Goal: Task Accomplishment & Management: Manage account settings

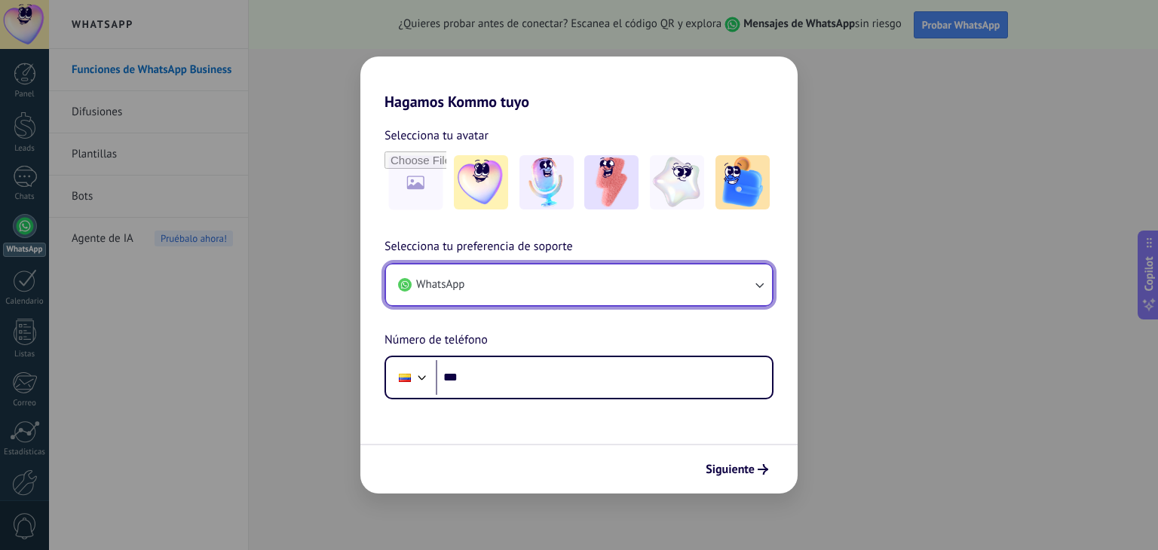
click at [596, 293] on button "WhatsApp" at bounding box center [579, 285] width 386 height 41
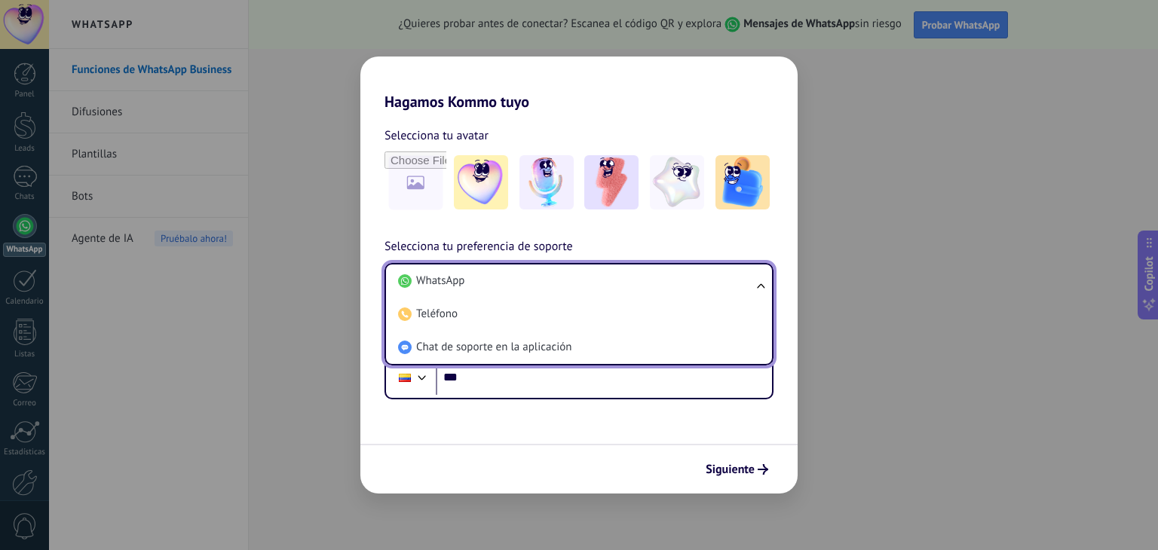
click at [596, 293] on li "WhatsApp" at bounding box center [576, 281] width 368 height 33
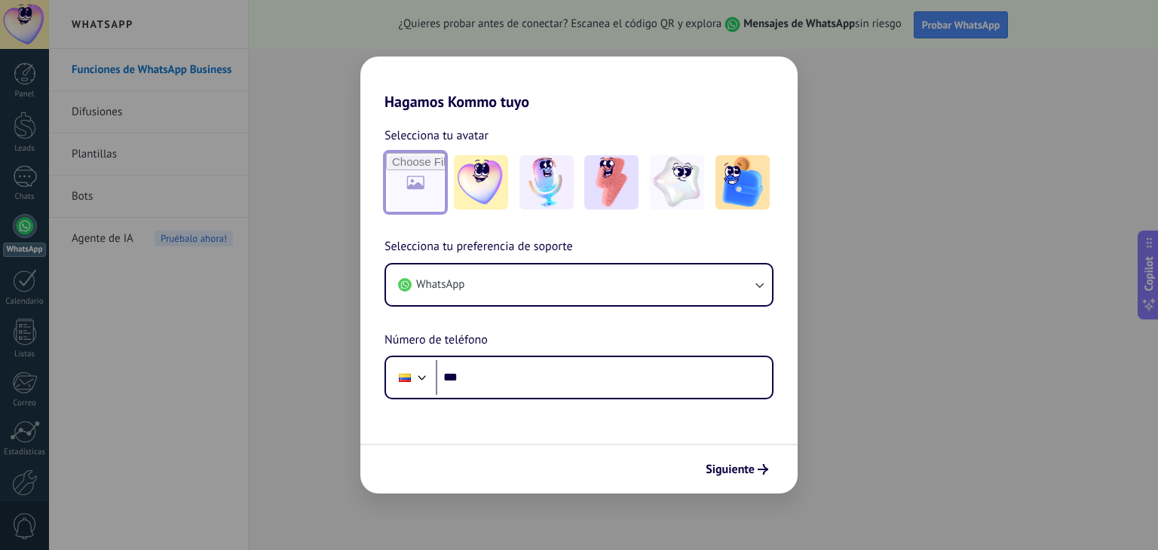
click at [431, 197] on input "file" at bounding box center [415, 182] width 59 height 59
click at [420, 191] on input "file" at bounding box center [415, 182] width 59 height 59
type input "**********"
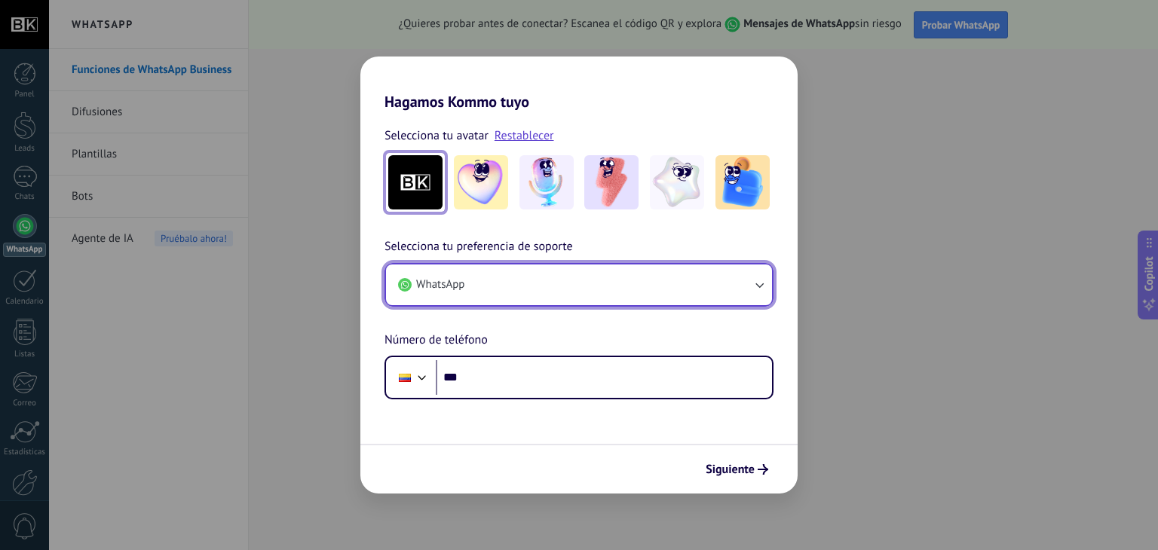
click at [745, 281] on button "WhatsApp" at bounding box center [579, 285] width 386 height 41
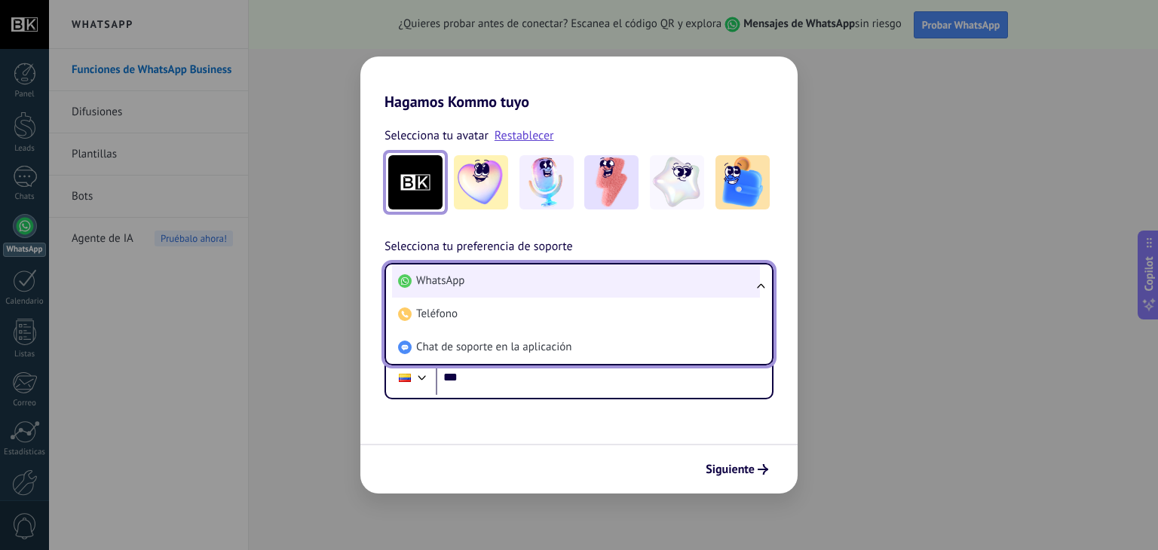
click at [709, 290] on li "WhatsApp" at bounding box center [576, 281] width 368 height 33
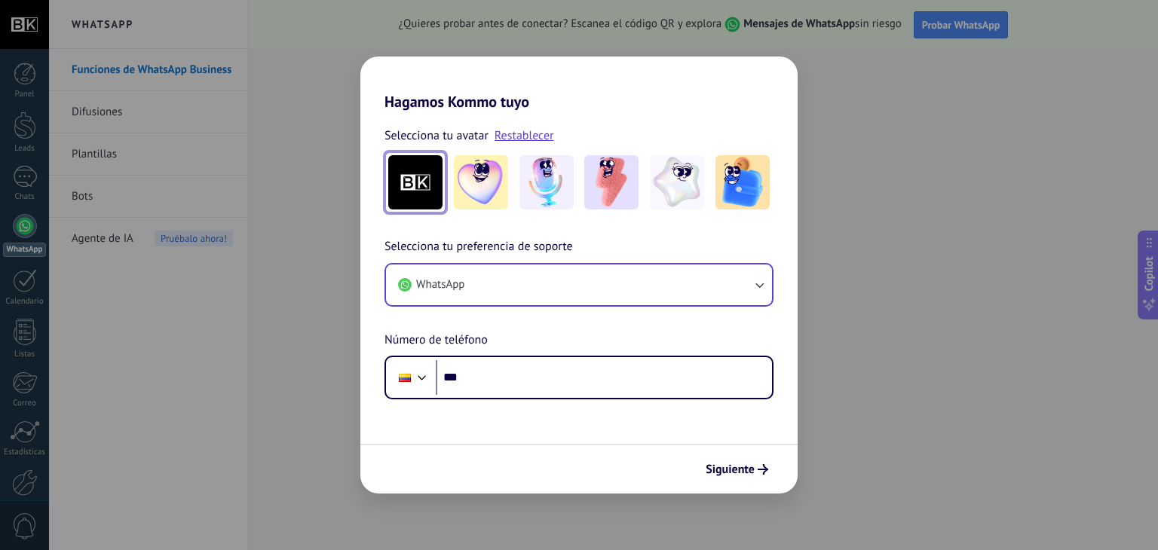
click at [601, 352] on div "Selecciona tu preferencia de soporte WhatsApp Número de teléfono Phone ***" at bounding box center [578, 319] width 437 height 162
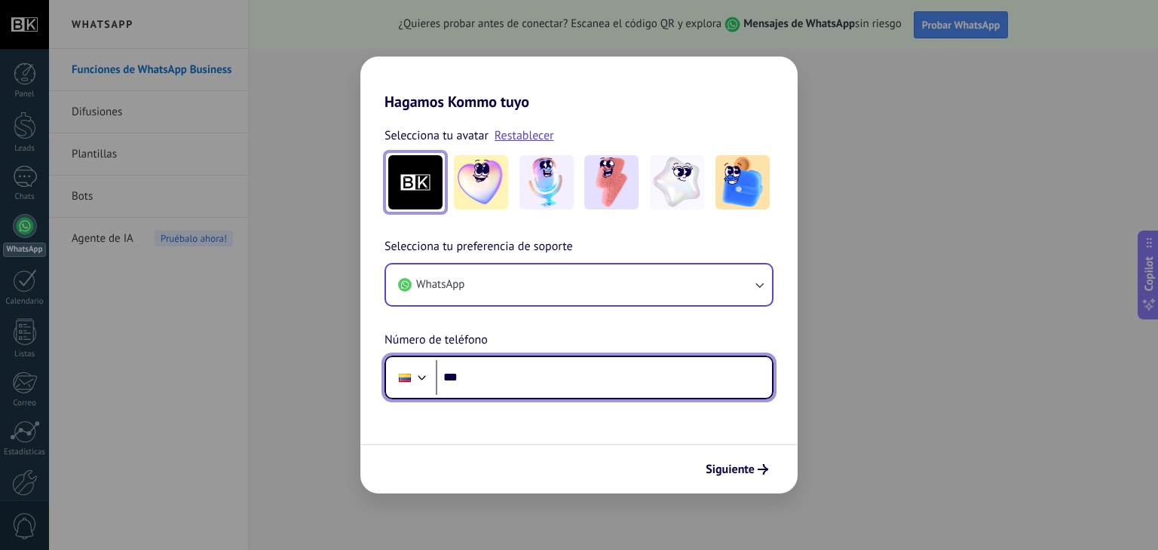
click at [600, 370] on input "***" at bounding box center [604, 377] width 336 height 35
type input "**********"
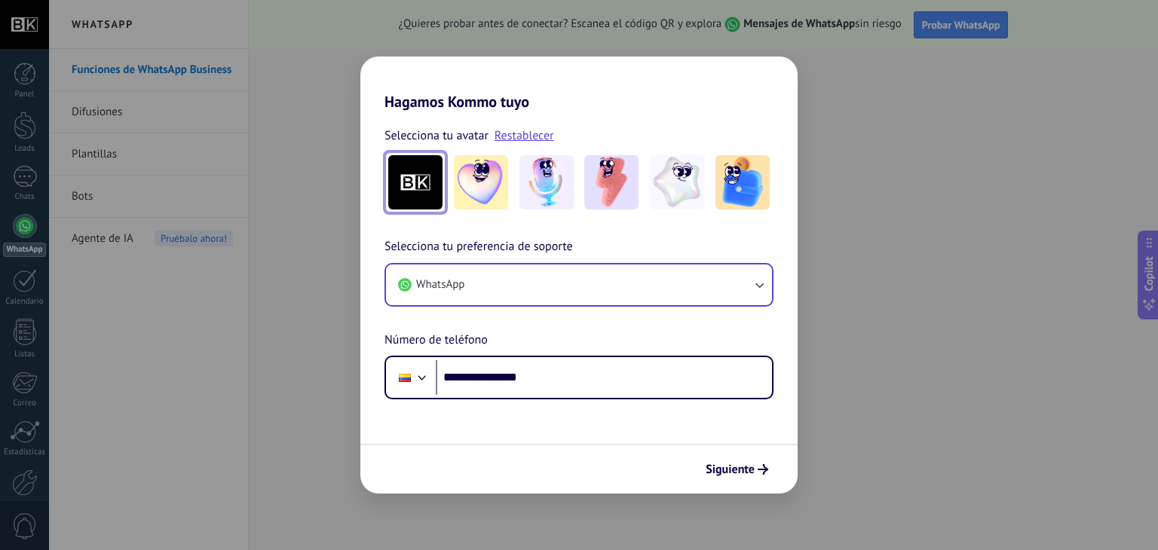
click at [520, 420] on form "**********" at bounding box center [578, 302] width 437 height 383
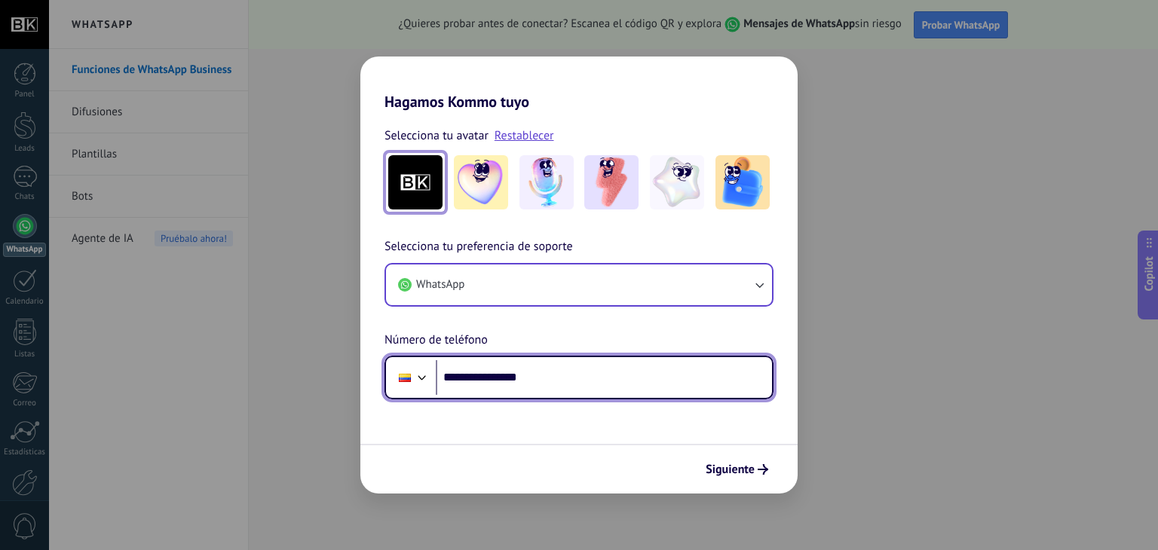
click at [590, 388] on input "**********" at bounding box center [604, 377] width 336 height 35
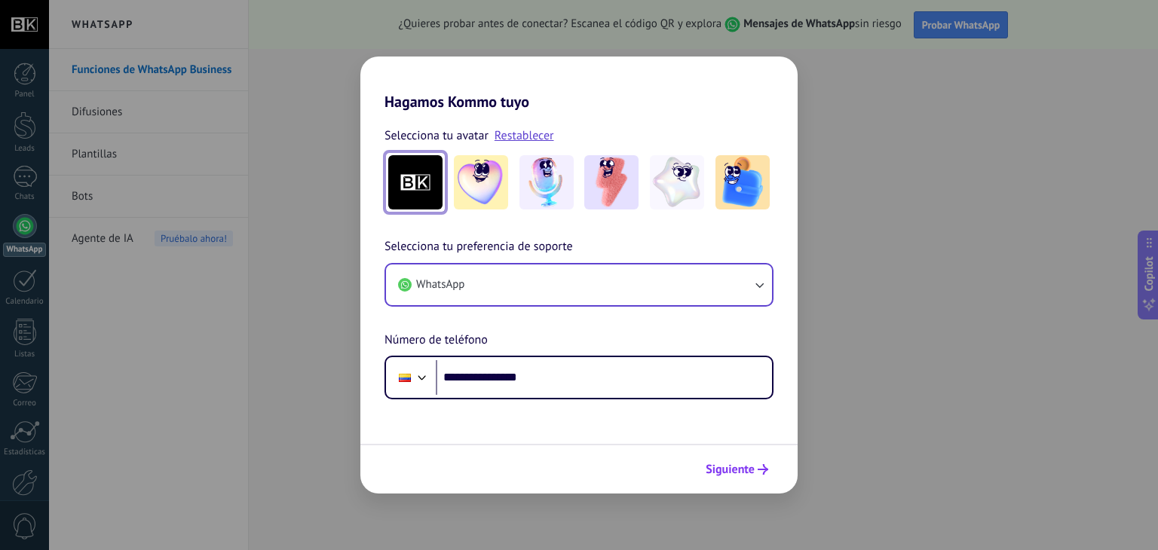
click at [732, 468] on span "Siguiente" at bounding box center [730, 469] width 49 height 11
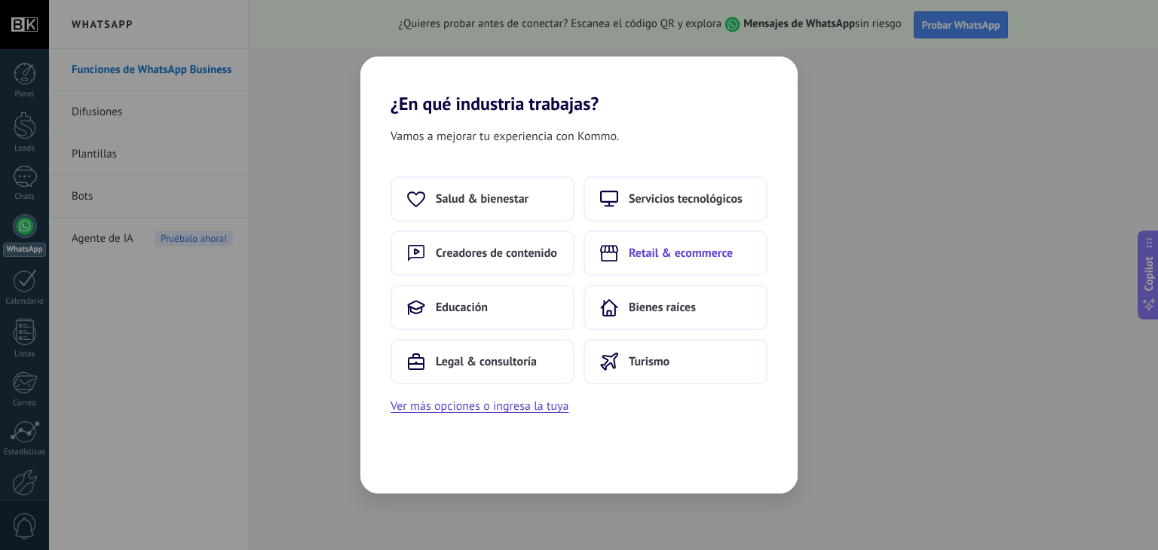
click at [709, 253] on span "Retail & ecommerce" at bounding box center [681, 253] width 104 height 15
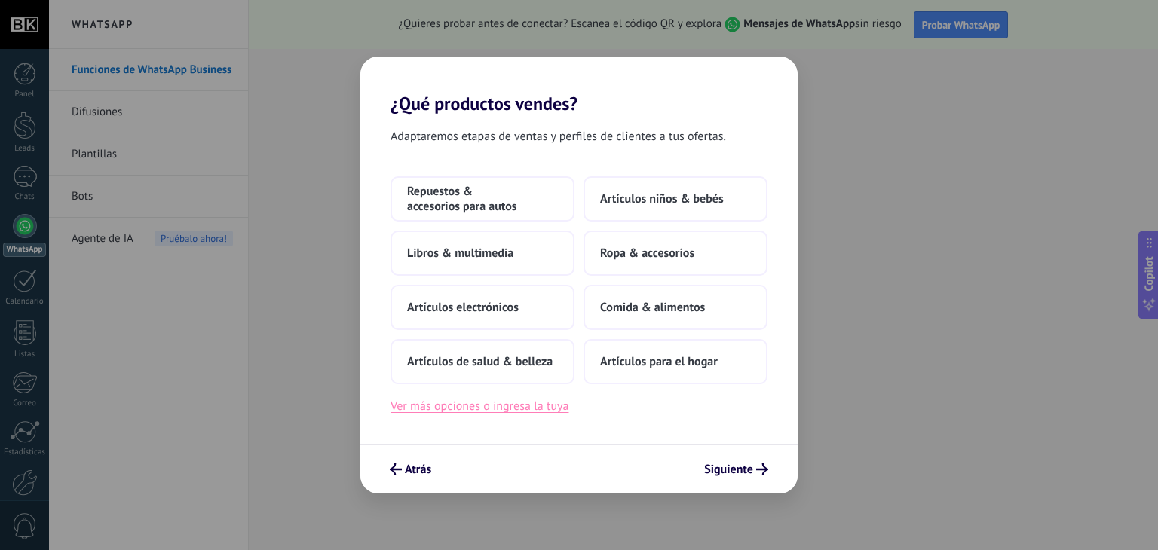
click at [531, 409] on button "Ver más opciones o ingresa la tuya" at bounding box center [480, 407] width 178 height 20
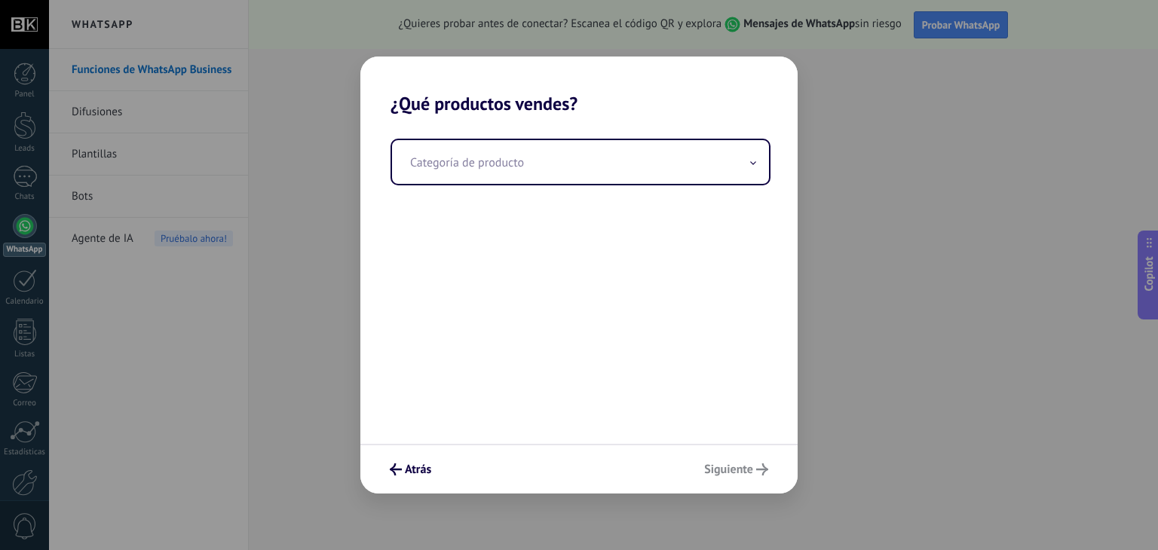
click at [618, 189] on div "Categoría de producto" at bounding box center [578, 279] width 437 height 329
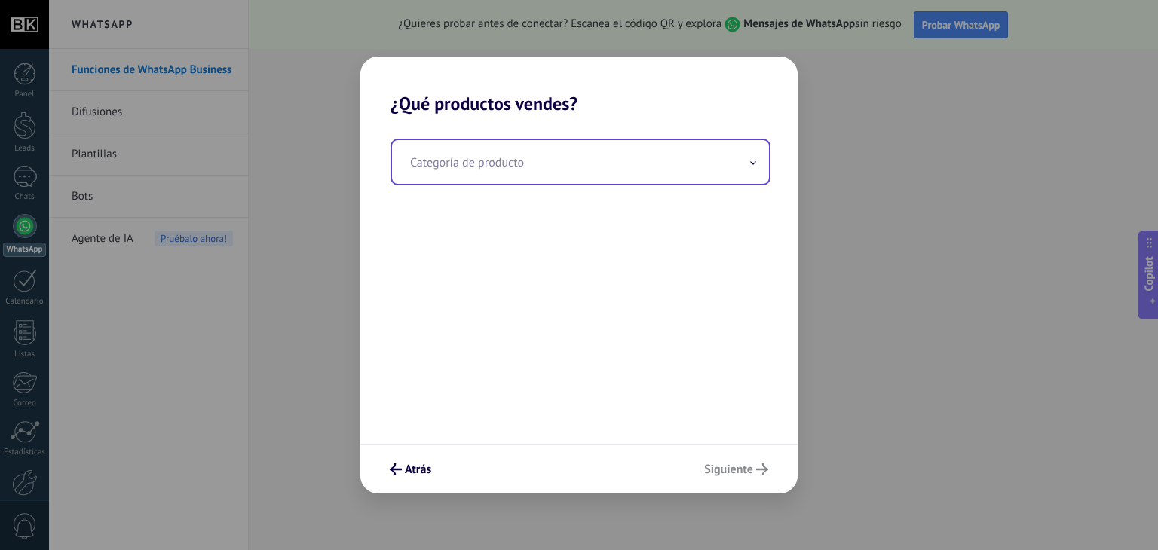
click at [607, 161] on input "text" at bounding box center [580, 162] width 377 height 44
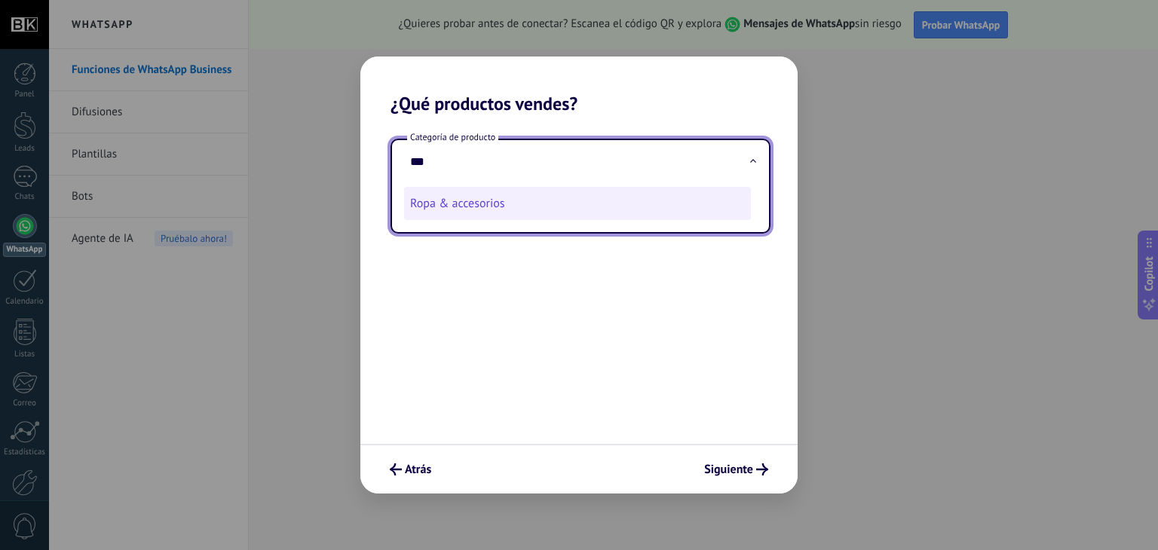
click at [504, 213] on li "Ropa & accesorios" at bounding box center [577, 203] width 347 height 33
type input "**********"
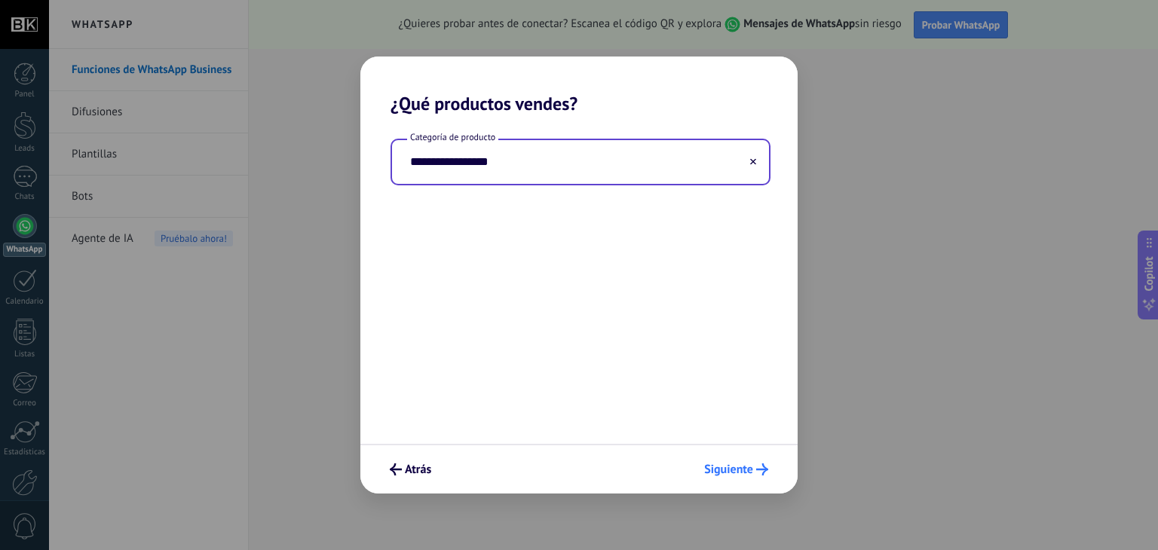
click at [743, 465] on span "Siguiente" at bounding box center [728, 469] width 49 height 11
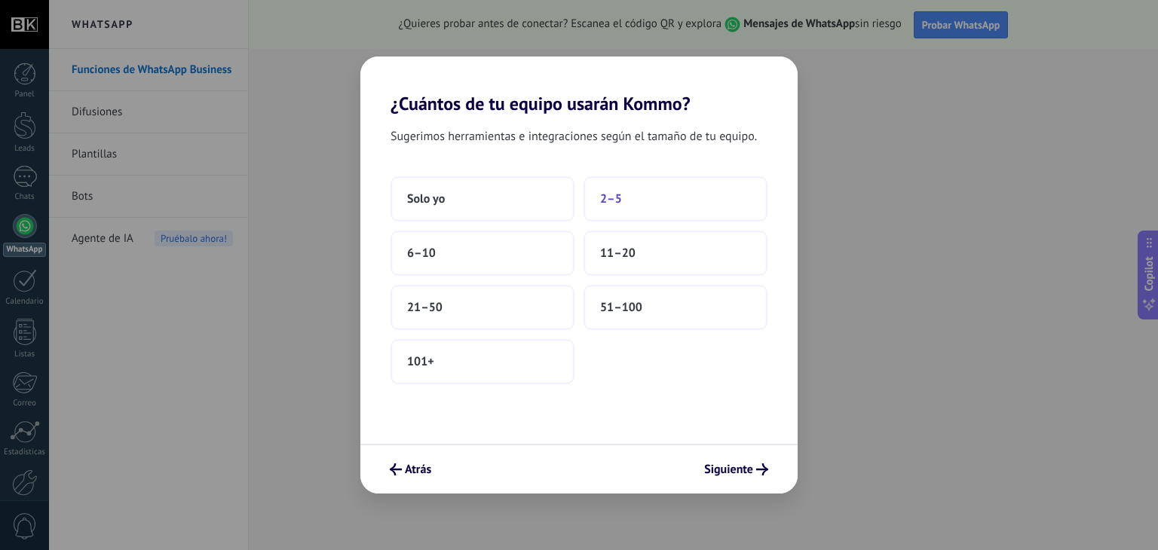
click at [665, 182] on button "2–5" at bounding box center [676, 198] width 184 height 45
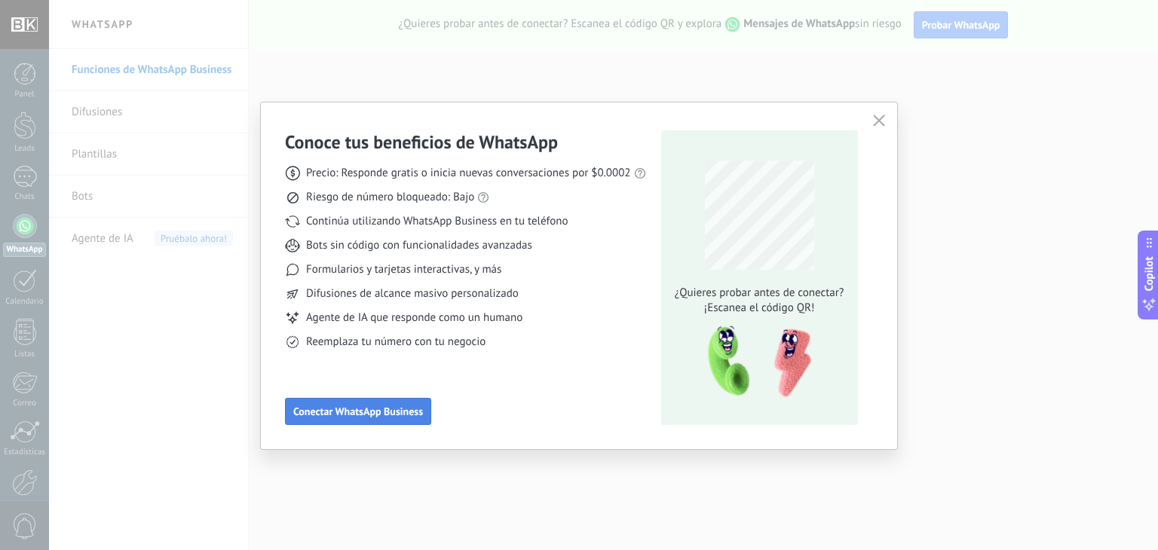
click at [402, 414] on span "Conectar WhatsApp Business" at bounding box center [358, 411] width 130 height 11
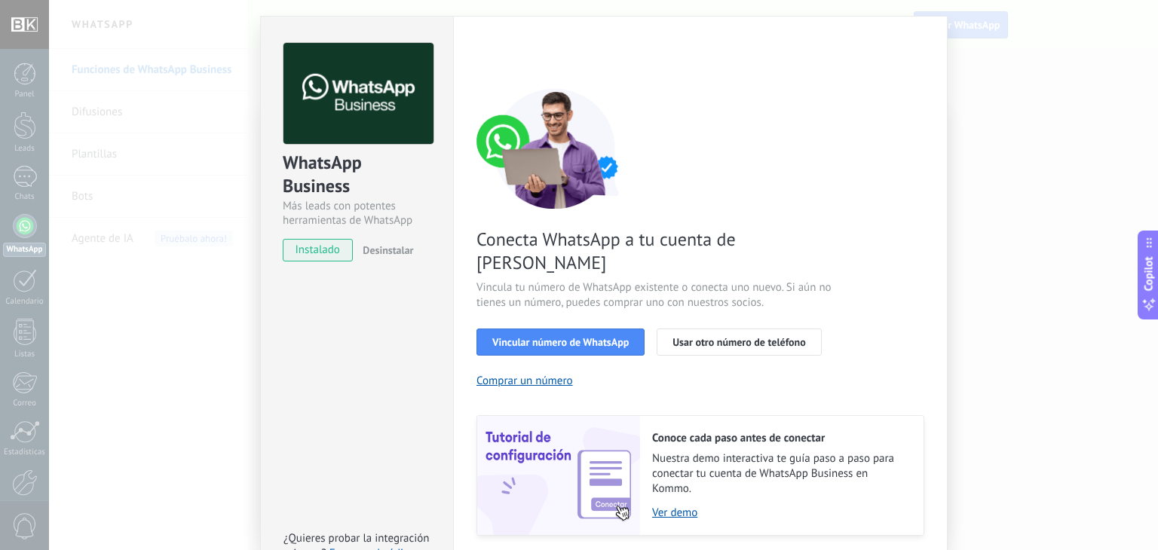
scroll to position [65, 0]
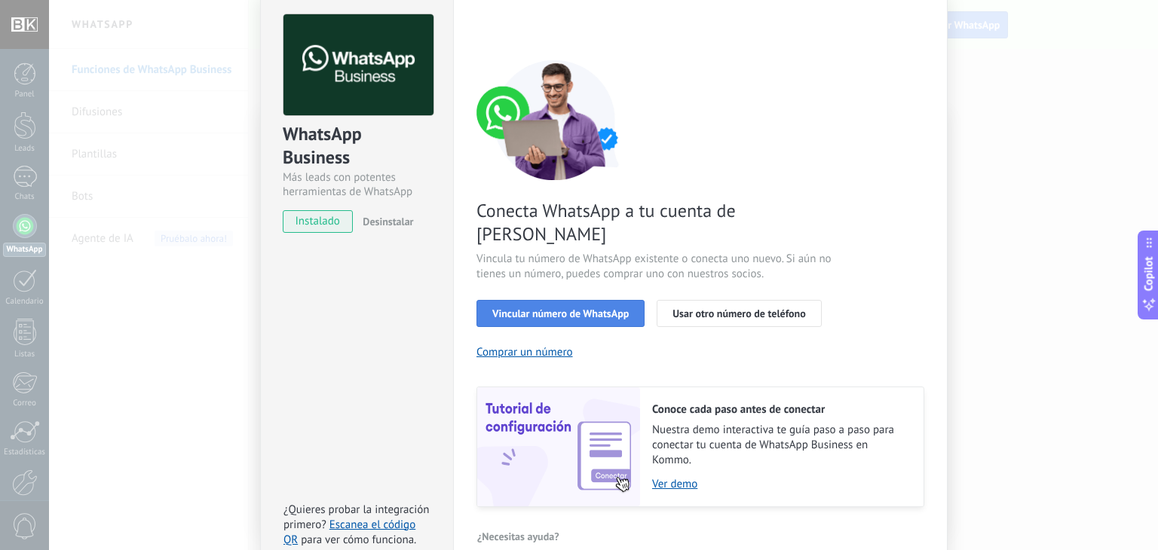
click at [594, 308] on span "Vincular número de WhatsApp" at bounding box center [560, 313] width 136 height 11
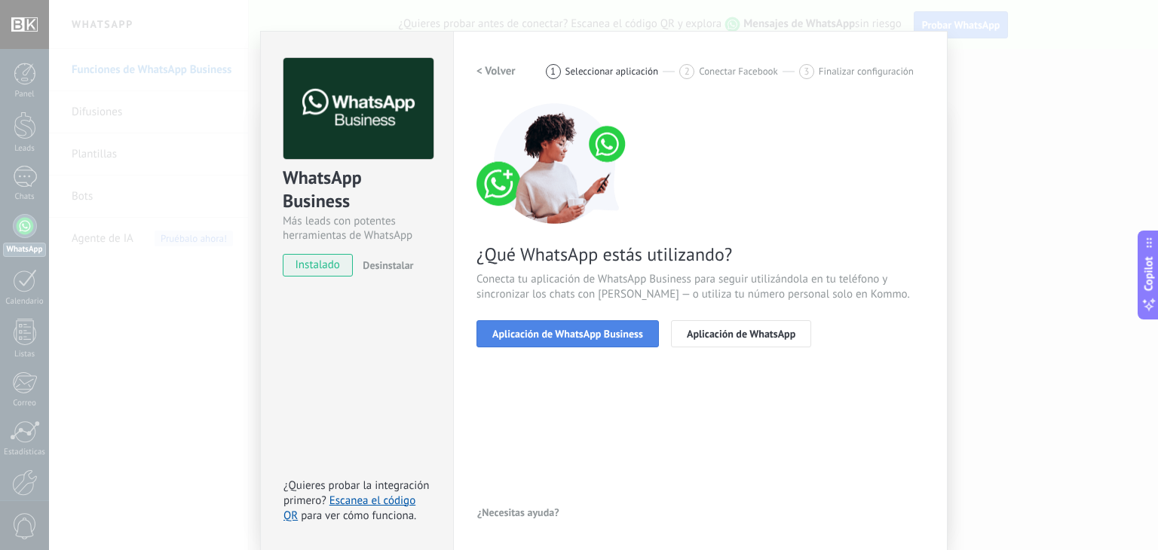
click at [573, 331] on span "Aplicación de WhatsApp Business" at bounding box center [567, 334] width 151 height 11
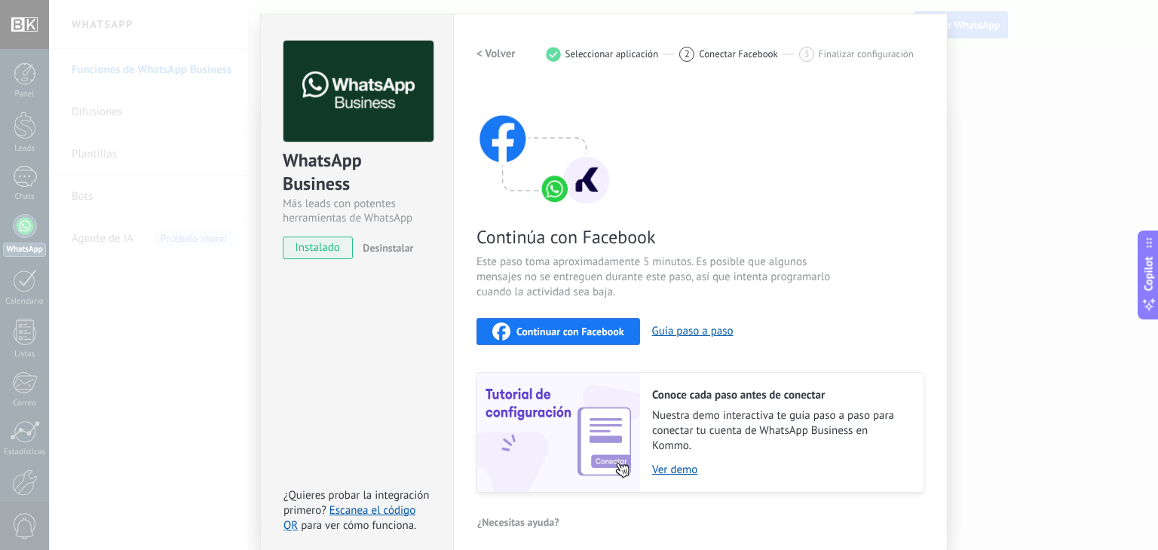
scroll to position [48, 0]
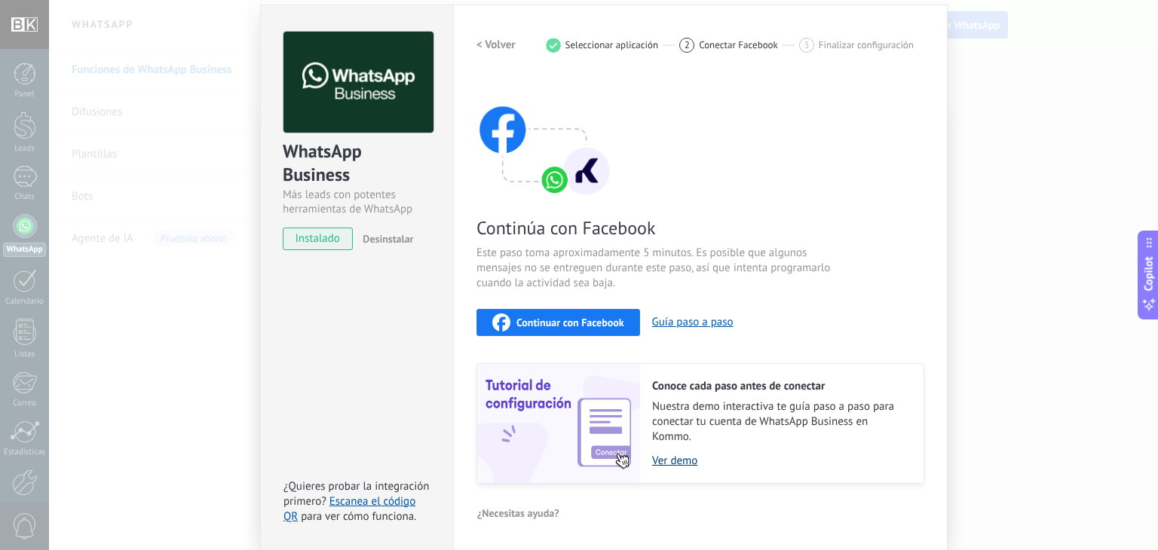
click at [671, 462] on link "Ver demo" at bounding box center [780, 461] width 256 height 14
click at [575, 320] on span "Continuar con Facebook" at bounding box center [570, 322] width 108 height 11
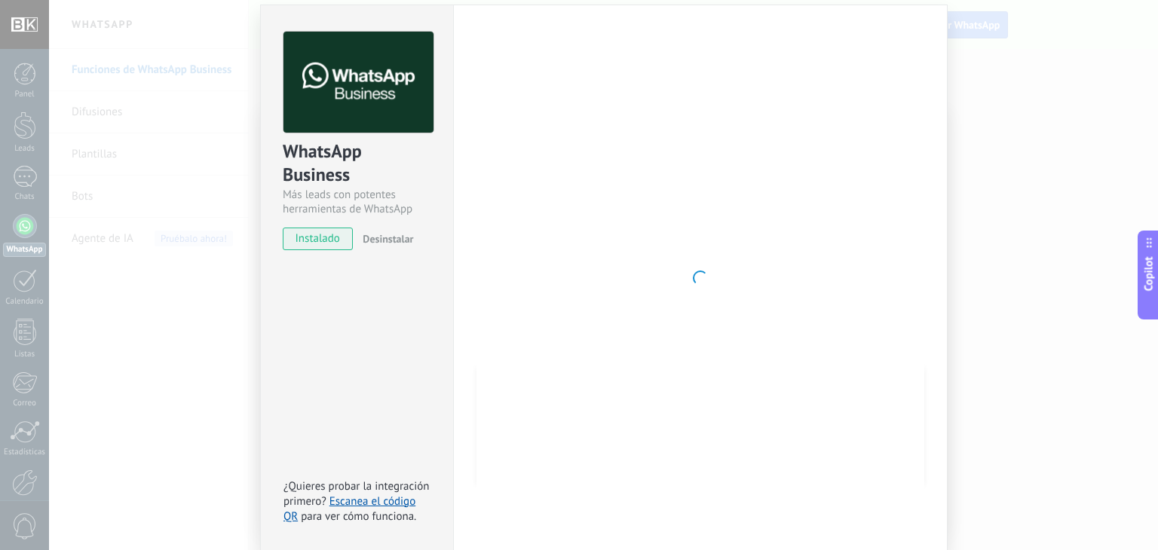
scroll to position [0, 0]
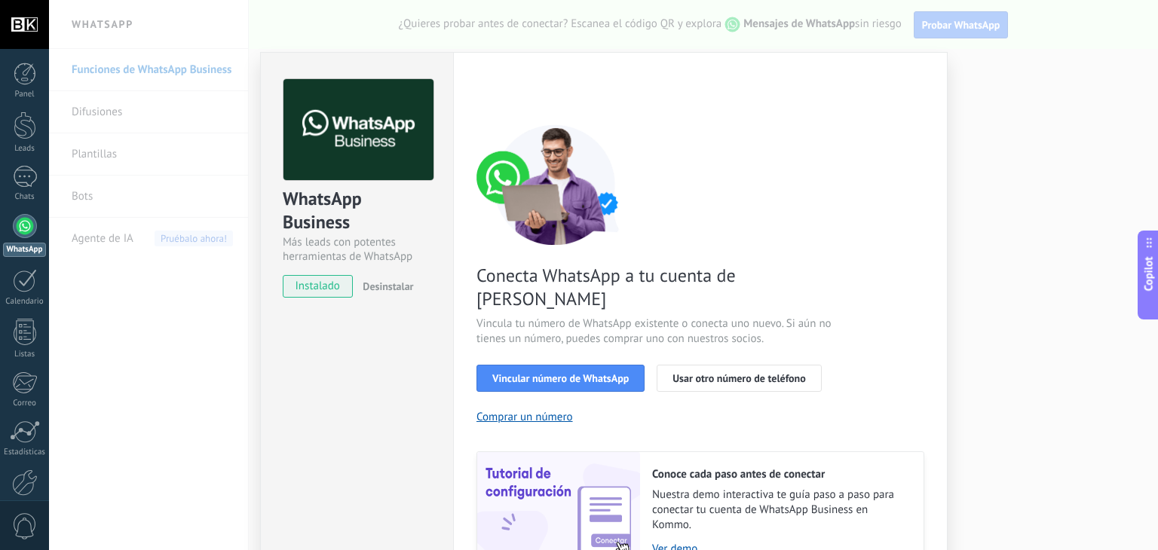
scroll to position [65, 0]
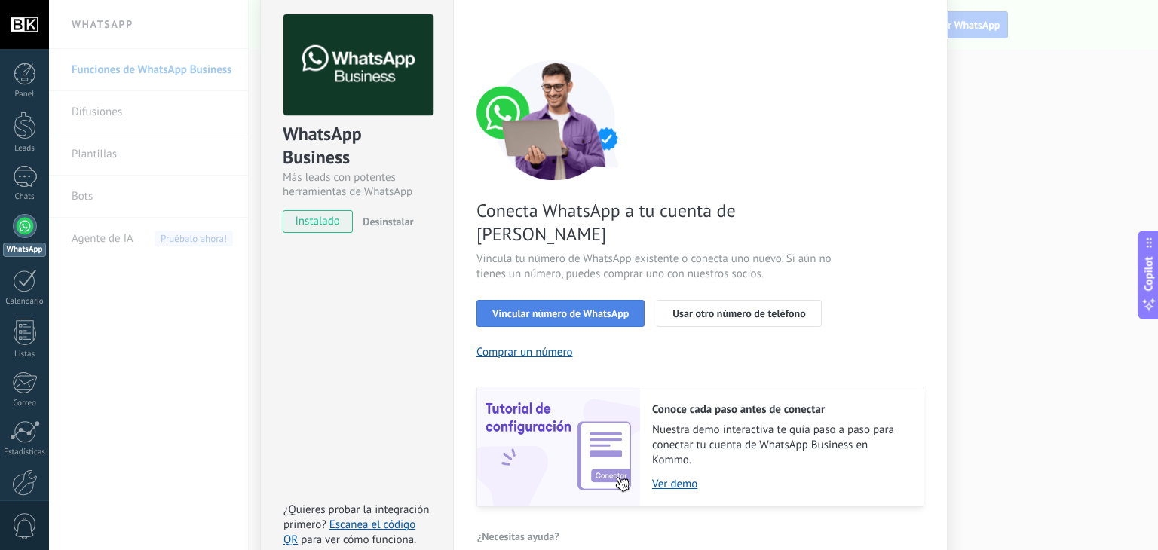
click at [551, 308] on span "Vincular número de WhatsApp" at bounding box center [560, 313] width 136 height 11
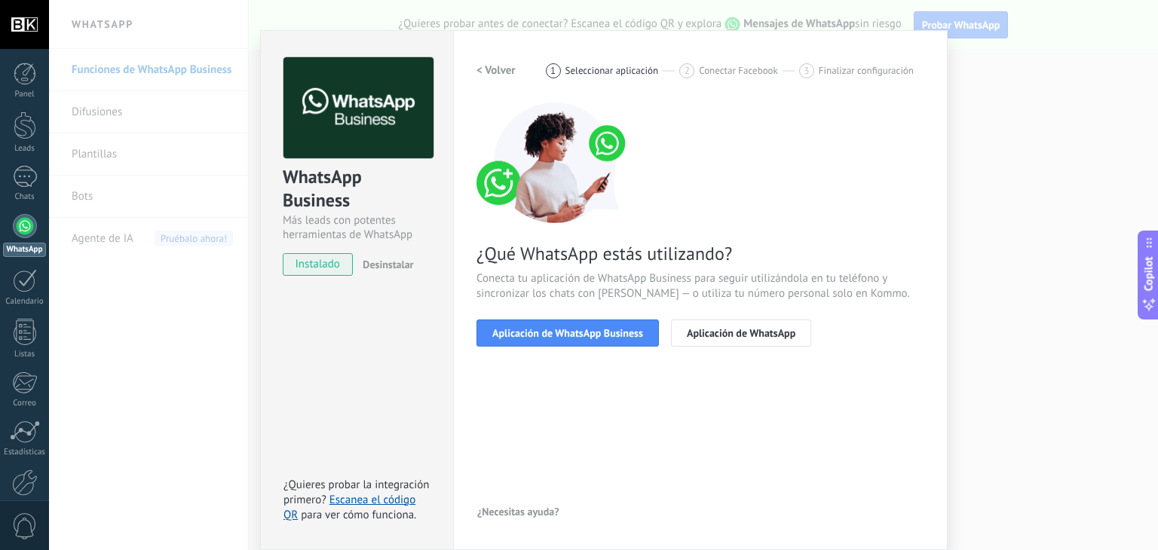
scroll to position [21, 0]
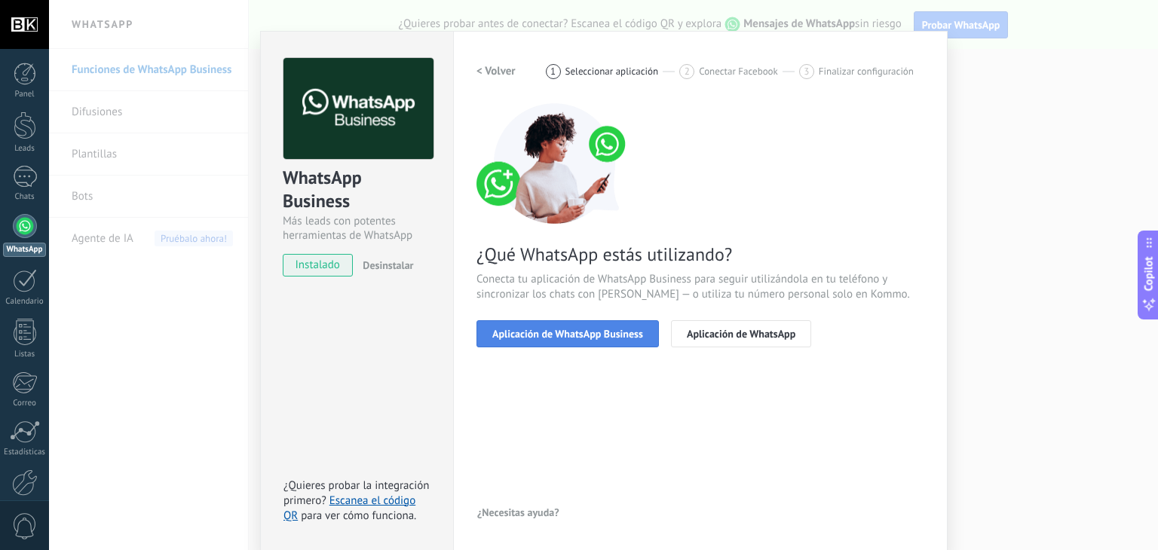
click at [546, 329] on span "Aplicación de WhatsApp Business" at bounding box center [567, 334] width 151 height 11
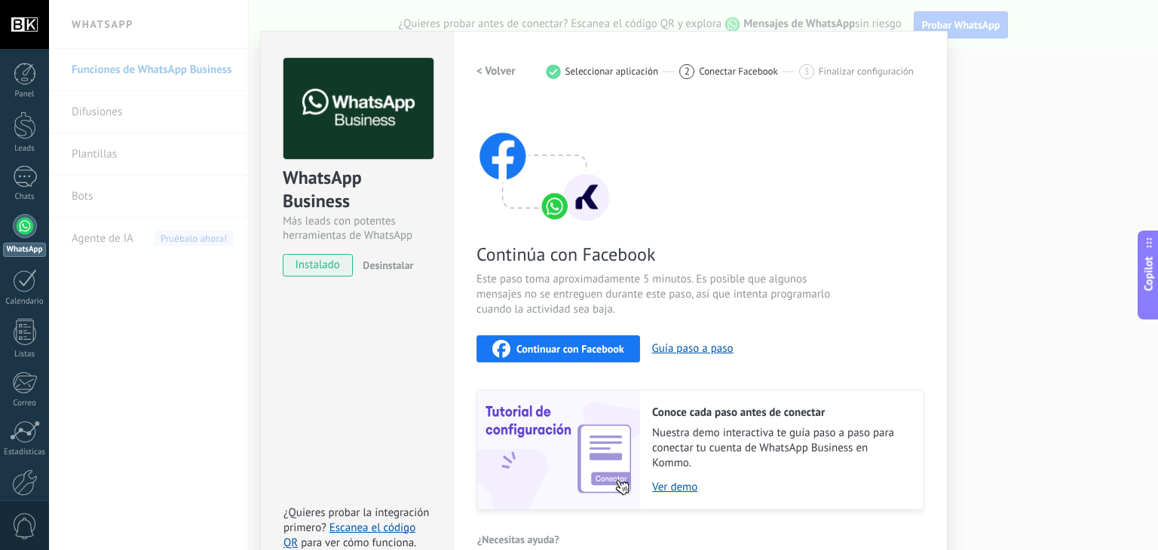
click at [545, 352] on span "Continuar con Facebook" at bounding box center [570, 349] width 108 height 11
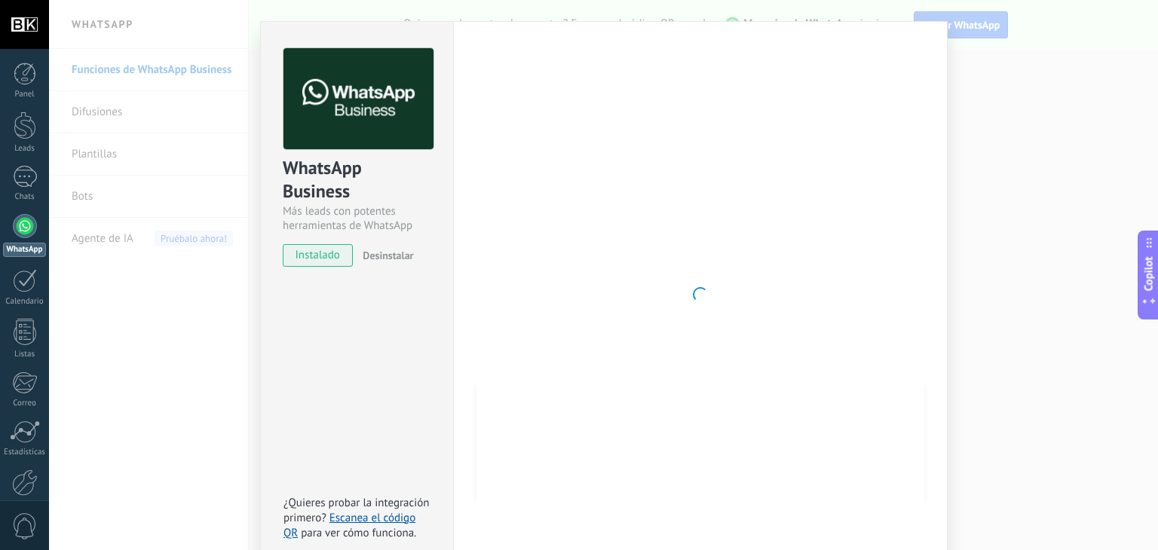
scroll to position [48, 0]
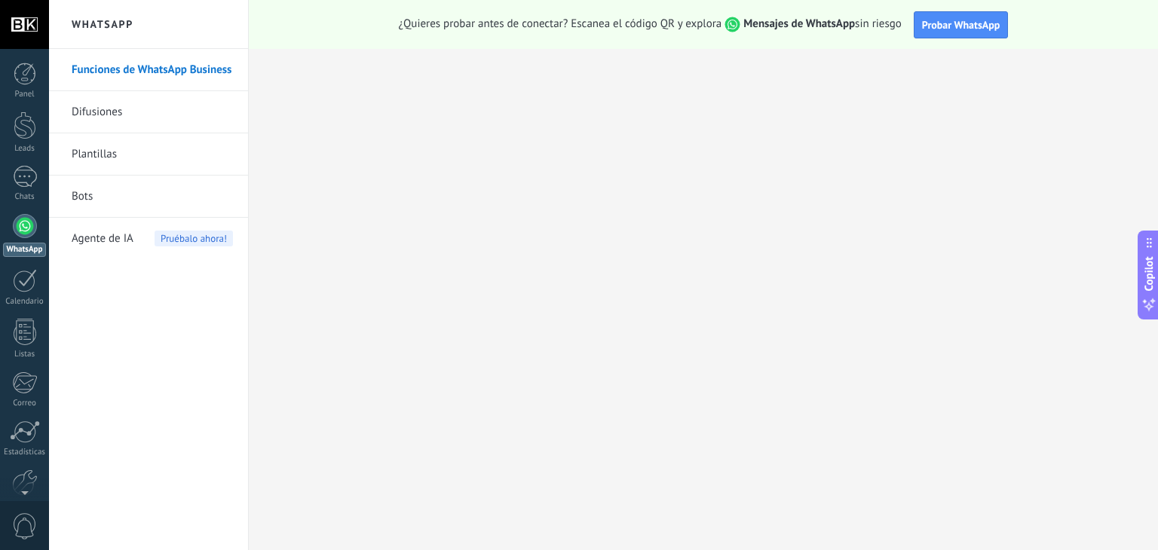
click at [20, 236] on div at bounding box center [25, 226] width 24 height 24
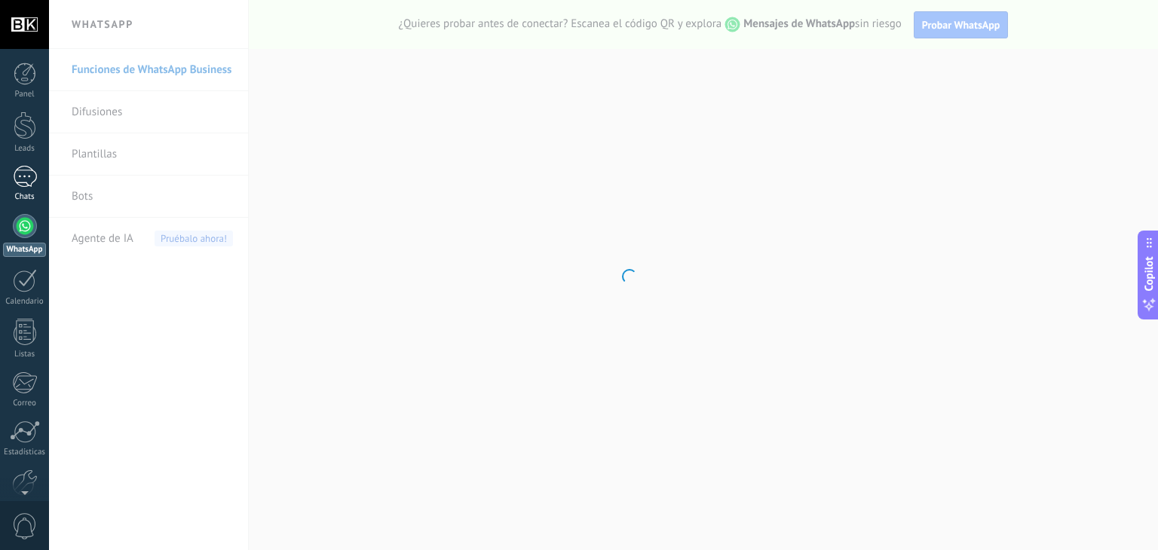
click at [21, 173] on div at bounding box center [25, 177] width 24 height 22
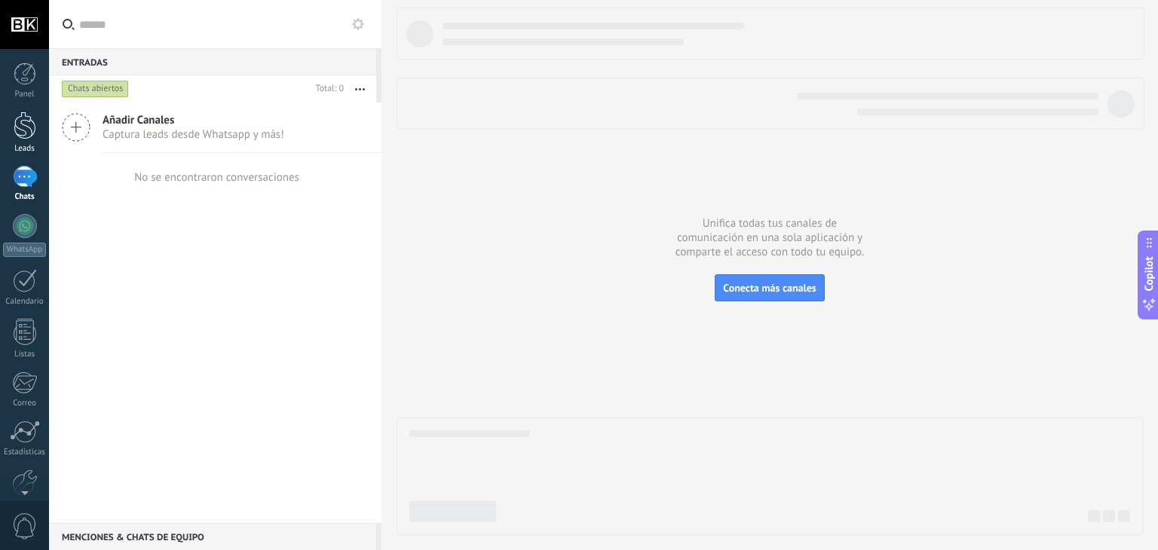
click at [22, 139] on div at bounding box center [25, 126] width 23 height 28
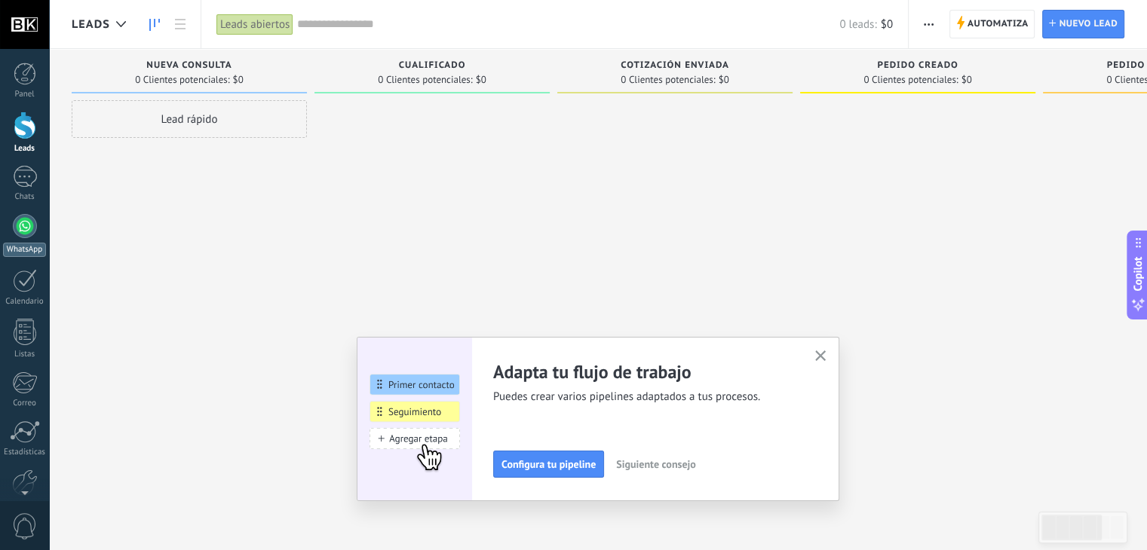
click at [35, 238] on link "WhatsApp" at bounding box center [24, 235] width 49 height 43
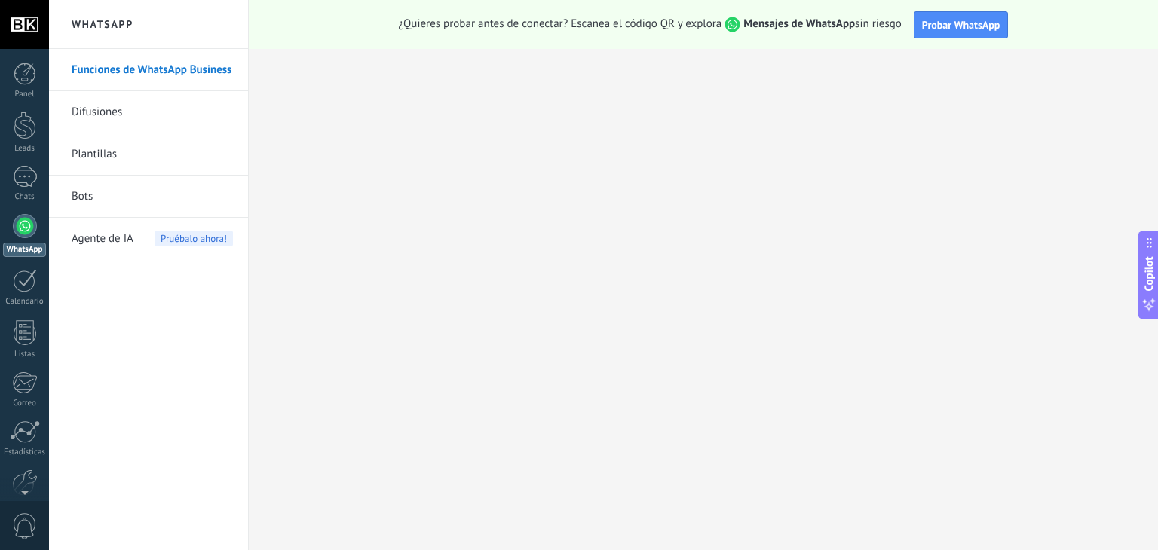
click at [131, 80] on link "Funciones de WhatsApp Business" at bounding box center [152, 70] width 161 height 42
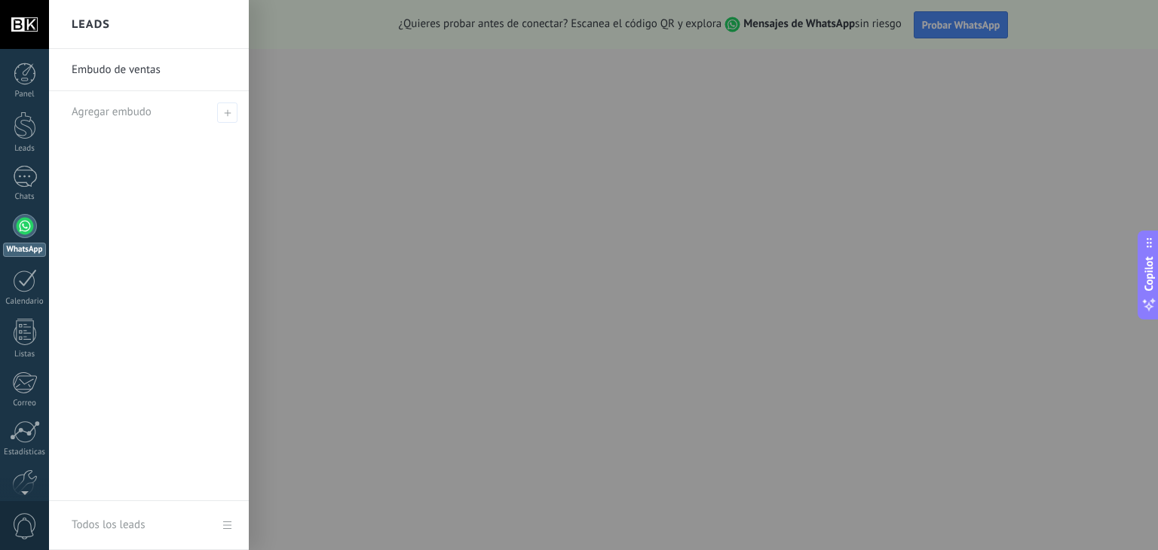
click at [137, 73] on link "Embudo de ventas" at bounding box center [153, 70] width 162 height 42
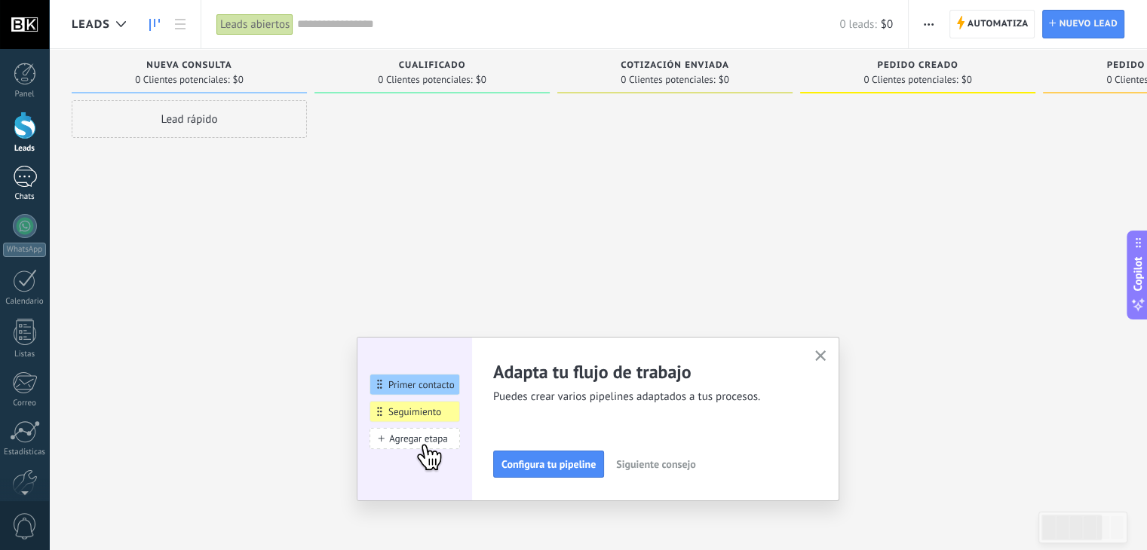
click at [28, 173] on div at bounding box center [25, 177] width 24 height 22
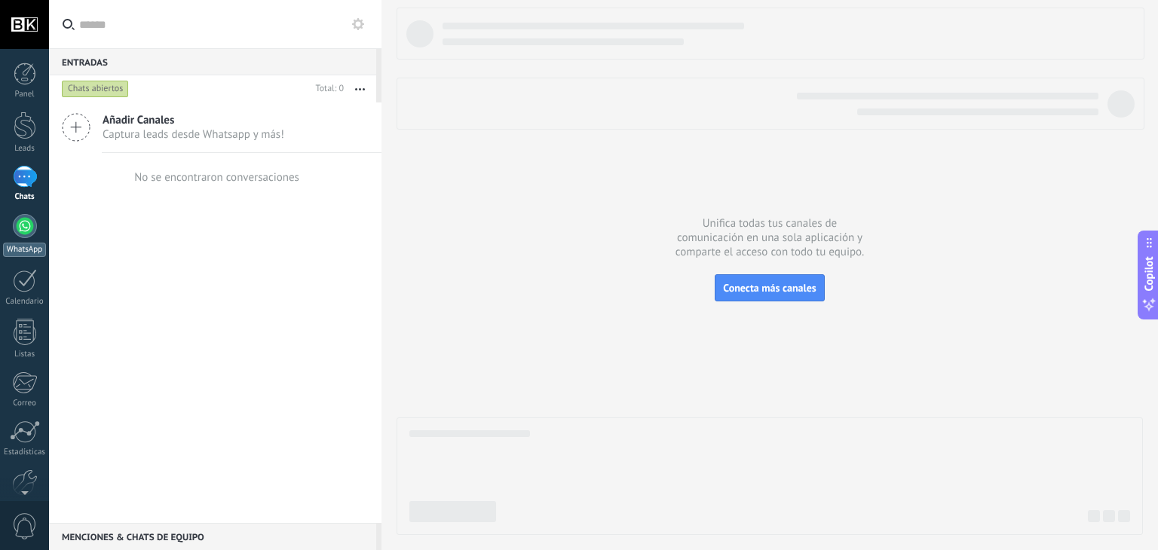
click at [12, 230] on link "WhatsApp" at bounding box center [24, 235] width 49 height 43
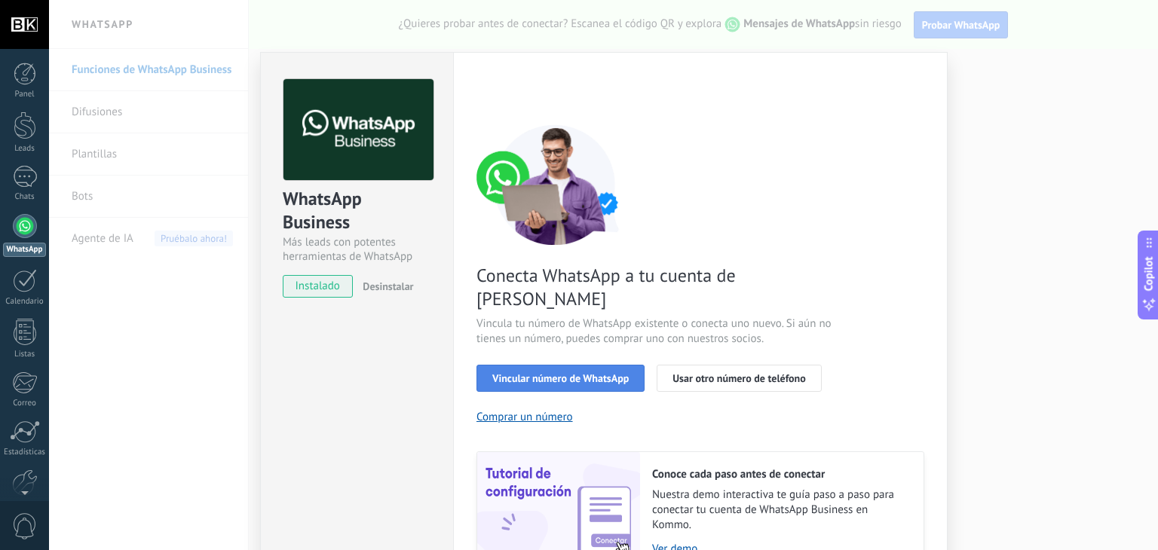
click at [558, 373] on span "Vincular número de WhatsApp" at bounding box center [560, 378] width 136 height 11
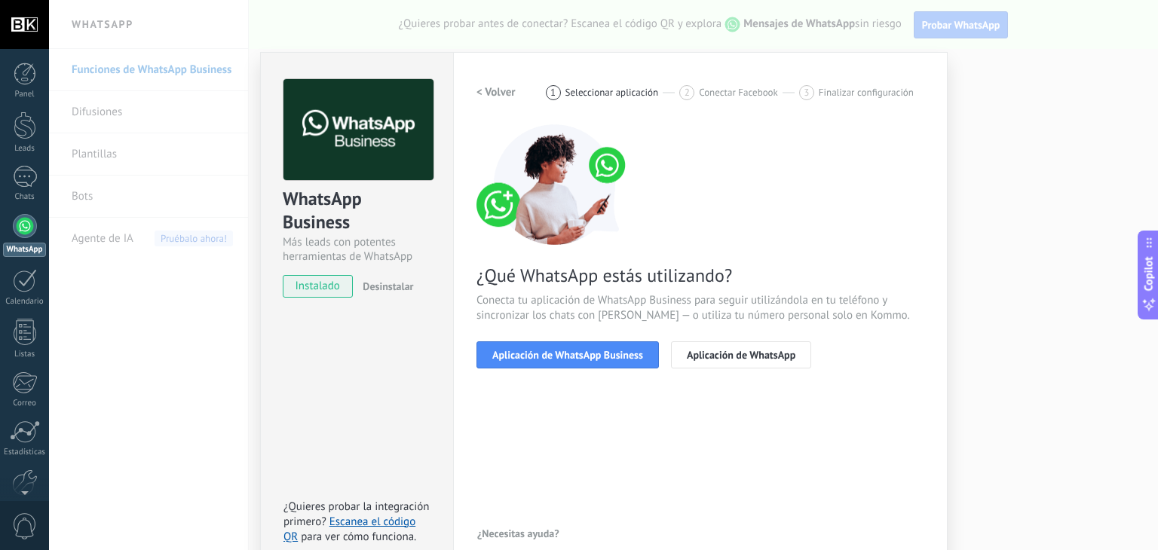
click at [558, 357] on span "Aplicación de WhatsApp Business" at bounding box center [567, 355] width 151 height 11
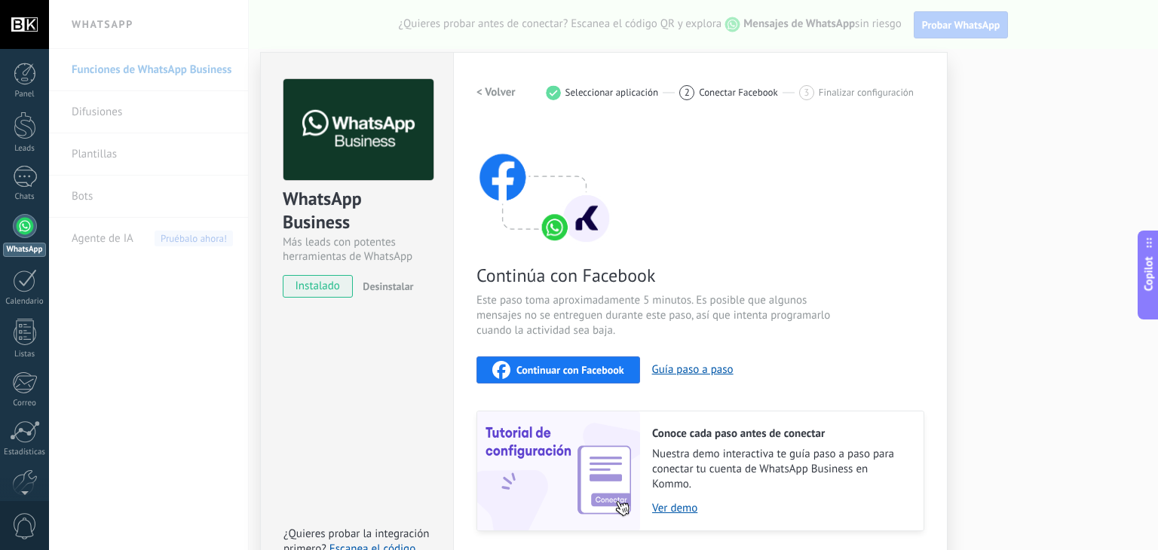
click at [574, 365] on span "Continuar con Facebook" at bounding box center [570, 370] width 108 height 11
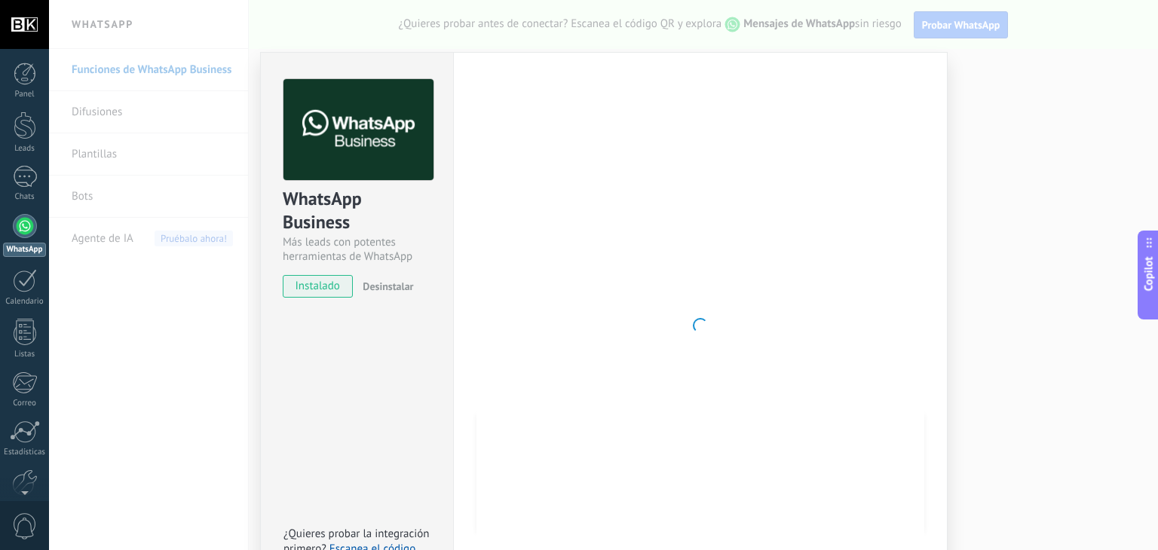
click at [1154, 273] on span "Copilot" at bounding box center [1149, 274] width 15 height 35
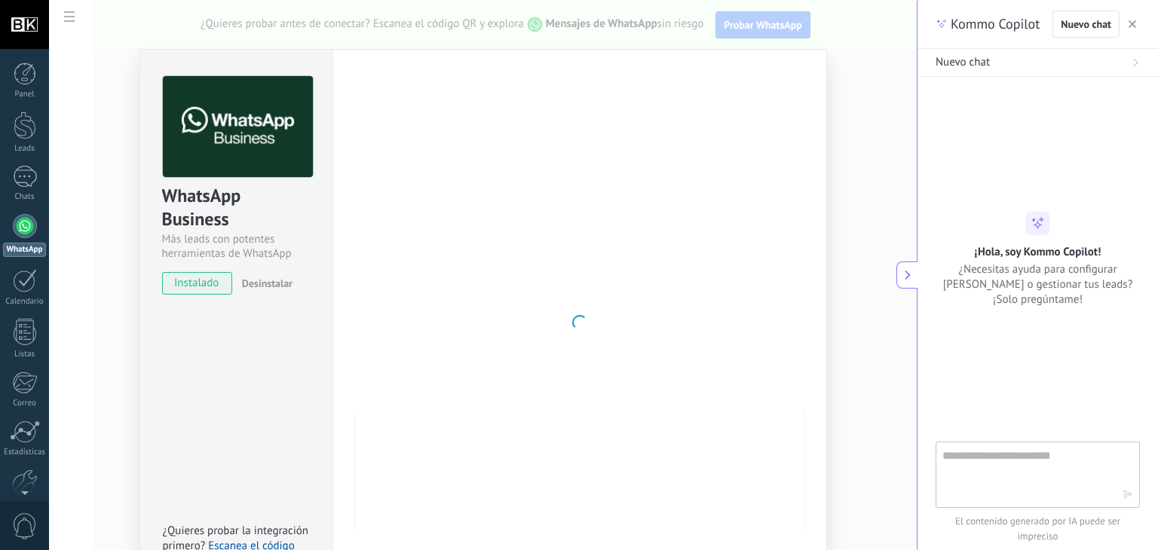
click at [1027, 461] on textarea at bounding box center [1027, 474] width 170 height 54
type textarea "****"
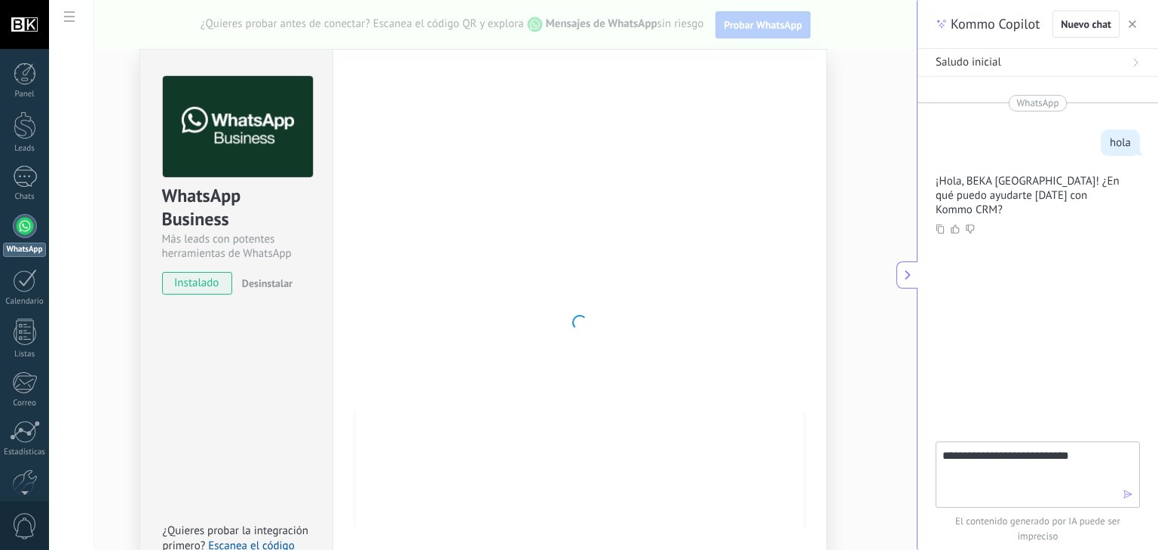
type textarea "**********"
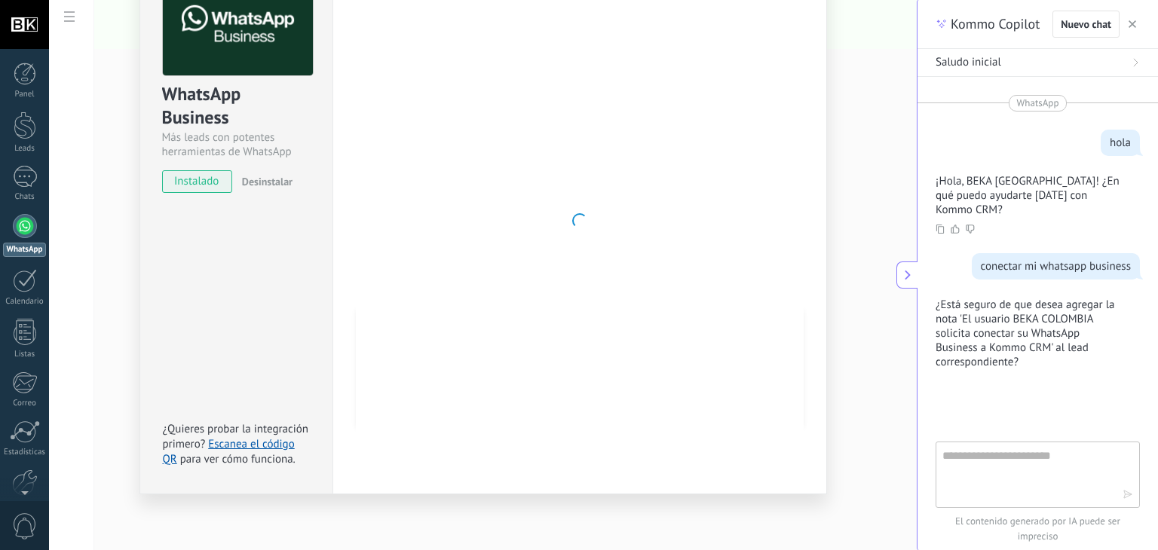
scroll to position [27, 0]
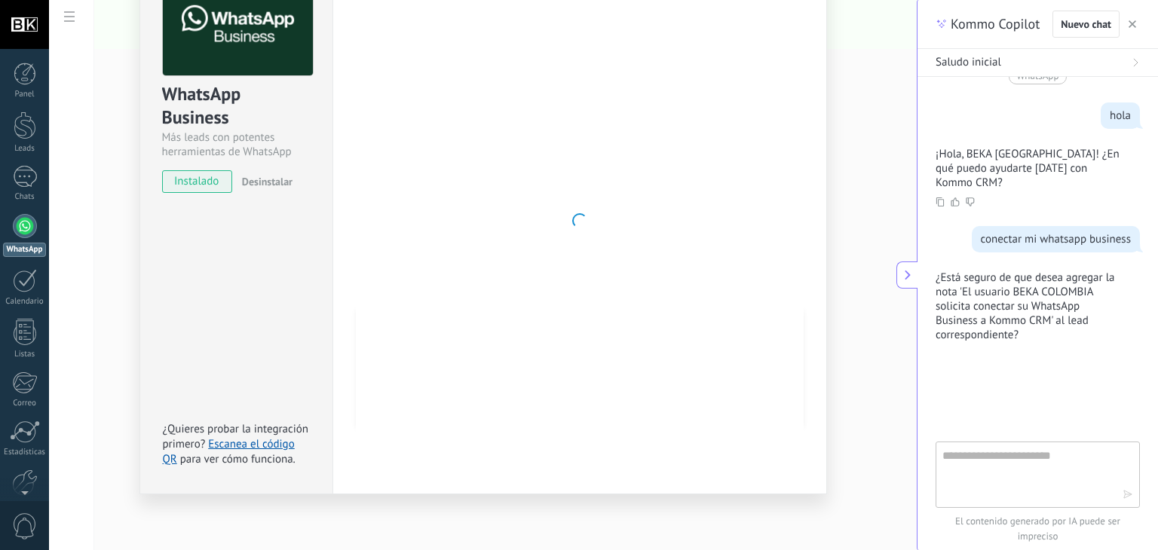
click at [1053, 452] on textarea at bounding box center [1027, 474] width 170 height 54
type textarea "**"
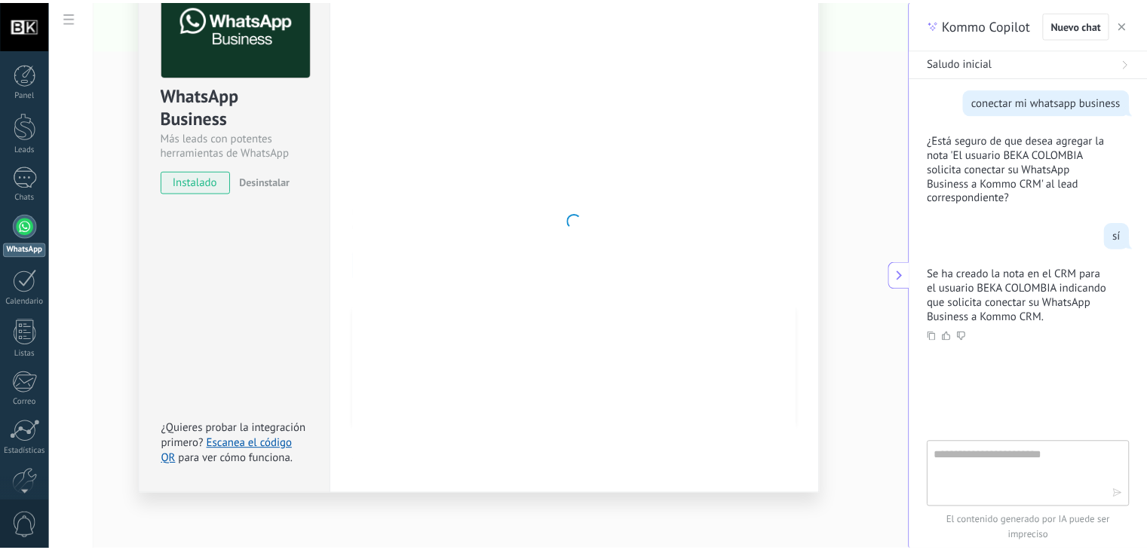
scroll to position [0, 0]
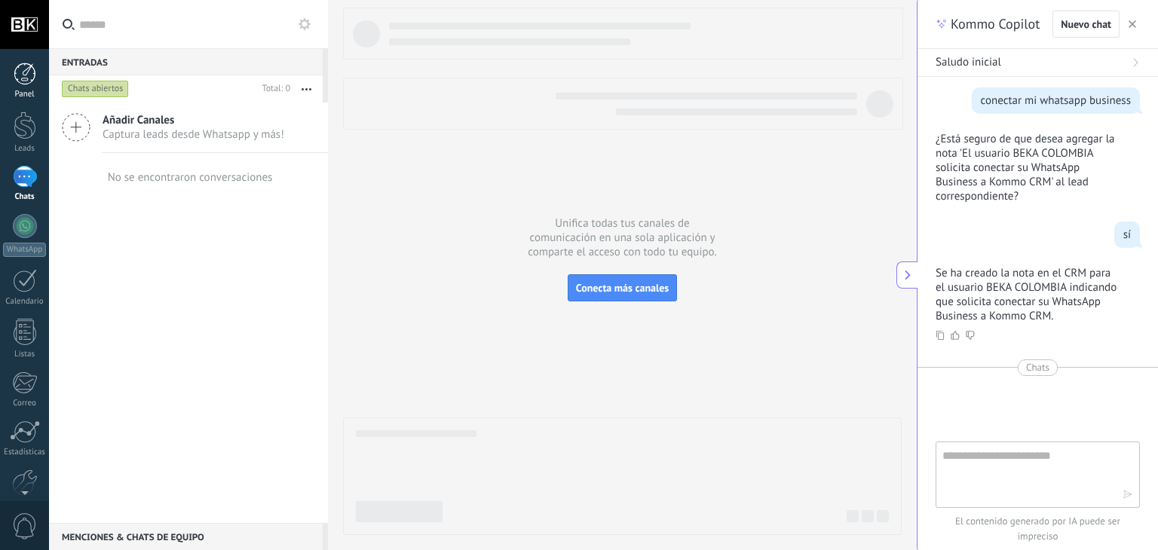
click at [31, 63] on div at bounding box center [25, 74] width 23 height 23
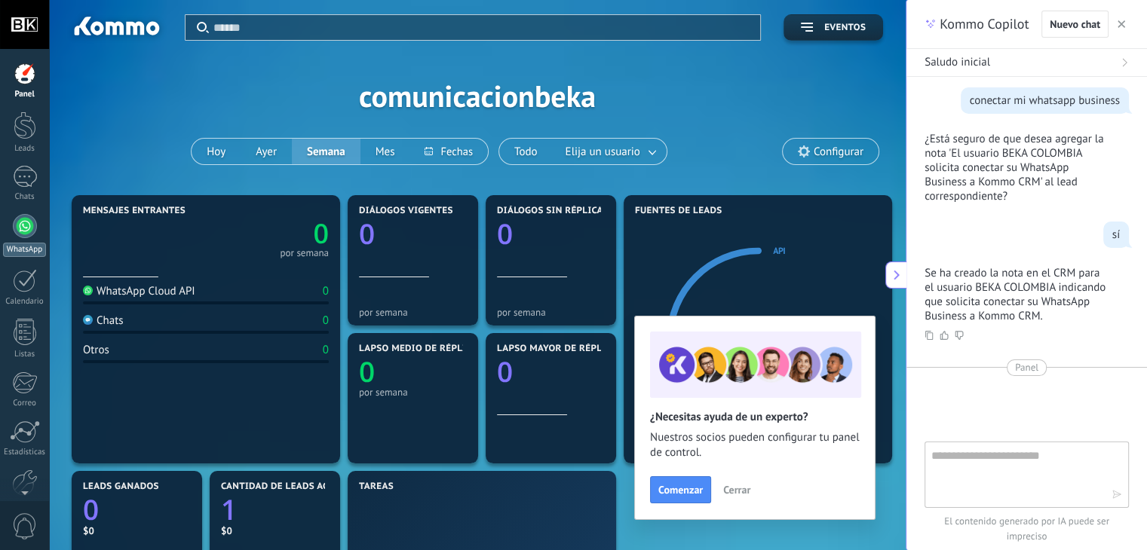
click at [24, 224] on div at bounding box center [25, 226] width 24 height 24
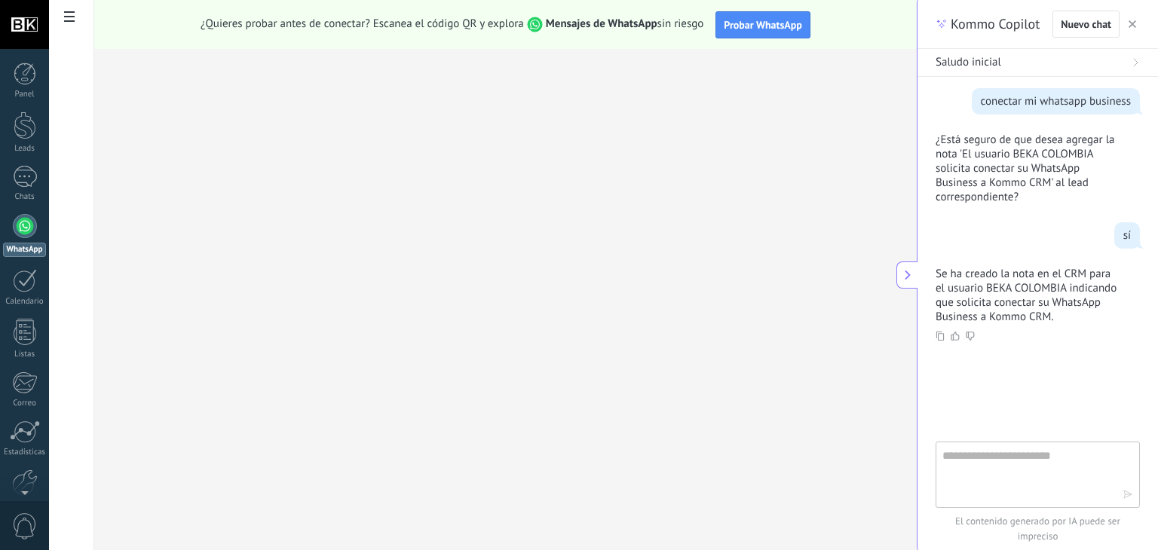
click at [1132, 26] on icon "button" at bounding box center [1133, 24] width 8 height 8
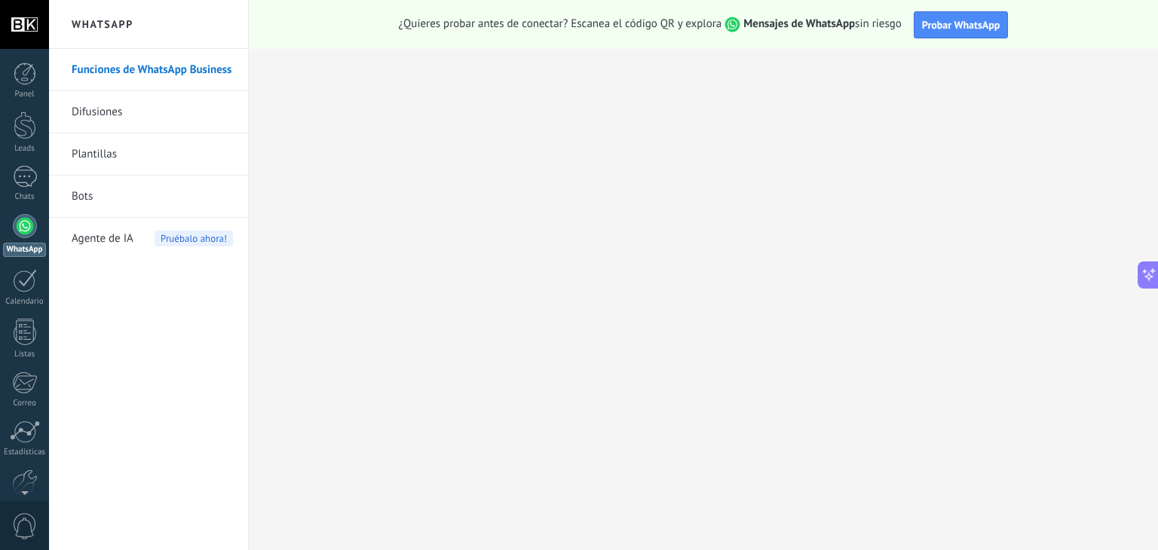
click at [172, 106] on link "Difusiones" at bounding box center [152, 112] width 161 height 42
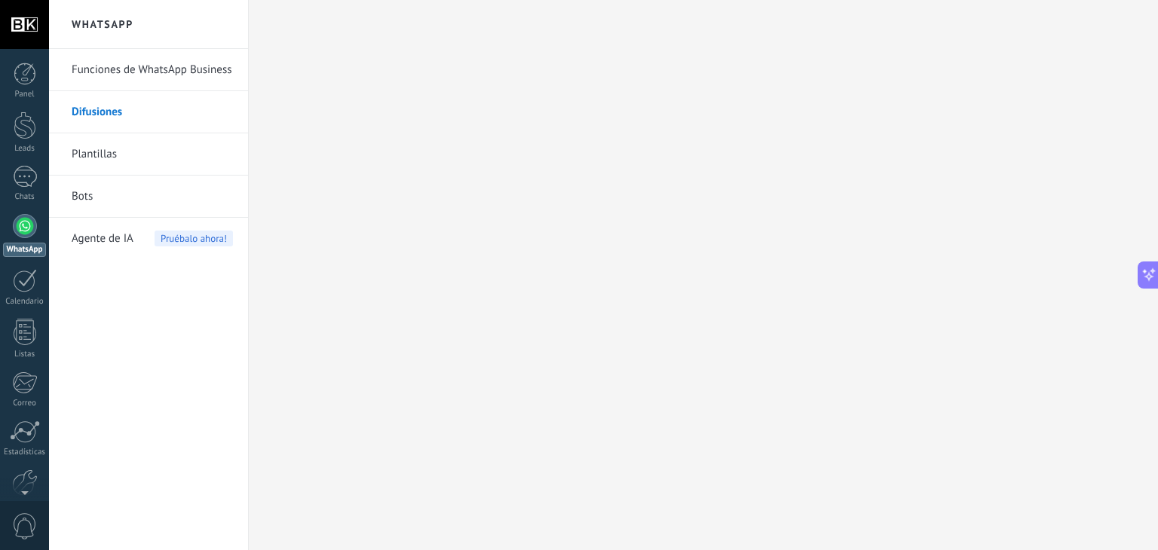
click at [155, 159] on body ".abccls-1,.abccls-2{fill-rule:evenodd}.abccls-2{fill:#fff} .abfcls-1{fill:none}…" at bounding box center [579, 275] width 1158 height 550
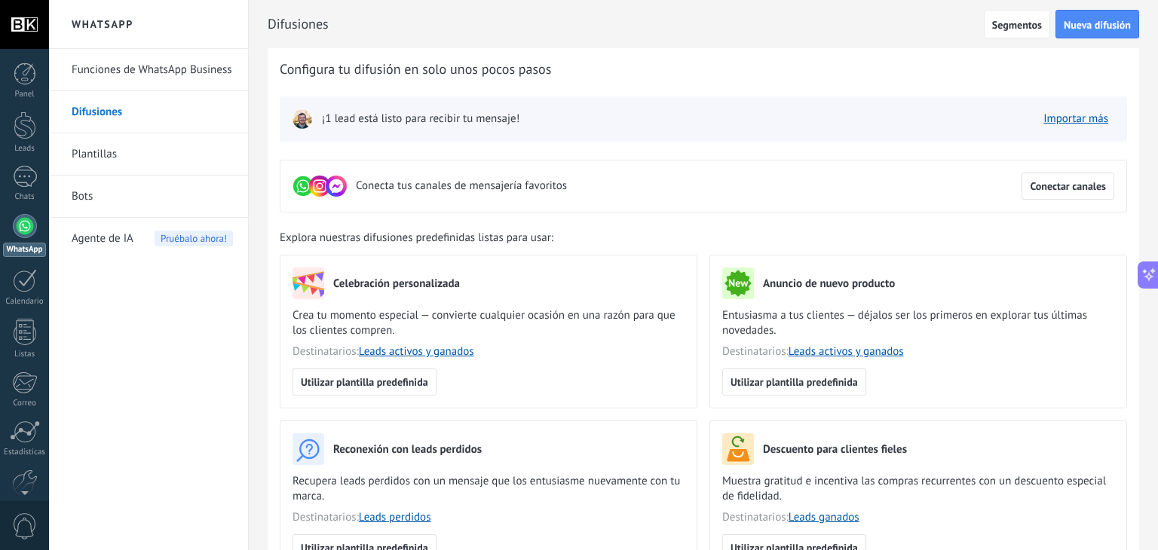
click at [151, 192] on link "Bots" at bounding box center [152, 197] width 161 height 42
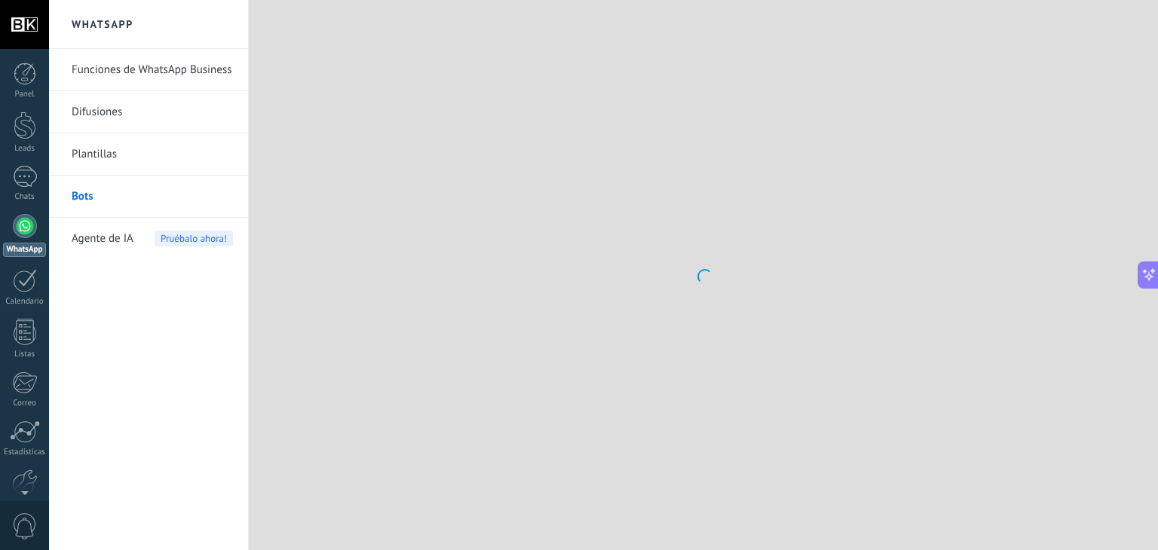
click at [140, 144] on link "Plantillas" at bounding box center [152, 154] width 161 height 42
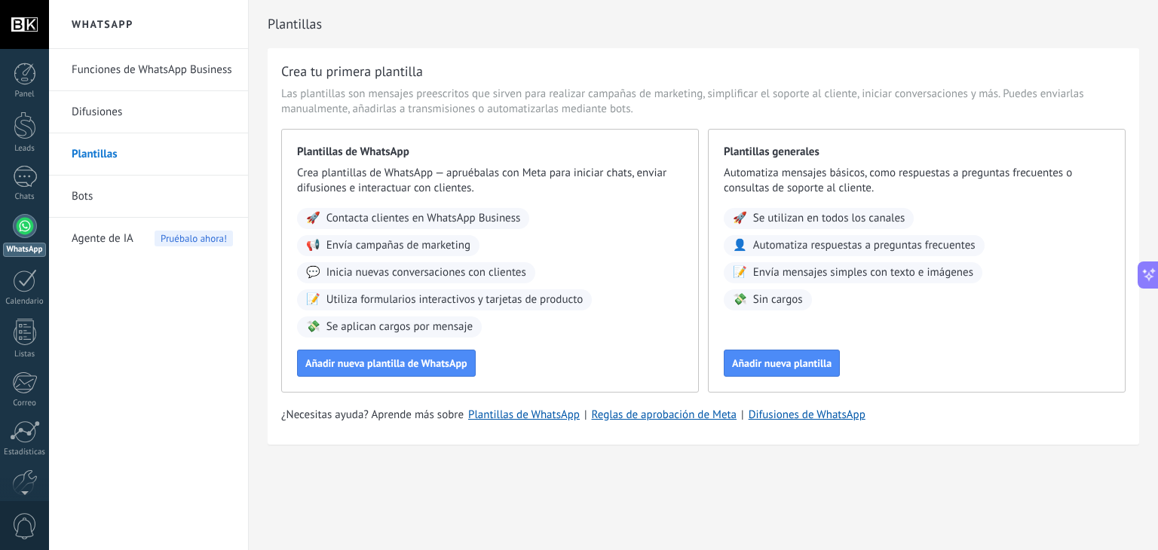
click at [148, 194] on link "Bots" at bounding box center [152, 197] width 161 height 42
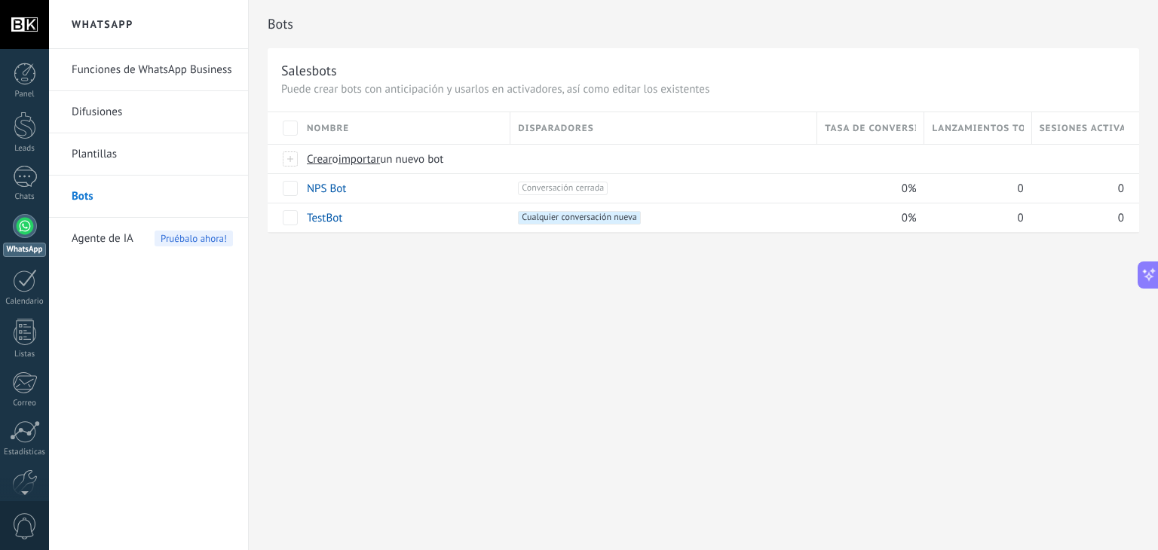
click at [97, 235] on span "Agente de IA" at bounding box center [103, 239] width 62 height 42
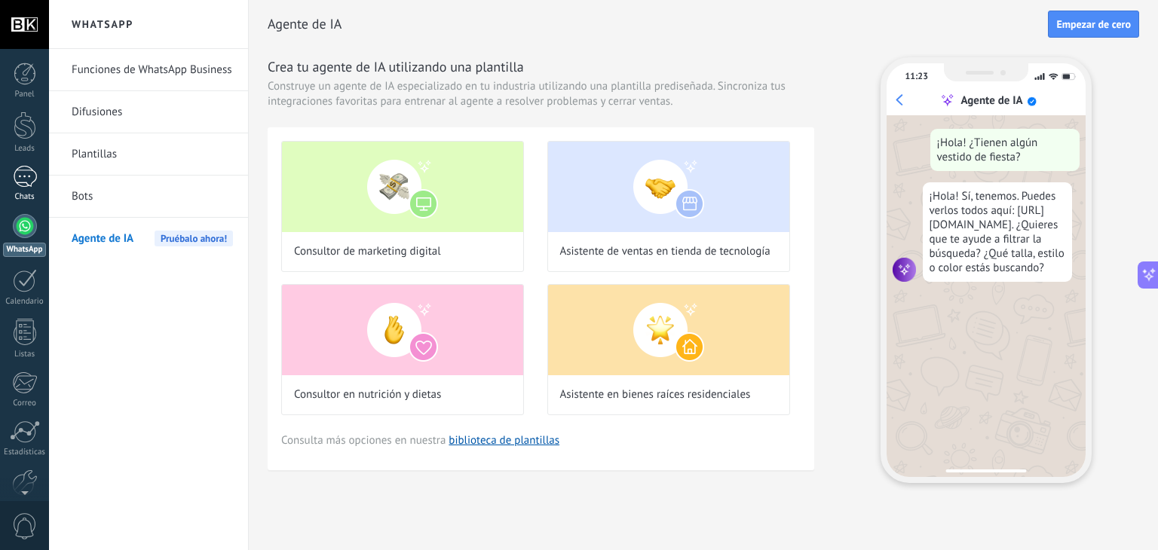
click at [35, 177] on div at bounding box center [25, 177] width 24 height 22
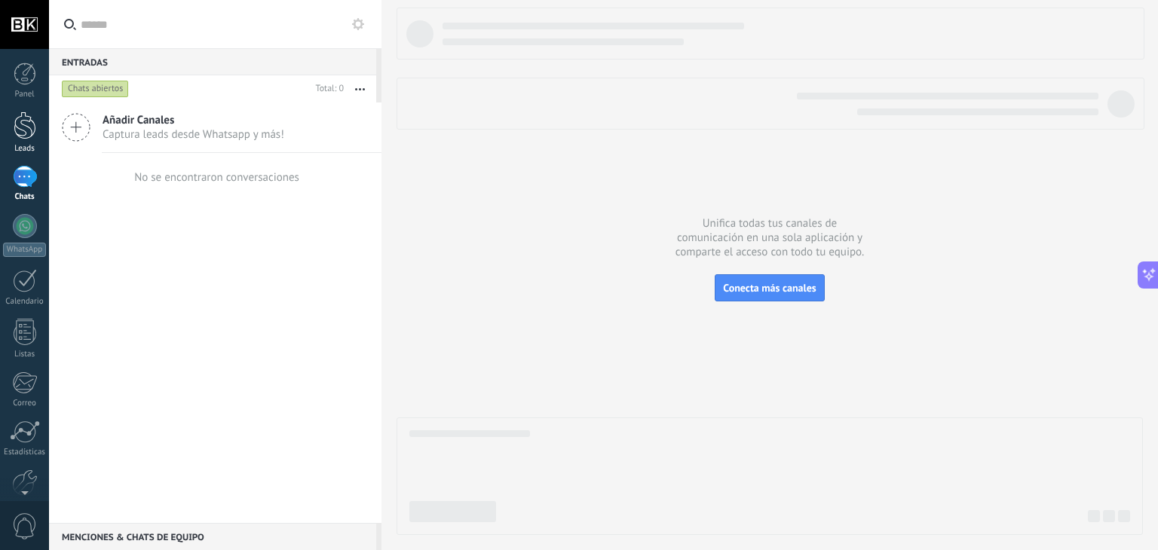
click at [33, 133] on div at bounding box center [25, 126] width 23 height 28
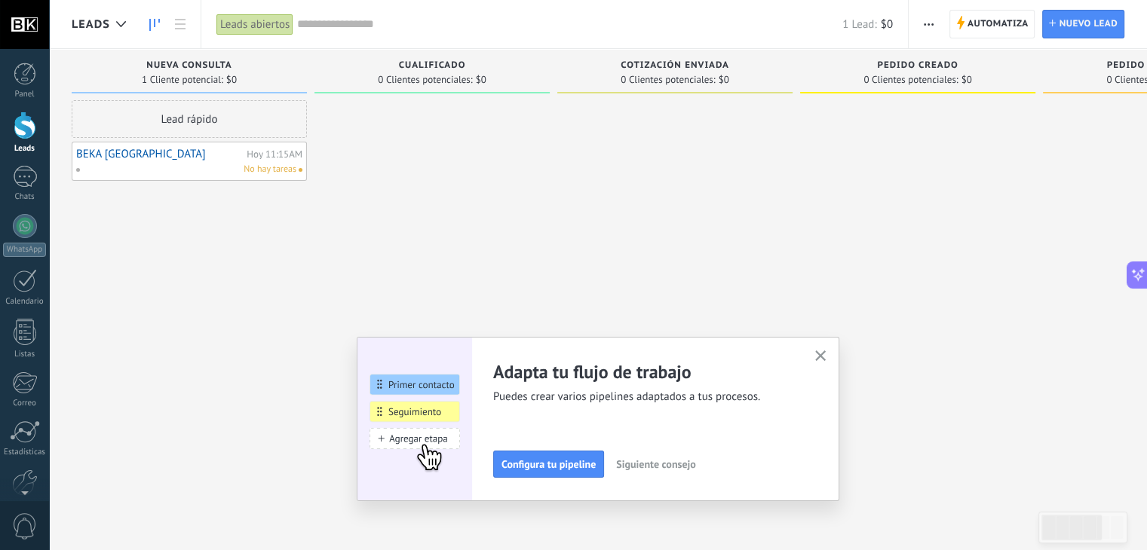
click at [817, 360] on button "button" at bounding box center [820, 357] width 19 height 20
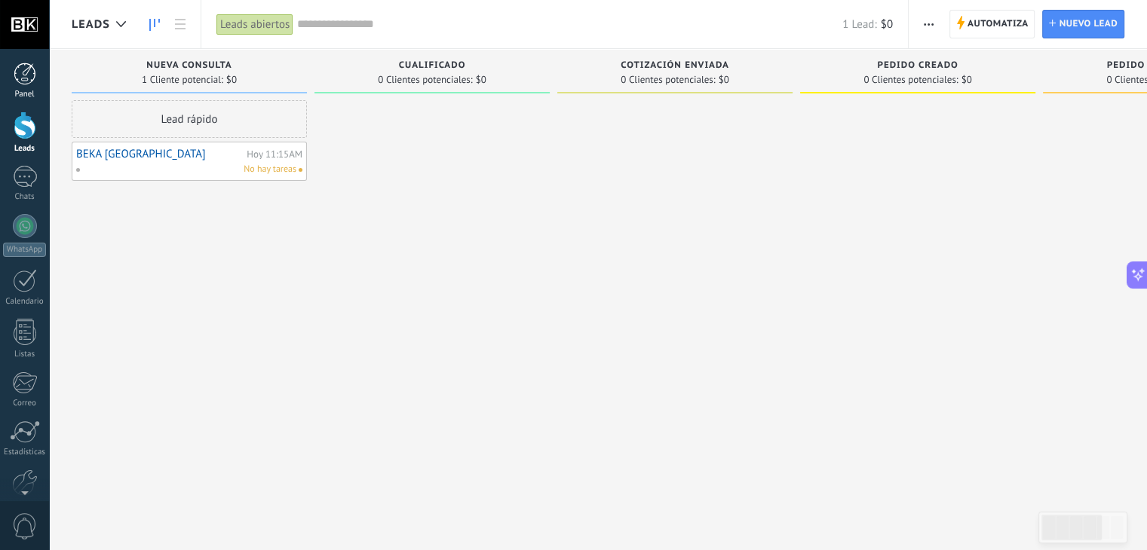
click at [29, 81] on div at bounding box center [25, 74] width 23 height 23
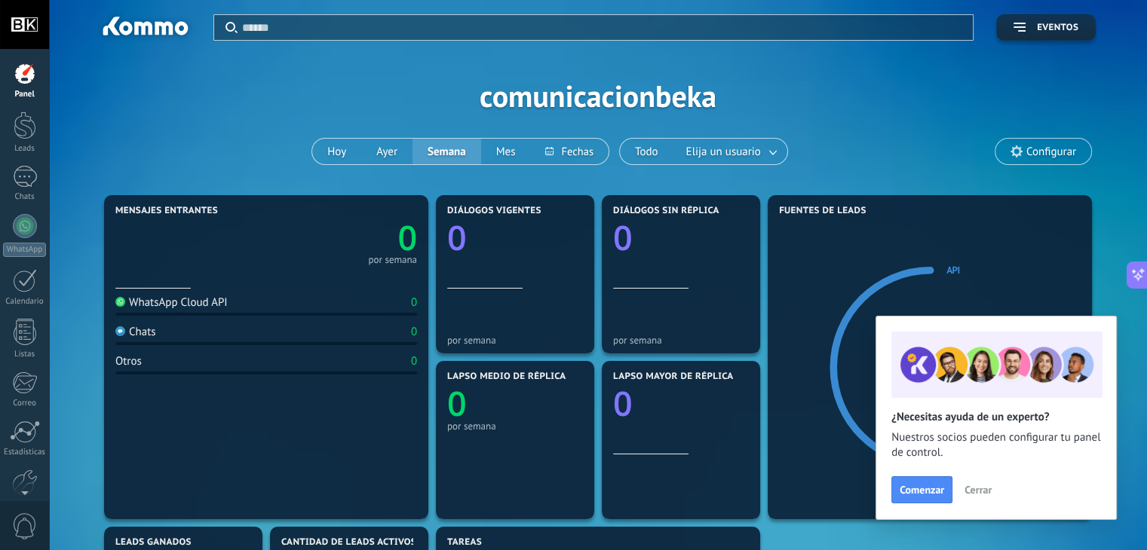
click at [20, 110] on div "Panel Leads Chats WhatsApp Clientes" at bounding box center [24, 321] width 49 height 516
click at [35, 132] on div at bounding box center [25, 126] width 23 height 28
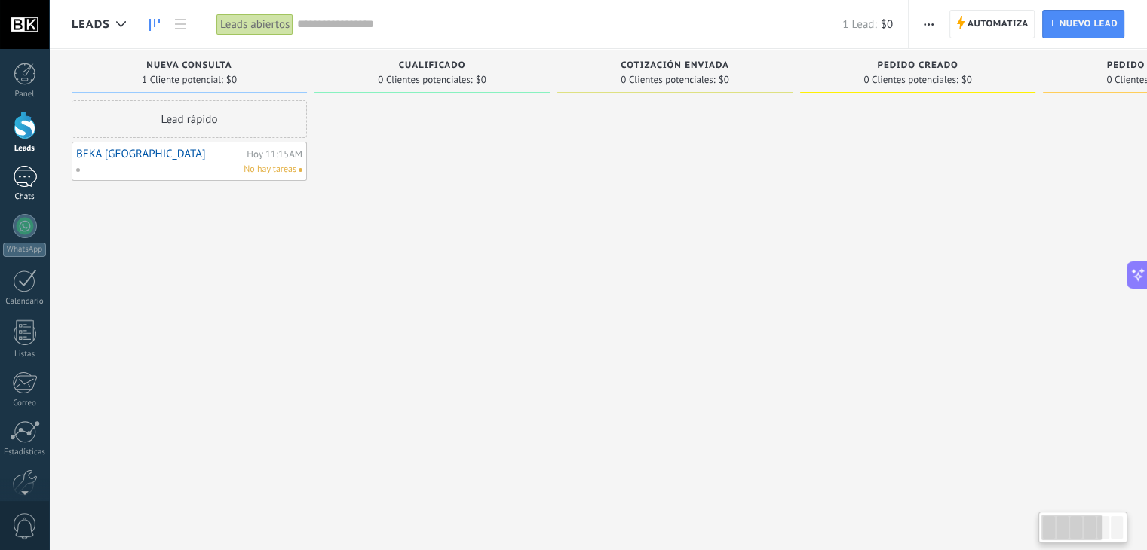
click at [17, 188] on link "Chats" at bounding box center [24, 184] width 49 height 36
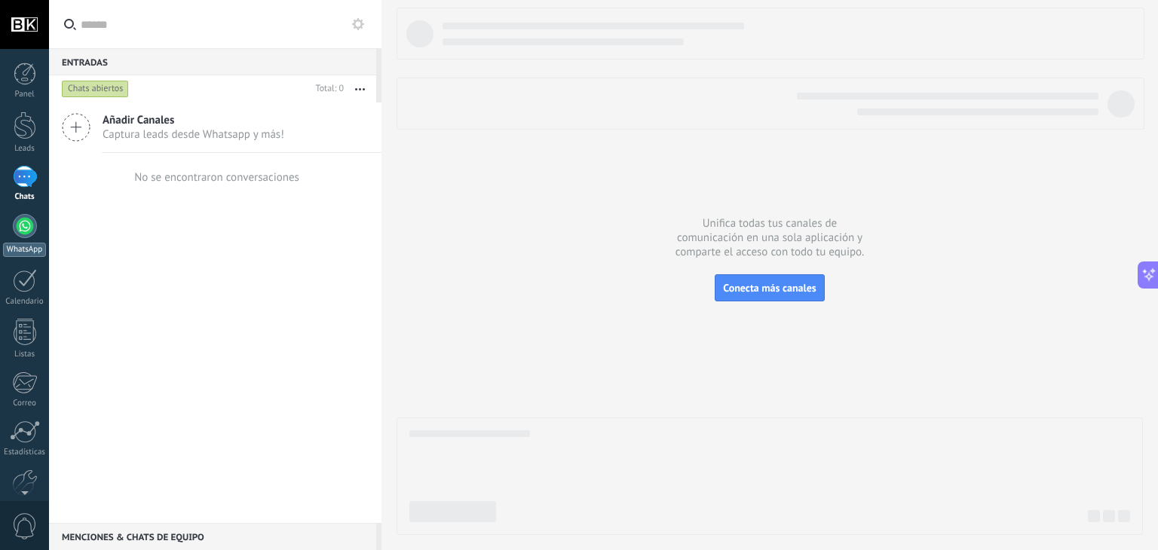
click at [15, 224] on div at bounding box center [25, 226] width 24 height 24
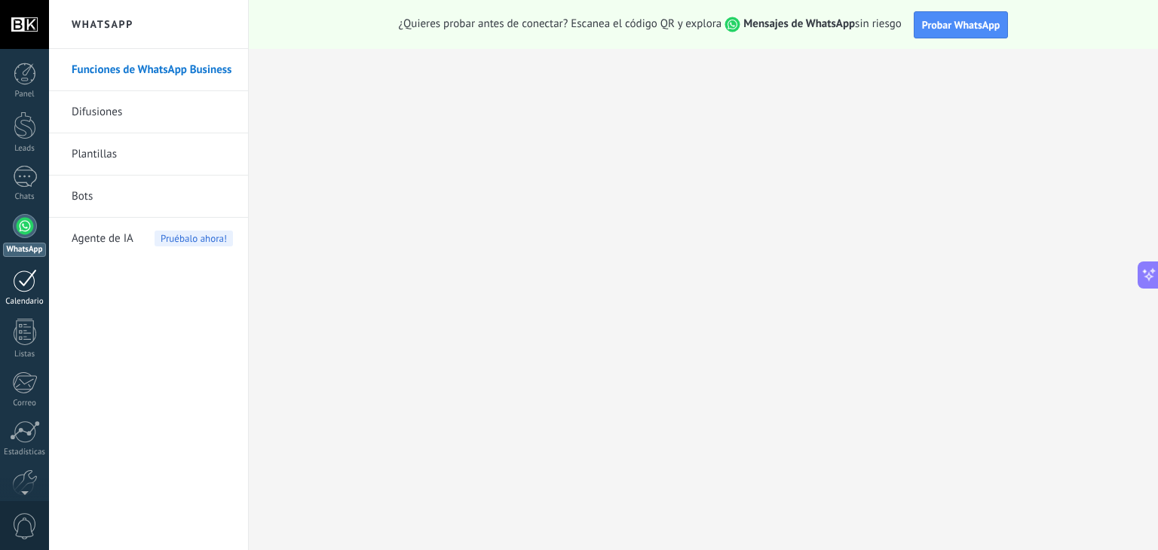
click at [24, 280] on div at bounding box center [25, 280] width 24 height 23
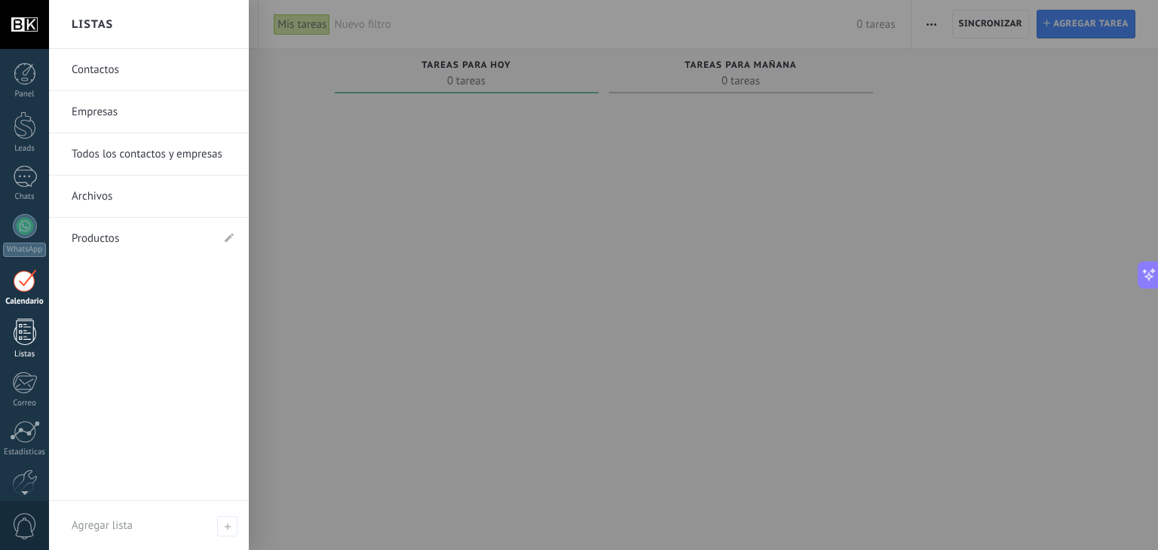
click at [15, 336] on div at bounding box center [25, 332] width 23 height 26
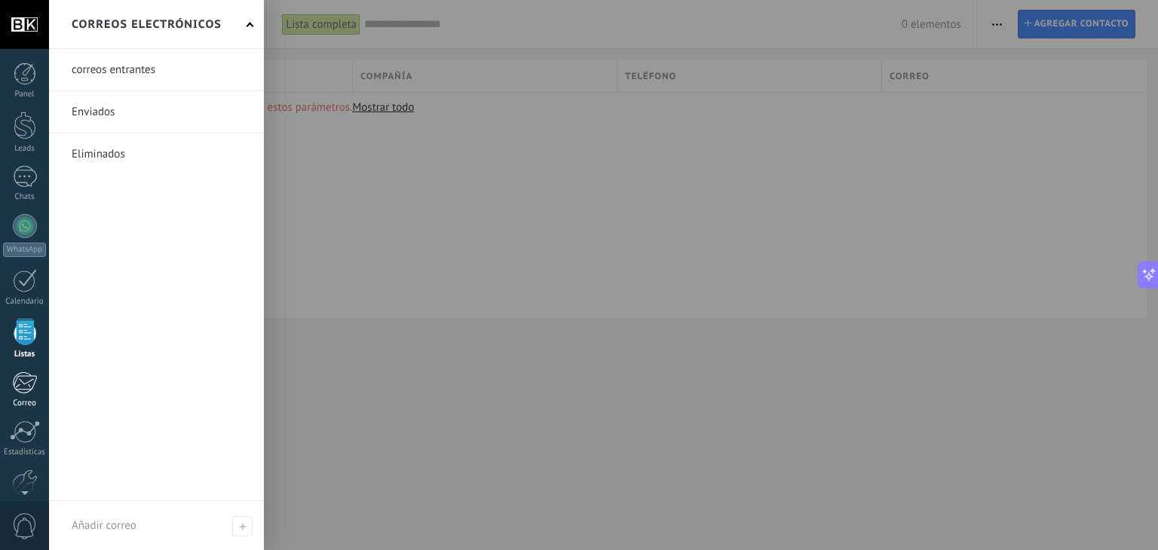
click at [33, 390] on div at bounding box center [24, 383] width 25 height 23
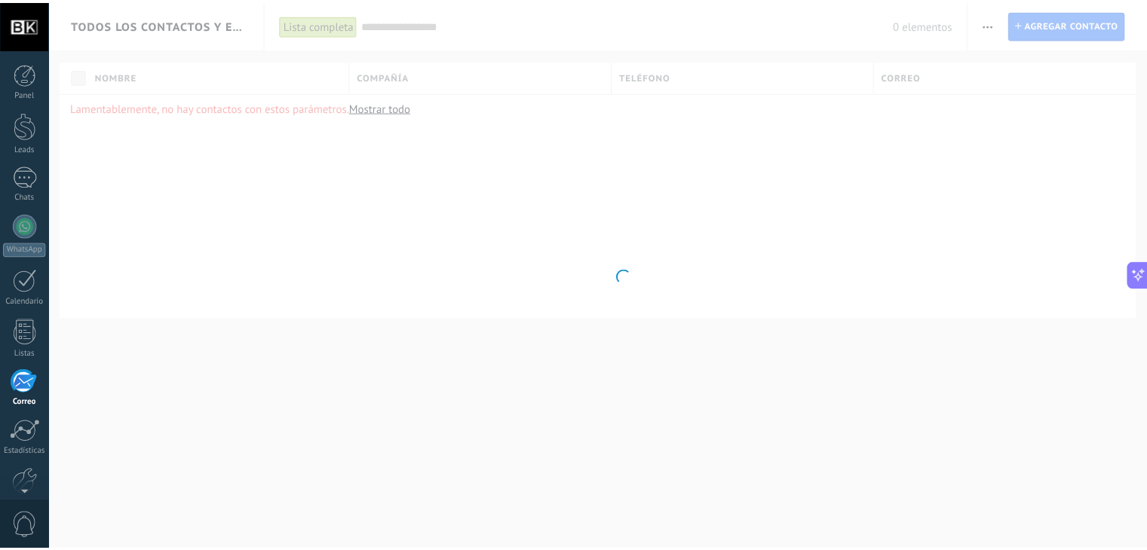
scroll to position [76, 0]
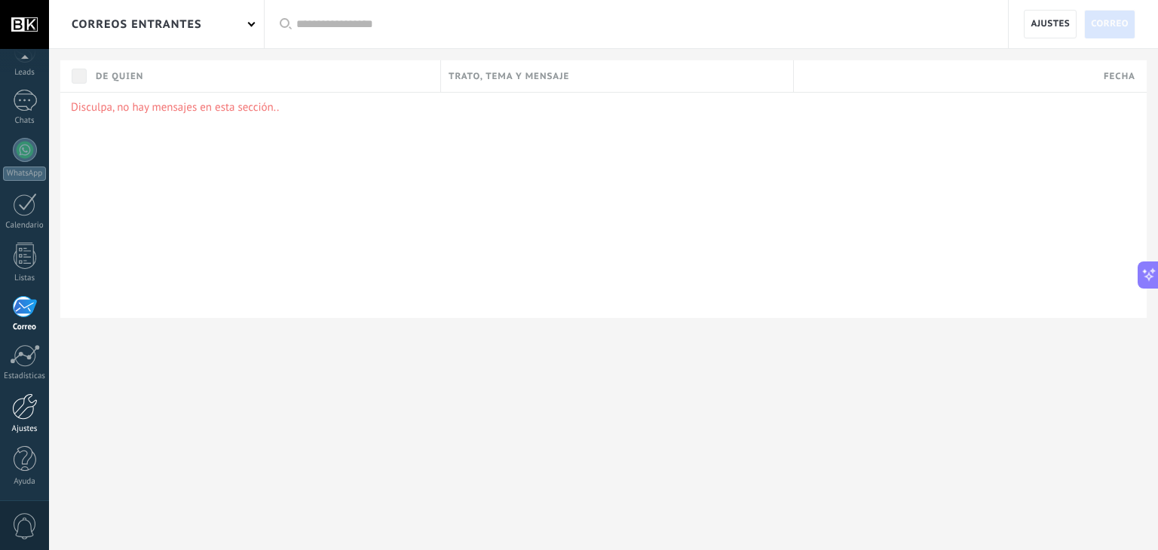
click at [42, 405] on link "Ajustes" at bounding box center [24, 414] width 49 height 41
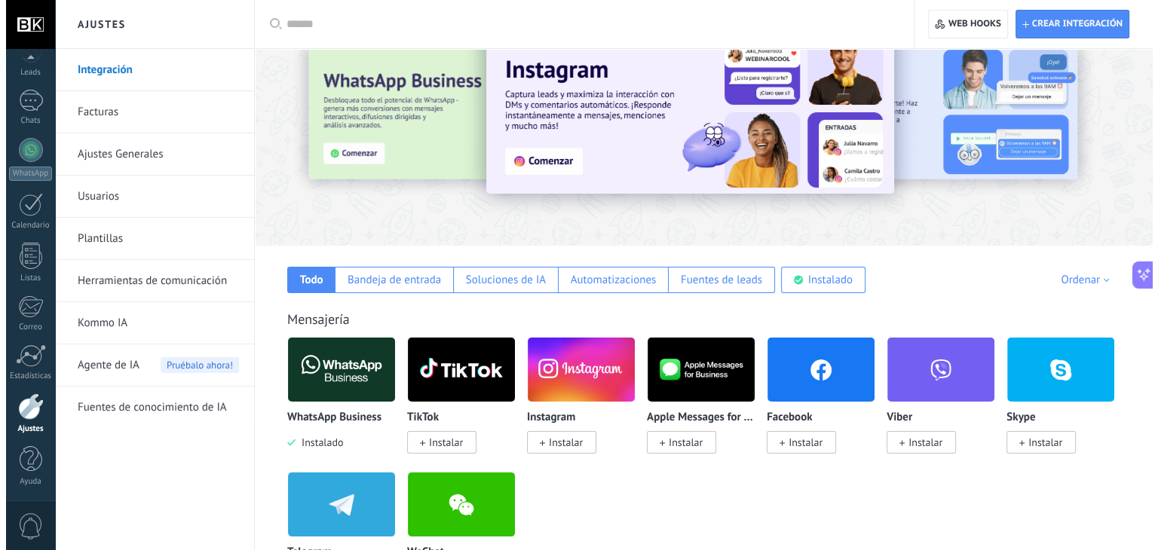
scroll to position [75, 0]
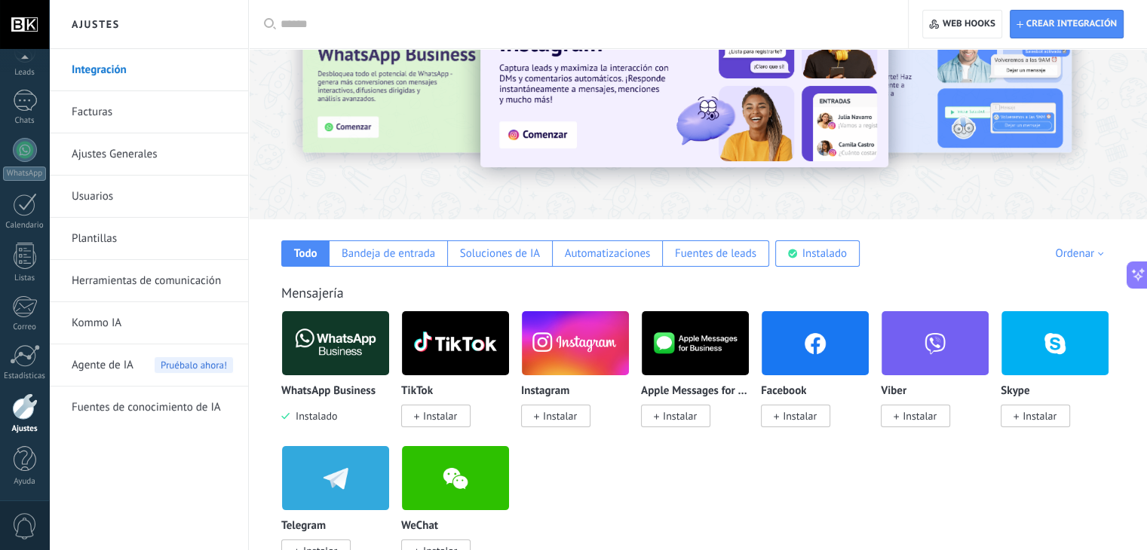
click at [580, 417] on span "Instalar" at bounding box center [555, 416] width 69 height 23
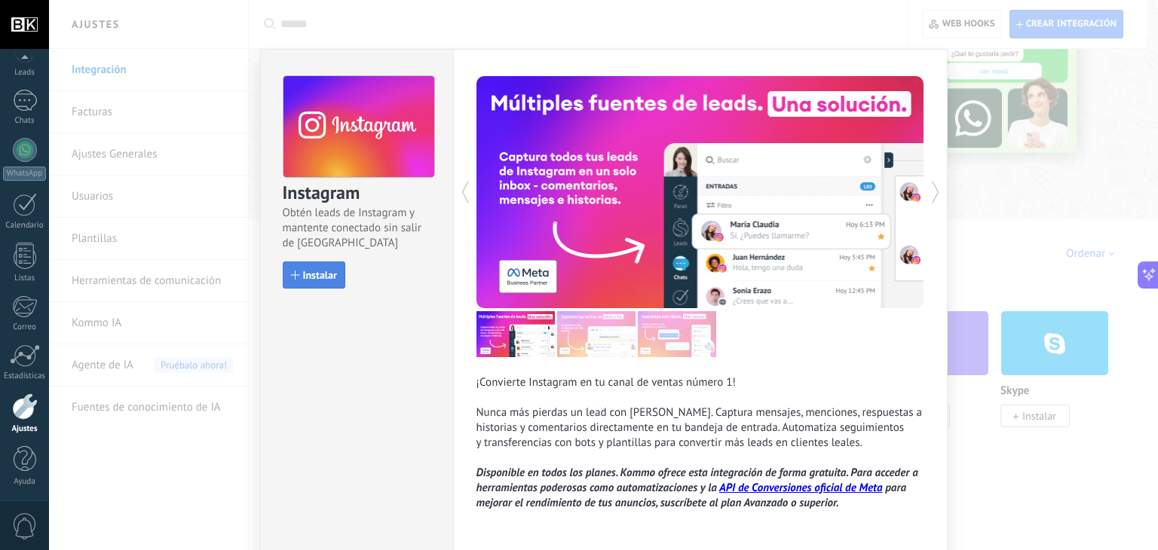
click at [317, 284] on button "Instalar" at bounding box center [314, 275] width 63 height 27
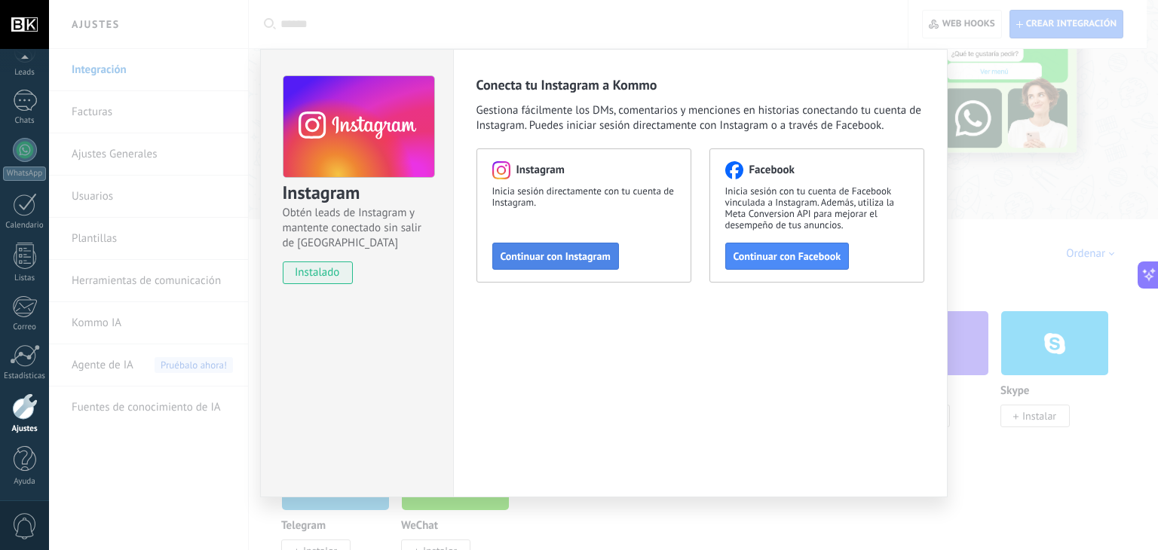
click at [546, 256] on span "Continuar con Instagram" at bounding box center [556, 256] width 110 height 11
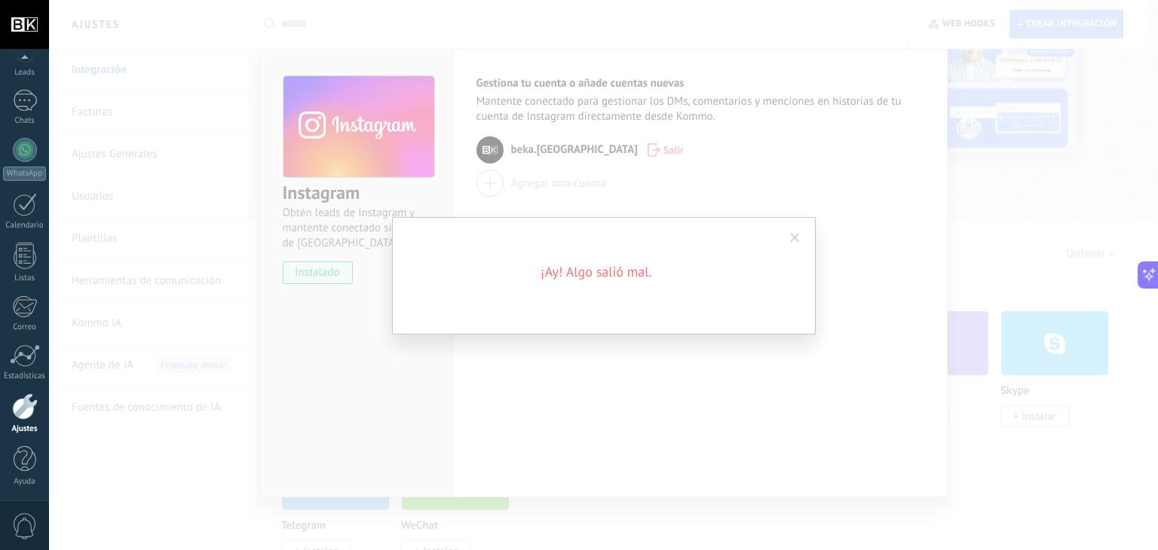
click at [737, 300] on div "¡Ay! Algo salió mal." at bounding box center [604, 276] width 424 height 118
click at [795, 235] on span at bounding box center [795, 238] width 10 height 11
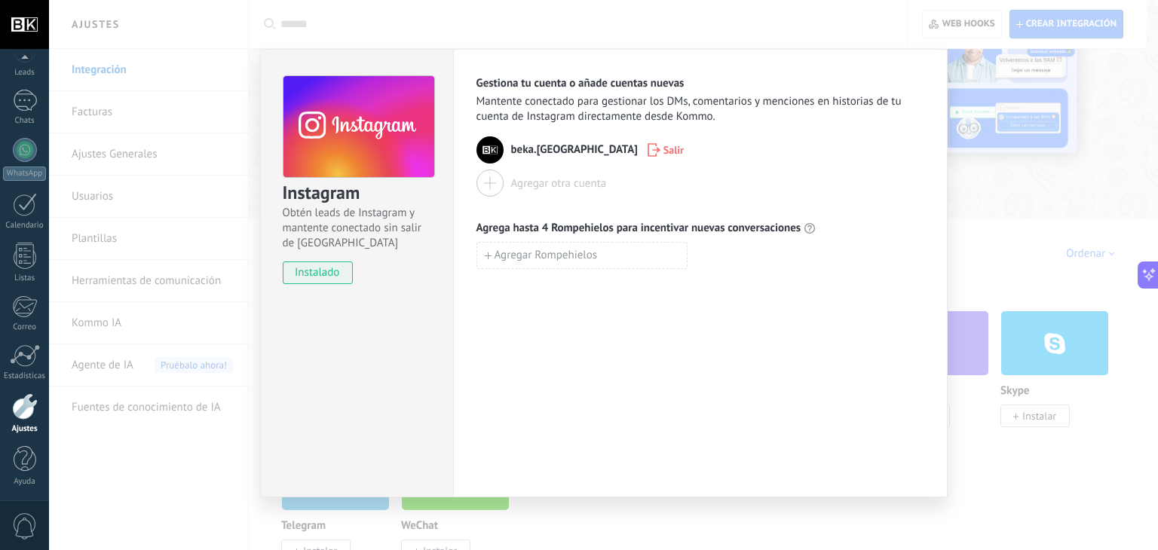
click at [543, 140] on div "beka.colombia Salir" at bounding box center [701, 149] width 448 height 27
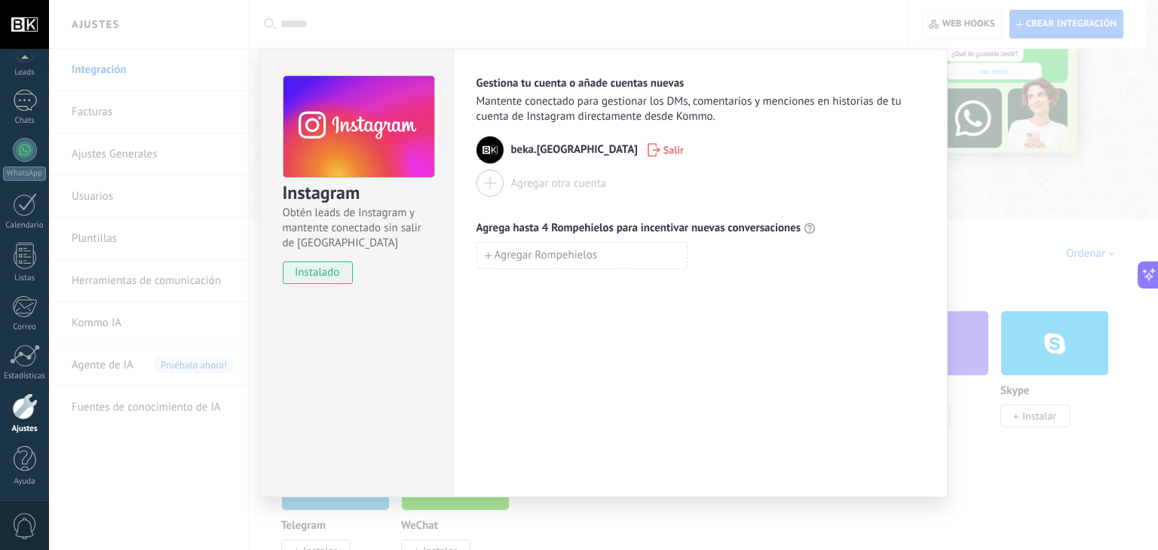
scroll to position [4, 0]
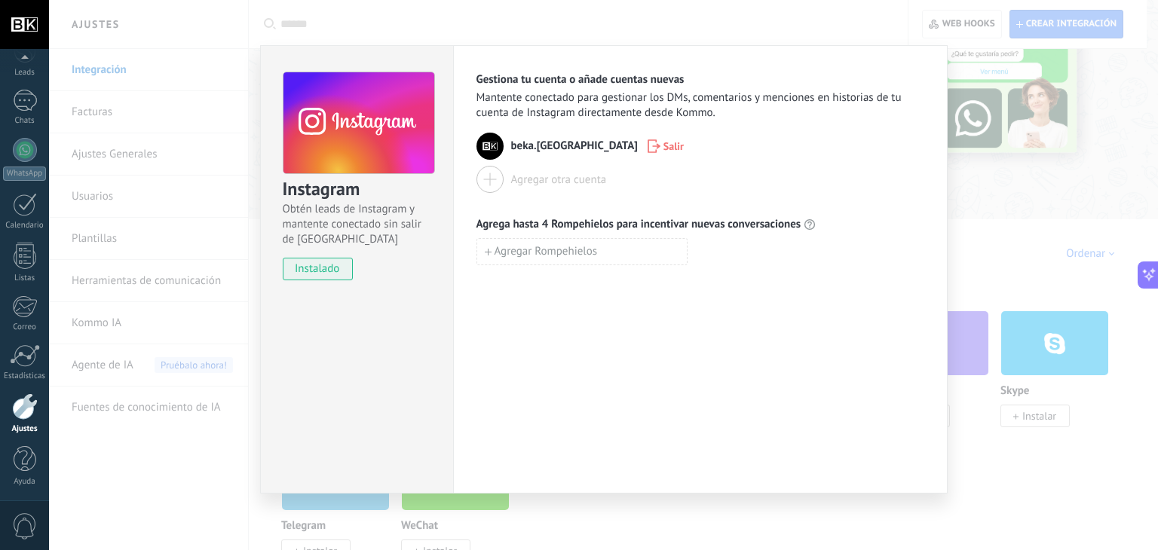
click at [691, 330] on div "Gestiona tu cuenta o añade cuentas nuevas Mantente conectado para gestionar los…" at bounding box center [700, 269] width 495 height 449
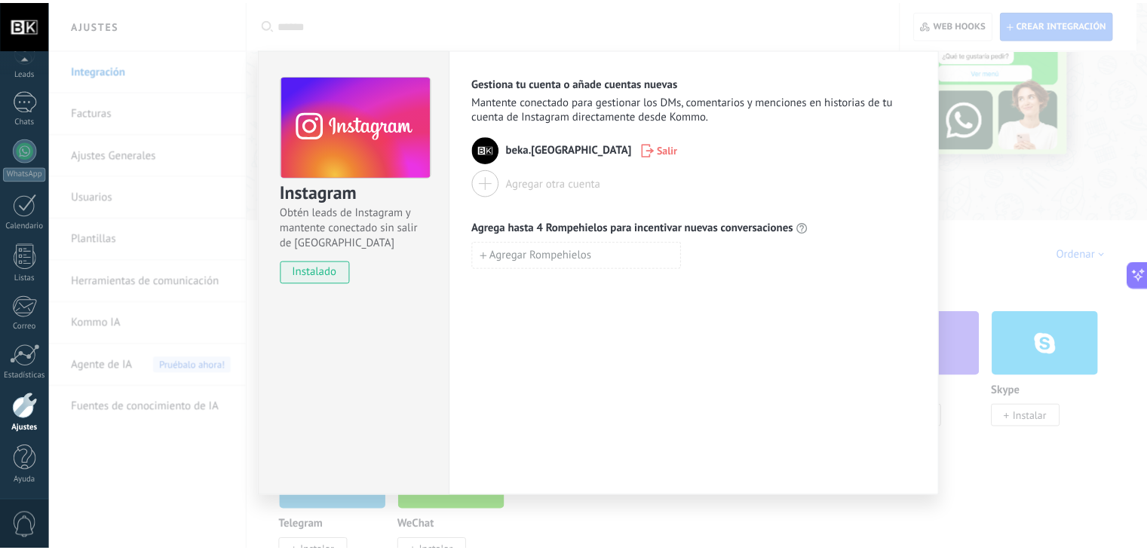
scroll to position [0, 0]
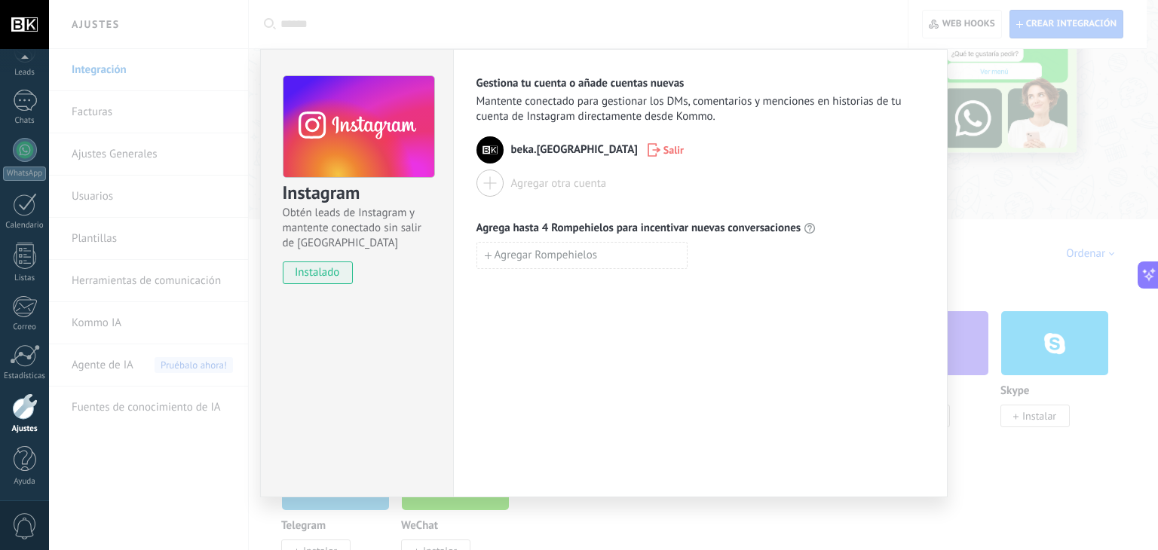
click at [988, 138] on div "Instagram Obtén leads de Instagram y mantente conectado sin salir de Kommo inst…" at bounding box center [603, 275] width 1109 height 550
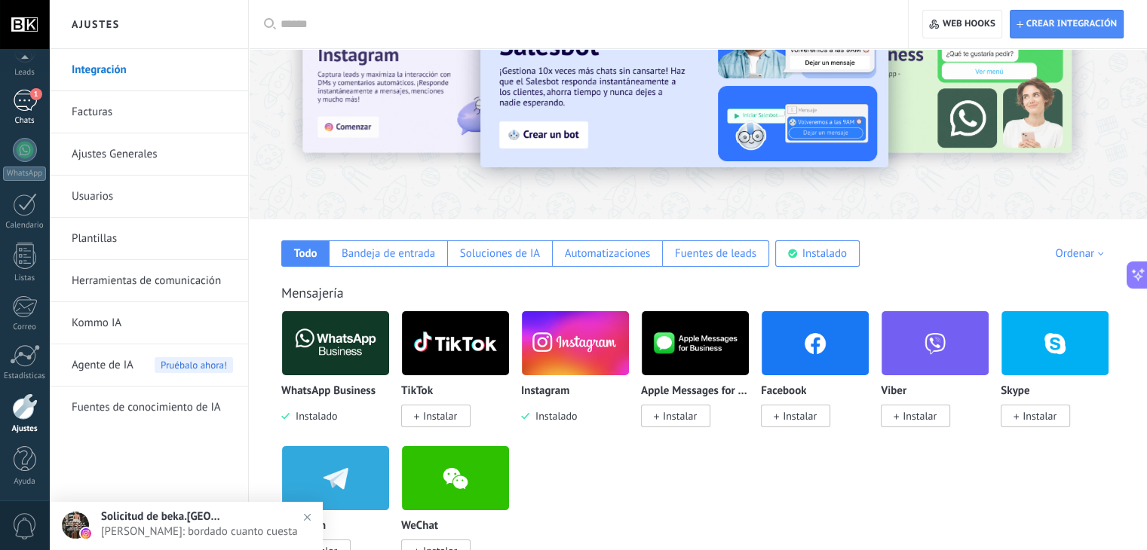
click at [27, 104] on div "1" at bounding box center [25, 101] width 24 height 22
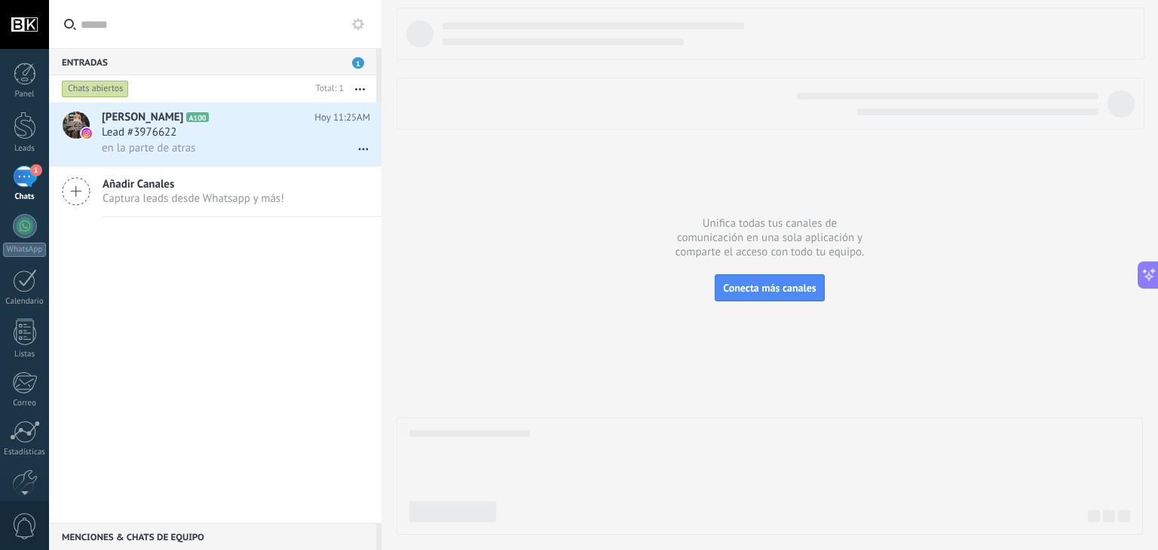
click at [31, 176] on div "1" at bounding box center [25, 177] width 24 height 22
click at [365, 82] on button "button" at bounding box center [360, 88] width 32 height 27
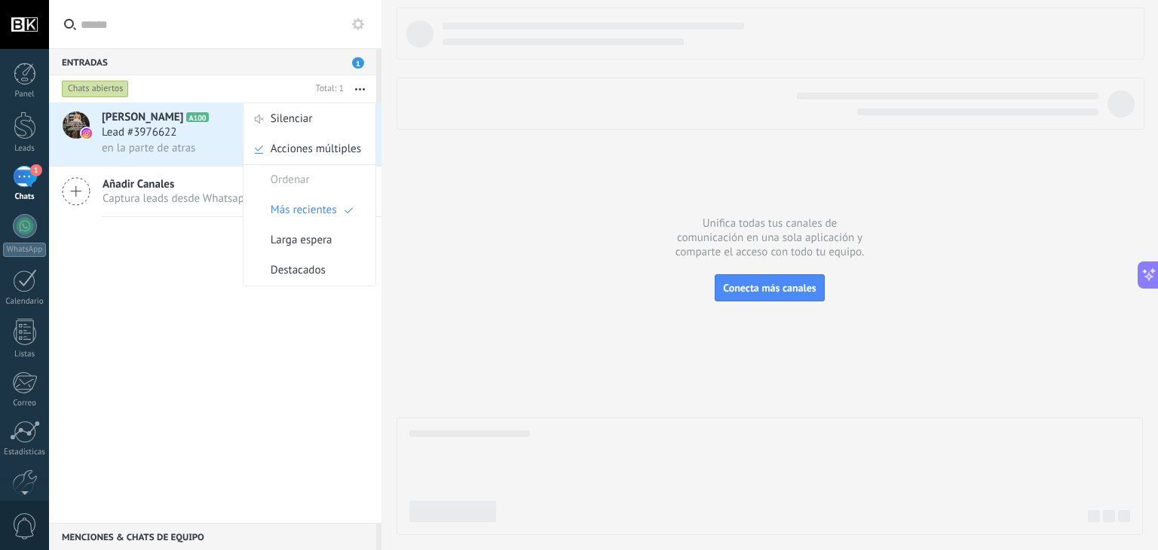
click at [365, 82] on button "button" at bounding box center [360, 88] width 32 height 27
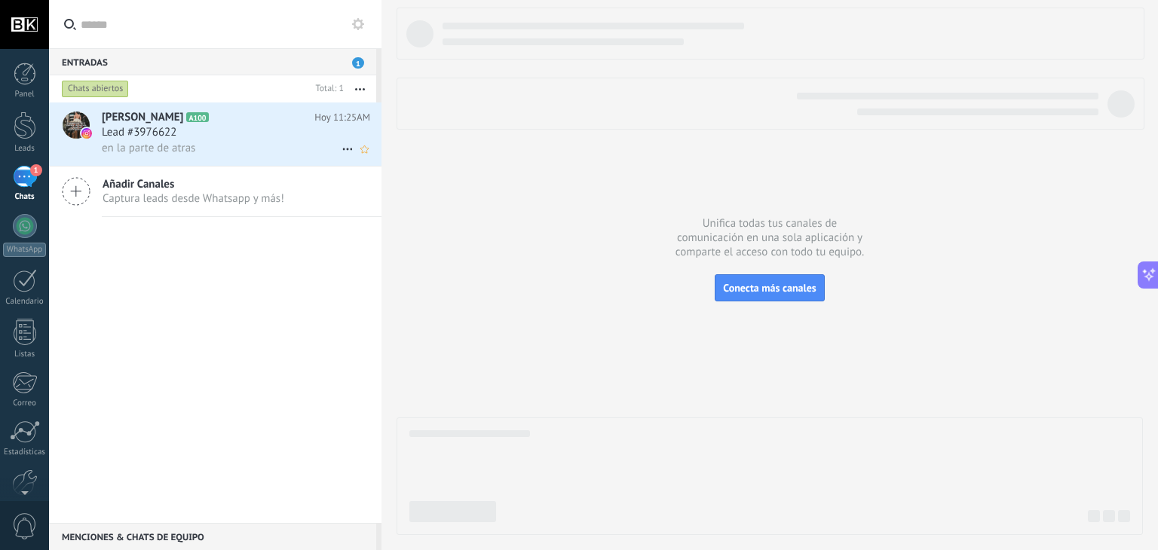
click at [182, 146] on span "en la parte de atras" at bounding box center [148, 148] width 93 height 14
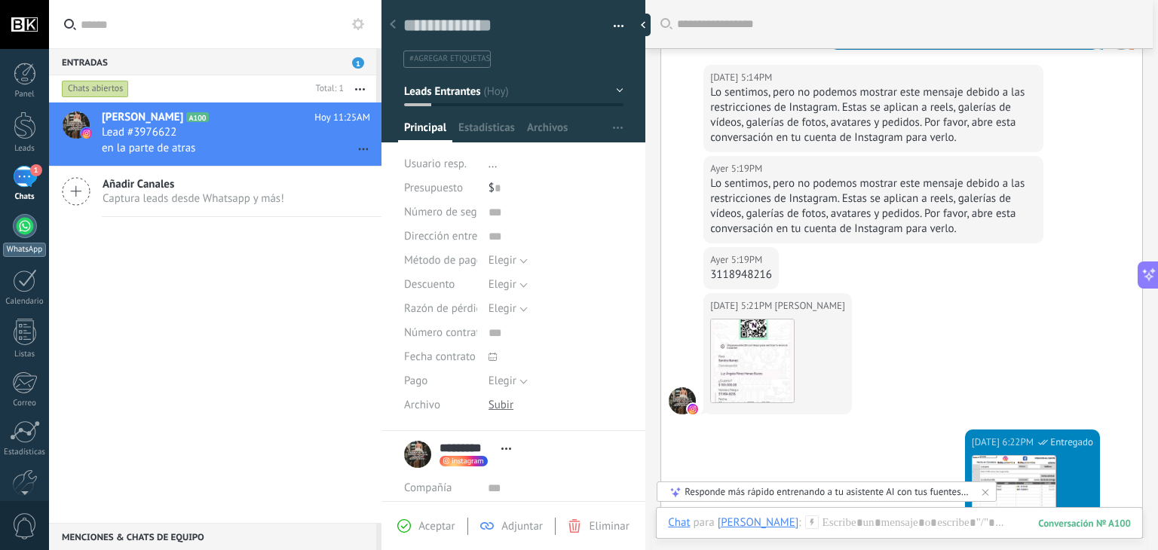
click at [32, 222] on div at bounding box center [25, 226] width 24 height 24
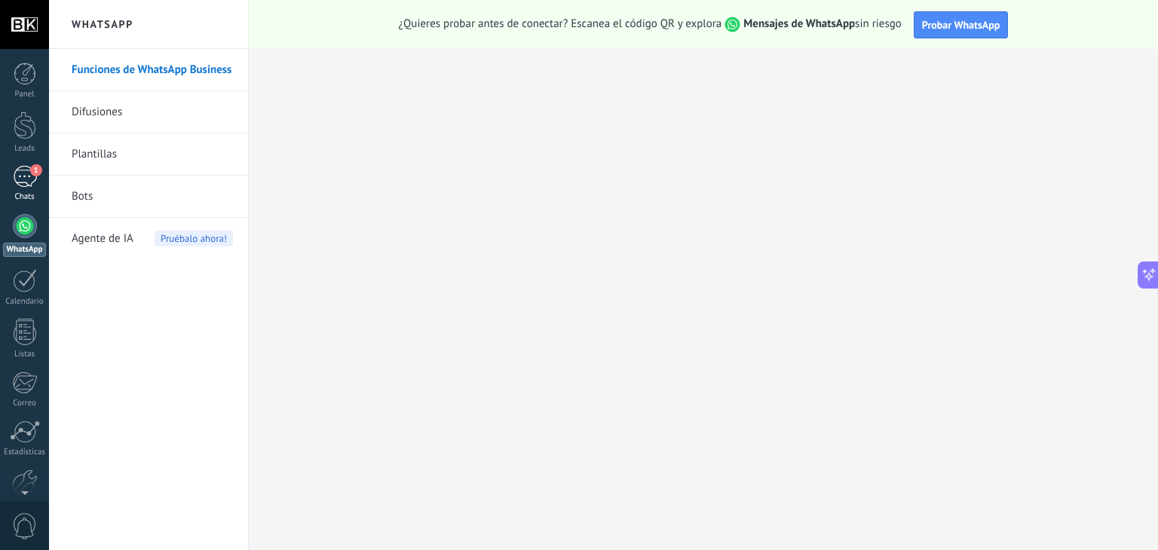
click at [20, 173] on div "1" at bounding box center [25, 177] width 24 height 22
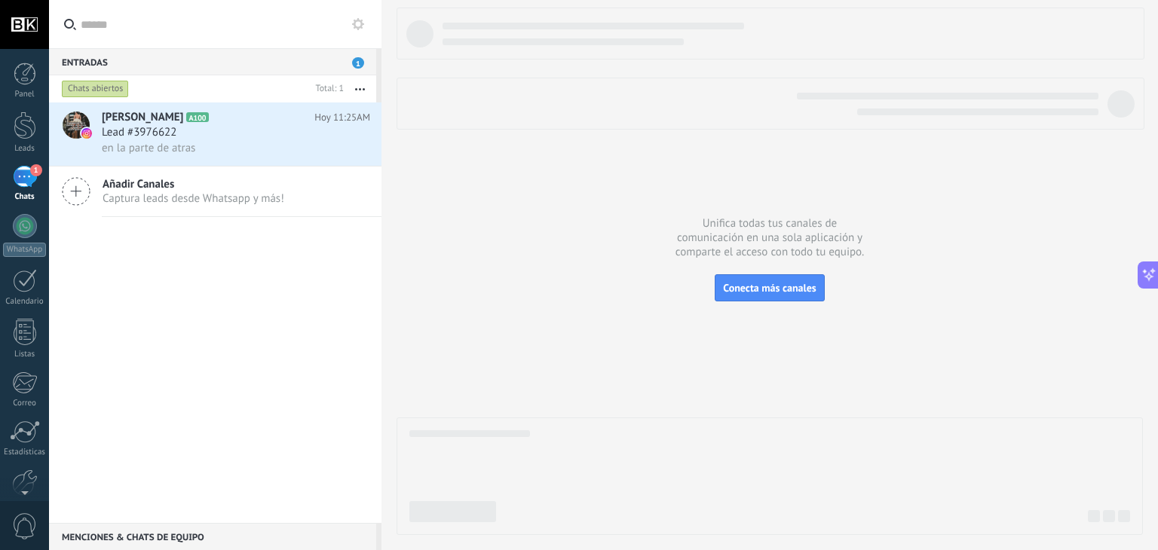
click at [297, 324] on div "Luz Henao A100 Hoy 11:25AM Lead #3976622 en la parte de atras Añadir Canales Ca…" at bounding box center [215, 313] width 333 height 421
click at [359, 84] on button "button" at bounding box center [360, 88] width 32 height 27
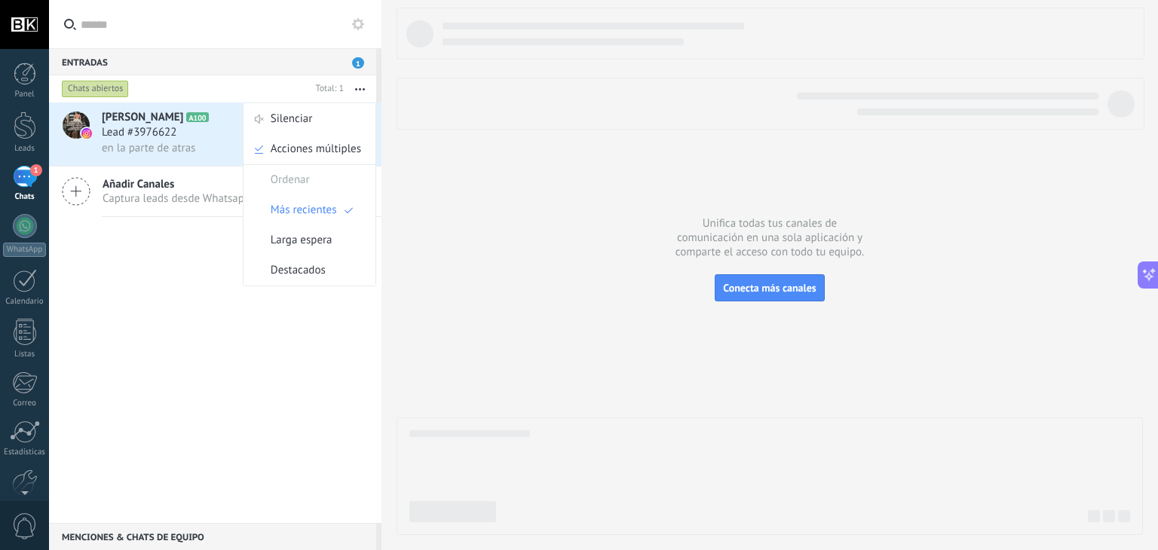
click at [179, 338] on div "Luz Henao A100 Hoy 11:25AM Lead #3976622 en la parte de atras Añadir Canales Ca…" at bounding box center [215, 313] width 333 height 421
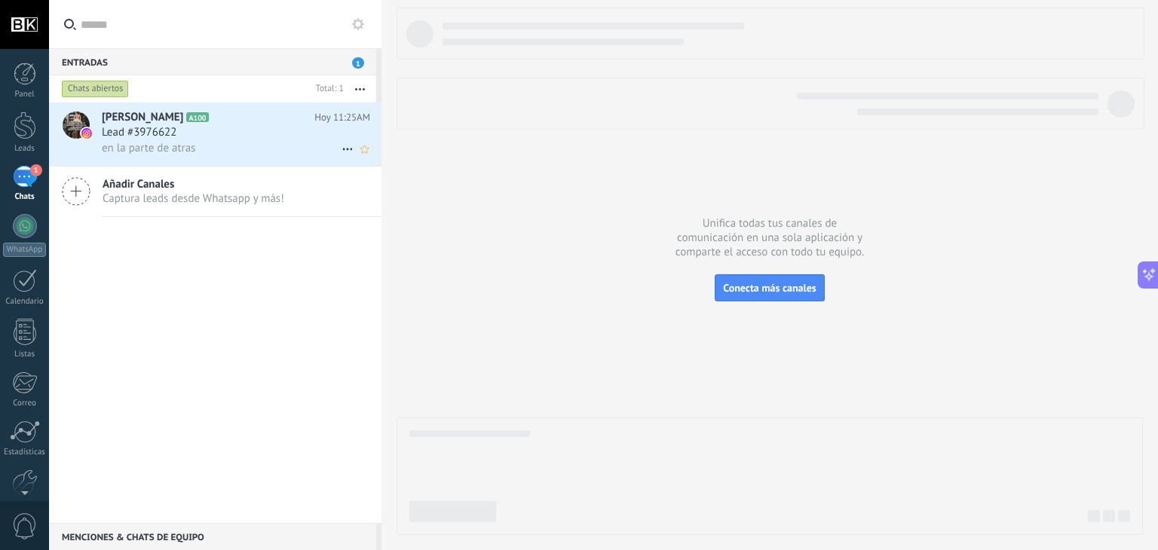
click at [211, 136] on div "Lead #3976622" at bounding box center [236, 132] width 268 height 15
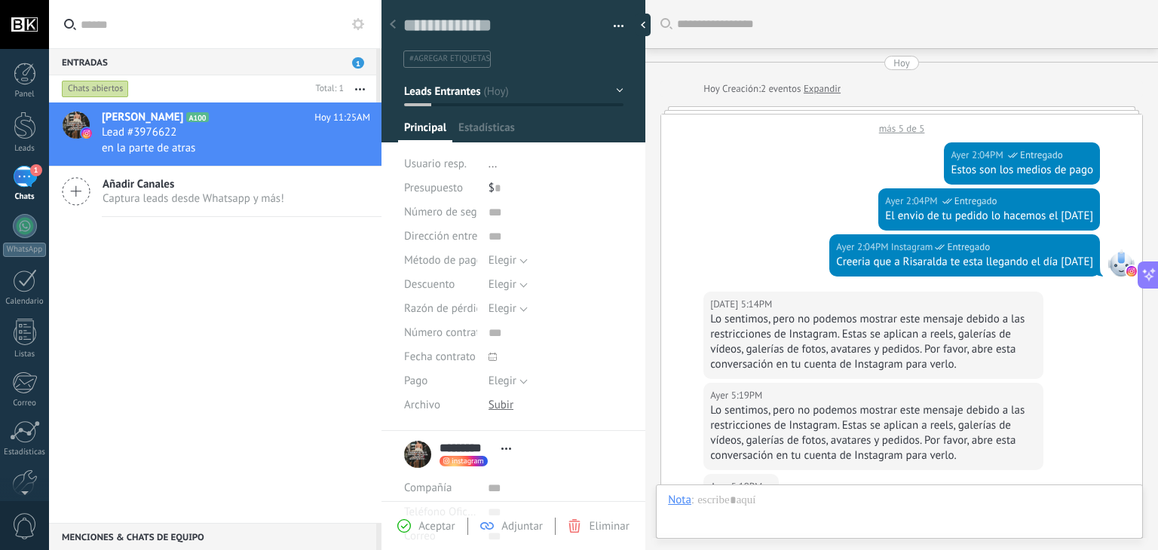
scroll to position [1282, 0]
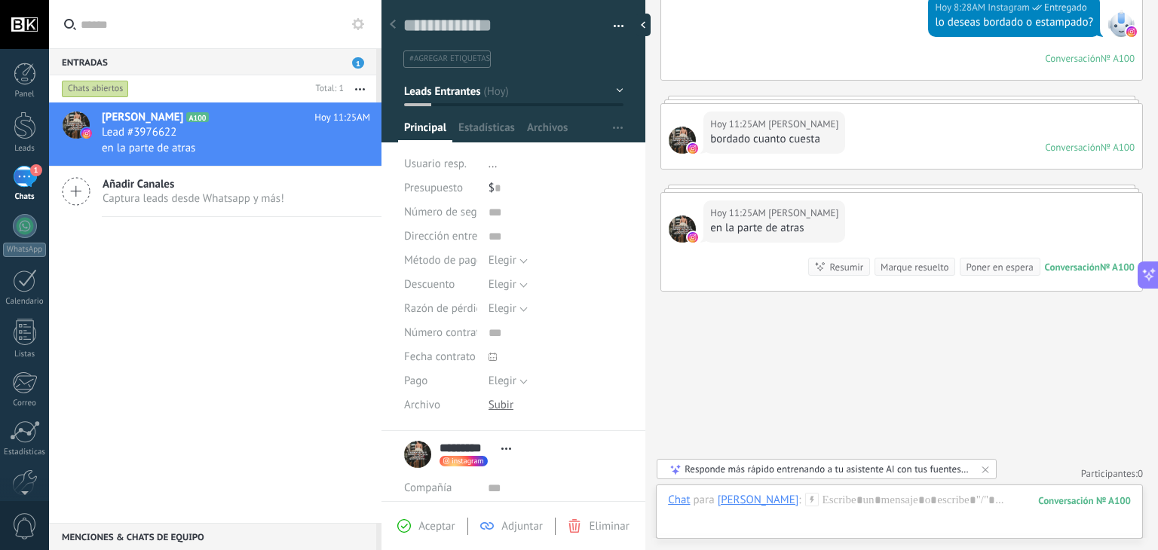
click at [442, 526] on span "Aceptar" at bounding box center [436, 527] width 36 height 14
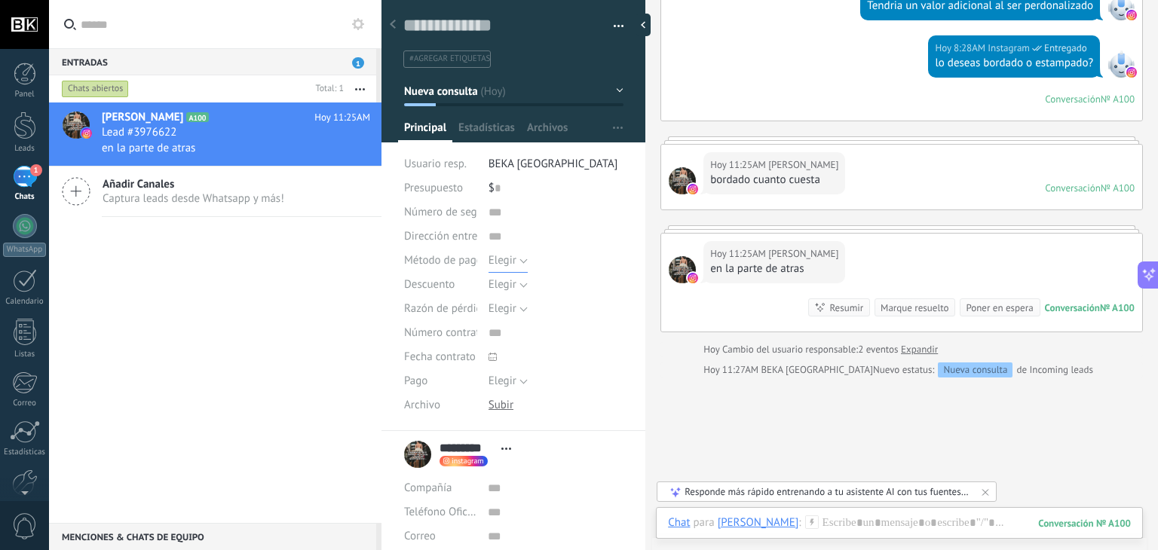
click at [519, 258] on button "Elegir" at bounding box center [508, 261] width 39 height 24
click at [519, 258] on span "Elegir" at bounding box center [541, 261] width 139 height 14
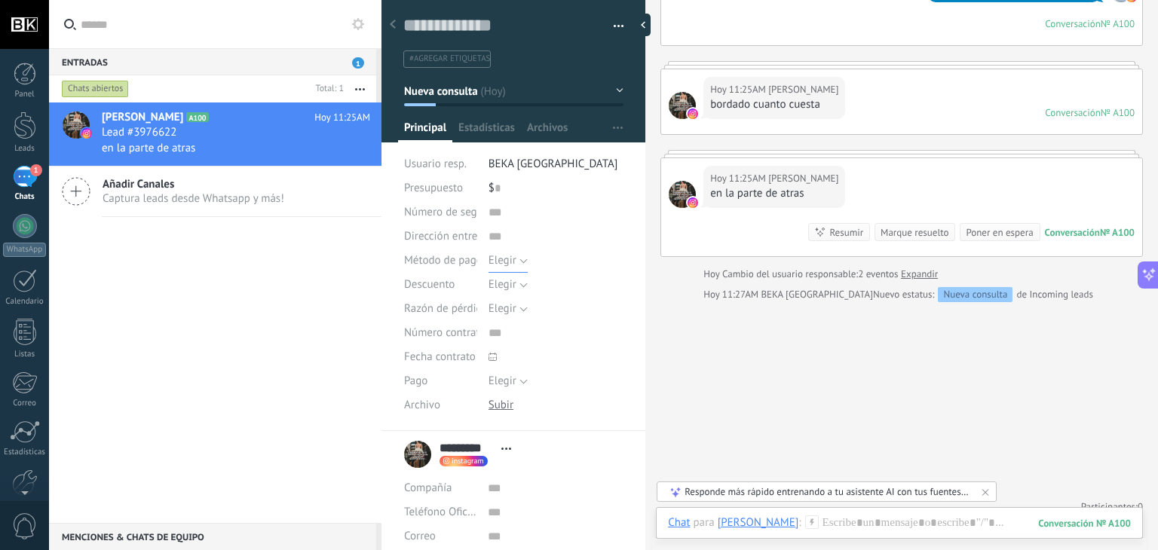
scroll to position [1090, 0]
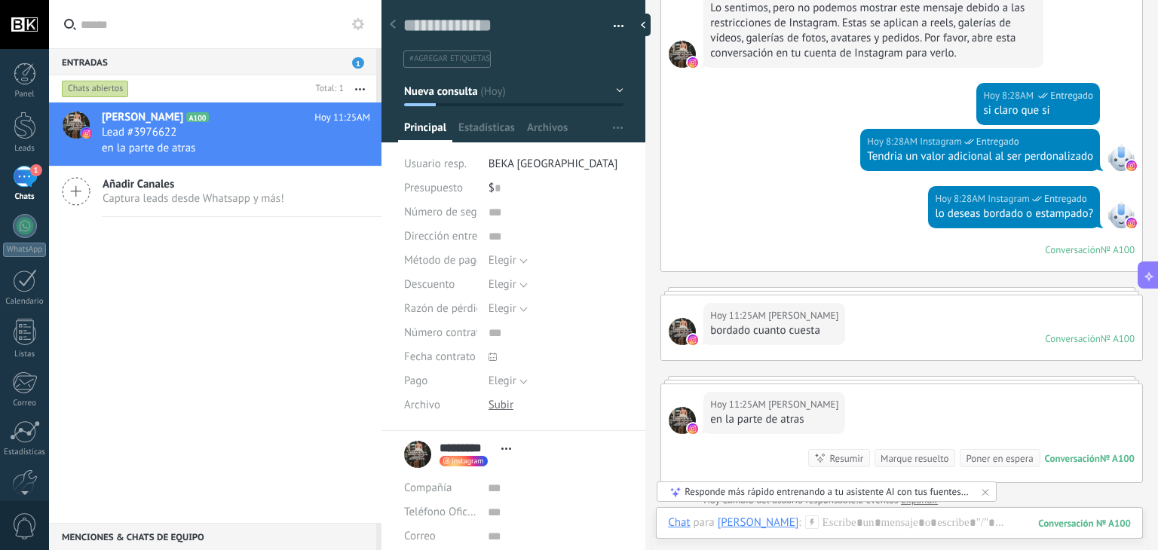
click at [678, 417] on div at bounding box center [682, 420] width 27 height 27
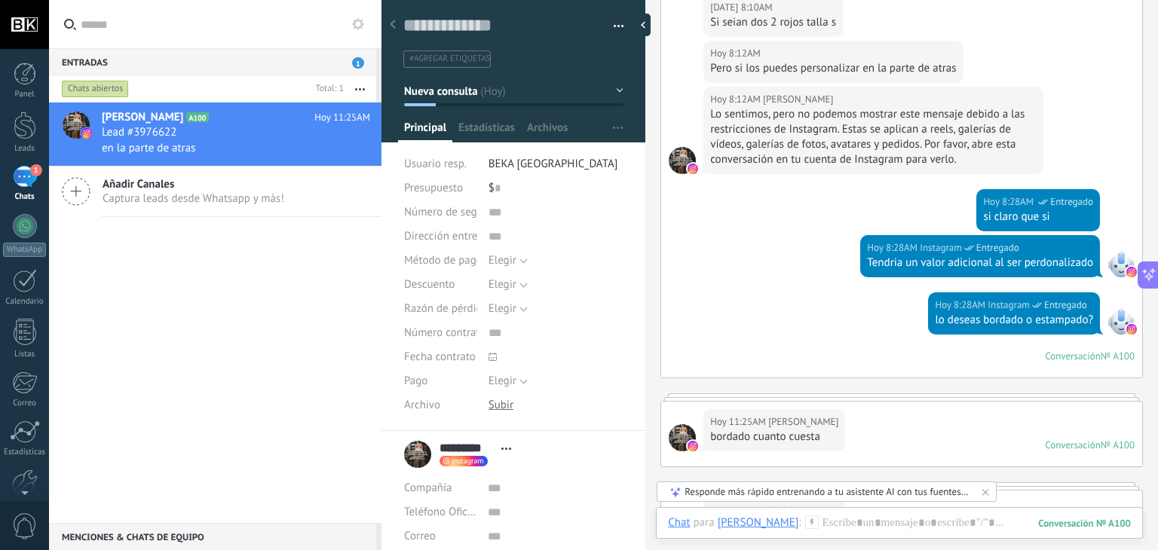
scroll to position [939, 0]
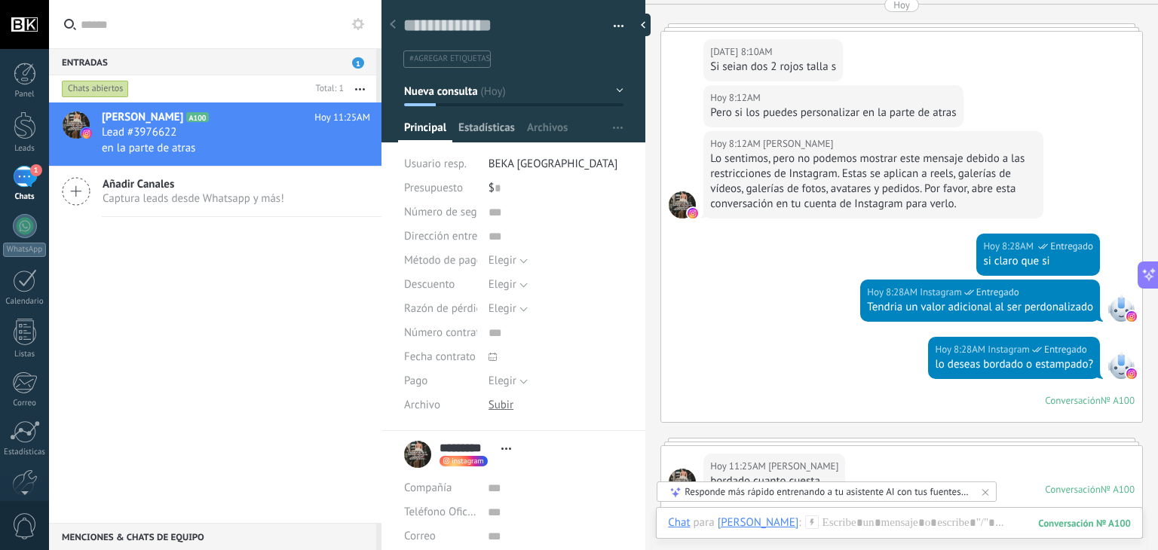
click at [485, 127] on span "Estadísticas" at bounding box center [486, 132] width 57 height 22
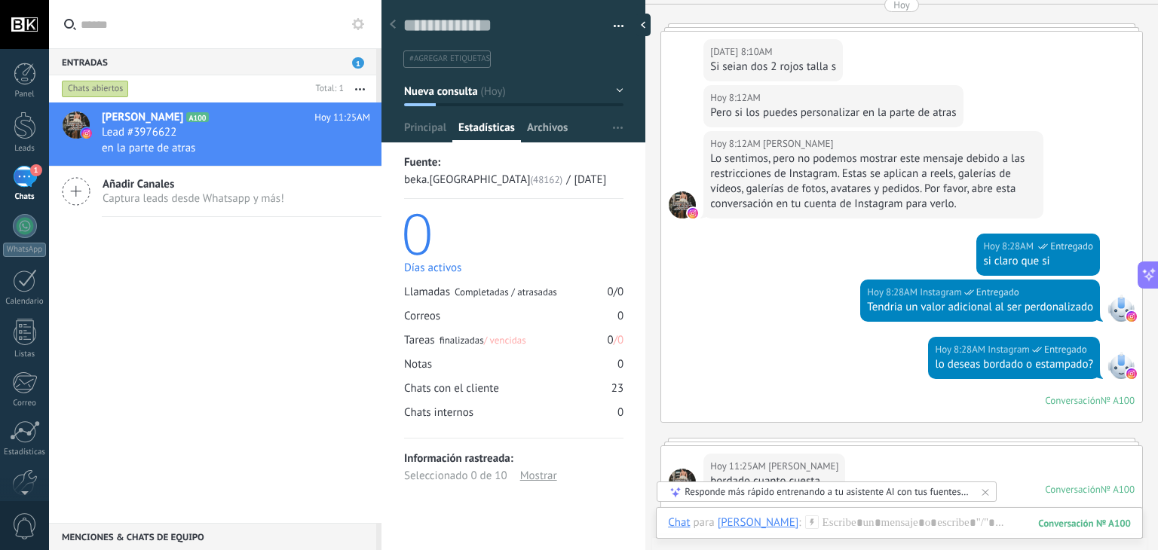
click at [559, 133] on span "Archivos" at bounding box center [547, 132] width 41 height 22
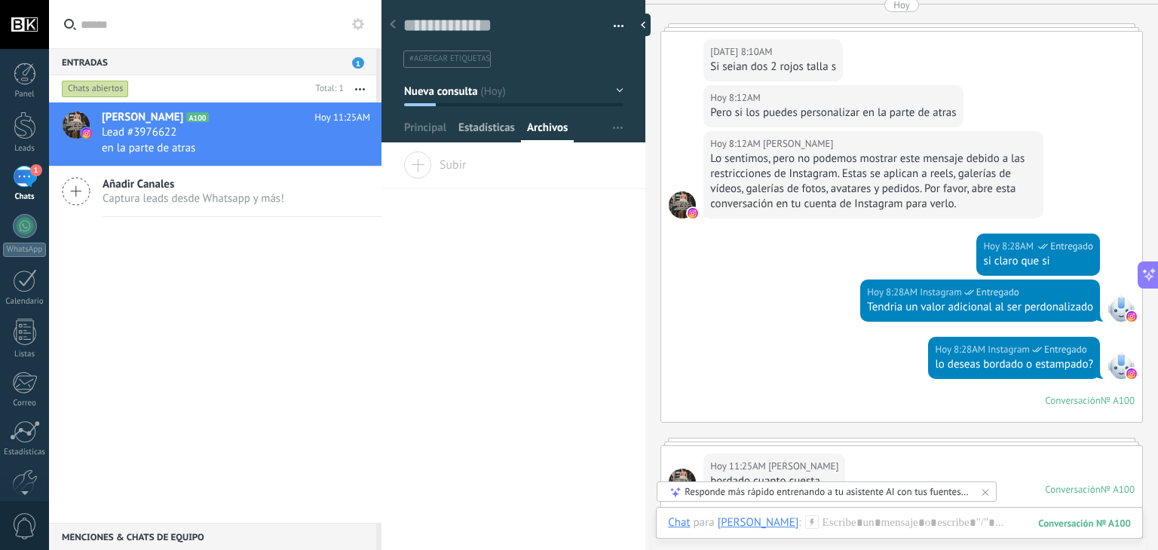
click at [493, 129] on span "Estadísticas" at bounding box center [486, 132] width 57 height 22
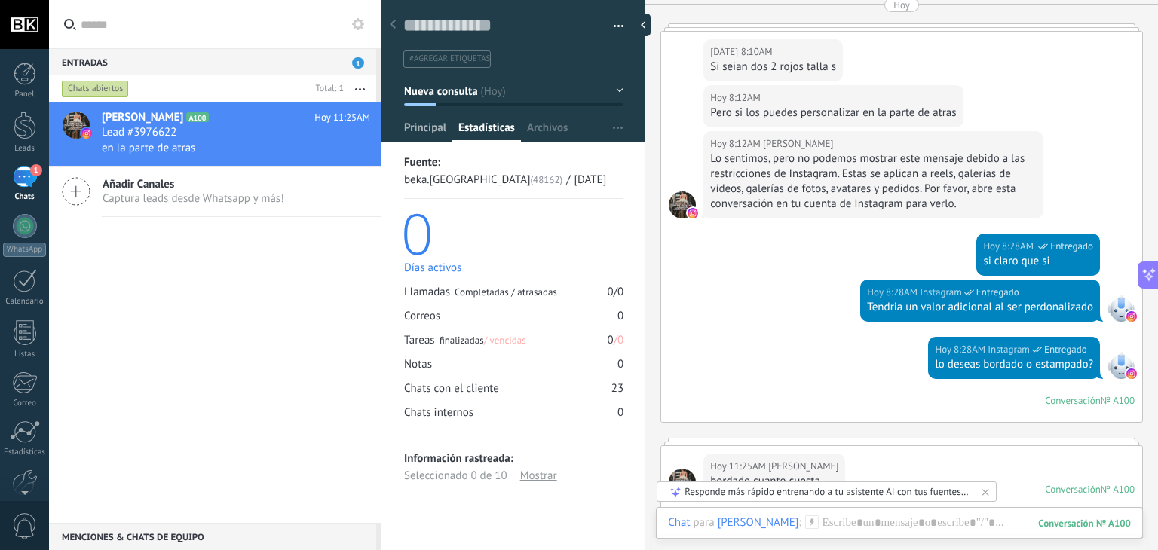
click at [434, 127] on span "Principal" at bounding box center [425, 132] width 42 height 22
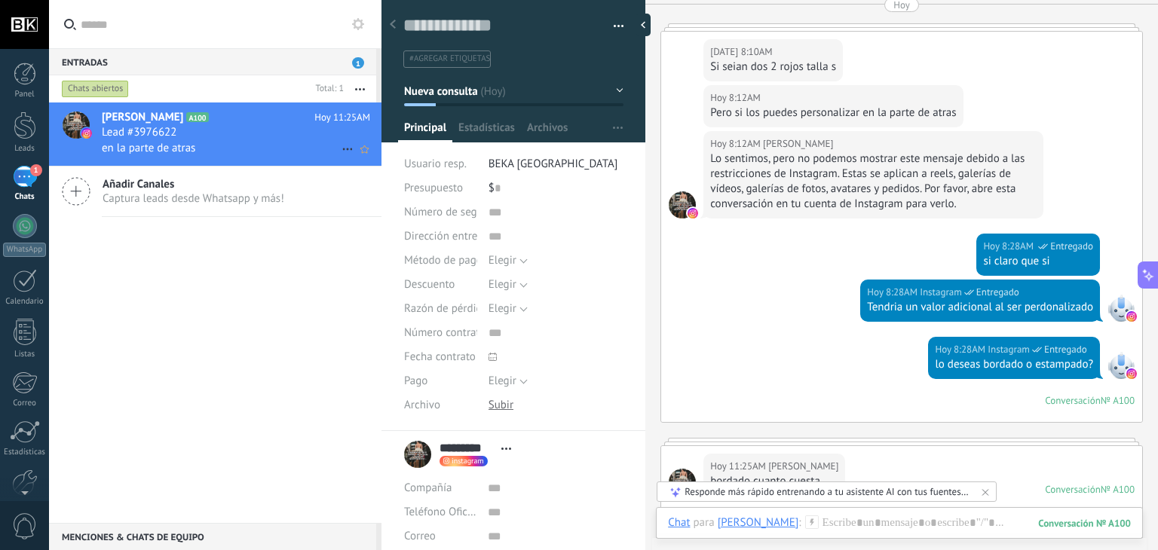
click at [284, 139] on div "Lead #3976622" at bounding box center [236, 132] width 268 height 15
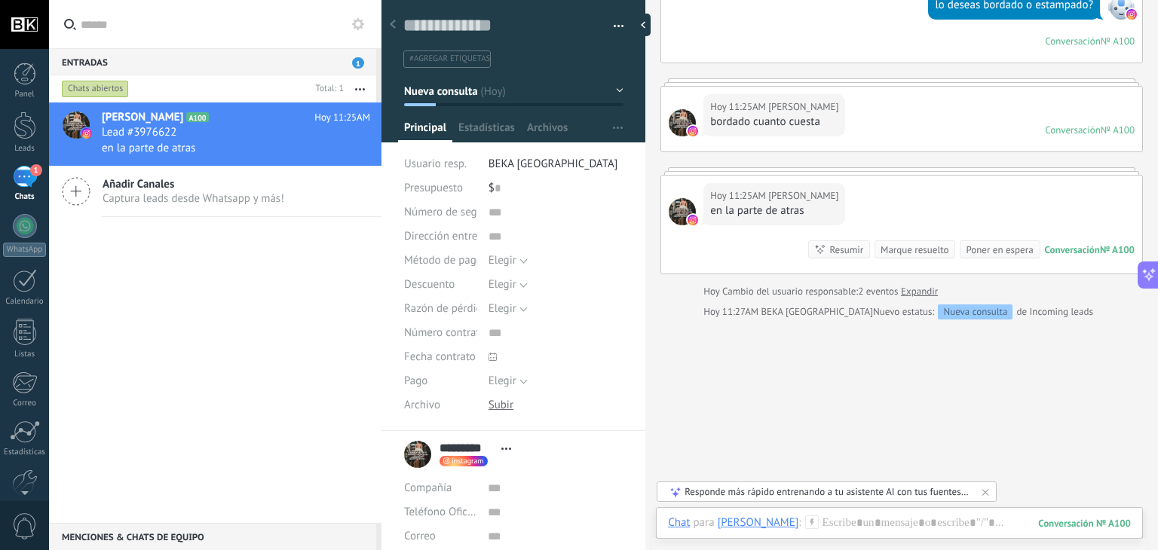
scroll to position [1328, 0]
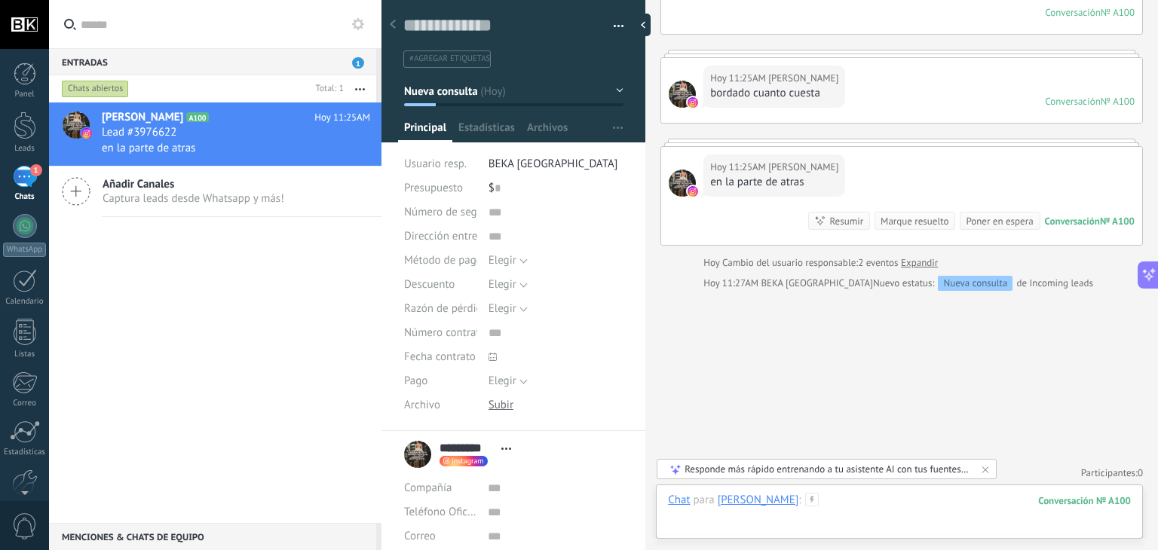
click at [844, 497] on div at bounding box center [899, 515] width 463 height 45
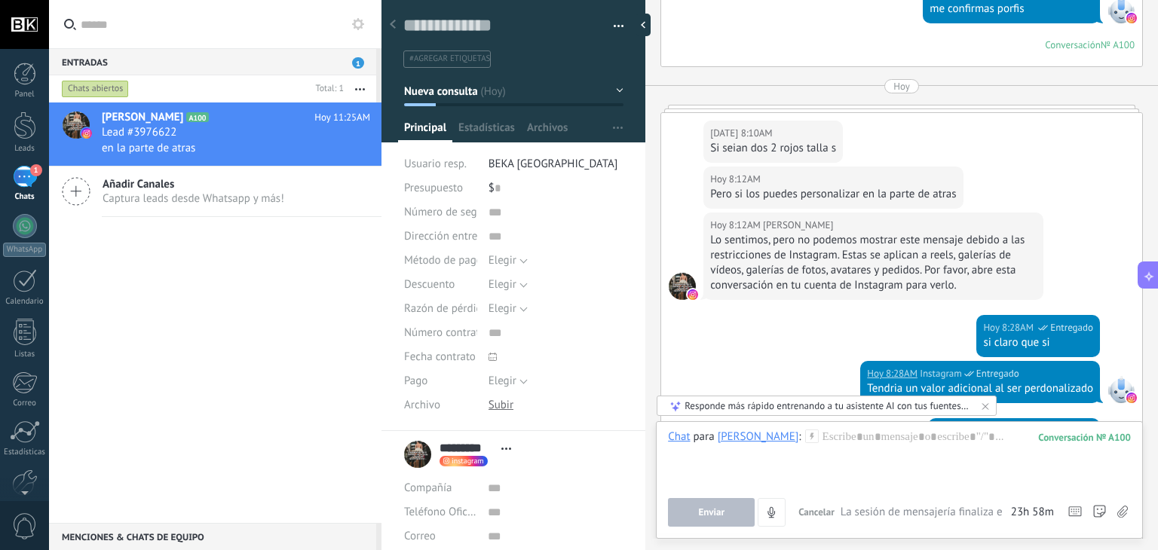
scroll to position [800, 0]
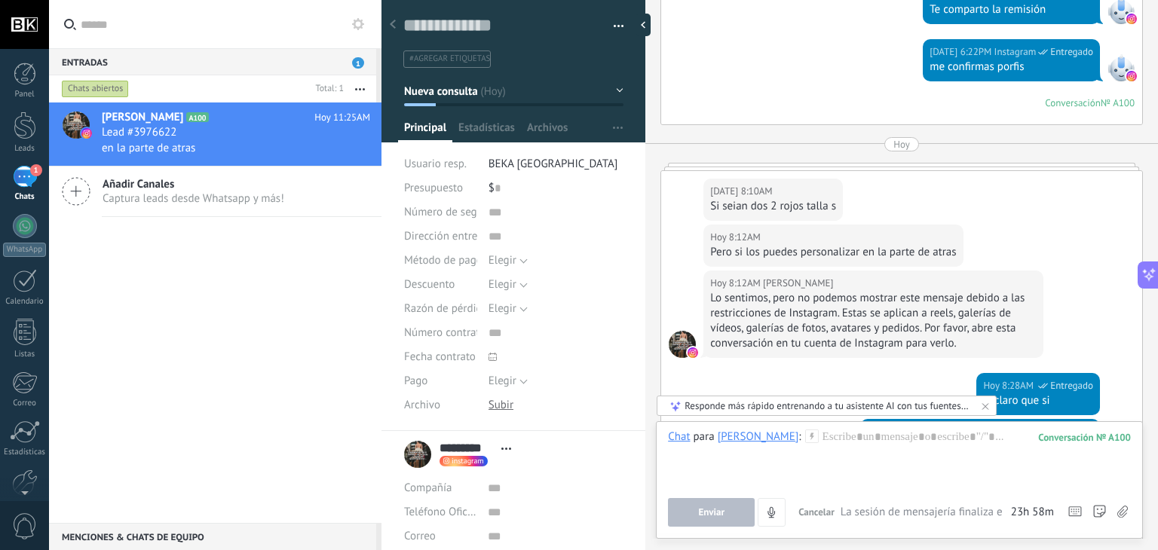
click at [671, 28] on div "Ayer 6:22PM Instagram Entregado Te comparto la remisión" at bounding box center [901, 10] width 481 height 57
click at [643, 25] on div at bounding box center [647, 25] width 23 height 23
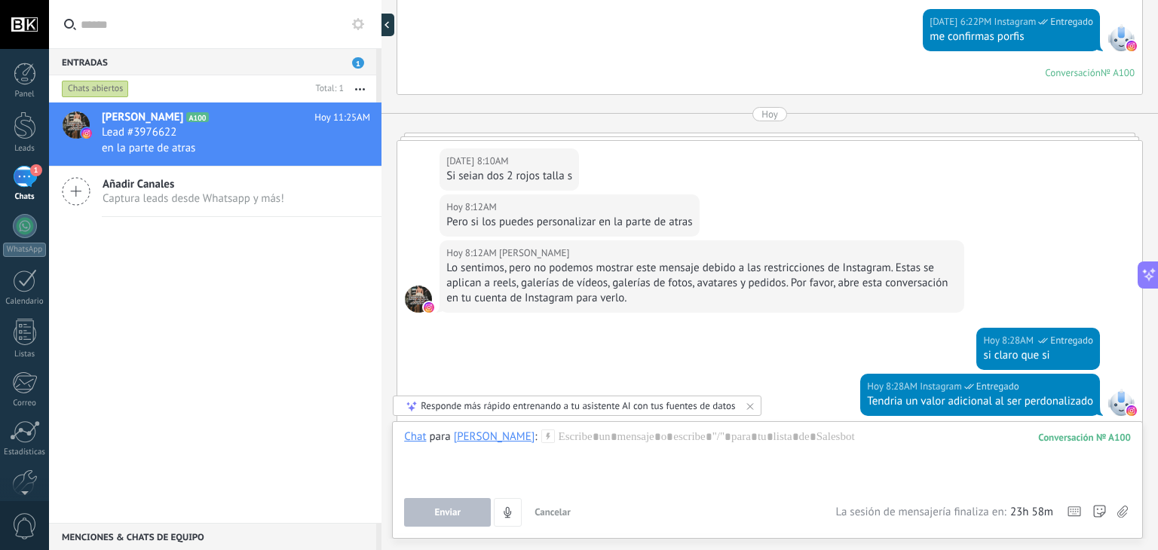
scroll to position [14, 0]
click at [388, 31] on div at bounding box center [390, 25] width 23 height 23
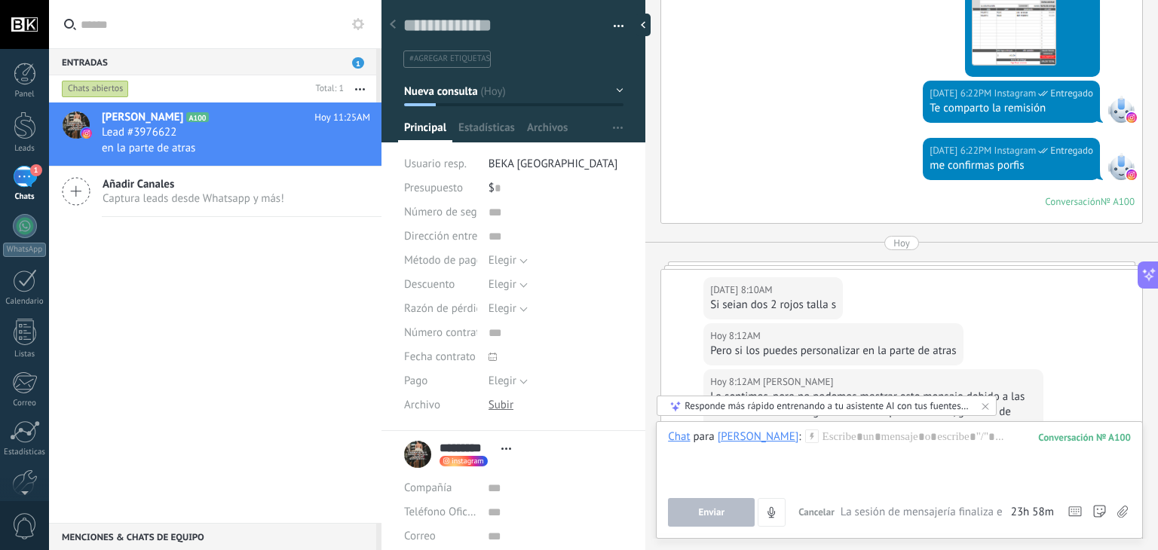
scroll to position [574, 0]
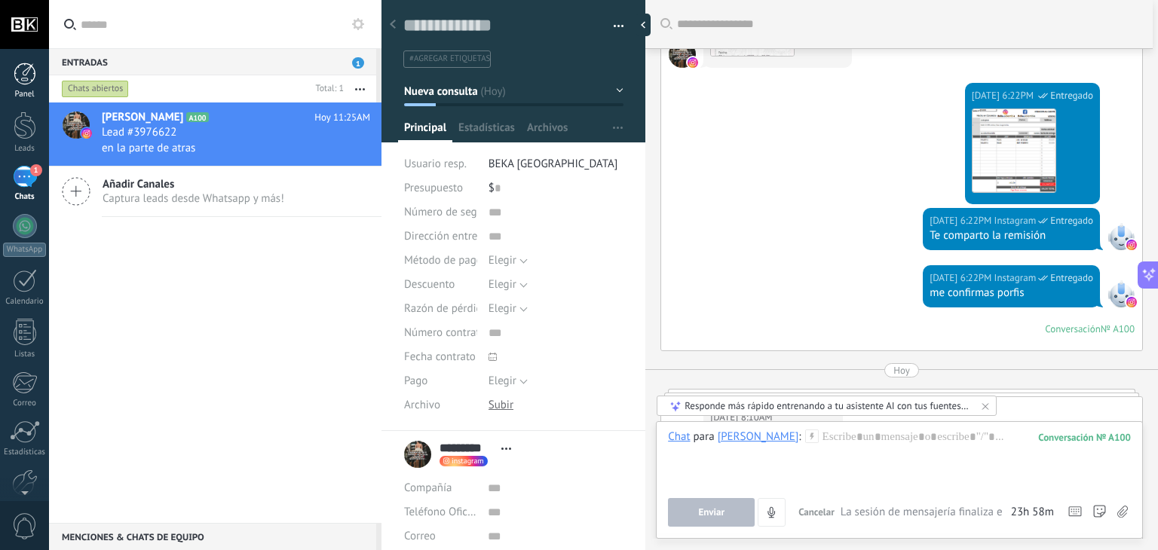
click at [16, 69] on div at bounding box center [25, 74] width 23 height 23
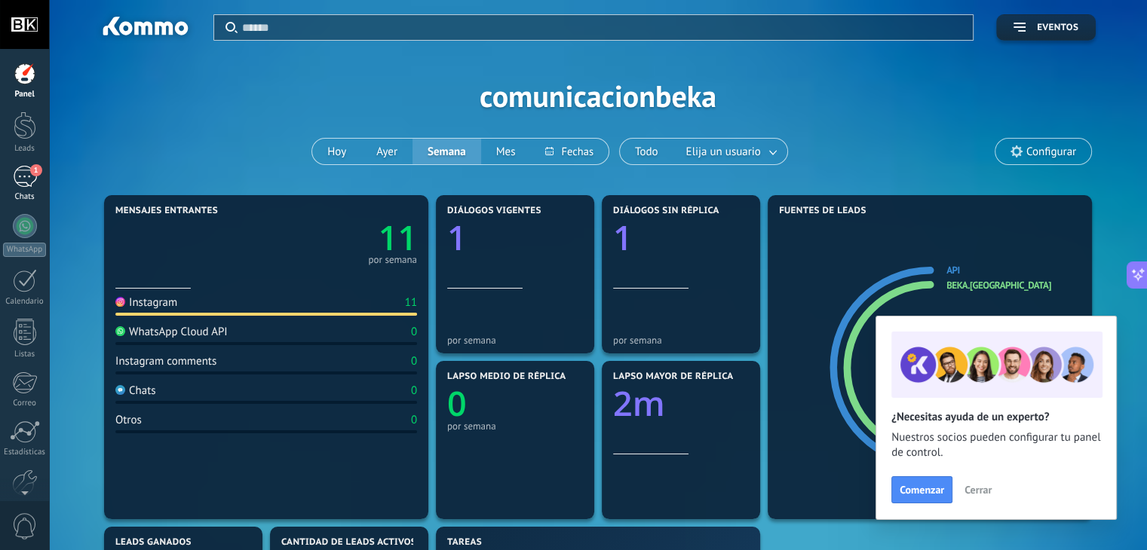
click at [26, 174] on div "1" at bounding box center [25, 177] width 24 height 22
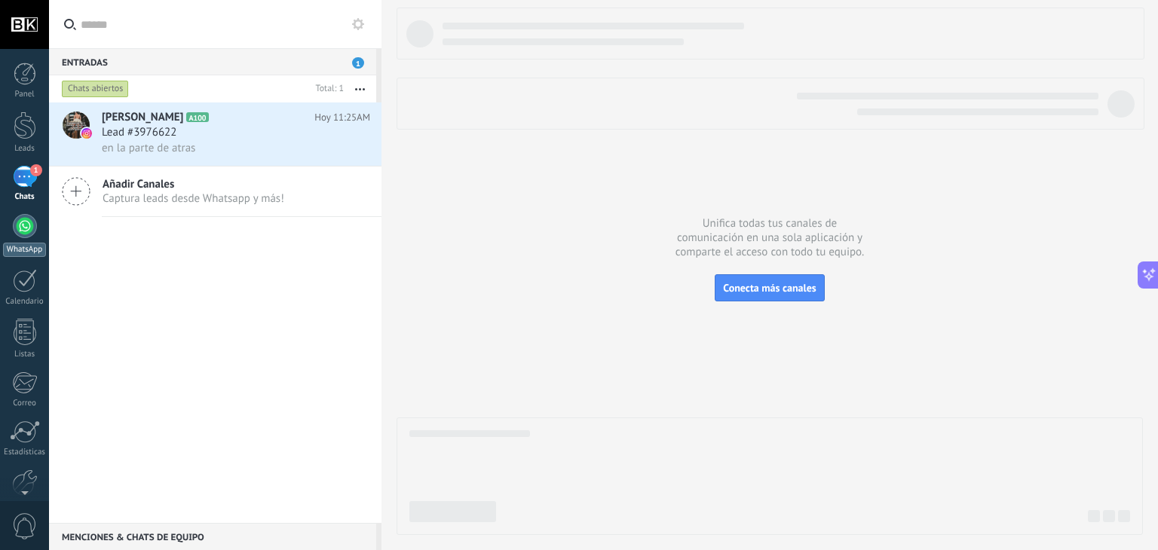
click at [31, 235] on div at bounding box center [25, 226] width 24 height 24
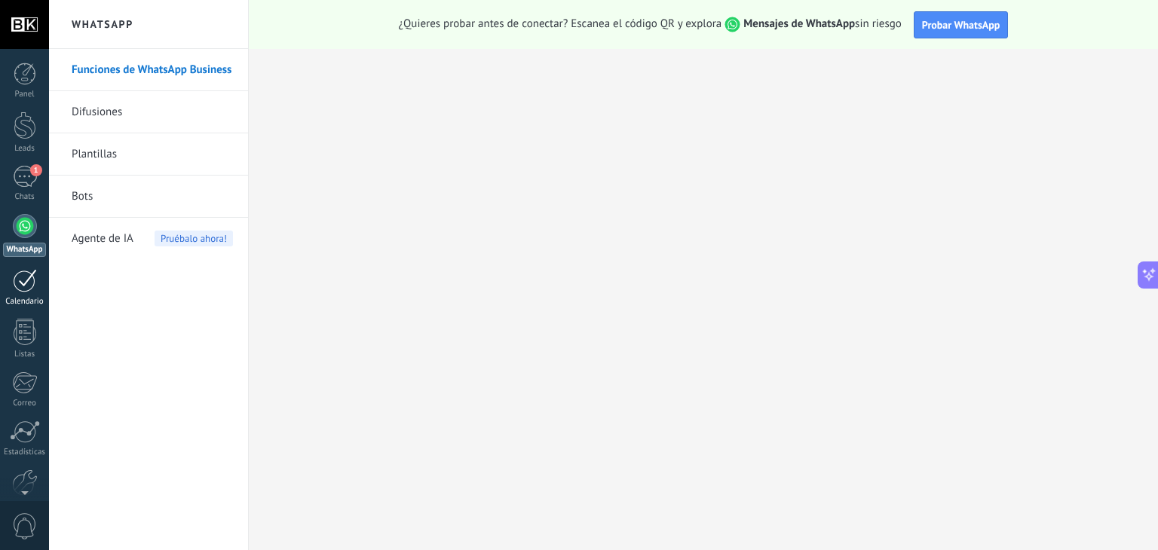
click at [25, 280] on div at bounding box center [25, 280] width 24 height 23
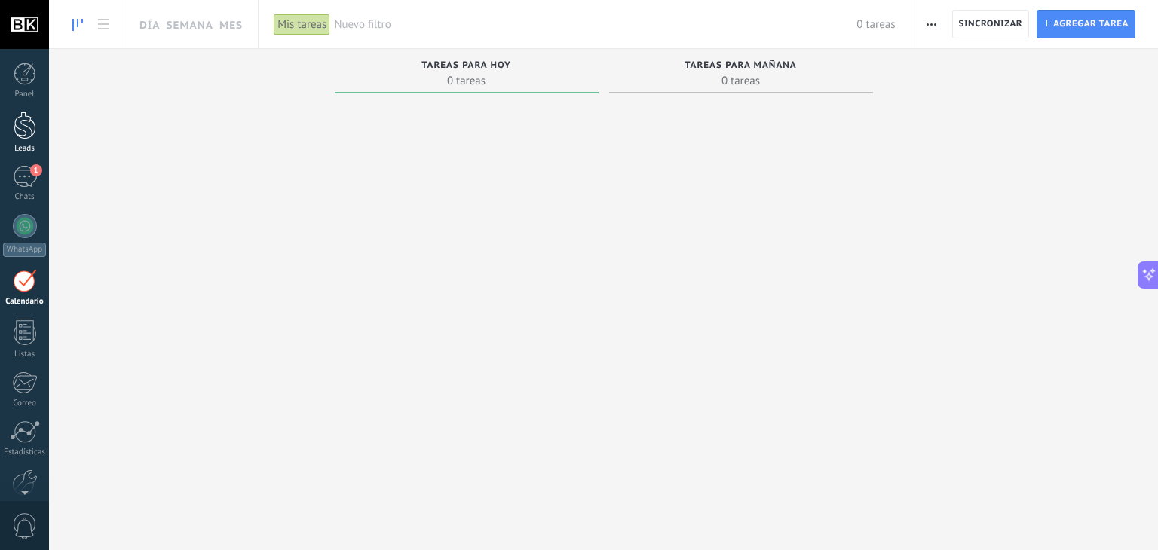
click at [25, 121] on div at bounding box center [25, 126] width 23 height 28
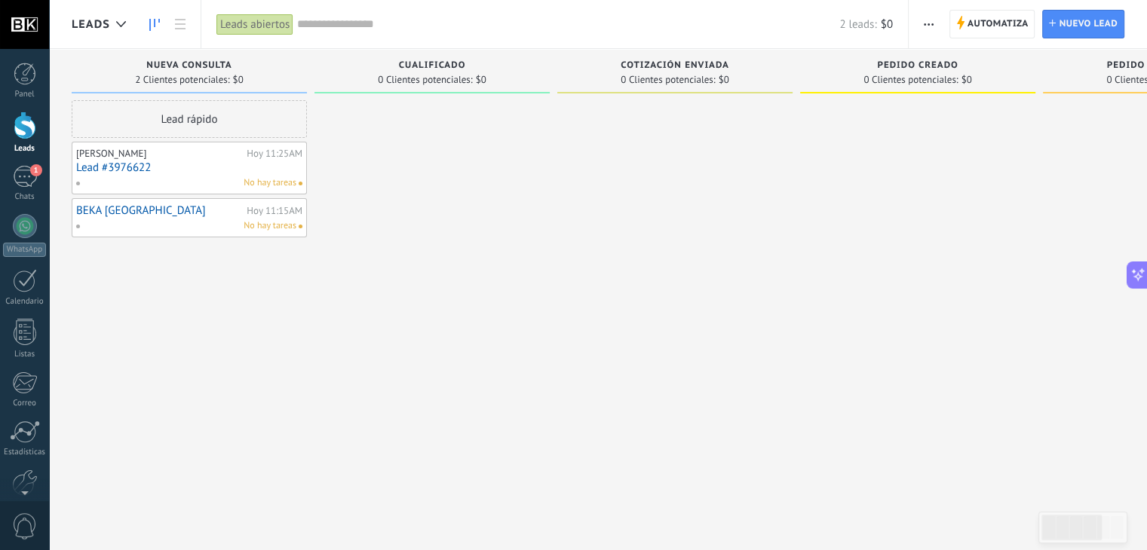
click at [437, 61] on span "Cualificado" at bounding box center [432, 65] width 67 height 11
click at [449, 62] on span "Cualificado" at bounding box center [432, 65] width 67 height 11
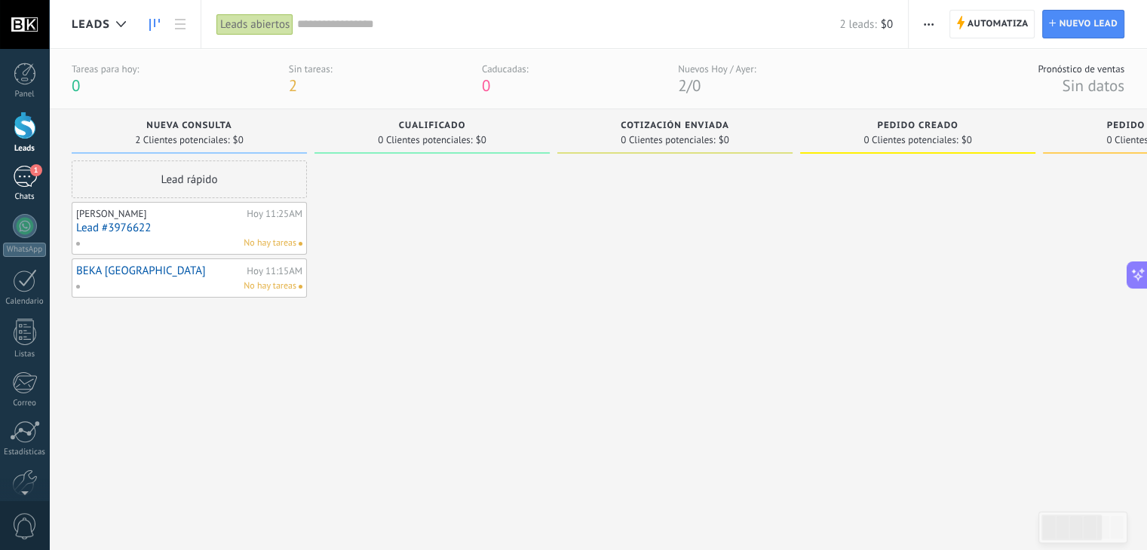
click at [20, 182] on div "1" at bounding box center [25, 177] width 24 height 22
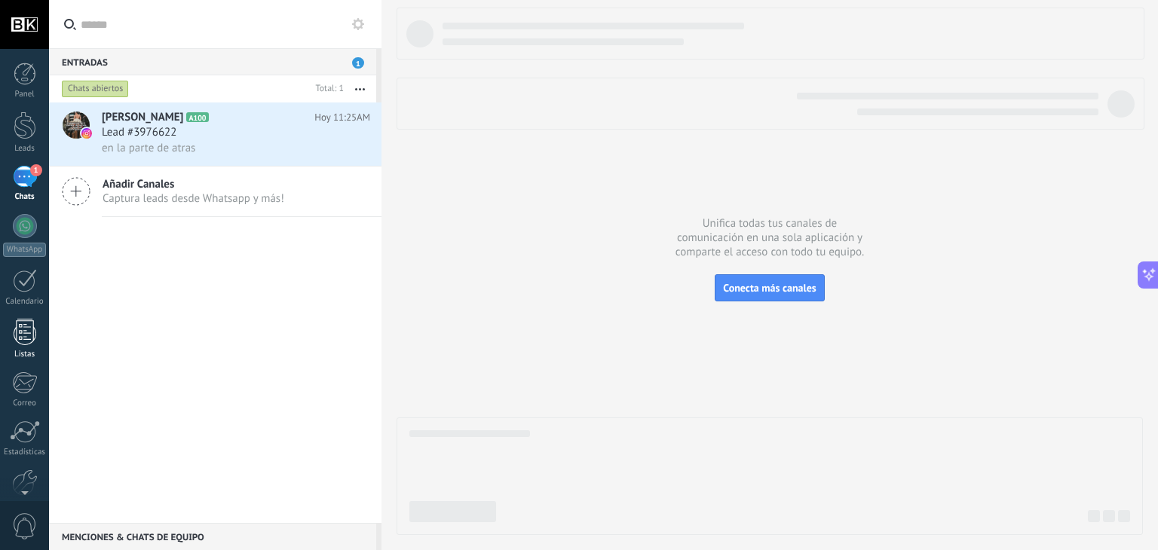
click at [14, 336] on div at bounding box center [25, 332] width 23 height 26
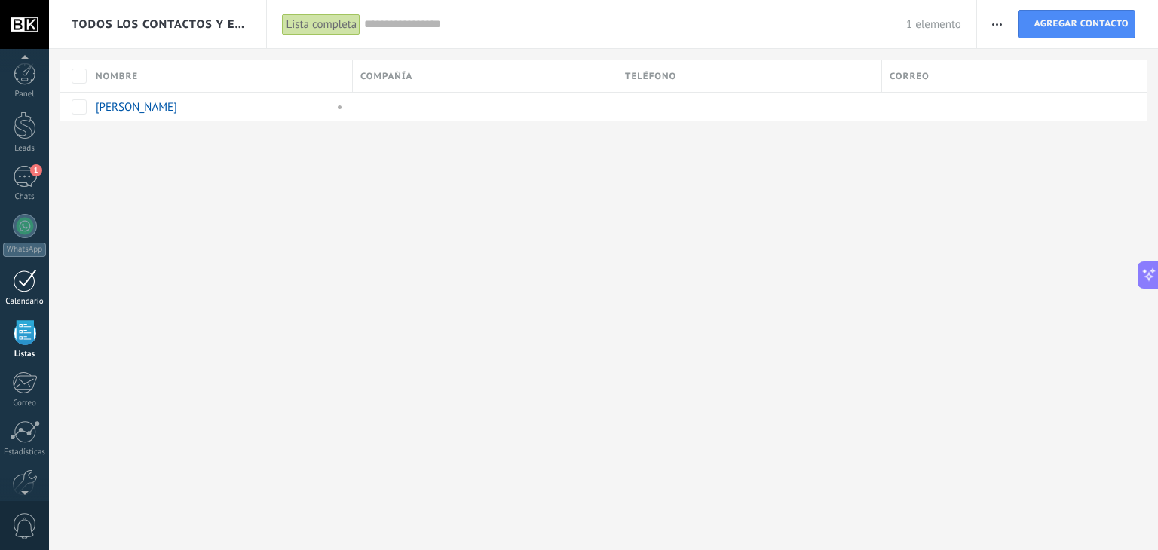
click at [25, 274] on div at bounding box center [25, 280] width 24 height 23
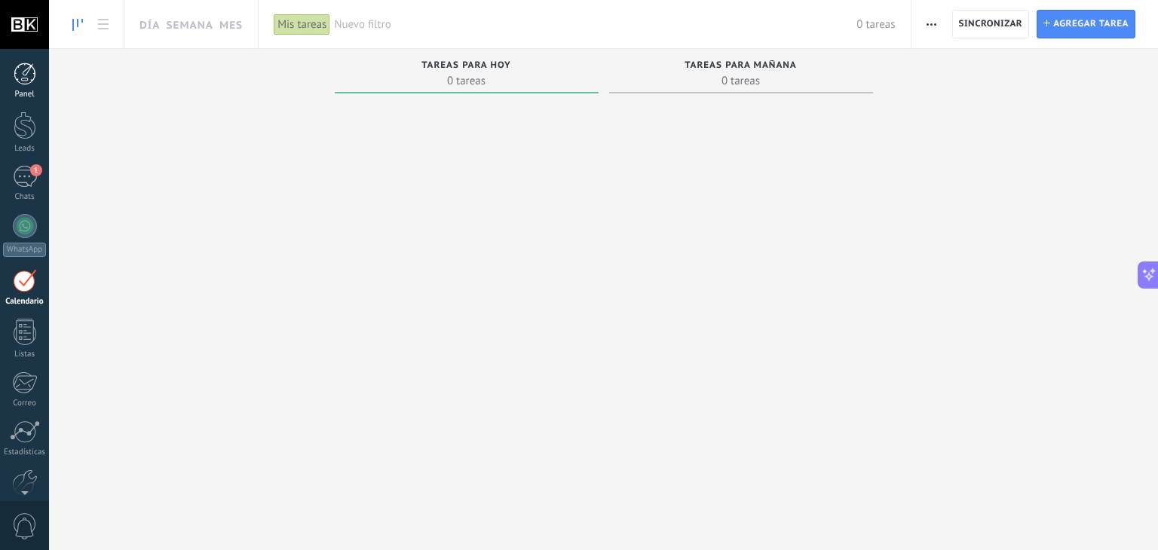
click at [24, 70] on div at bounding box center [25, 74] width 23 height 23
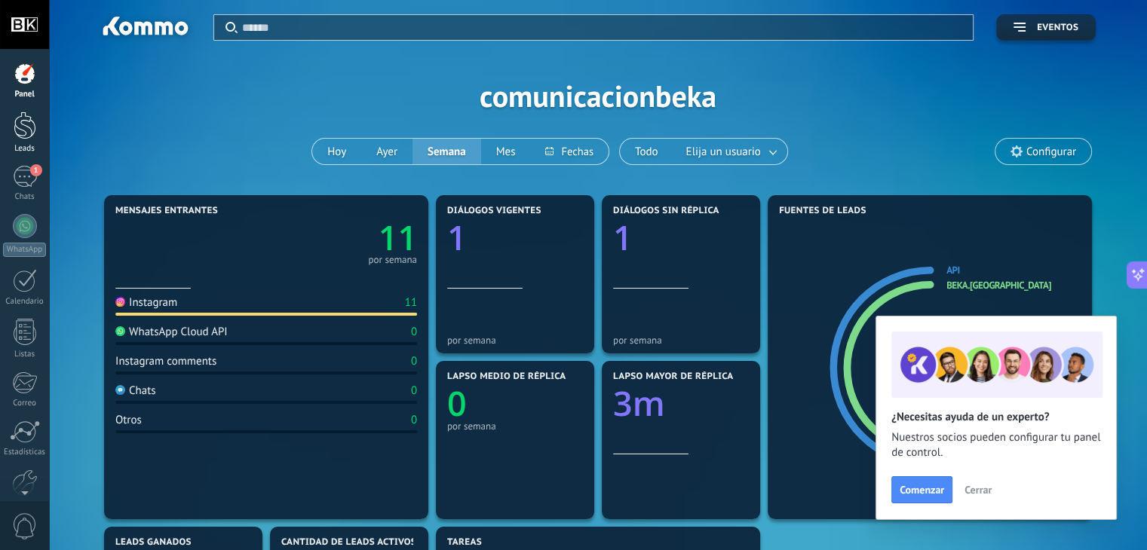
click at [26, 136] on div at bounding box center [25, 126] width 23 height 28
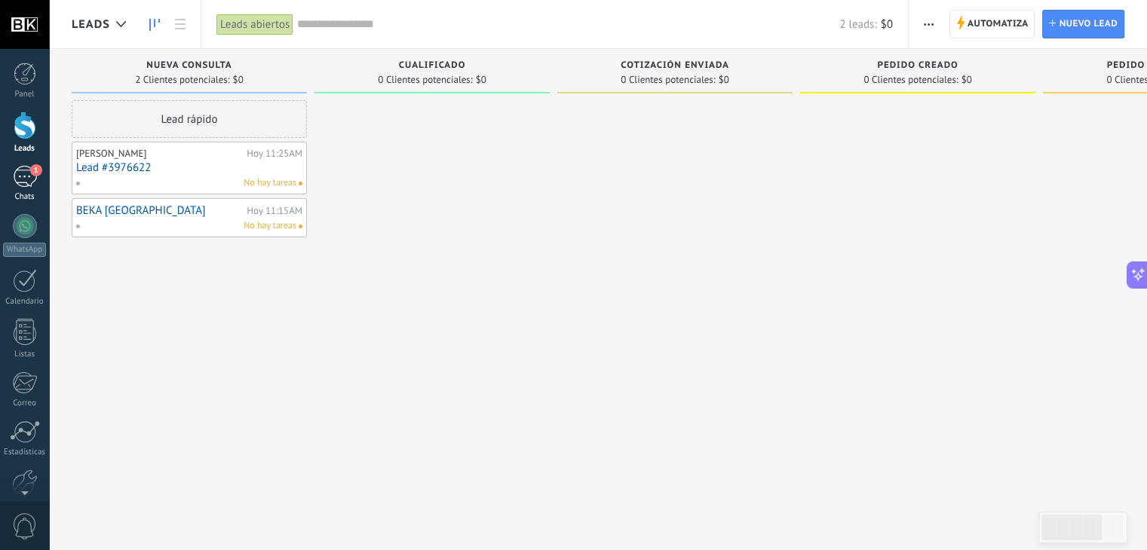
click at [18, 184] on div "1" at bounding box center [25, 177] width 24 height 22
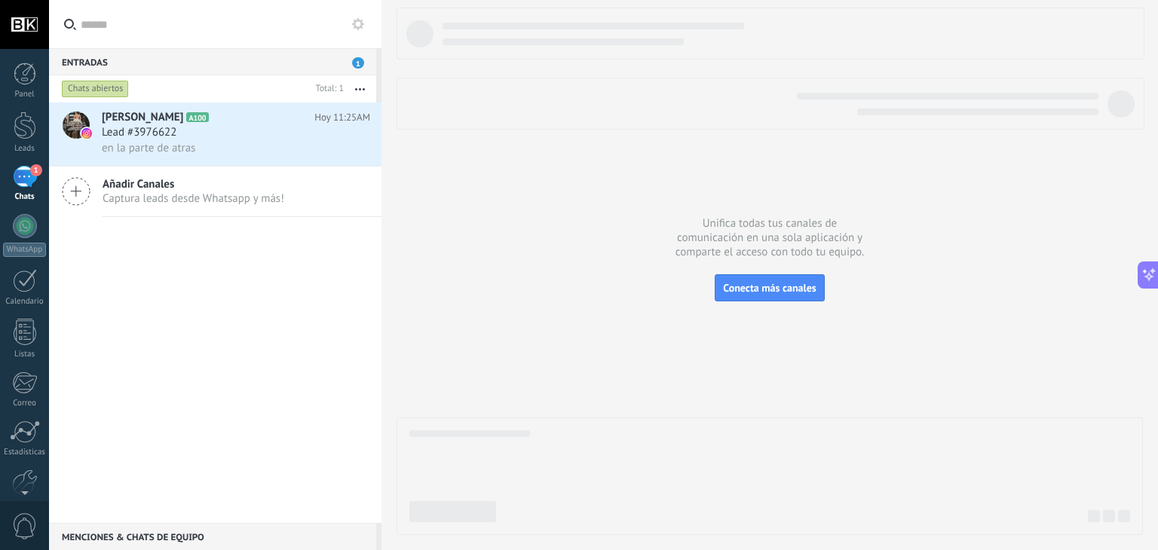
click at [143, 201] on span "Captura leads desde Whatsapp y más!" at bounding box center [194, 199] width 182 height 14
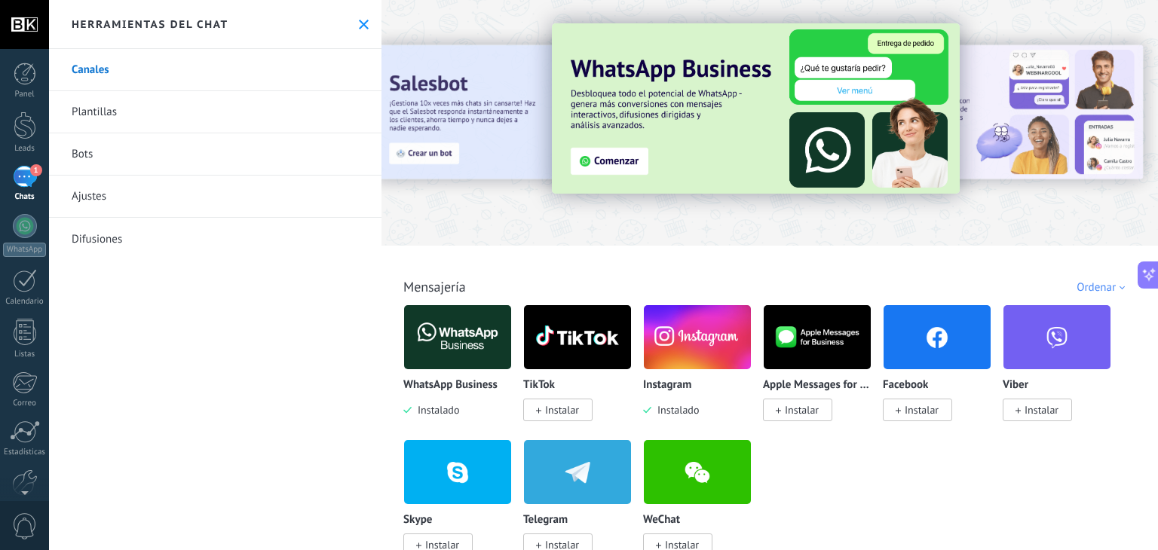
click at [928, 412] on span "Instalar" at bounding box center [922, 410] width 34 height 14
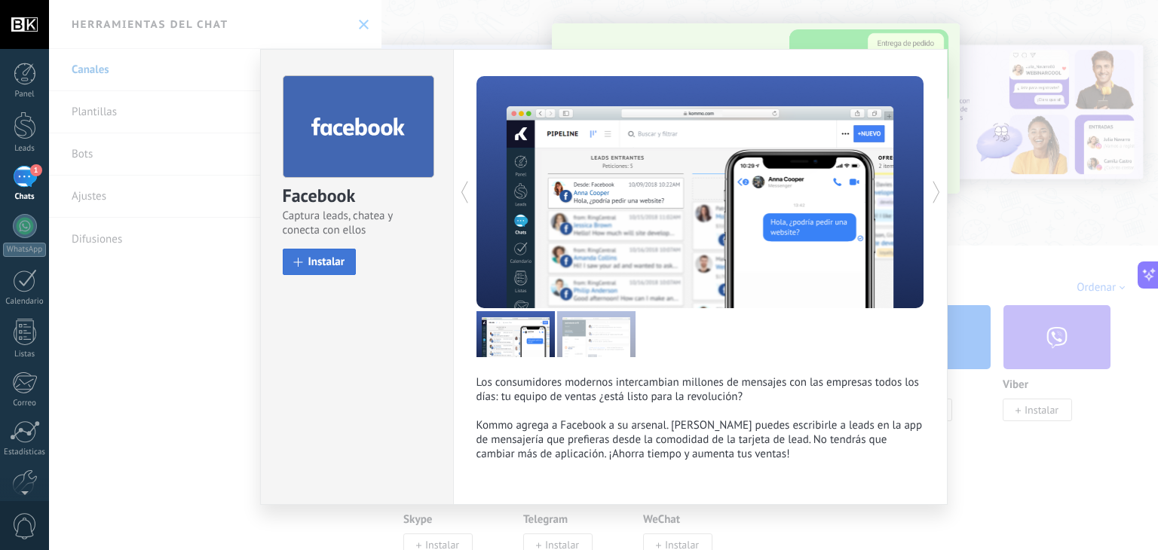
click at [338, 263] on span "Instalar" at bounding box center [326, 261] width 37 height 11
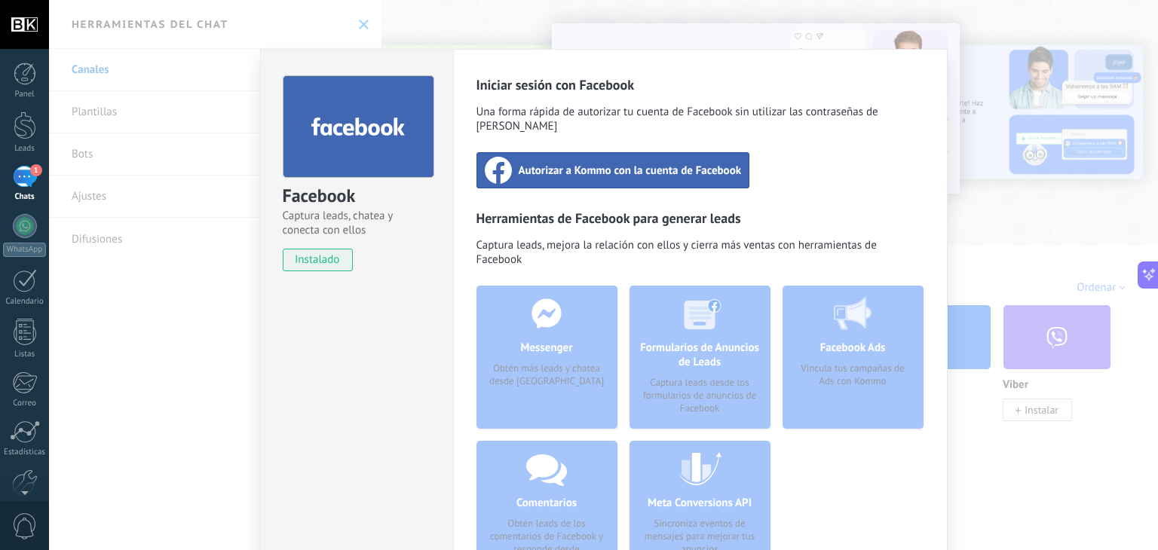
click at [630, 165] on div "Autorizar a Kommo con la cuenta de Facebook" at bounding box center [614, 170] width 274 height 36
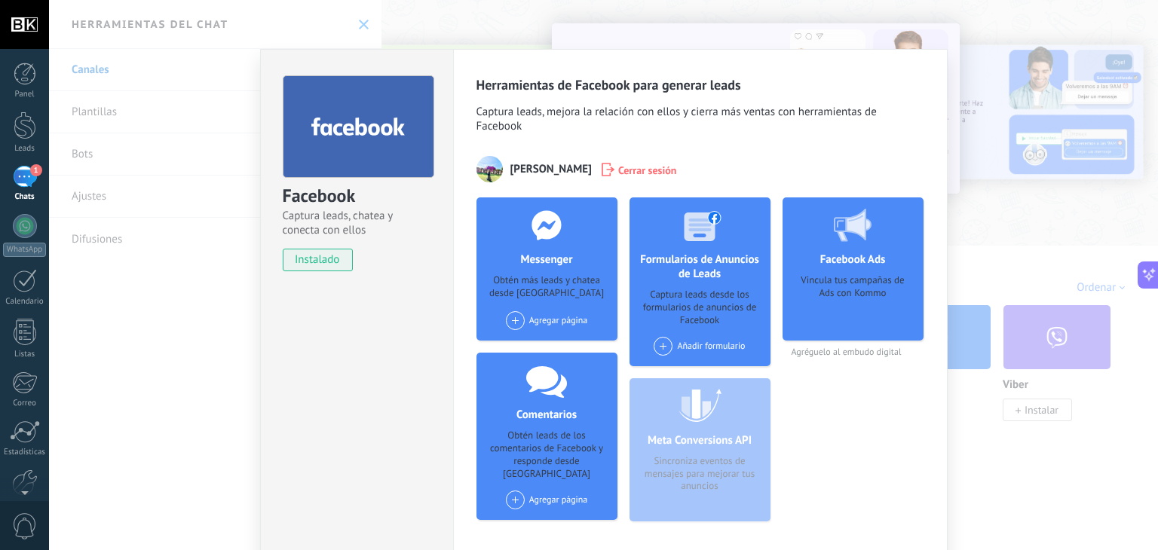
click at [1028, 242] on div "Facebook Captura leads, chatea y conecta con ellos instalado Desinstalar Herram…" at bounding box center [603, 275] width 1109 height 550
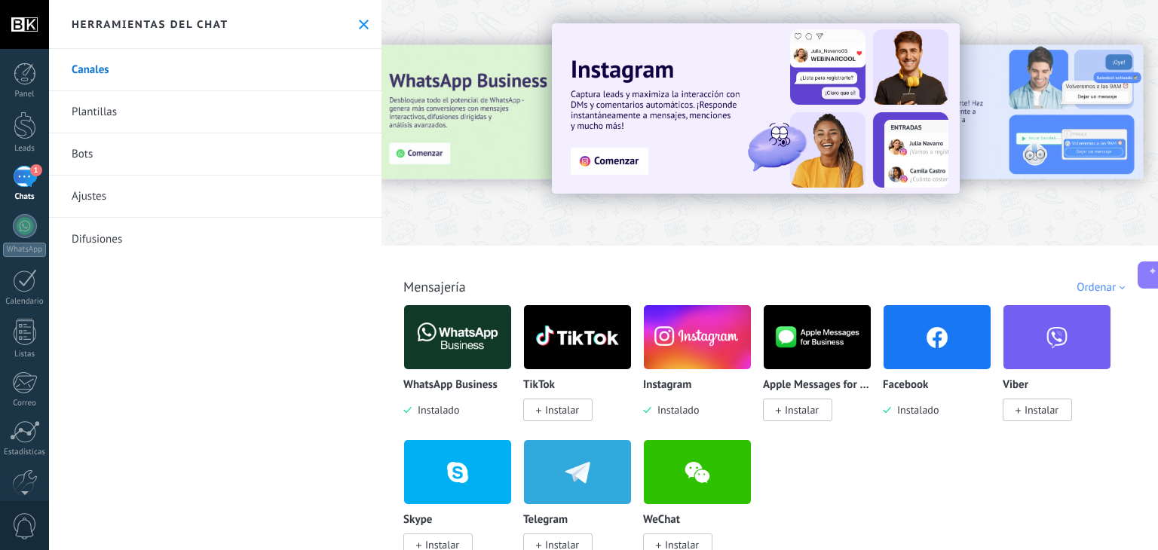
click at [35, 189] on link "1 Chats" at bounding box center [24, 184] width 49 height 36
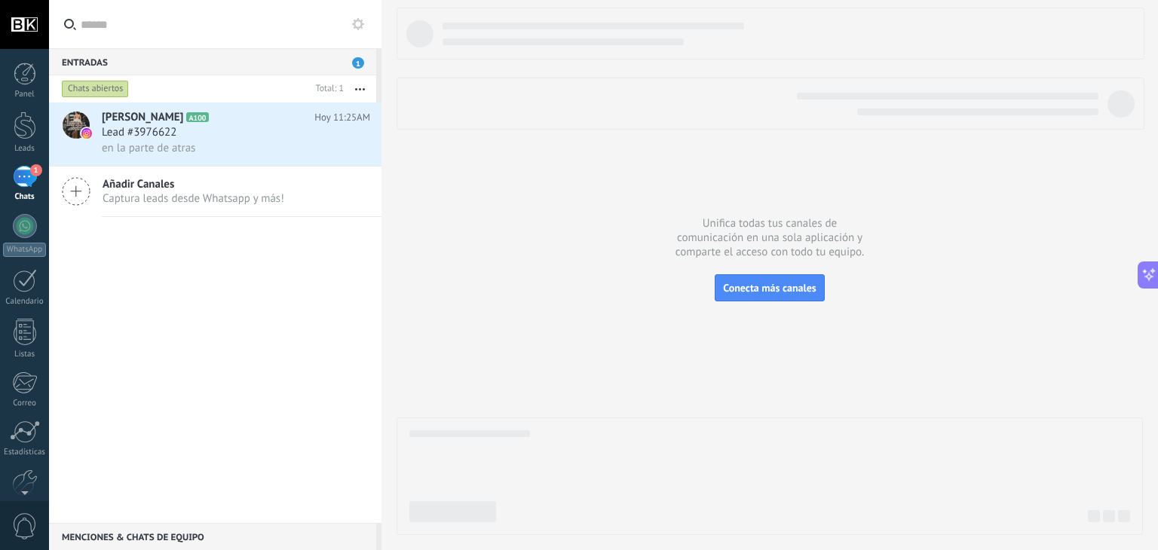
click at [363, 87] on button "button" at bounding box center [360, 88] width 32 height 27
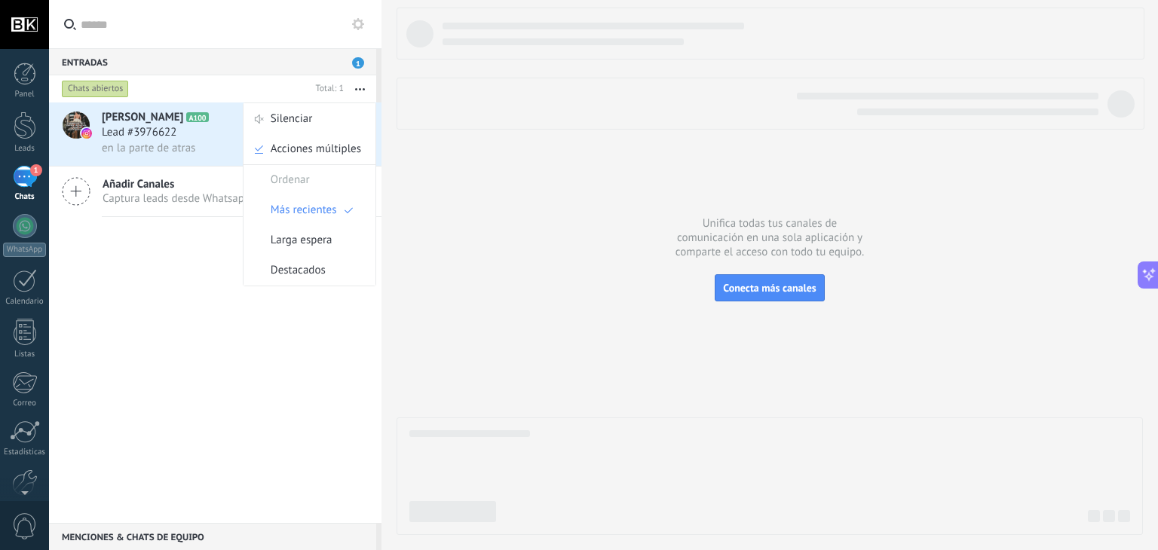
click at [363, 87] on button "button" at bounding box center [360, 88] width 32 height 27
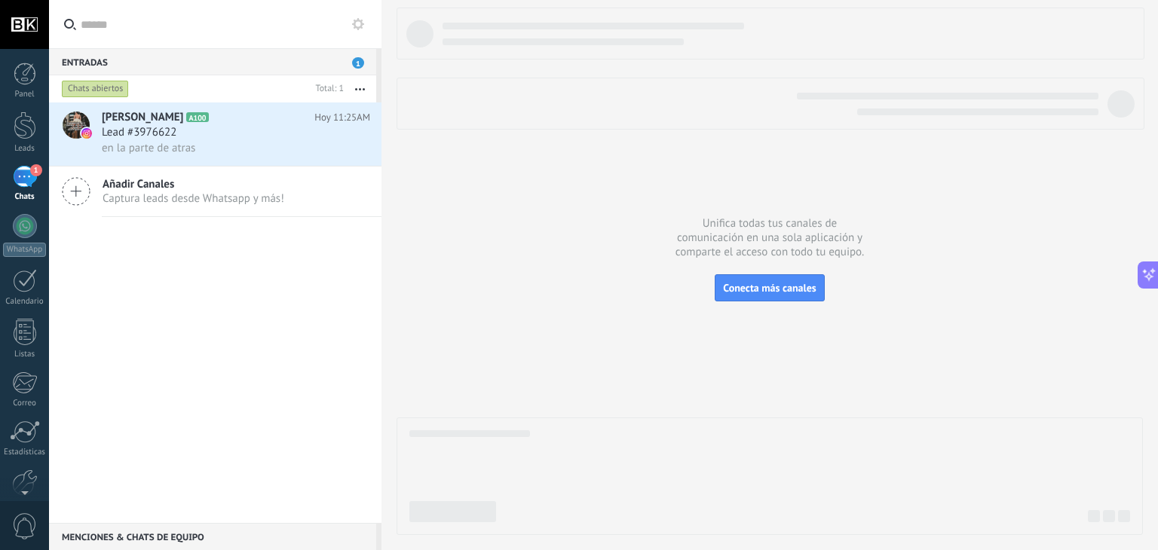
click at [190, 331] on div "Luz Henao A100 Hoy 11:25AM Lead #3976622 en la parte de atras Añadir Canales Ca…" at bounding box center [215, 313] width 333 height 421
click at [163, 189] on span "Añadir Canales" at bounding box center [194, 184] width 182 height 14
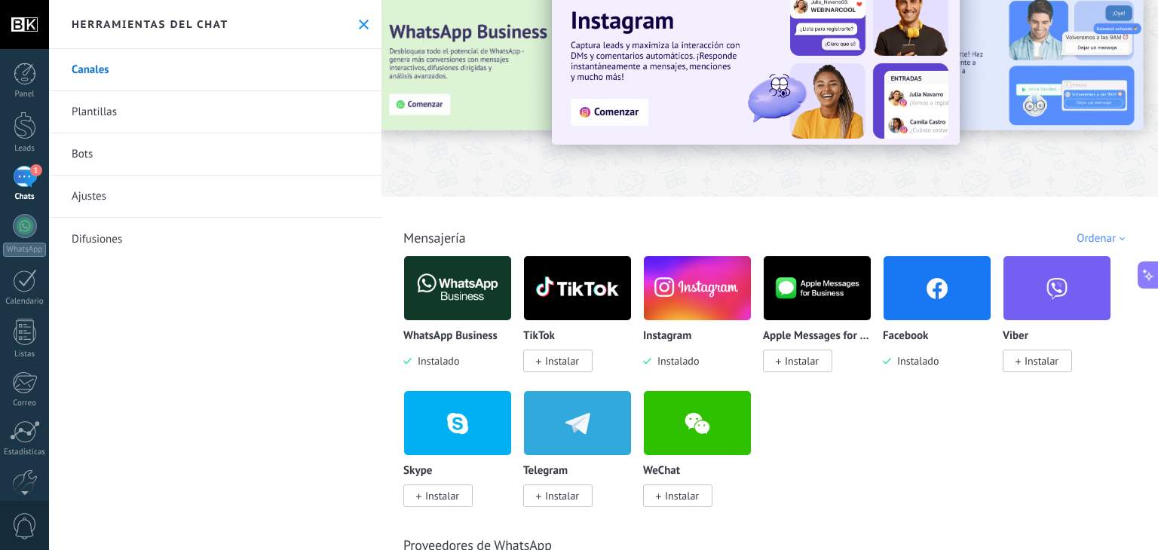
scroll to position [75, 0]
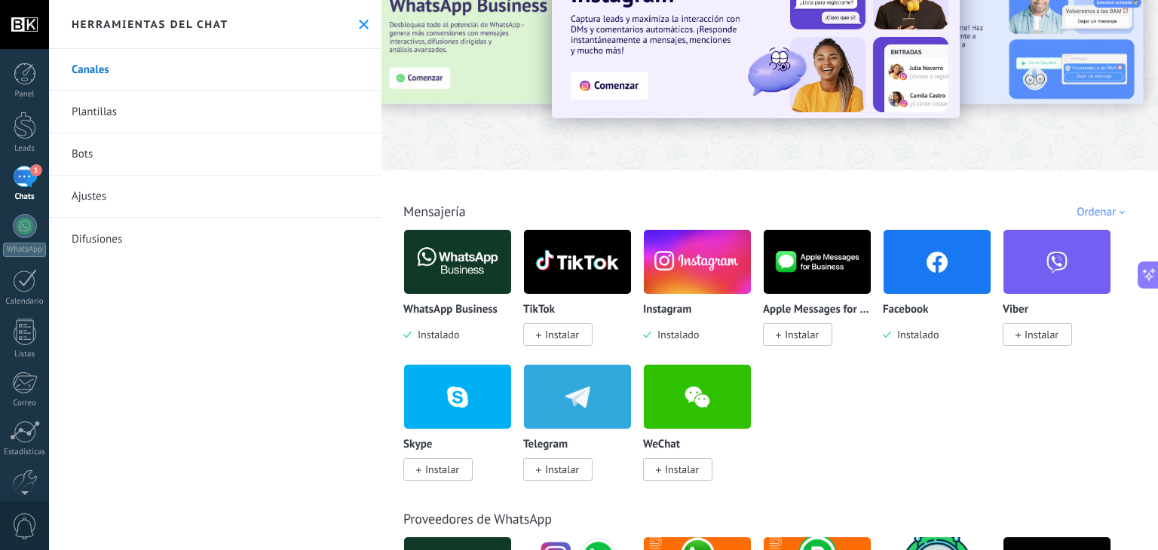
click at [440, 273] on img at bounding box center [457, 261] width 107 height 73
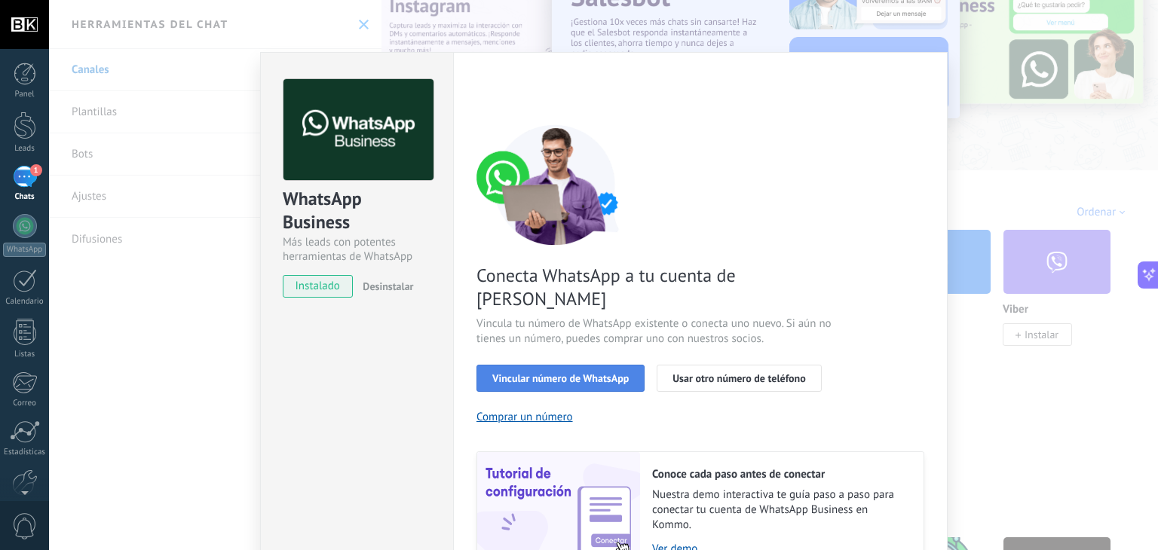
click at [608, 373] on span "Vincular número de WhatsApp" at bounding box center [560, 378] width 136 height 11
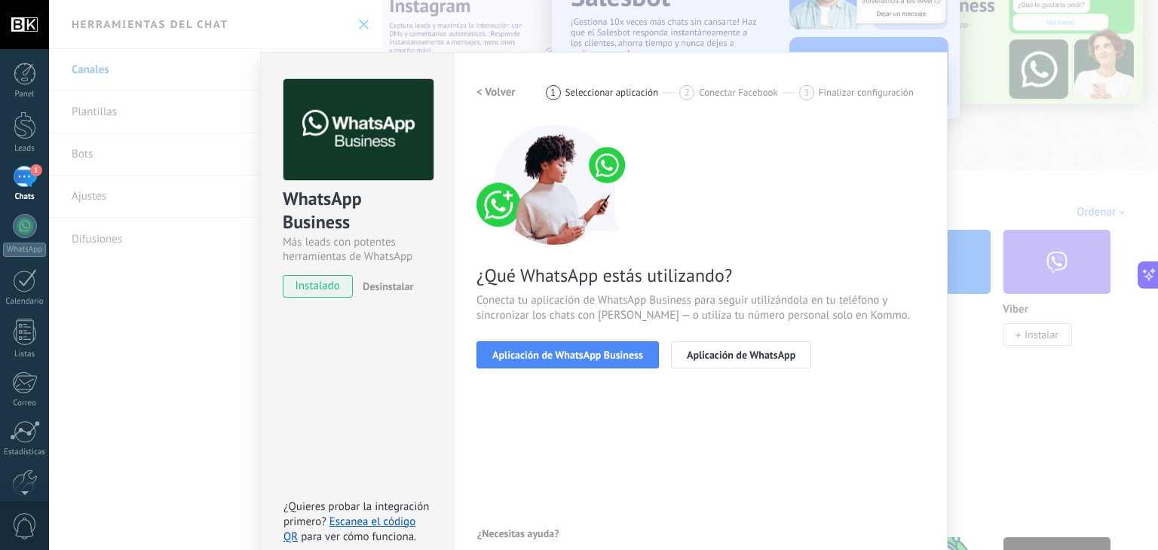
click at [608, 354] on span "Aplicación de WhatsApp Business" at bounding box center [567, 355] width 151 height 11
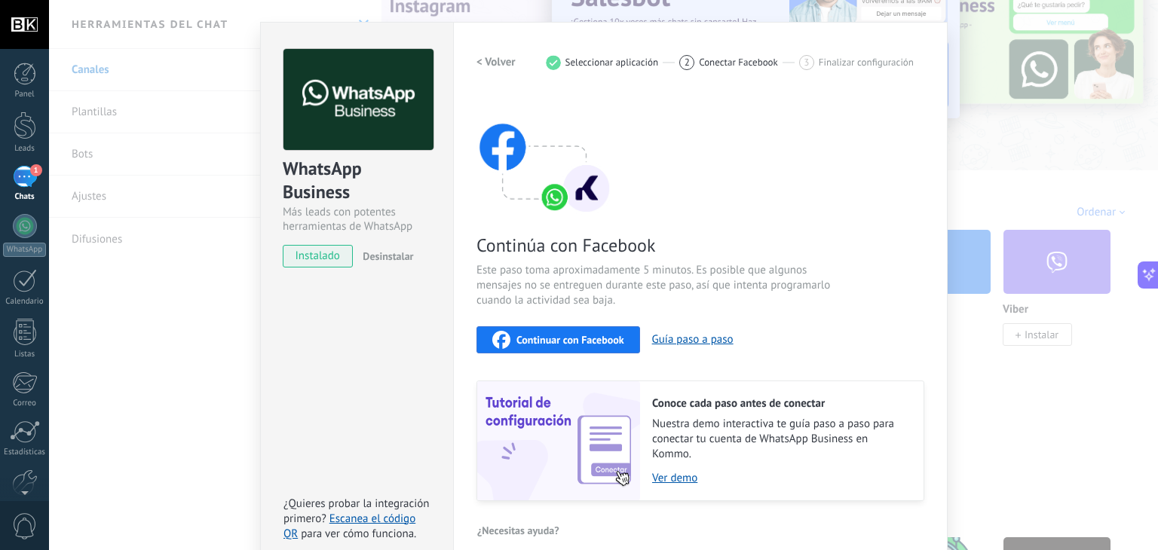
scroll to position [48, 0]
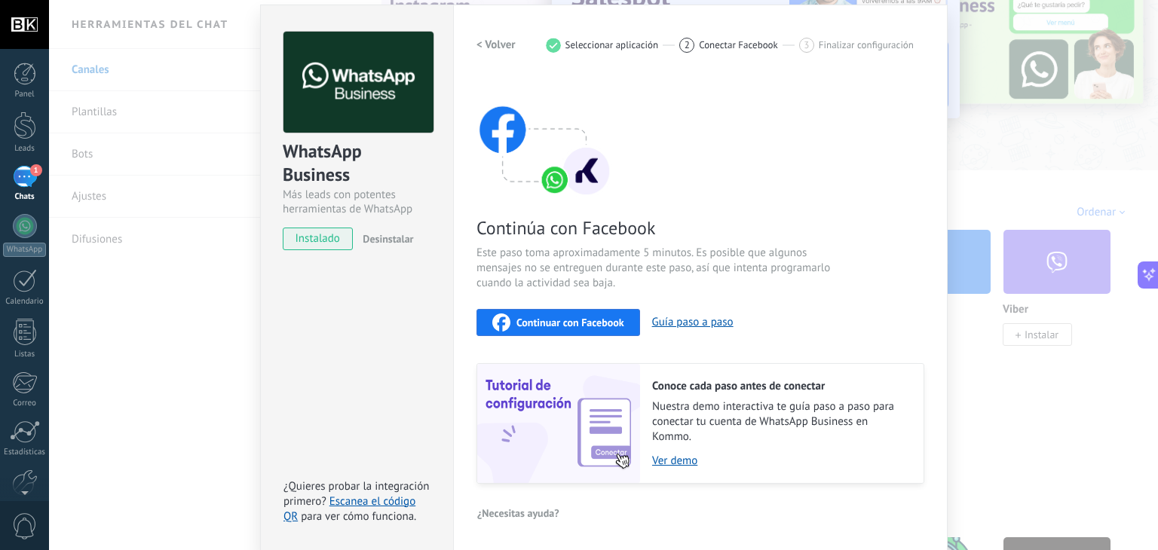
click at [578, 329] on div "Continuar con Facebook" at bounding box center [558, 323] width 132 height 18
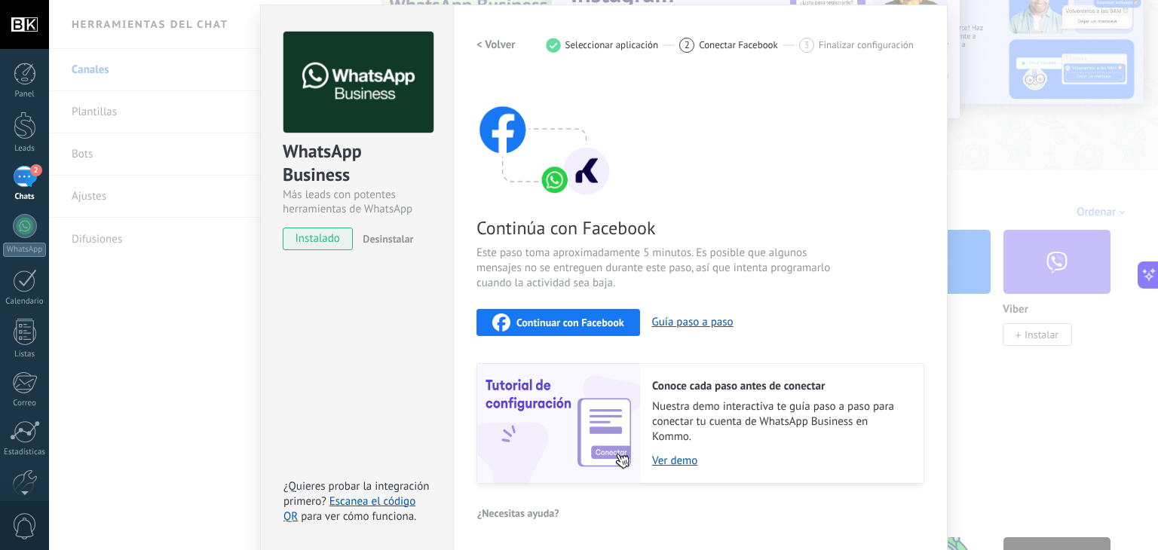
click at [595, 323] on span "Continuar con Facebook" at bounding box center [570, 322] width 108 height 11
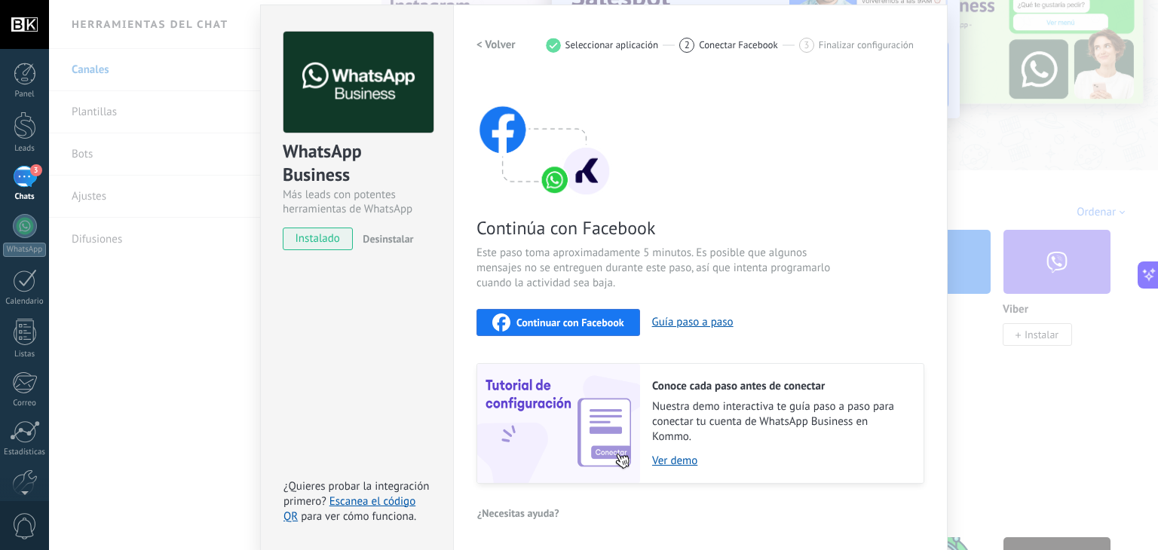
click at [1050, 143] on div "WhatsApp Business Más leads con potentes herramientas de WhatsApp instalado Des…" at bounding box center [603, 275] width 1109 height 550
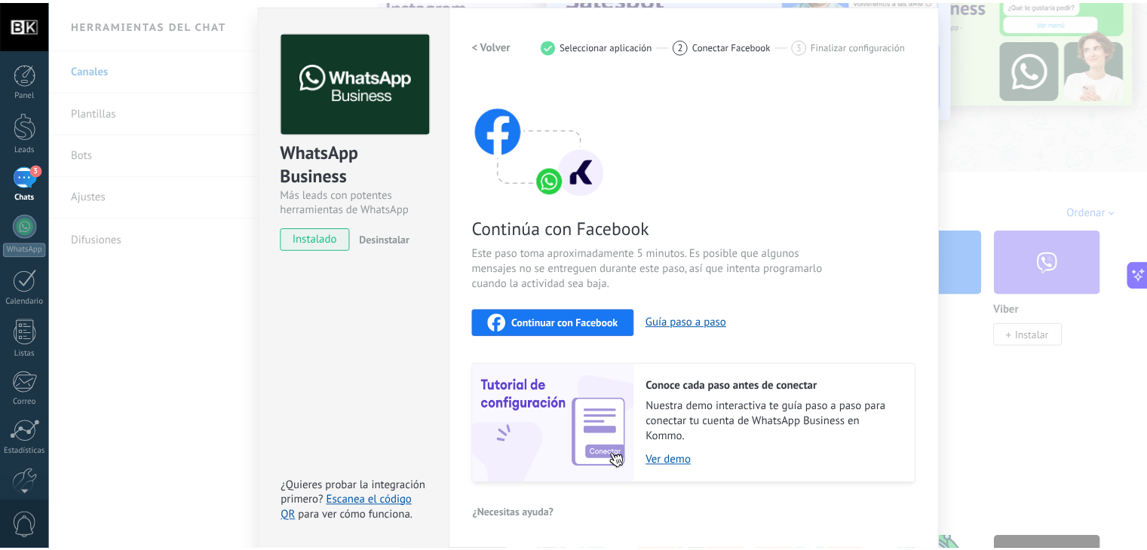
scroll to position [0, 0]
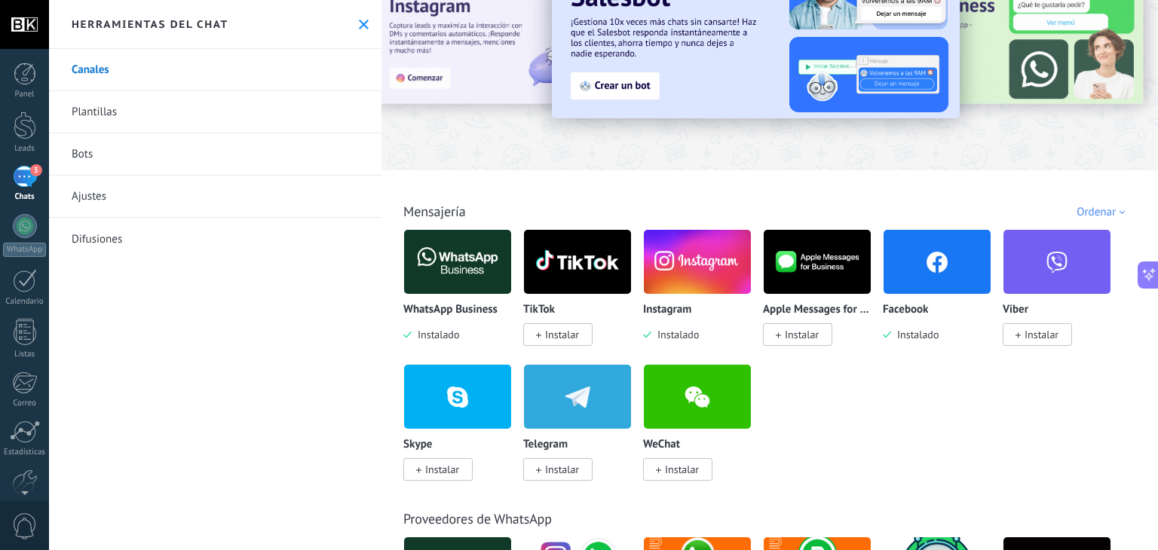
click at [23, 171] on div "3" at bounding box center [25, 177] width 24 height 22
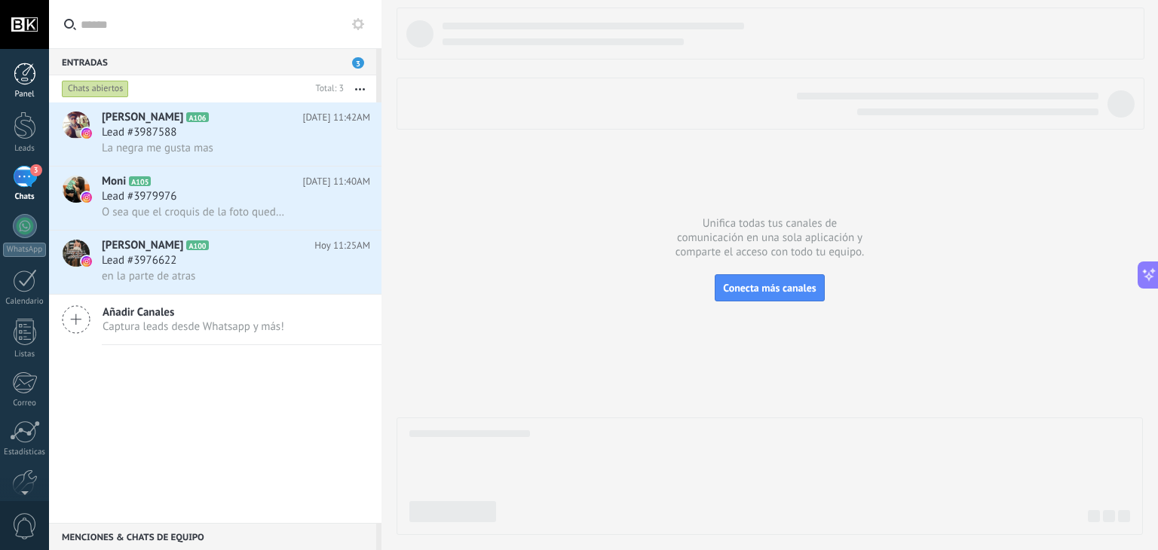
click at [36, 72] on link "Panel" at bounding box center [24, 81] width 49 height 37
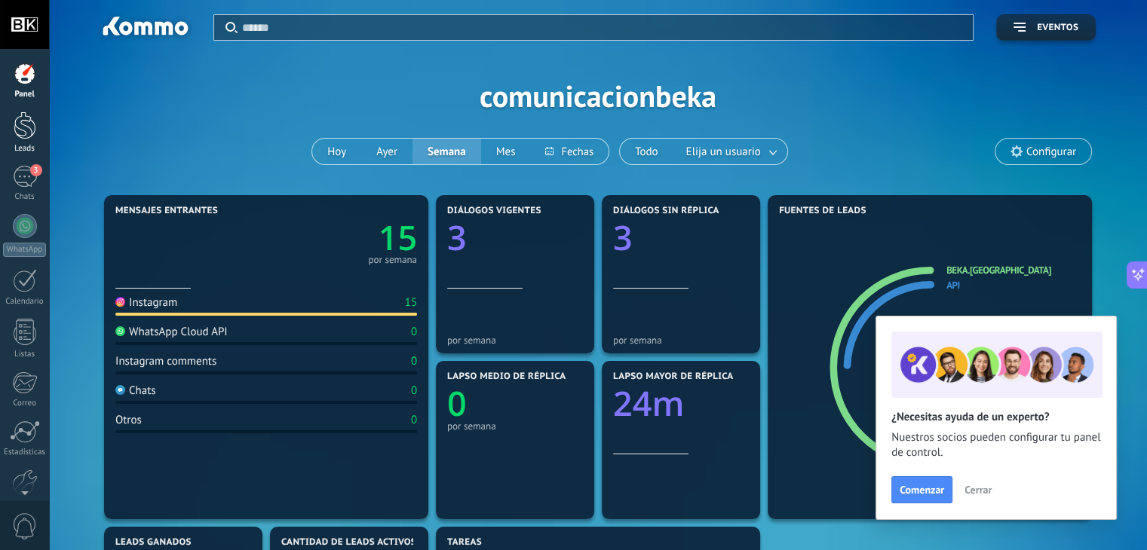
click at [23, 128] on div at bounding box center [25, 126] width 23 height 28
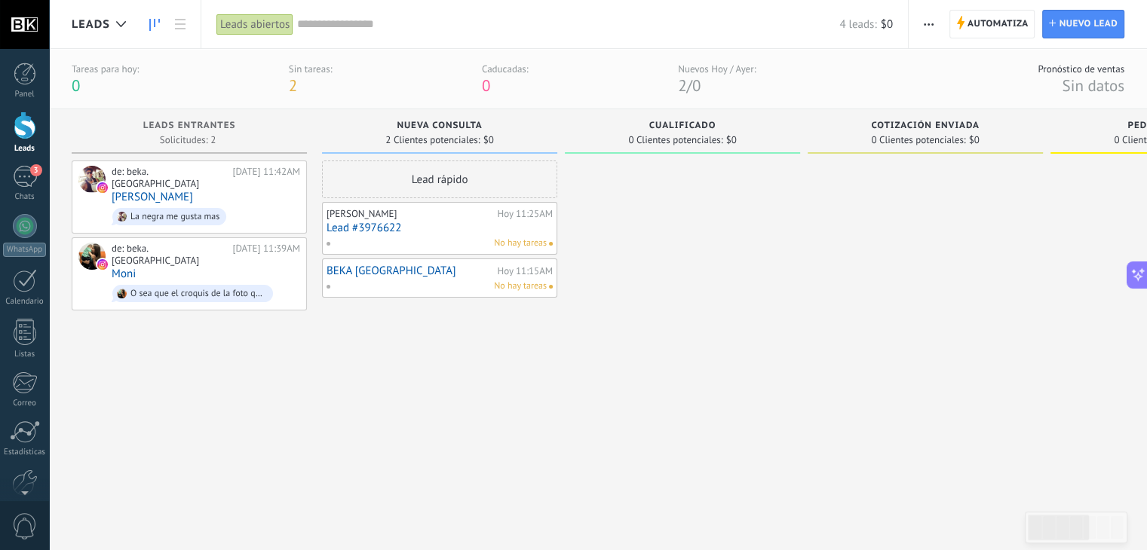
click at [103, 23] on span "Leads" at bounding box center [91, 24] width 38 height 14
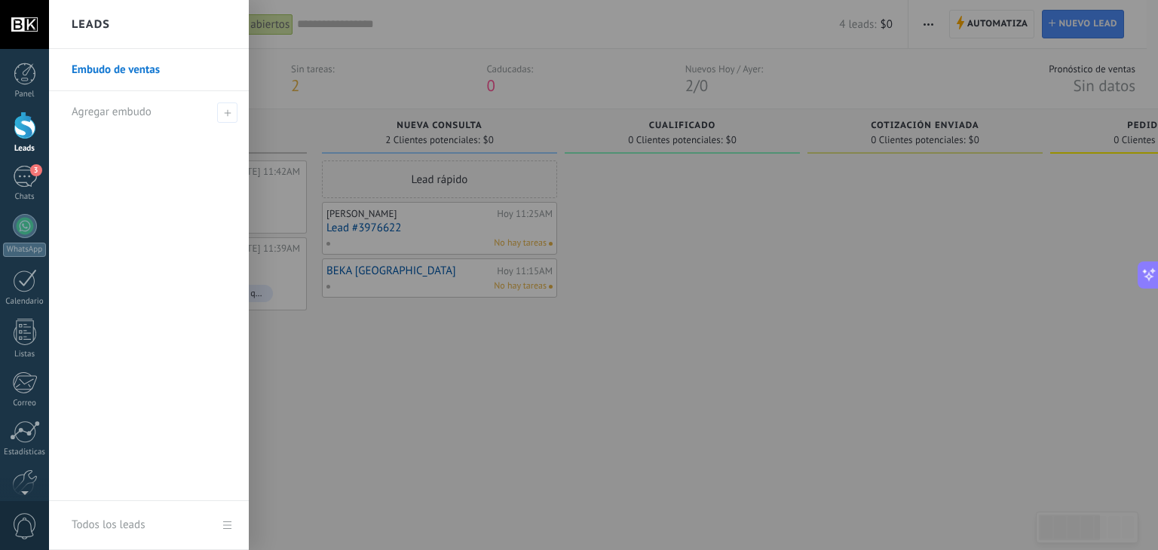
drag, startPoint x: 379, startPoint y: 404, endPoint x: 347, endPoint y: 352, distance: 61.3
click at [379, 404] on div at bounding box center [628, 275] width 1158 height 550
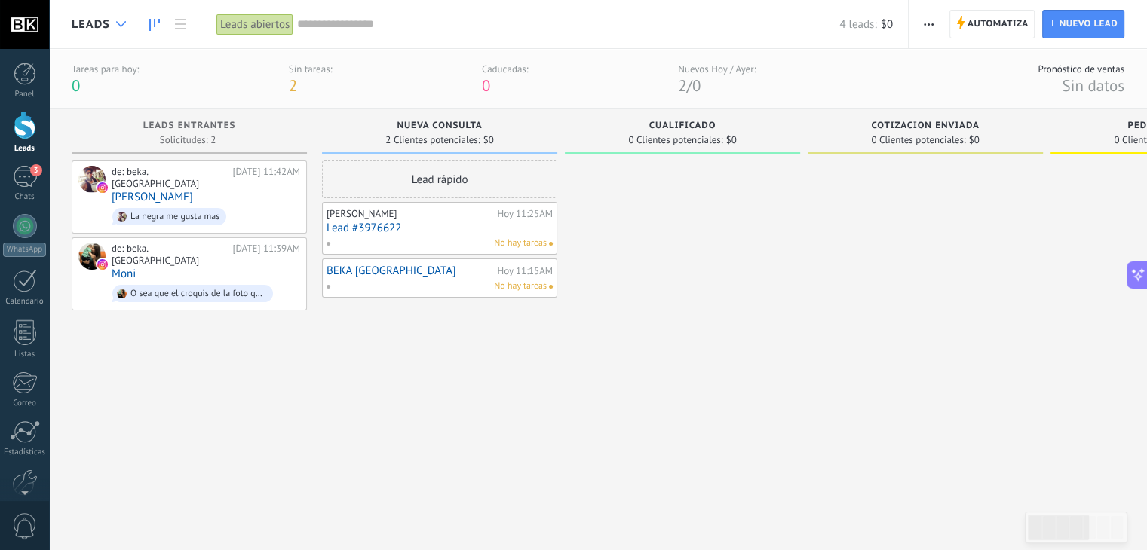
click at [122, 16] on div at bounding box center [121, 24] width 25 height 29
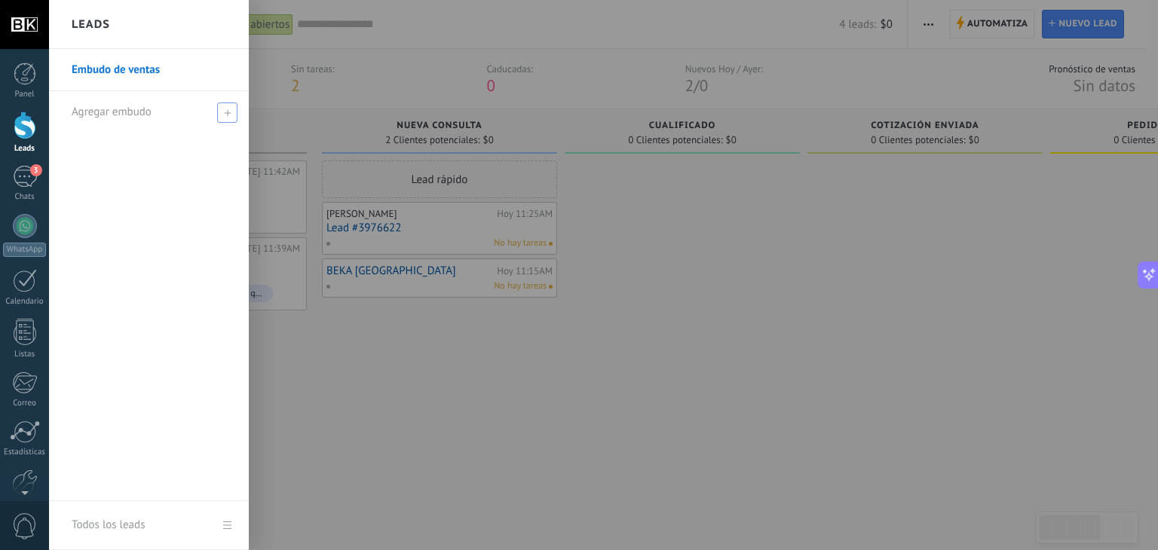
click at [110, 109] on span "Agregar embudo" at bounding box center [112, 112] width 80 height 14
click at [371, 311] on div at bounding box center [628, 275] width 1158 height 550
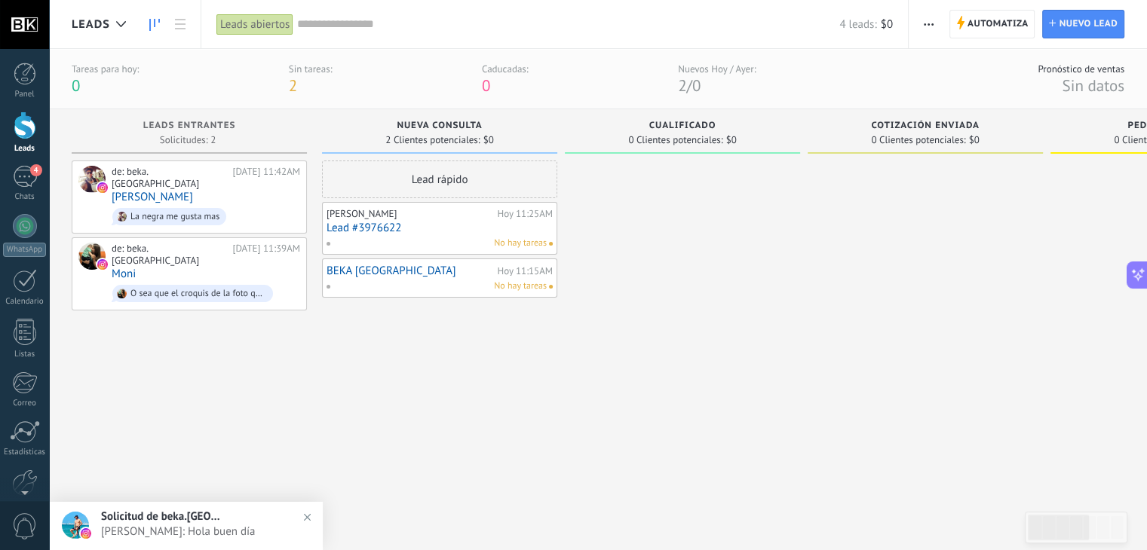
click at [736, 326] on div at bounding box center [682, 338] width 235 height 354
click at [13, 170] on div "5" at bounding box center [25, 177] width 24 height 22
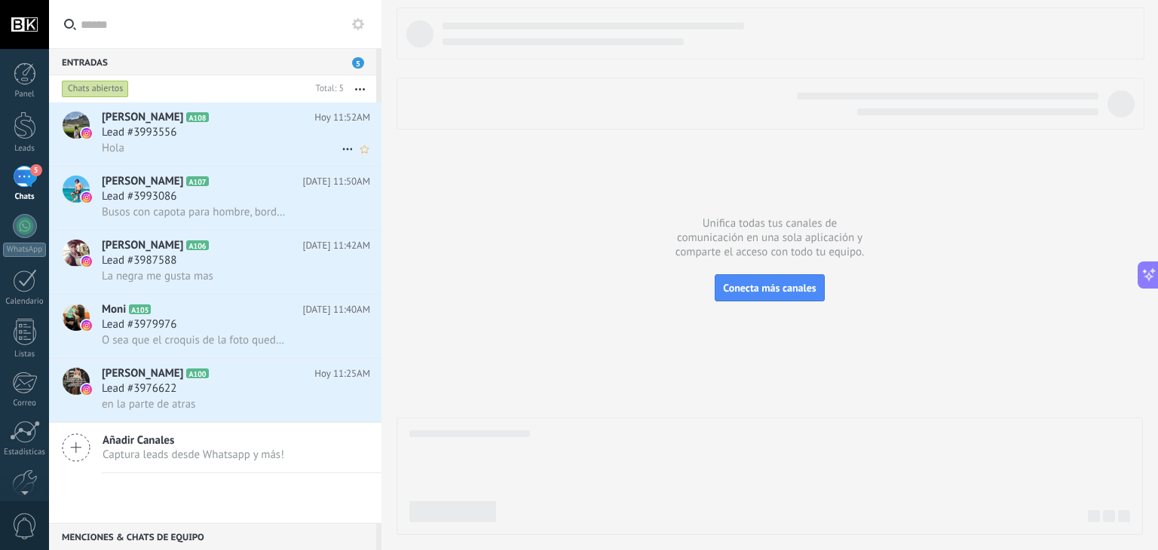
click at [231, 120] on h2 "Juliana Espitia A108" at bounding box center [208, 117] width 213 height 15
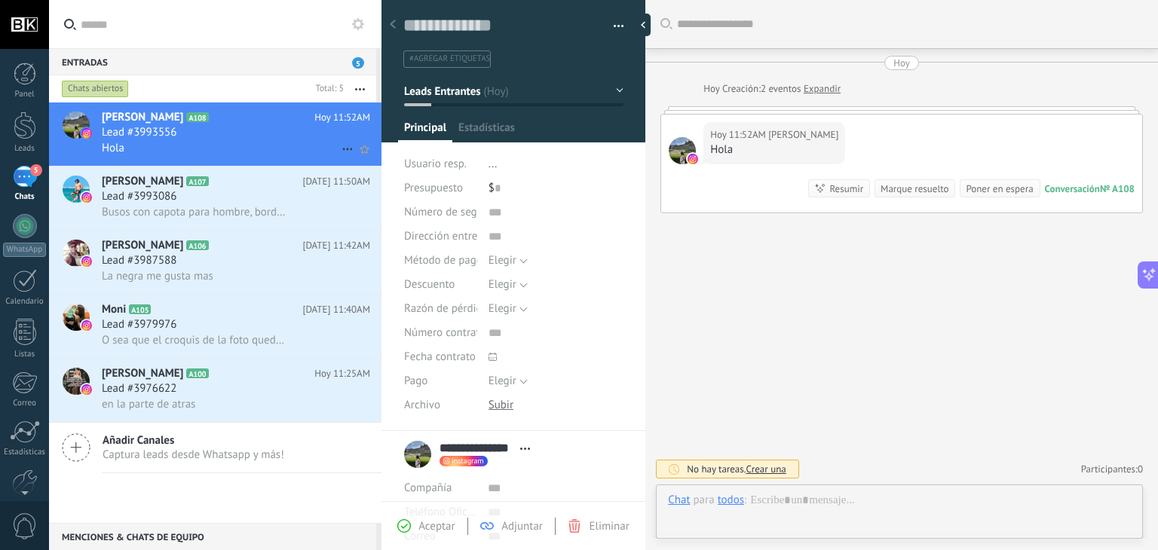
scroll to position [22, 0]
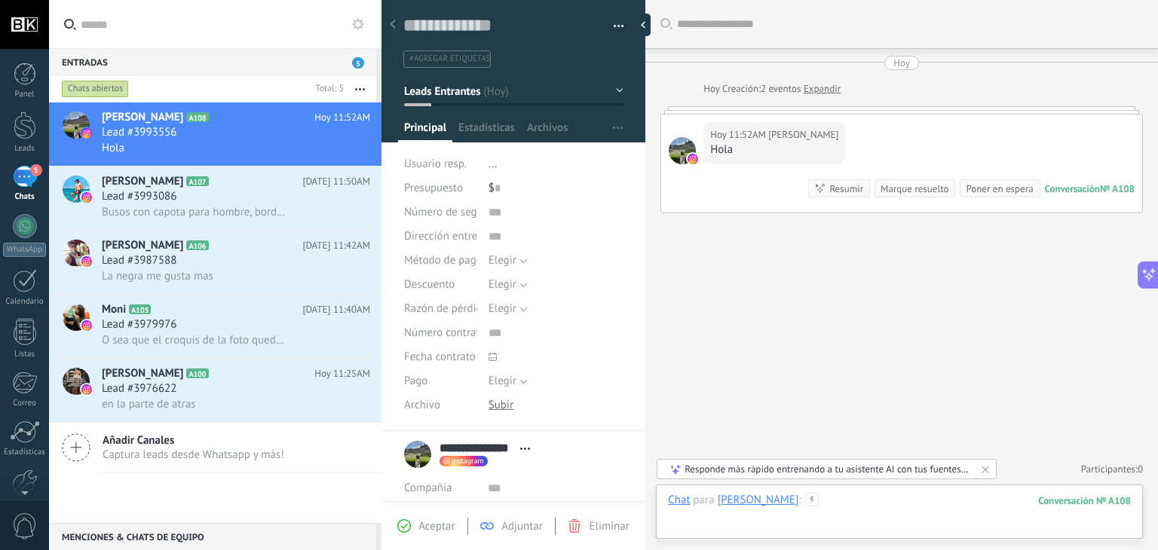
click at [872, 499] on div at bounding box center [899, 515] width 463 height 45
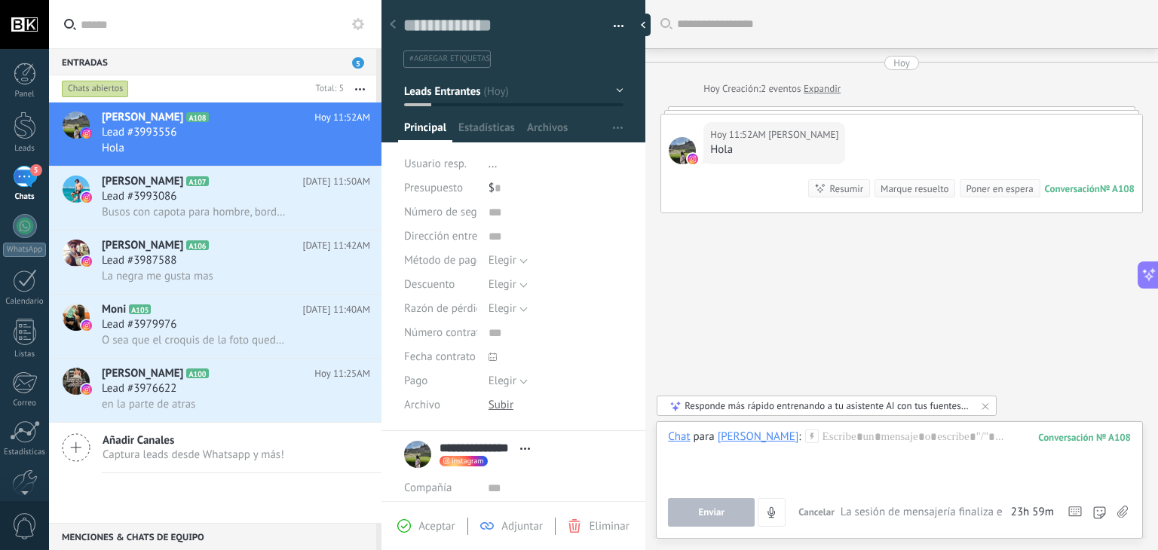
click at [1122, 511] on use at bounding box center [1122, 512] width 11 height 12
click at [0, 0] on input "file" at bounding box center [0, 0] width 0 height 0
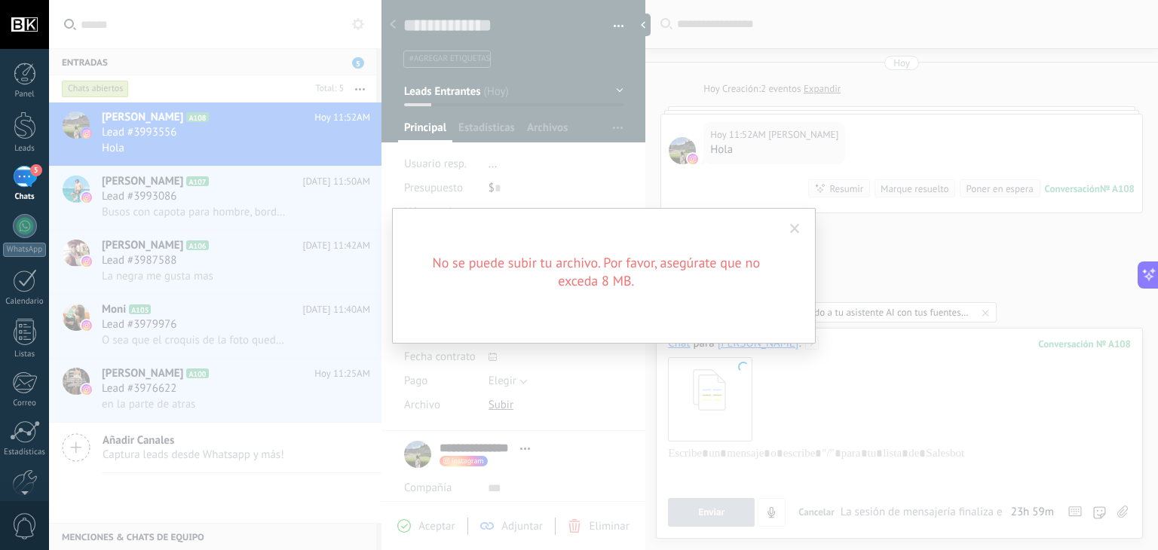
click at [796, 219] on span at bounding box center [795, 229] width 25 height 26
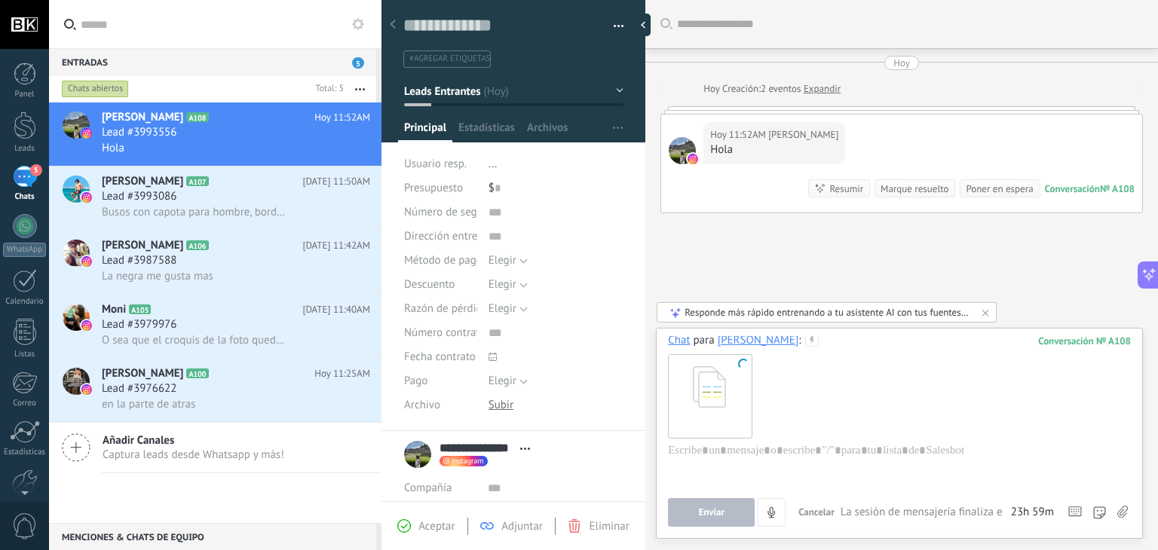
scroll to position [0, 0]
click at [838, 408] on div at bounding box center [899, 398] width 463 height 95
click at [1122, 510] on icon at bounding box center [1122, 512] width 11 height 13
click at [0, 0] on input "file" at bounding box center [0, 0] width 0 height 0
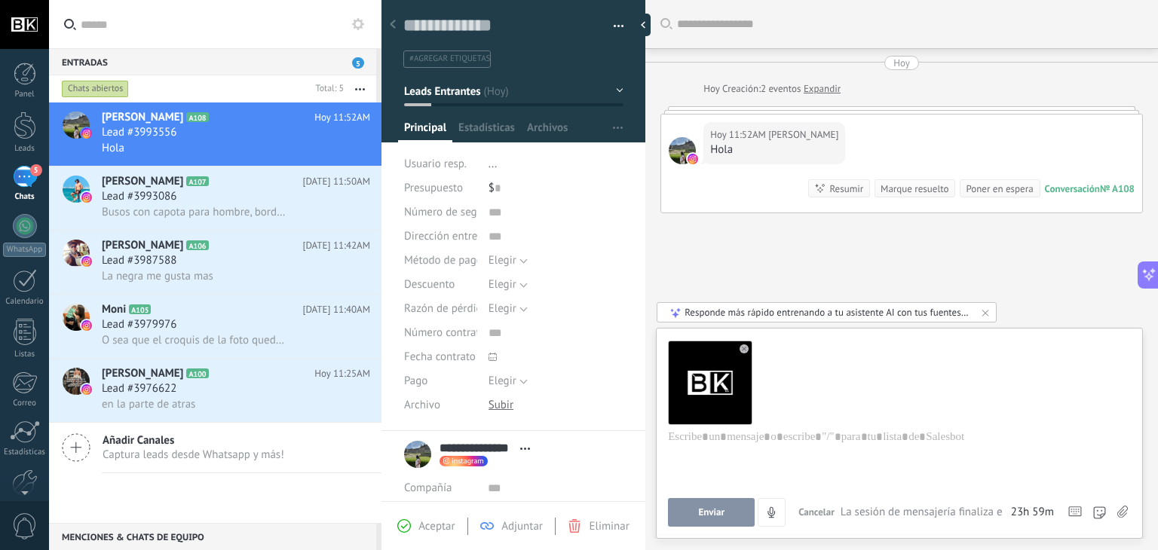
click at [697, 510] on button "Enviar" at bounding box center [711, 512] width 87 height 29
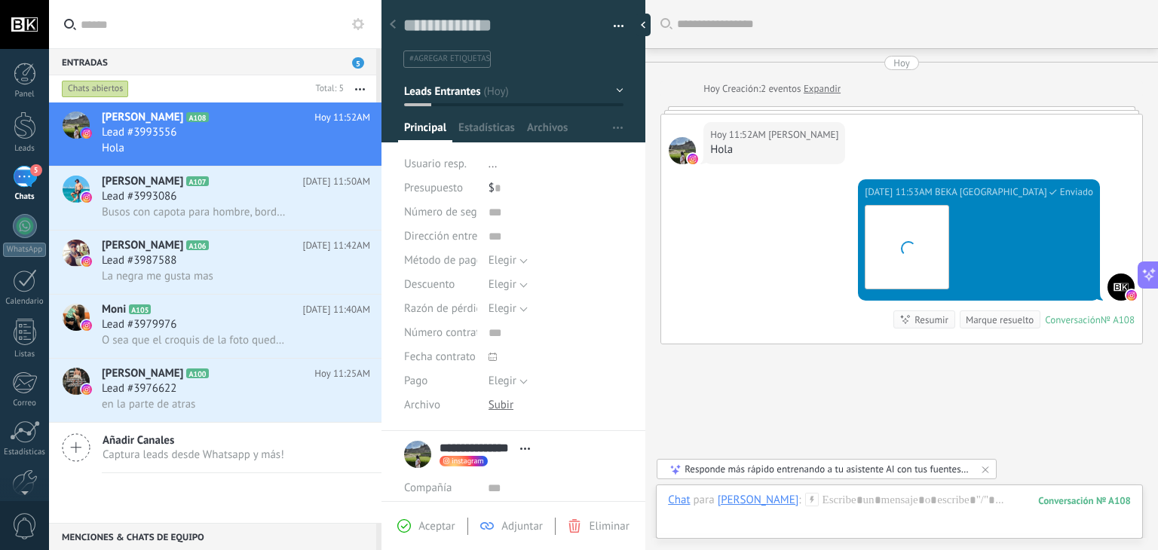
scroll to position [57, 0]
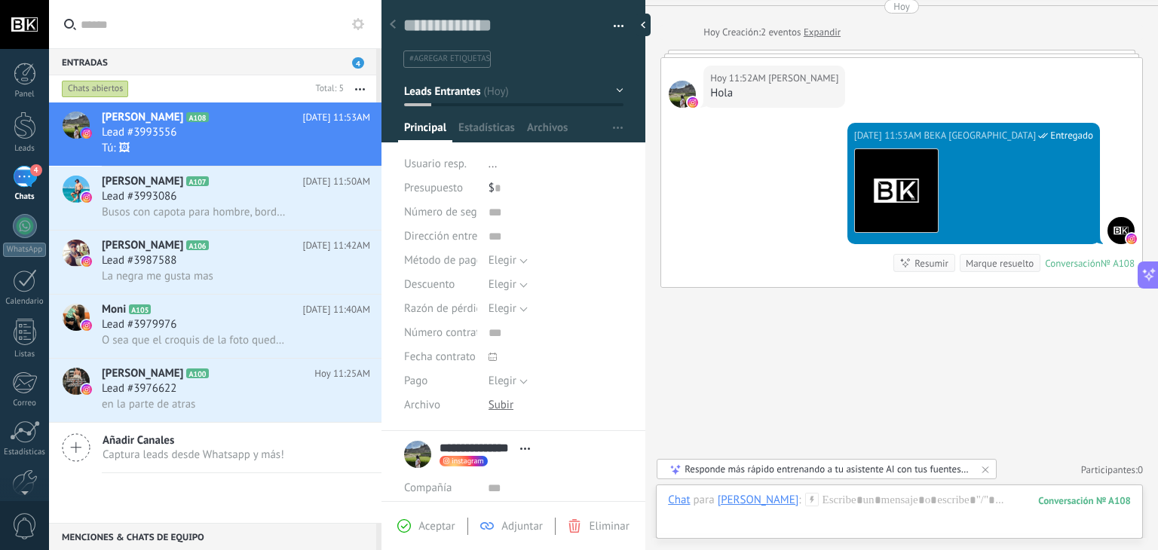
click at [484, 163] on div "Usuario resp. ..." at bounding box center [513, 164] width 219 height 24
click at [453, 160] on span "Usuario resp." at bounding box center [435, 164] width 63 height 14
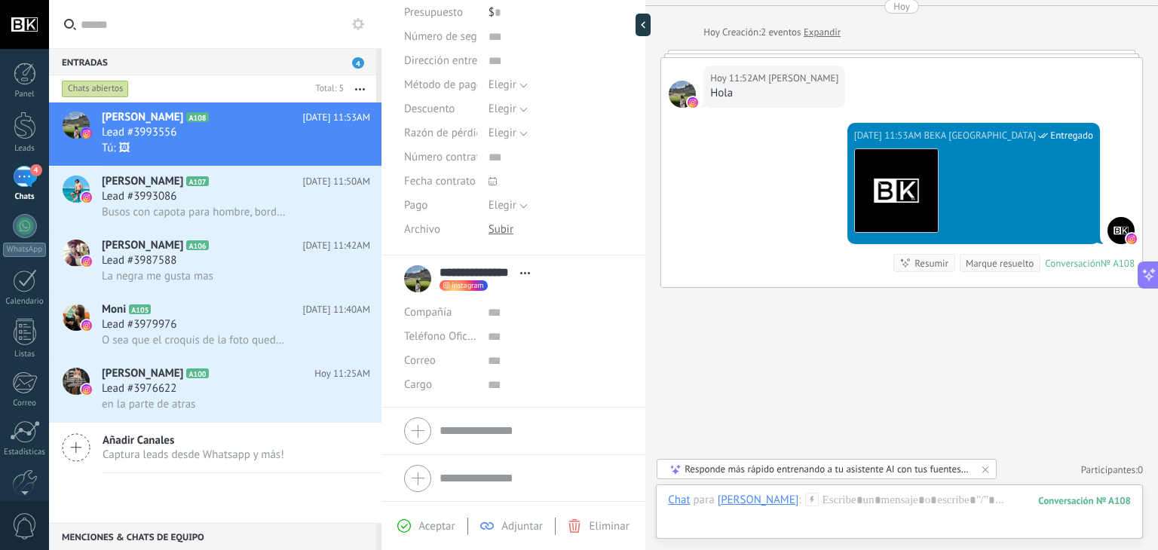
scroll to position [0, 0]
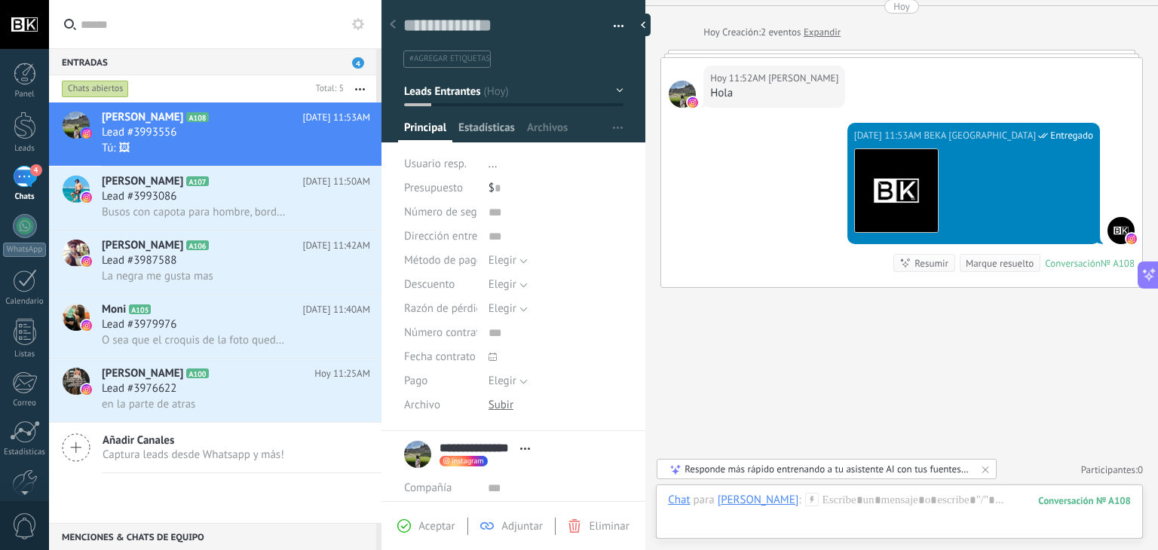
click at [492, 128] on span "Estadísticas" at bounding box center [486, 132] width 57 height 22
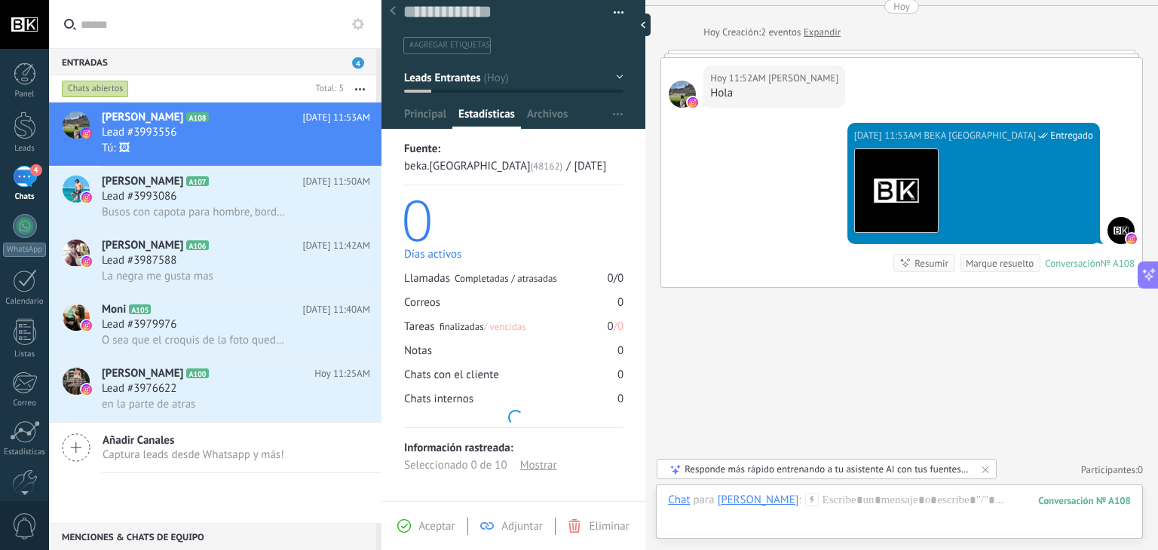
scroll to position [20, 0]
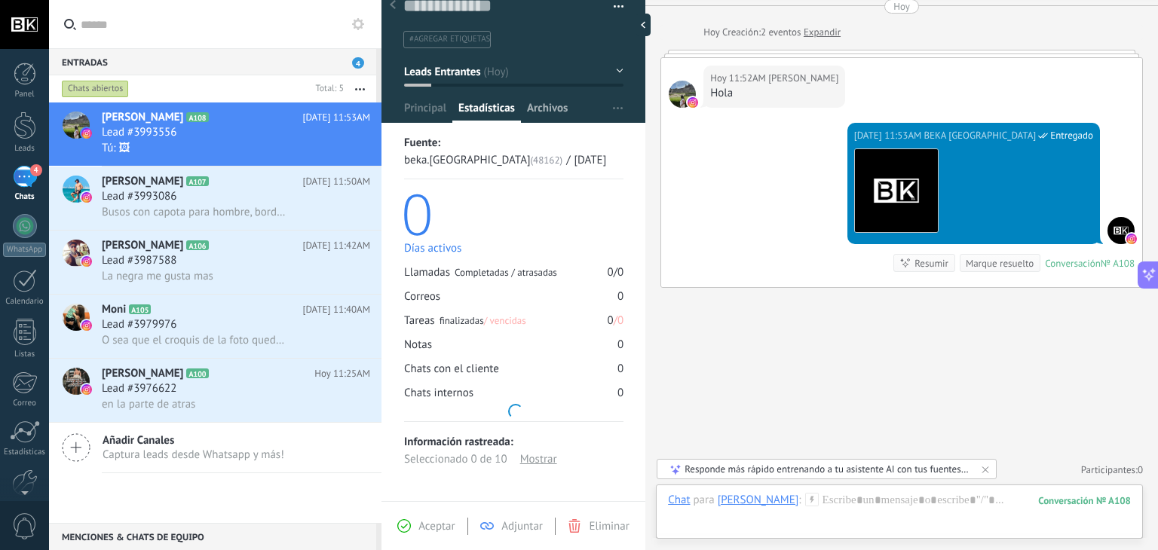
click at [564, 114] on span "Archivos" at bounding box center [547, 112] width 41 height 22
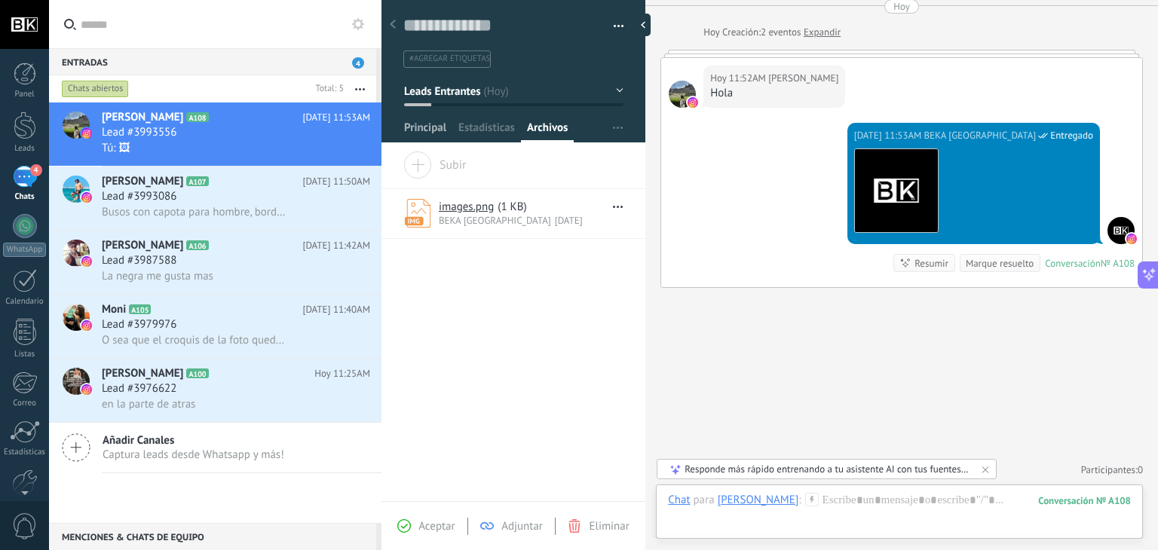
click at [440, 126] on span "Principal" at bounding box center [425, 132] width 42 height 22
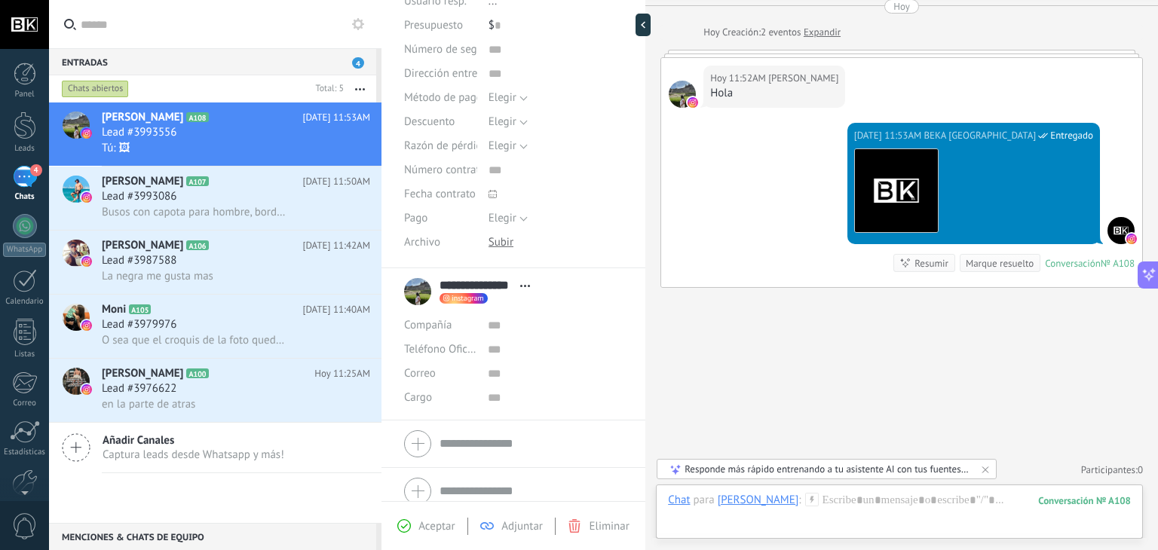
scroll to position [176, 0]
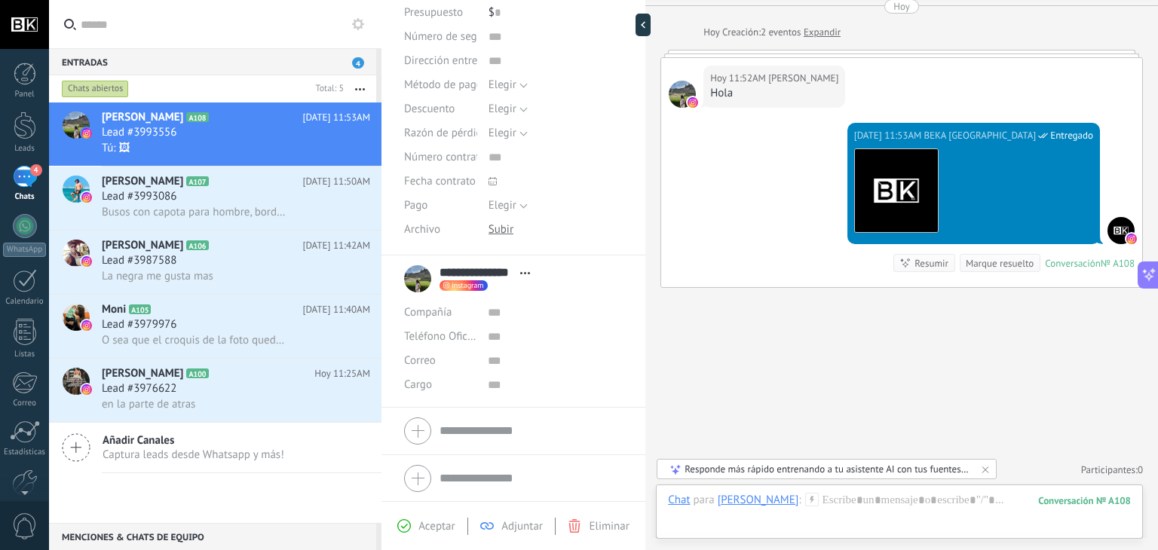
click at [467, 317] on div "Compañía" at bounding box center [440, 313] width 72 height 24
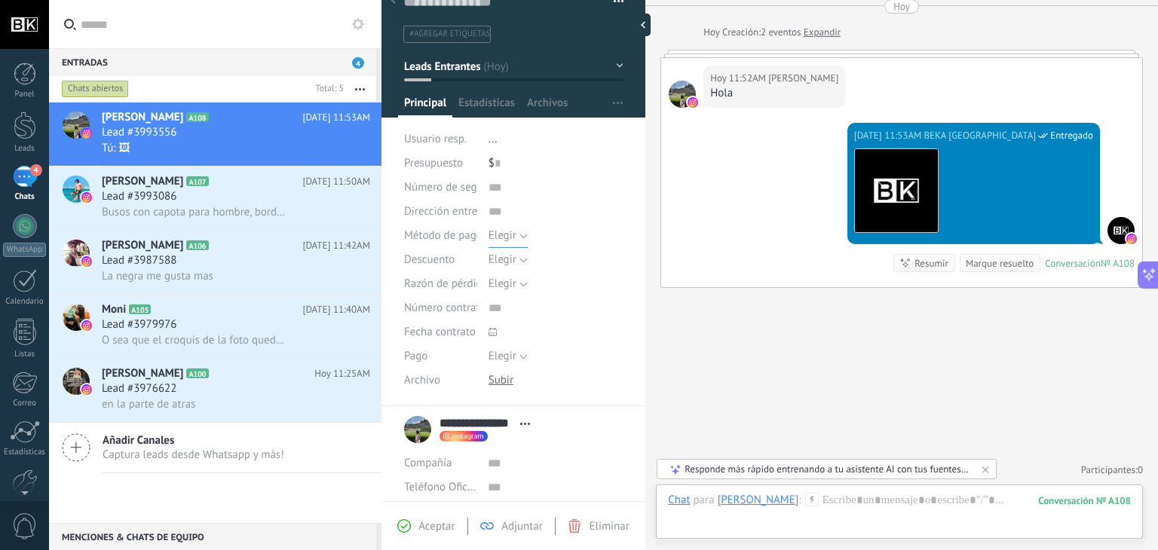
click at [518, 235] on button "Elegir" at bounding box center [508, 236] width 39 height 24
click at [518, 235] on span "Elegir" at bounding box center [541, 236] width 139 height 14
click at [509, 279] on span "Elegir" at bounding box center [503, 284] width 28 height 14
click at [509, 279] on span "Elegir" at bounding box center [541, 284] width 139 height 14
click at [507, 351] on span "Elegir" at bounding box center [503, 356] width 28 height 14
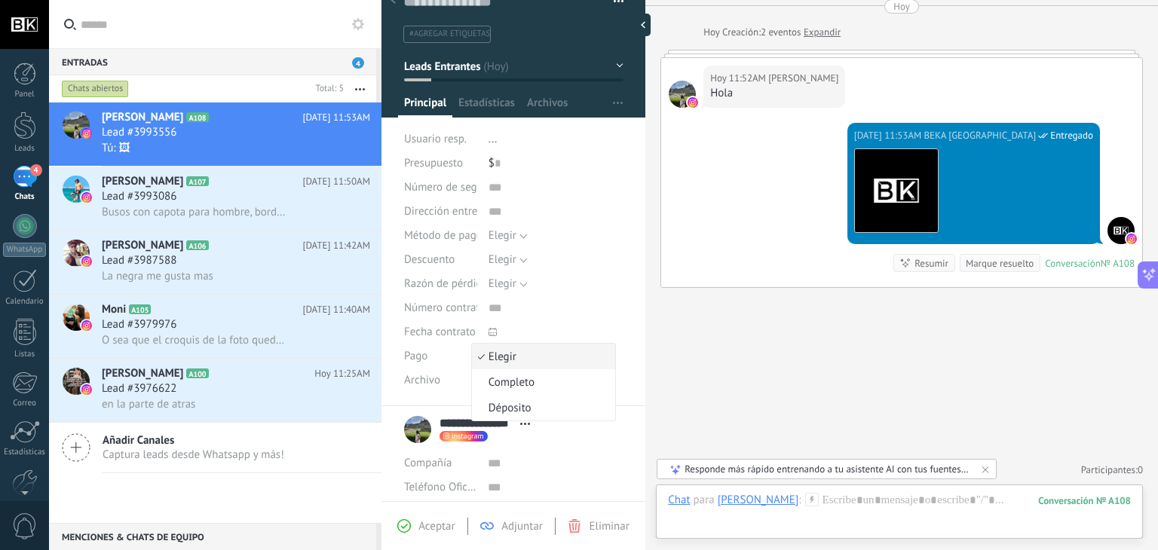
click at [507, 351] on span "Elegir" at bounding box center [541, 357] width 139 height 14
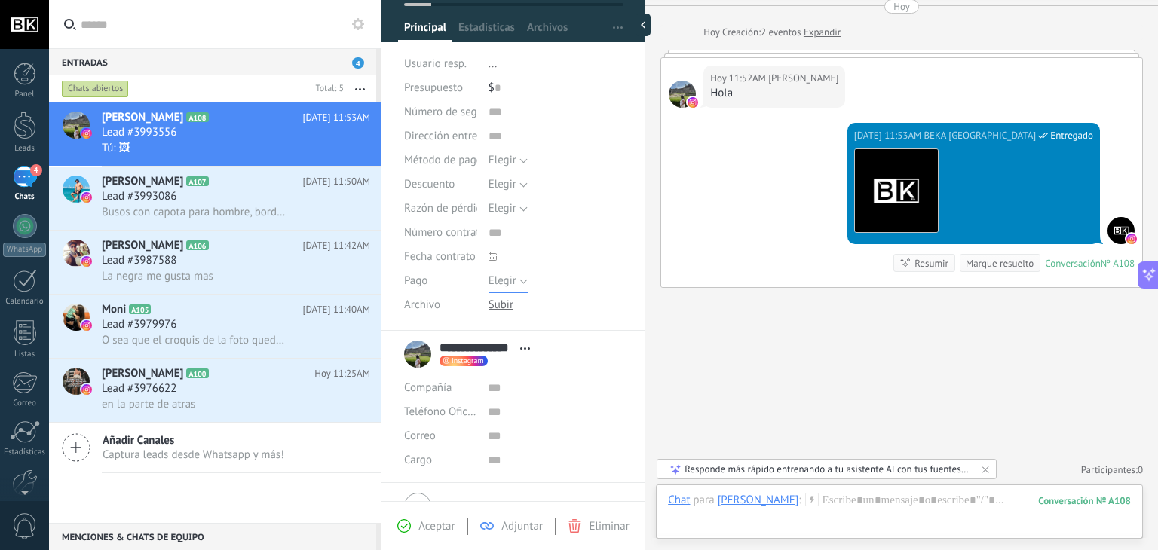
scroll to position [176, 0]
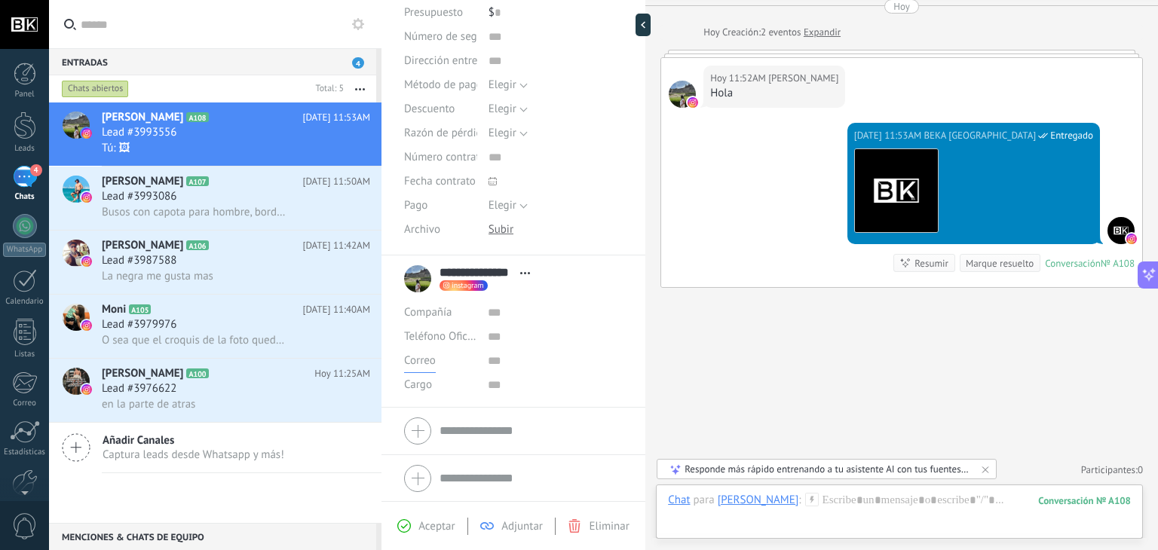
click at [422, 360] on span "Correo" at bounding box center [420, 361] width 32 height 14
click at [430, 384] on span "E-mail priv." at bounding box center [426, 387] width 76 height 14
click at [427, 382] on span "Cargo" at bounding box center [418, 384] width 28 height 11
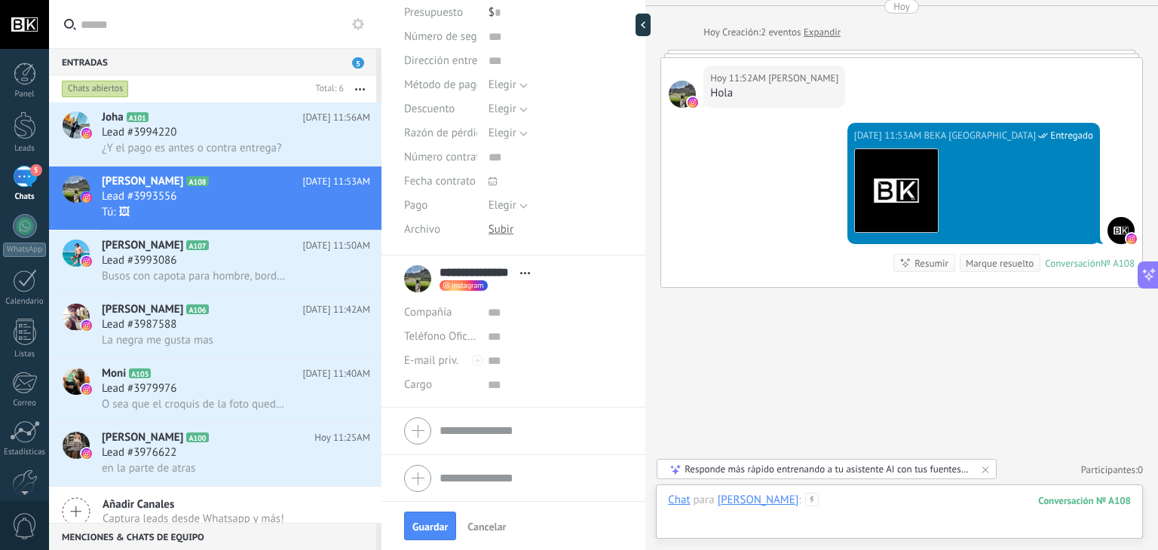
click at [970, 496] on div at bounding box center [899, 515] width 463 height 45
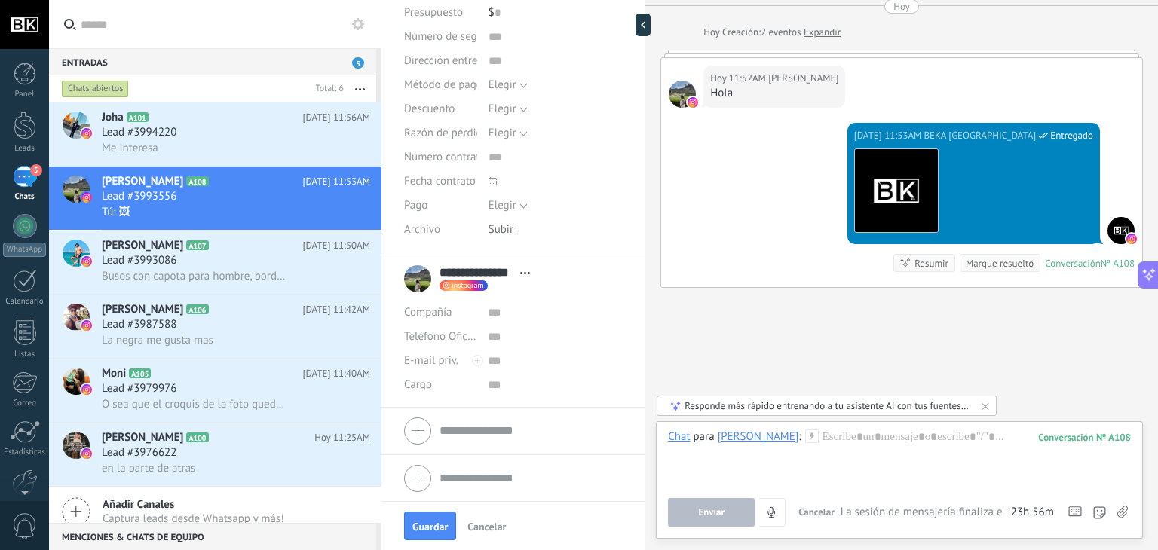
click at [1125, 516] on icon at bounding box center [1122, 512] width 11 height 13
click at [0, 0] on input "file" at bounding box center [0, 0] width 0 height 0
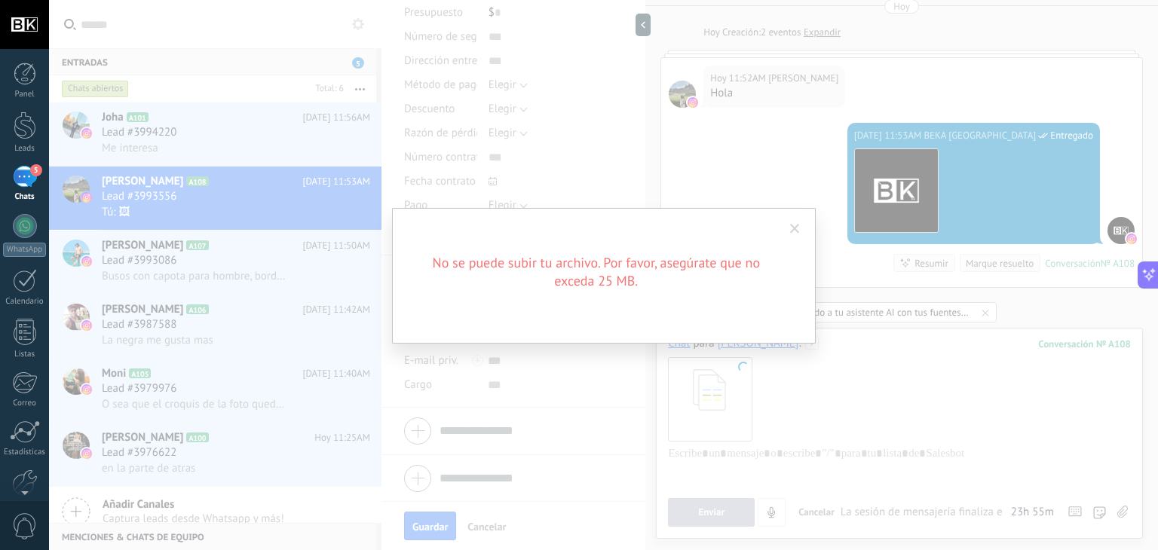
click at [841, 272] on div "No se puede subir tu archivo. Por favor, asegúrate que no exceda 25 MB." at bounding box center [603, 275] width 1109 height 550
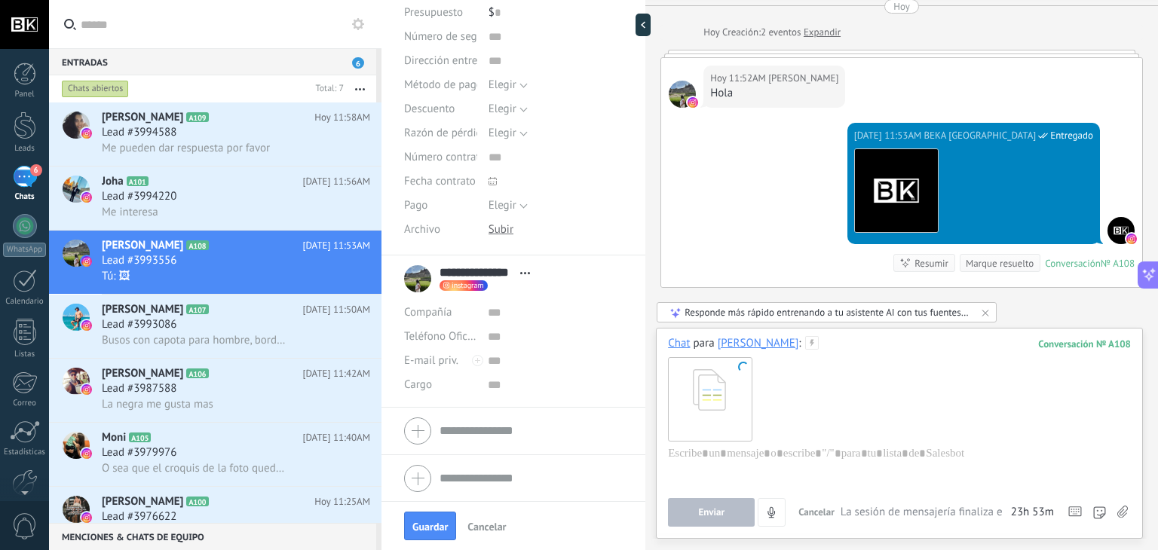
click at [1121, 513] on icon at bounding box center [1122, 512] width 11 height 13
click at [0, 0] on input "file" at bounding box center [0, 0] width 0 height 0
click at [716, 513] on span "Enviar" at bounding box center [711, 512] width 26 height 11
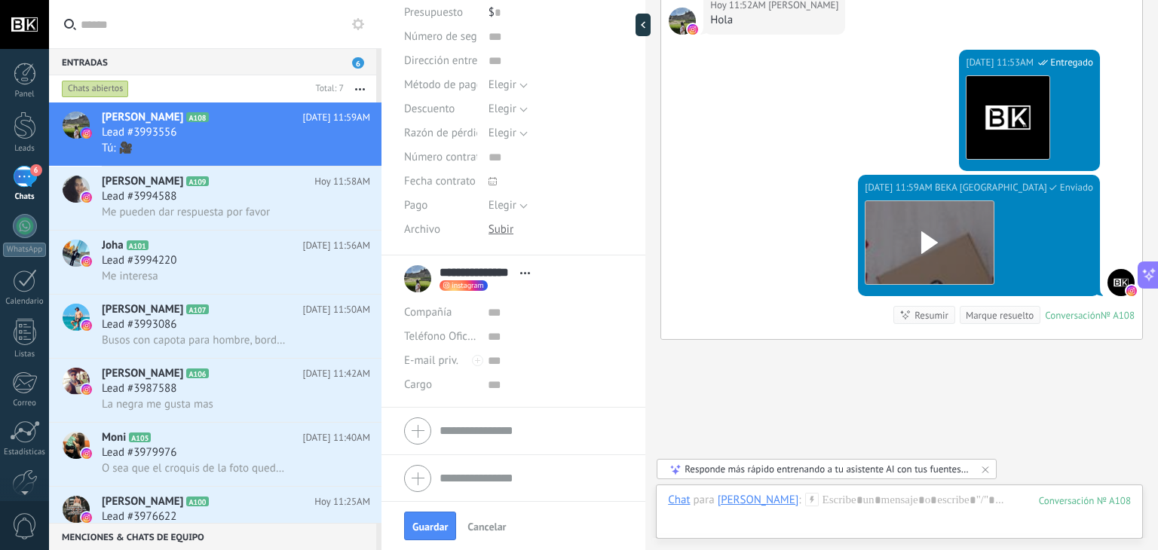
scroll to position [106, 0]
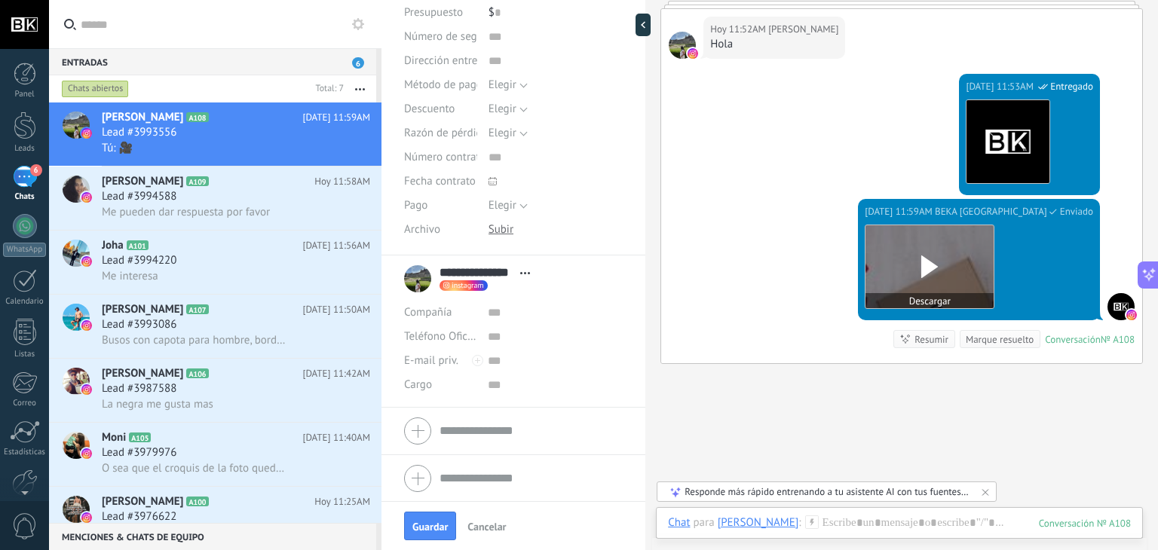
click at [971, 252] on div at bounding box center [930, 266] width 128 height 83
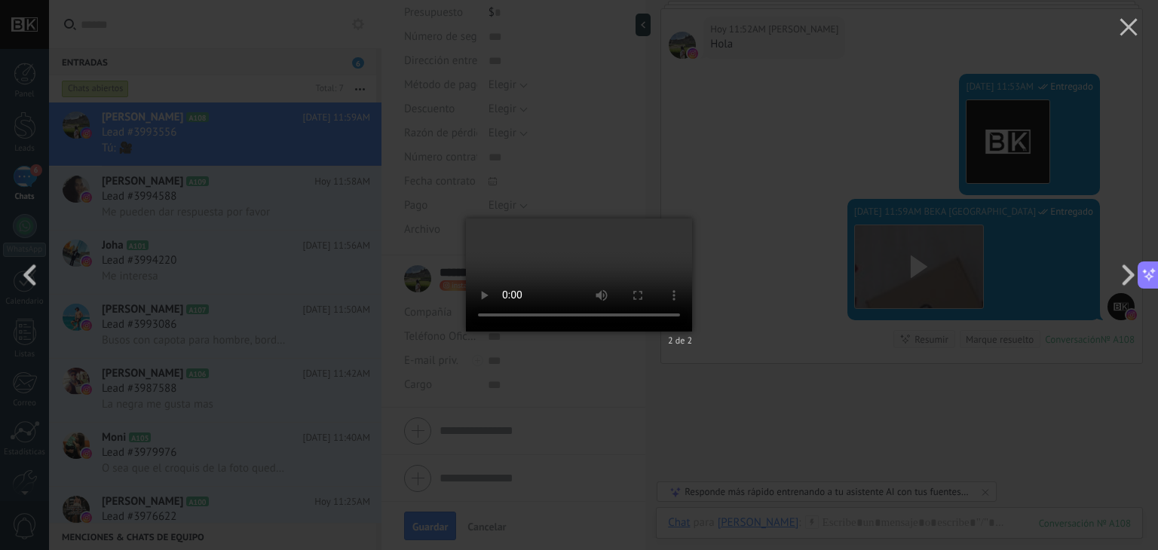
click at [781, 283] on div "2 de 2" at bounding box center [579, 275] width 1158 height 550
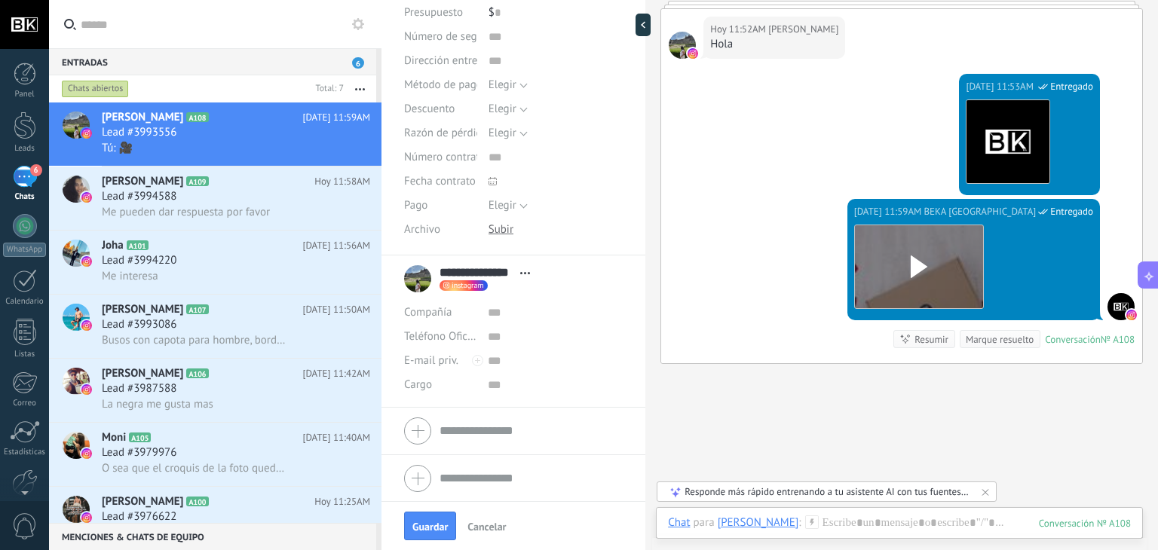
drag, startPoint x: 815, startPoint y: 306, endPoint x: 900, endPoint y: 545, distance: 253.5
click at [814, 309] on div "Hoy 11:59AM BEKA COLOMBIA Entregado Descargar Conversación № A108 Conversación …" at bounding box center [901, 281] width 481 height 164
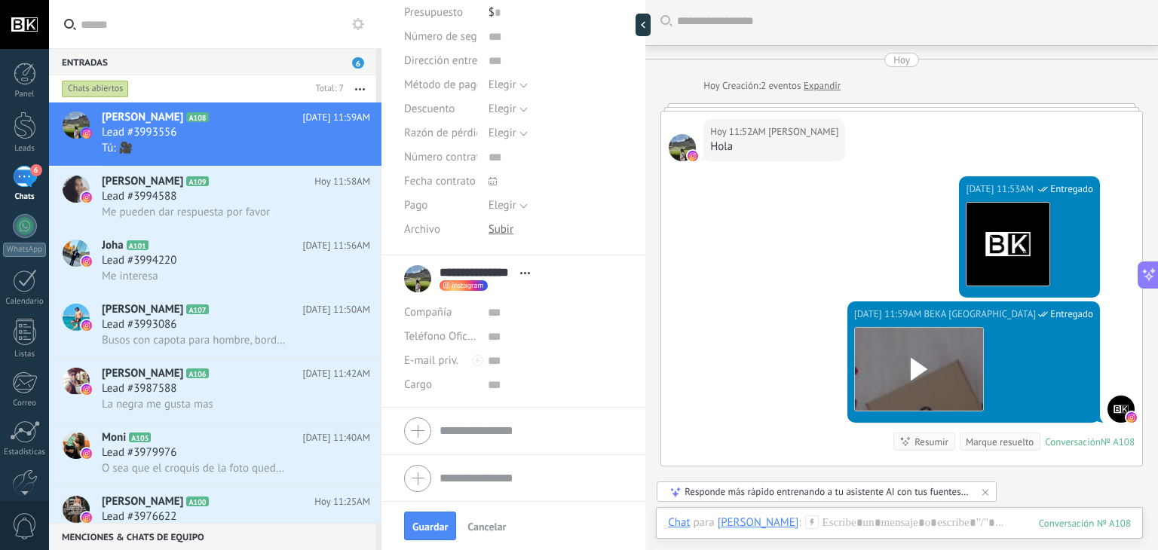
scroll to position [0, 0]
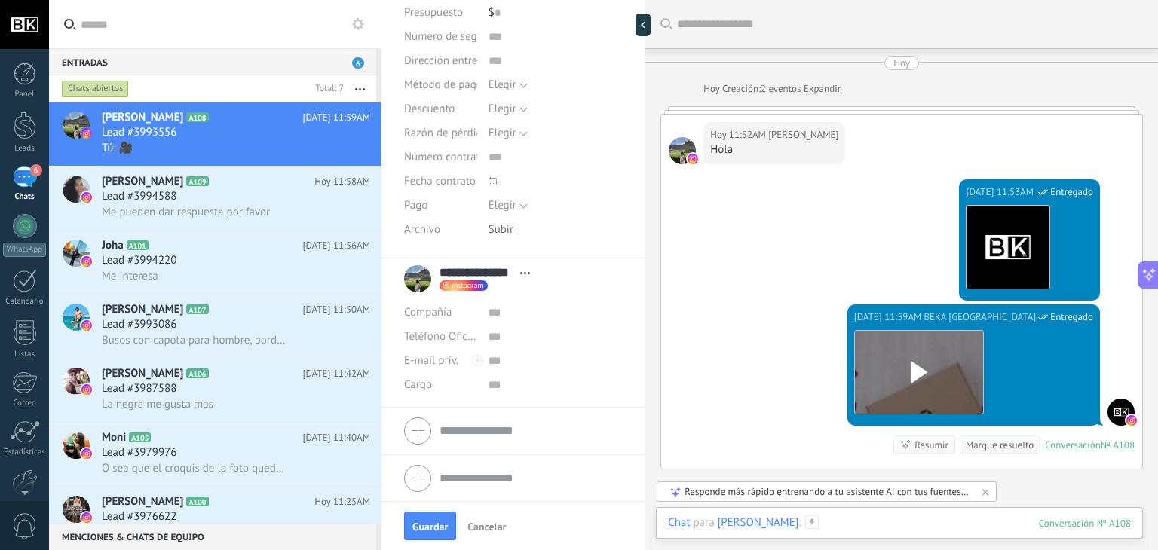
click at [821, 521] on div at bounding box center [899, 538] width 463 height 45
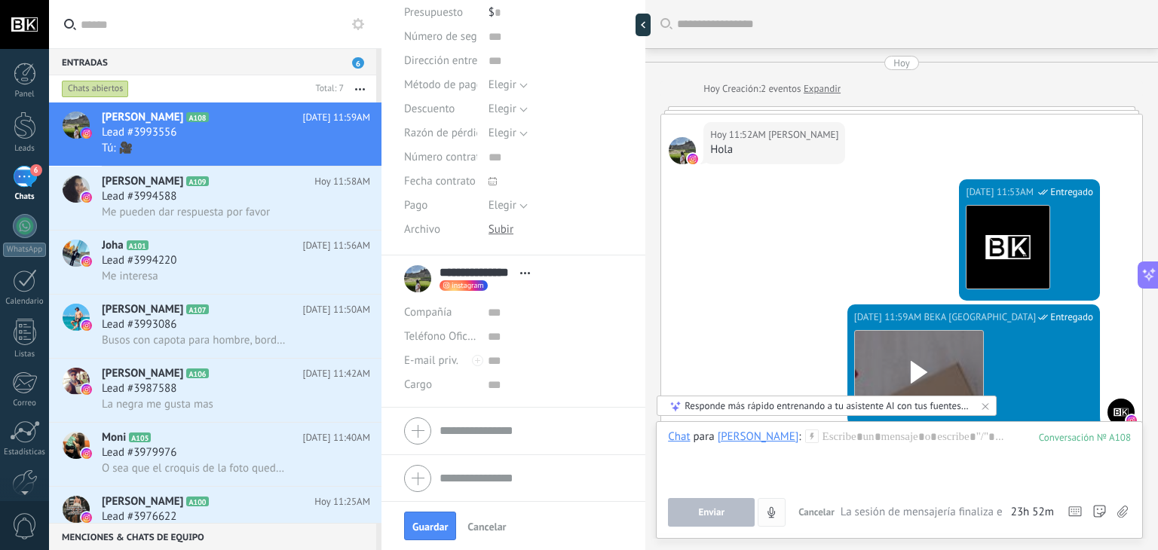
click at [771, 507] on icon "4" at bounding box center [771, 513] width 13 height 13
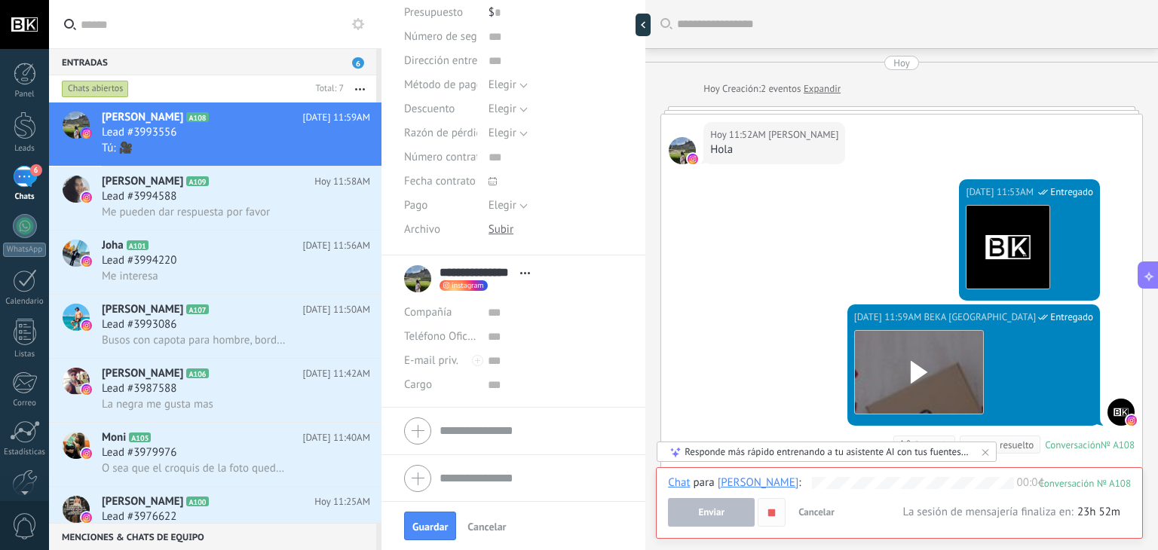
click at [775, 511] on use "button" at bounding box center [771, 512] width 7 height 7
click at [733, 511] on button "Enviar" at bounding box center [711, 512] width 87 height 29
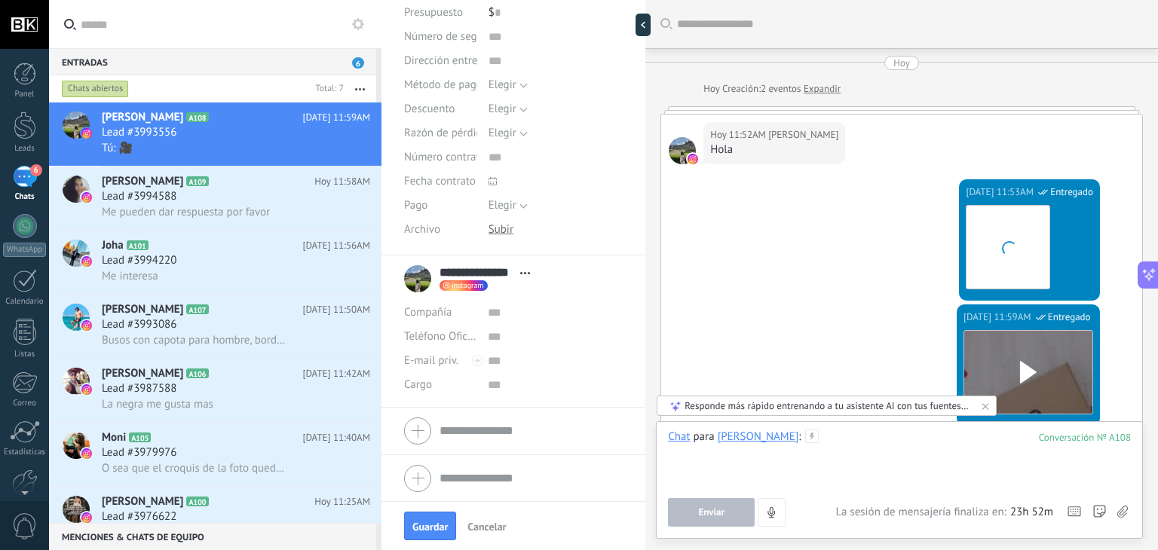
scroll to position [63, 0]
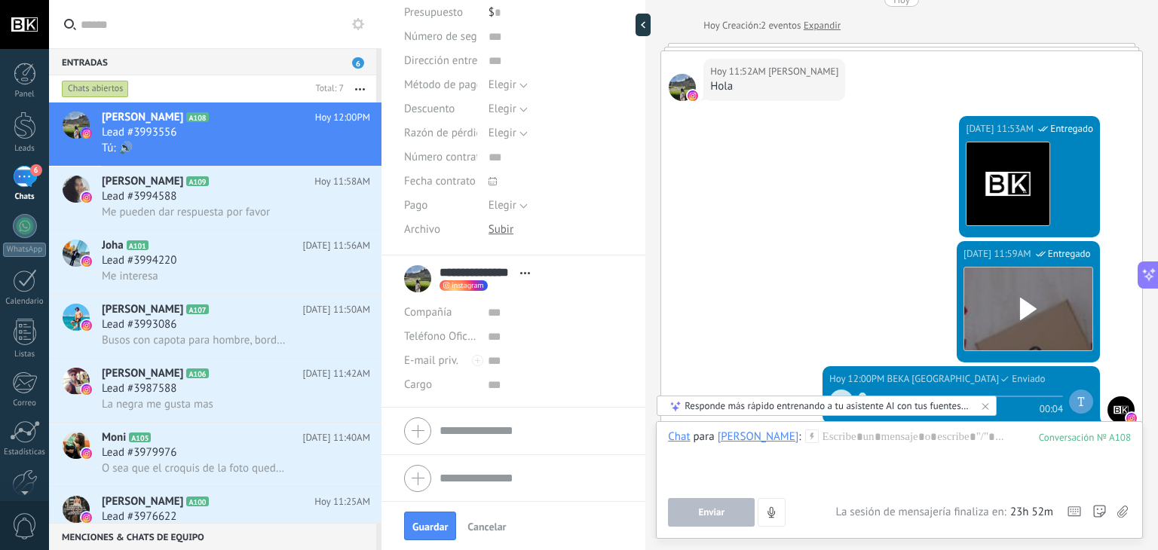
click at [899, 244] on div "Hoy 11:59AM BEKA COLOMBIA Entregado Descargar" at bounding box center [901, 303] width 481 height 125
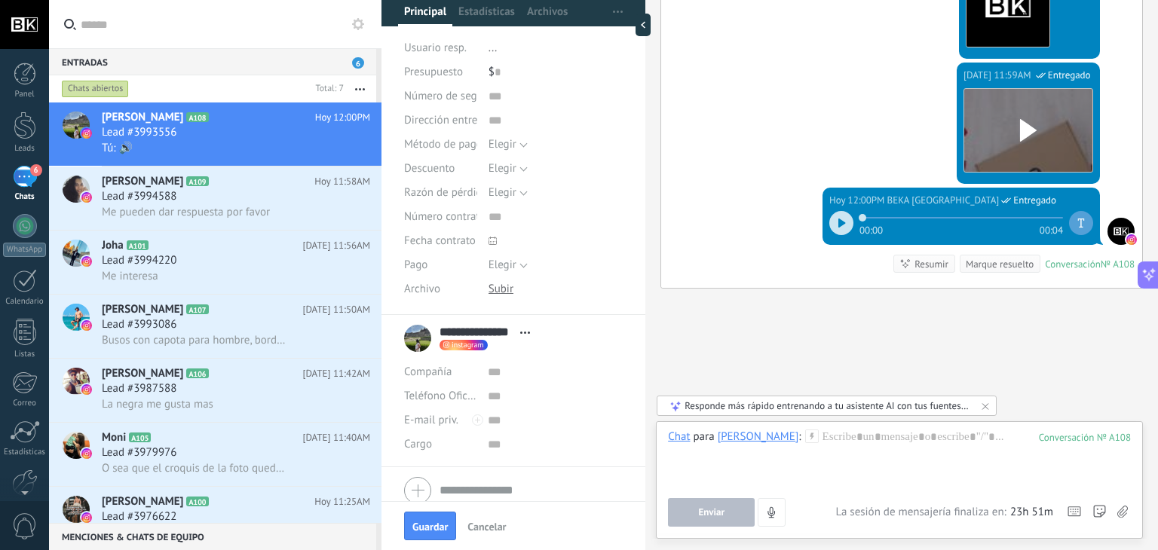
scroll to position [25, 0]
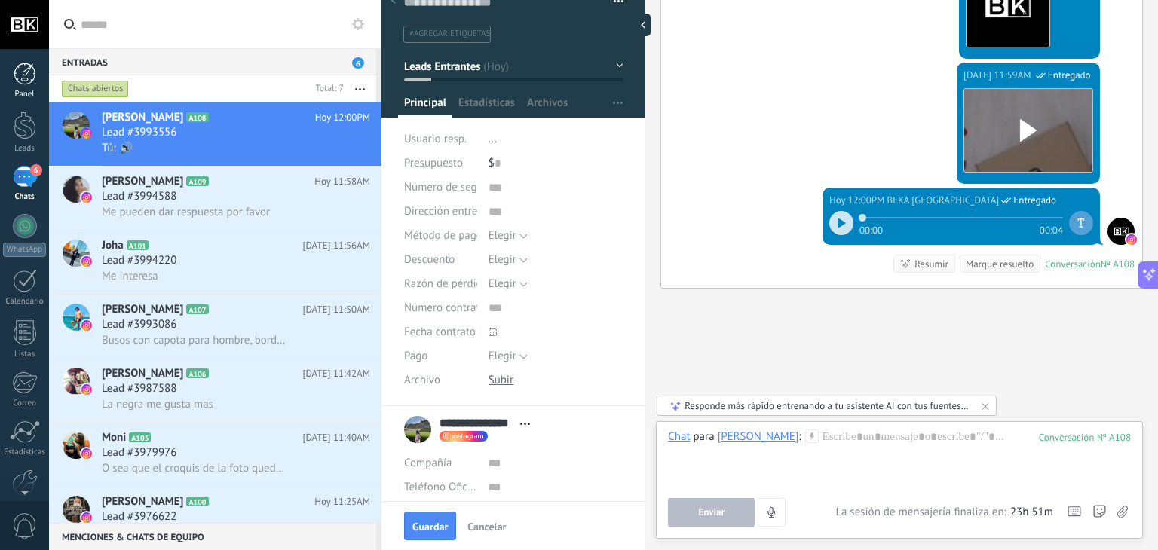
click at [20, 76] on div at bounding box center [25, 74] width 23 height 23
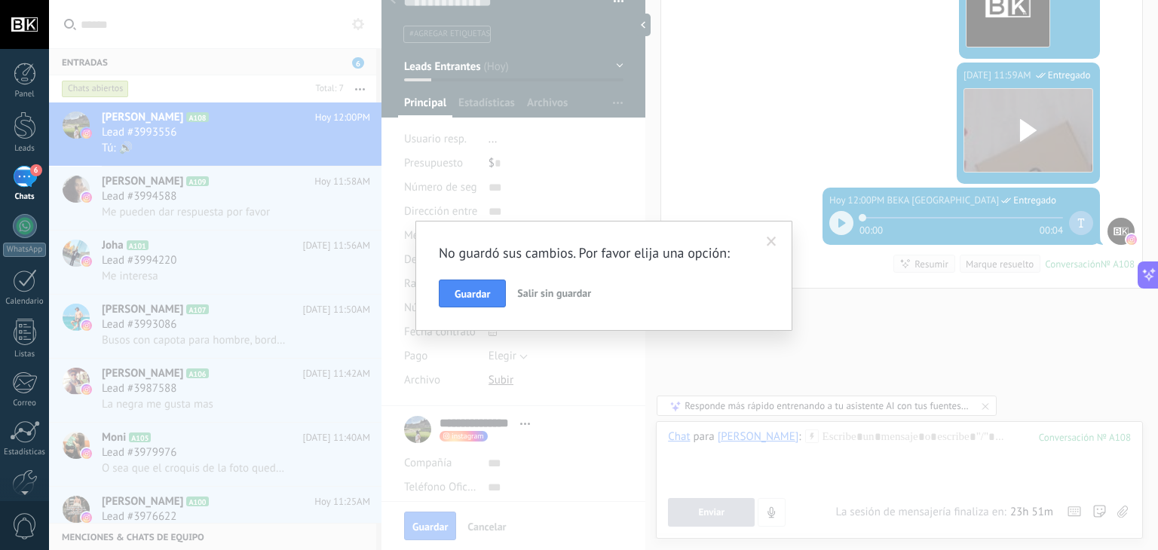
click at [717, 122] on div "No guardó sus cambios. Por favor elija una opción: Guardar Salir sin guardar" at bounding box center [603, 275] width 1109 height 550
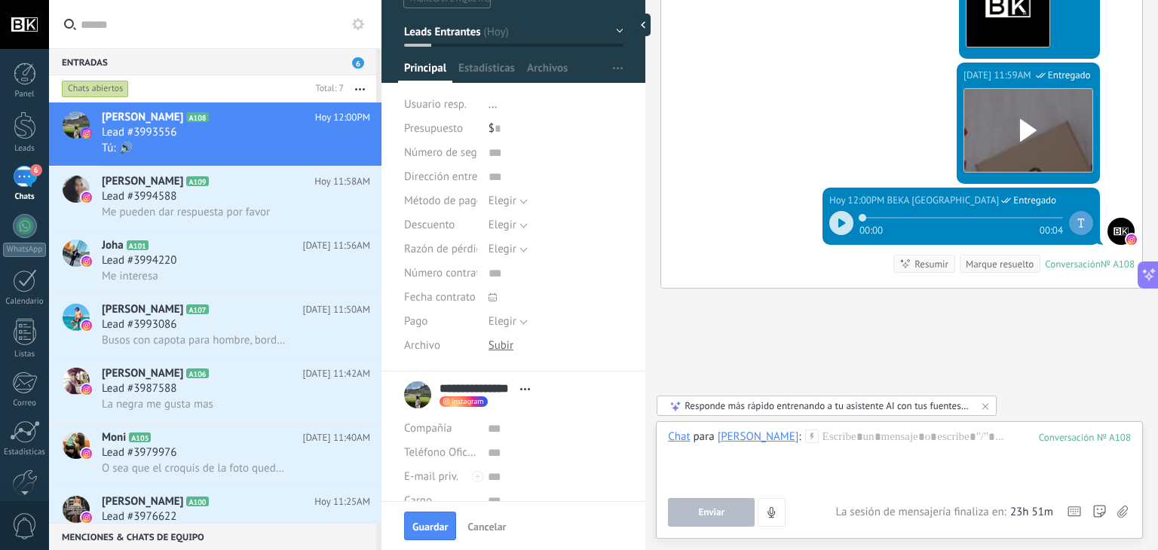
scroll to position [0, 0]
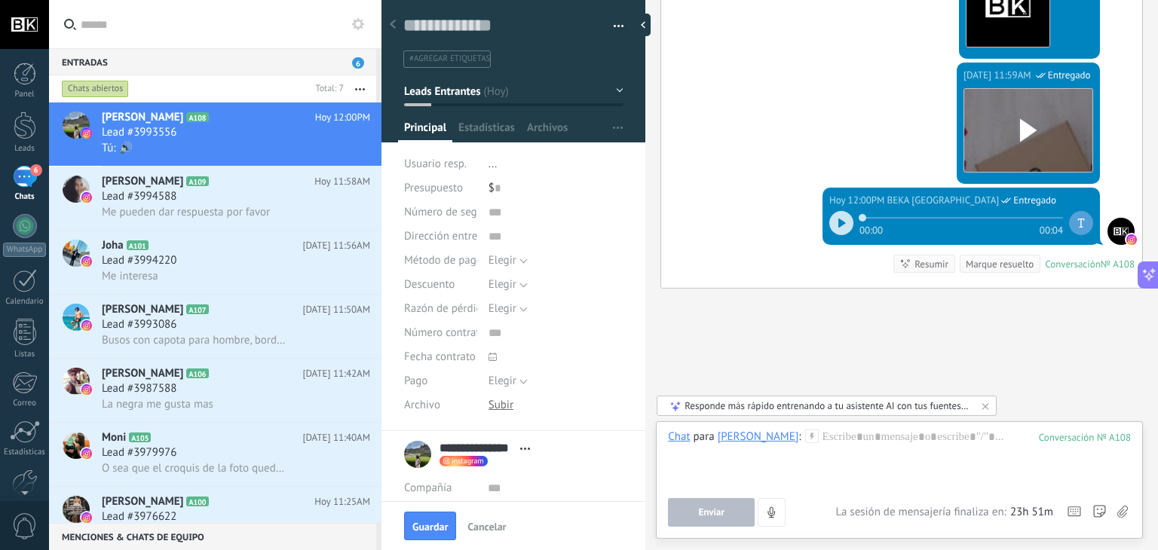
click at [398, 30] on div at bounding box center [392, 25] width 21 height 29
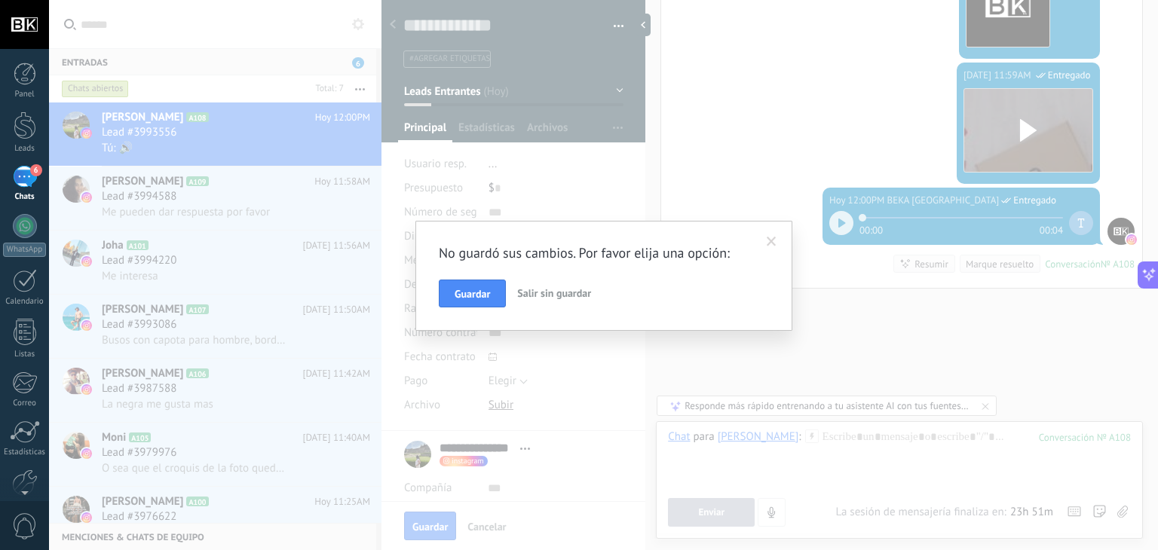
click at [655, 95] on div "No guardó sus cambios. Por favor elija una opción: Guardar Salir sin guardar" at bounding box center [603, 275] width 1109 height 550
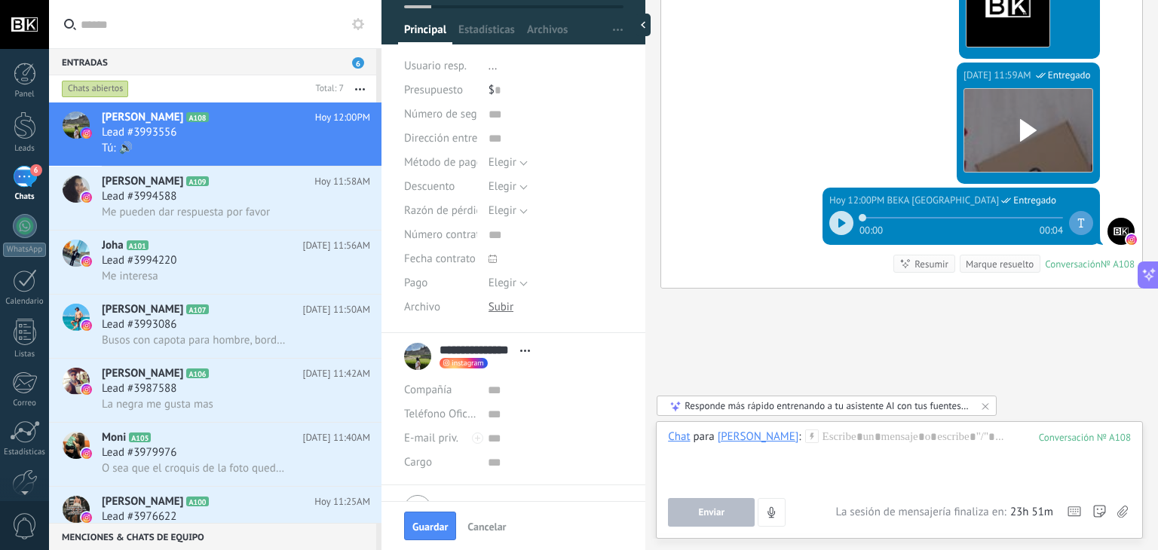
scroll to position [176, 0]
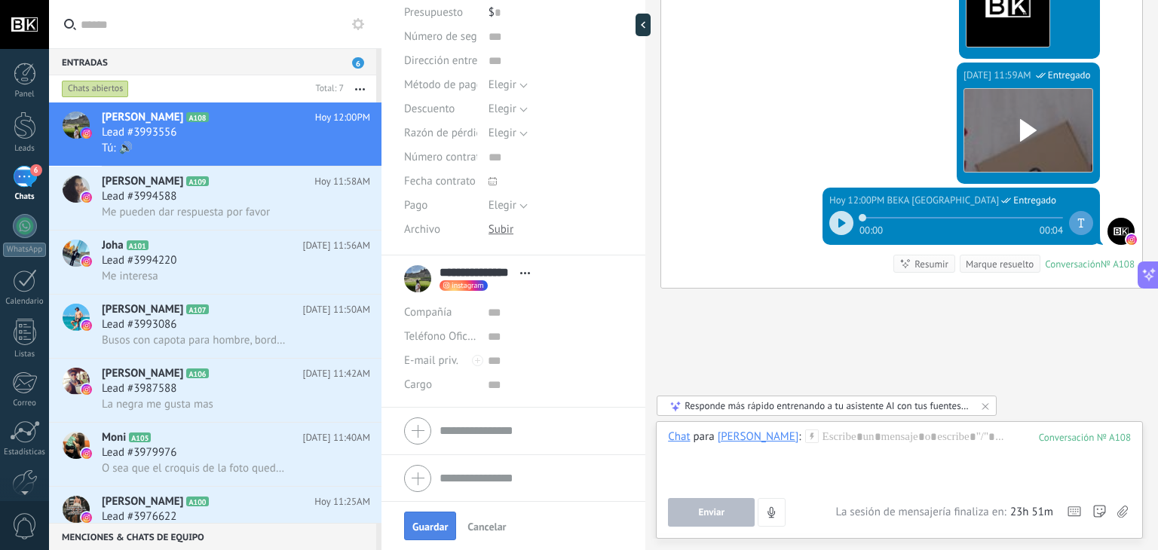
click at [434, 526] on span "Guardar" at bounding box center [429, 527] width 35 height 11
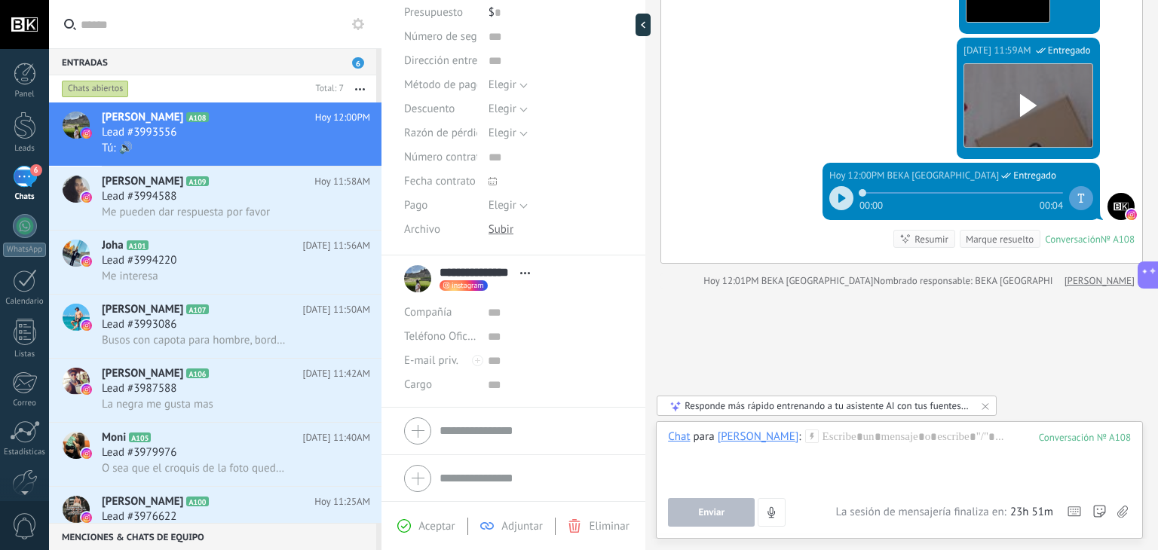
scroll to position [127, 0]
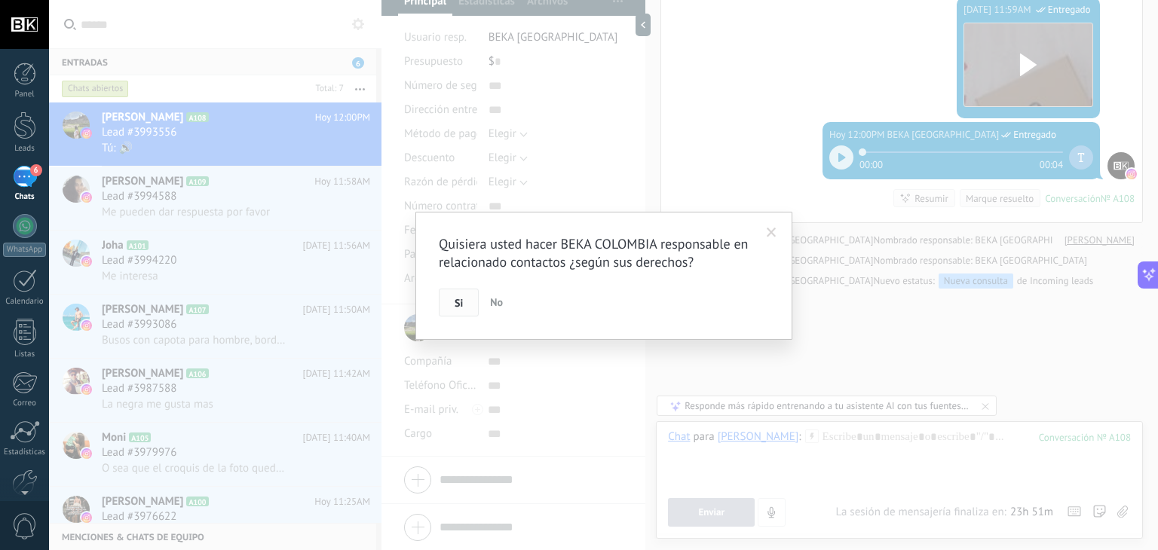
click at [446, 298] on button "Si" at bounding box center [459, 303] width 40 height 29
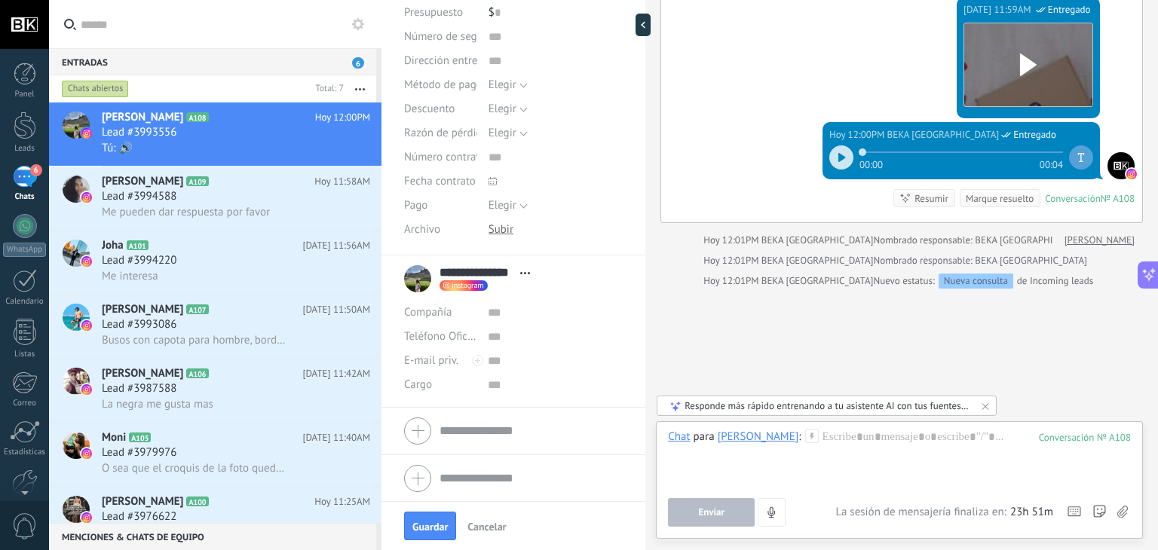
scroll to position [0, 0]
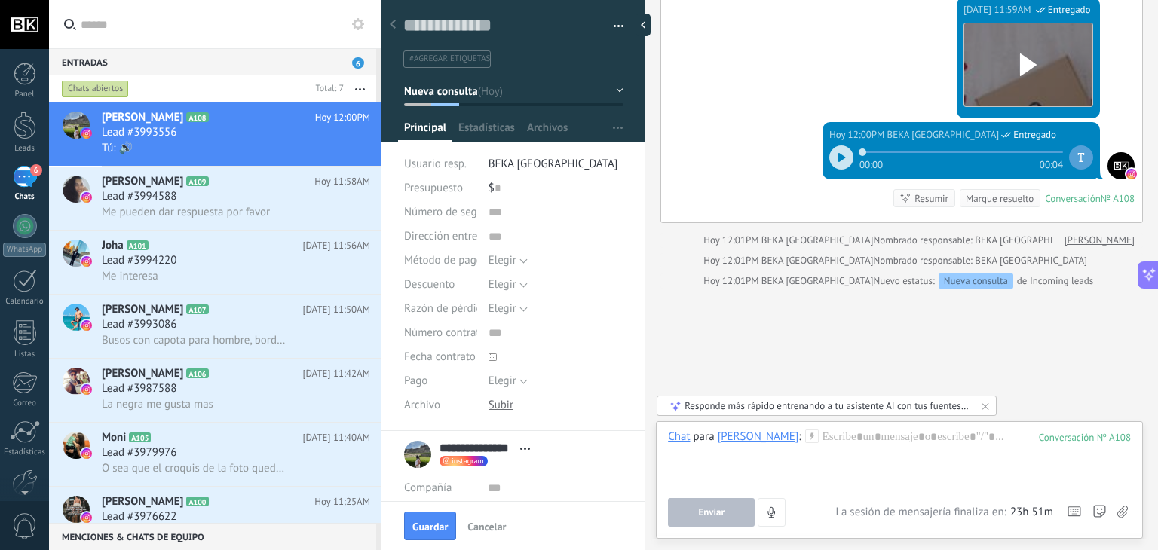
click at [397, 25] on div at bounding box center [392, 25] width 21 height 29
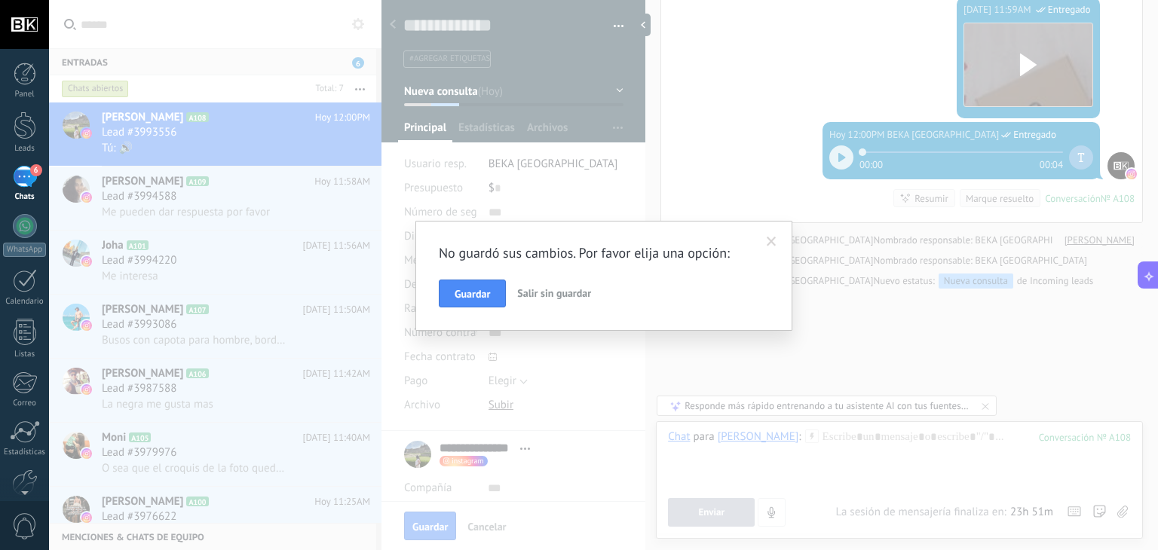
click at [769, 242] on span at bounding box center [772, 242] width 10 height 11
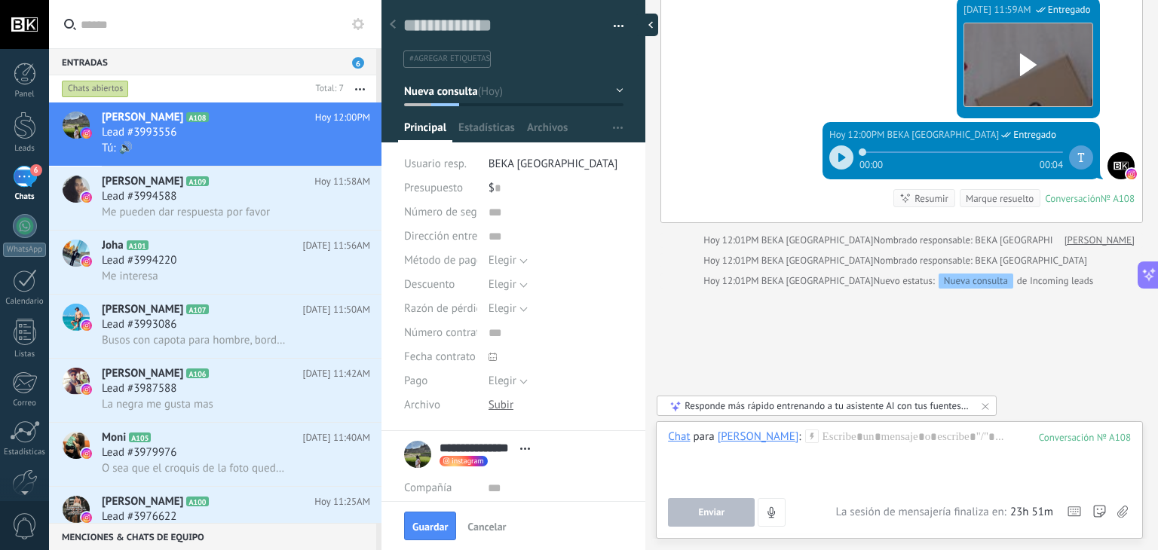
click at [648, 26] on div at bounding box center [647, 25] width 23 height 23
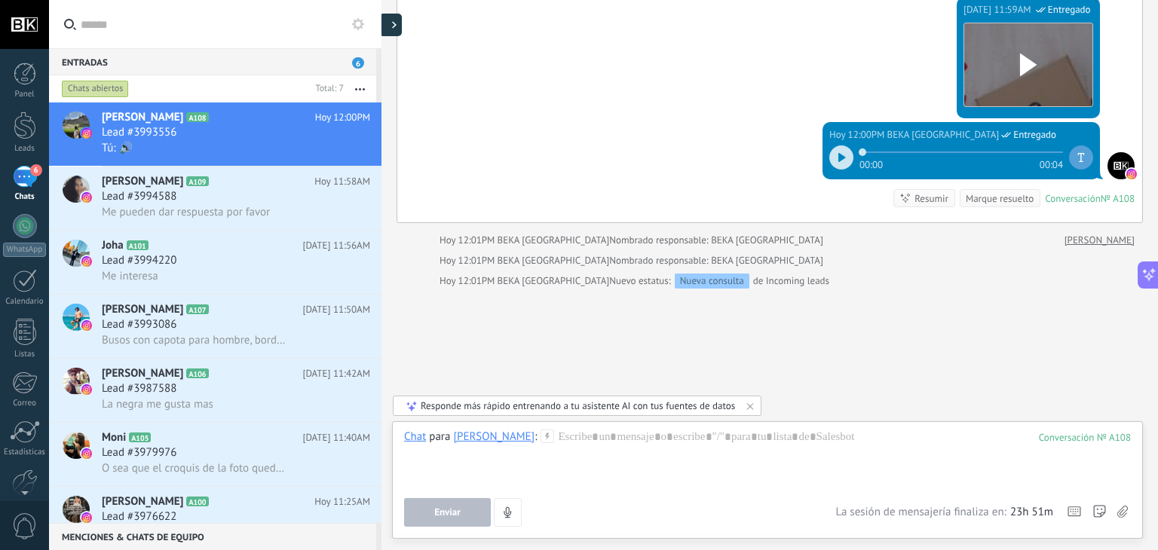
click at [391, 24] on div at bounding box center [390, 25] width 23 height 23
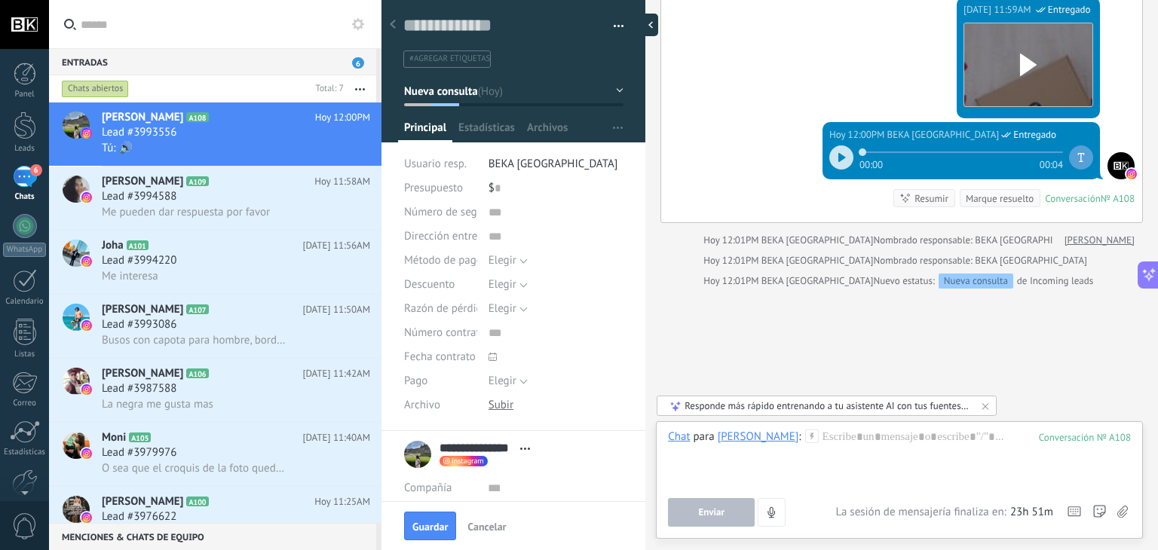
scroll to position [22, 0]
click at [390, 26] on icon at bounding box center [393, 24] width 6 height 9
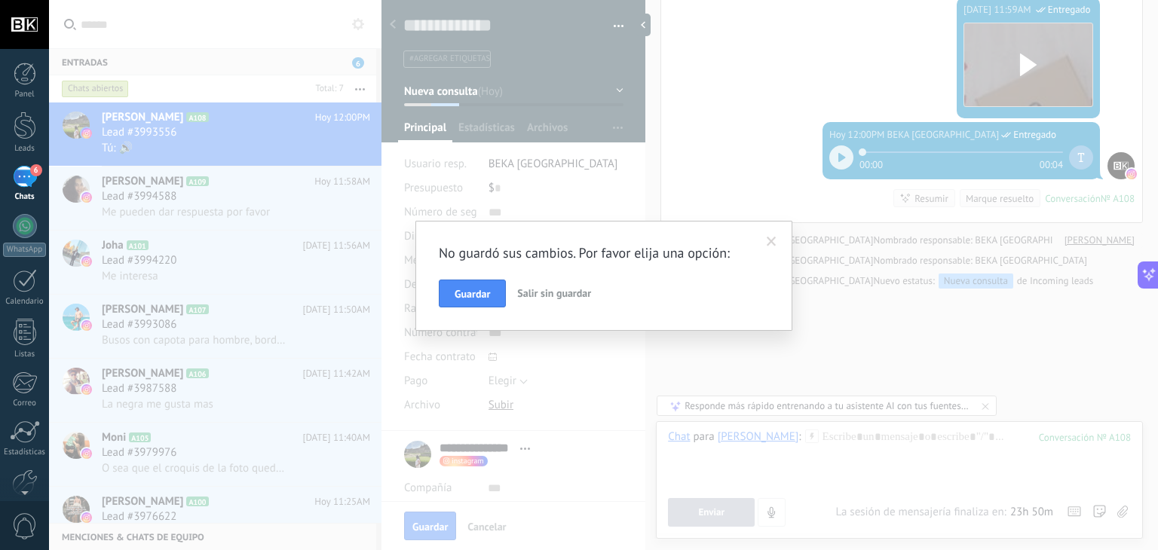
click at [568, 296] on span "Salir sin guardar" at bounding box center [554, 294] width 74 height 14
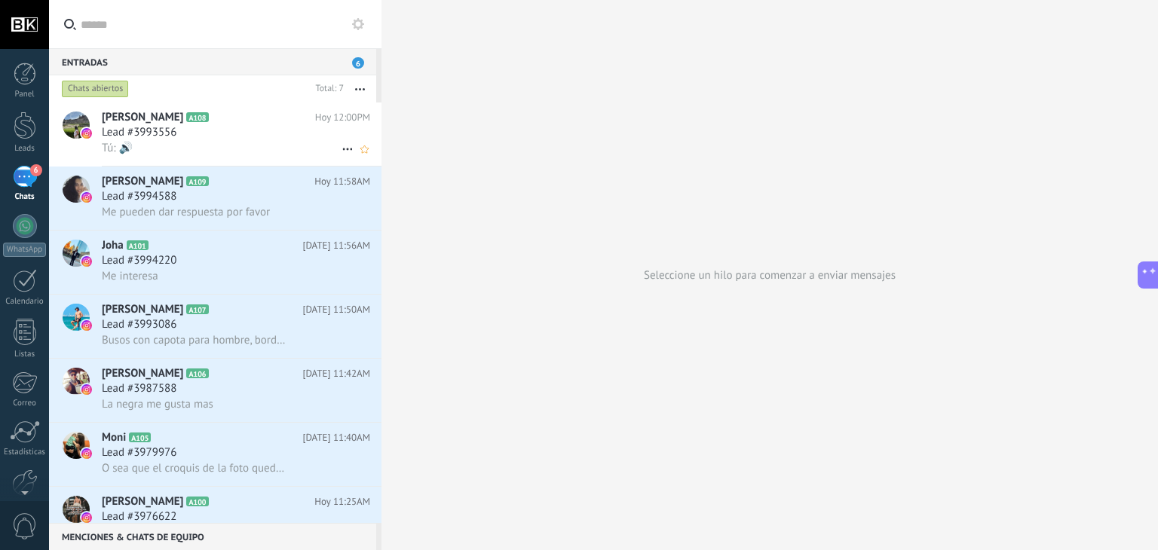
click at [185, 144] on div "Tú: 🔊" at bounding box center [236, 148] width 268 height 16
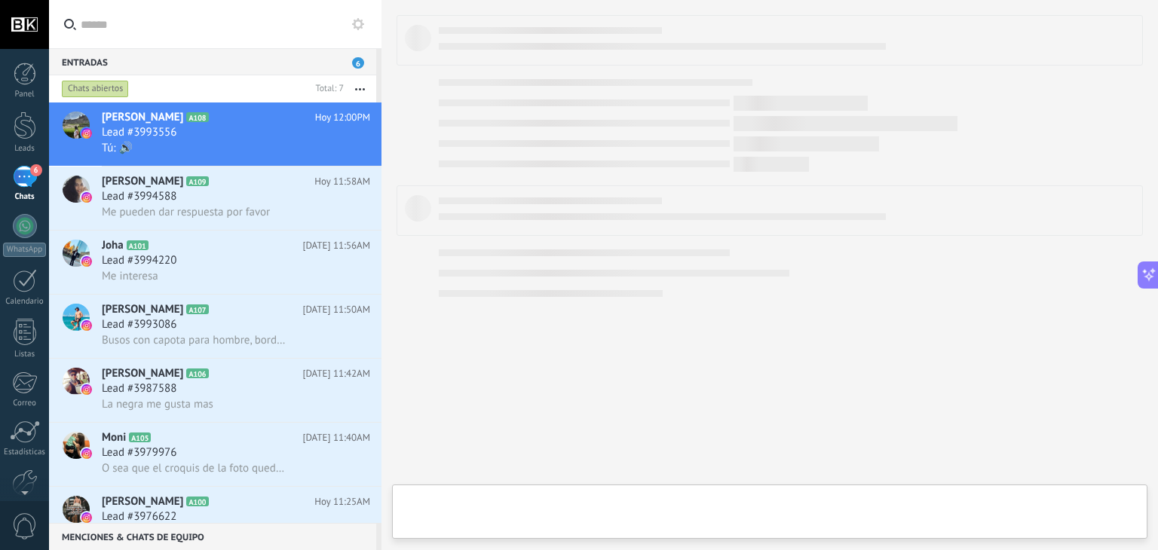
type textarea "**********"
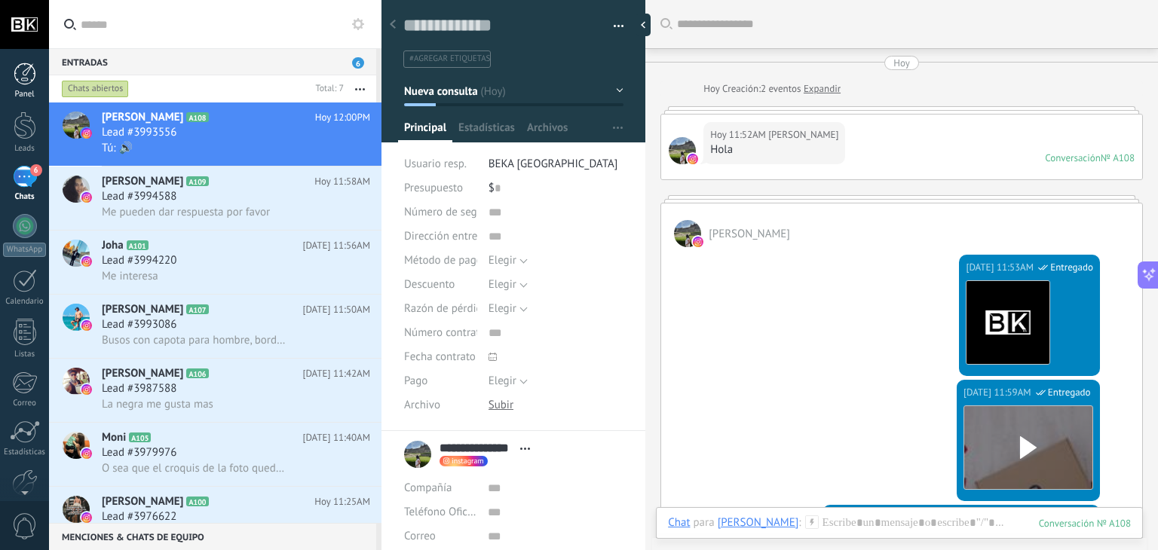
click at [33, 75] on div at bounding box center [25, 74] width 23 height 23
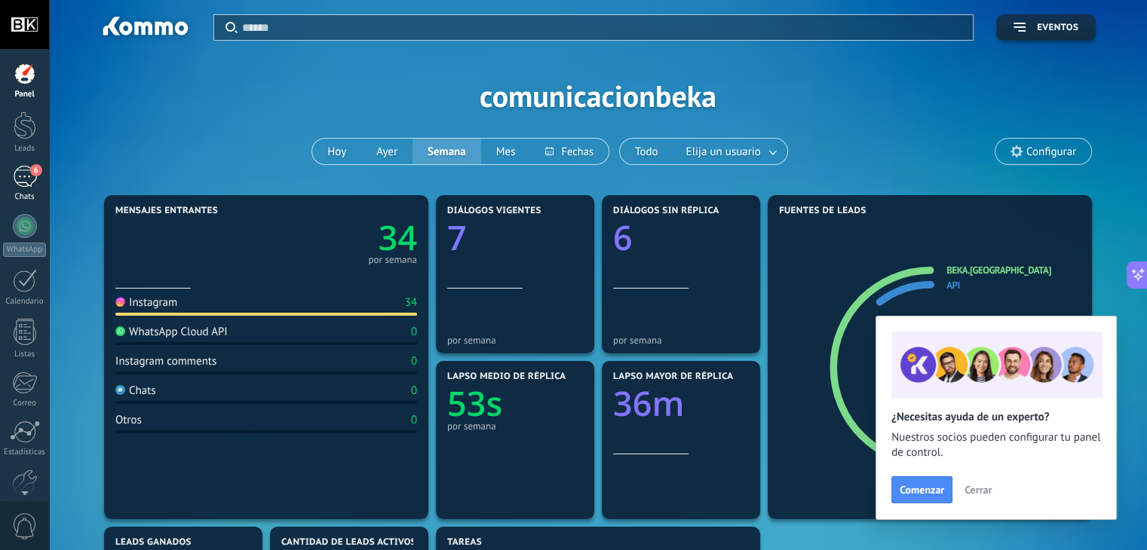
click at [23, 179] on div "6" at bounding box center [25, 177] width 24 height 22
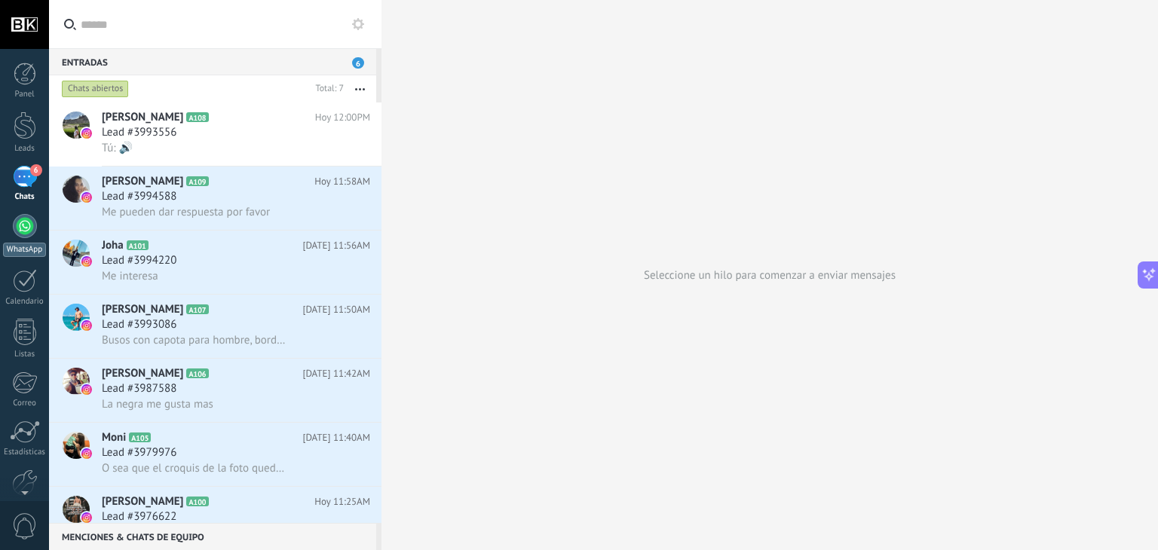
click at [17, 227] on div at bounding box center [25, 226] width 24 height 24
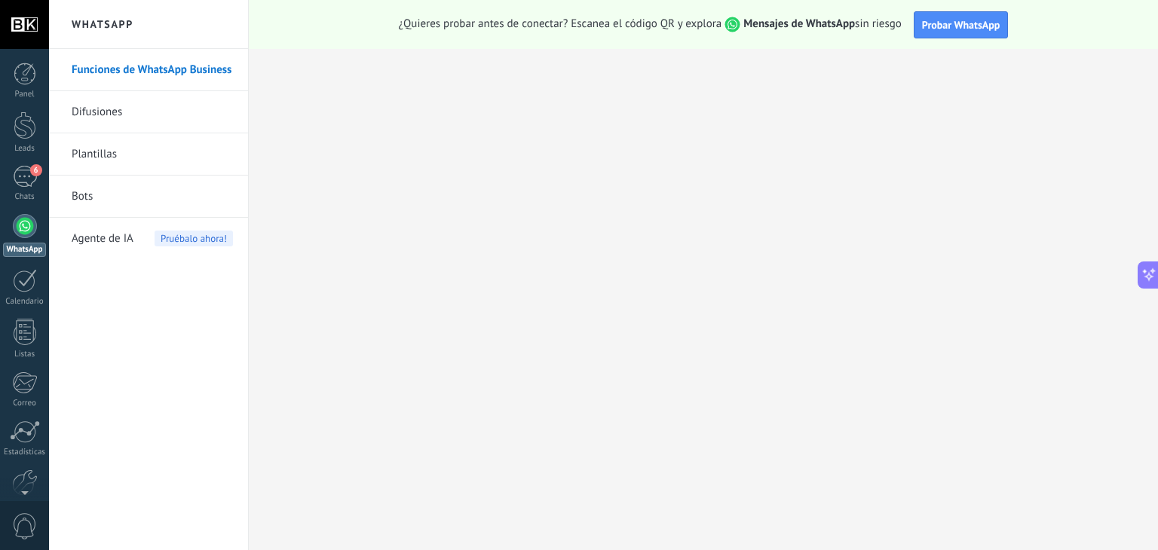
click at [27, 224] on div at bounding box center [25, 226] width 24 height 24
click at [23, 291] on div at bounding box center [25, 280] width 24 height 23
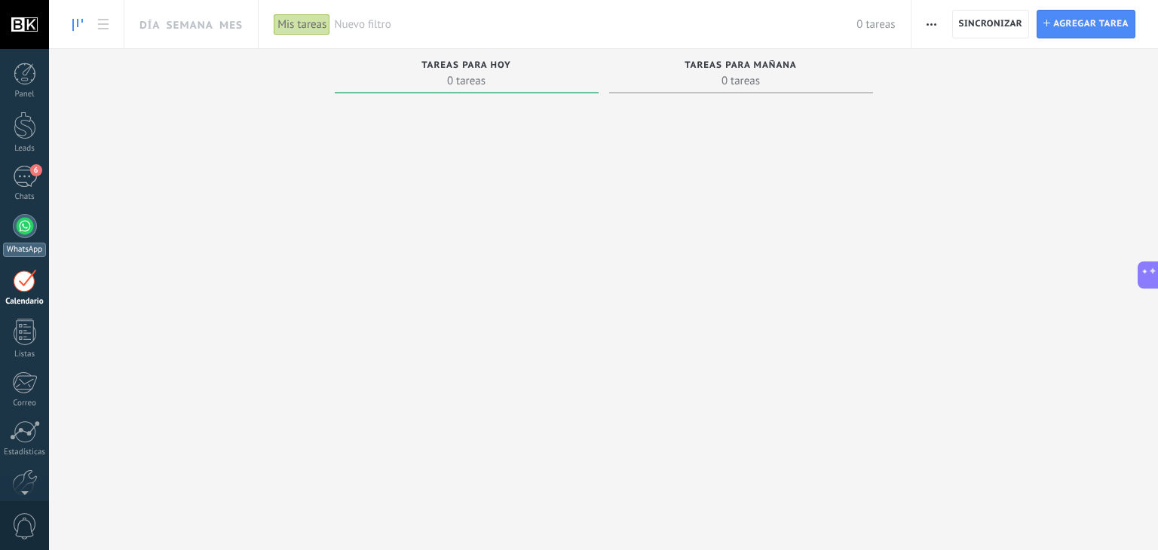
click at [14, 219] on div at bounding box center [25, 226] width 24 height 24
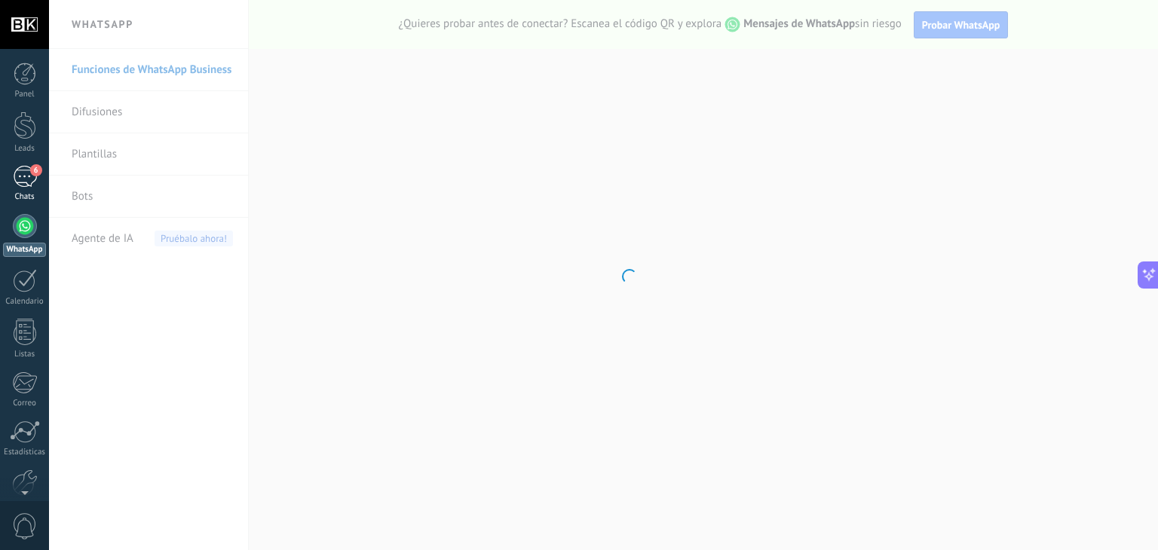
click at [20, 167] on div "6" at bounding box center [25, 177] width 24 height 22
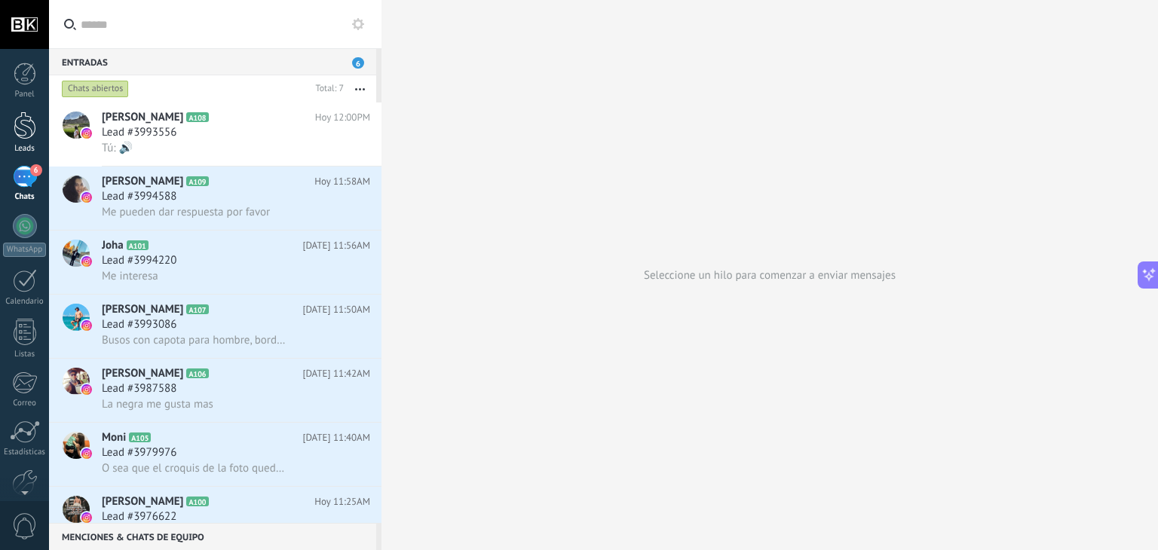
click at [21, 130] on div at bounding box center [25, 126] width 23 height 28
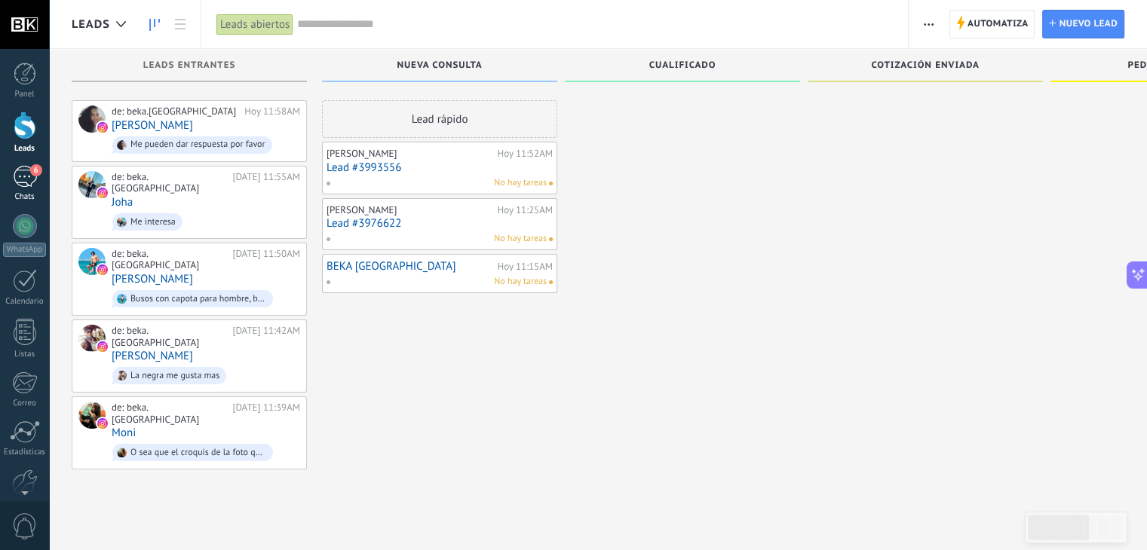
click at [21, 189] on link "6 Chats" at bounding box center [24, 184] width 49 height 36
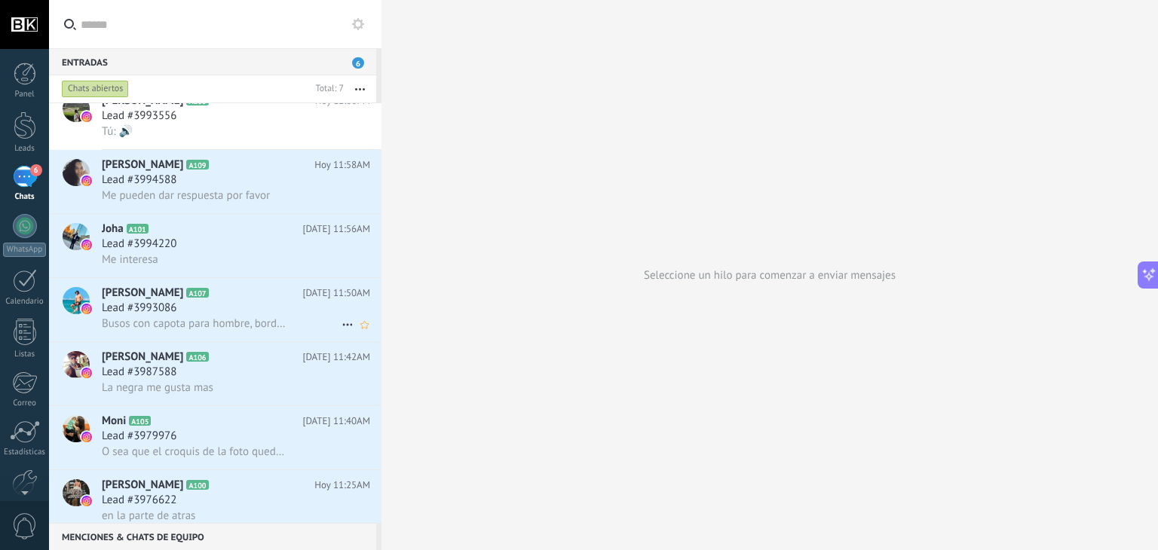
scroll to position [34, 0]
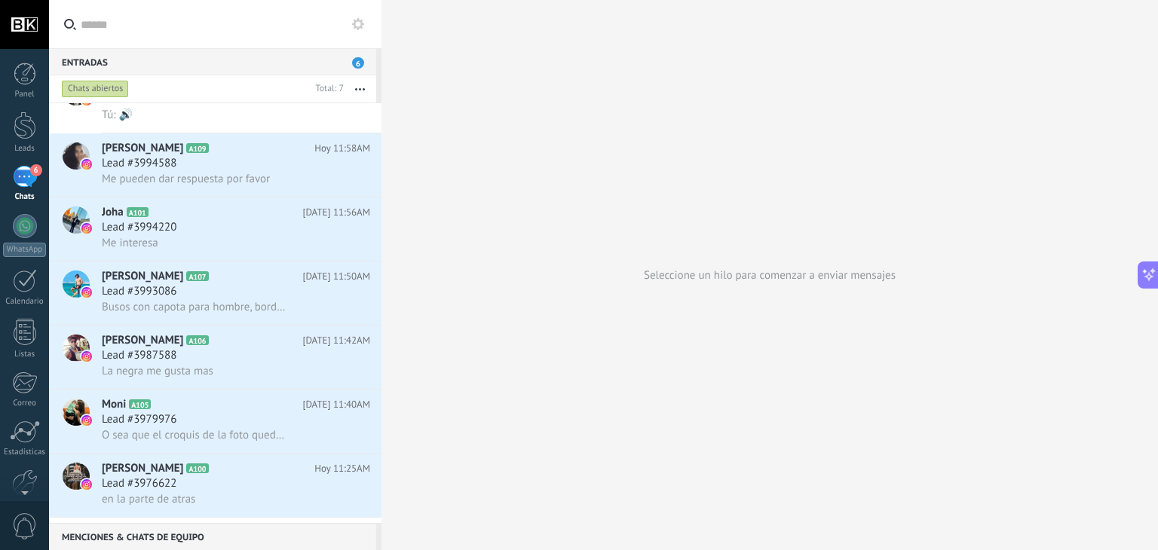
click at [470, 347] on div "Seleccione un hilo para comenzar a enviar mensajes" at bounding box center [770, 275] width 777 height 550
click at [21, 236] on div at bounding box center [25, 226] width 24 height 24
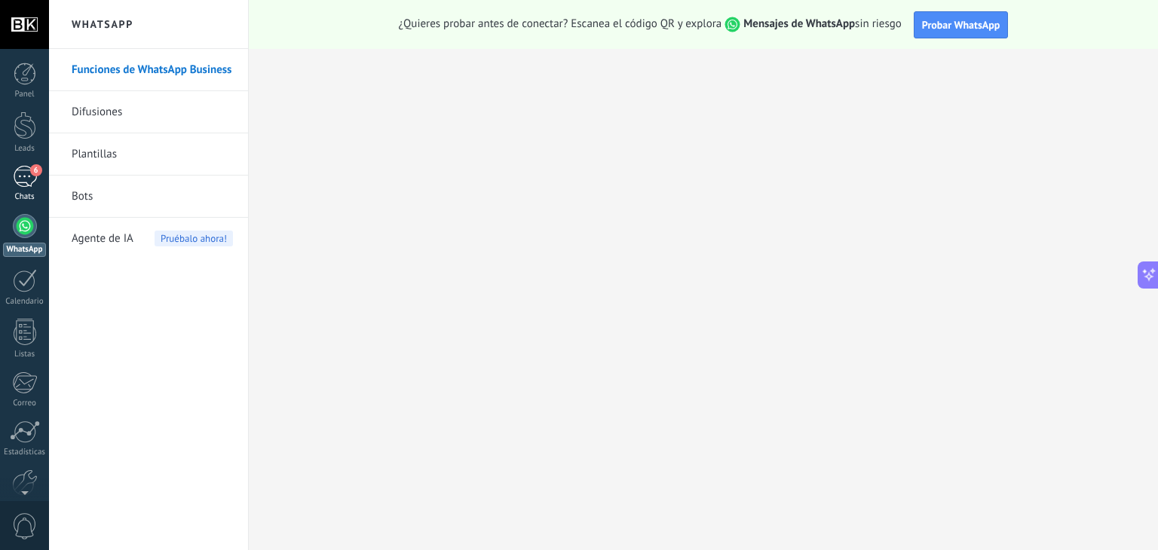
click at [9, 182] on link "6 Chats" at bounding box center [24, 184] width 49 height 36
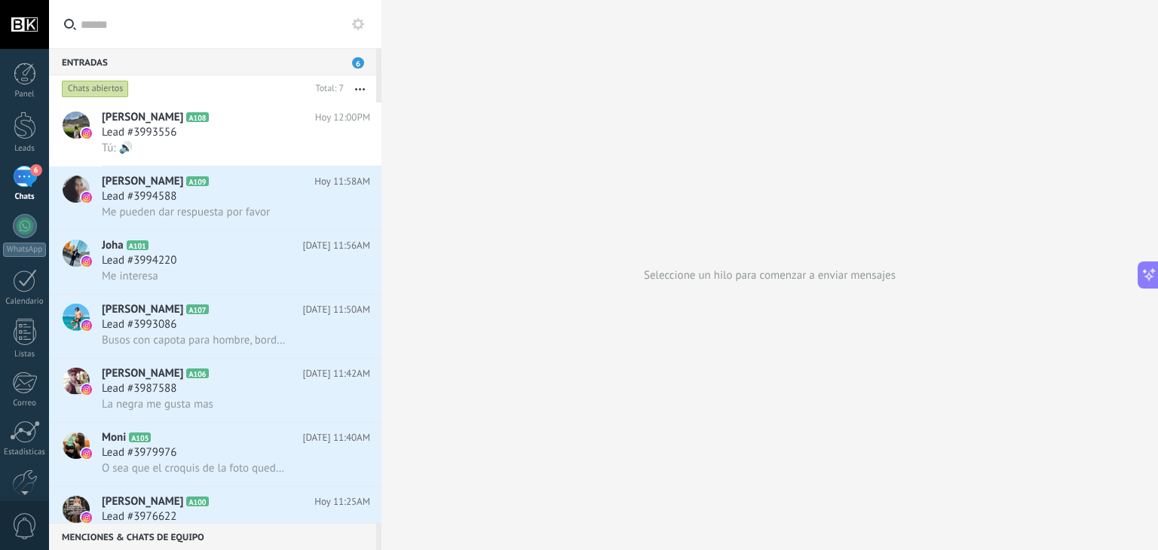
click at [361, 88] on icon "button" at bounding box center [360, 89] width 10 height 2
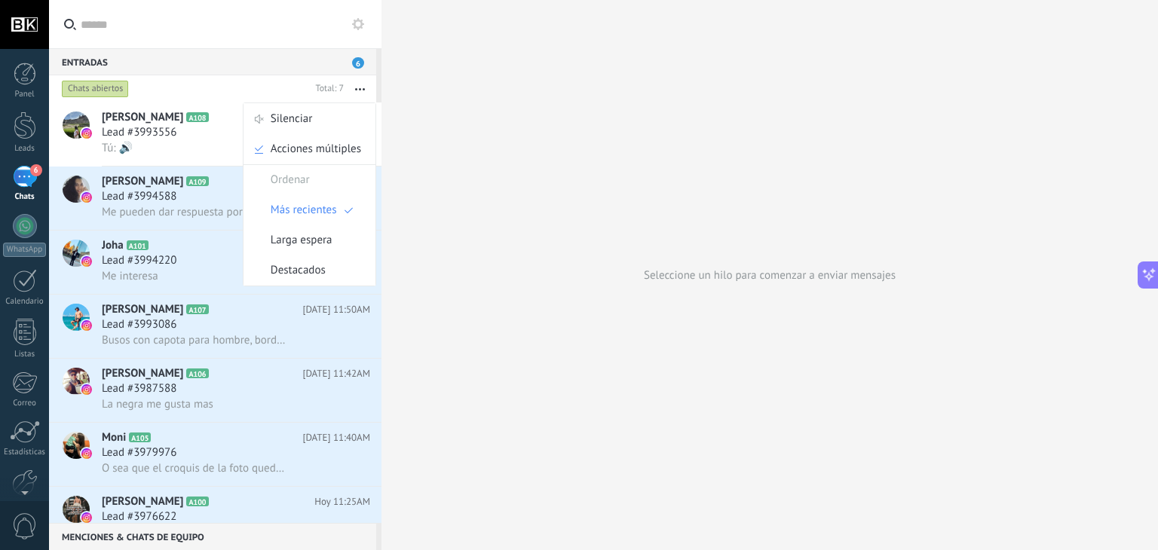
click at [361, 88] on icon "button" at bounding box center [360, 89] width 10 height 2
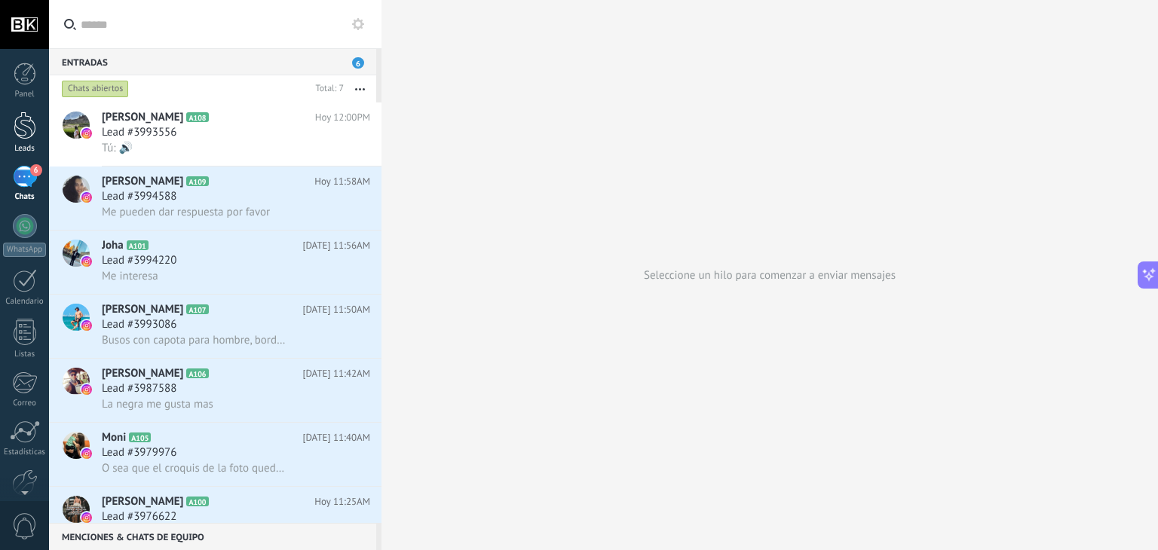
click at [35, 131] on div at bounding box center [25, 126] width 23 height 28
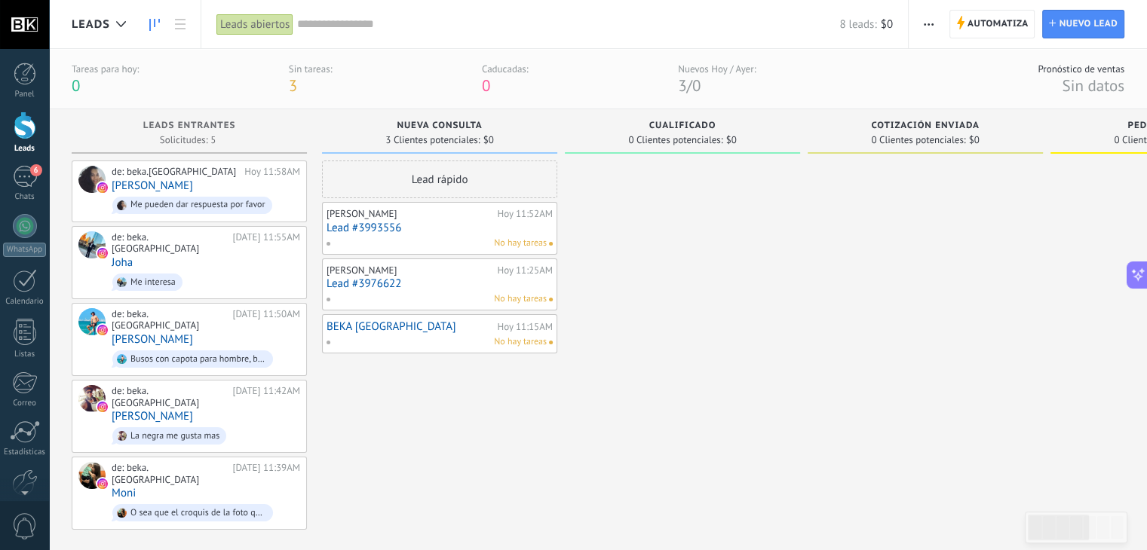
click at [932, 21] on span "button" at bounding box center [929, 24] width 10 height 29
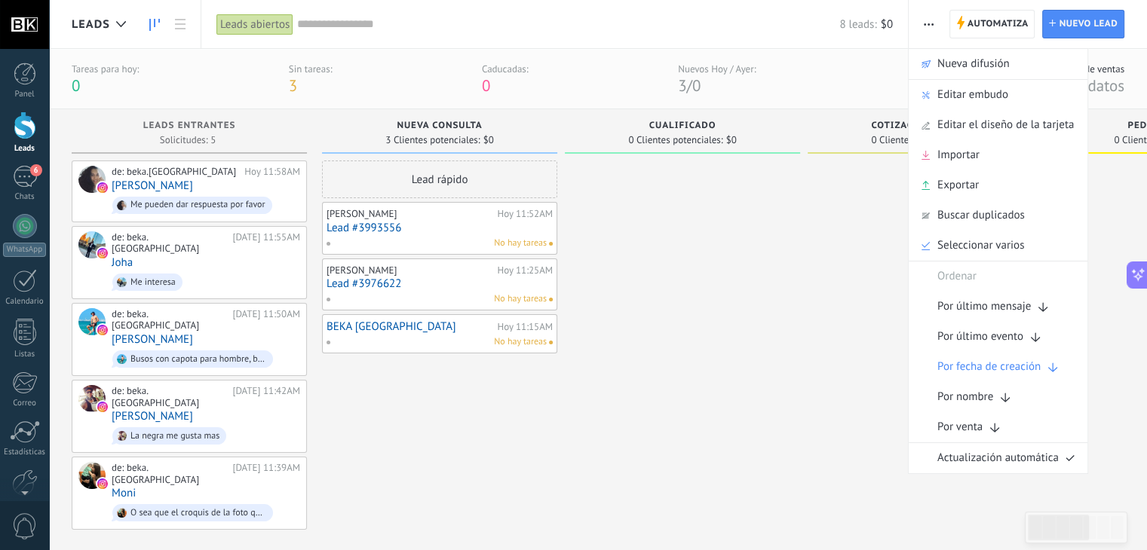
click at [932, 21] on span "button" at bounding box center [929, 24] width 10 height 29
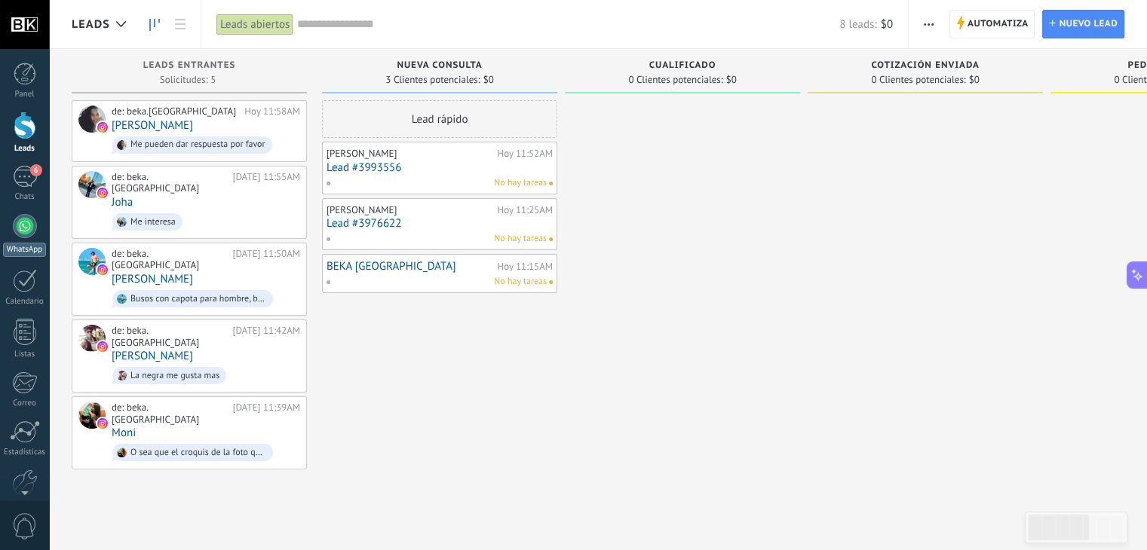
click at [26, 233] on div at bounding box center [25, 226] width 24 height 24
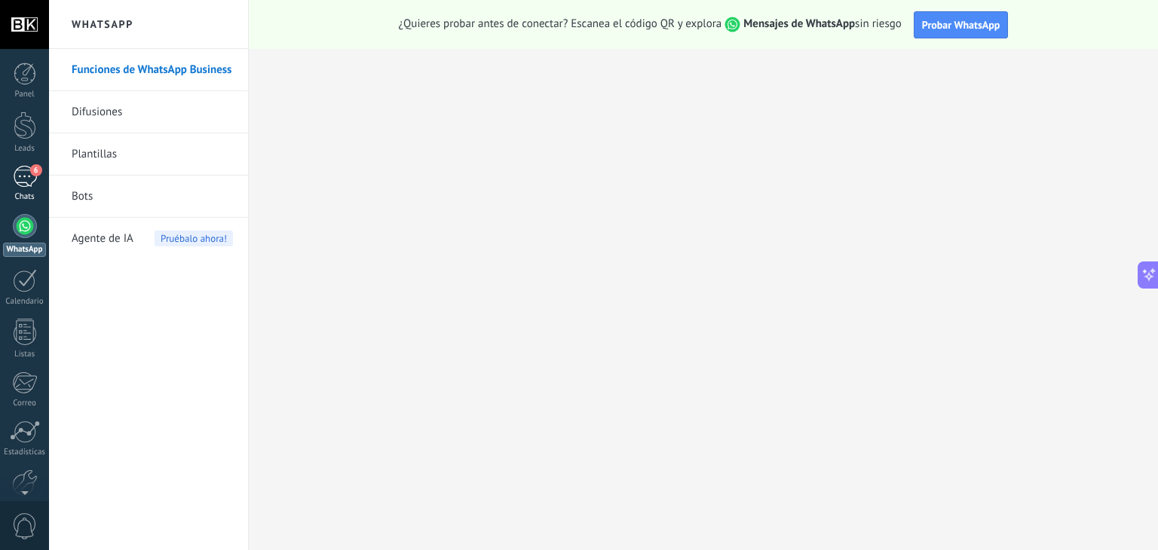
click at [25, 180] on div "6" at bounding box center [25, 177] width 24 height 22
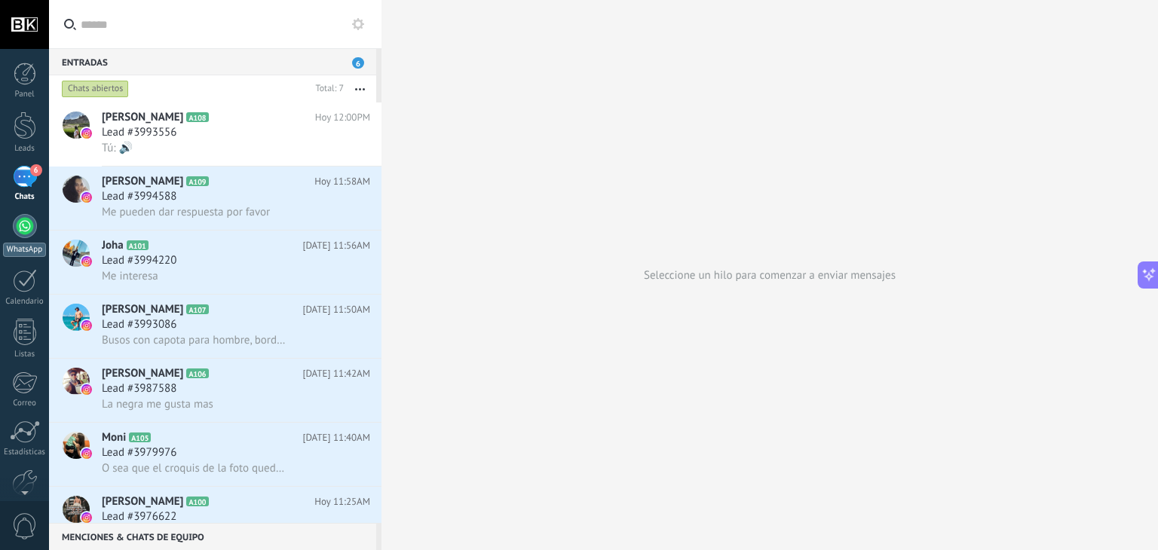
click at [25, 225] on div at bounding box center [25, 226] width 24 height 24
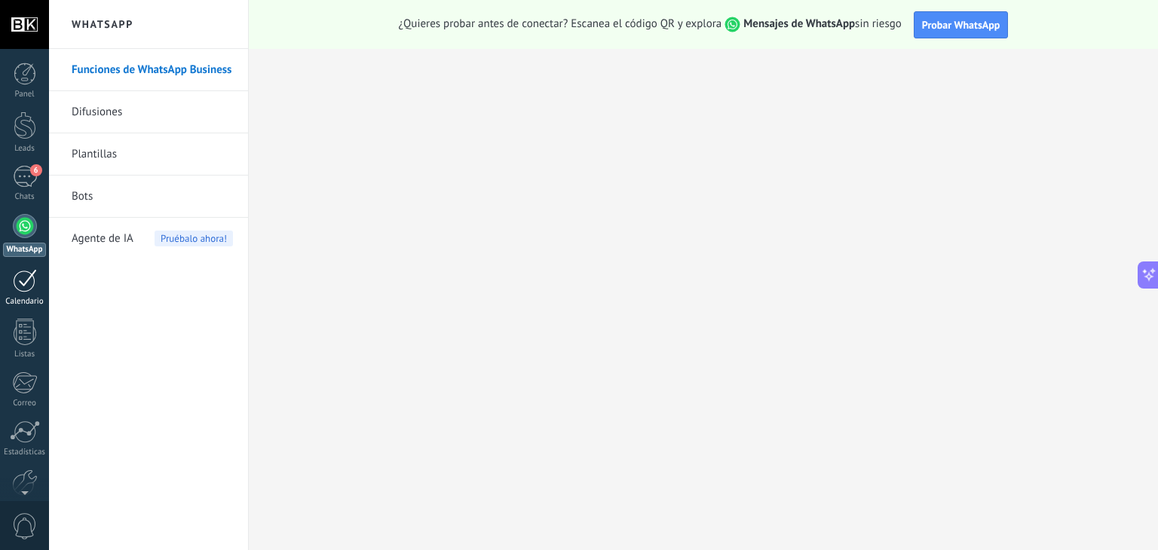
click at [21, 284] on div at bounding box center [25, 280] width 24 height 23
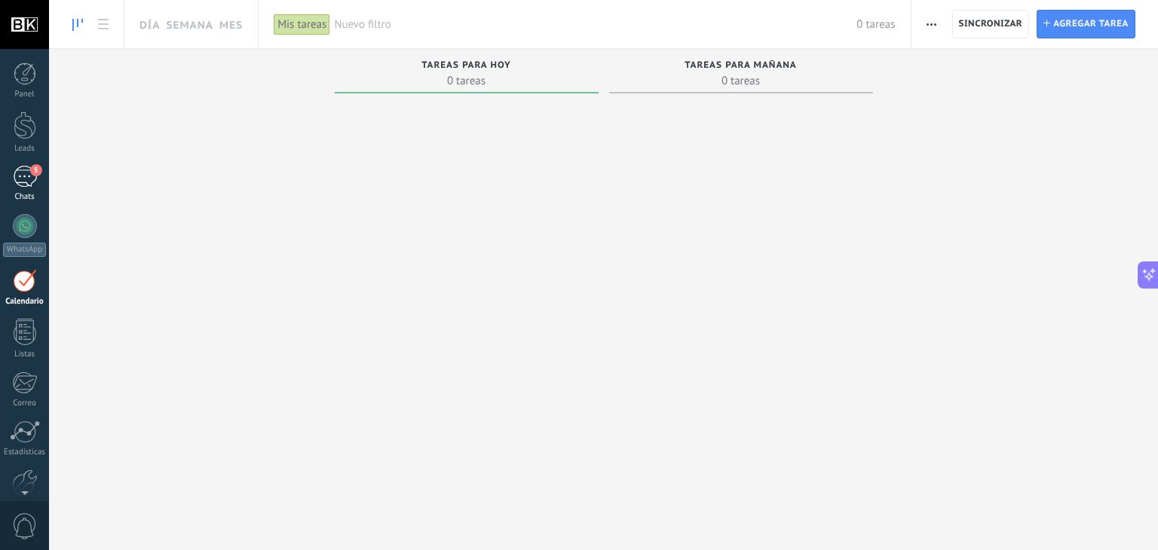
click at [21, 176] on div "5" at bounding box center [25, 177] width 24 height 22
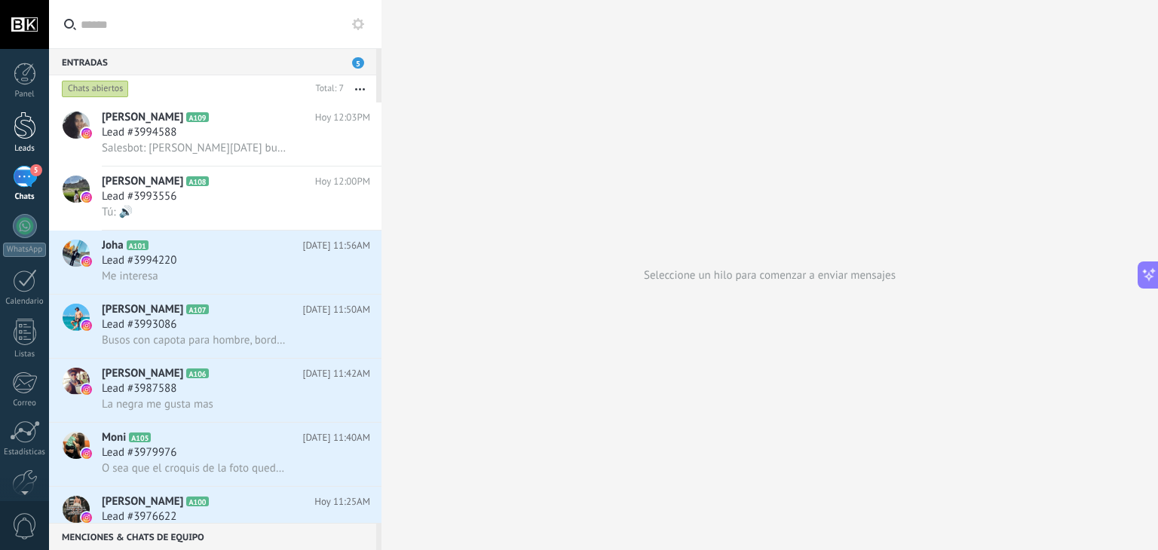
scroll to position [22, 0]
click at [14, 124] on div at bounding box center [25, 126] width 23 height 28
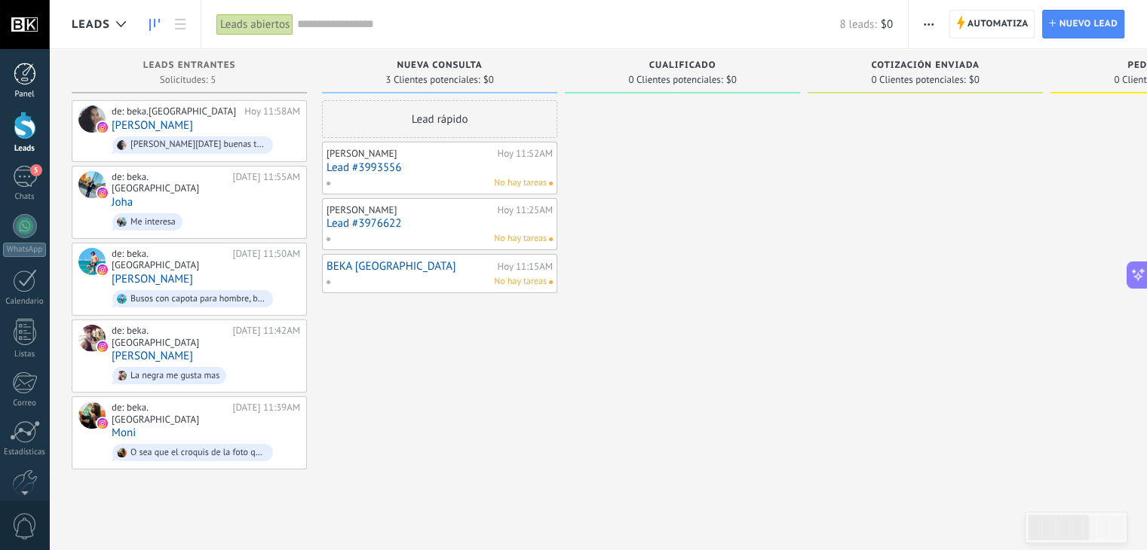
click at [32, 64] on div at bounding box center [25, 74] width 23 height 23
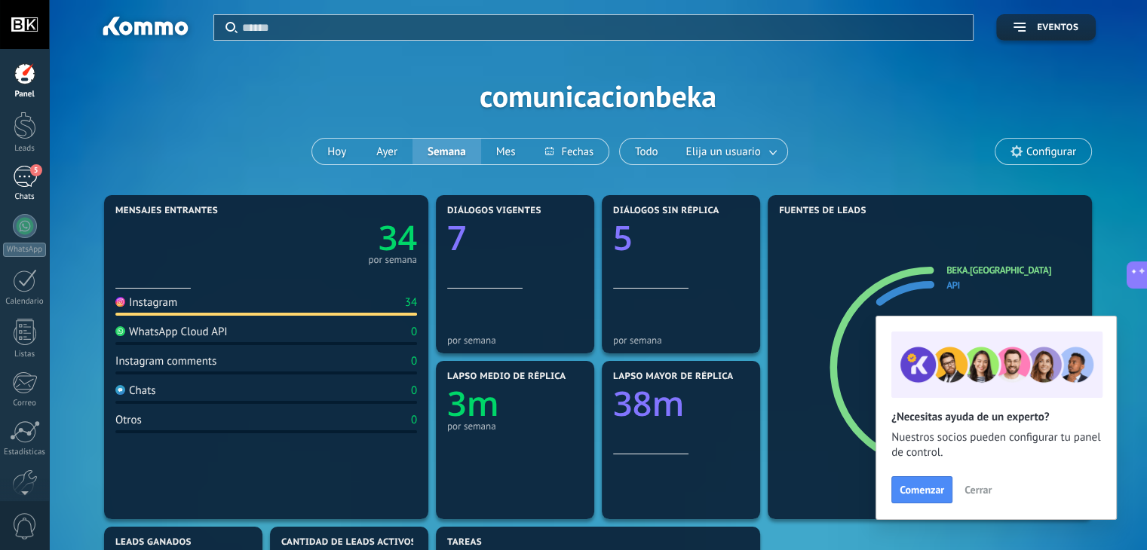
click at [17, 192] on div "Chats" at bounding box center [25, 197] width 44 height 10
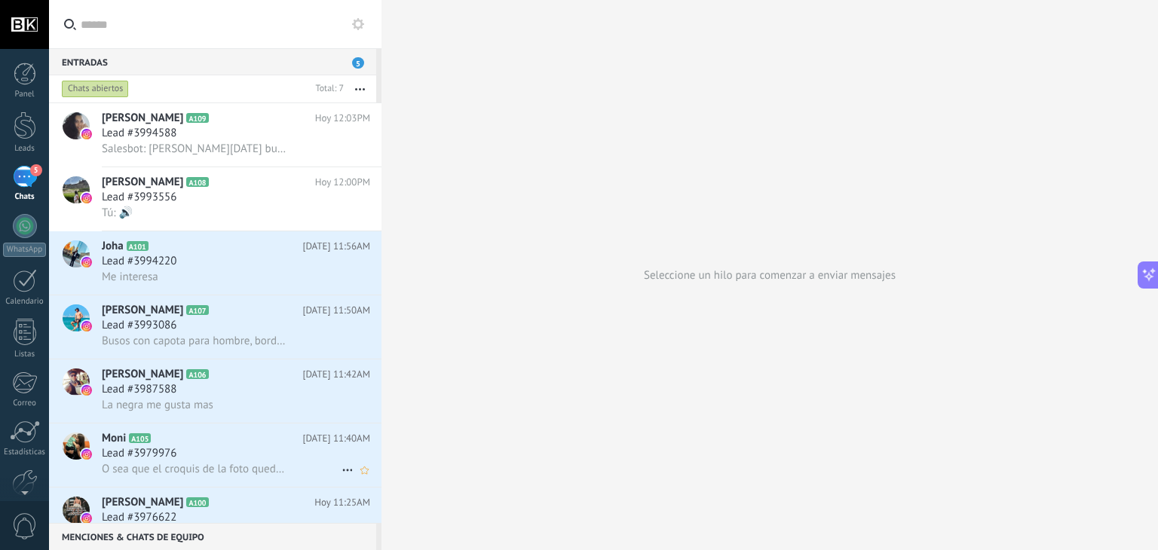
scroll to position [34, 0]
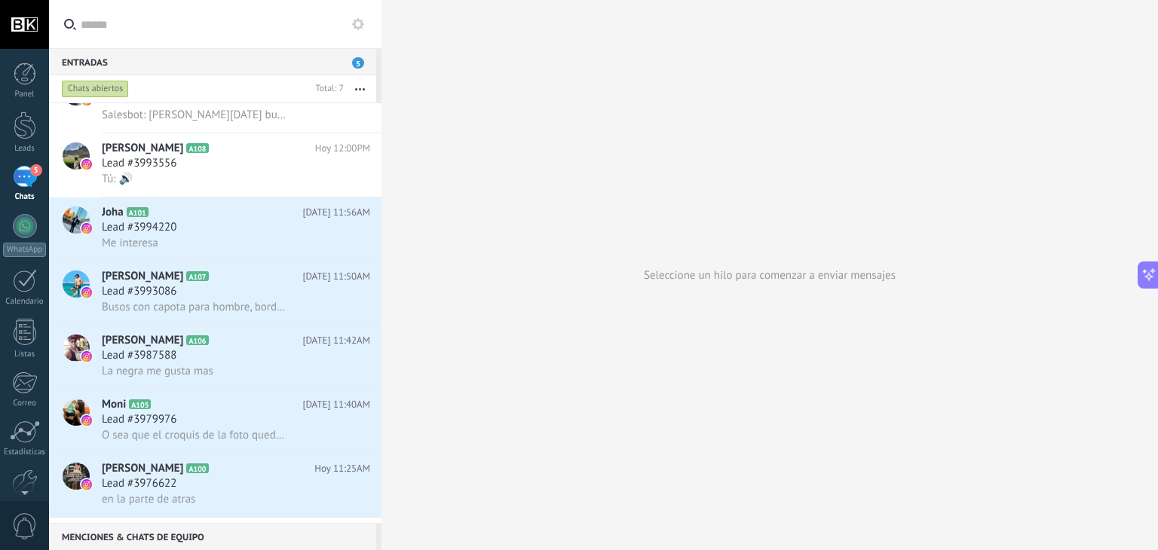
click at [745, 326] on div "Seleccione un hilo para comenzar a enviar mensajes" at bounding box center [770, 275] width 777 height 550
click at [814, 274] on div "Seleccione un hilo para comenzar a enviar mensajes" at bounding box center [770, 275] width 777 height 550
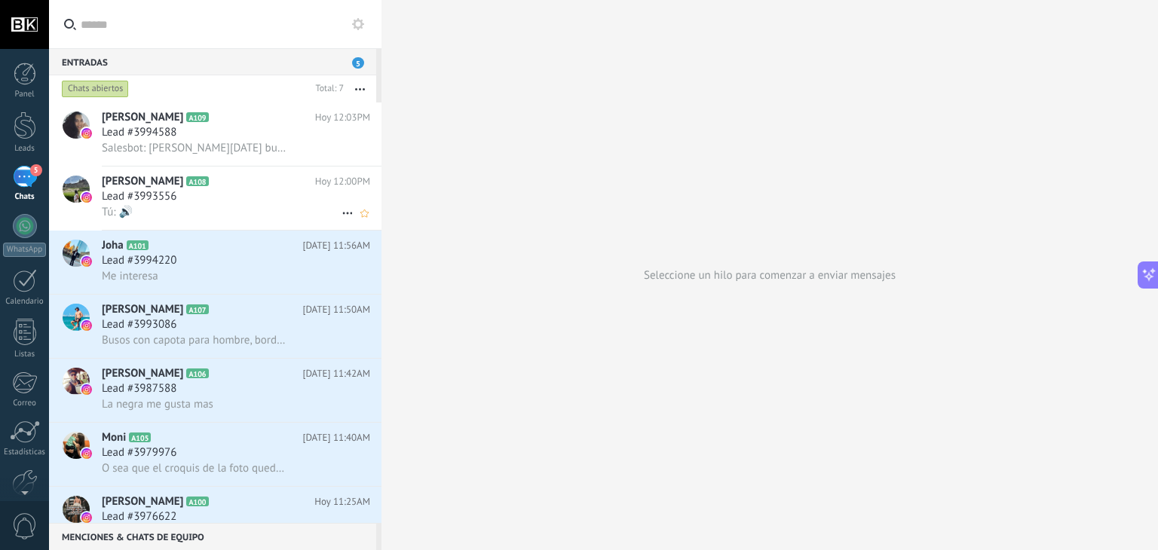
click at [263, 194] on div "Lead #3993556" at bounding box center [236, 196] width 268 height 15
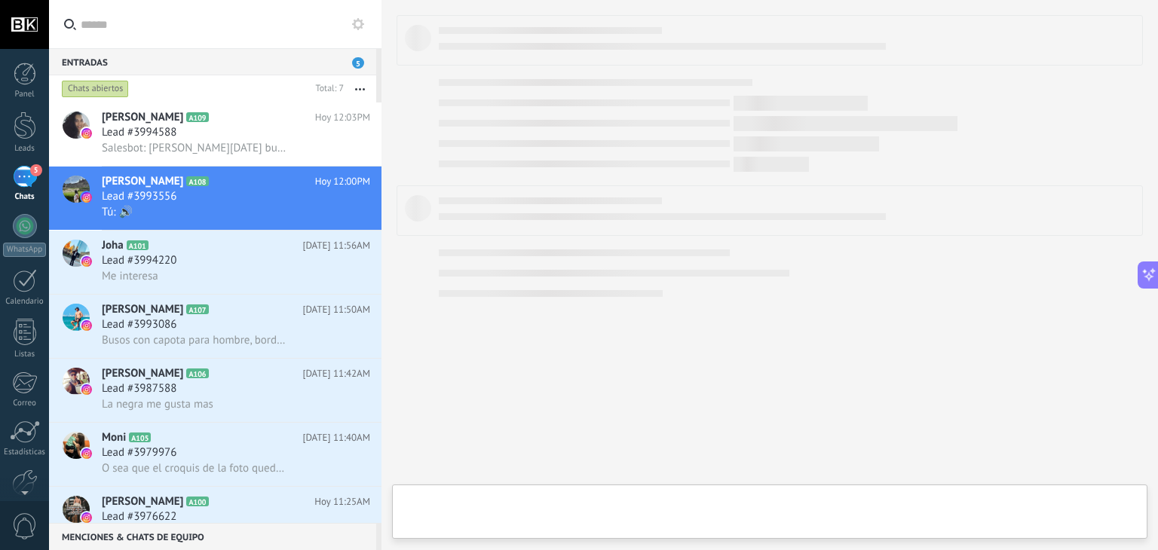
type textarea "**********"
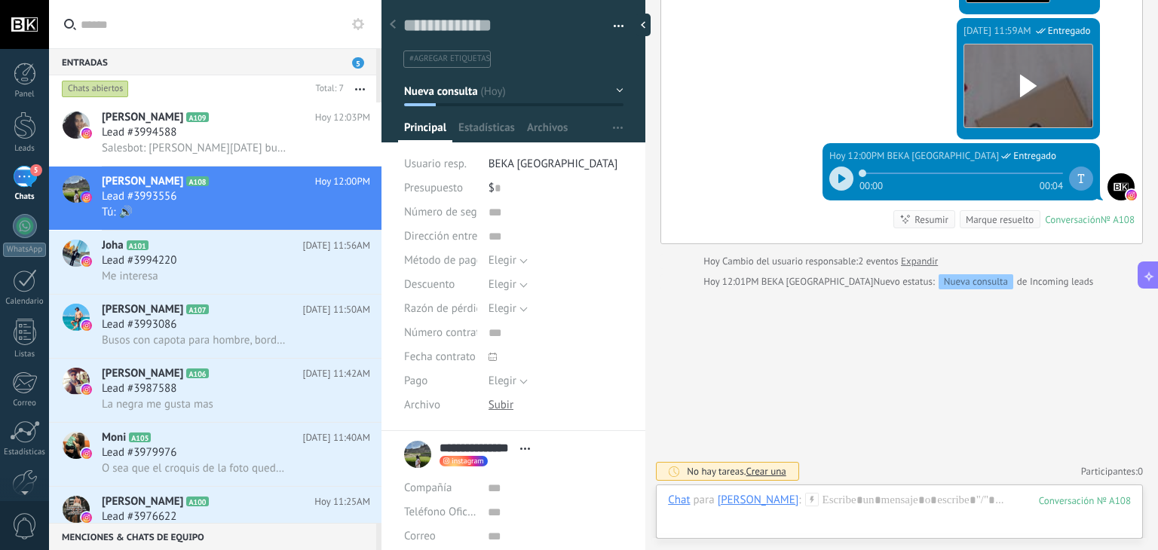
scroll to position [362, 0]
click at [395, 20] on icon at bounding box center [393, 24] width 6 height 9
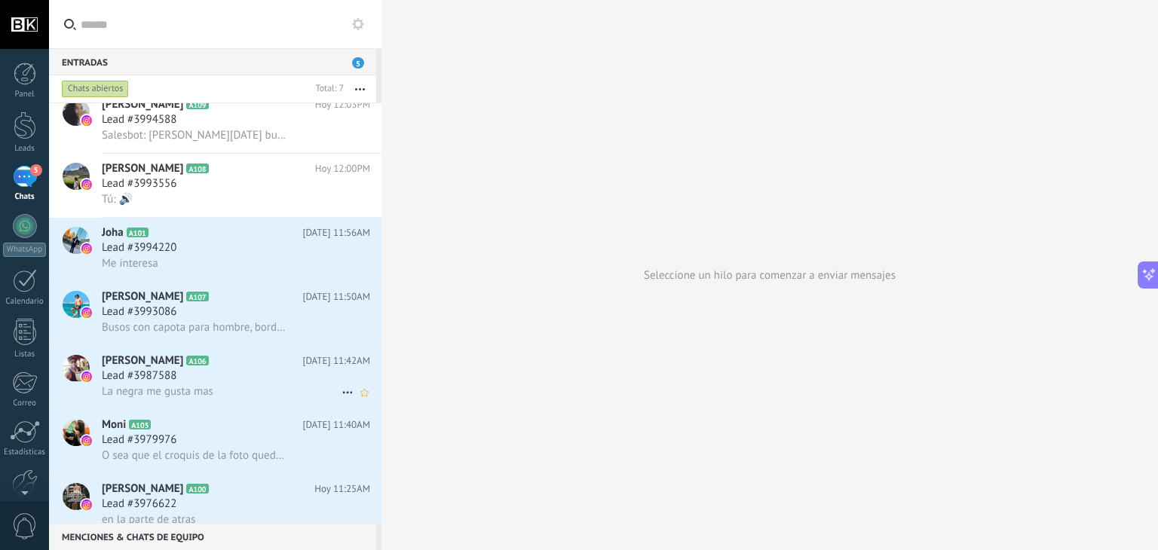
scroll to position [34, 0]
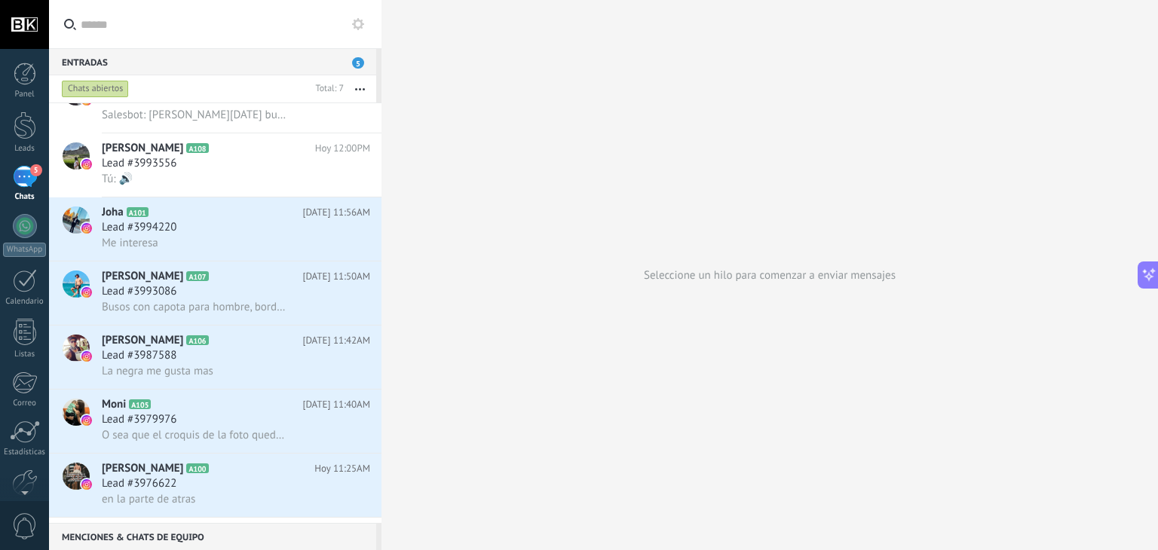
click at [226, 531] on div "Menciones & Chats de equipo 0" at bounding box center [212, 536] width 327 height 27
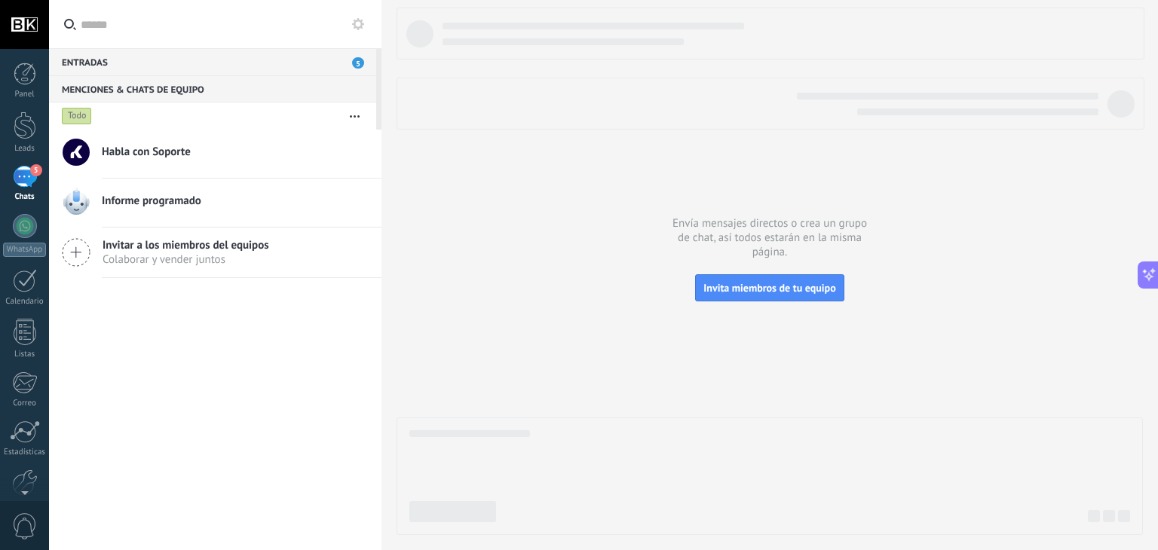
click at [362, 116] on button "button" at bounding box center [355, 116] width 32 height 27
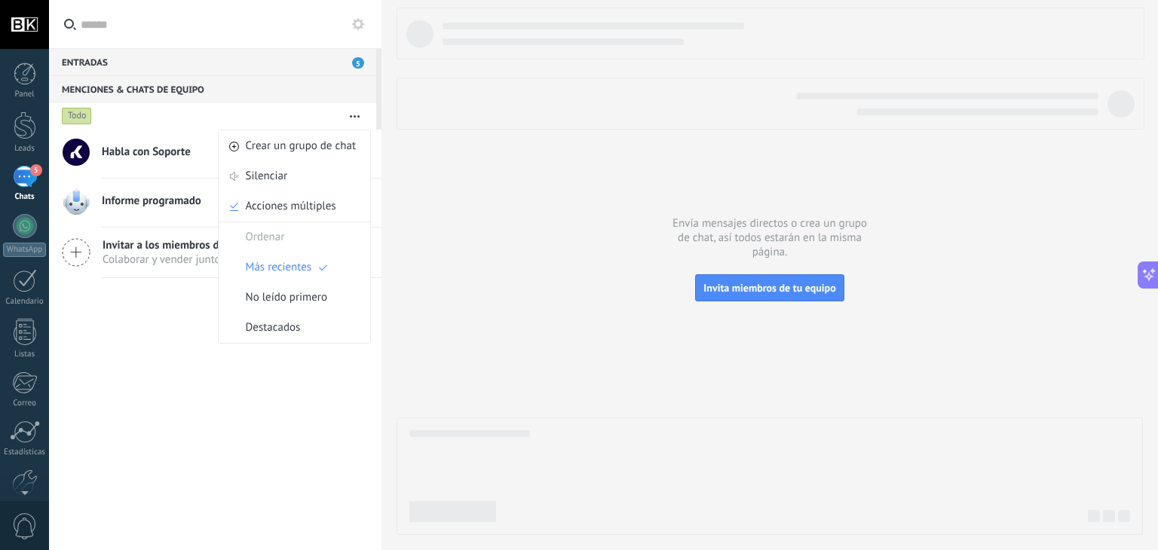
click at [362, 116] on button "button" at bounding box center [355, 116] width 32 height 27
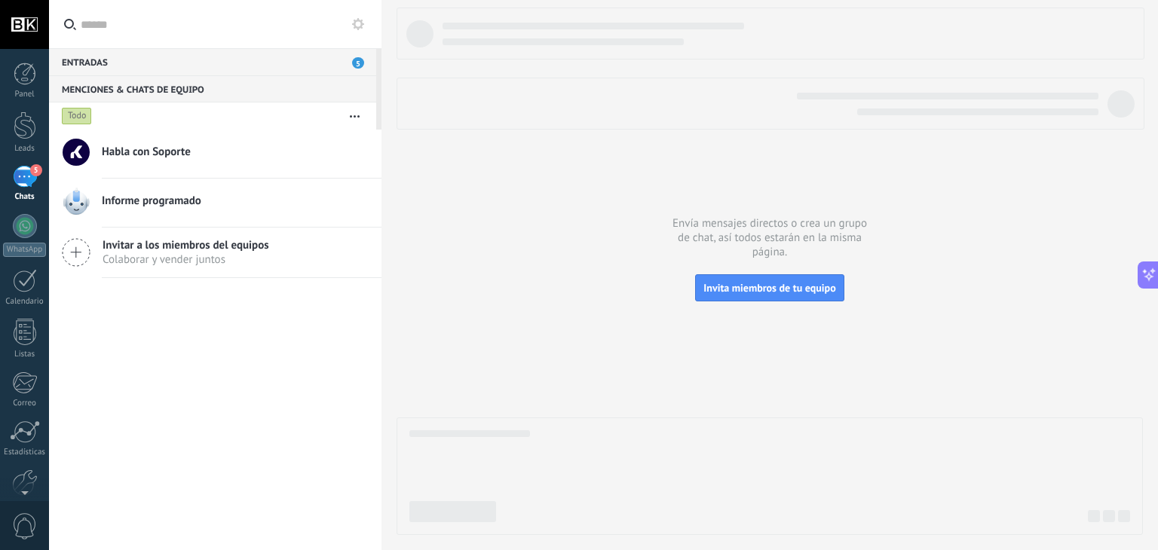
click at [178, 423] on div "Habla con Soporte Informe programado Invitar a los miembros del equipos Colabor…" at bounding box center [215, 340] width 333 height 421
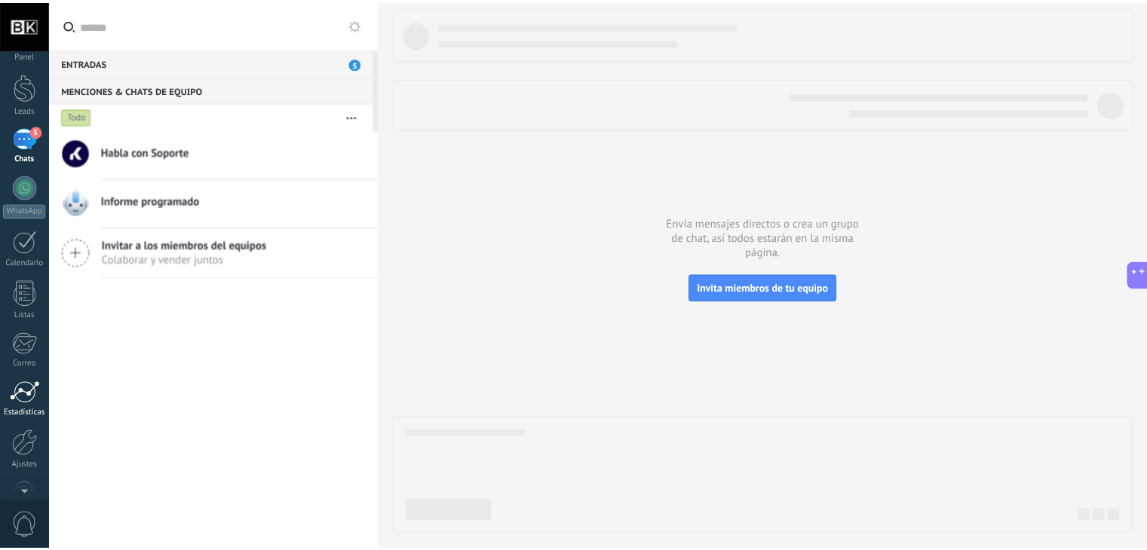
scroll to position [76, 0]
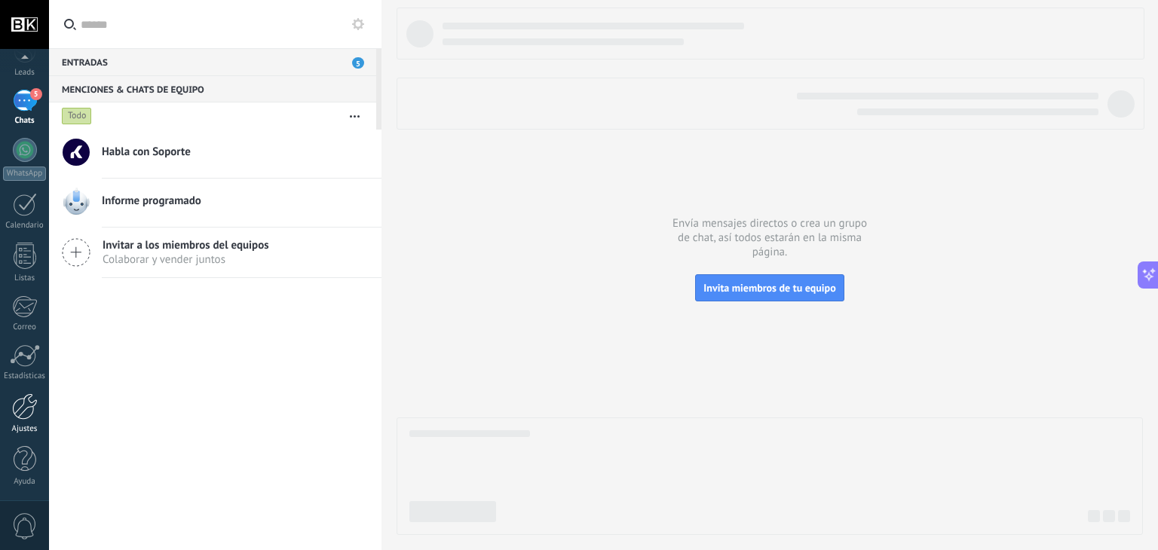
click at [28, 414] on div at bounding box center [25, 407] width 26 height 26
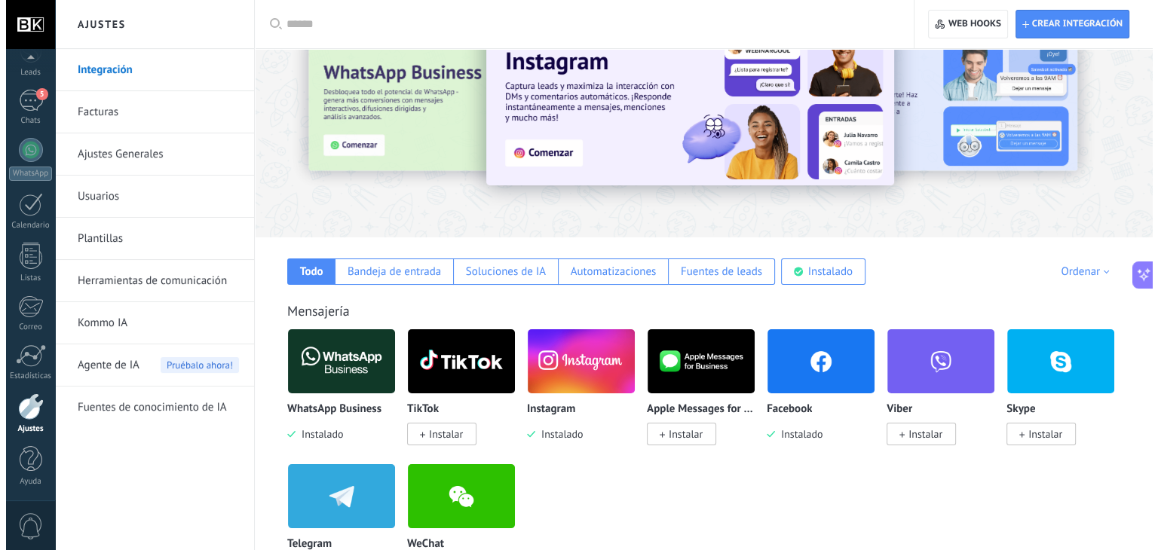
scroll to position [151, 0]
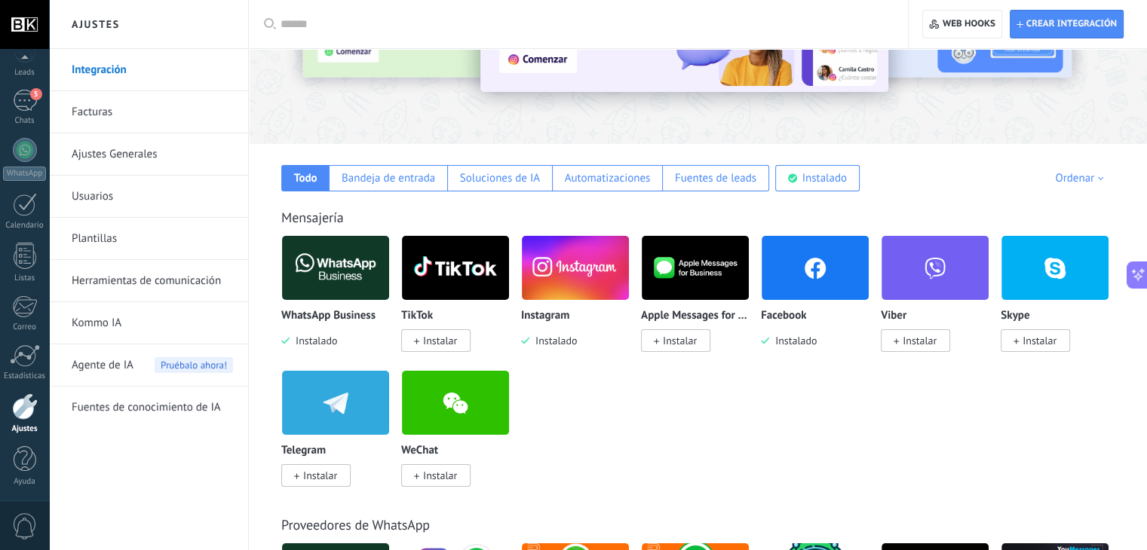
click at [844, 256] on img at bounding box center [815, 267] width 107 height 73
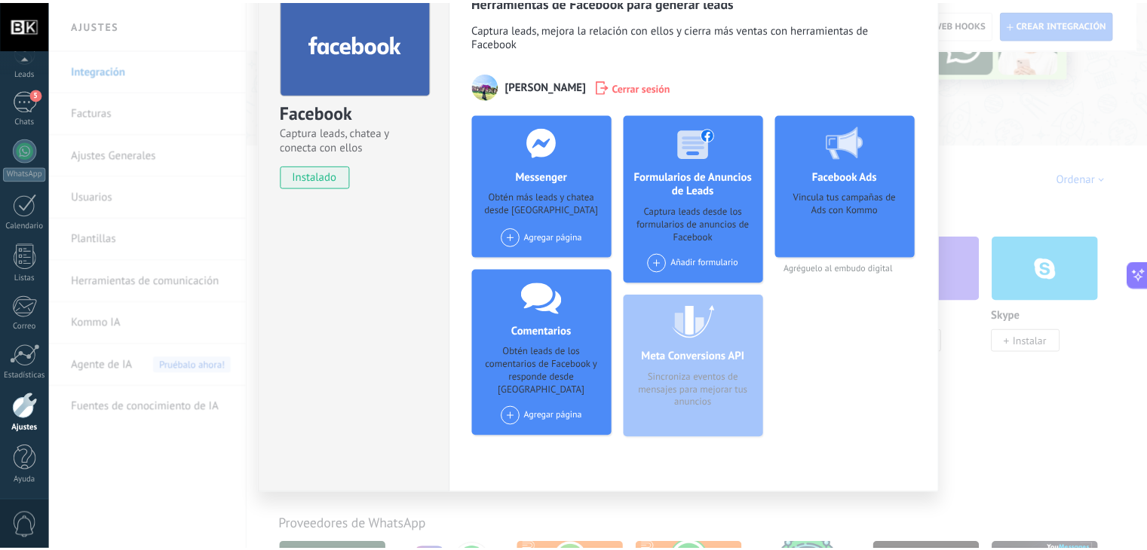
scroll to position [0, 0]
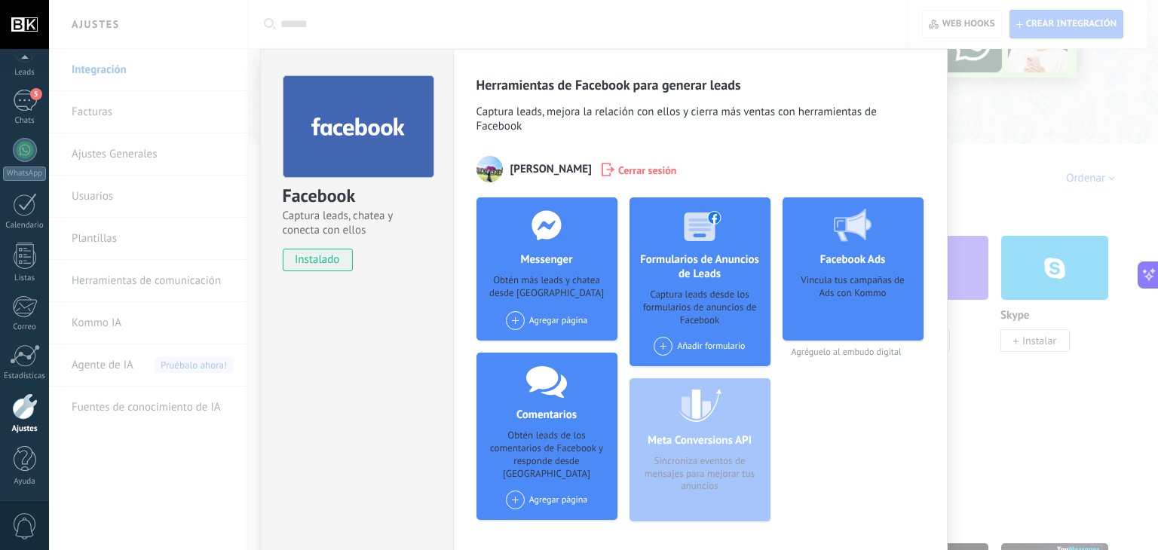
click at [984, 141] on div "Facebook Captura leads, chatea y conecta con ellos instalado Desinstalar Herram…" at bounding box center [603, 275] width 1109 height 550
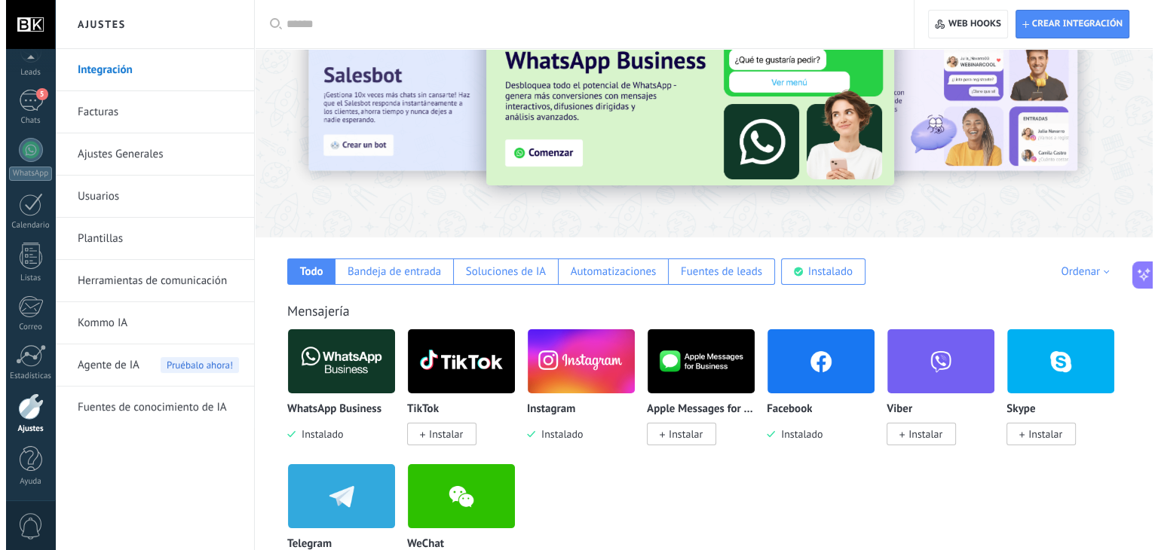
scroll to position [151, 0]
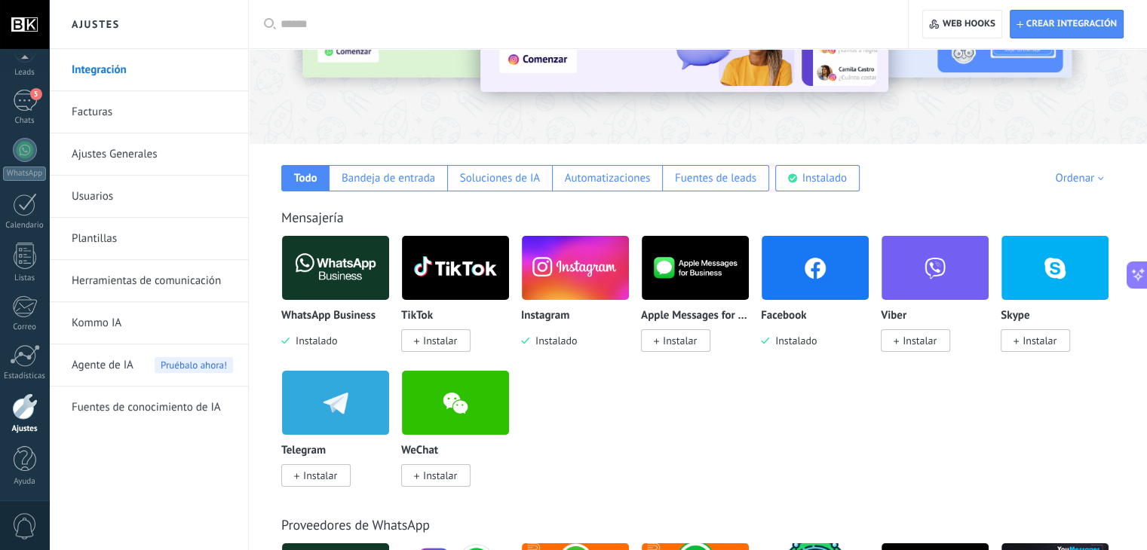
click at [353, 261] on img at bounding box center [335, 267] width 107 height 73
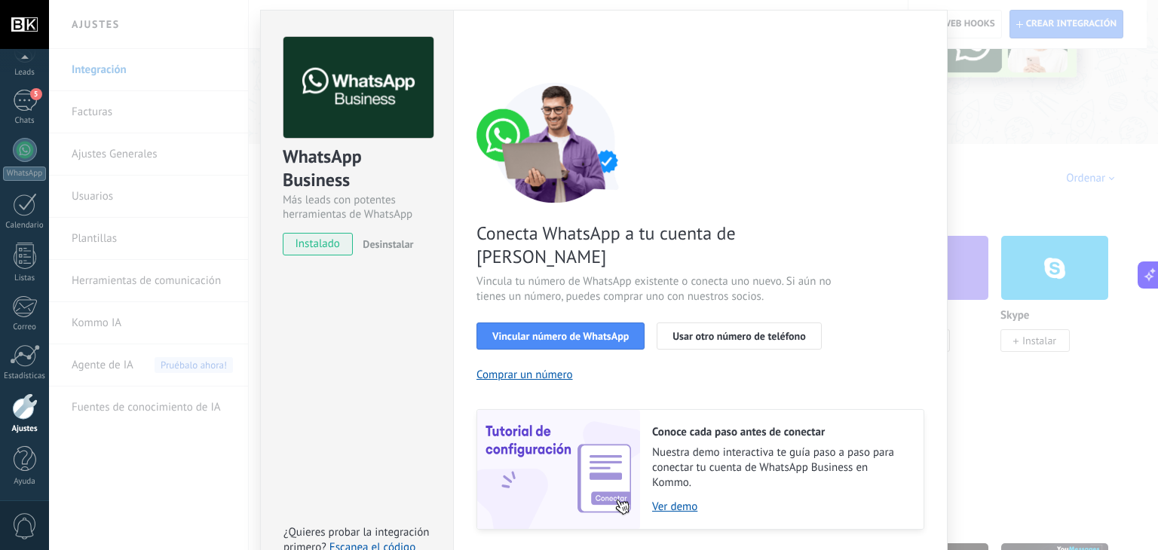
scroll to position [65, 0]
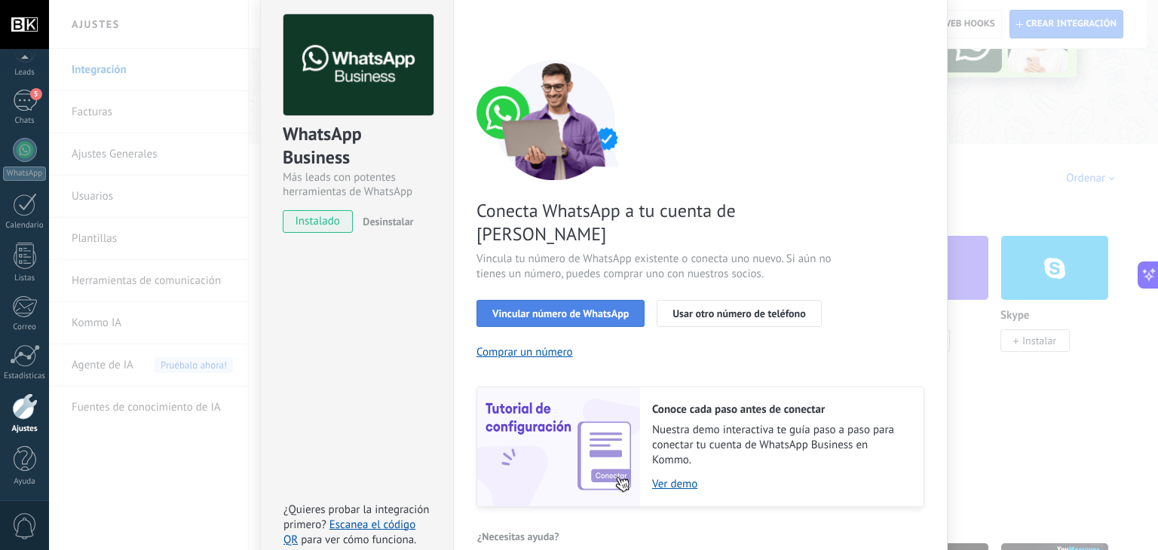
click at [592, 308] on span "Vincular número de WhatsApp" at bounding box center [560, 313] width 136 height 11
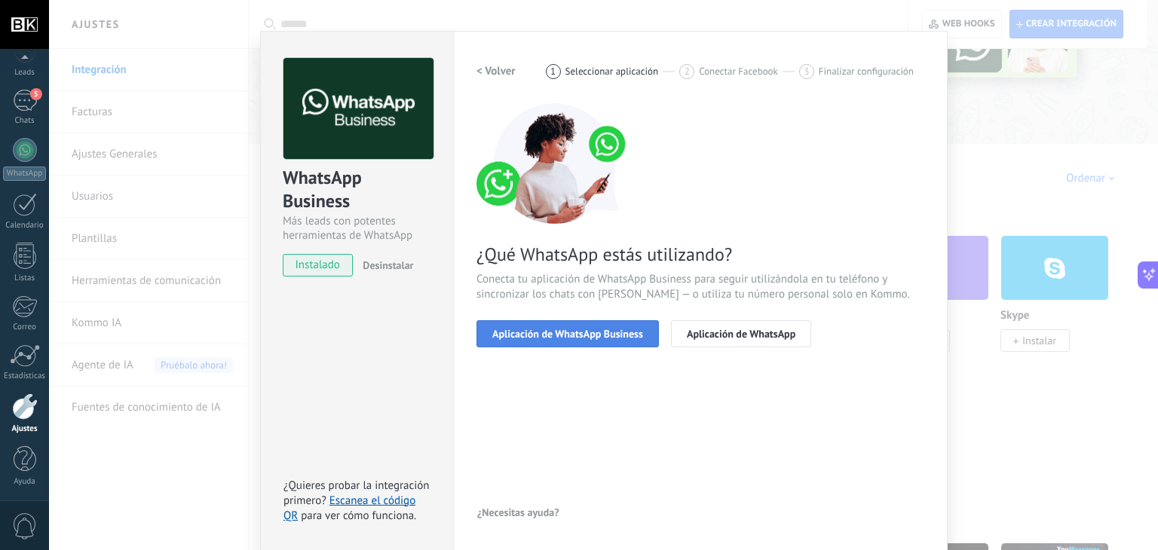
click at [631, 333] on span "Aplicación de WhatsApp Business" at bounding box center [567, 334] width 151 height 11
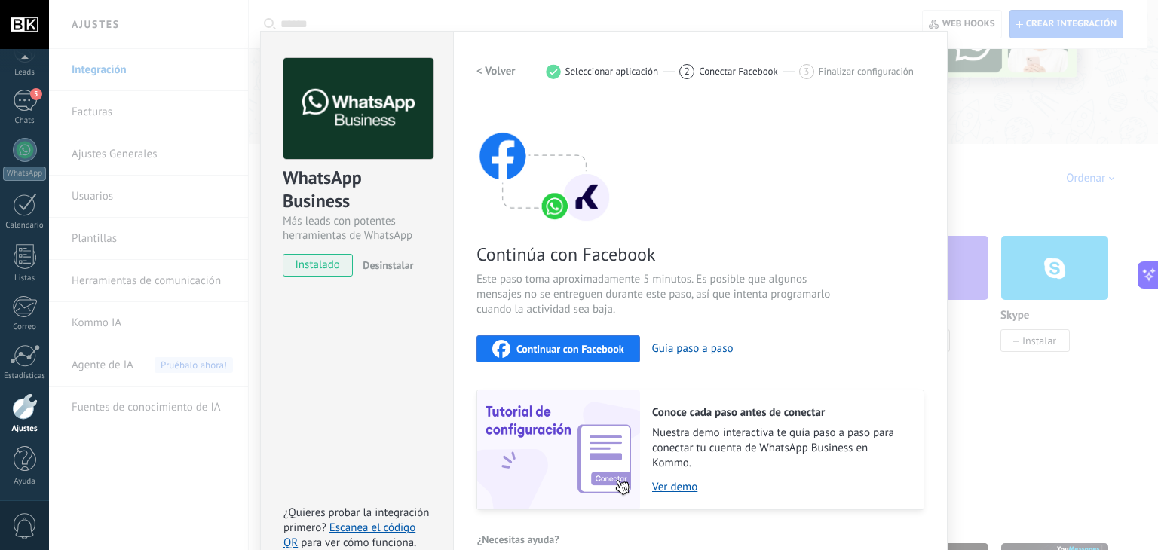
click at [595, 356] on div "Continuar con Facebook" at bounding box center [558, 349] width 132 height 18
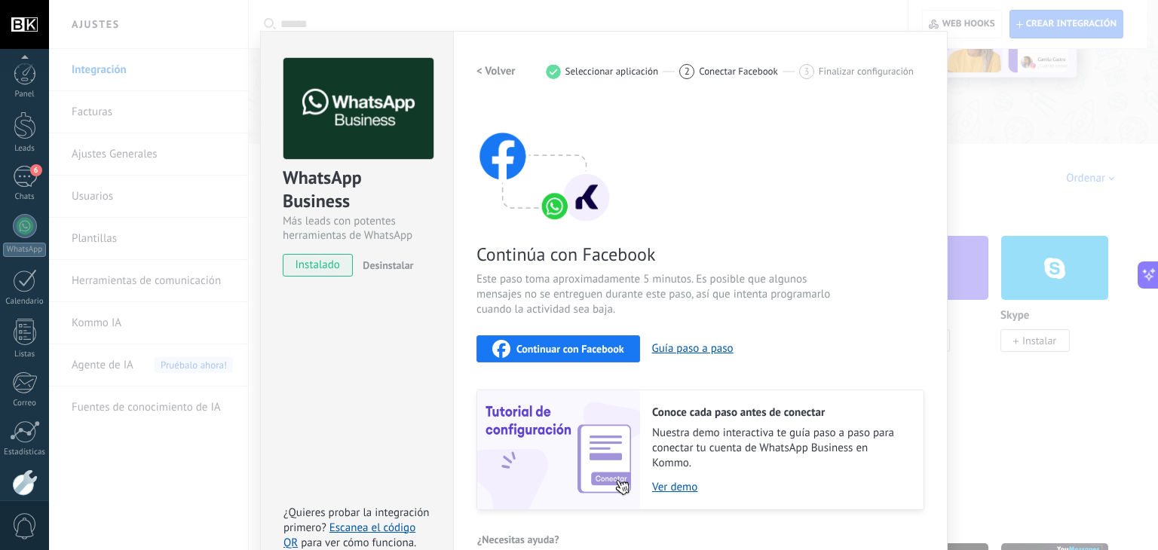
scroll to position [76, 0]
click at [953, 106] on div "WhatsApp Business Más leads con potentes herramientas de WhatsApp instalado Des…" at bounding box center [603, 275] width 1109 height 550
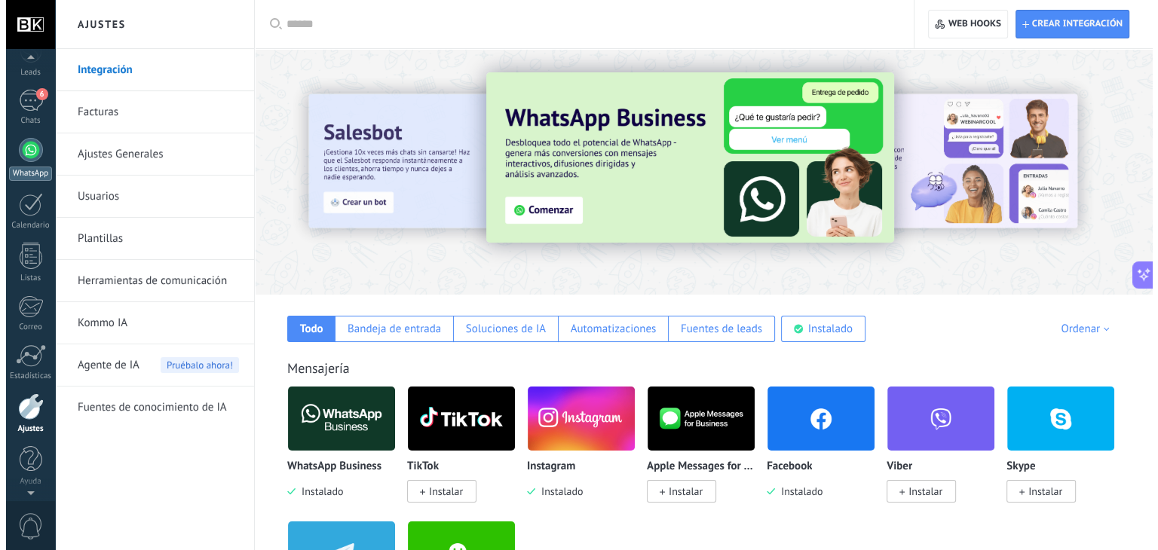
scroll to position [0, 0]
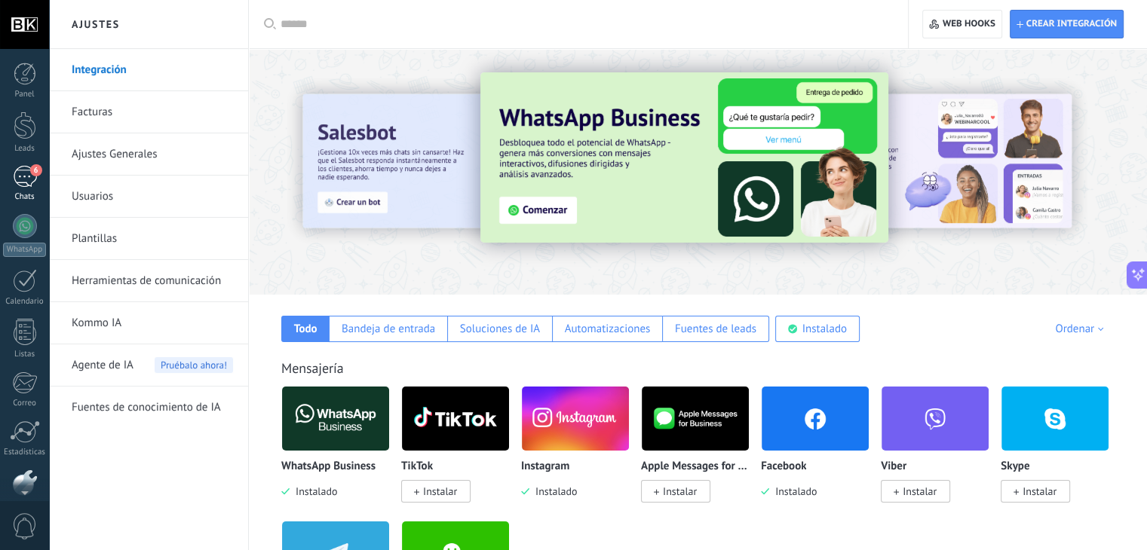
click at [29, 191] on link "6 Chats" at bounding box center [24, 184] width 49 height 36
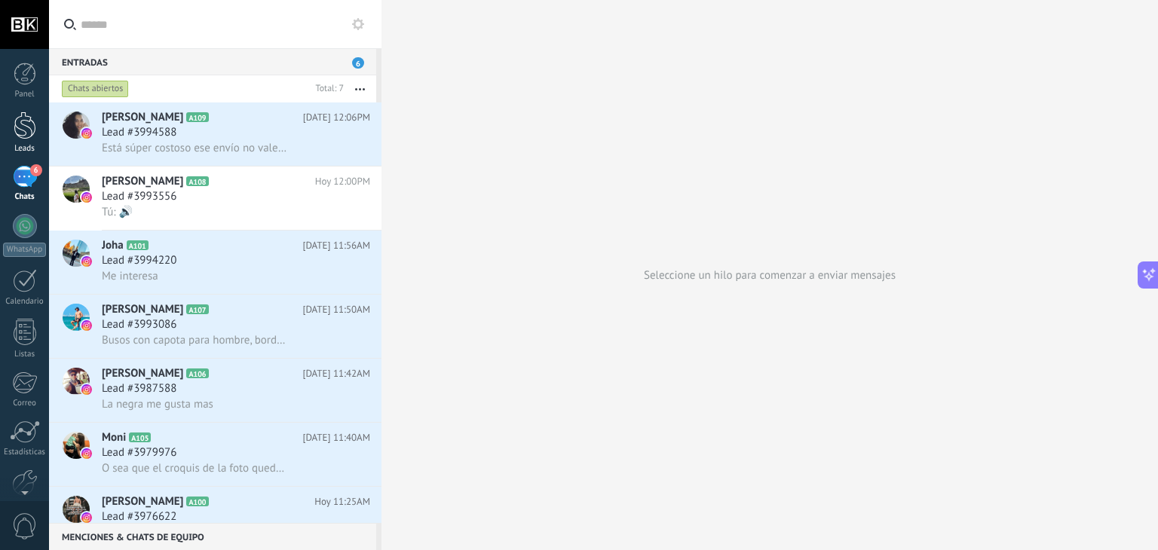
click at [19, 133] on div at bounding box center [25, 126] width 23 height 28
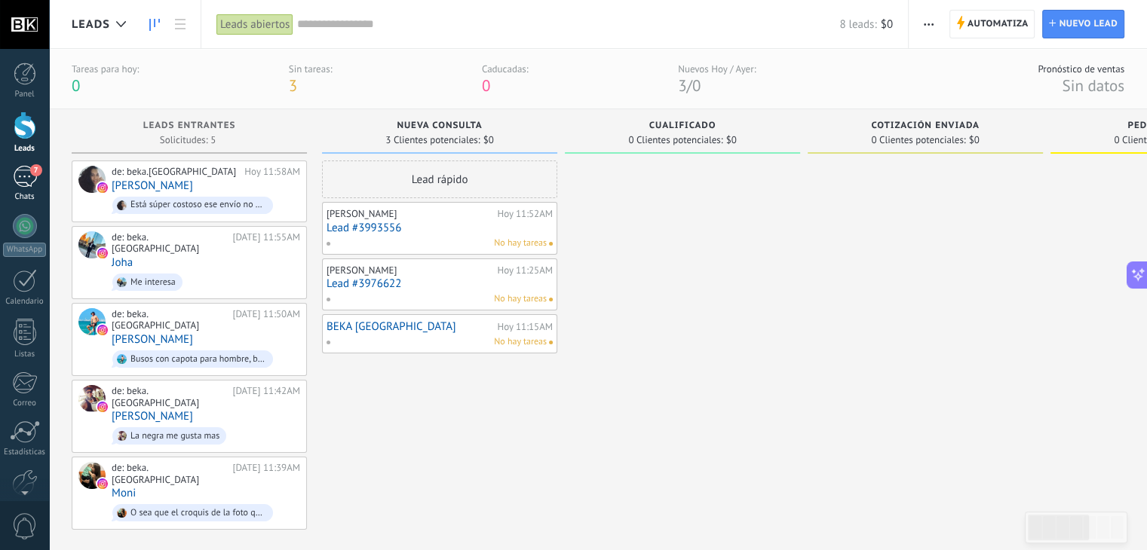
click at [21, 176] on div "7" at bounding box center [25, 177] width 24 height 22
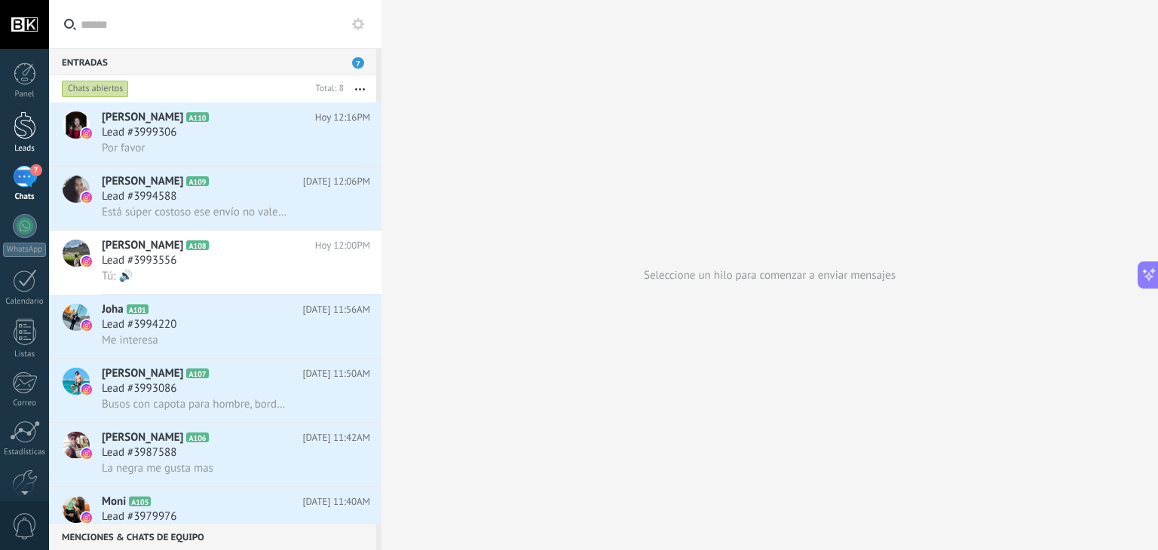
click at [16, 120] on div at bounding box center [25, 126] width 23 height 28
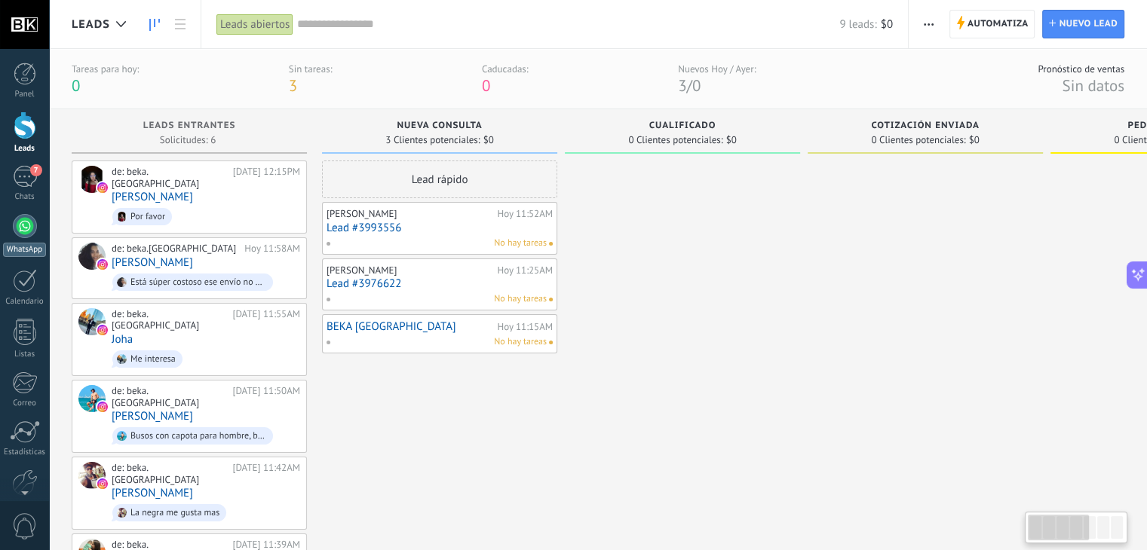
click at [12, 238] on link "WhatsApp" at bounding box center [24, 235] width 49 height 43
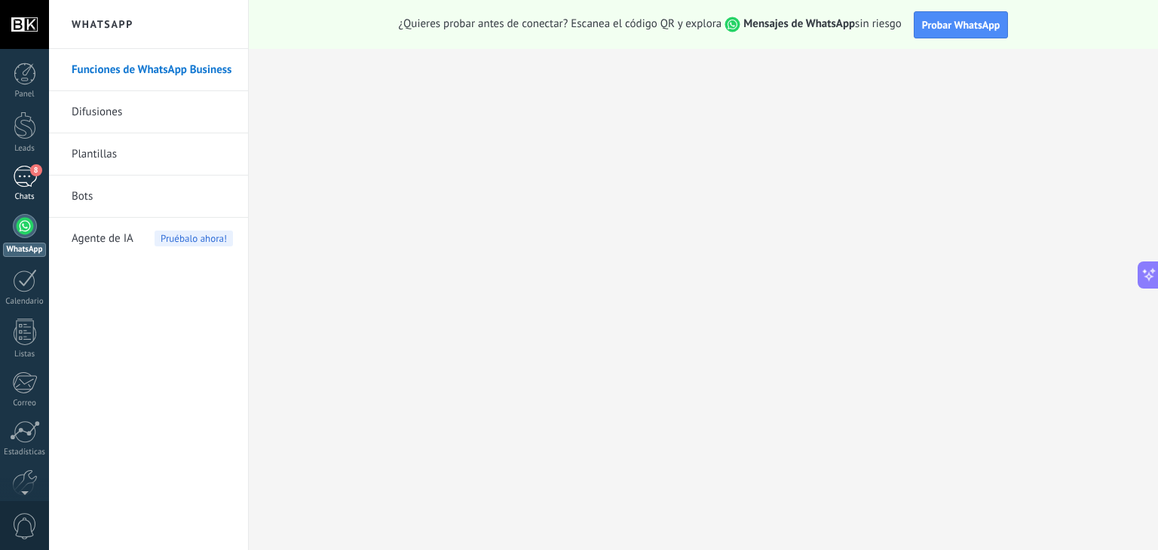
click at [32, 170] on span "8" at bounding box center [36, 170] width 12 height 12
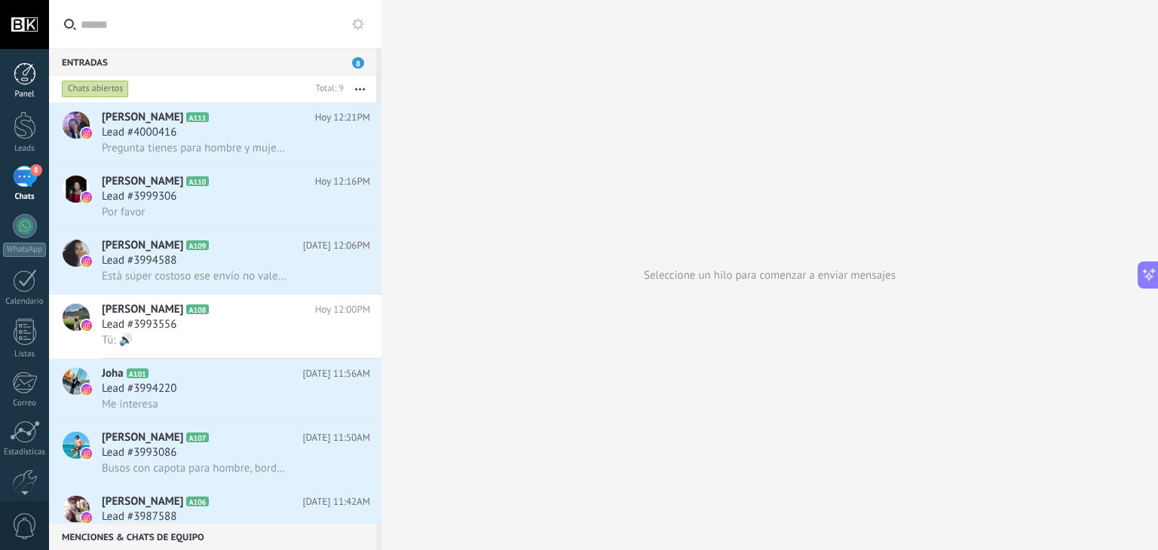
click at [21, 70] on div at bounding box center [25, 74] width 23 height 23
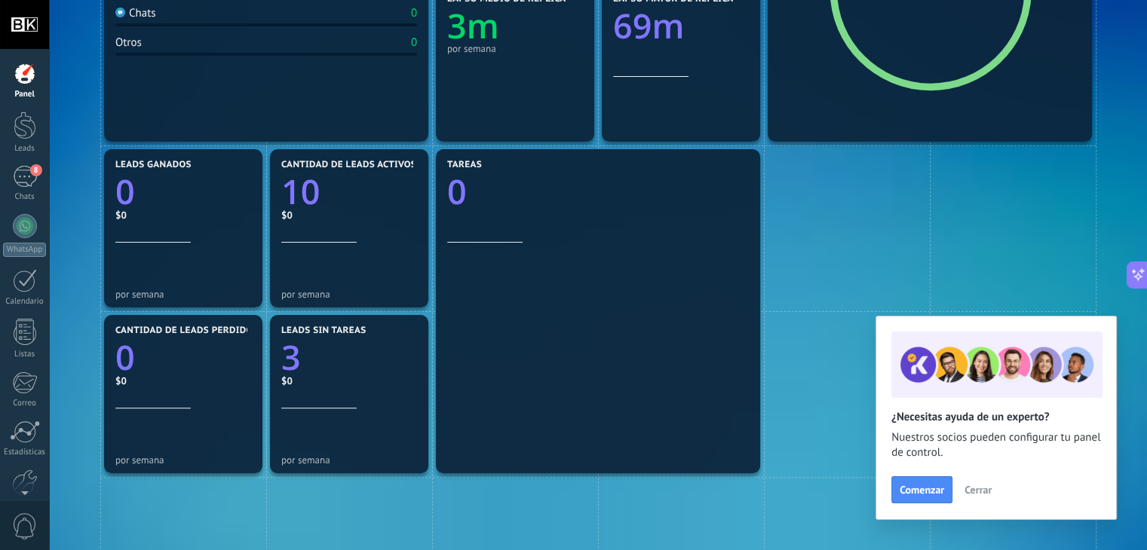
scroll to position [245, 0]
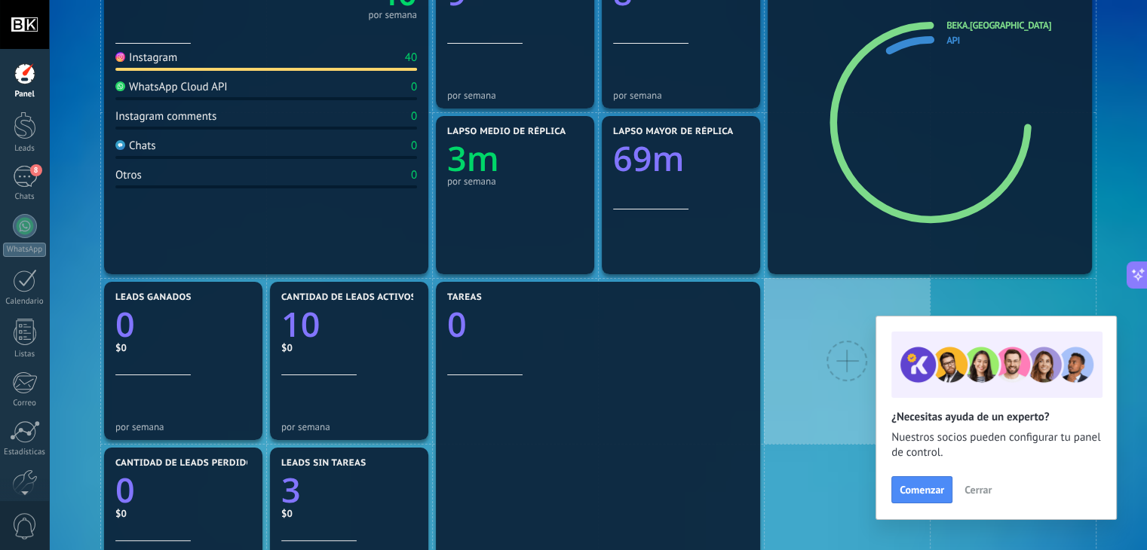
click at [811, 365] on div at bounding box center [847, 361] width 166 height 166
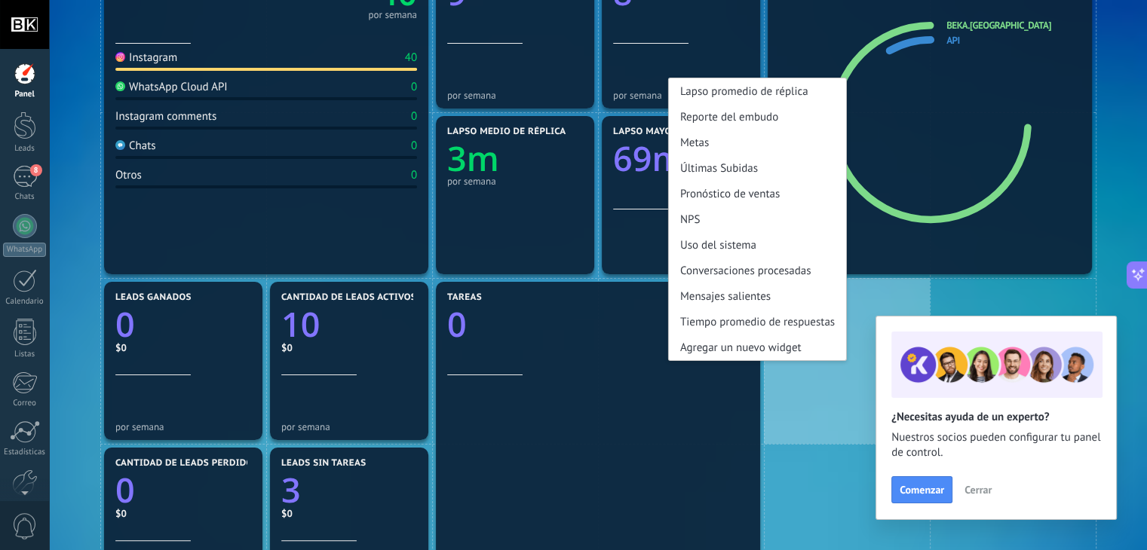
click at [639, 425] on div at bounding box center [598, 485] width 302 height 221
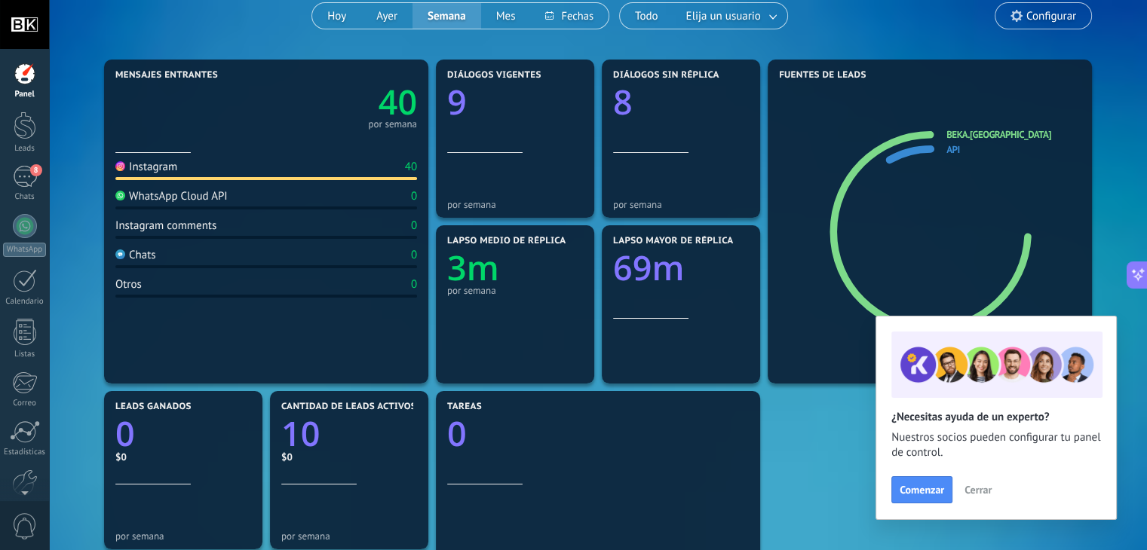
scroll to position [0, 0]
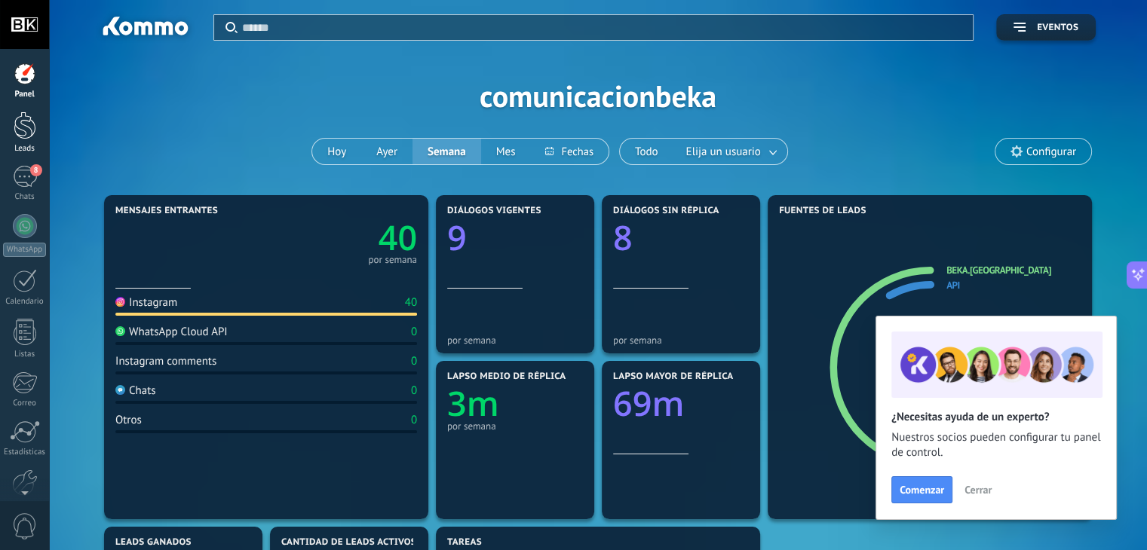
click at [27, 121] on div at bounding box center [25, 126] width 23 height 28
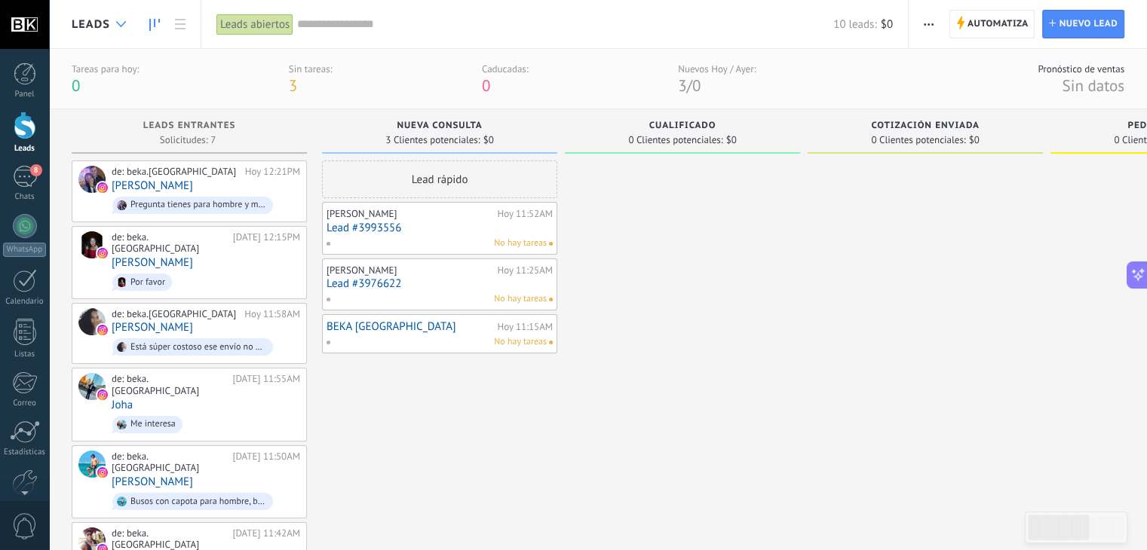
click at [115, 26] on div at bounding box center [121, 24] width 25 height 29
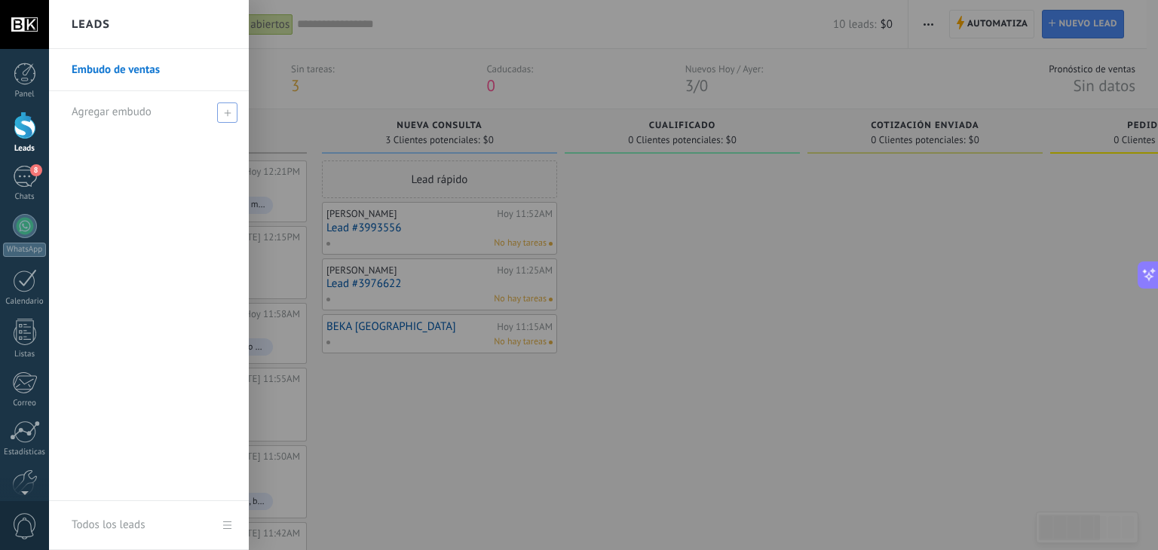
click at [103, 112] on span "Agregar embudo" at bounding box center [112, 112] width 80 height 14
click at [136, 112] on input "text" at bounding box center [143, 112] width 142 height 24
type input "*******"
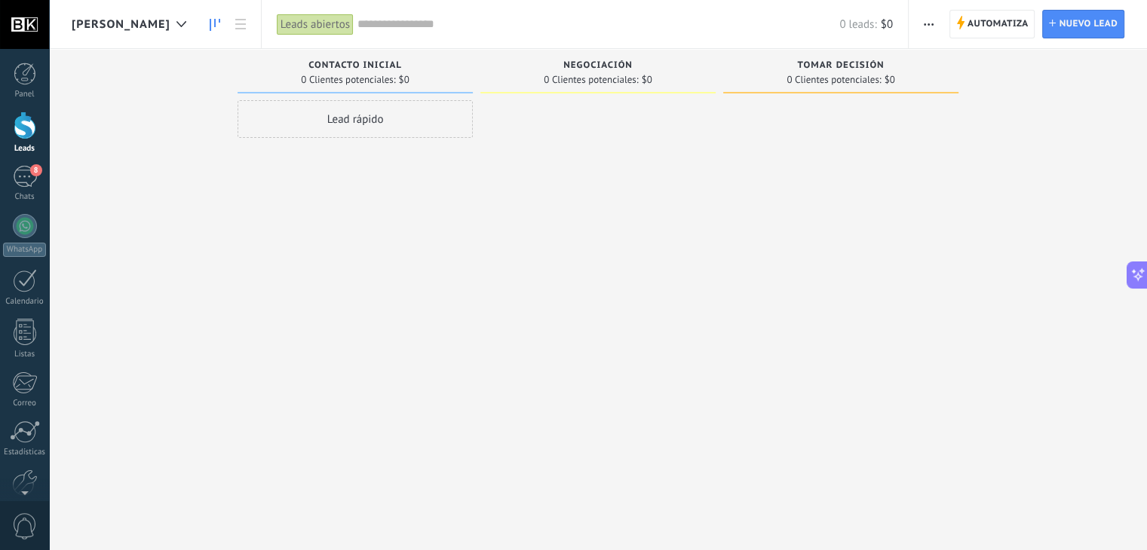
click at [409, 115] on div "Lead rápido" at bounding box center [355, 119] width 235 height 38
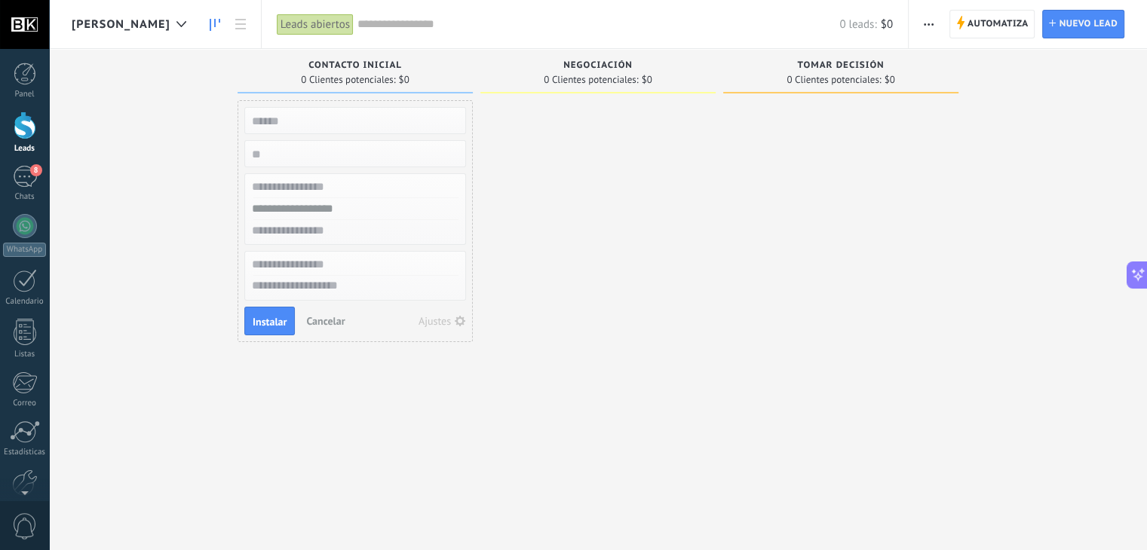
click at [603, 170] on div at bounding box center [597, 277] width 235 height 354
type input "*"
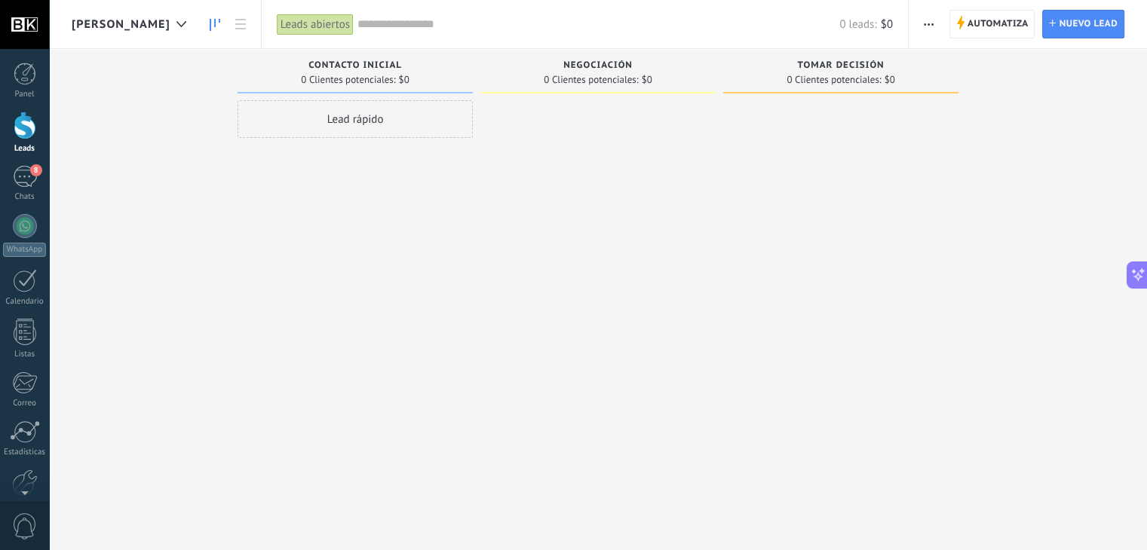
click at [112, 23] on span "[PERSON_NAME]" at bounding box center [121, 24] width 99 height 14
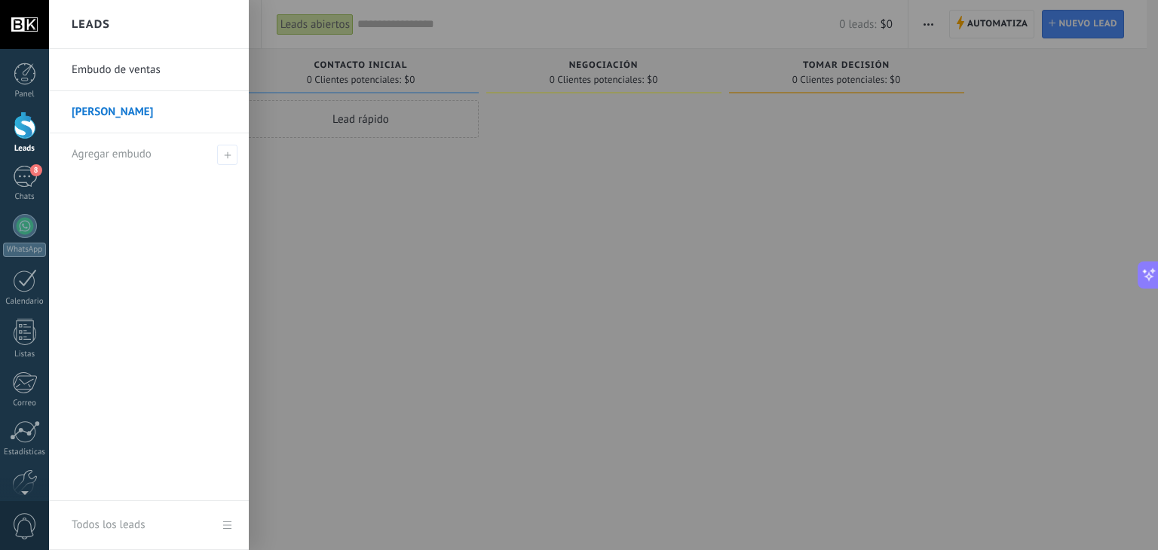
click at [117, 76] on link "Embudo de ventas" at bounding box center [153, 70] width 162 height 42
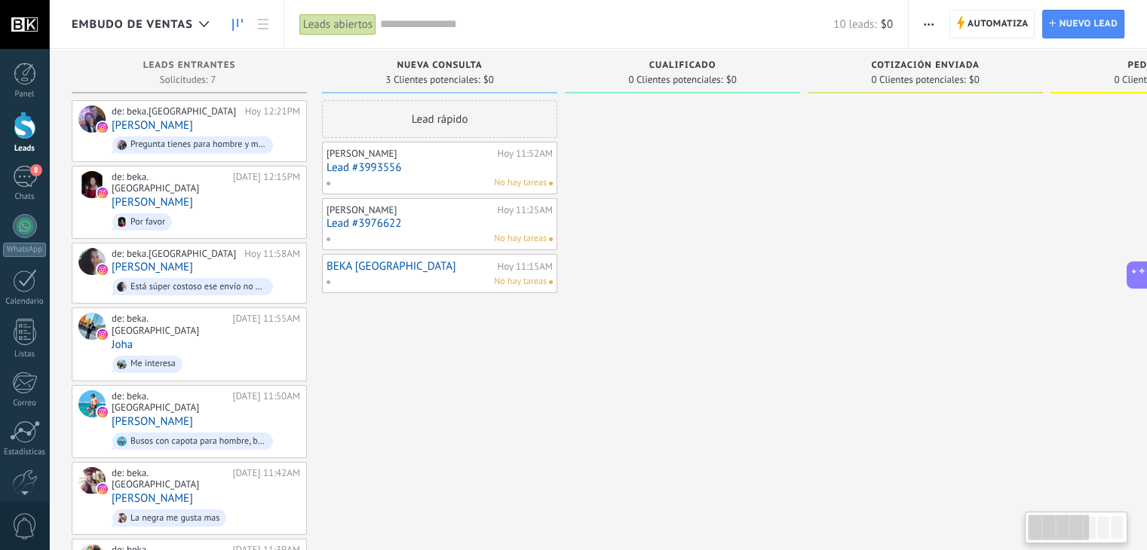
click at [136, 20] on span "Embudo de ventas" at bounding box center [132, 24] width 121 height 14
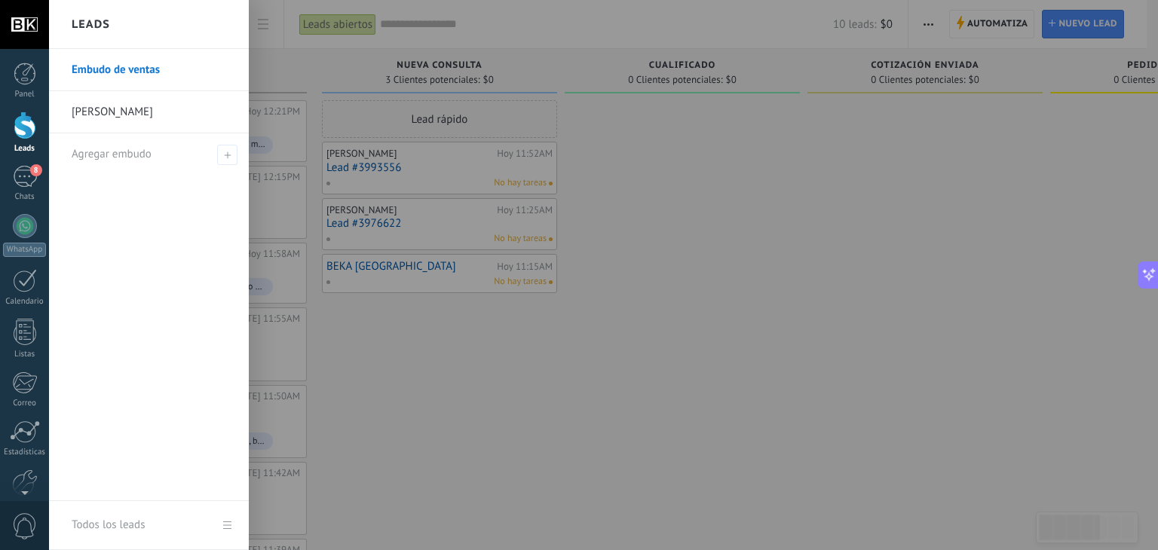
click at [366, 91] on div at bounding box center [628, 275] width 1158 height 550
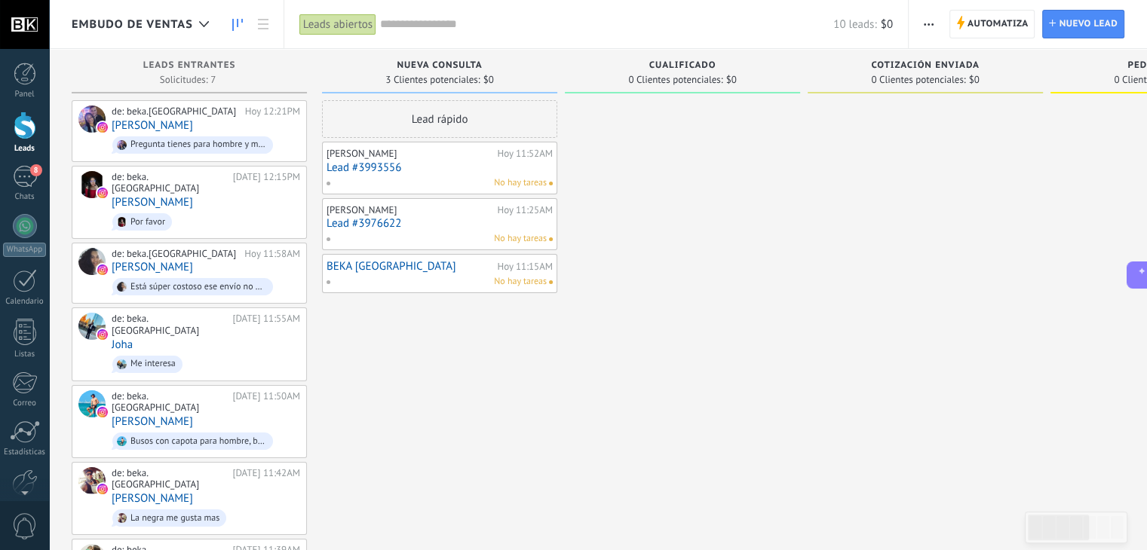
click at [549, 164] on link "Lead #3993556" at bounding box center [439, 167] width 226 height 13
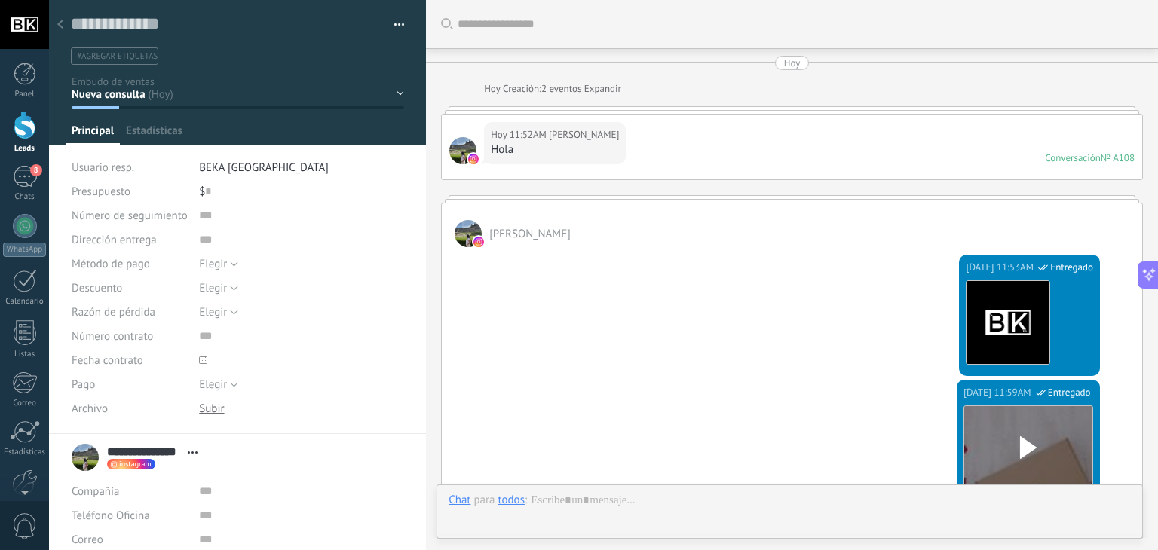
type textarea "**********"
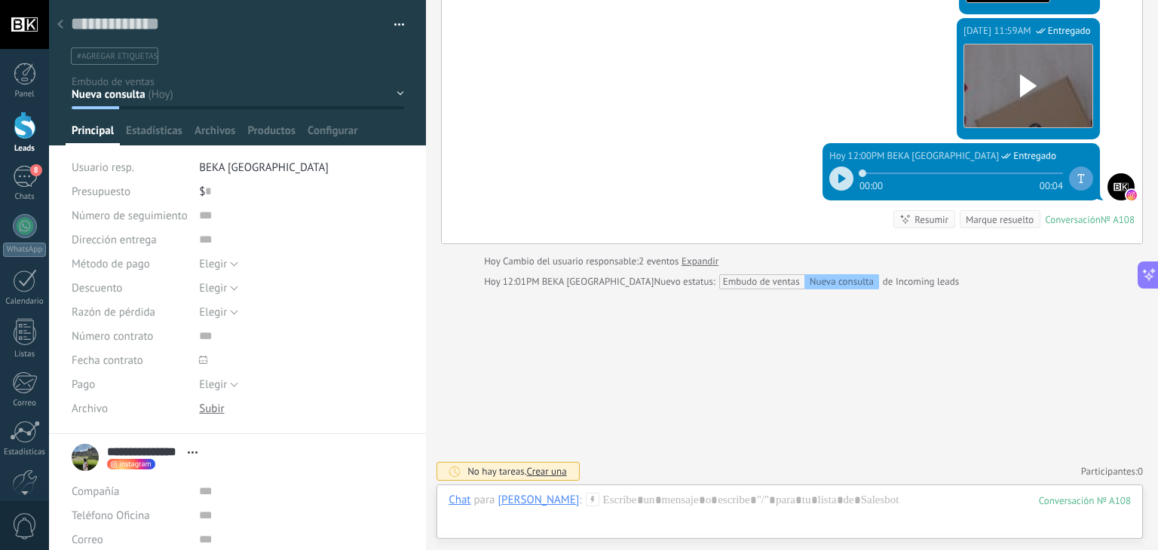
click at [413, 92] on div at bounding box center [238, 73] width 378 height 146
click at [0, 0] on div "Nueva consulta Cualificado Cotización enviada Pedido creado Pedido completado P…" at bounding box center [0, 0] width 0 height 0
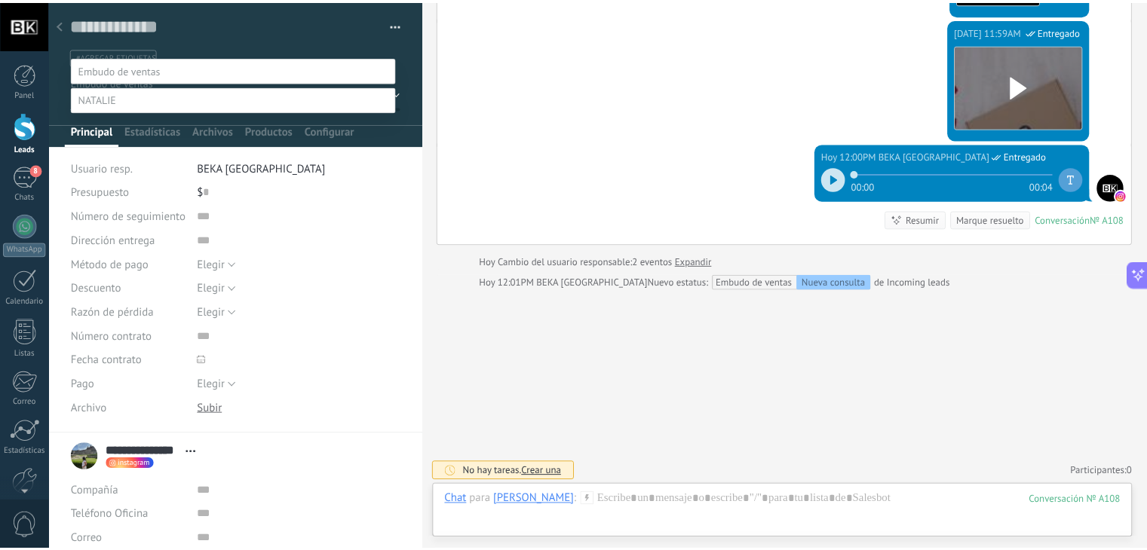
scroll to position [0, 0]
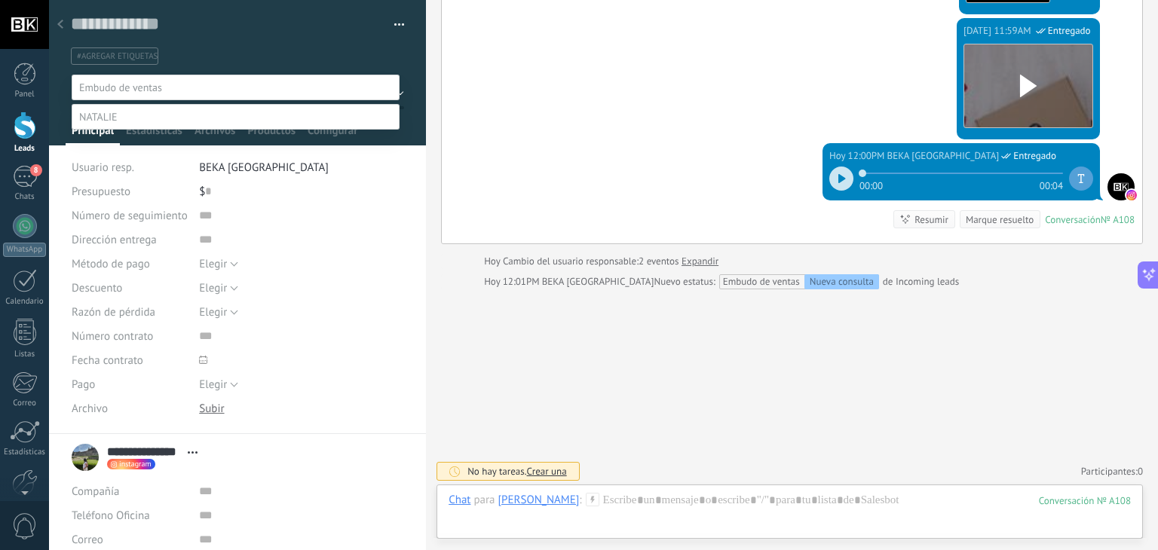
click at [483, 113] on div at bounding box center [603, 275] width 1109 height 550
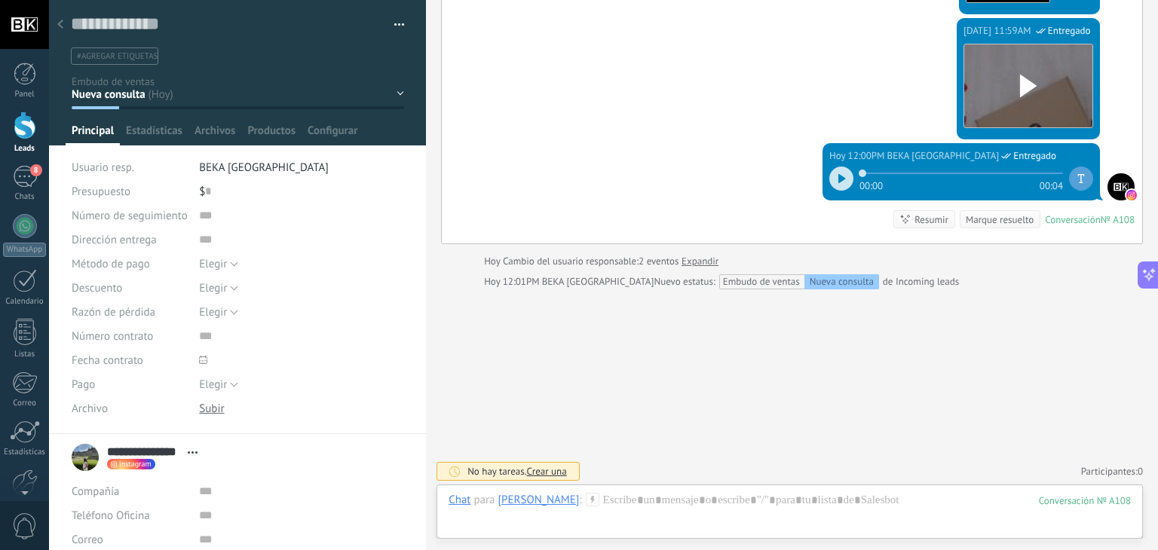
click at [59, 20] on icon at bounding box center [60, 24] width 6 height 9
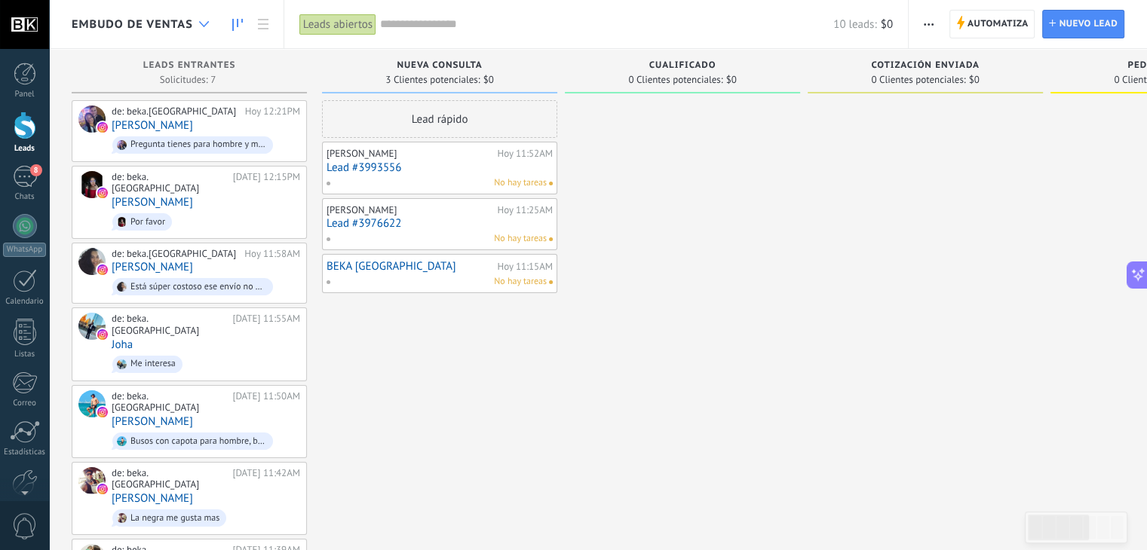
click at [196, 23] on div at bounding box center [204, 24] width 25 height 29
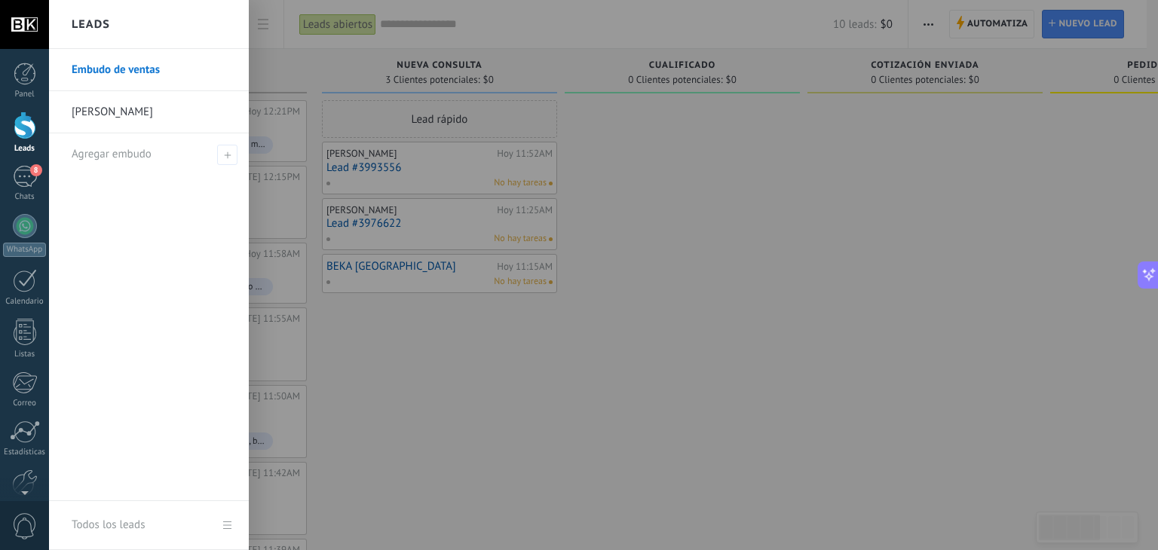
click at [112, 109] on link "[PERSON_NAME]" at bounding box center [153, 112] width 162 height 42
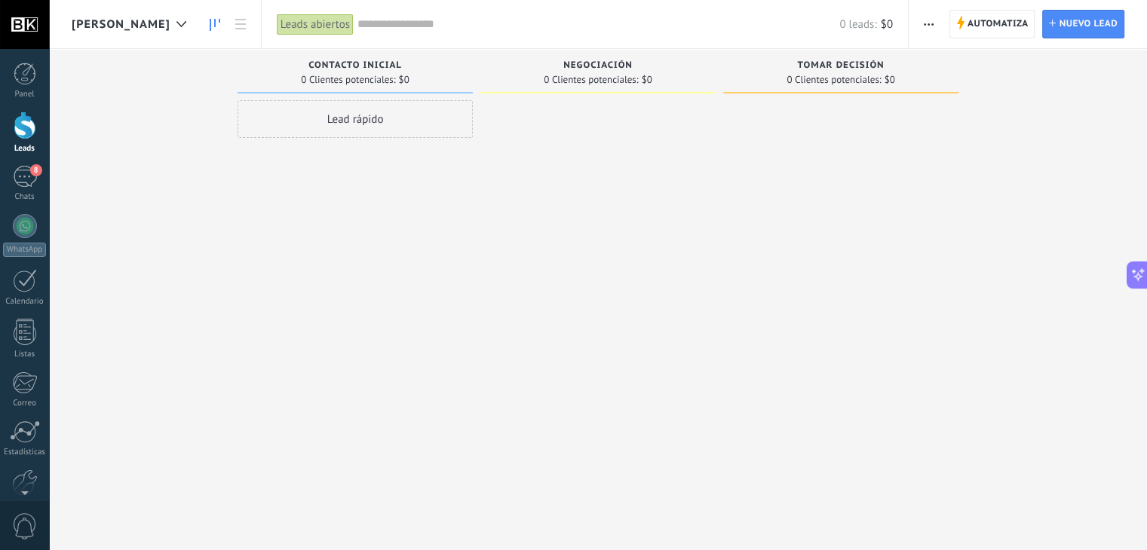
click at [380, 121] on div "Lead rápido" at bounding box center [355, 119] width 235 height 38
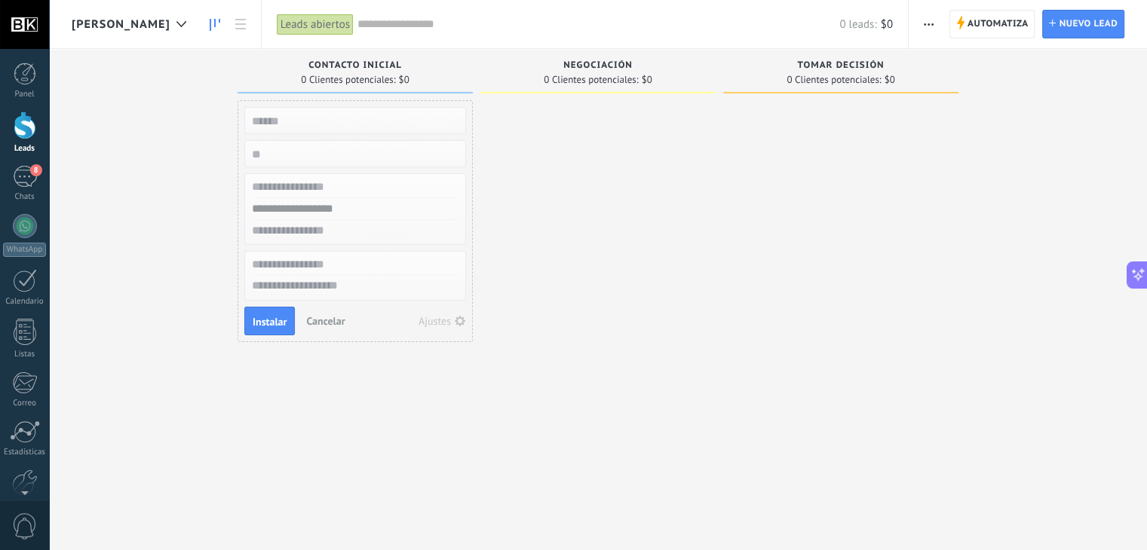
click at [371, 121] on input "text" at bounding box center [354, 120] width 220 height 21
type input "*******"
click at [639, 250] on div at bounding box center [597, 277] width 235 height 354
click at [342, 320] on span "Cancelar" at bounding box center [325, 321] width 38 height 14
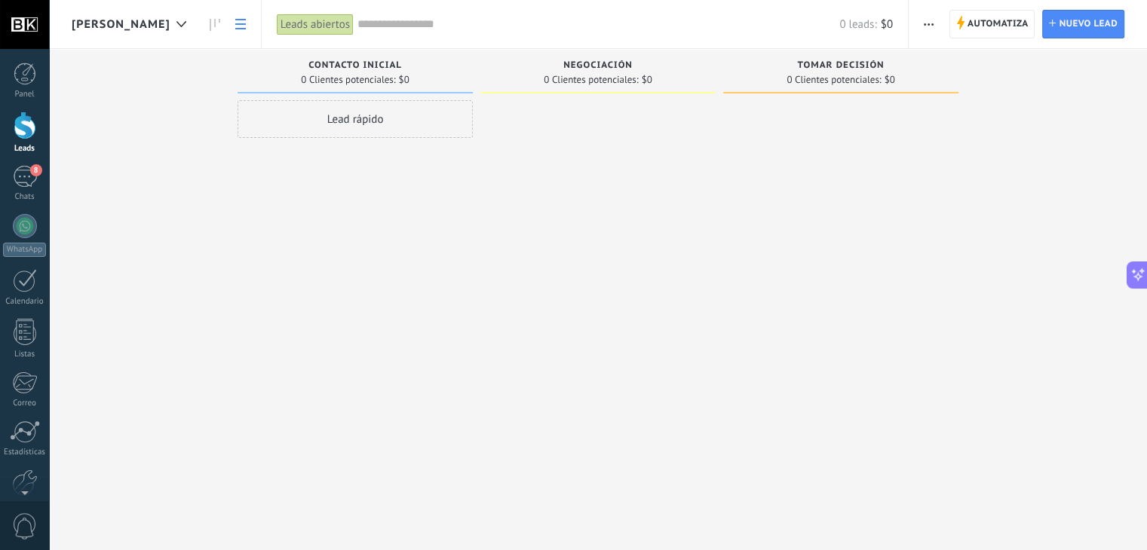
click at [235, 27] on icon at bounding box center [240, 24] width 11 height 11
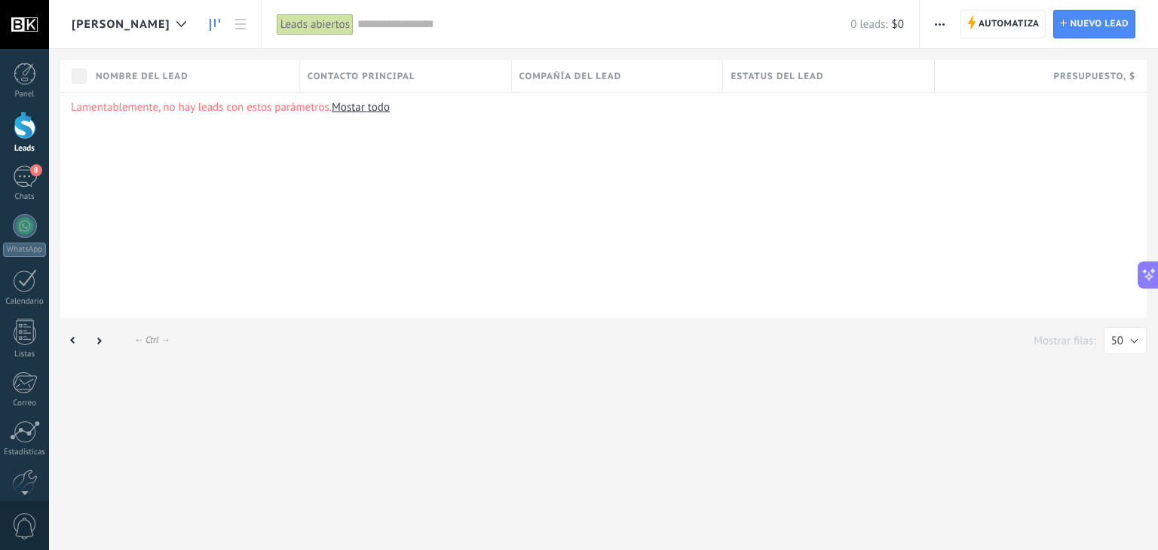
click at [210, 26] on icon at bounding box center [215, 25] width 11 height 12
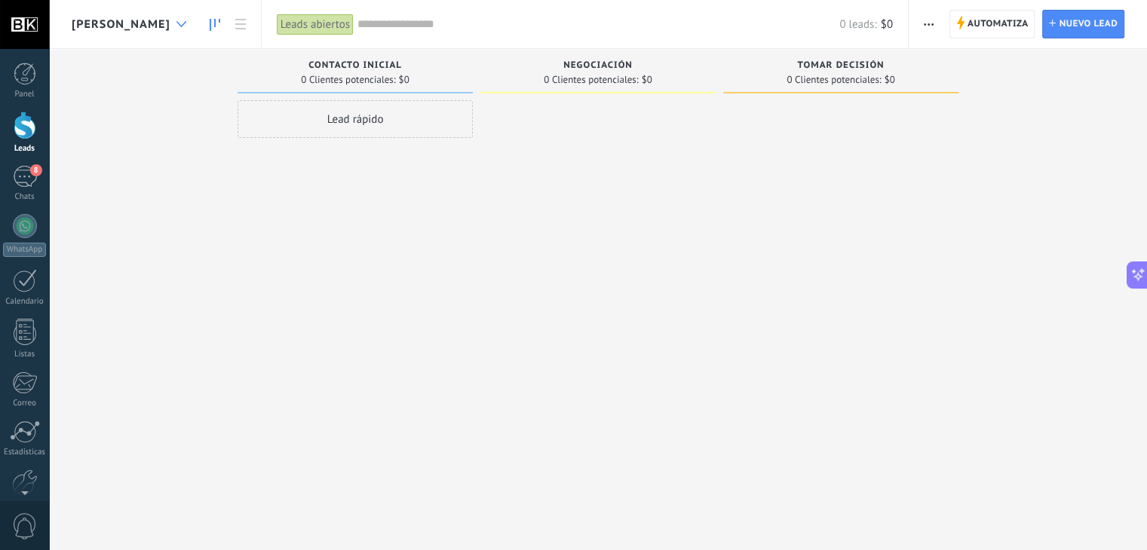
click at [169, 27] on div at bounding box center [181, 24] width 25 height 29
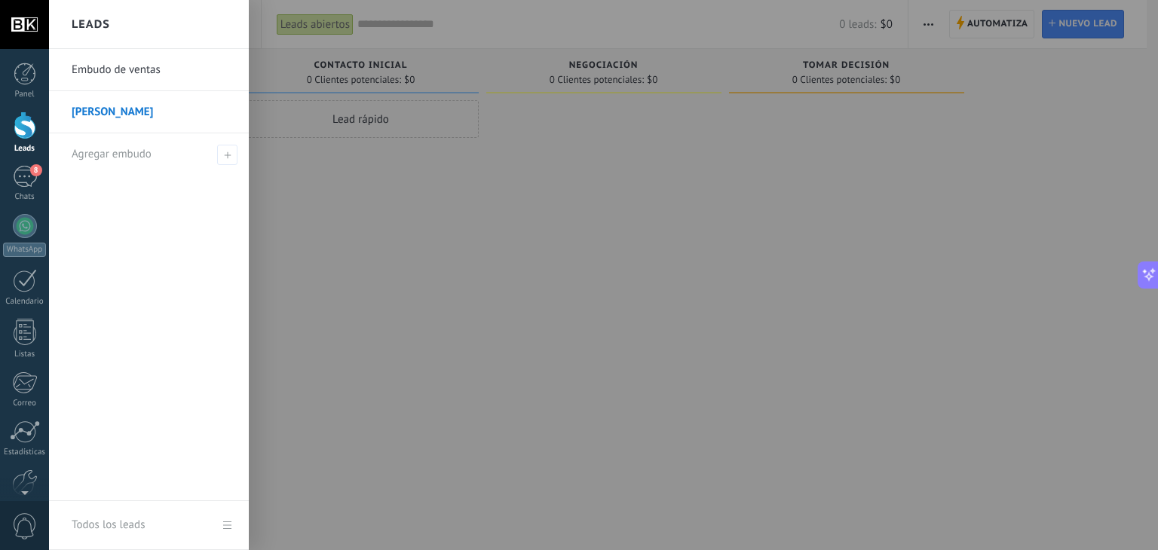
click at [111, 111] on link "[PERSON_NAME]" at bounding box center [153, 112] width 162 height 42
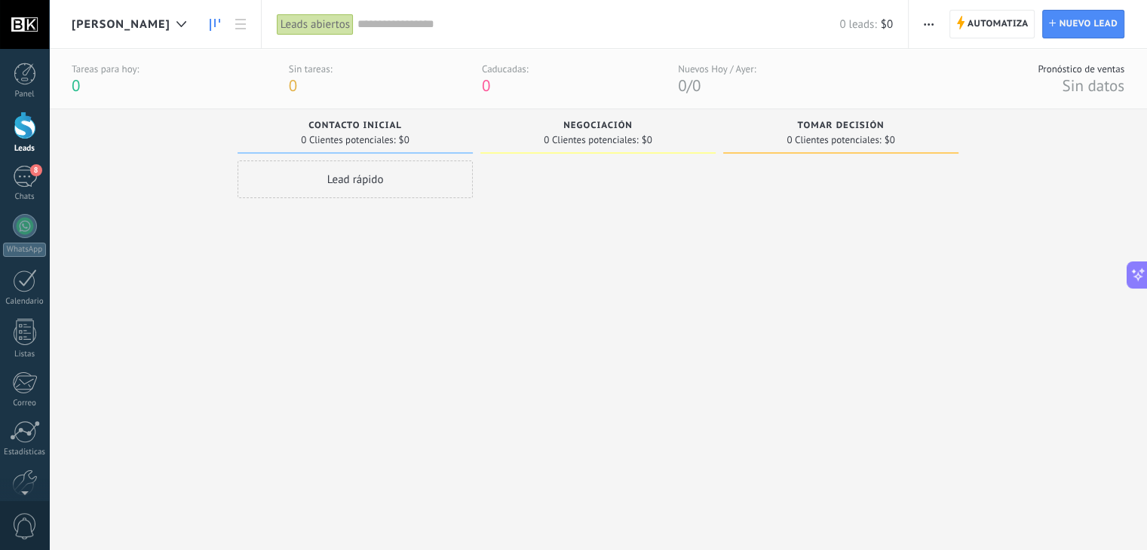
click at [921, 11] on button "button" at bounding box center [929, 24] width 22 height 29
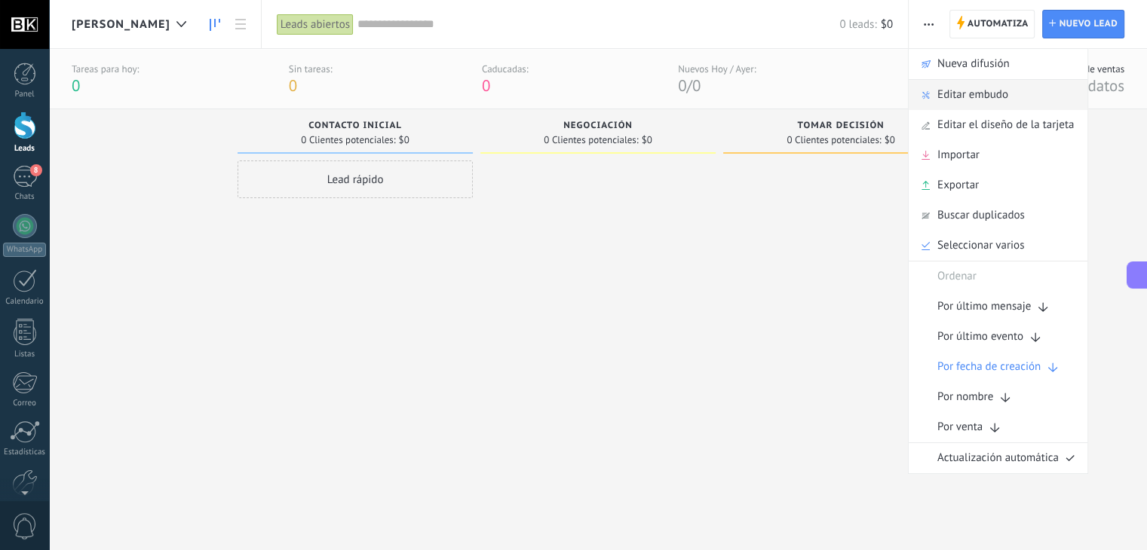
click at [982, 93] on span "Editar embudo" at bounding box center [972, 95] width 71 height 30
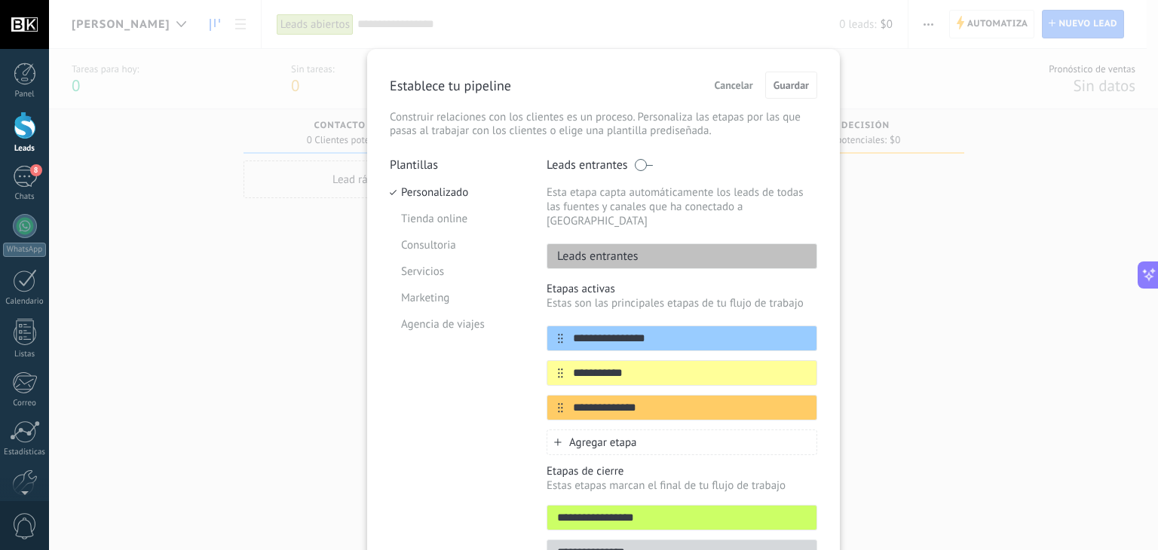
click at [929, 202] on div "**********" at bounding box center [603, 275] width 1109 height 550
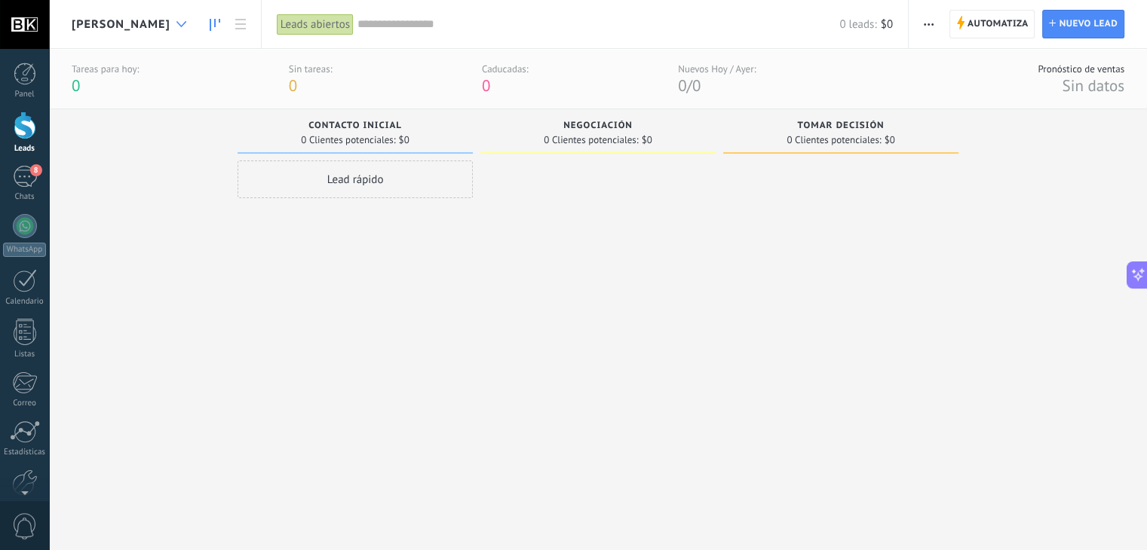
click at [169, 19] on div at bounding box center [181, 24] width 25 height 29
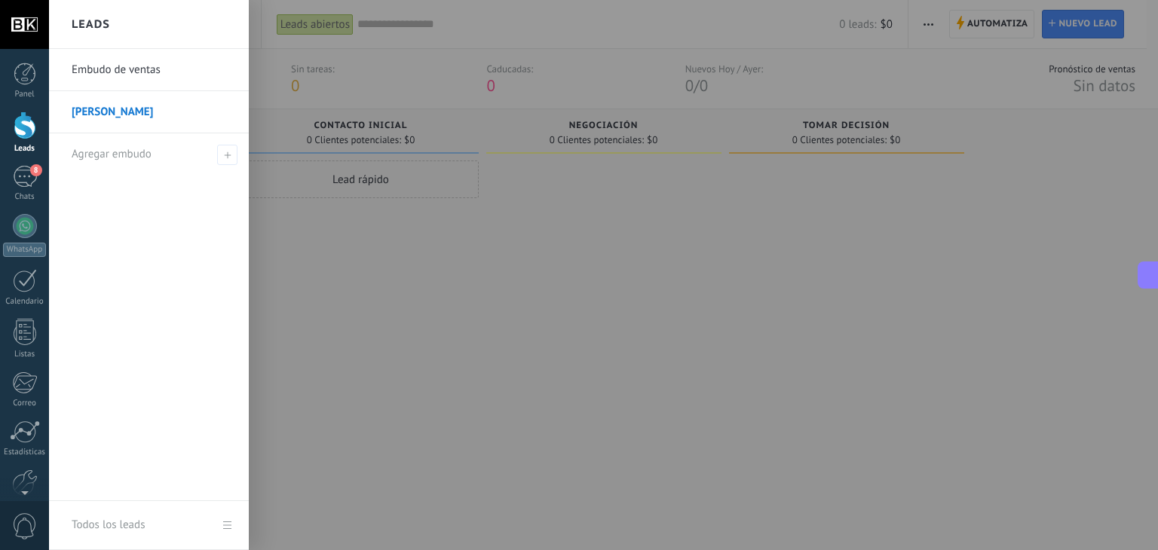
click at [106, 78] on link "Embudo de ventas" at bounding box center [153, 70] width 162 height 42
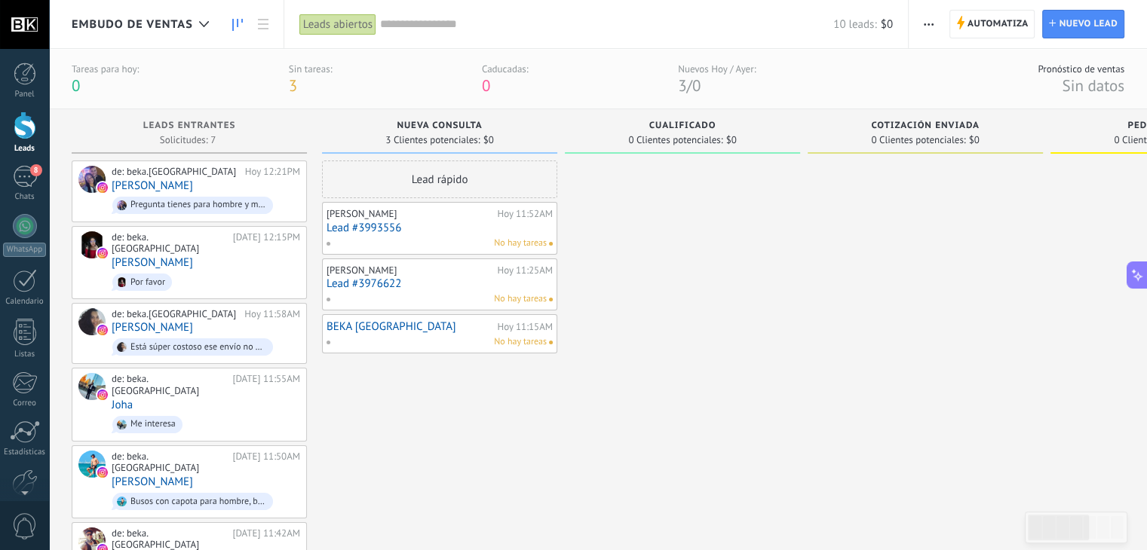
drag, startPoint x: 189, startPoint y: 172, endPoint x: 638, endPoint y: 194, distance: 449.2
click at [638, 194] on div at bounding box center [682, 417] width 235 height 512
click at [483, 213] on div "[PERSON_NAME]" at bounding box center [409, 214] width 167 height 12
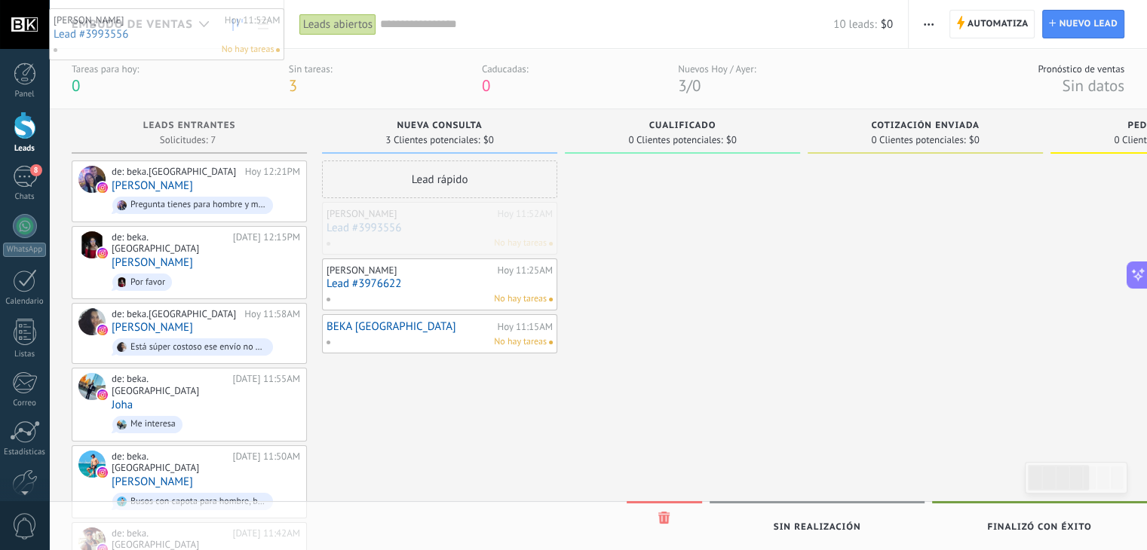
drag, startPoint x: 440, startPoint y: 216, endPoint x: 398, endPoint y: 165, distance: 65.8
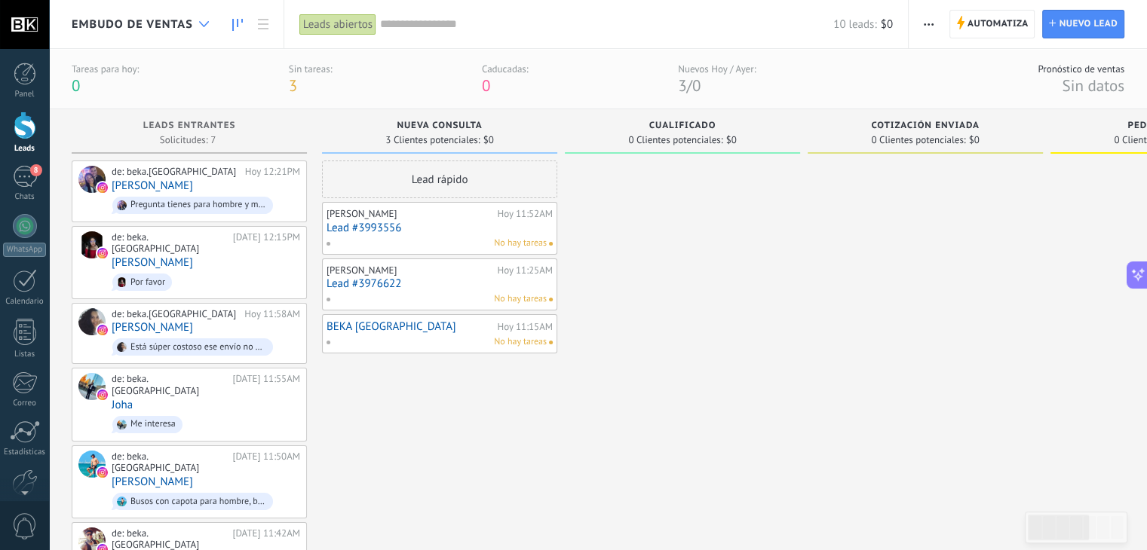
click at [202, 26] on icon at bounding box center [204, 24] width 10 height 6
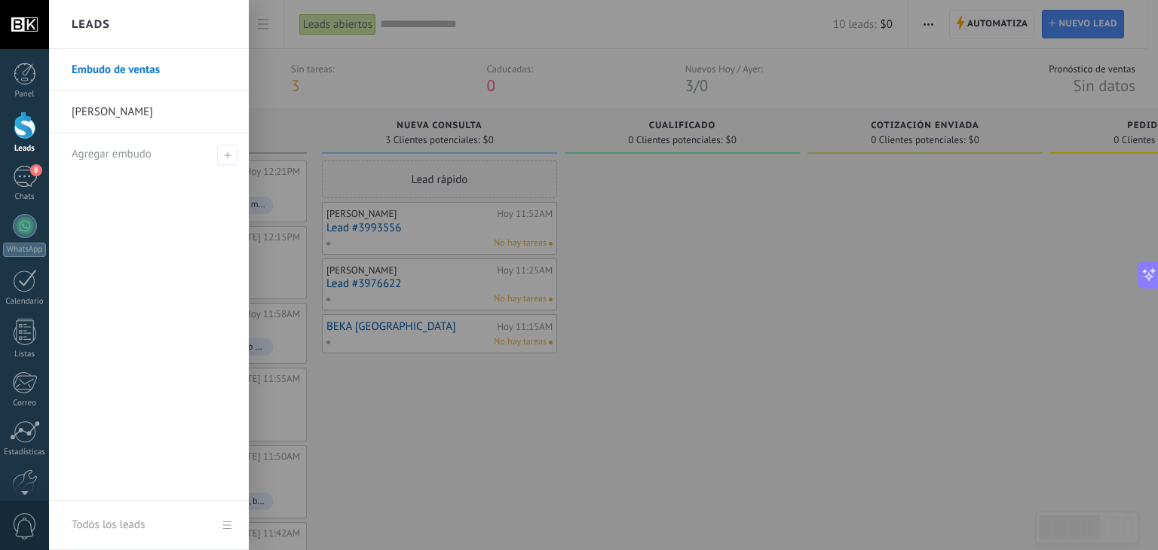
drag, startPoint x: 113, startPoint y: 98, endPoint x: 76, endPoint y: 99, distance: 37.0
click at [76, 99] on link "[PERSON_NAME]" at bounding box center [153, 112] width 162 height 42
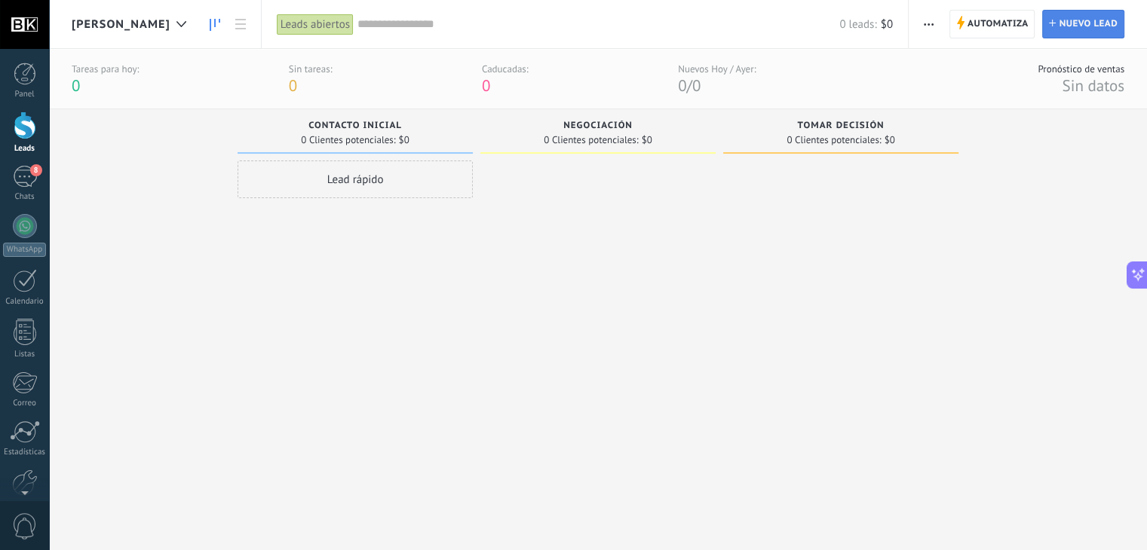
click at [1080, 26] on span "Nuevo lead" at bounding box center [1088, 24] width 59 height 27
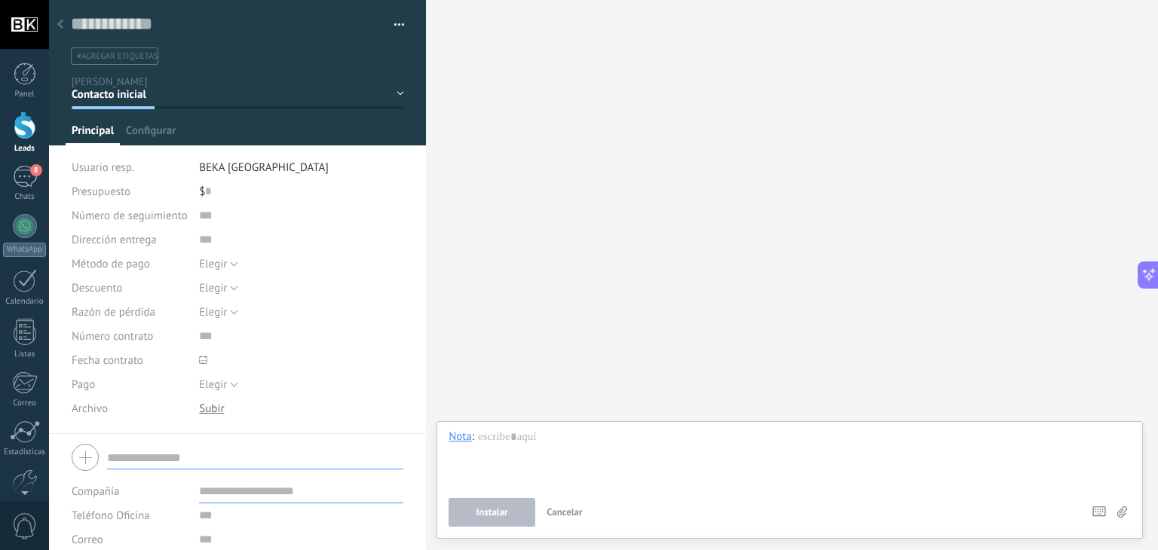
click at [57, 23] on icon at bounding box center [60, 24] width 6 height 9
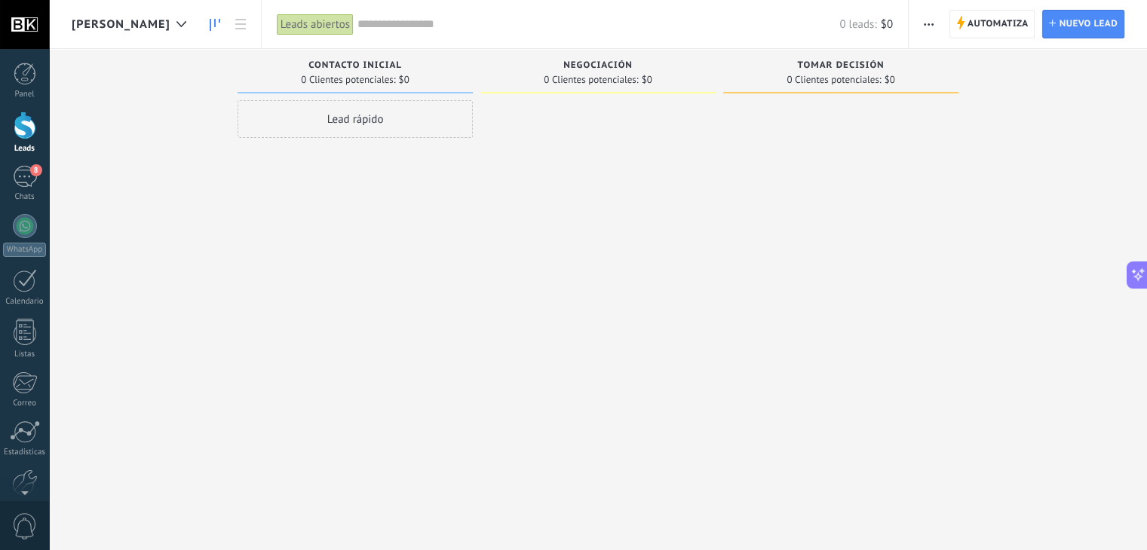
click at [917, 28] on div "Automatiza Nueva difusión Editar embudo Editar el diseño de la tarjeta Importar…" at bounding box center [929, 24] width 26 height 29
click at [929, 23] on use "button" at bounding box center [929, 24] width 10 height 2
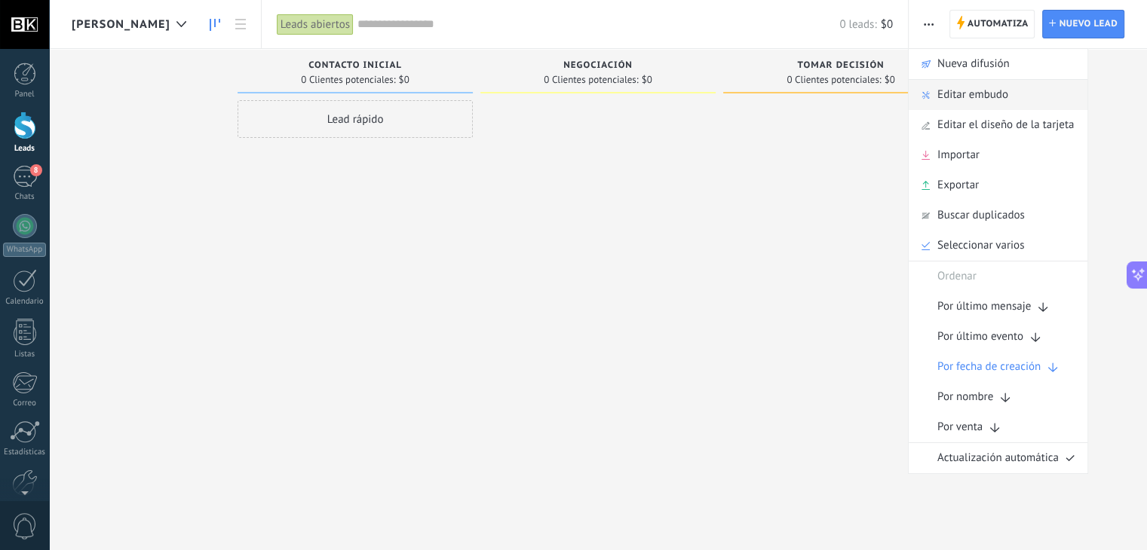
click at [990, 97] on span "Editar embudo" at bounding box center [972, 95] width 71 height 30
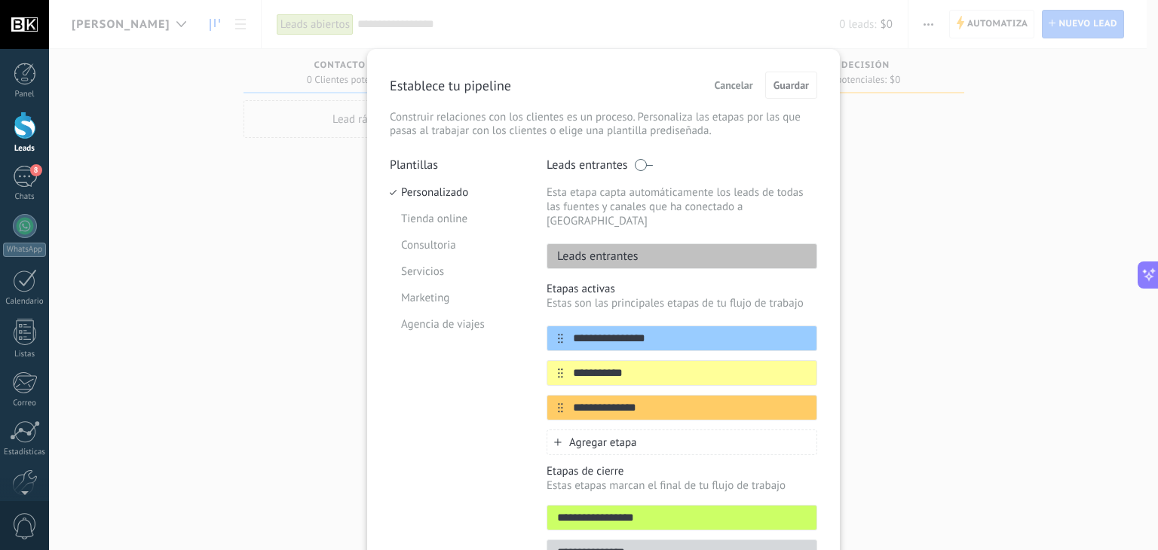
click at [648, 246] on div "Leads entrantes" at bounding box center [682, 257] width 271 height 26
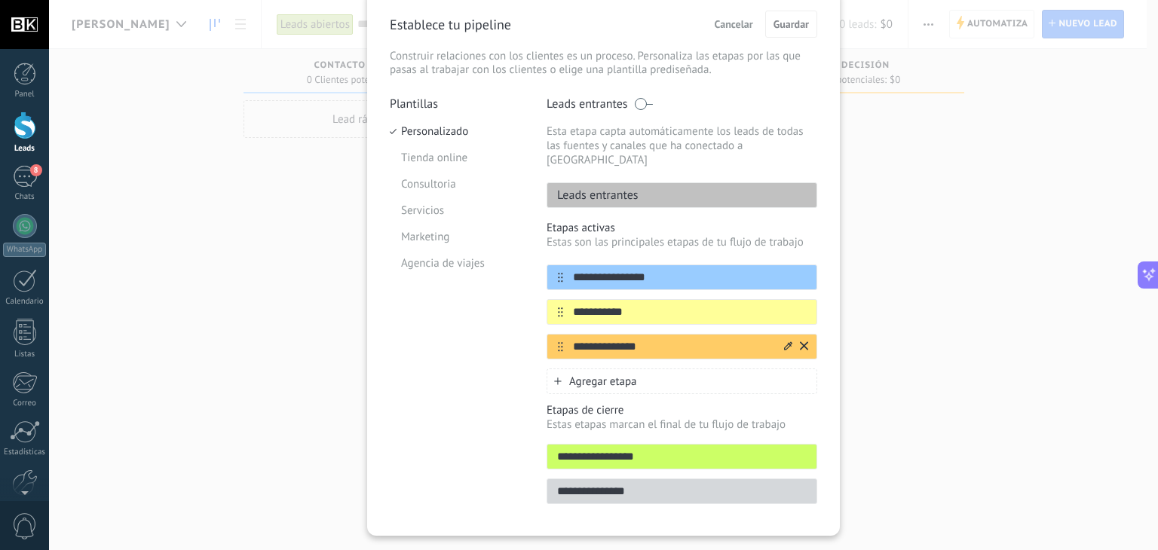
scroll to position [81, 0]
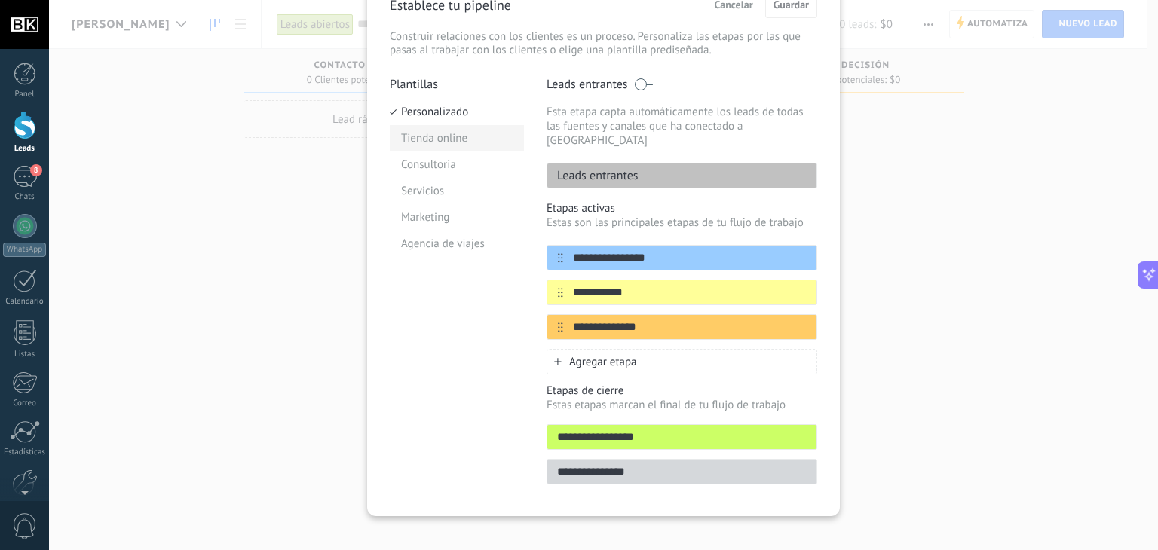
click at [458, 130] on li "Tienda online" at bounding box center [457, 138] width 134 height 26
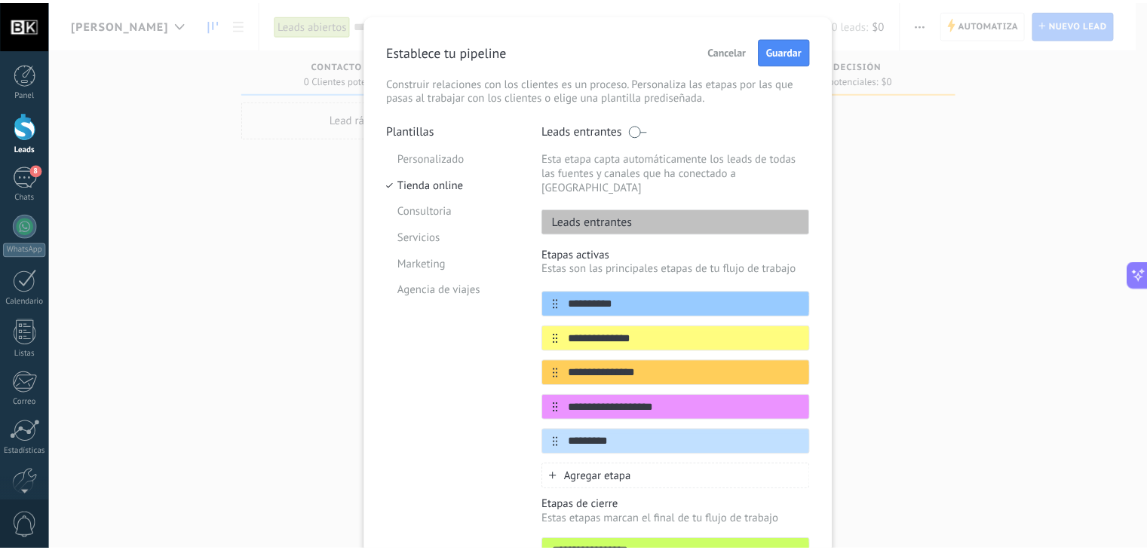
scroll to position [0, 0]
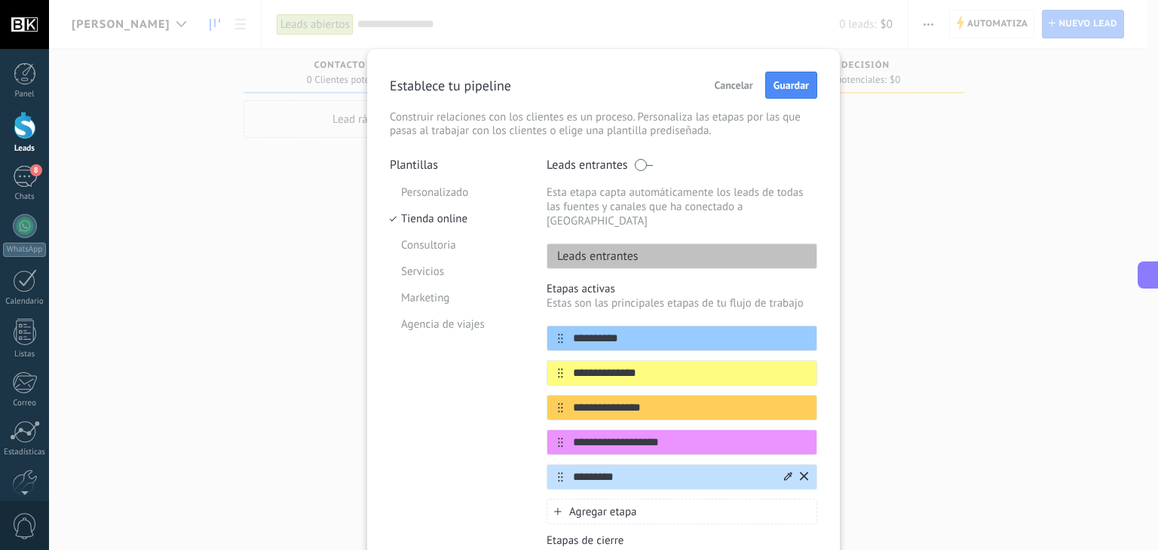
click at [606, 470] on input "*********" at bounding box center [672, 478] width 219 height 16
click at [622, 470] on input "*********" at bounding box center [672, 478] width 219 height 16
click at [461, 245] on li "Consultoria" at bounding box center [457, 245] width 134 height 26
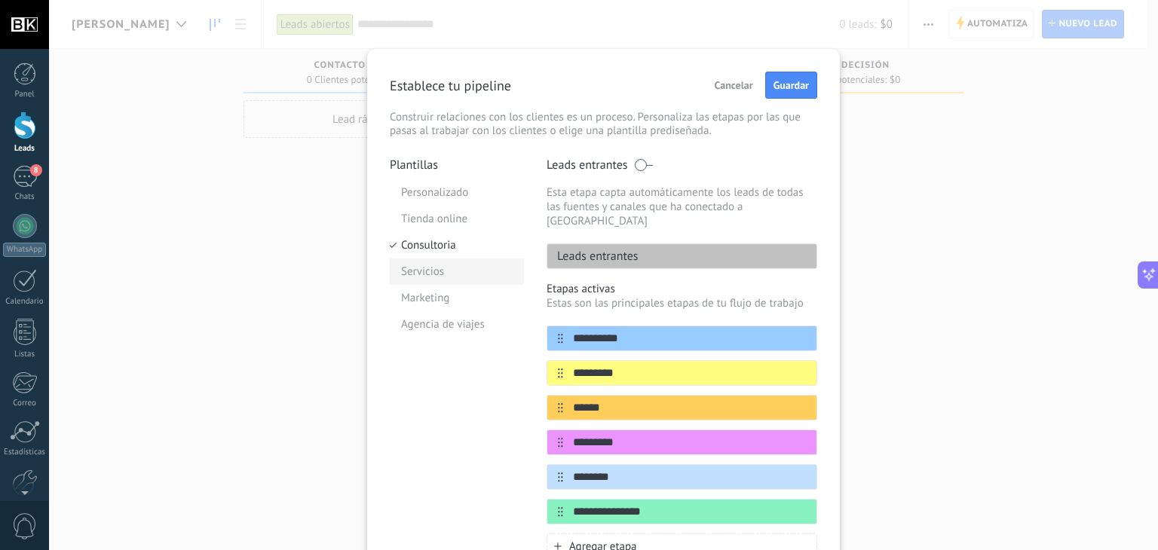
click at [452, 280] on li "Servicios" at bounding box center [457, 272] width 134 height 26
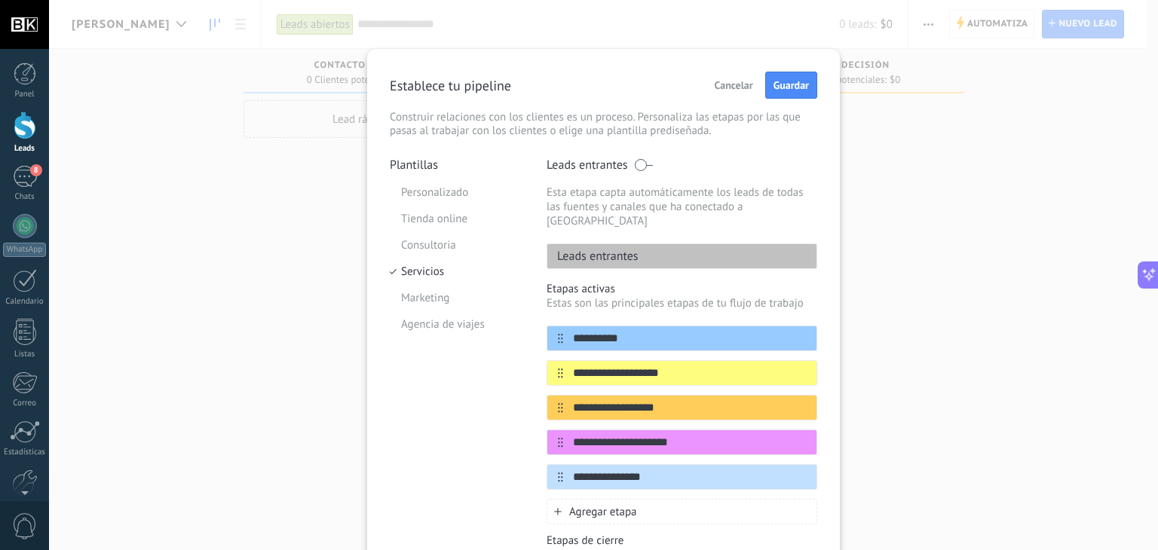
click at [718, 82] on span "Cancelar" at bounding box center [734, 85] width 38 height 11
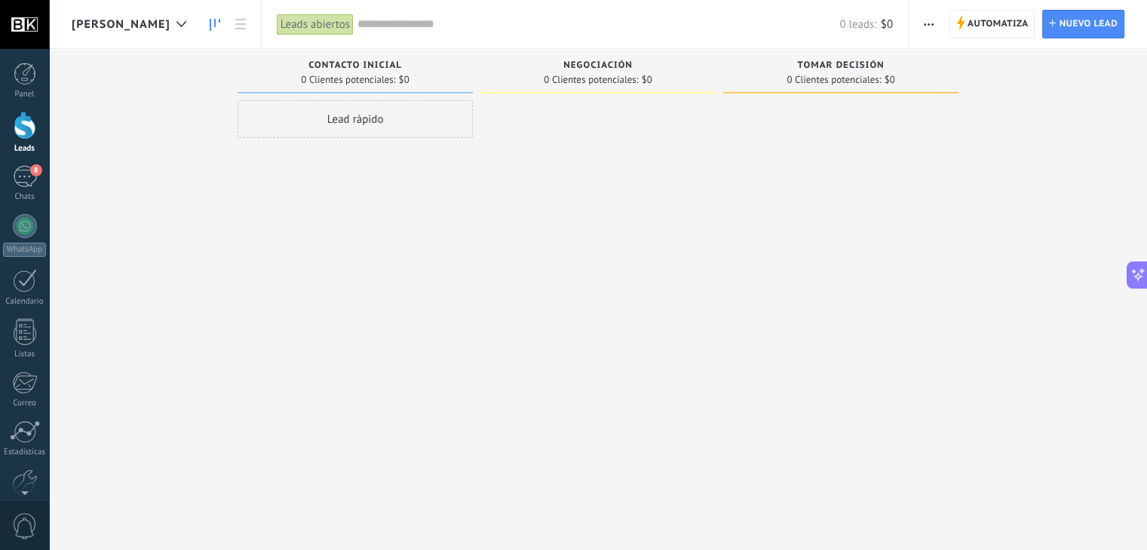
click at [455, 221] on div "Lead rápido" at bounding box center [355, 277] width 235 height 354
click at [357, 26] on input "text" at bounding box center [598, 25] width 482 height 16
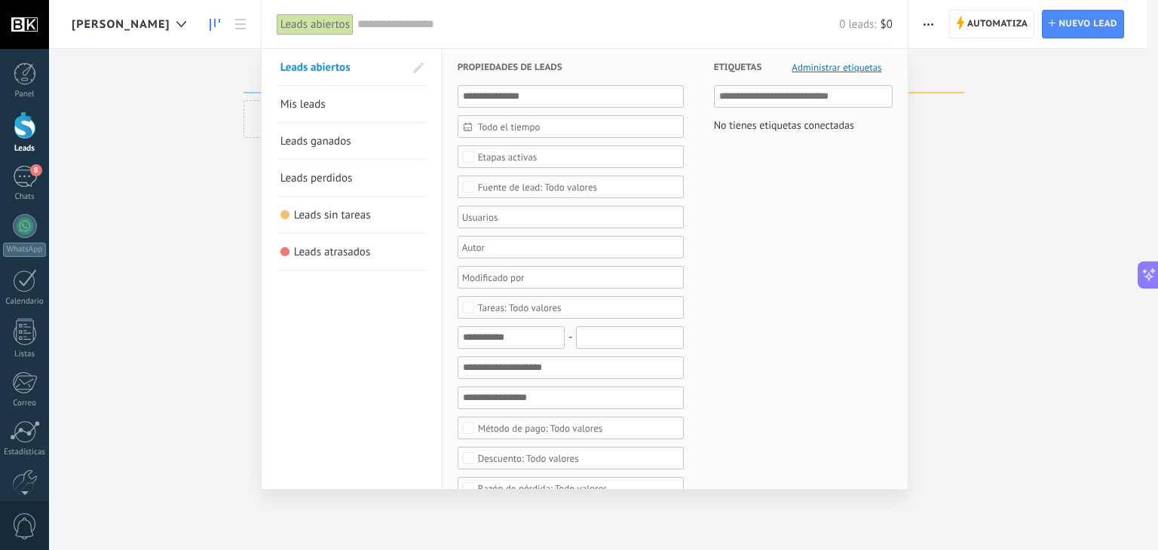
click at [280, 100] on span "Mis leads" at bounding box center [302, 104] width 45 height 14
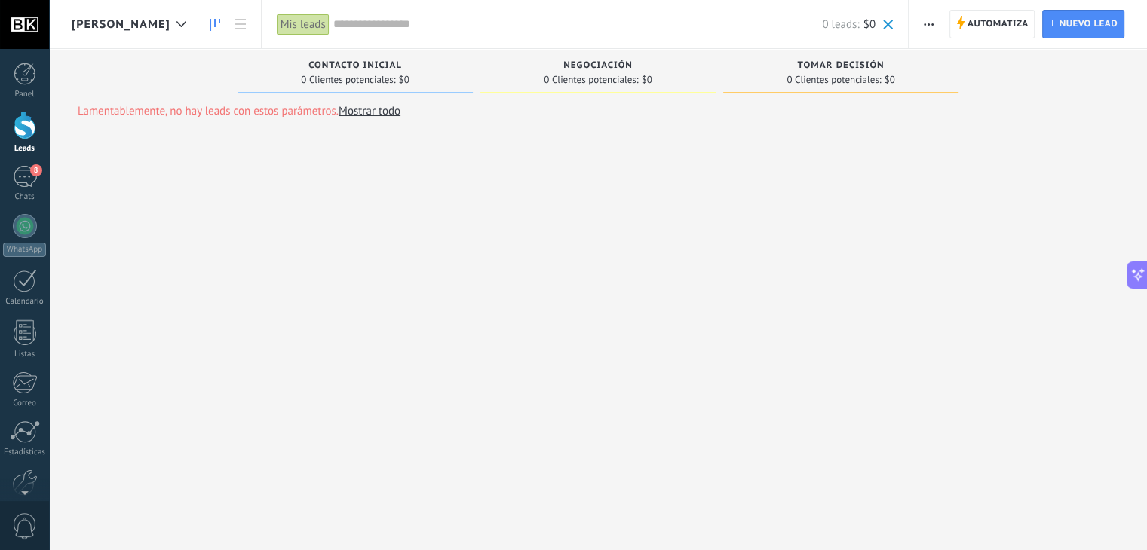
click at [277, 23] on div "Mis leads" at bounding box center [303, 25] width 53 height 22
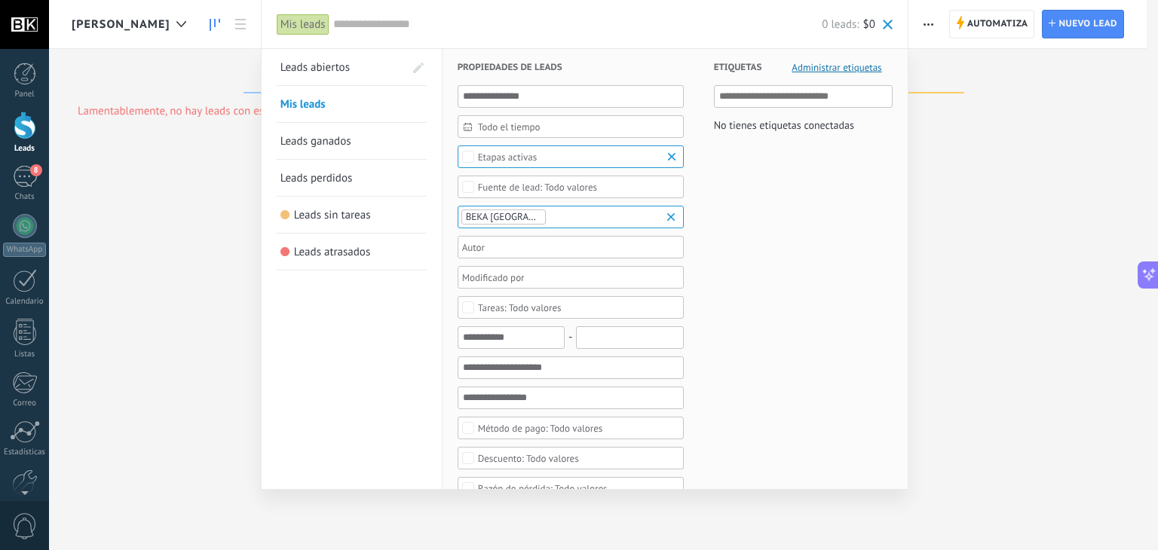
click at [333, 17] on input "text" at bounding box center [577, 25] width 489 height 16
click at [293, 78] on link "Leads abiertos" at bounding box center [342, 67] width 124 height 36
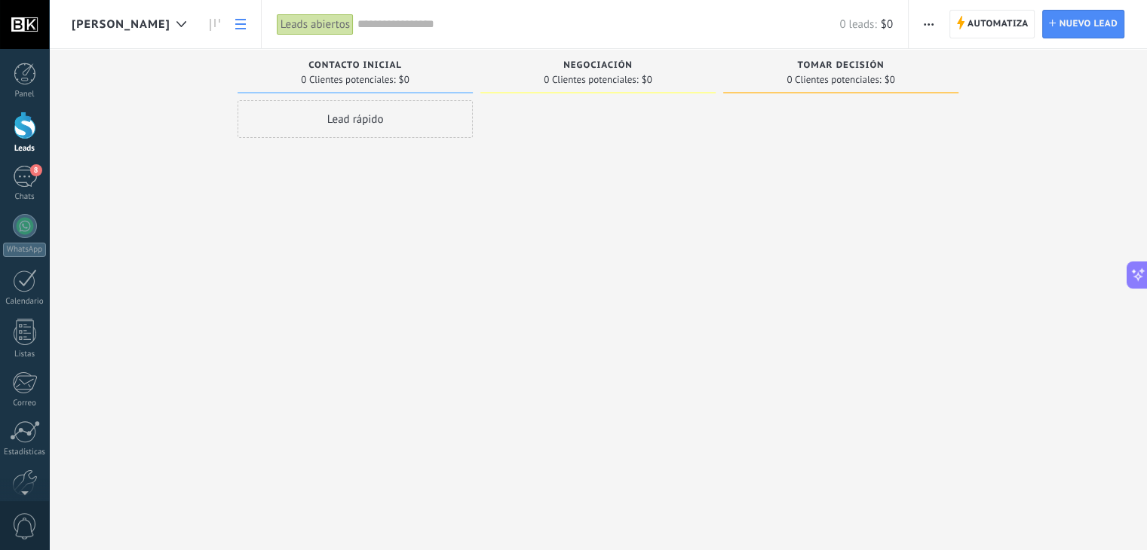
click at [235, 27] on icon at bounding box center [240, 24] width 11 height 11
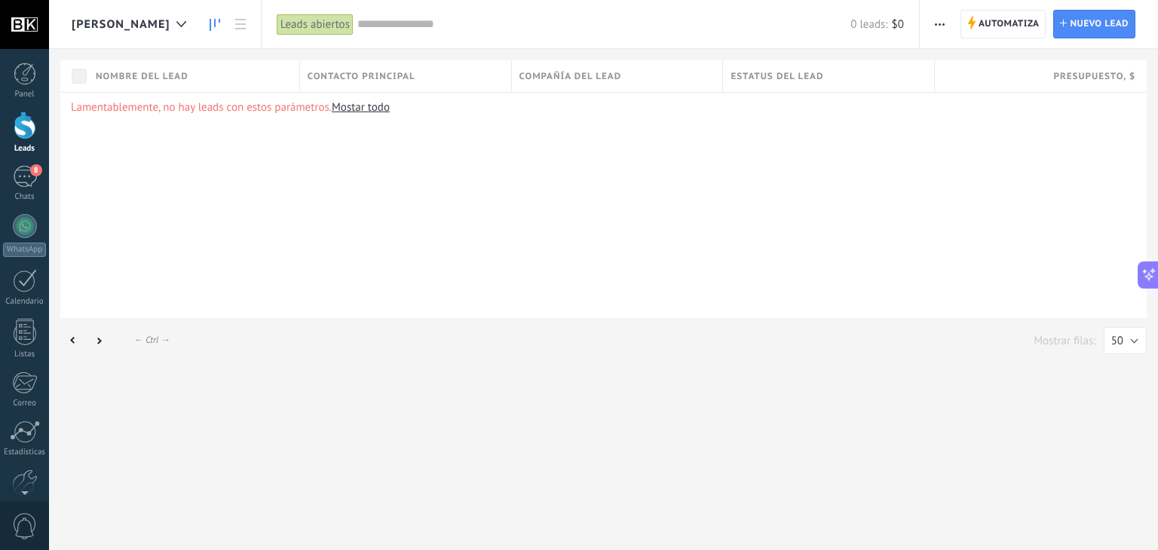
click at [210, 24] on icon at bounding box center [215, 25] width 11 height 12
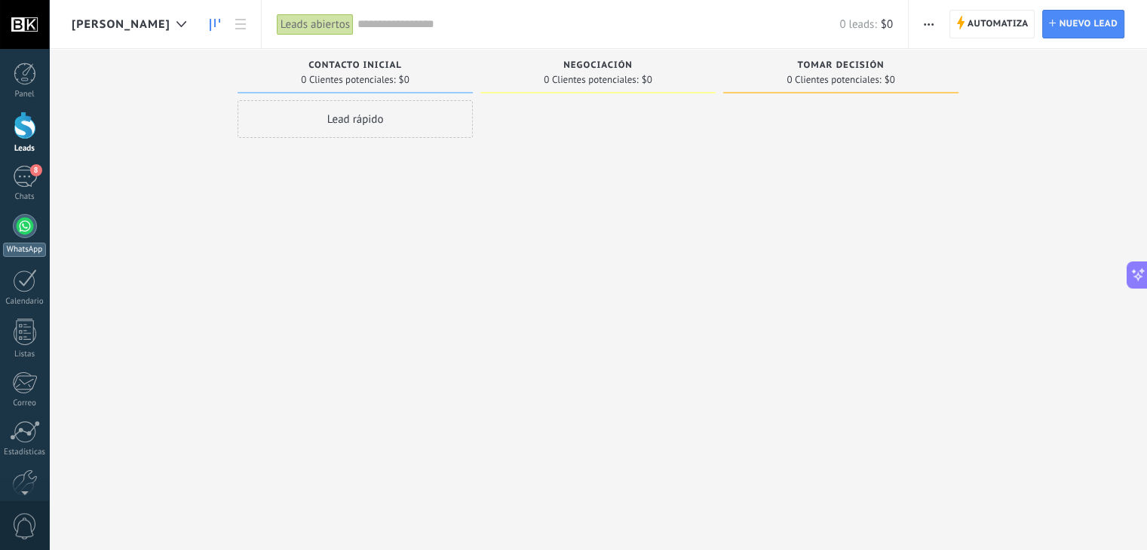
click at [31, 225] on div at bounding box center [25, 226] width 24 height 24
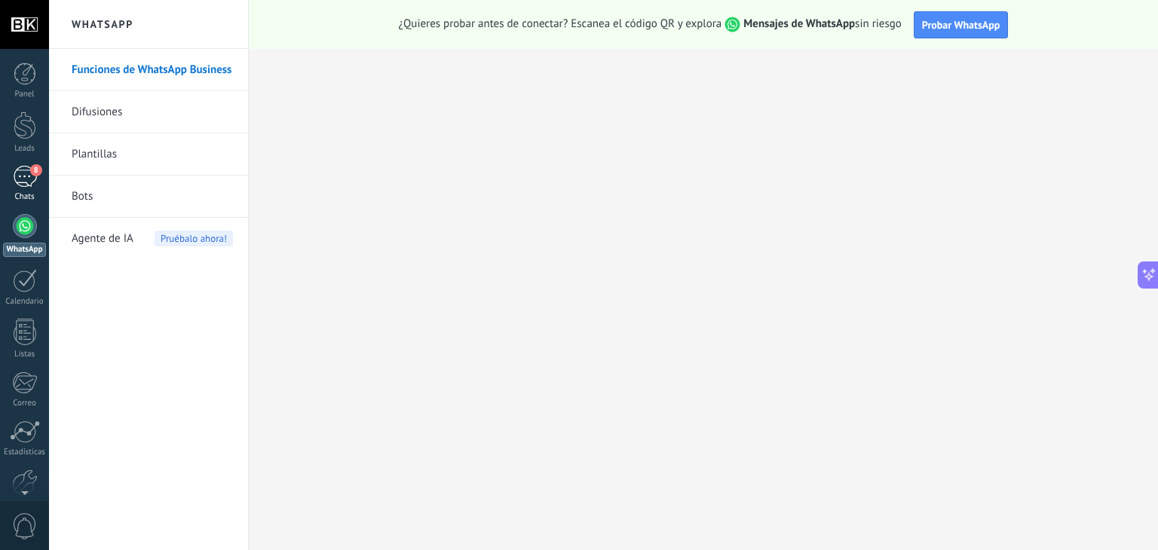
click at [15, 186] on div "8" at bounding box center [25, 177] width 24 height 22
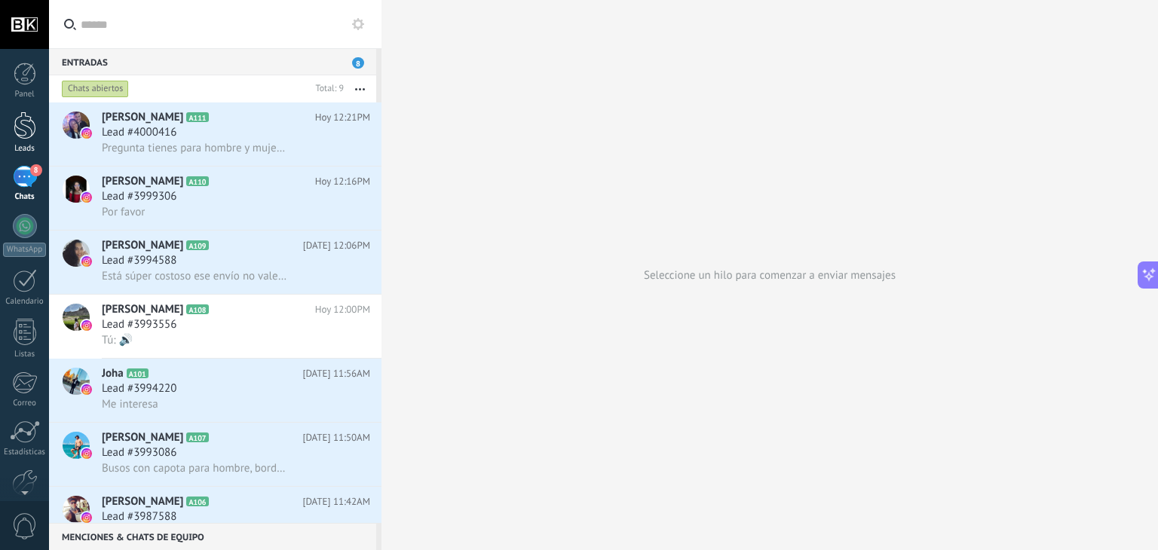
click at [18, 127] on div at bounding box center [25, 126] width 23 height 28
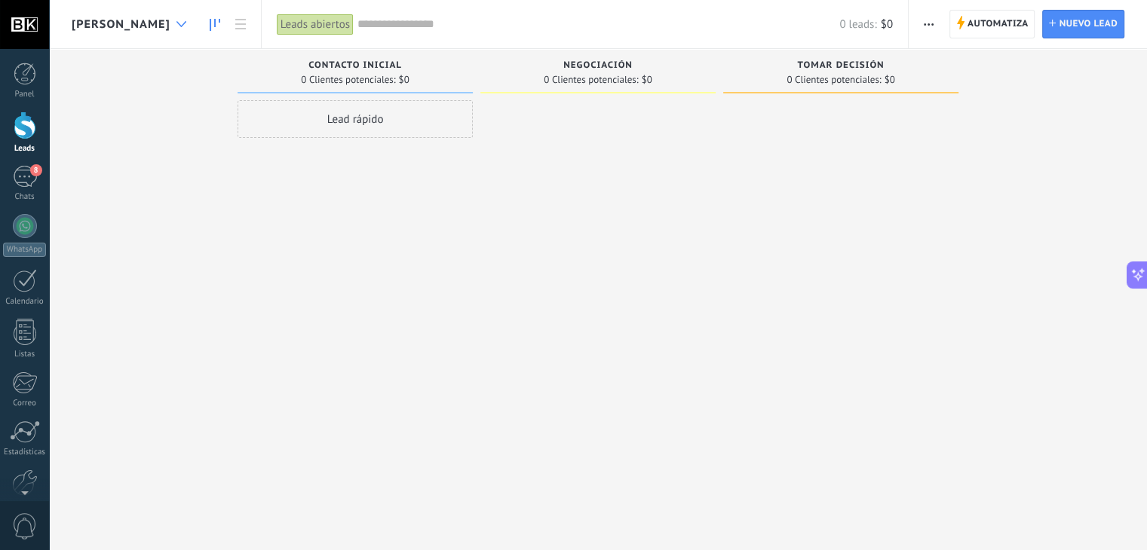
click at [169, 29] on div at bounding box center [181, 24] width 25 height 29
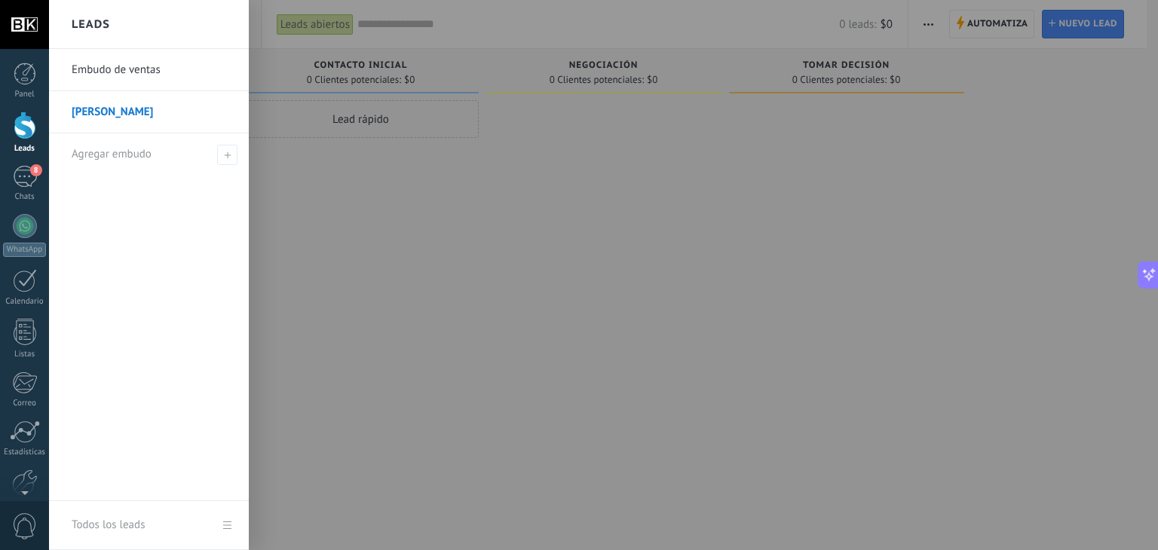
click at [115, 72] on link "Embudo de ventas" at bounding box center [153, 70] width 162 height 42
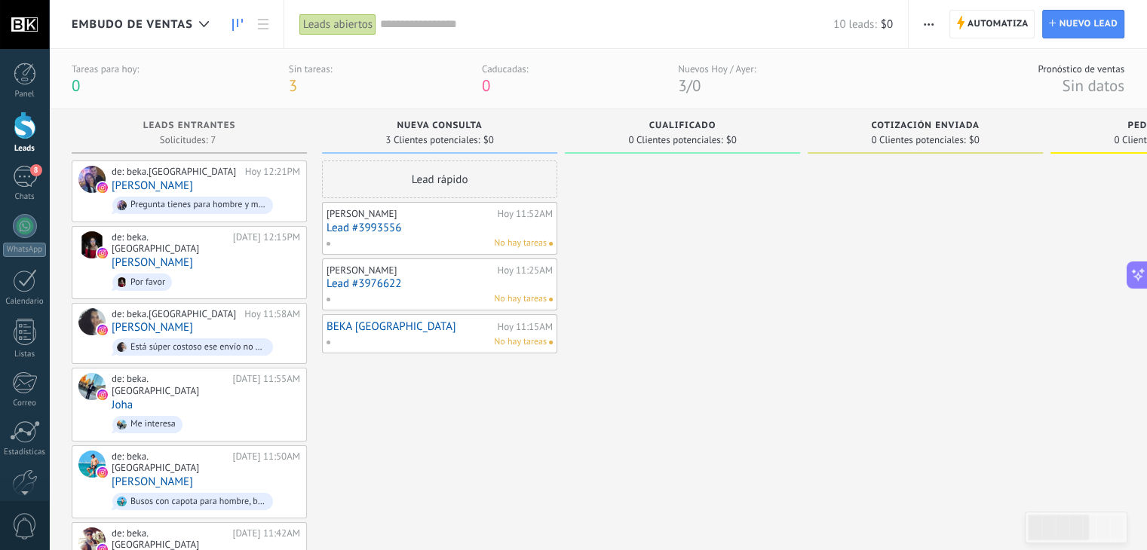
click at [15, 24] on div at bounding box center [24, 24] width 49 height 49
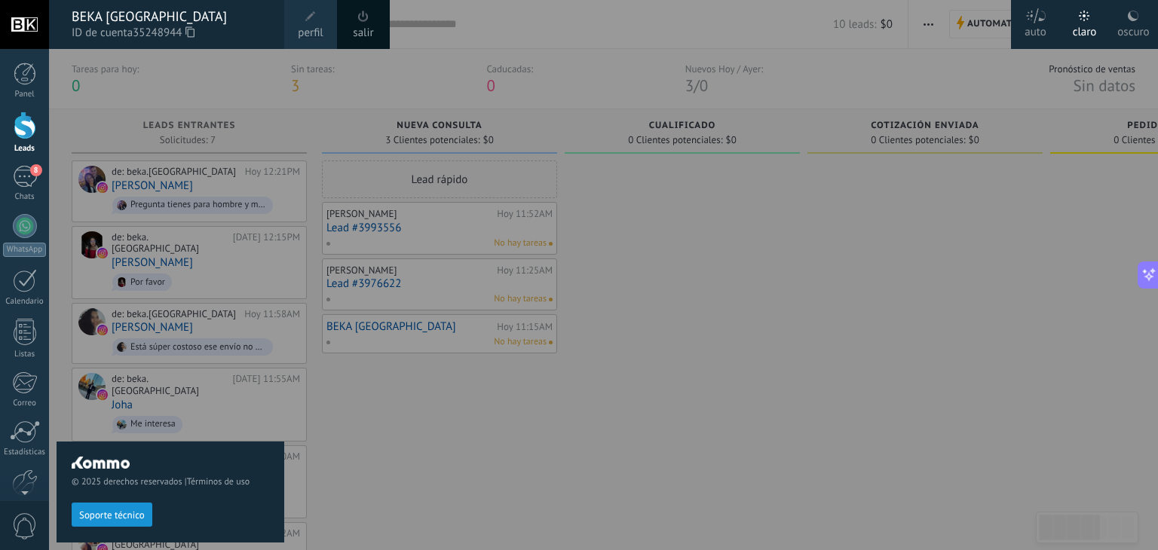
click at [297, 27] on link "perfil" at bounding box center [310, 24] width 53 height 49
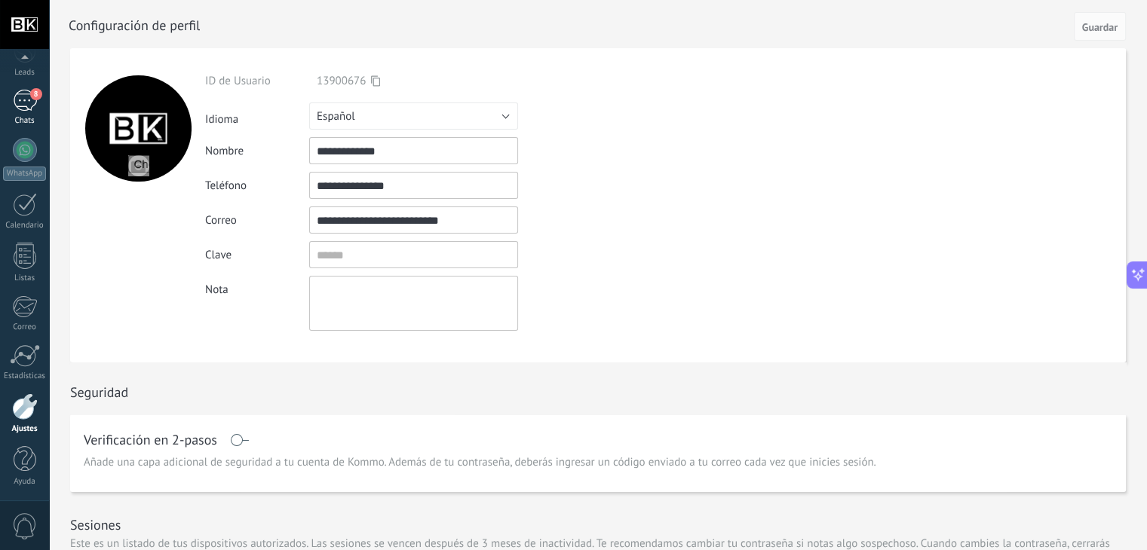
click at [24, 109] on div "8" at bounding box center [25, 101] width 24 height 22
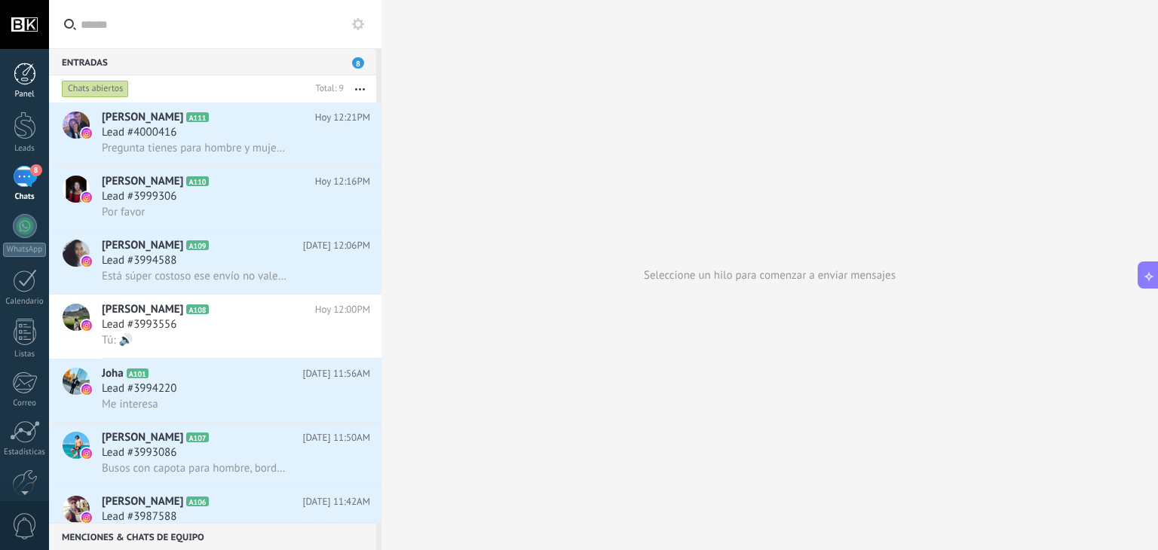
click at [26, 73] on div at bounding box center [25, 74] width 23 height 23
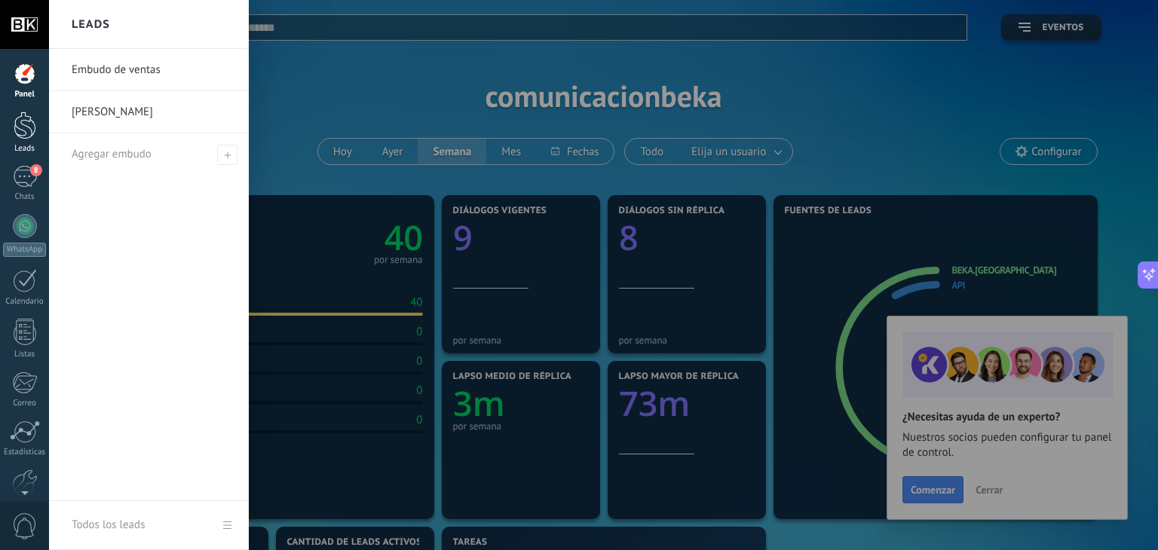
click at [26, 128] on div at bounding box center [25, 126] width 23 height 28
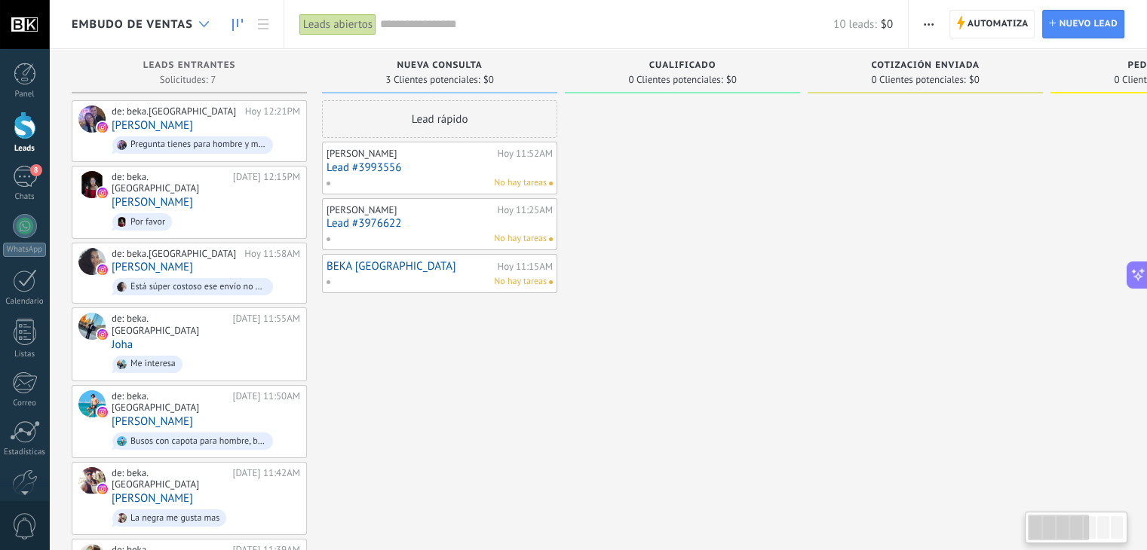
click at [195, 22] on div at bounding box center [204, 24] width 25 height 29
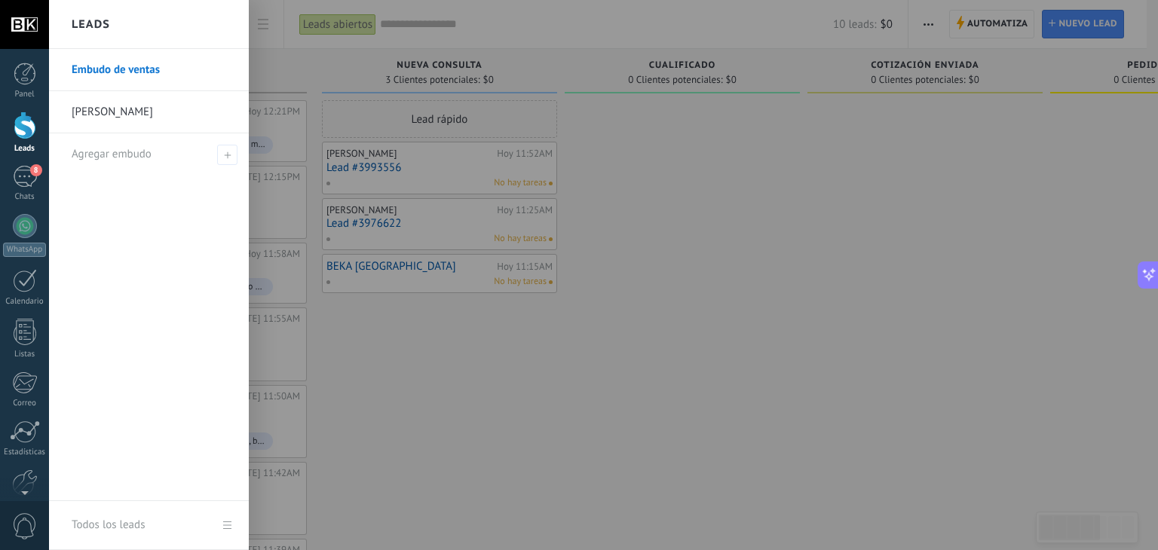
click at [98, 112] on link "[PERSON_NAME]" at bounding box center [153, 112] width 162 height 42
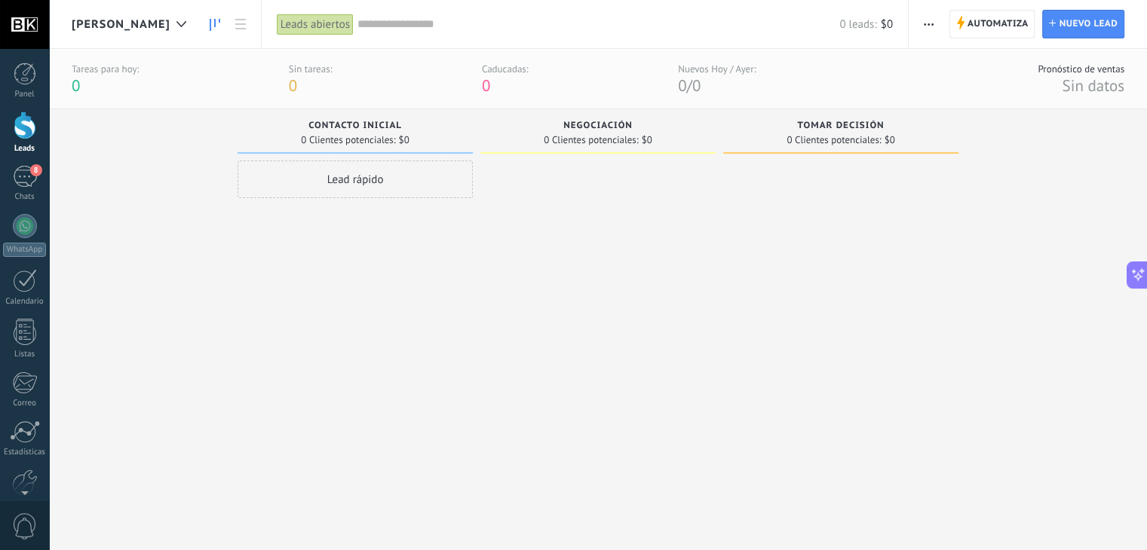
click at [365, 23] on input "text" at bounding box center [598, 25] width 482 height 16
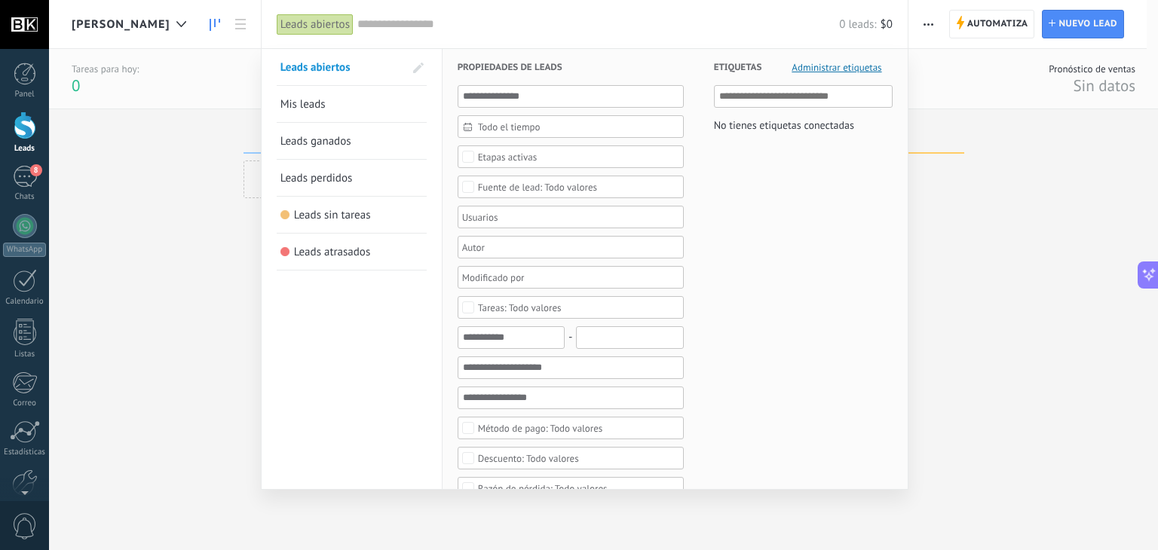
click at [306, 179] on link "Leads perdidos" at bounding box center [351, 178] width 143 height 36
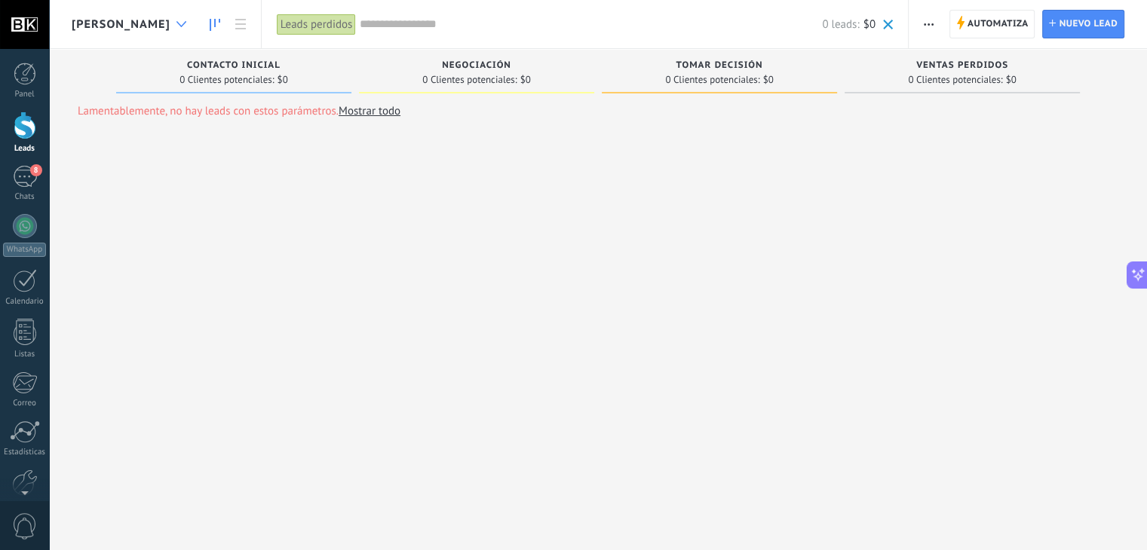
click at [176, 23] on icon at bounding box center [181, 24] width 10 height 6
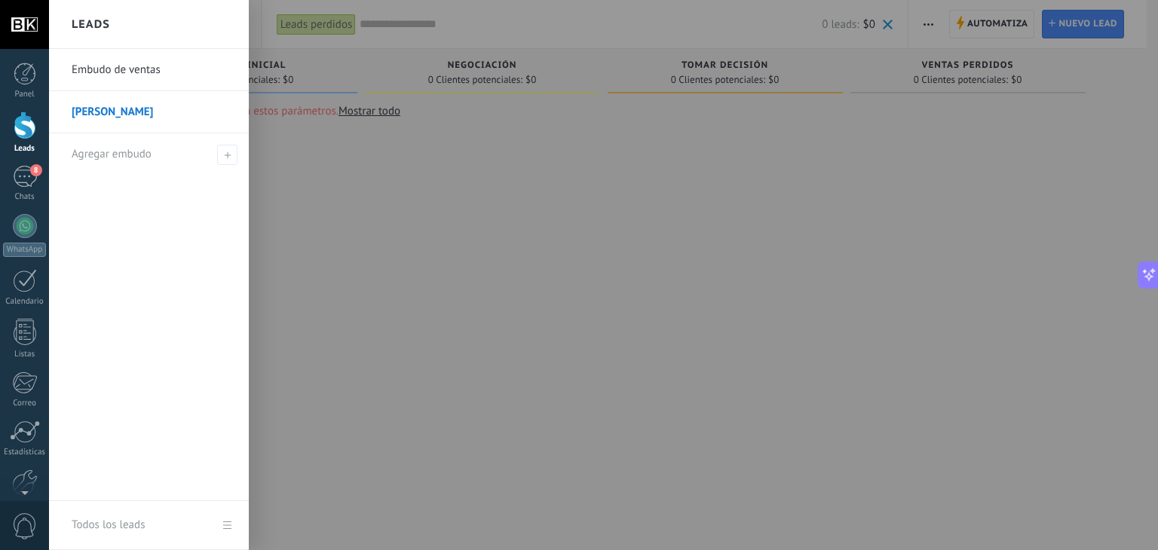
click at [90, 112] on link "[PERSON_NAME]" at bounding box center [153, 112] width 162 height 42
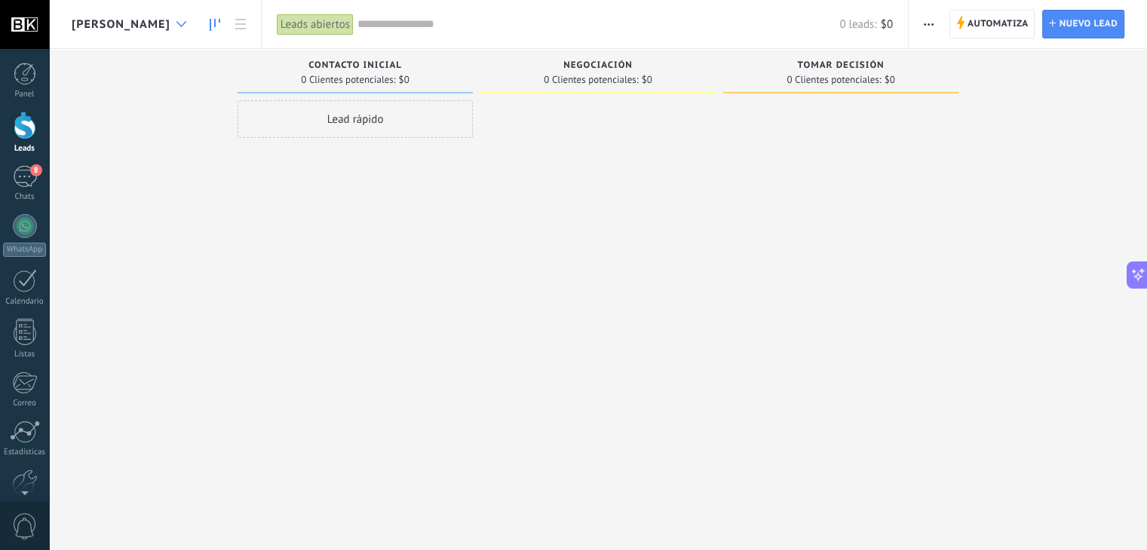
click at [176, 25] on icon at bounding box center [181, 24] width 10 height 6
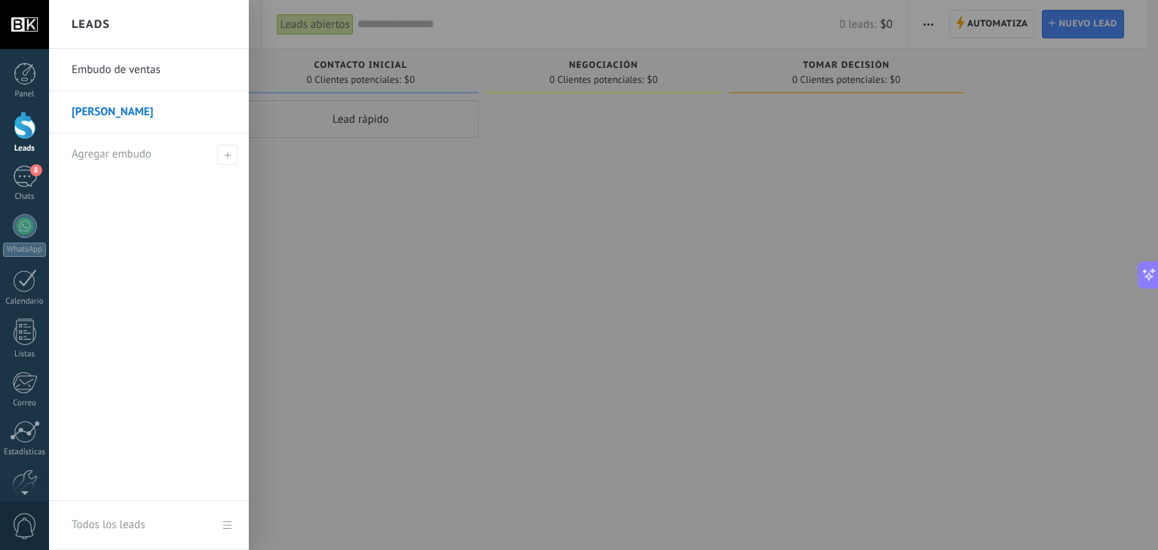
click at [133, 25] on div "Leads" at bounding box center [149, 24] width 200 height 49
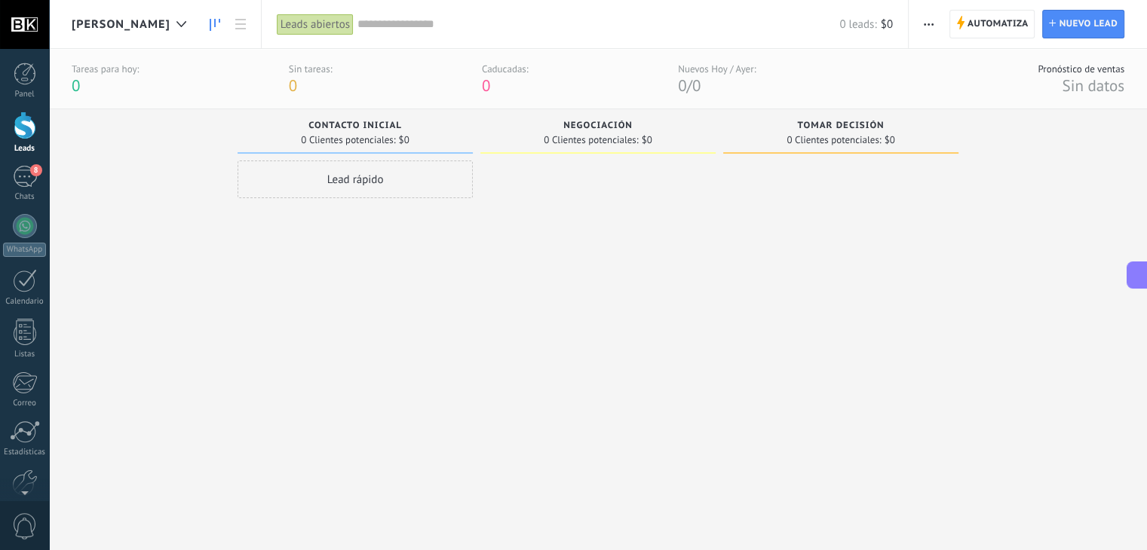
click at [1128, 277] on button at bounding box center [1136, 275] width 21 height 27
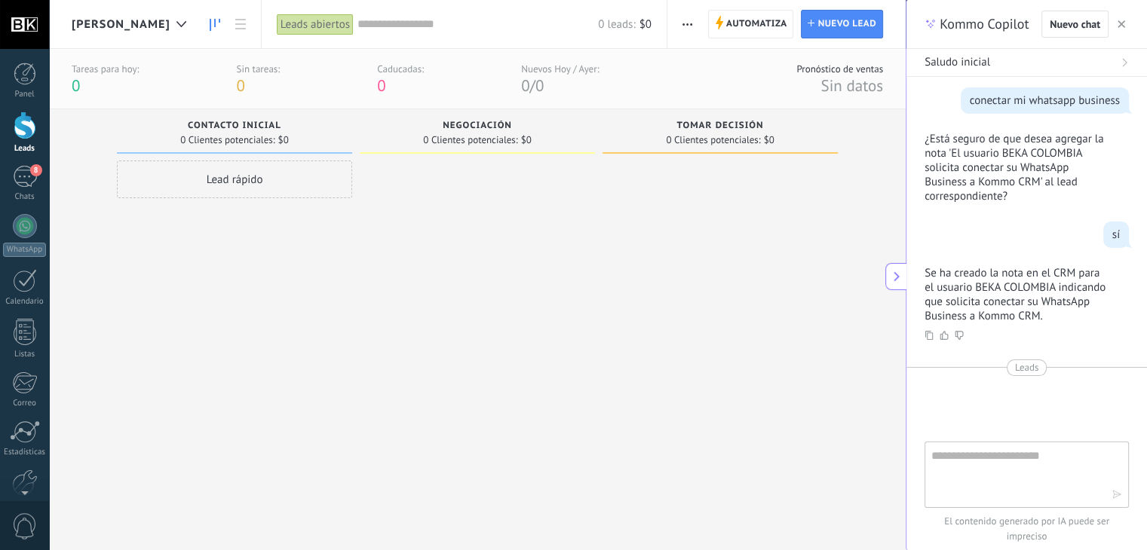
scroll to position [14, 0]
click at [895, 280] on use at bounding box center [895, 277] width 5 height 10
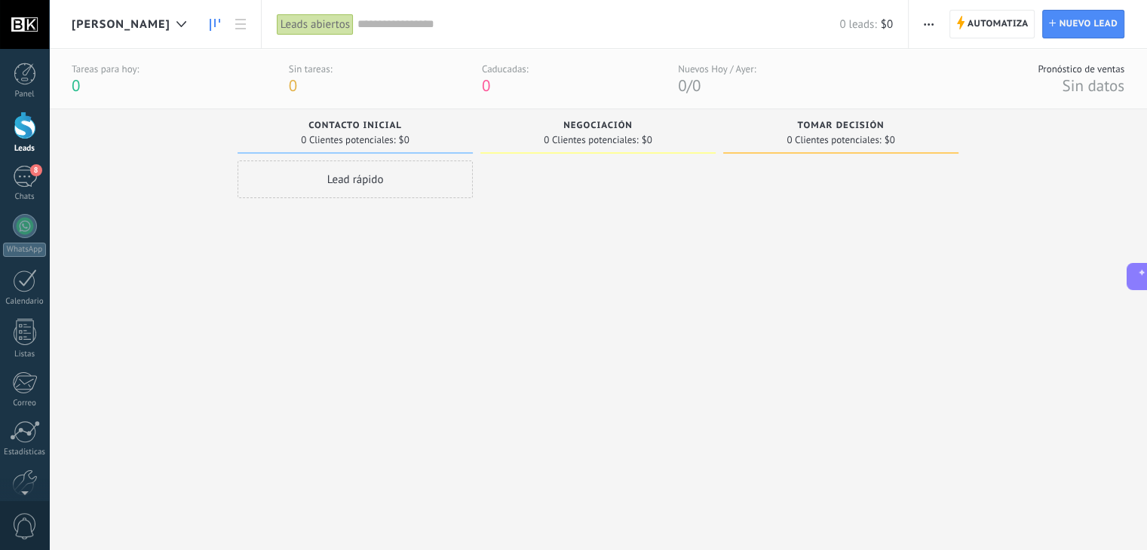
click at [941, 241] on div at bounding box center [840, 313] width 235 height 305
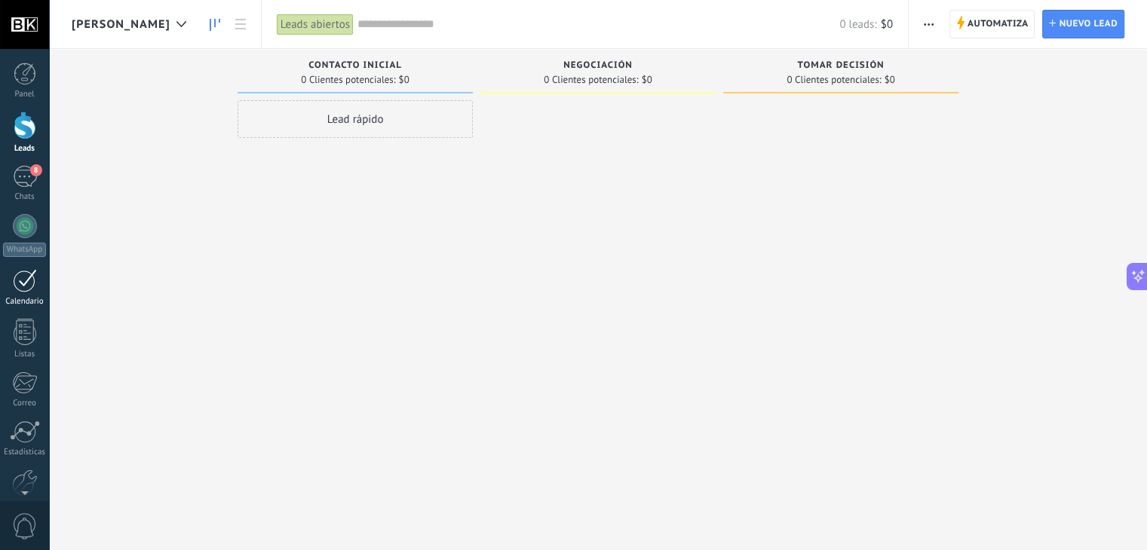
click at [15, 288] on div at bounding box center [25, 280] width 24 height 23
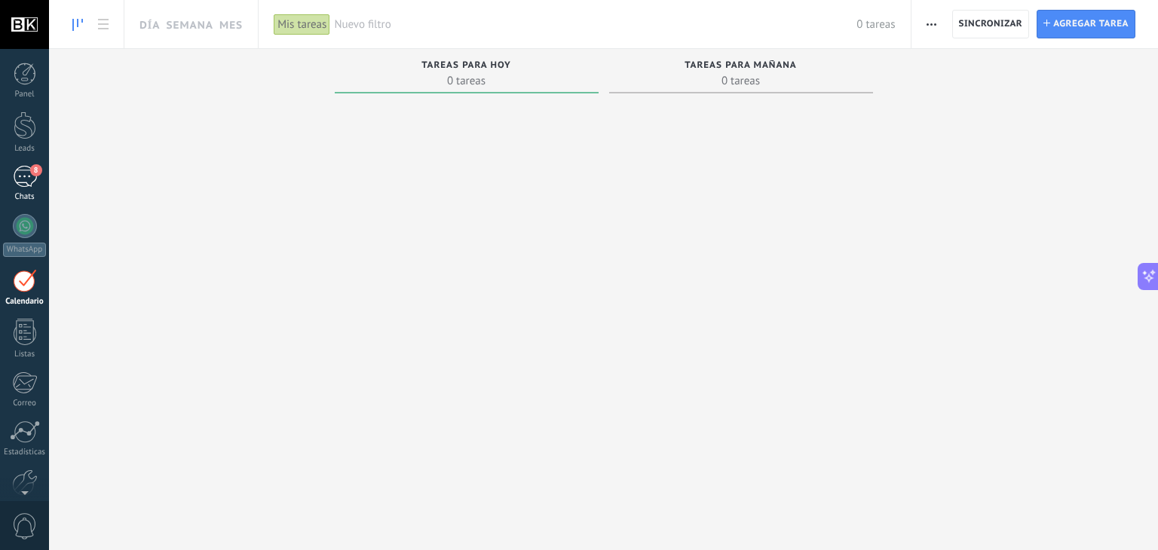
click at [28, 167] on div "8" at bounding box center [25, 177] width 24 height 22
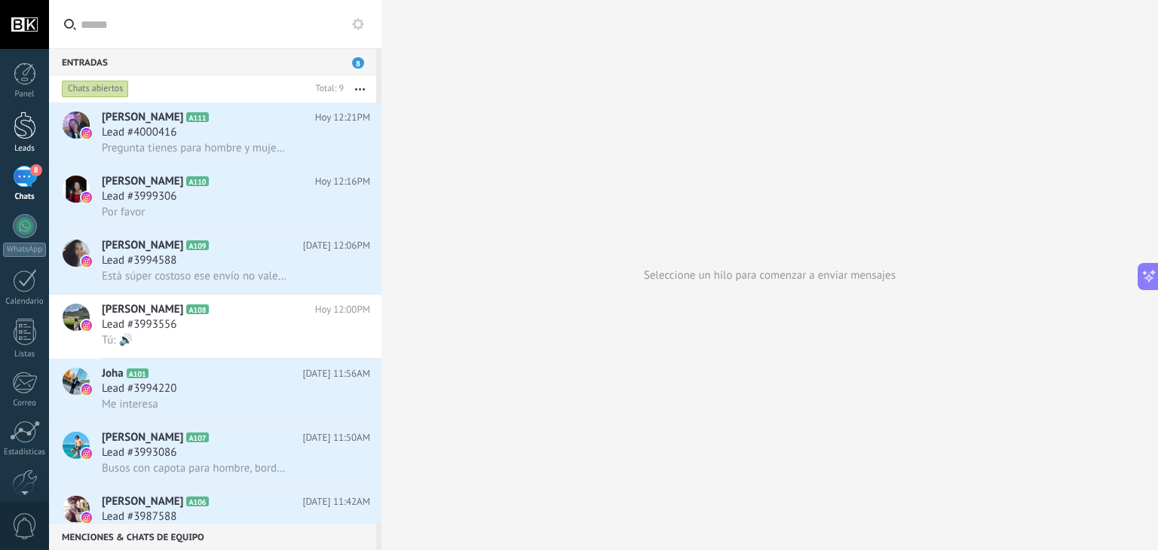
click at [20, 122] on div at bounding box center [25, 126] width 23 height 28
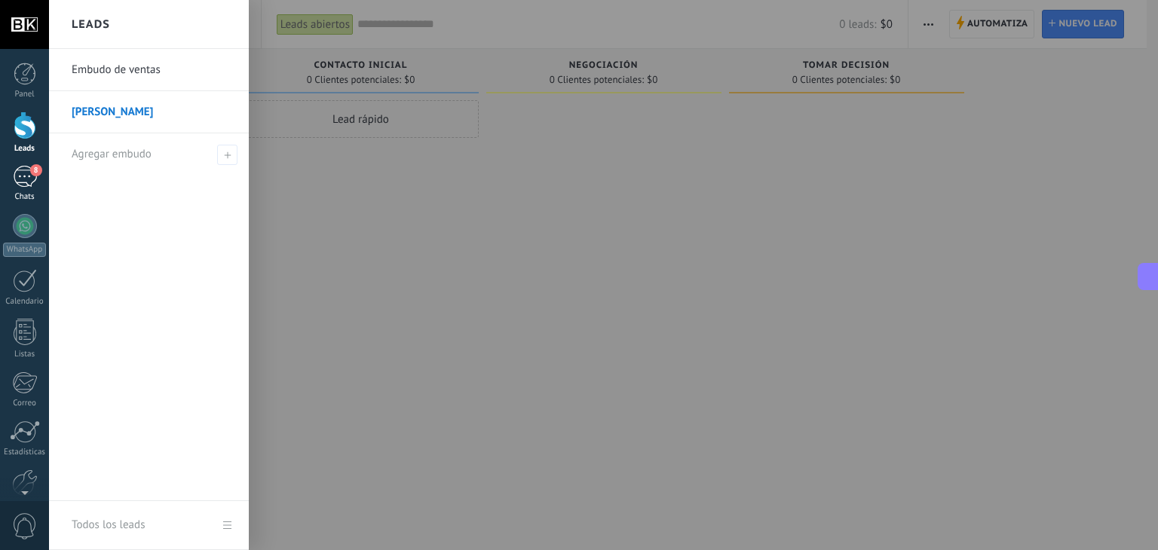
click at [16, 176] on div "8" at bounding box center [25, 177] width 24 height 22
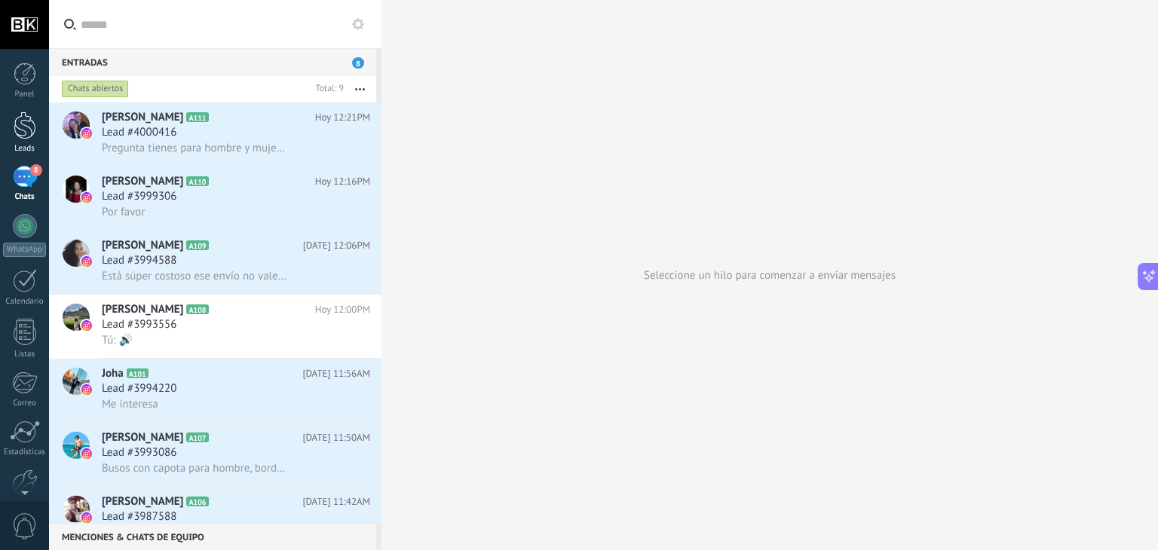
click at [17, 143] on link "Leads" at bounding box center [24, 133] width 49 height 42
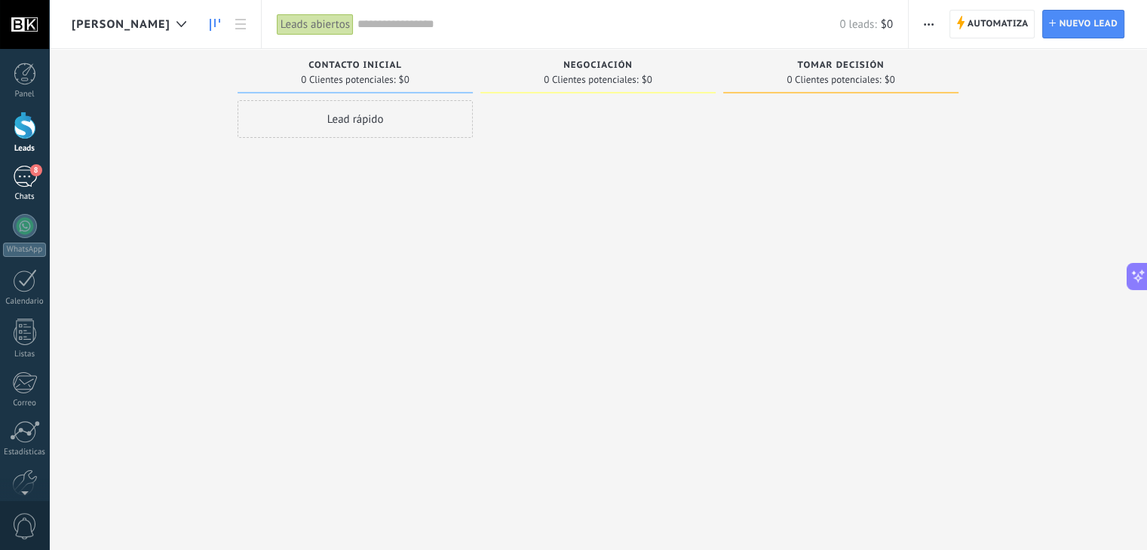
click at [18, 172] on div "8" at bounding box center [25, 177] width 24 height 22
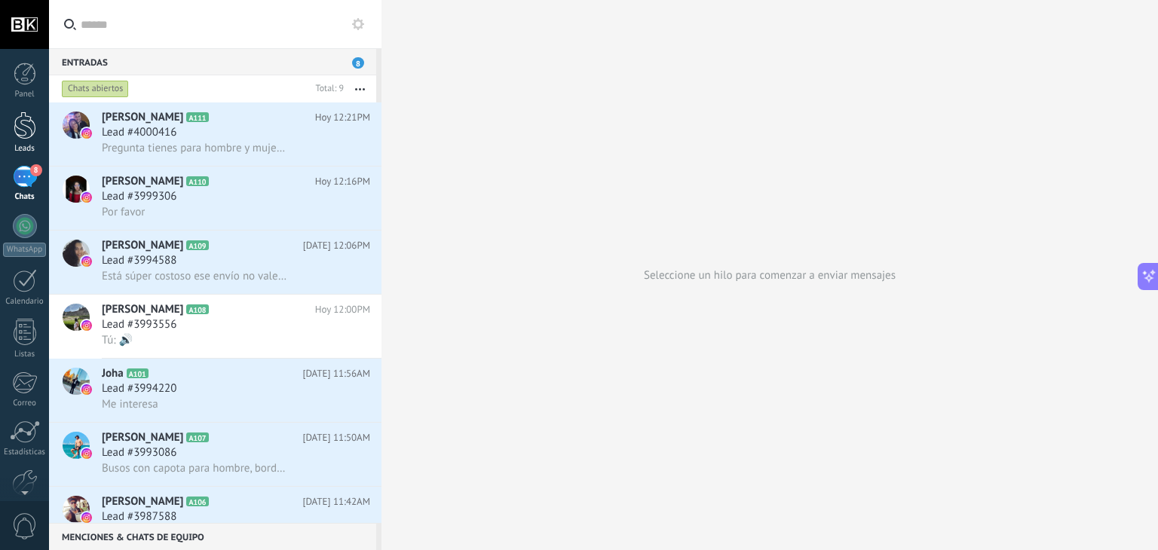
click at [23, 133] on div at bounding box center [25, 126] width 23 height 28
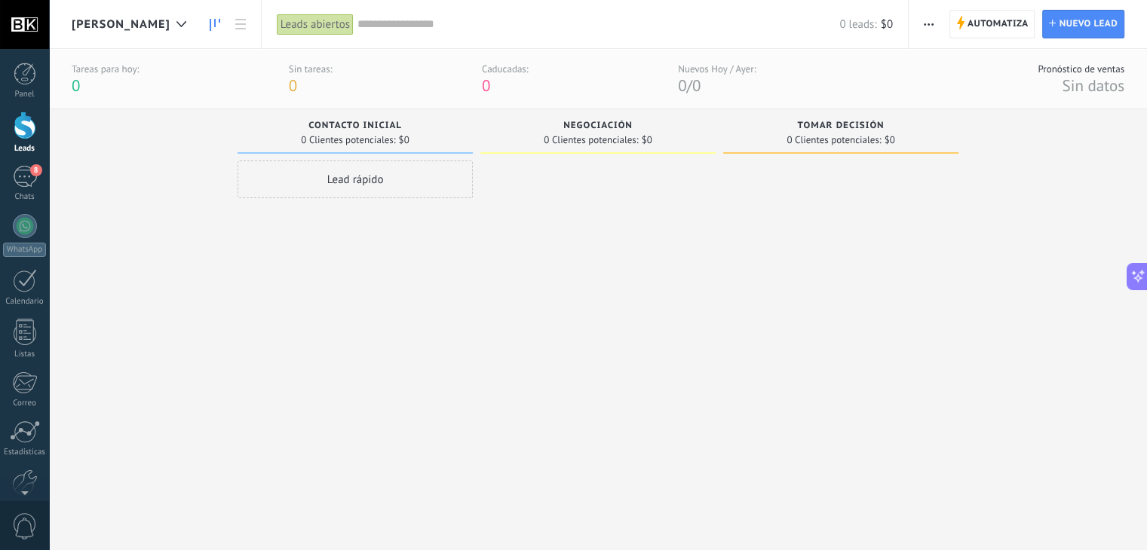
click at [103, 20] on span "[PERSON_NAME]" at bounding box center [121, 24] width 99 height 14
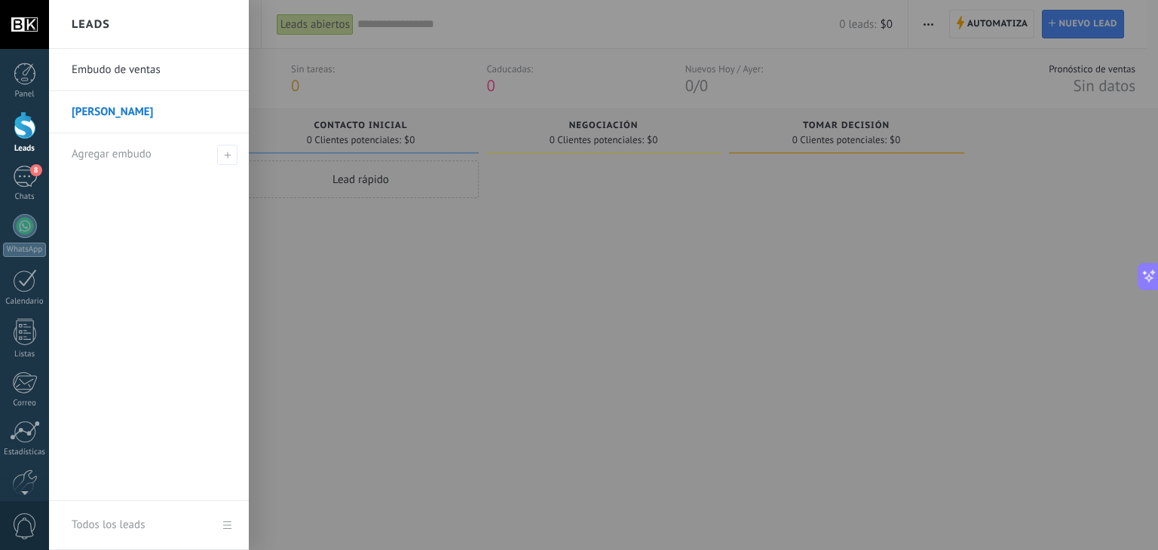
click at [113, 78] on link "Embudo de ventas" at bounding box center [153, 70] width 162 height 42
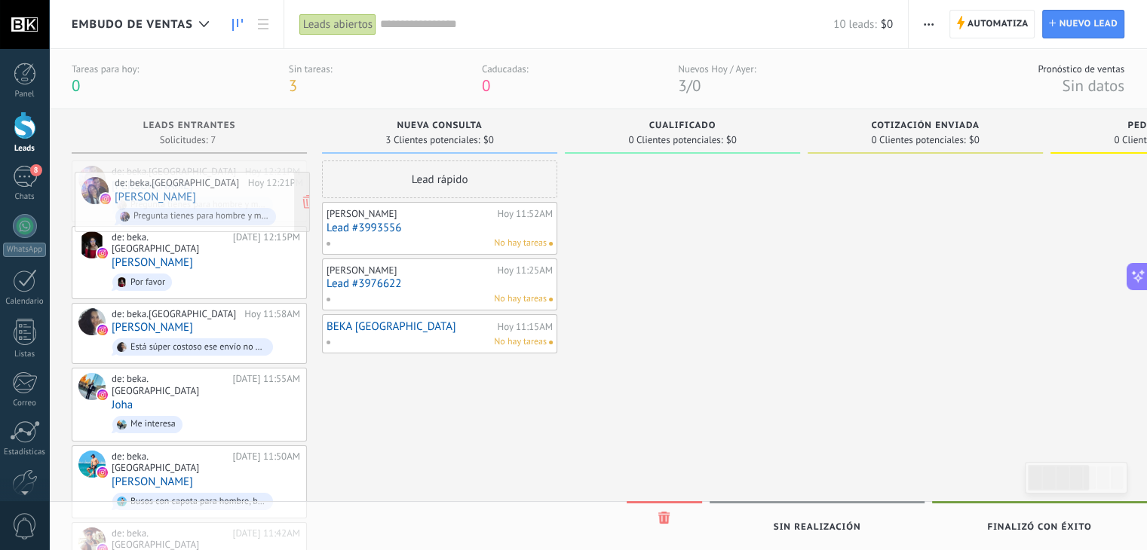
drag, startPoint x: 250, startPoint y: 169, endPoint x: 253, endPoint y: 180, distance: 11.7
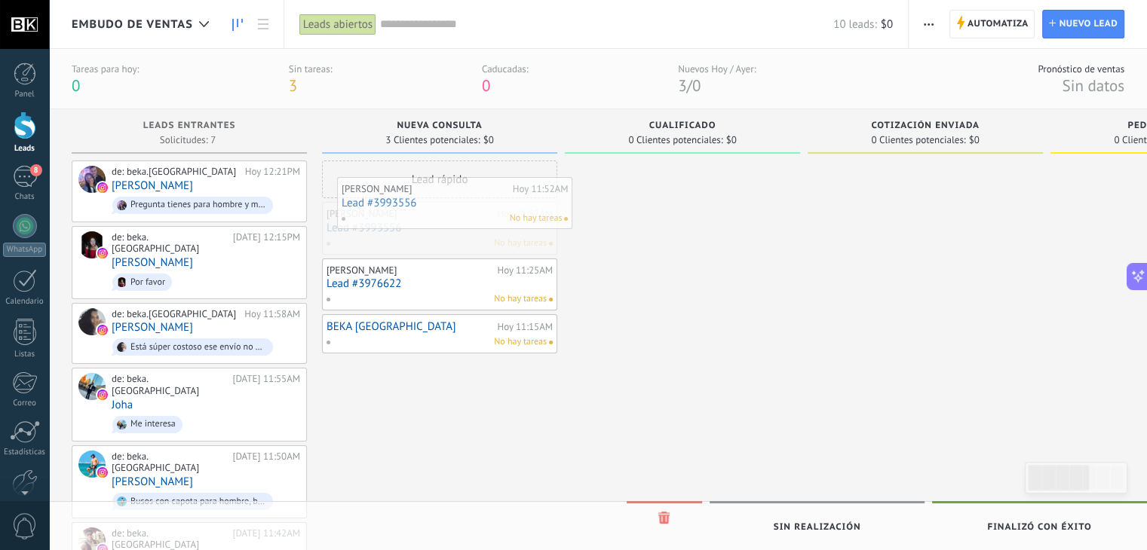
drag, startPoint x: 409, startPoint y: 222, endPoint x: 424, endPoint y: 198, distance: 29.1
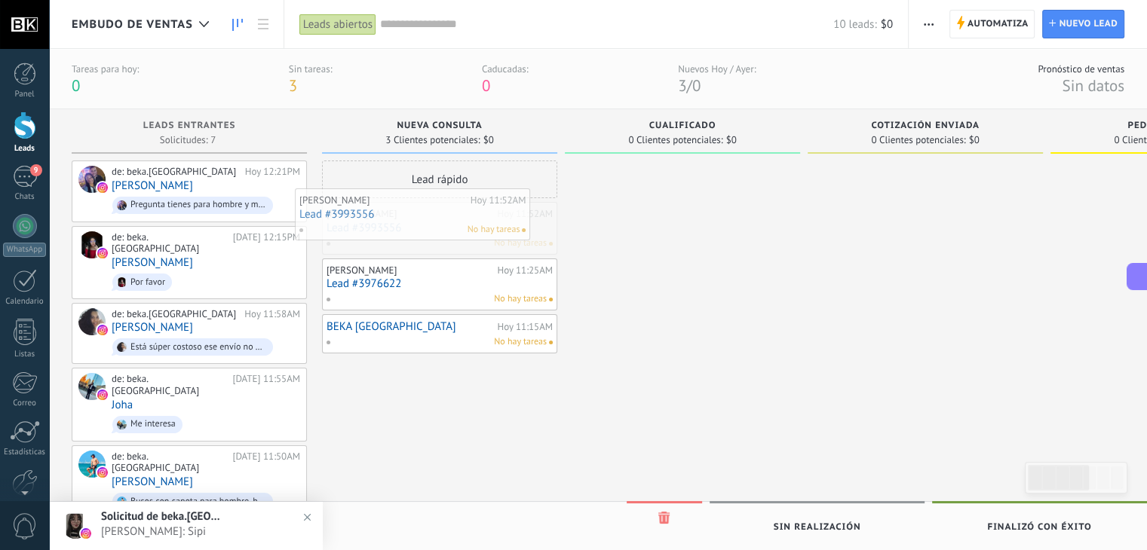
drag, startPoint x: 393, startPoint y: 221, endPoint x: 366, endPoint y: 207, distance: 30.3
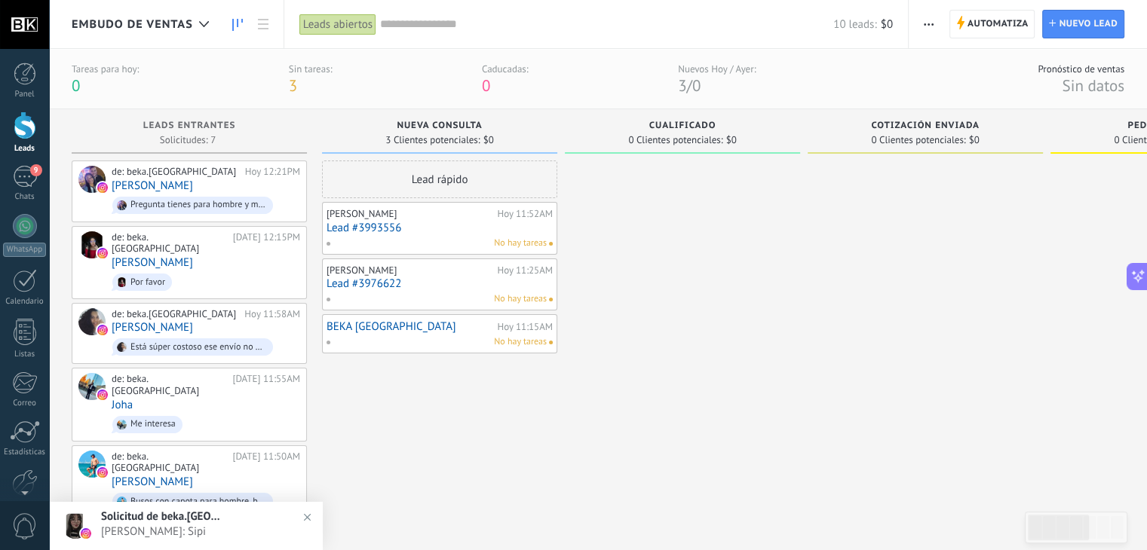
click at [432, 230] on link "Lead #3993556" at bounding box center [439, 228] width 226 height 13
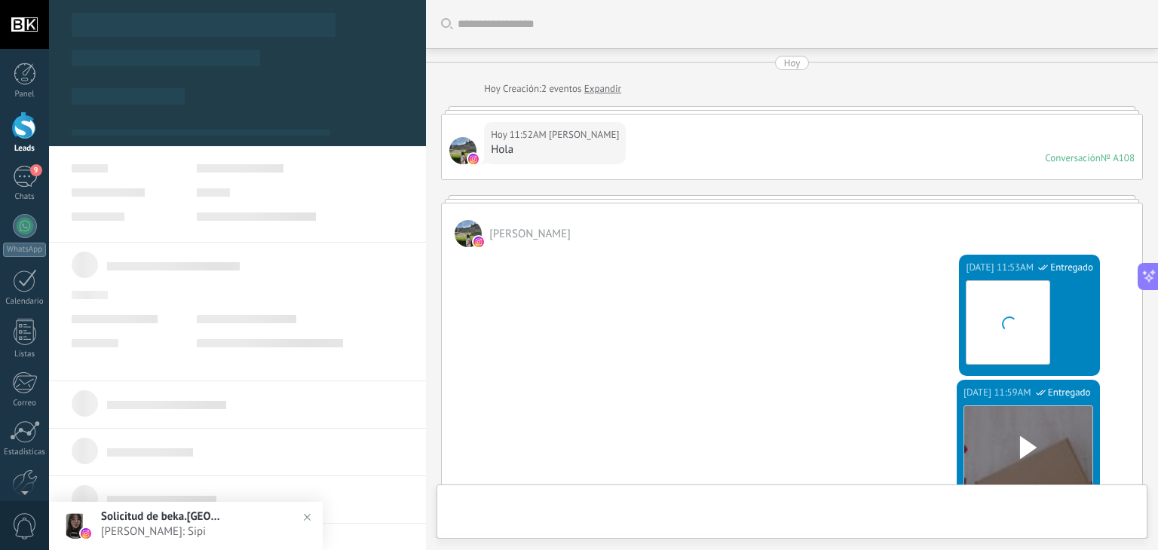
type textarea "**********"
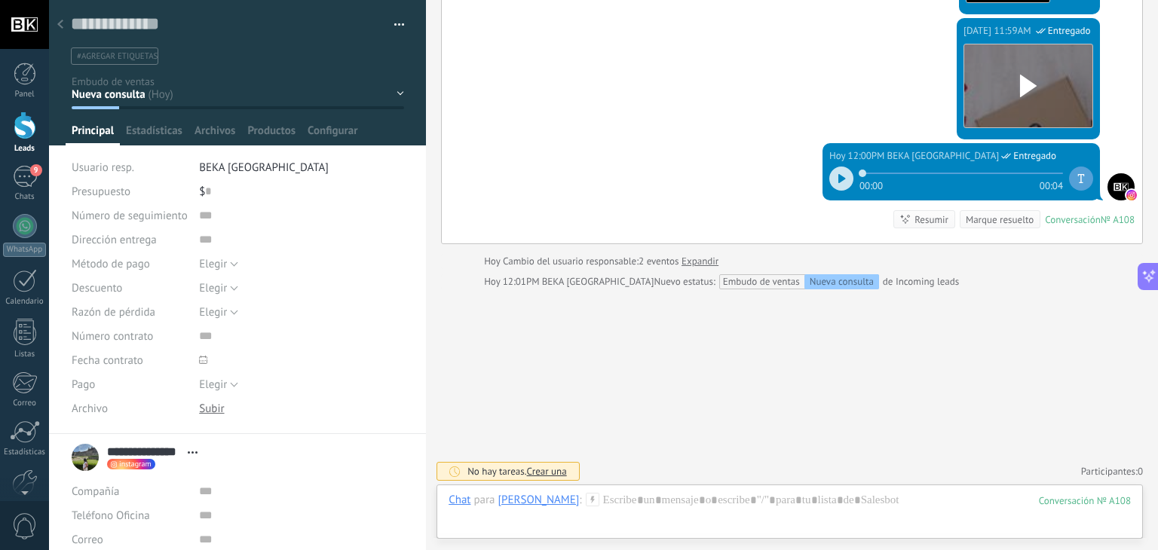
click at [394, 24] on button "button" at bounding box center [394, 25] width 22 height 23
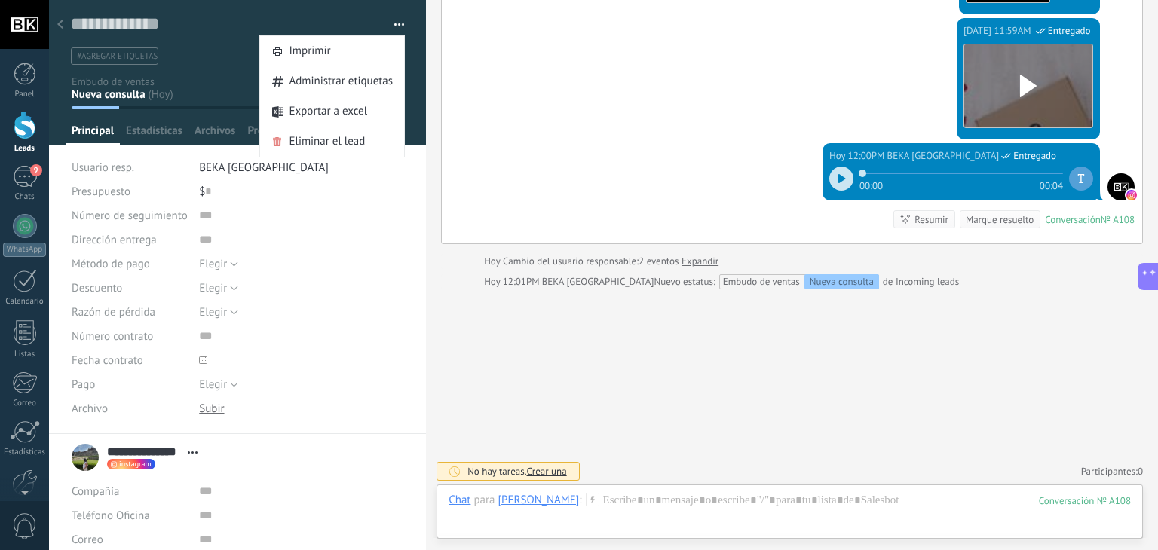
click at [449, 60] on div "Hoy 11:59AM BEKA COLOMBIA Entregado Descargar" at bounding box center [792, 80] width 700 height 125
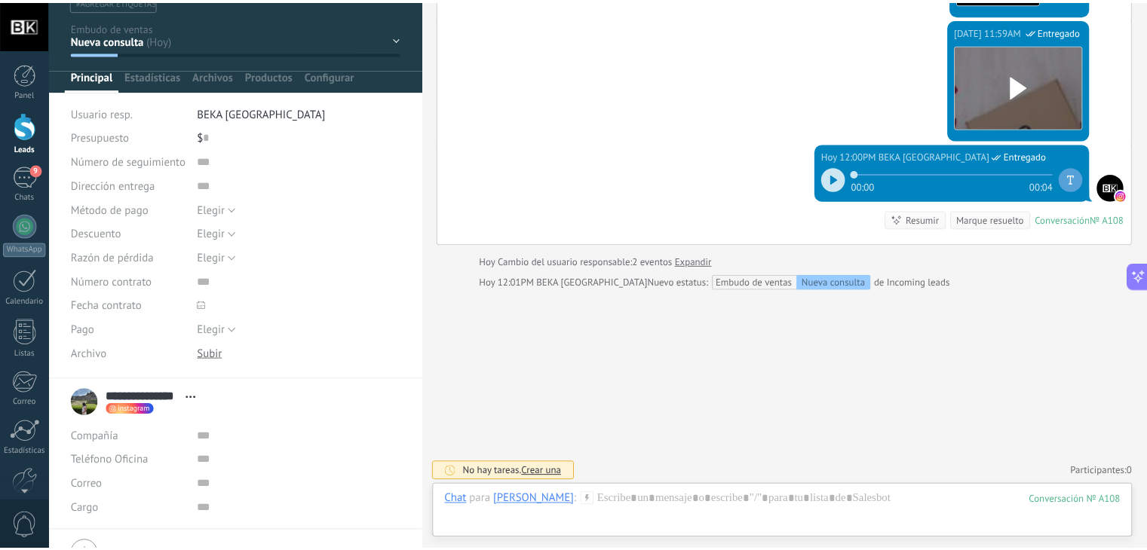
scroll to position [0, 0]
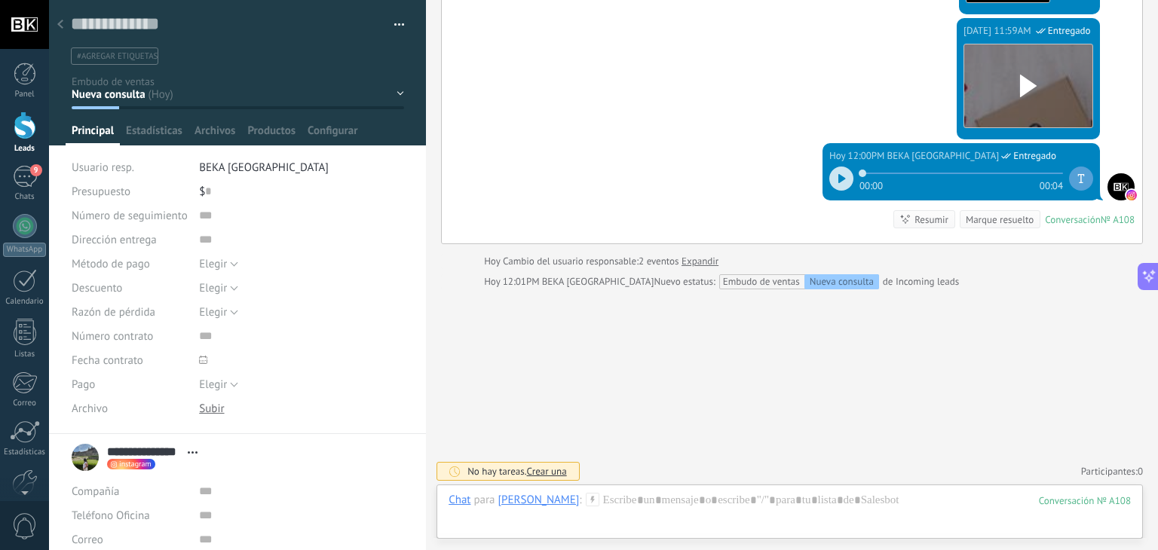
click at [0, 0] on div "Nueva consulta Cualificado Cotización enviada Pedido creado Pedido completado P…" at bounding box center [0, 0] width 0 height 0
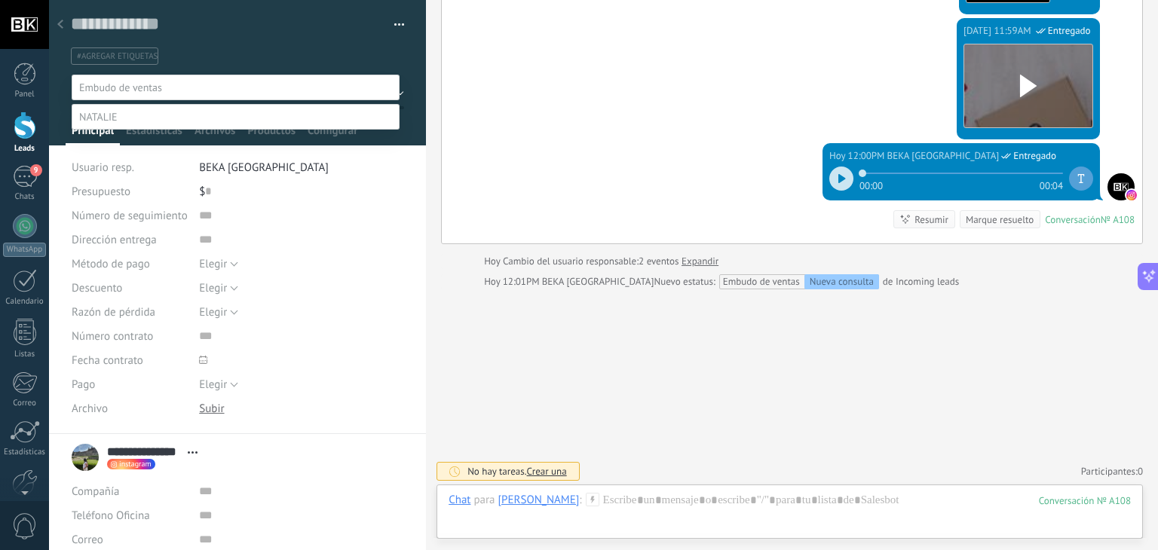
click at [395, 88] on label at bounding box center [236, 88] width 328 height 26
click at [57, 19] on div at bounding box center [603, 275] width 1109 height 550
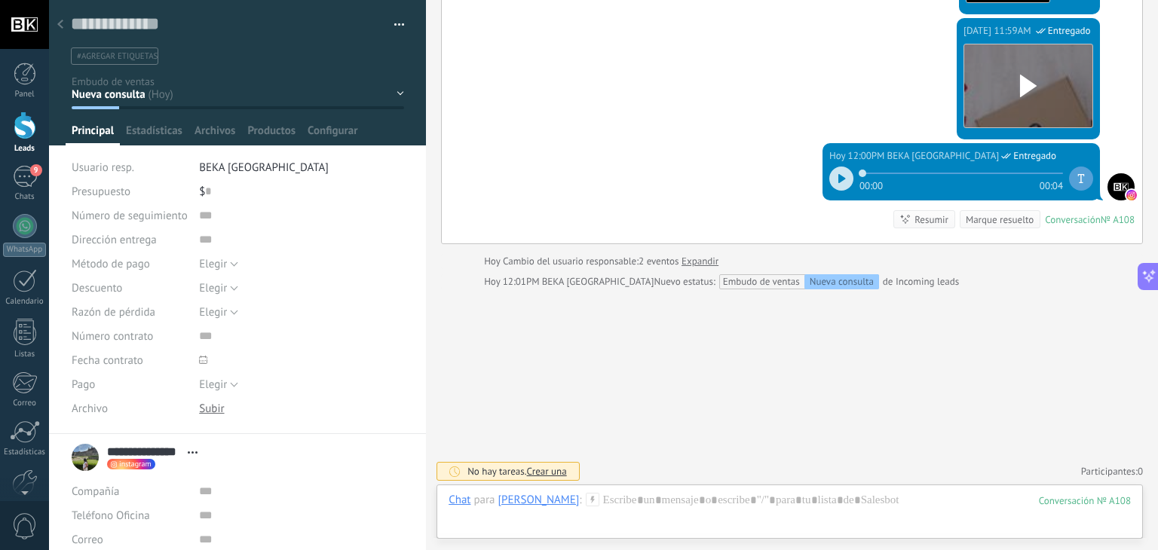
click at [60, 19] on div at bounding box center [60, 25] width 21 height 29
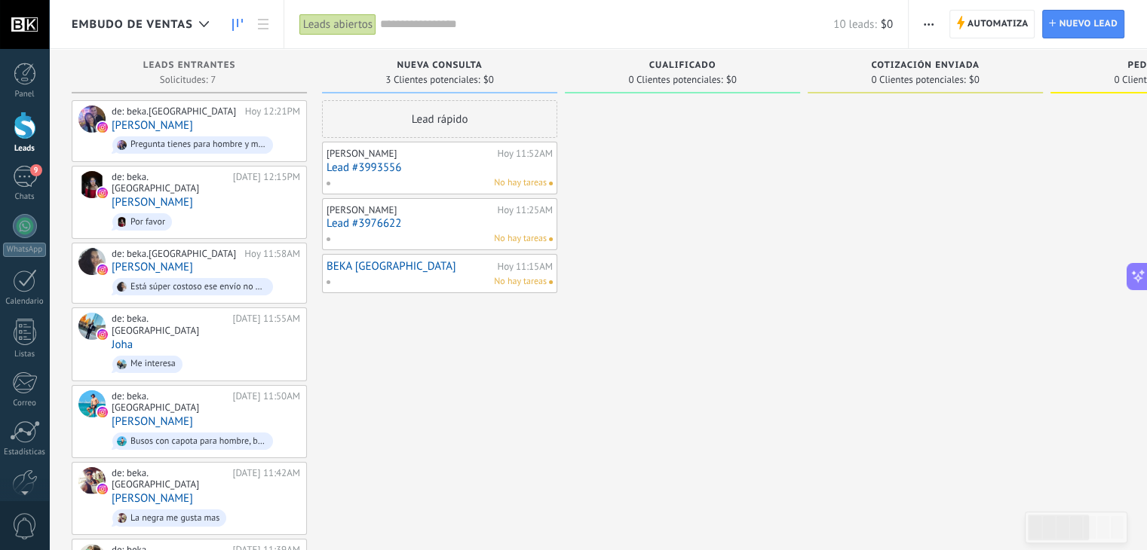
drag, startPoint x: 467, startPoint y: 179, endPoint x: 389, endPoint y: 346, distance: 184.8
click at [372, 353] on div "Lead rápido Juliana Espitia Hoy 11:52AM Lead #3993556 No hay tareas Luz Henao H…" at bounding box center [439, 356] width 235 height 512
click at [507, 290] on div "BEKA COLOMBIA Hoy 11:15AM No hay tareas" at bounding box center [439, 273] width 235 height 39
click at [507, 282] on span "No hay tareas" at bounding box center [520, 282] width 53 height 14
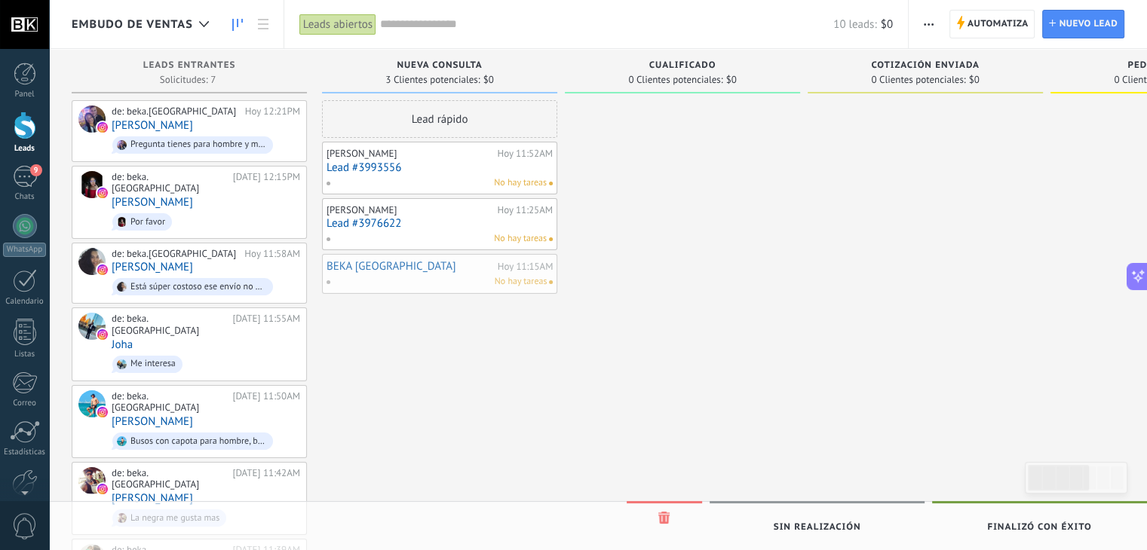
drag, startPoint x: 507, startPoint y: 282, endPoint x: 455, endPoint y: 273, distance: 52.1
drag, startPoint x: 479, startPoint y: 173, endPoint x: 467, endPoint y: 175, distance: 11.5
drag, startPoint x: 477, startPoint y: 175, endPoint x: 474, endPoint y: 187, distance: 12.6
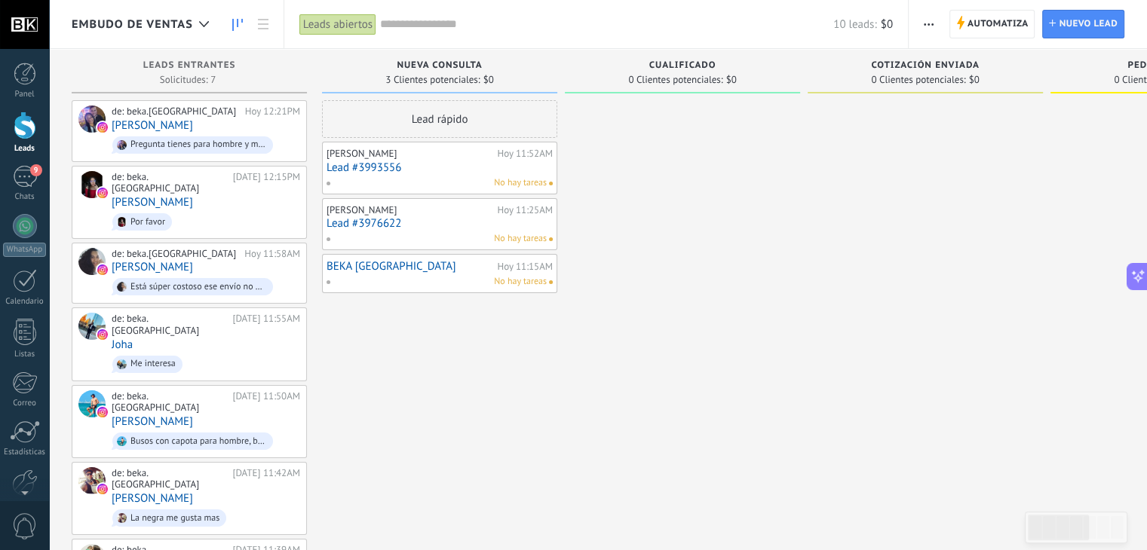
click at [470, 124] on div "Lead rápido" at bounding box center [439, 119] width 235 height 38
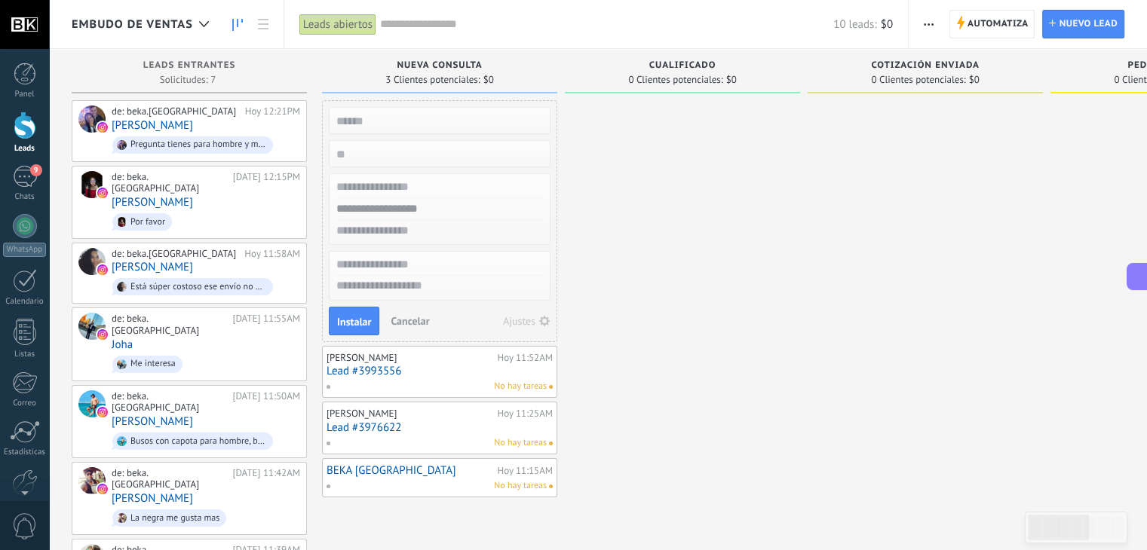
click at [706, 179] on div at bounding box center [682, 356] width 235 height 512
click at [399, 321] on span "Cancelar" at bounding box center [410, 321] width 38 height 14
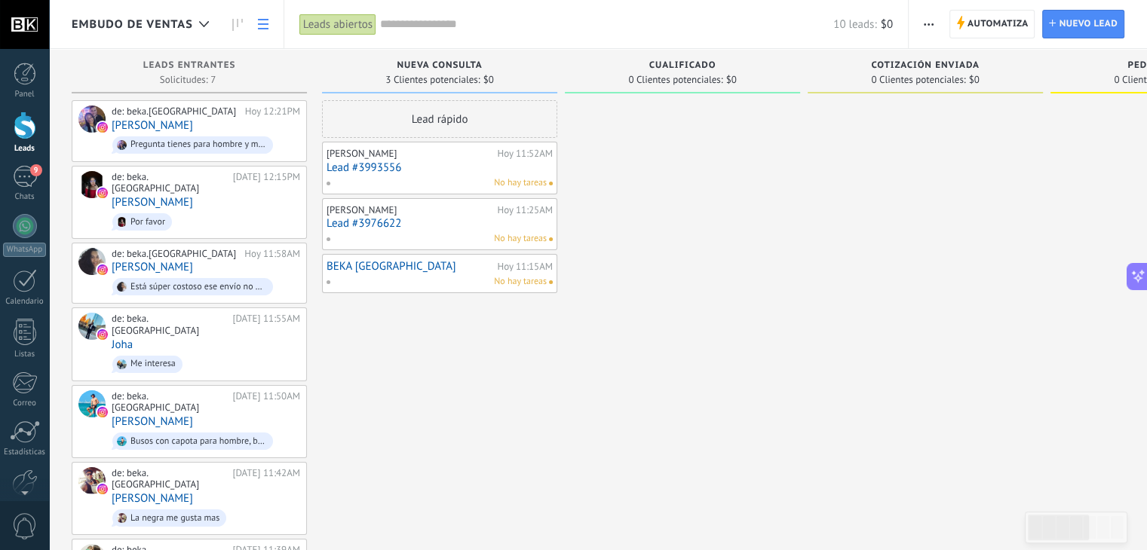
click at [265, 20] on use at bounding box center [263, 24] width 11 height 11
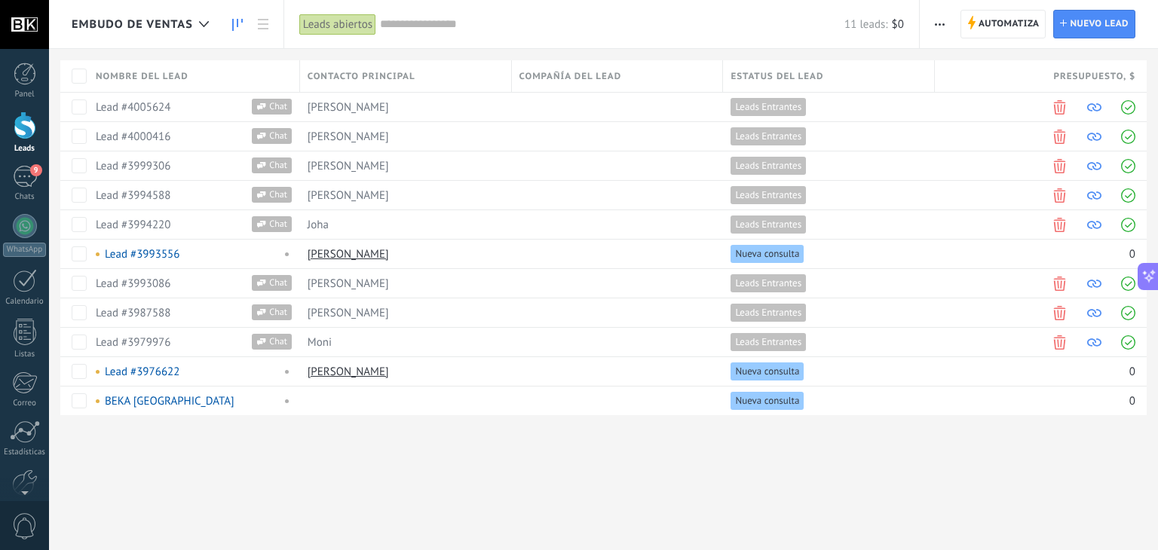
click at [236, 30] on icon at bounding box center [237, 25] width 11 height 12
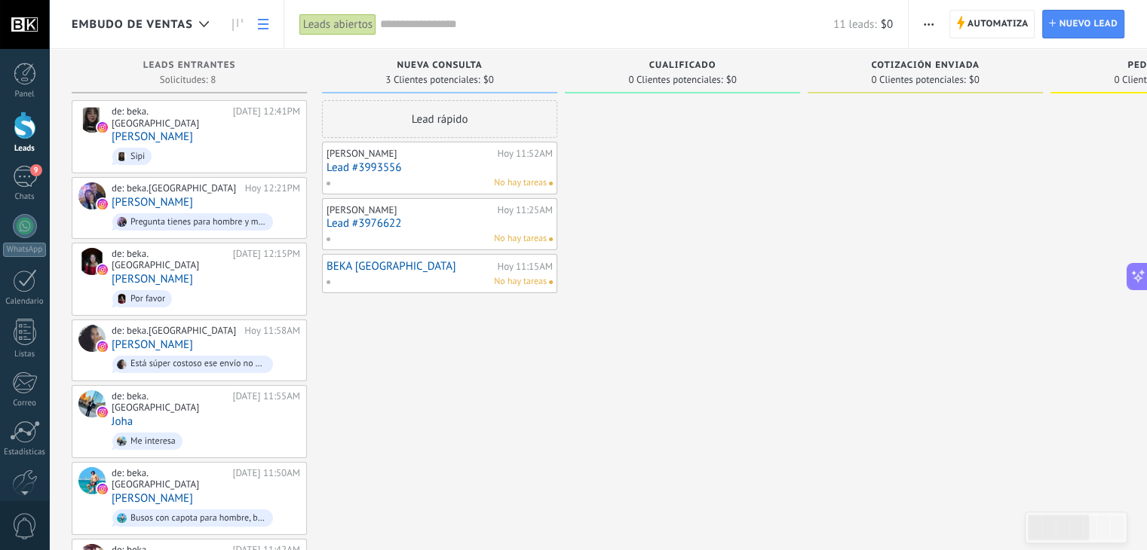
click at [270, 29] on link at bounding box center [263, 24] width 26 height 29
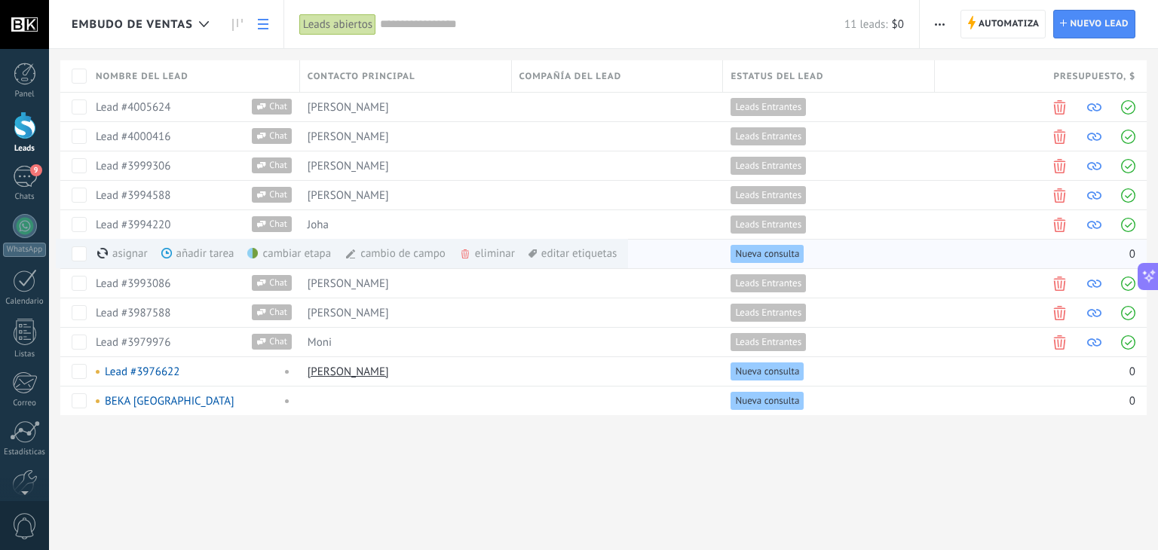
click at [400, 248] on div "cambio de campo màs" at bounding box center [421, 253] width 152 height 29
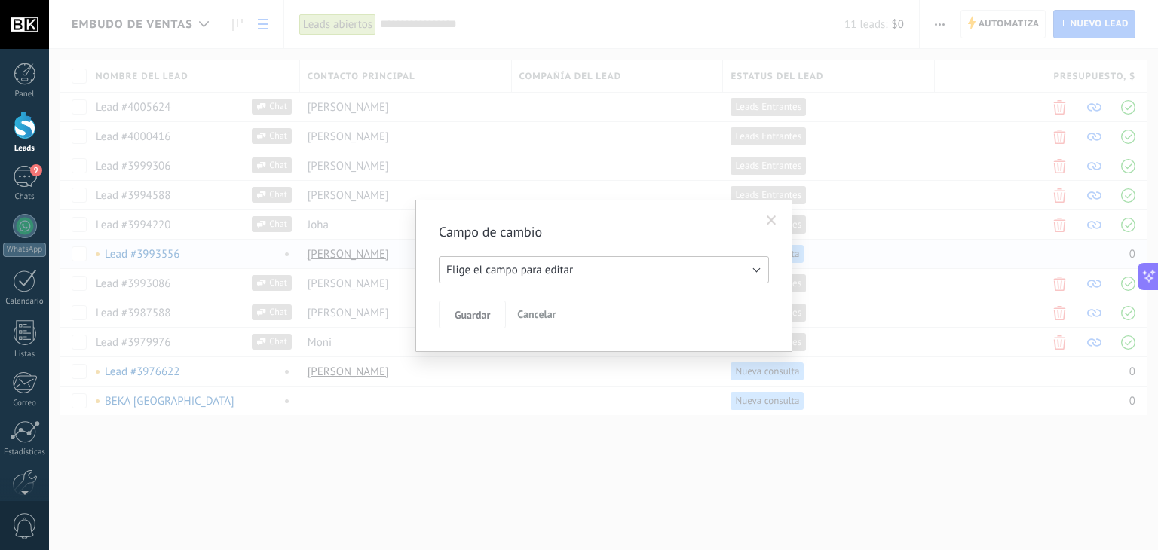
click at [690, 271] on button "Elige el campo para editar" at bounding box center [604, 269] width 330 height 27
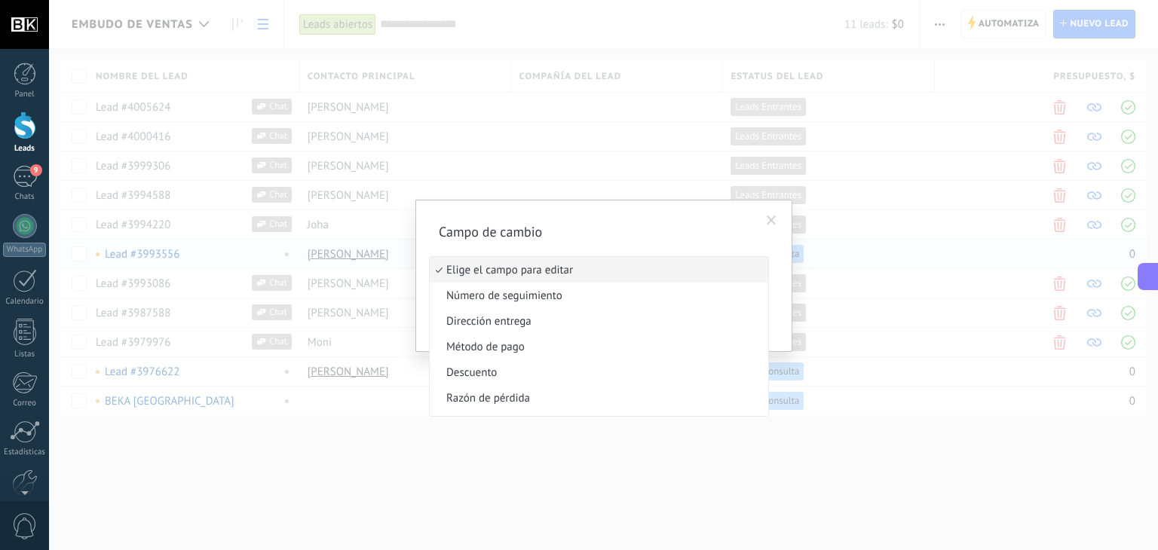
click at [690, 271] on span "Elige el campo para editar" at bounding box center [597, 270] width 334 height 14
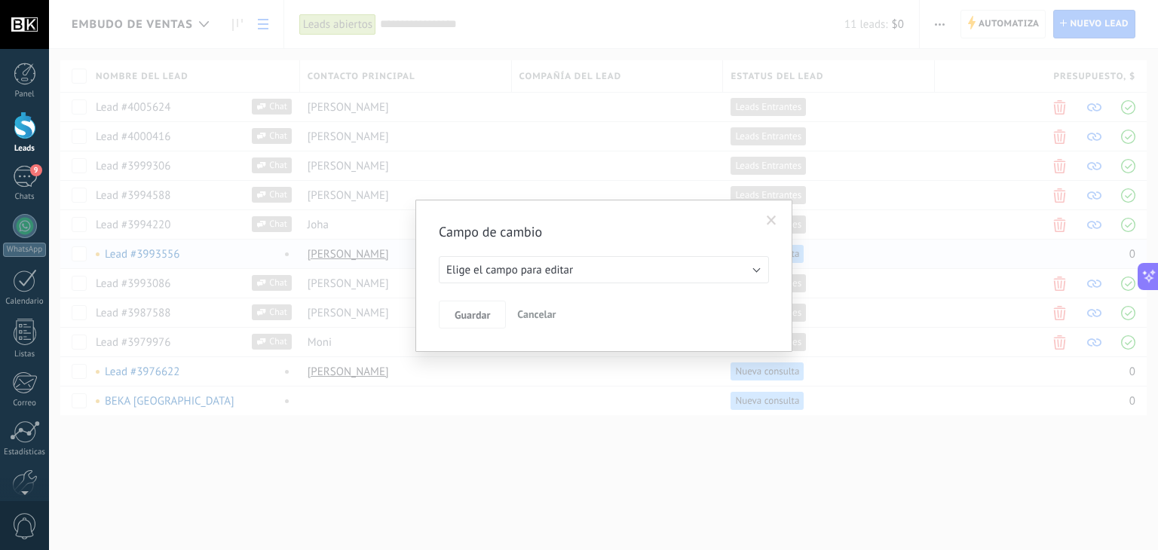
click at [774, 218] on span at bounding box center [772, 221] width 10 height 11
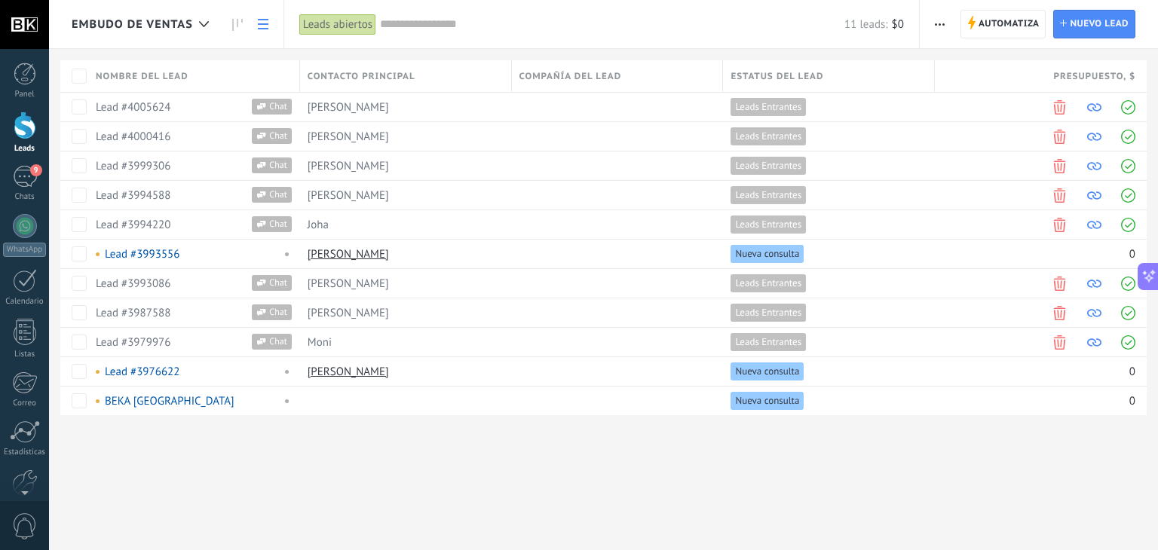
click at [166, 28] on span "Embudo de ventas" at bounding box center [132, 24] width 121 height 14
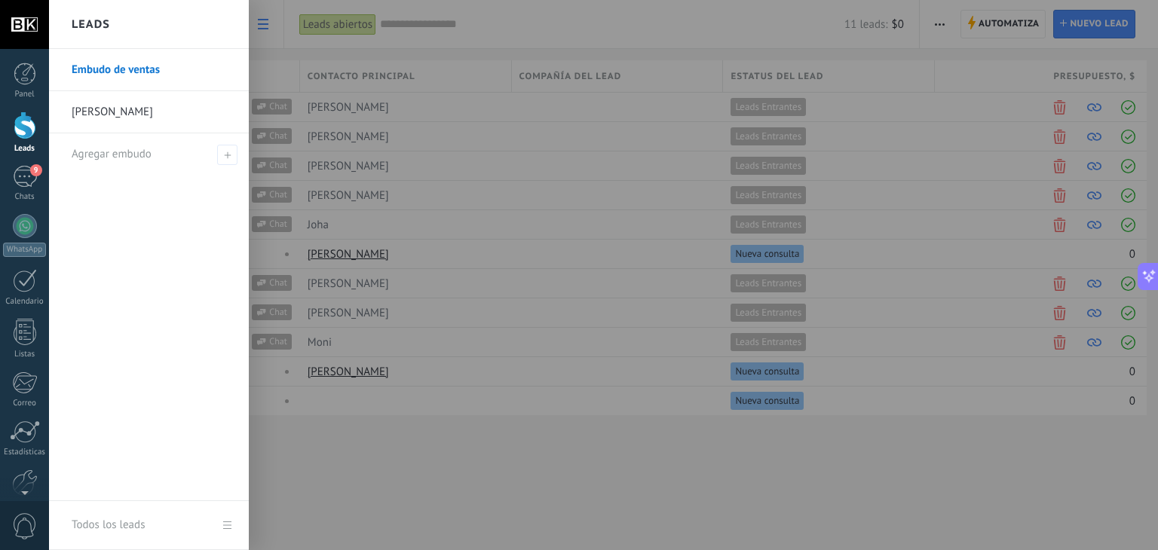
click at [104, 118] on link "[PERSON_NAME]" at bounding box center [153, 112] width 162 height 42
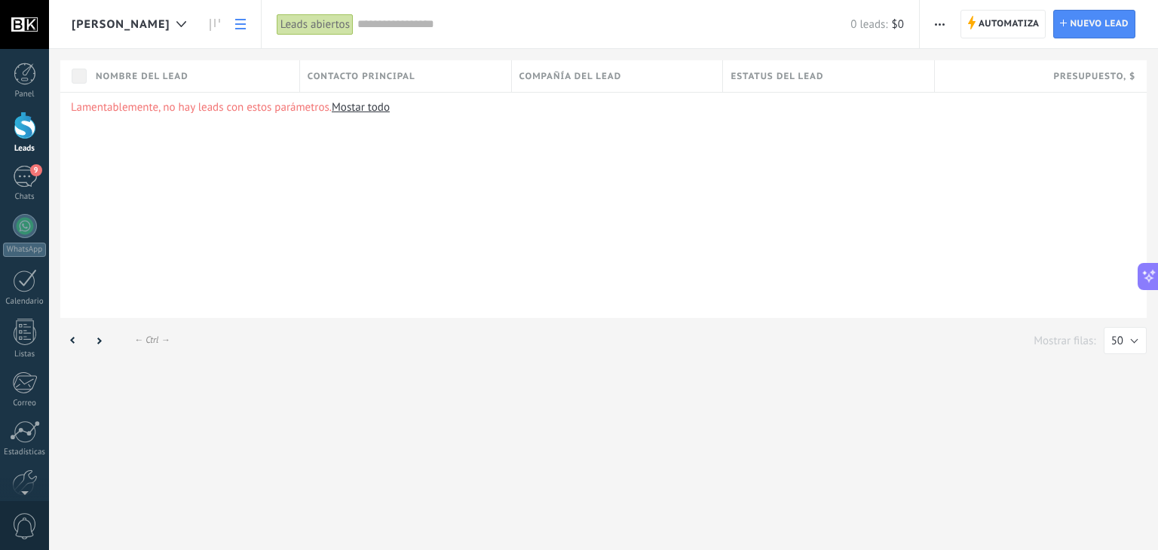
click at [372, 105] on link "Mostar todo" at bounding box center [361, 107] width 58 height 14
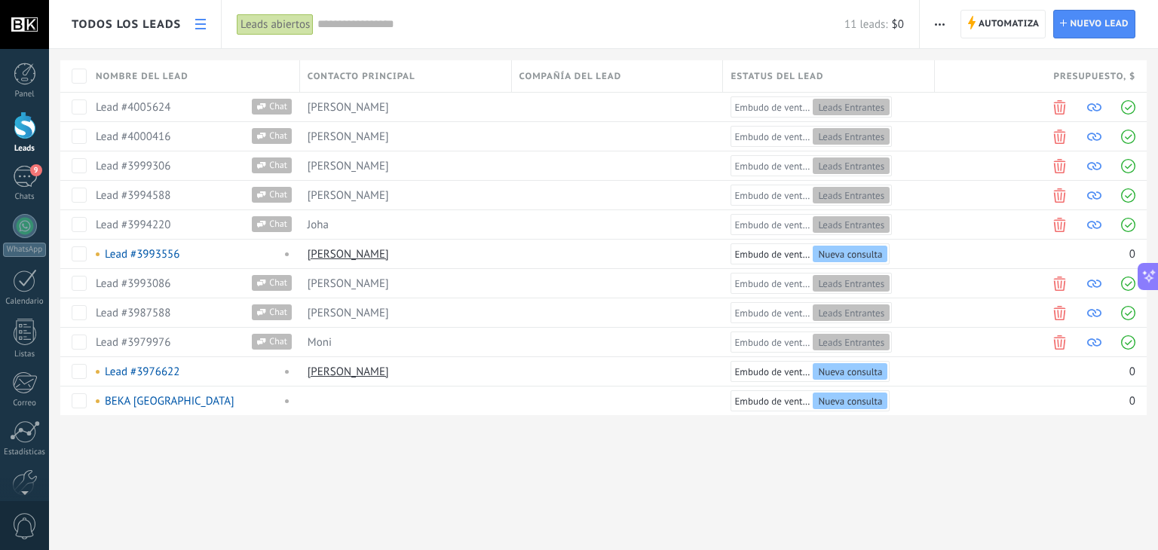
click at [201, 26] on icon at bounding box center [200, 24] width 11 height 11
click at [136, 17] on span "Todos los leads" at bounding box center [126, 24] width 109 height 14
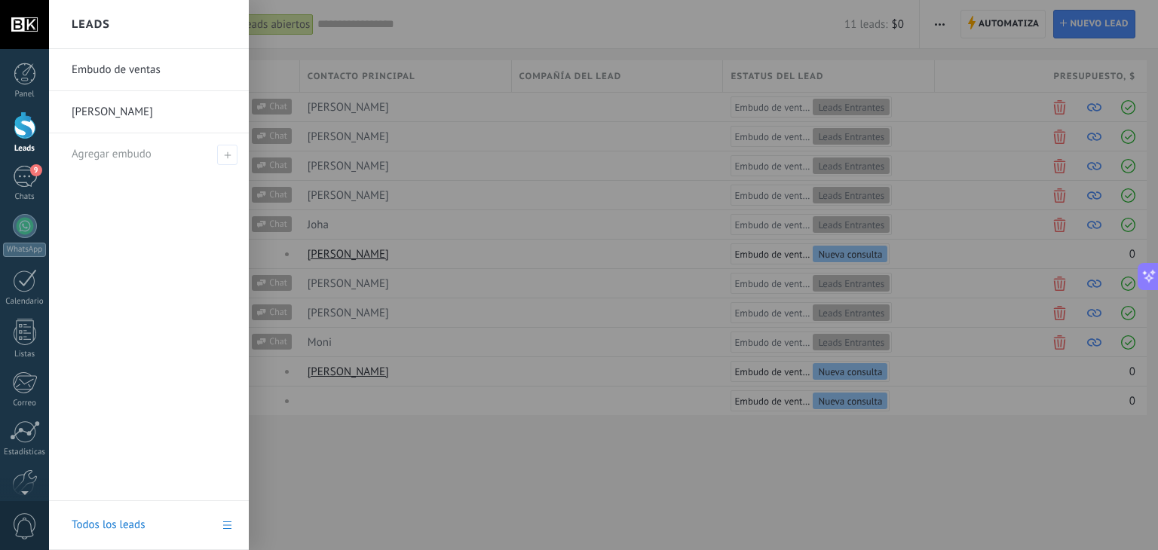
click at [140, 61] on link "Embudo de ventas" at bounding box center [153, 70] width 162 height 42
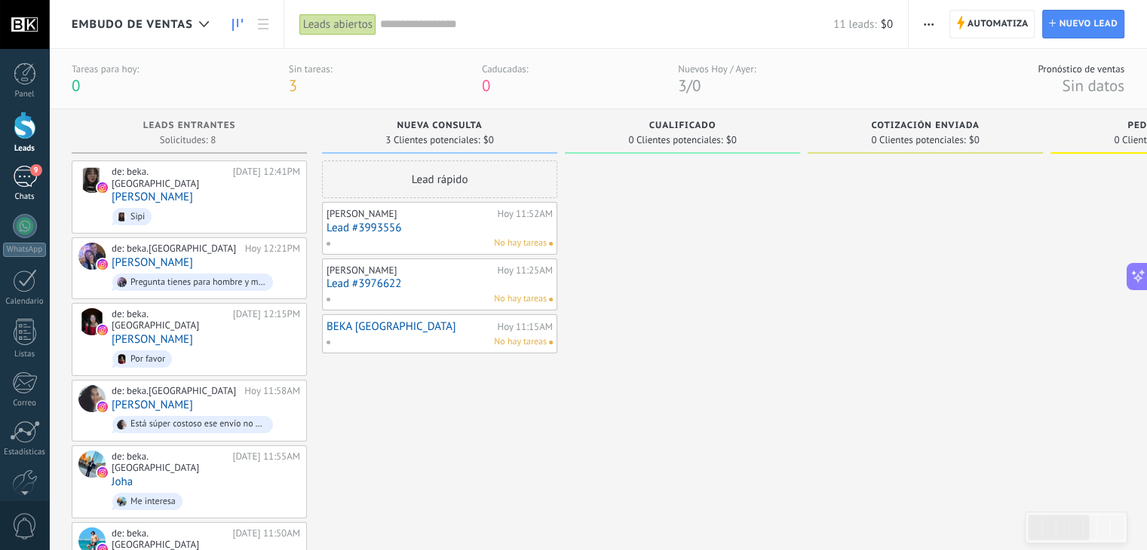
click at [26, 176] on div "9" at bounding box center [25, 177] width 24 height 22
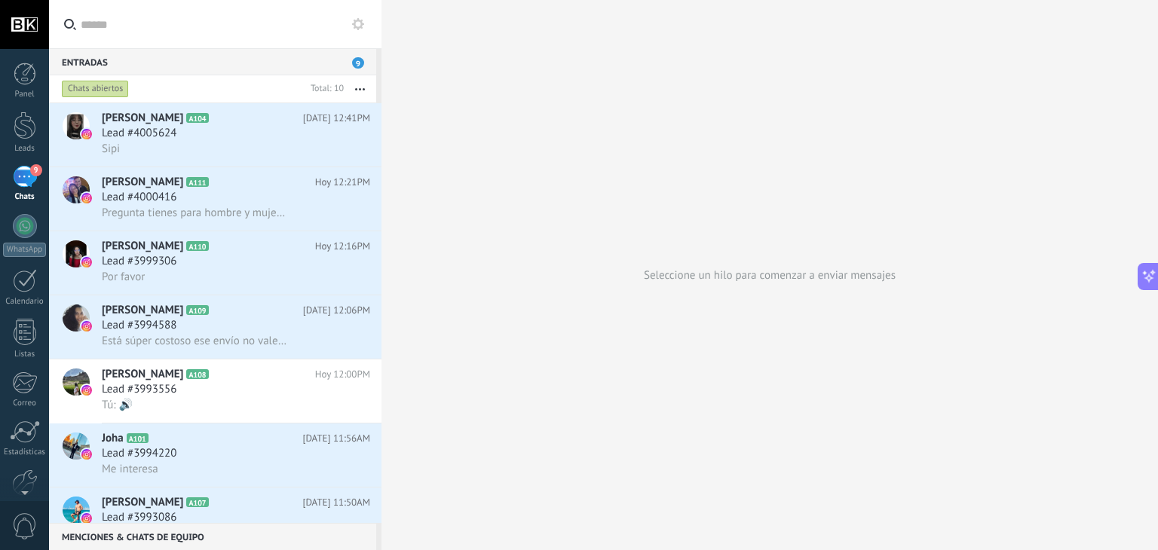
scroll to position [228, 0]
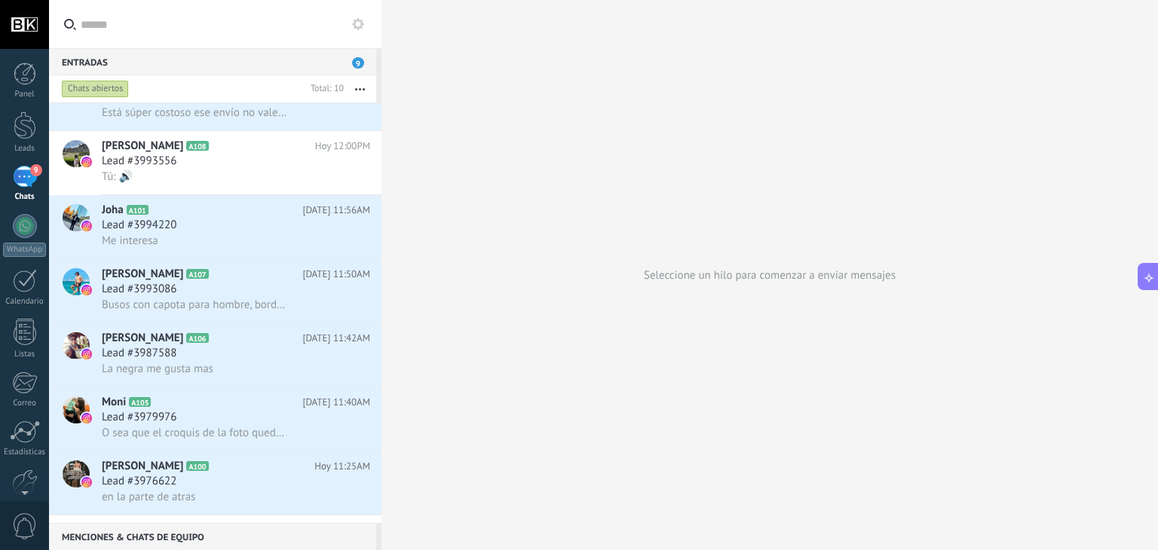
click at [624, 323] on div "Seleccione un hilo para comenzar a enviar mensajes" at bounding box center [770, 275] width 777 height 550
click at [762, 268] on div "Seleccione un hilo para comenzar a enviar mensajes" at bounding box center [770, 275] width 777 height 550
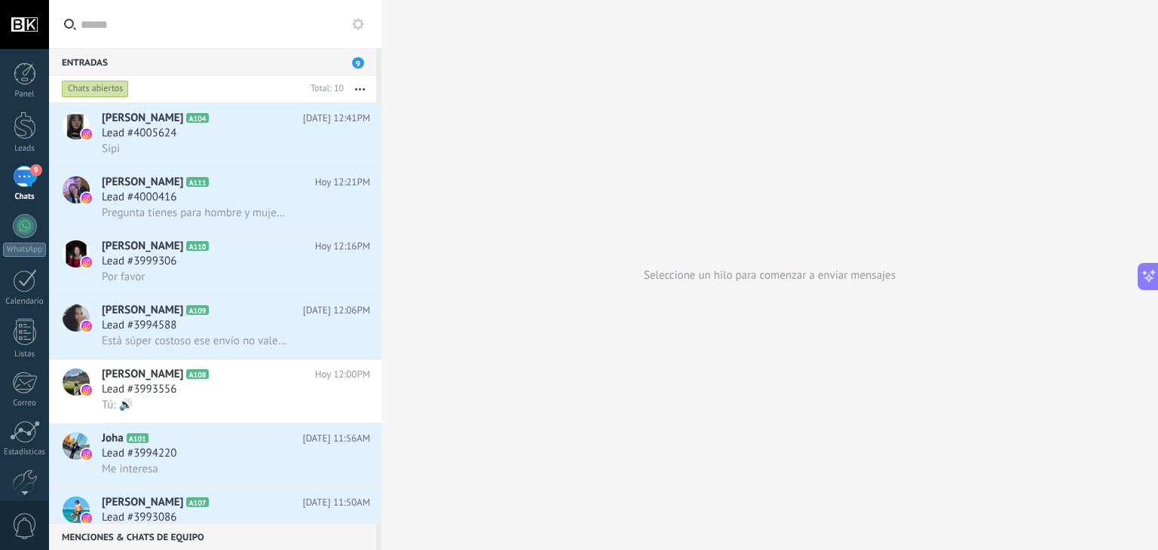
click at [361, 17] on button at bounding box center [358, 24] width 18 height 18
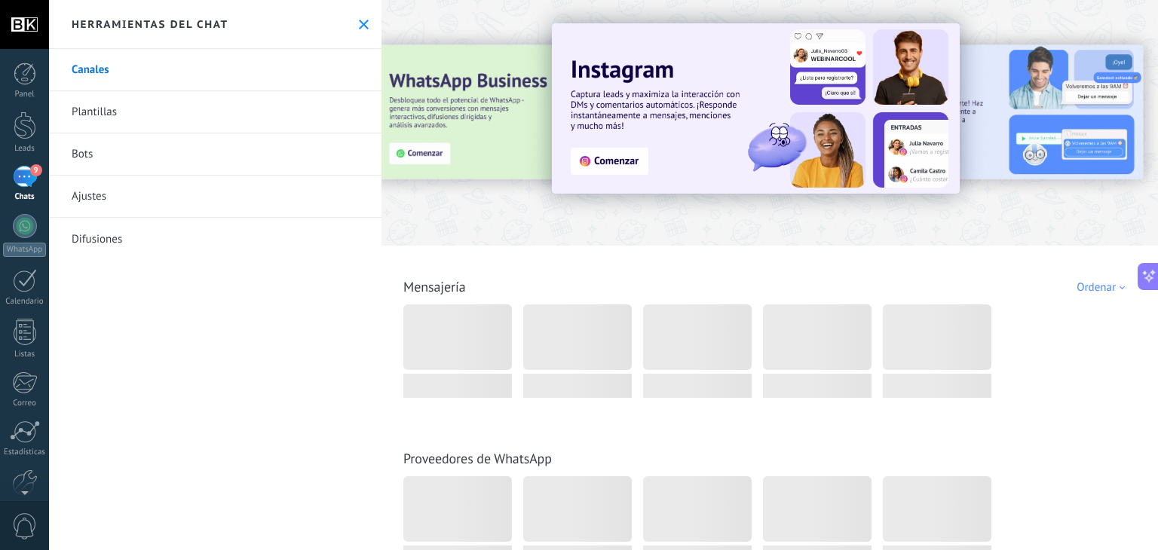
click at [640, 255] on div "Todo Bandeja de entrada Soluciones de IA Automatizaciones Fuentes de leads Inst…" at bounding box center [770, 270] width 768 height 49
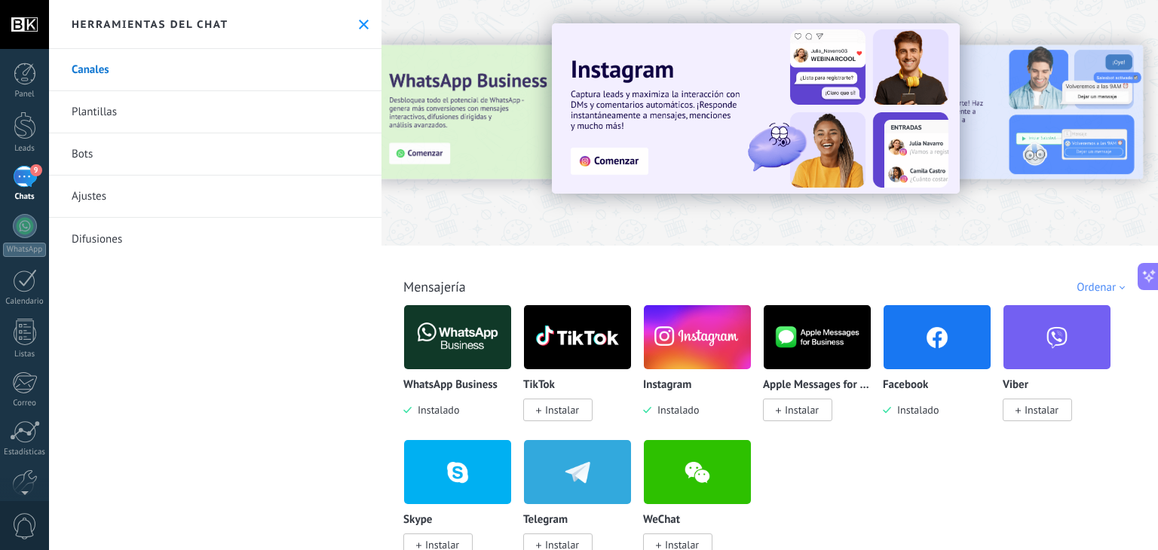
scroll to position [151, 0]
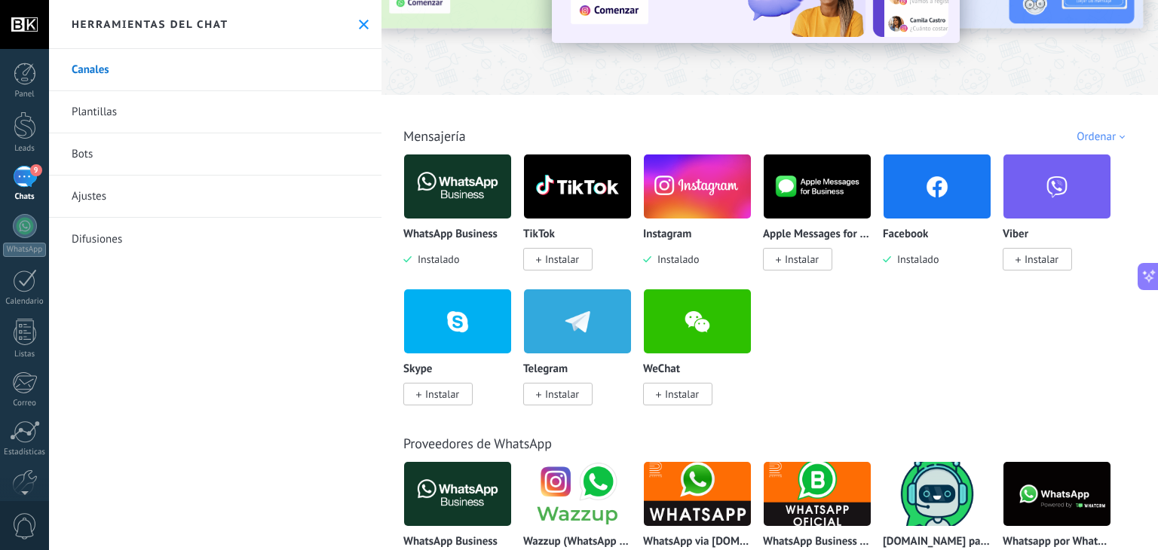
click at [947, 188] on img at bounding box center [937, 186] width 107 height 73
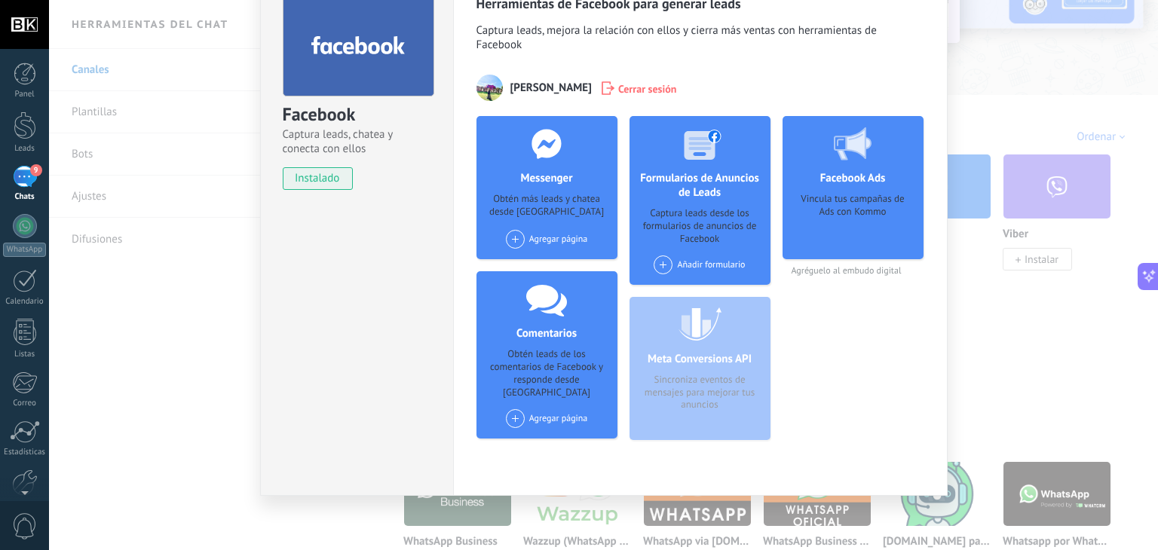
scroll to position [84, 0]
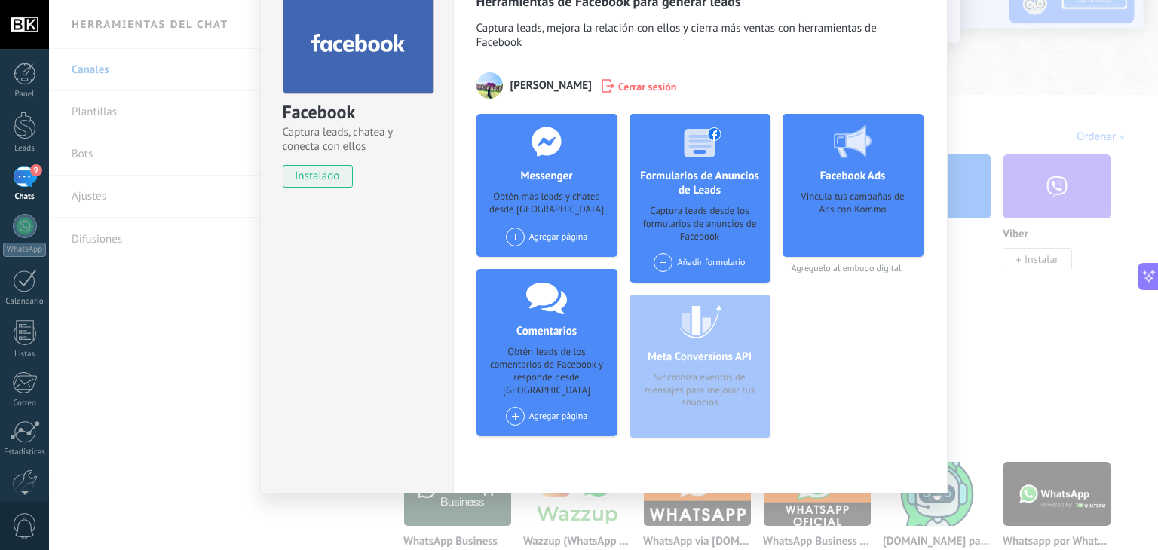
click at [512, 239] on span at bounding box center [515, 237] width 19 height 19
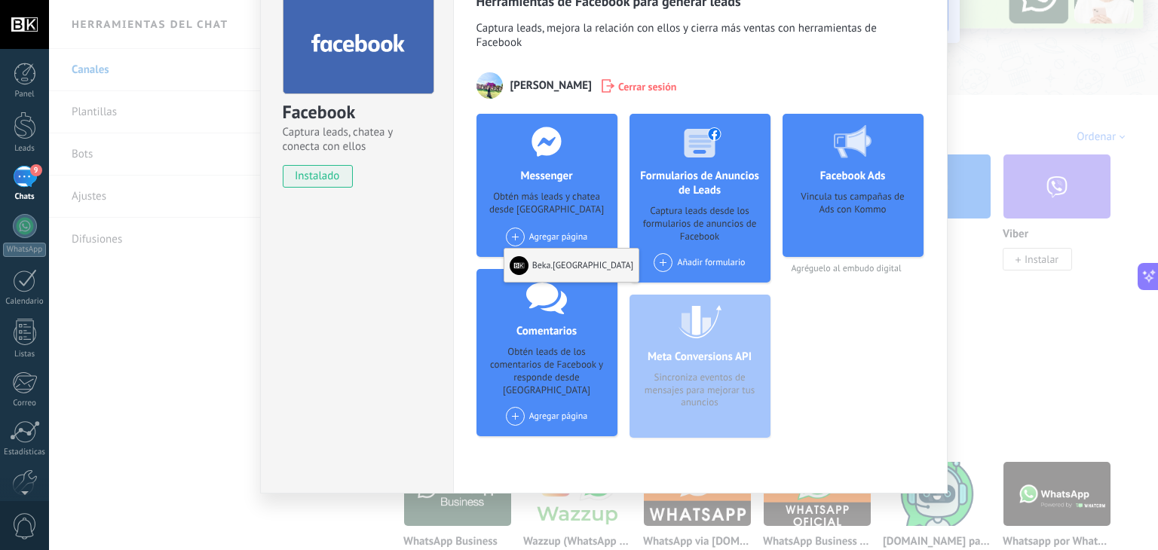
click at [546, 268] on div "Beka.[GEOGRAPHIC_DATA]" at bounding box center [571, 265] width 135 height 33
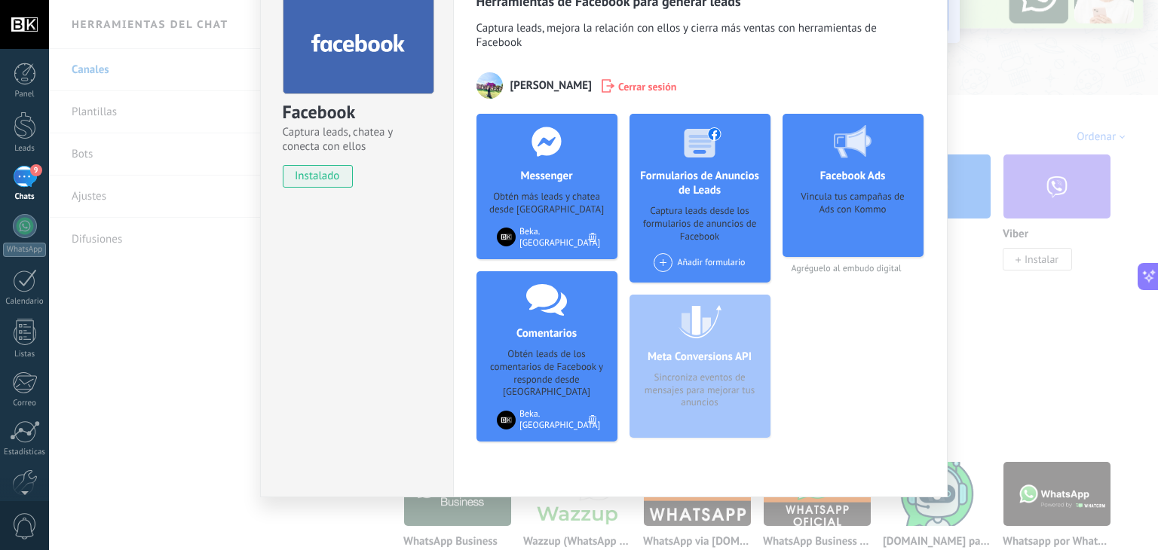
click at [657, 254] on span at bounding box center [663, 262] width 19 height 19
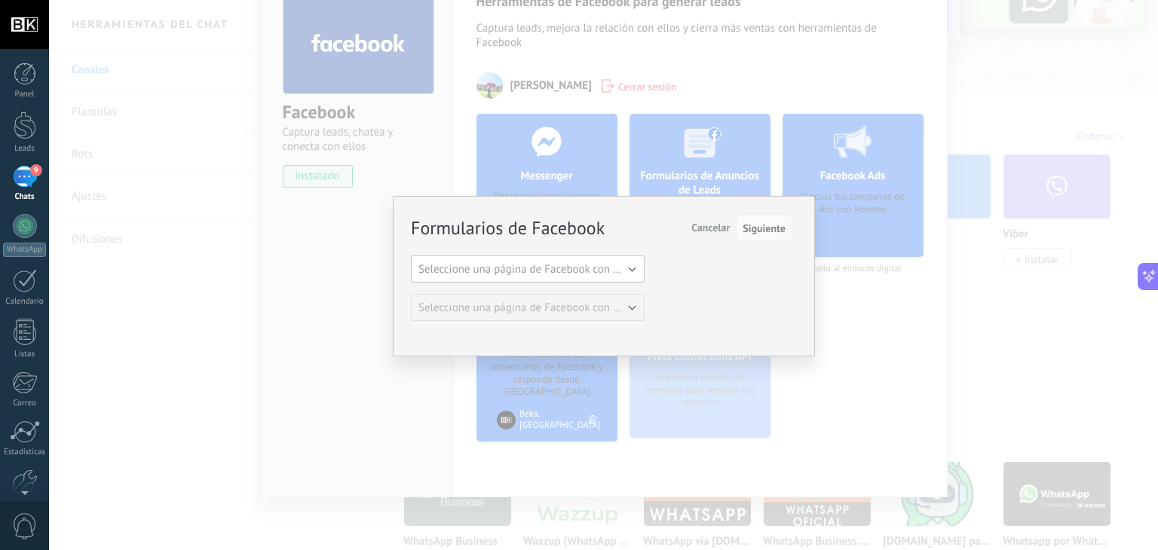
click at [625, 264] on span "Seleccione una página de Facebook con formas" at bounding box center [532, 269] width 228 height 14
drag, startPoint x: 625, startPoint y: 264, endPoint x: 642, endPoint y: 271, distance: 18.6
click at [625, 264] on span "Seleccione una página de Facebook con formas" at bounding box center [521, 269] width 238 height 14
click at [708, 233] on span "Cancelar" at bounding box center [710, 228] width 38 height 14
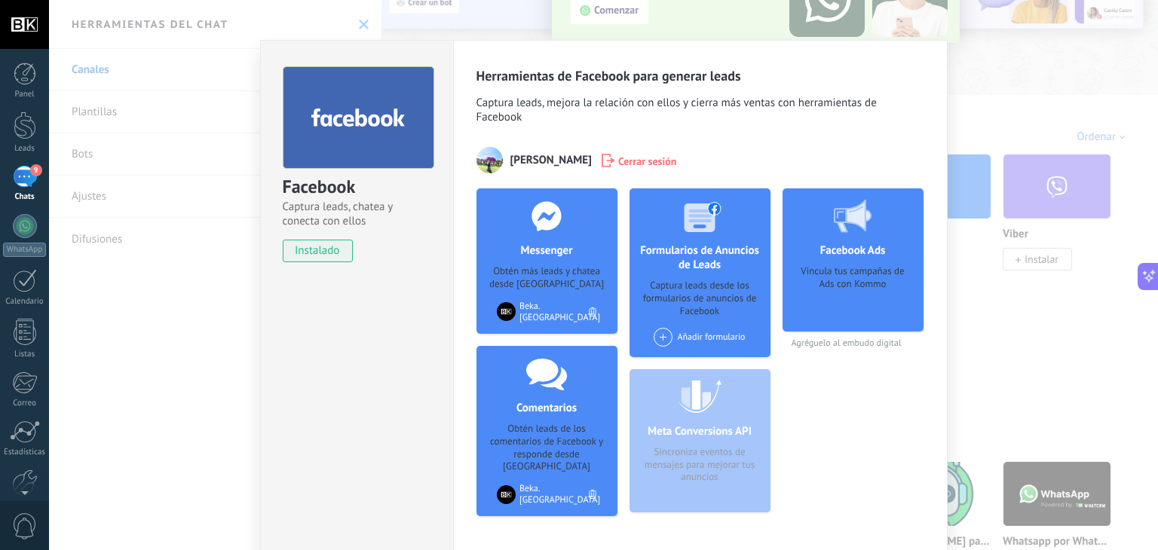
scroll to position [8, 0]
click at [799, 363] on div "Facebook Ads Vincula tus campañas de Ads con Kommo Agréguelo al embudo digital" at bounding box center [853, 359] width 141 height 340
click at [991, 121] on div "Facebook Captura leads, chatea y conecta con ellos instalado Desinstalar Herram…" at bounding box center [603, 275] width 1109 height 550
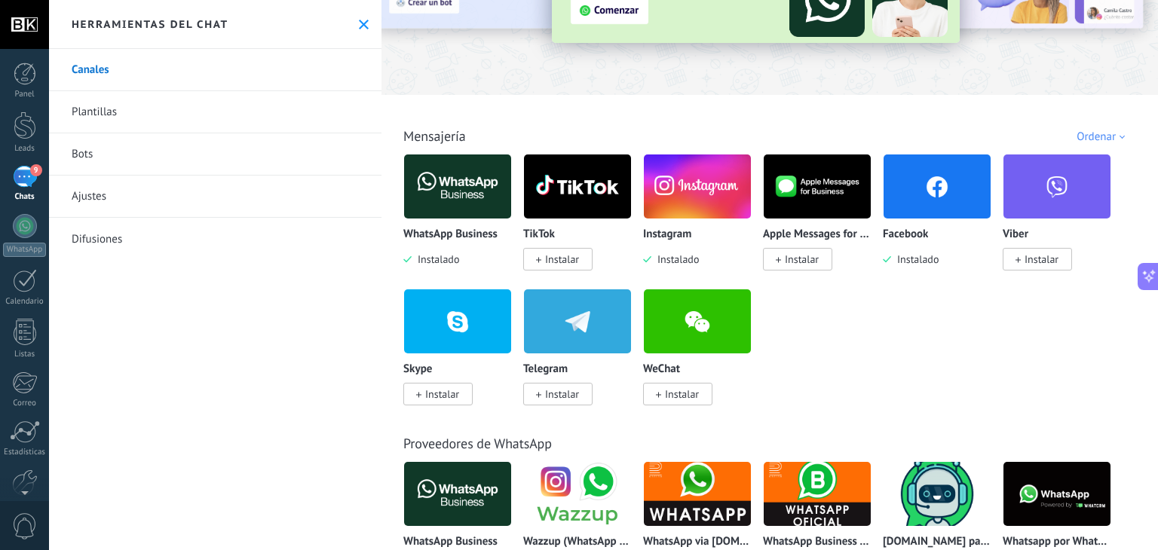
scroll to position [0, 0]
click at [26, 179] on div "9" at bounding box center [25, 177] width 24 height 22
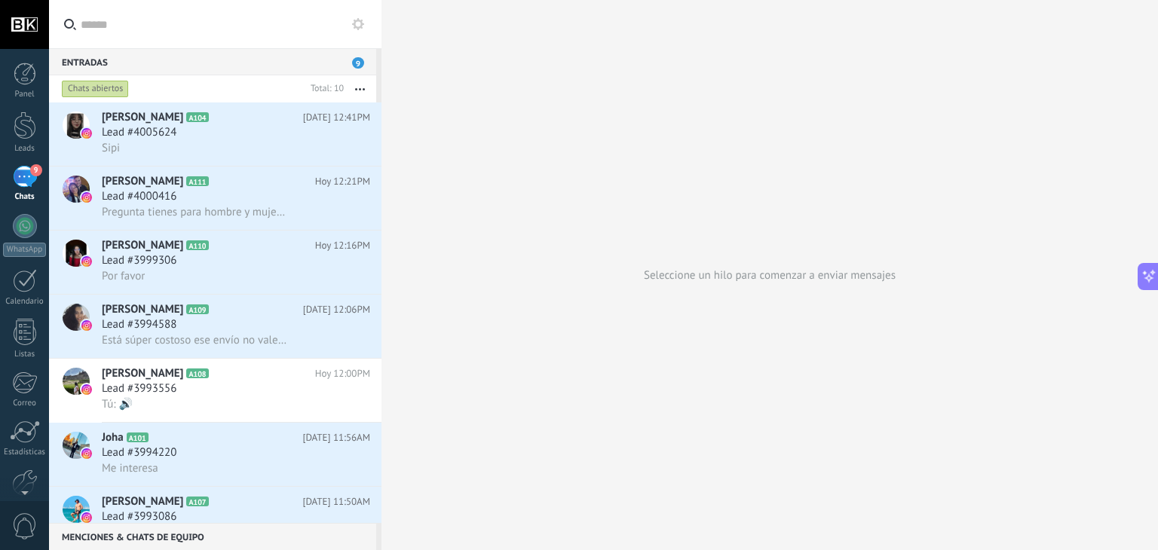
click at [25, 162] on div "Panel Leads 9 Chats WhatsApp Clientes" at bounding box center [24, 321] width 49 height 516
click at [556, 197] on div "Seleccione un hilo para comenzar a enviar mensajes" at bounding box center [770, 275] width 777 height 550
click at [700, 273] on div "Seleccione un hilo para comenzar a enviar mensajes" at bounding box center [770, 275] width 777 height 550
click at [357, 22] on icon at bounding box center [358, 24] width 12 height 12
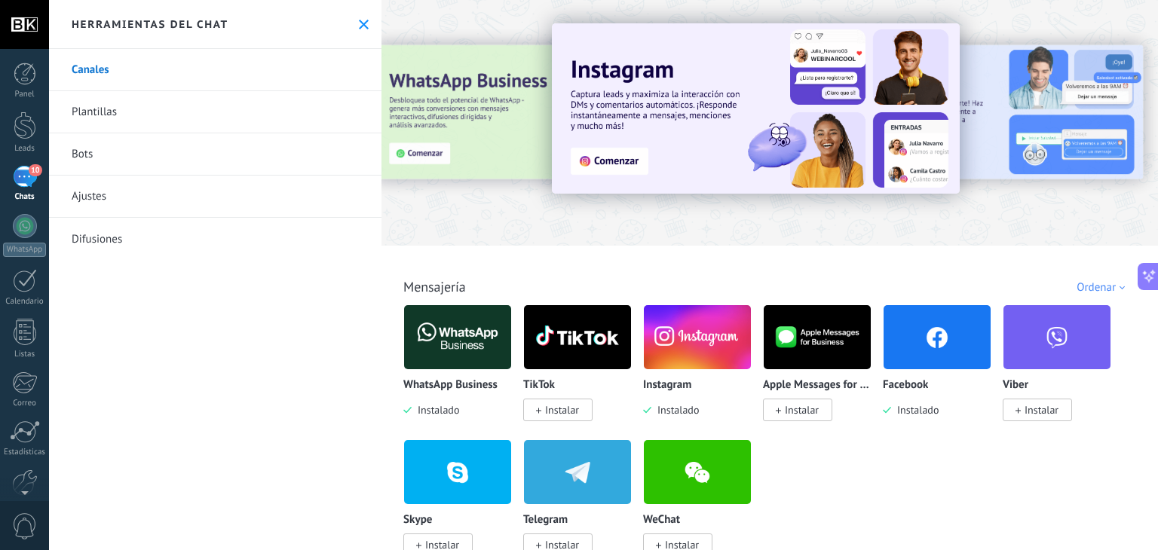
click at [23, 176] on div "10" at bounding box center [25, 177] width 24 height 22
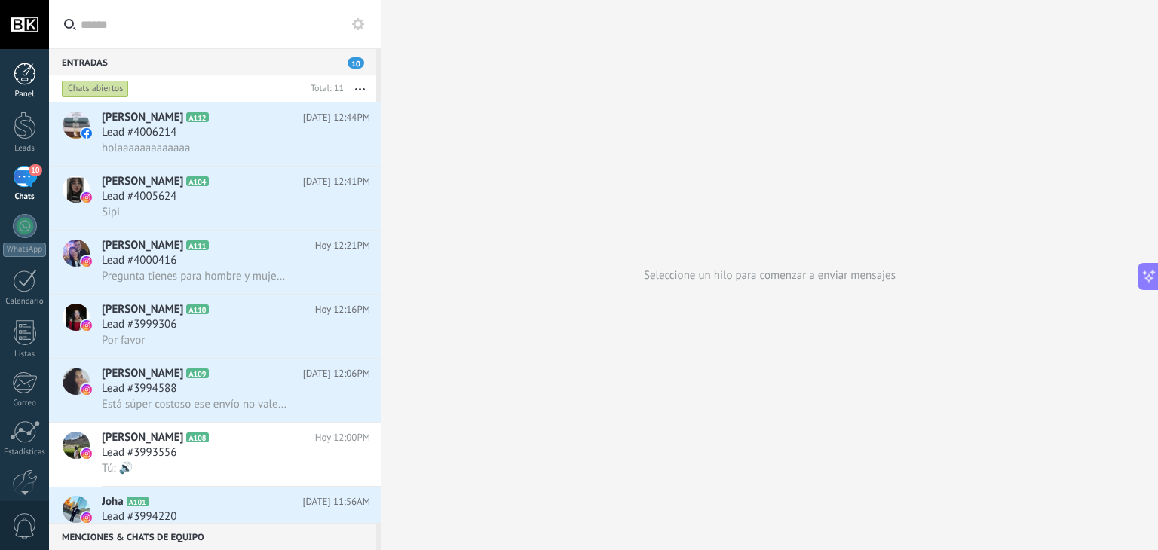
click at [19, 75] on div at bounding box center [25, 74] width 23 height 23
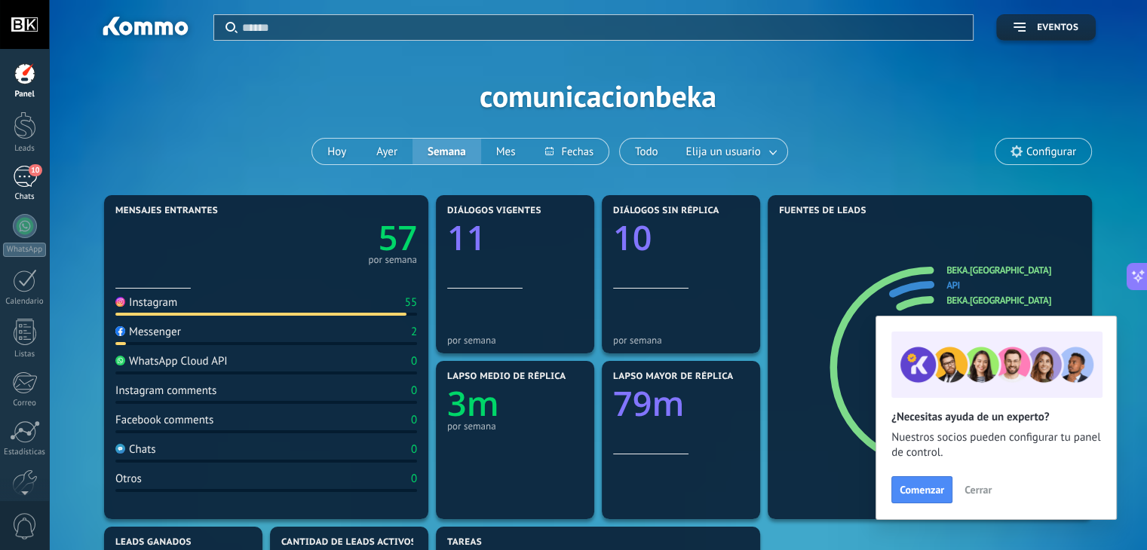
click at [18, 177] on div "10" at bounding box center [25, 177] width 24 height 22
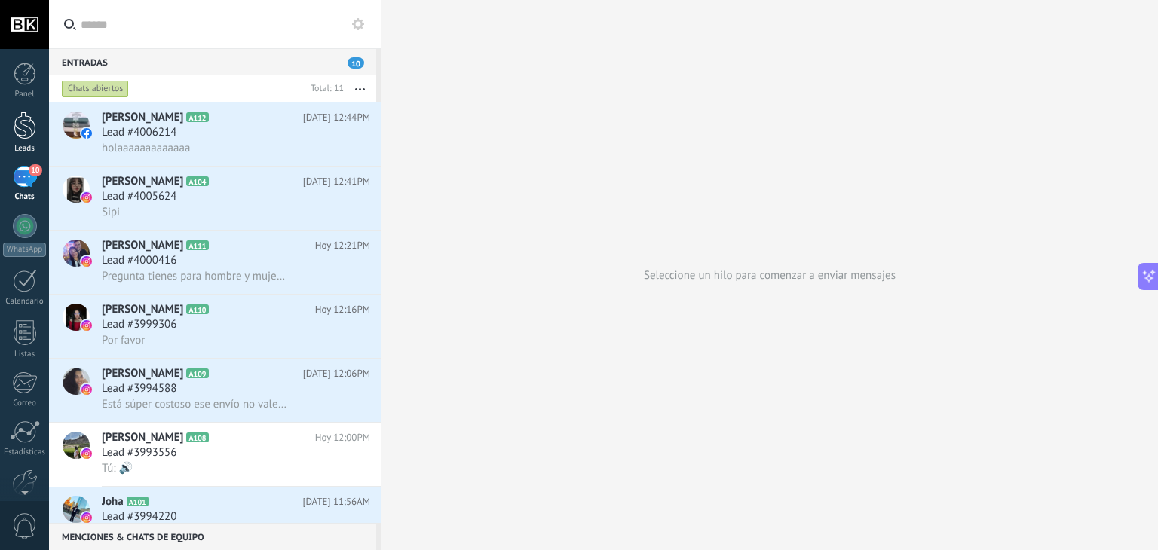
drag, startPoint x: 38, startPoint y: 136, endPoint x: 32, endPoint y: 147, distance: 12.5
click at [38, 137] on link "Leads" at bounding box center [24, 133] width 49 height 42
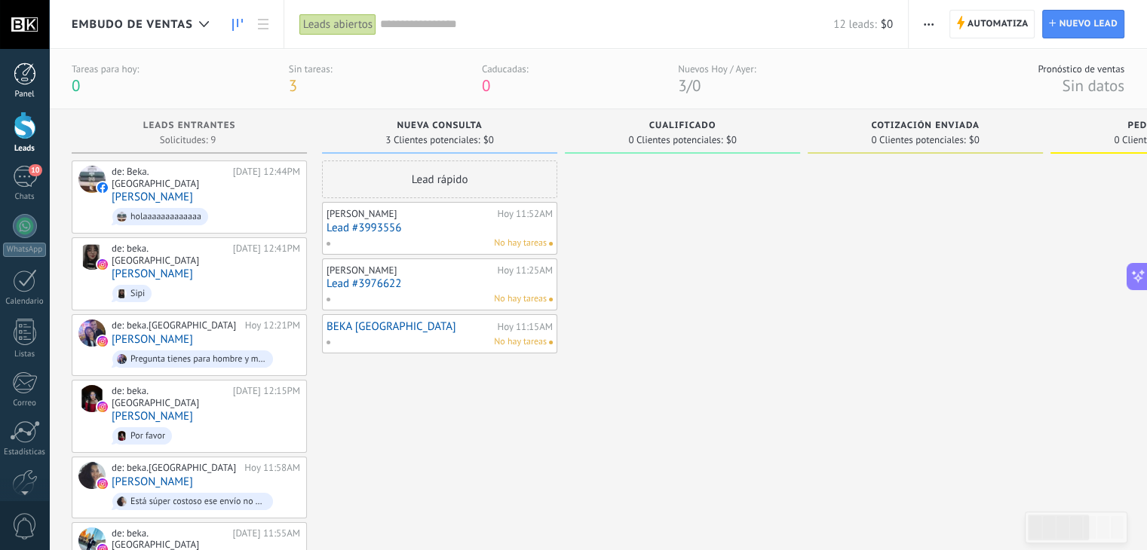
click at [9, 88] on link "Panel" at bounding box center [24, 81] width 49 height 37
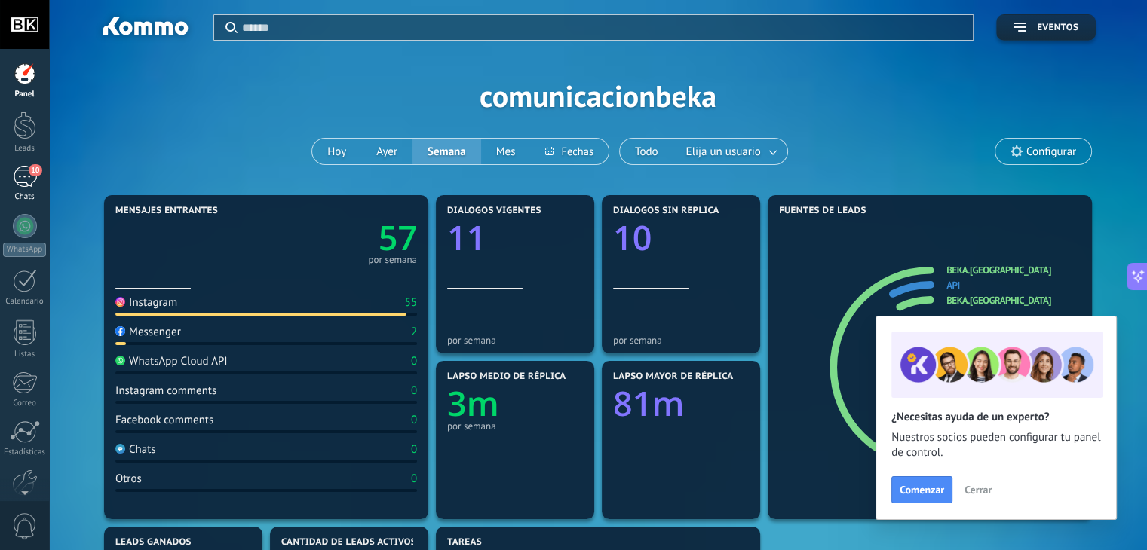
click at [11, 179] on link "10 Chats" at bounding box center [24, 184] width 49 height 36
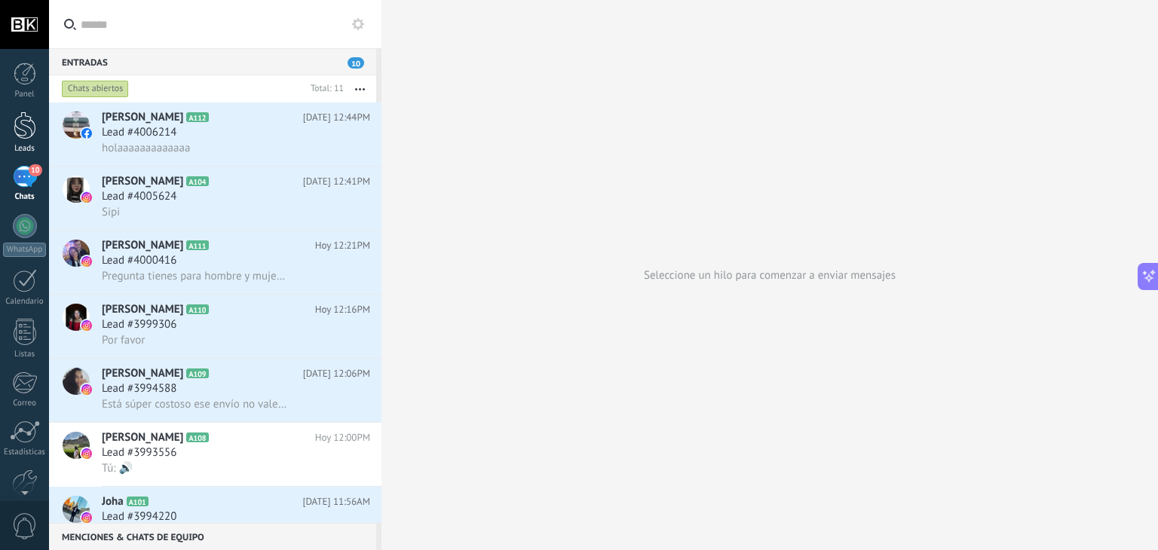
click at [23, 128] on div at bounding box center [25, 126] width 23 height 28
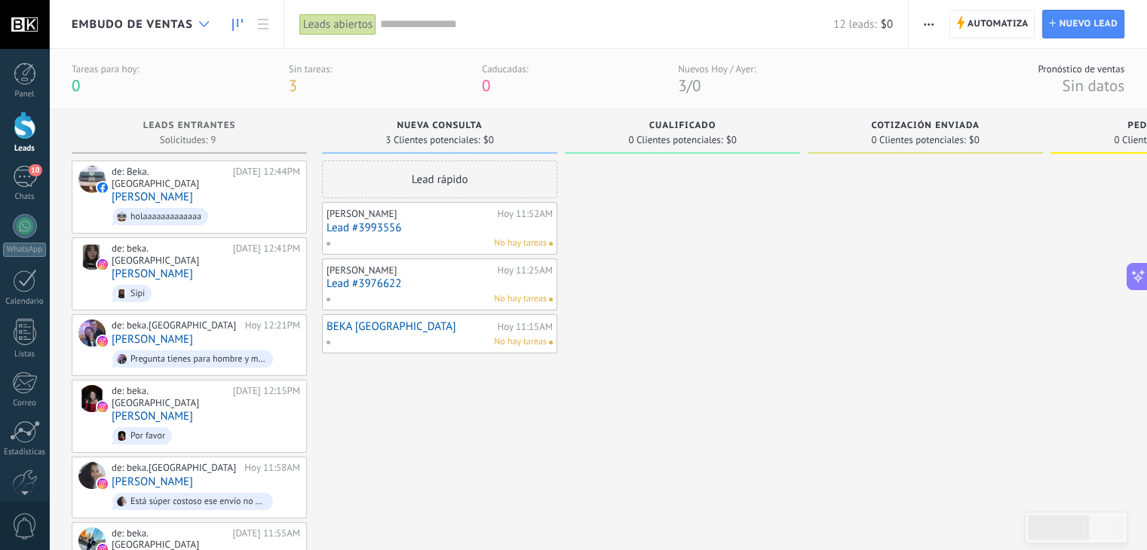
click at [195, 20] on div at bounding box center [204, 24] width 25 height 29
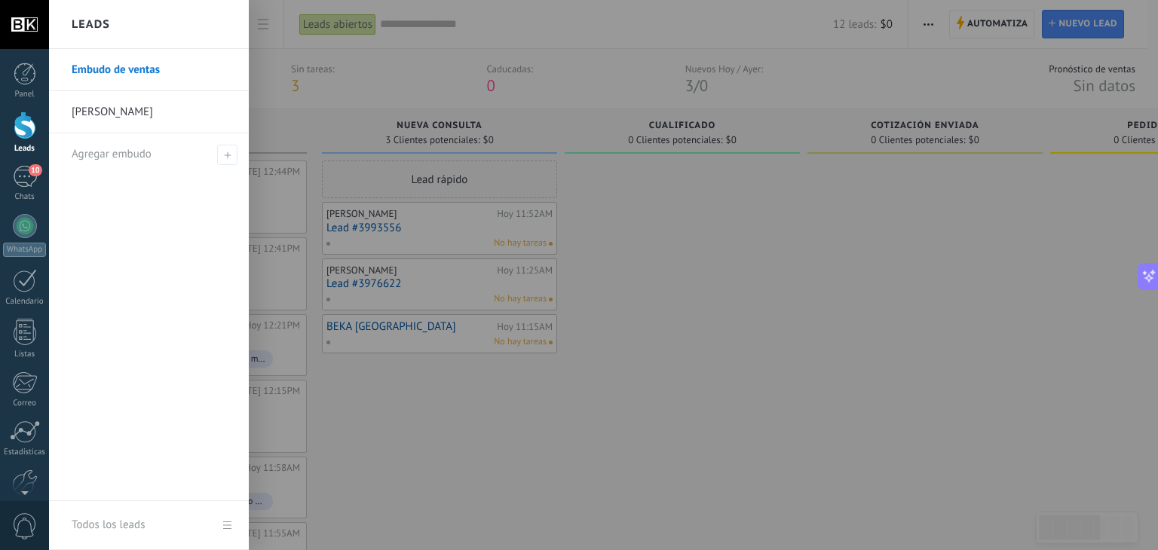
click at [379, 91] on div at bounding box center [628, 275] width 1158 height 550
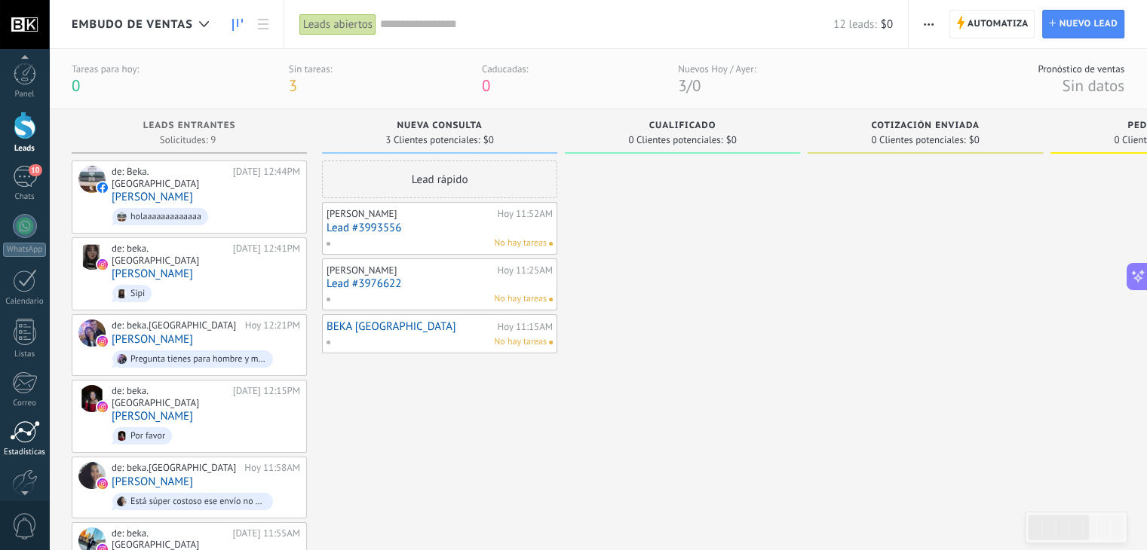
click at [26, 426] on div at bounding box center [25, 432] width 30 height 23
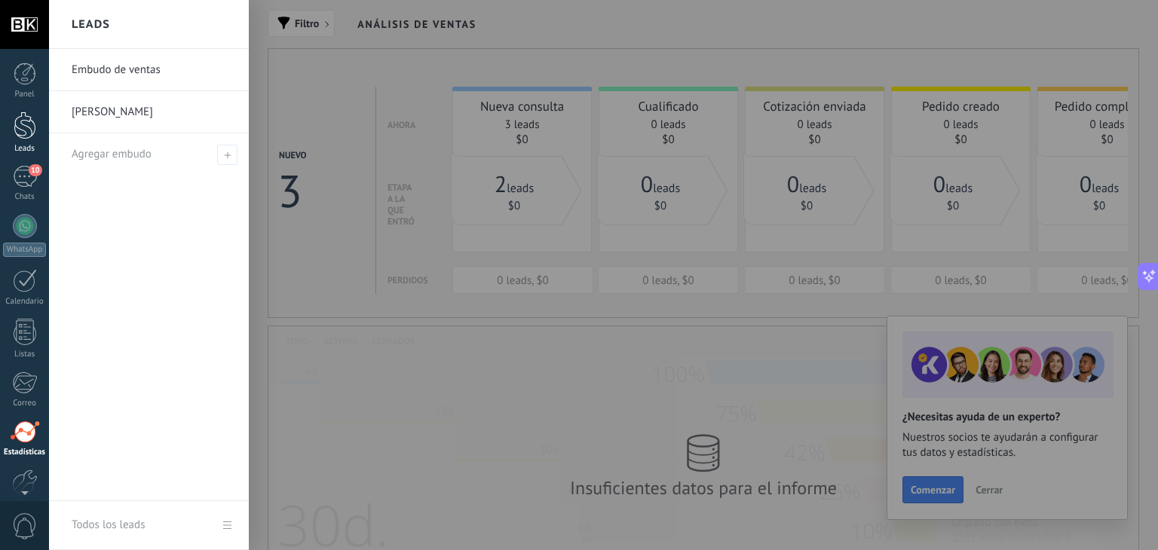
click at [23, 132] on div at bounding box center [25, 126] width 23 height 28
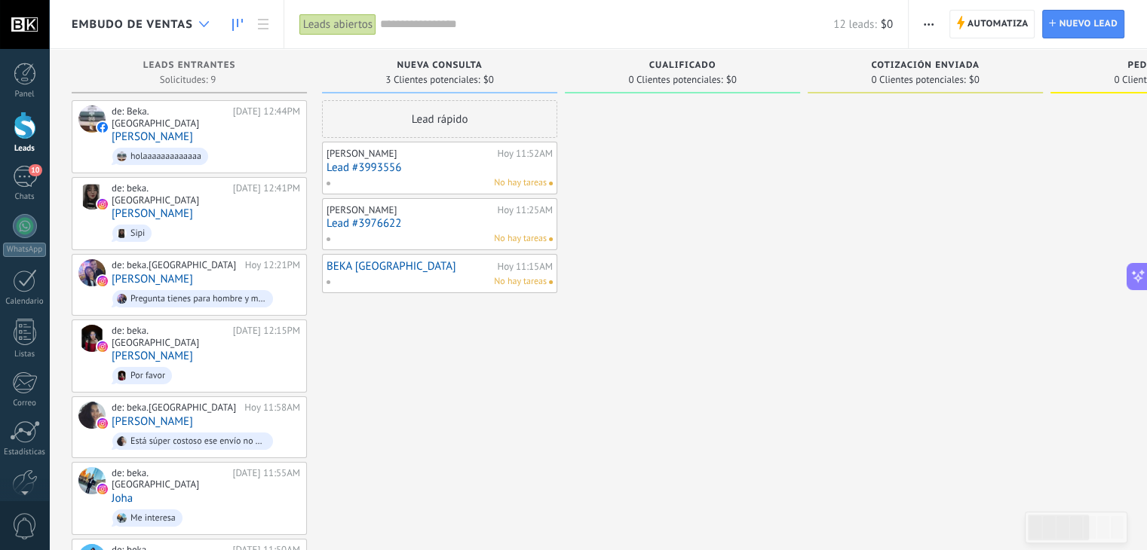
click at [210, 25] on div at bounding box center [204, 24] width 25 height 29
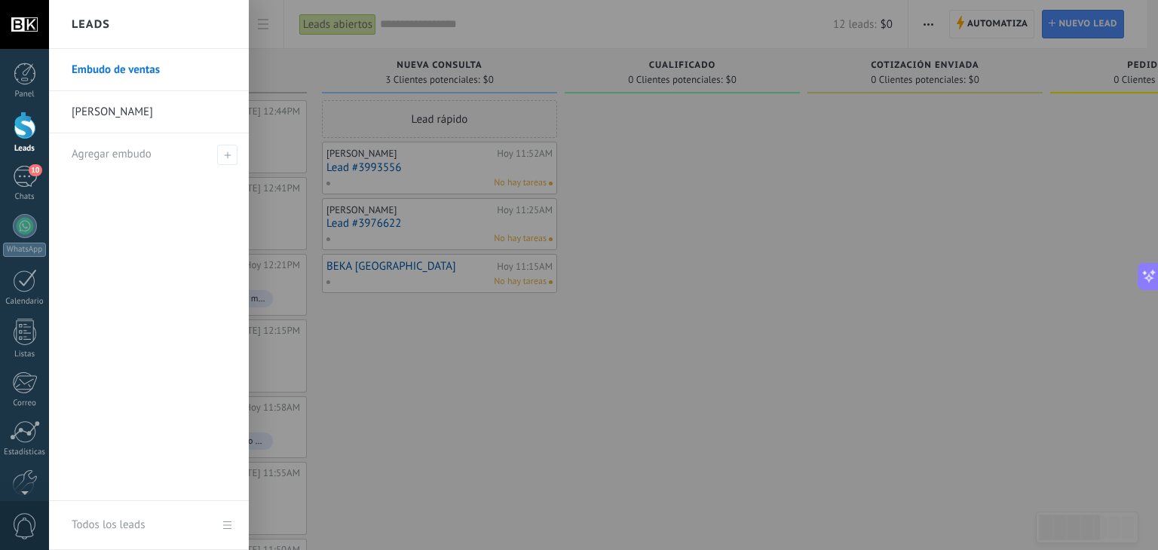
click at [97, 115] on link "[PERSON_NAME]" at bounding box center [153, 112] width 162 height 42
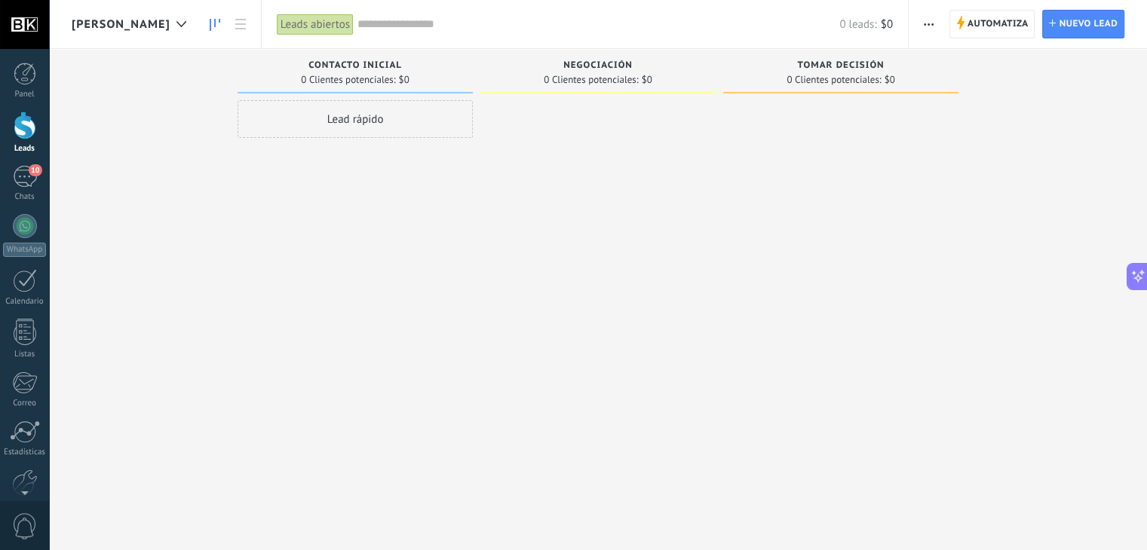
click at [114, 24] on span "[PERSON_NAME]" at bounding box center [121, 24] width 99 height 14
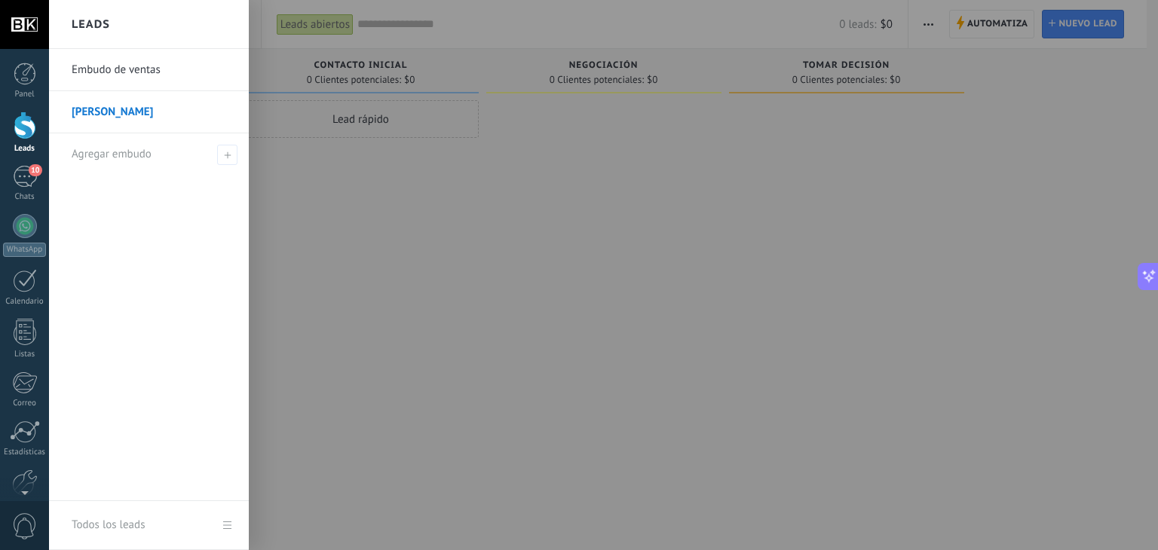
click at [122, 64] on link "Embudo de ventas" at bounding box center [153, 70] width 162 height 42
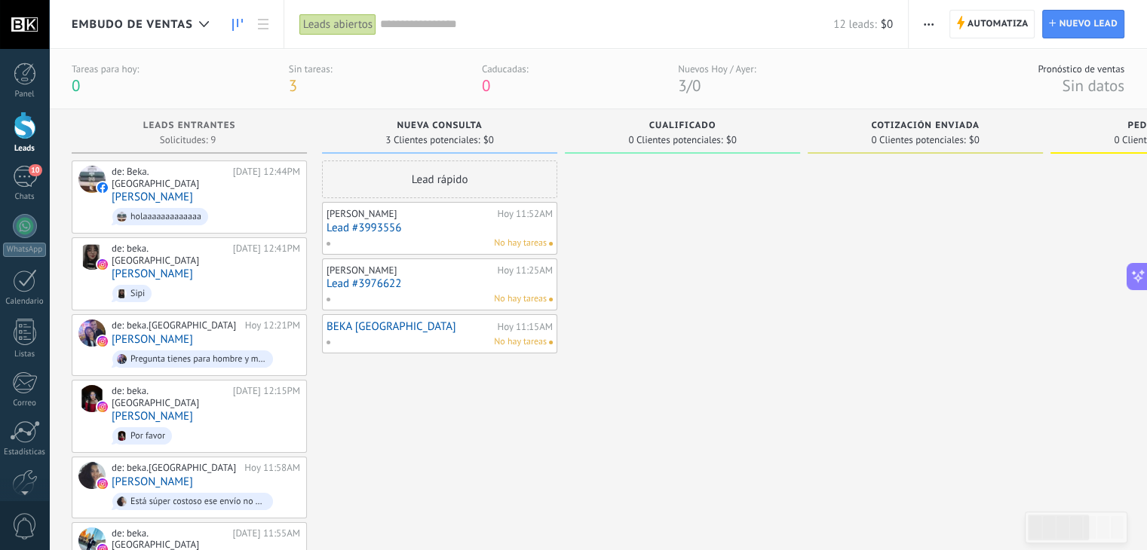
click at [924, 32] on span "button" at bounding box center [929, 24] width 10 height 29
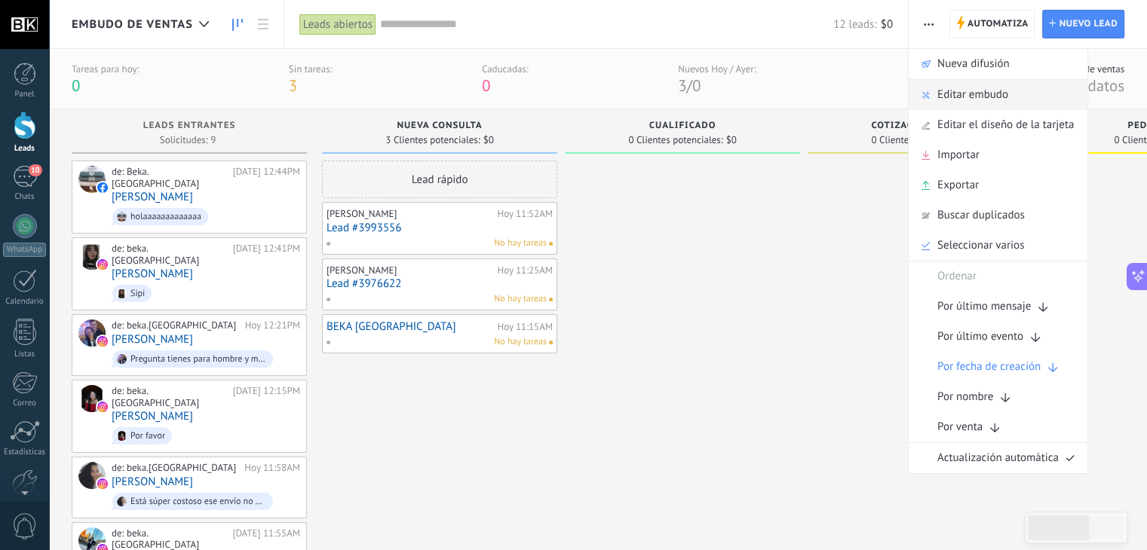
click at [953, 90] on span "Editar embudo" at bounding box center [972, 95] width 71 height 30
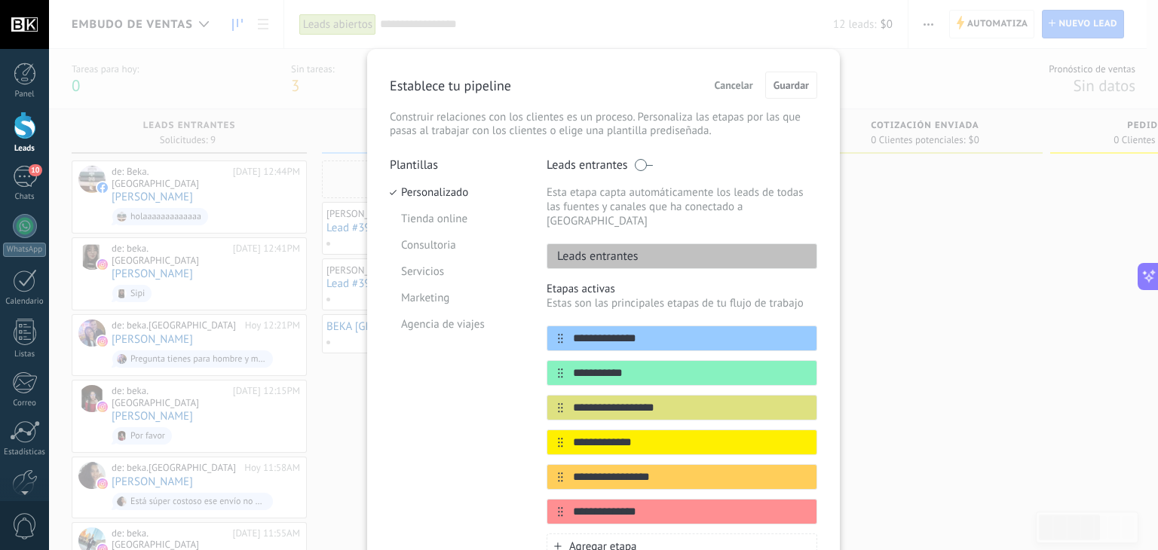
click at [579, 167] on p "Leads entrantes" at bounding box center [587, 165] width 81 height 15
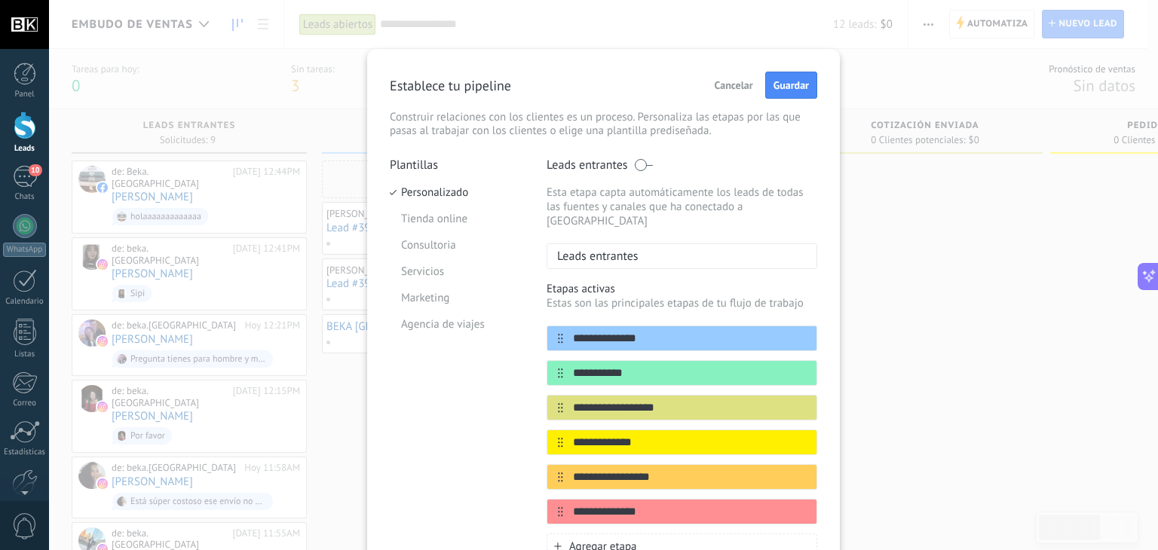
click at [629, 249] on p "Leads entrantes" at bounding box center [592, 256] width 91 height 15
click at [659, 244] on div "Leads entrantes" at bounding box center [682, 257] width 271 height 26
click at [632, 249] on p "Leads entrantes" at bounding box center [592, 256] width 91 height 15
click at [631, 249] on p "Leads entrantes" at bounding box center [592, 256] width 91 height 15
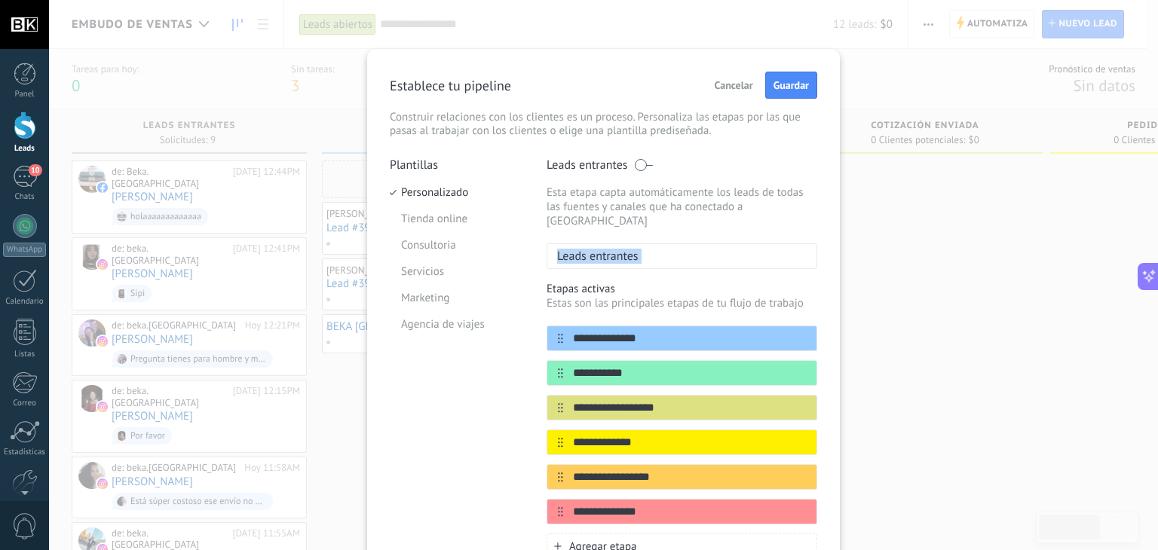
click at [636, 244] on div "Leads entrantes" at bounding box center [682, 257] width 271 height 26
click at [443, 214] on li "Tienda online" at bounding box center [457, 219] width 134 height 26
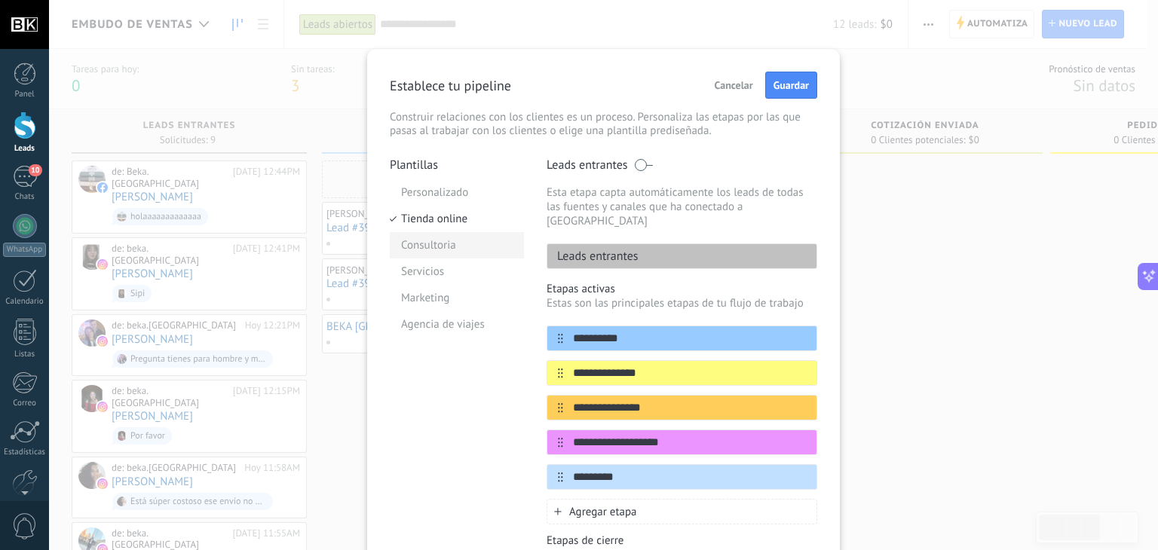
click at [447, 246] on li "Consultoria" at bounding box center [457, 245] width 134 height 26
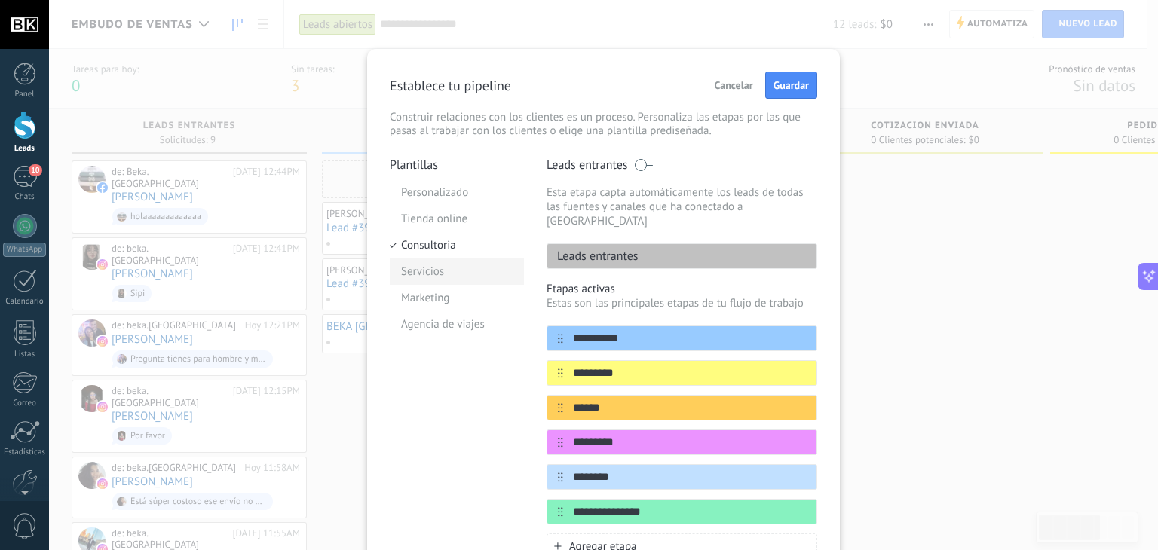
click at [452, 272] on li "Servicios" at bounding box center [457, 272] width 134 height 26
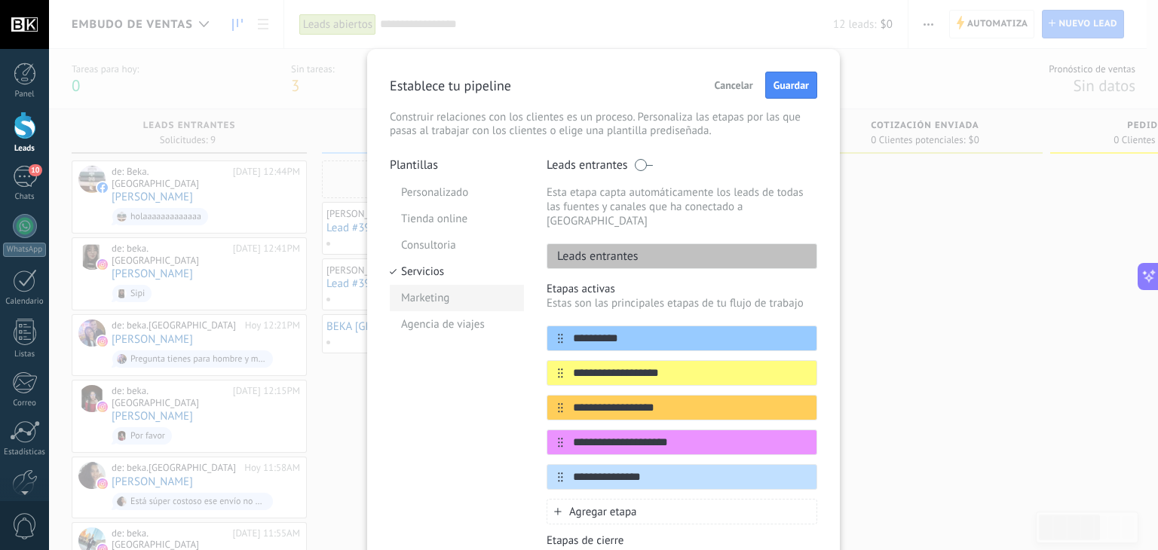
click at [441, 303] on li "Marketing" at bounding box center [457, 298] width 134 height 26
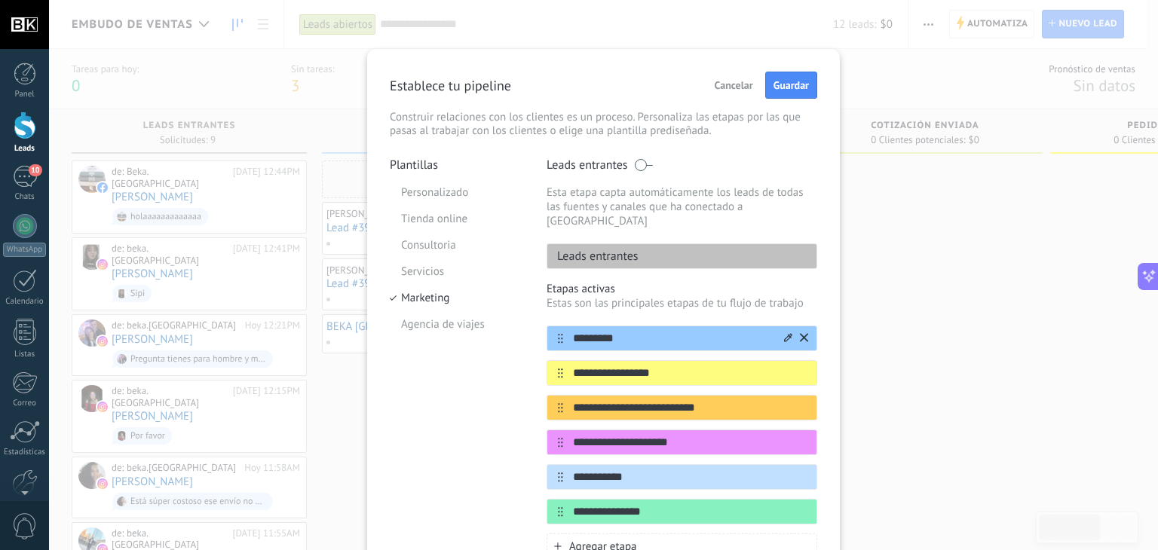
click at [581, 331] on input "*********" at bounding box center [672, 339] width 219 height 16
click at [585, 331] on input "*********" at bounding box center [672, 339] width 219 height 16
click at [621, 331] on input "*********" at bounding box center [672, 339] width 219 height 16
click at [621, 331] on input "********" at bounding box center [689, 339] width 253 height 16
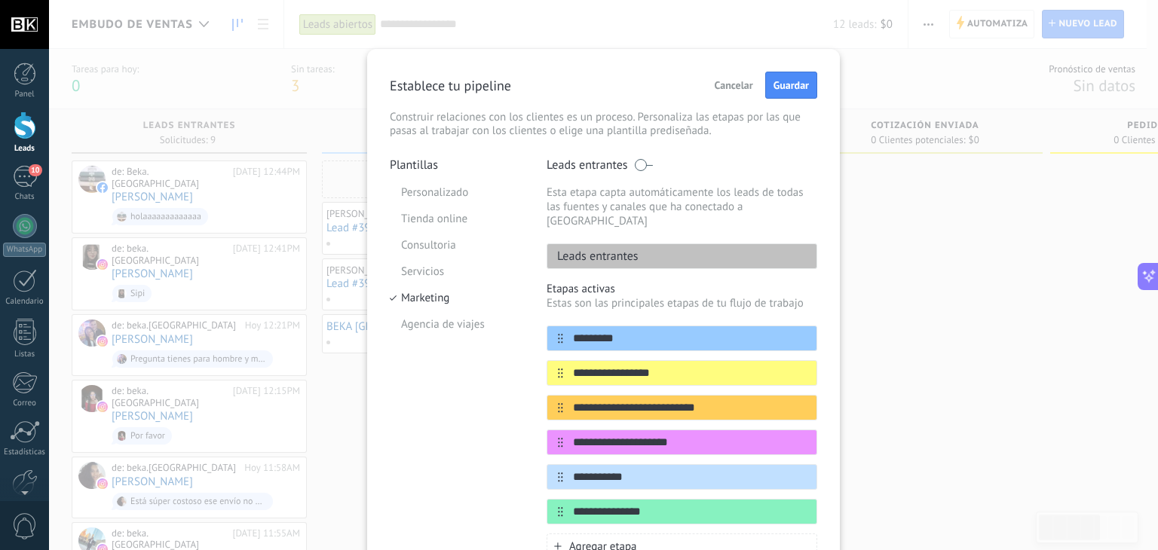
type input "*********"
click at [1007, 315] on div "**********" at bounding box center [603, 275] width 1109 height 550
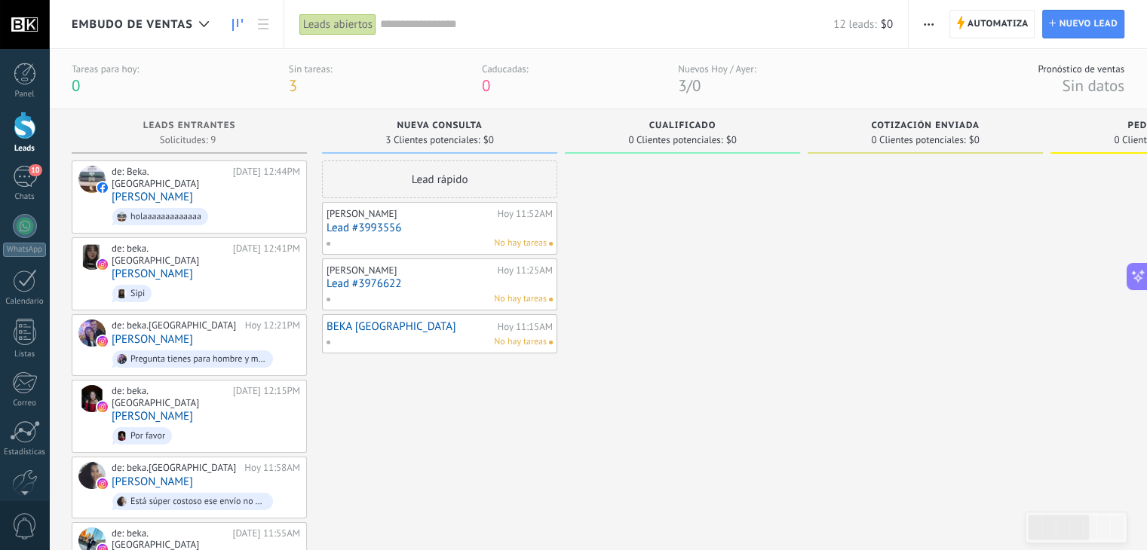
click at [857, 318] on div at bounding box center [925, 494] width 235 height 667
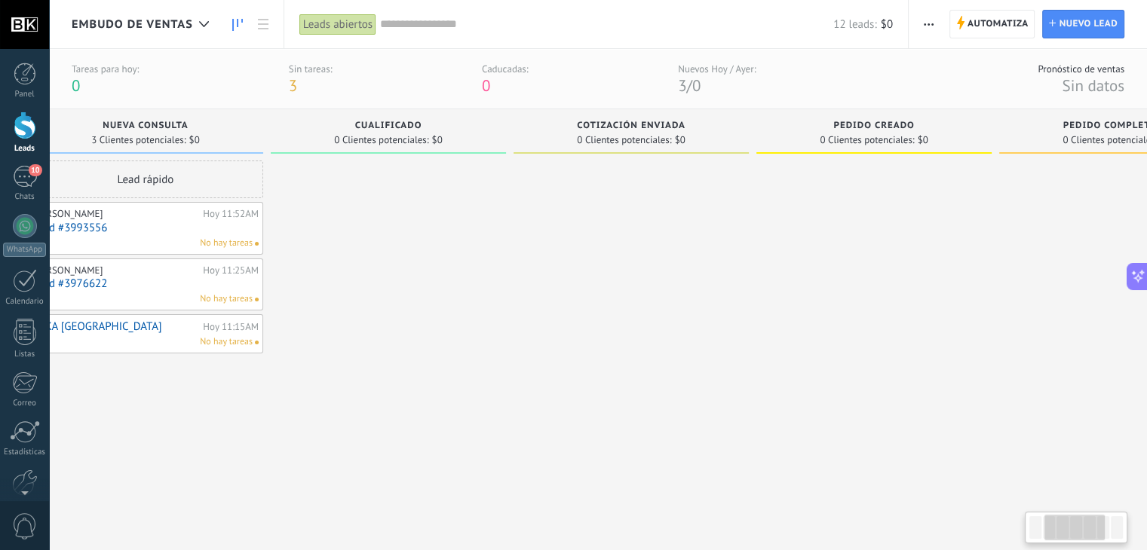
drag, startPoint x: 927, startPoint y: 249, endPoint x: 635, endPoint y: 244, distance: 292.6
click at [635, 244] on div at bounding box center [630, 494] width 235 height 667
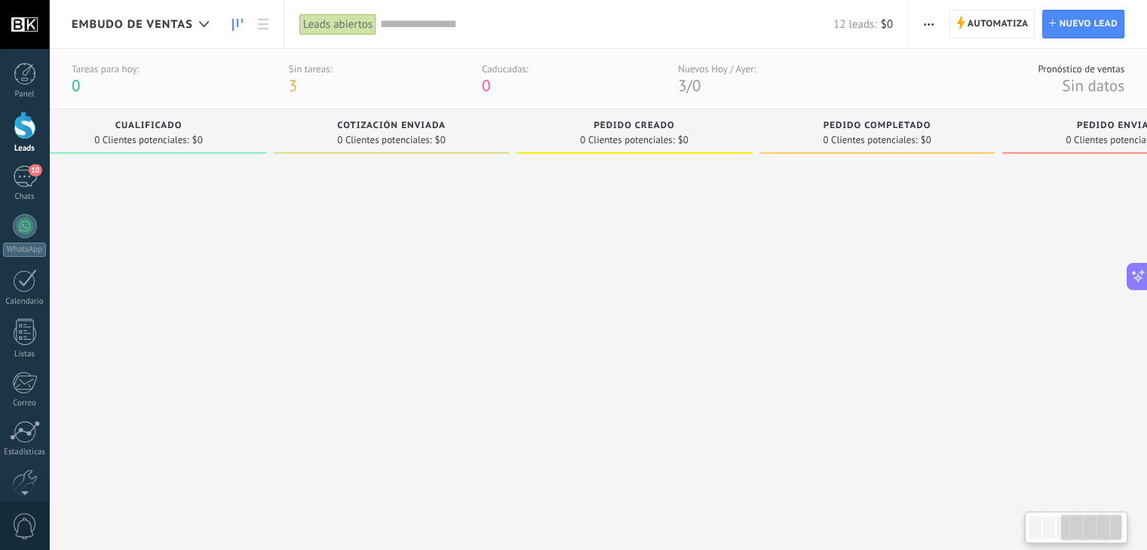
scroll to position [0, 647]
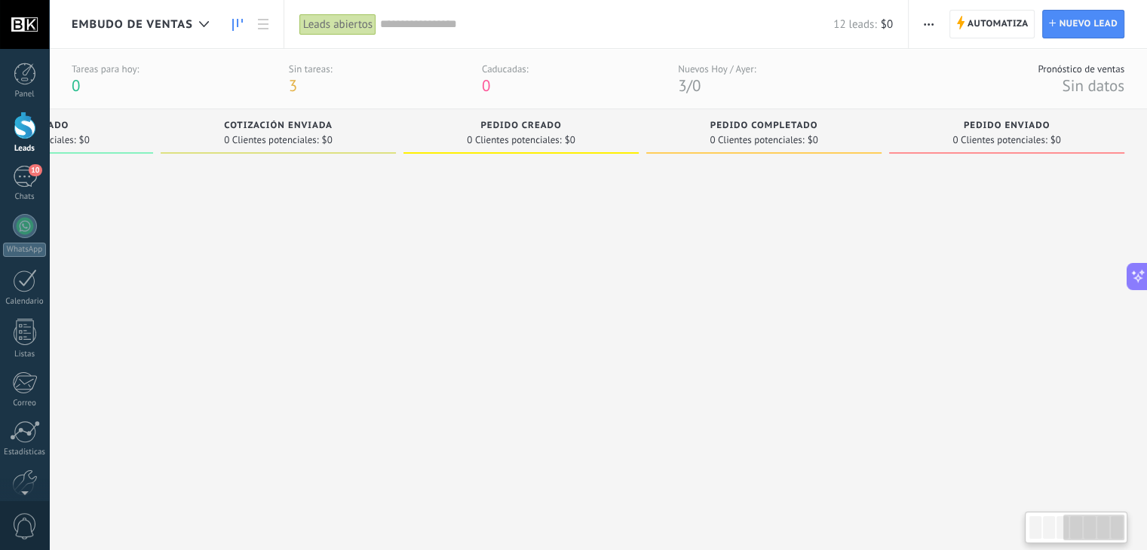
drag, startPoint x: 917, startPoint y: 250, endPoint x: 577, endPoint y: 296, distance: 343.1
click at [577, 296] on div at bounding box center [520, 494] width 235 height 667
drag, startPoint x: 831, startPoint y: 244, endPoint x: 603, endPoint y: 275, distance: 229.9
click at [603, 275] on div "Leads Entrantes Solicitudes: 9 0 0 0 9 0 0 0 9 de: Beka.colombia Hoy 12:44PM Pa…" at bounding box center [286, 468] width 1722 height 718
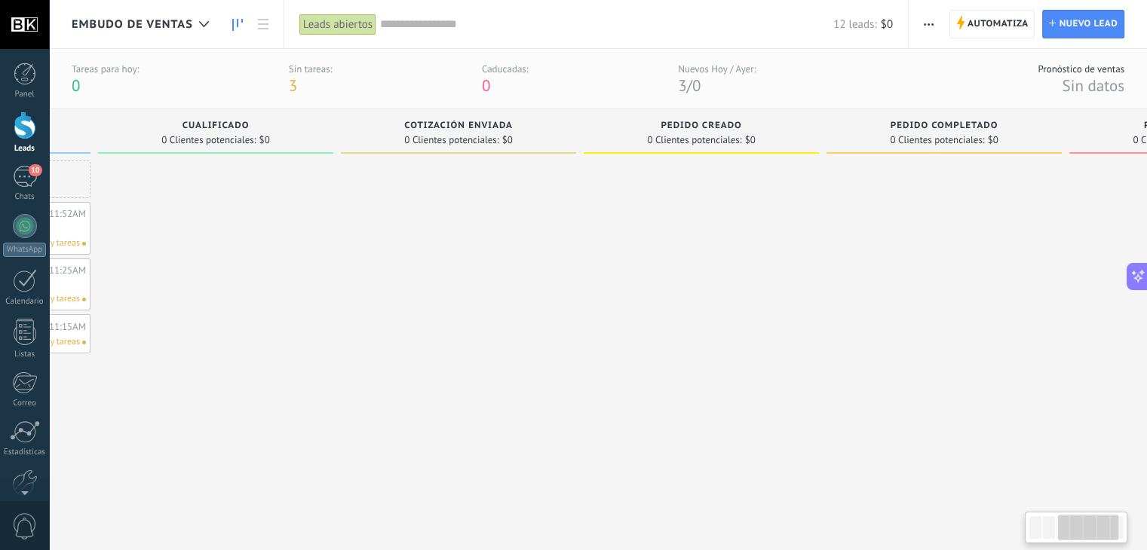
scroll to position [0, 259]
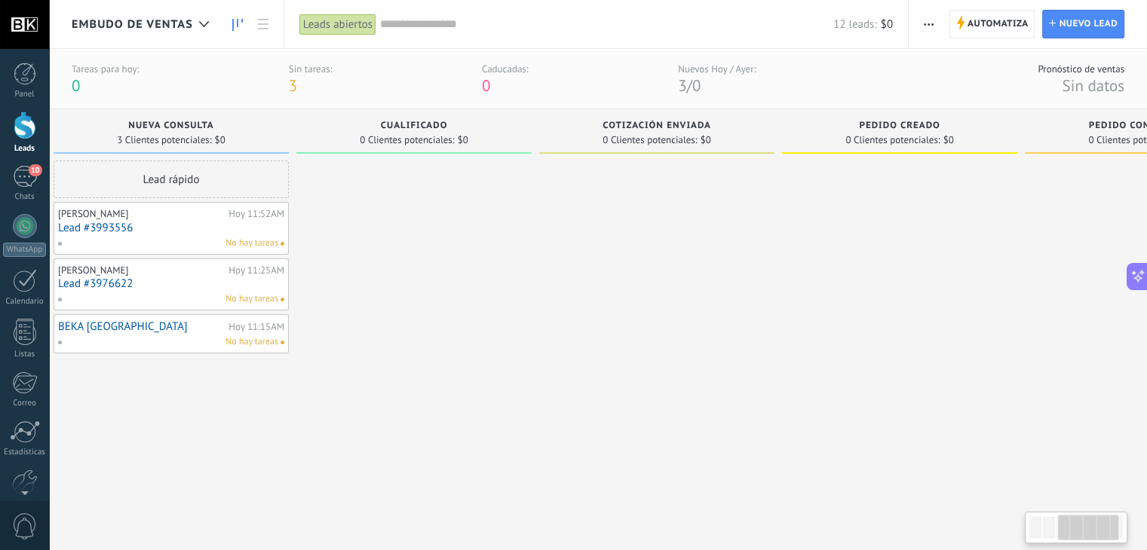
drag, startPoint x: 413, startPoint y: 283, endPoint x: 805, endPoint y: 277, distance: 391.4
click at [803, 277] on div at bounding box center [899, 494] width 235 height 667
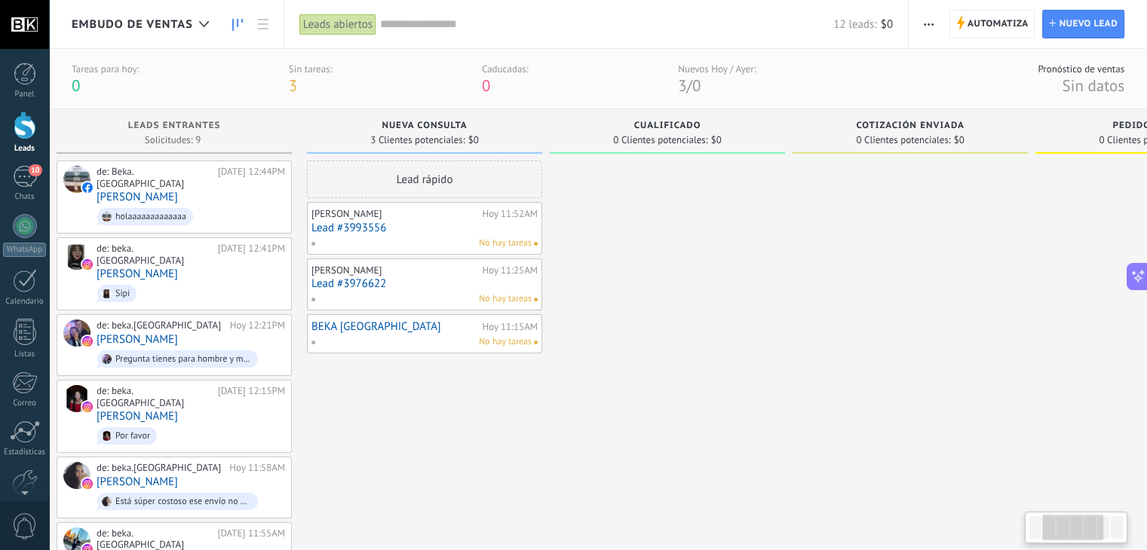
drag, startPoint x: 516, startPoint y: 290, endPoint x: 810, endPoint y: 292, distance: 294.1
click at [810, 292] on div "Leads Entrantes Solicitudes: 9 0 0 0 9 0 0 0 9 de: Beka.colombia Hoy 12:44PM Pa…" at bounding box center [918, 468] width 1722 height 718
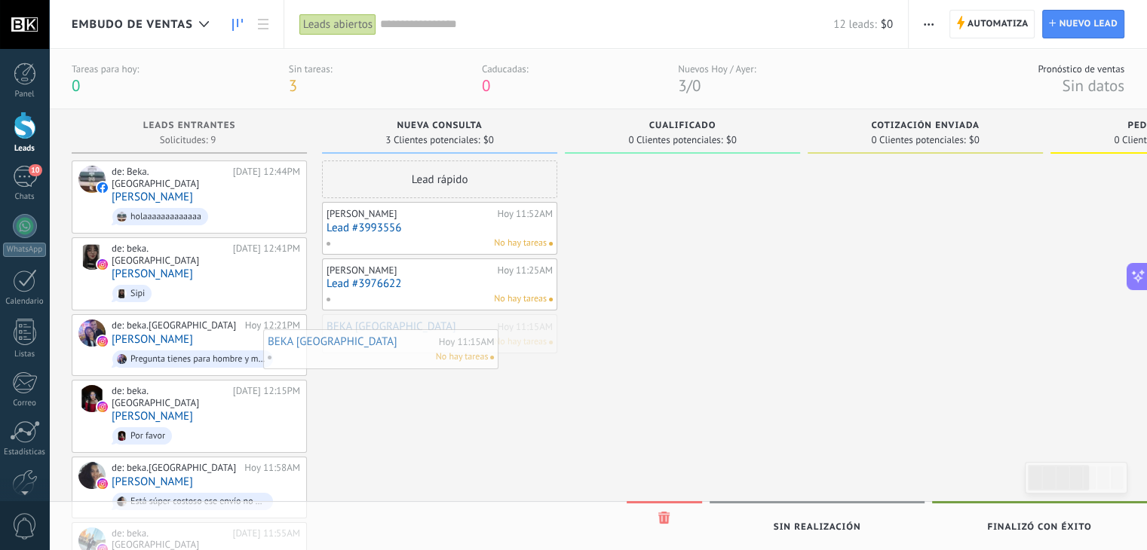
drag, startPoint x: 389, startPoint y: 320, endPoint x: 323, endPoint y: 338, distance: 68.6
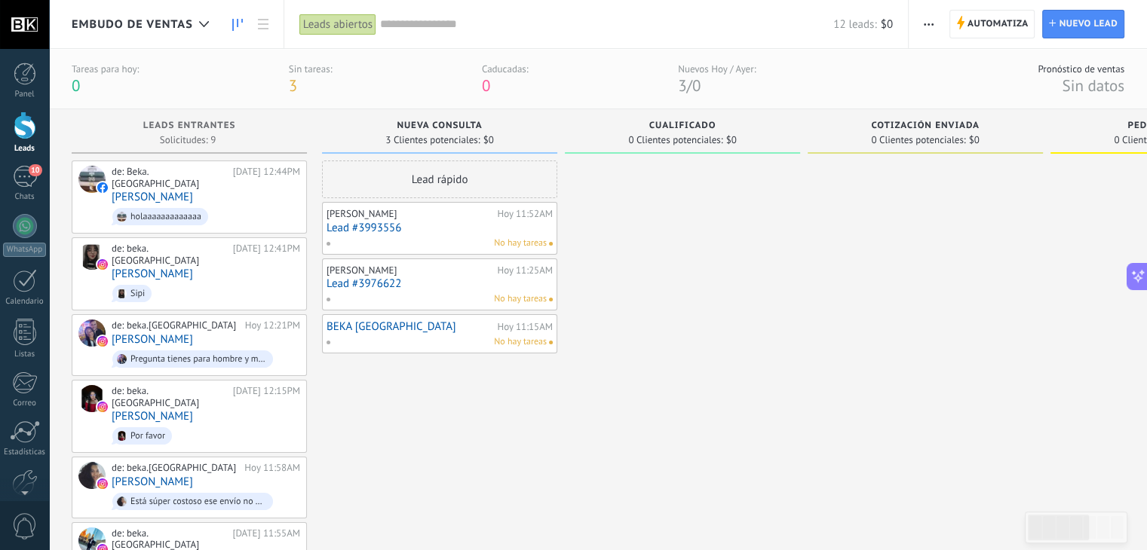
click at [499, 402] on div "Lead rápido Juliana Espitia Hoy 11:52AM Lead #3993556 No hay tareas Luz Henao H…" at bounding box center [439, 494] width 235 height 667
click at [30, 188] on link "10 Chats" at bounding box center [24, 184] width 49 height 36
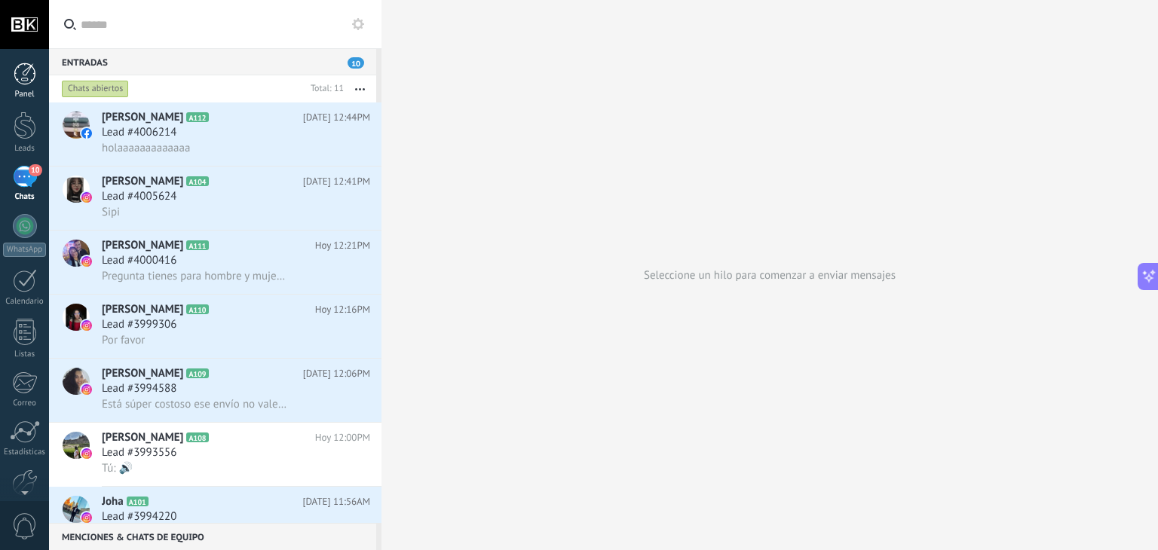
click at [22, 79] on div at bounding box center [25, 74] width 23 height 23
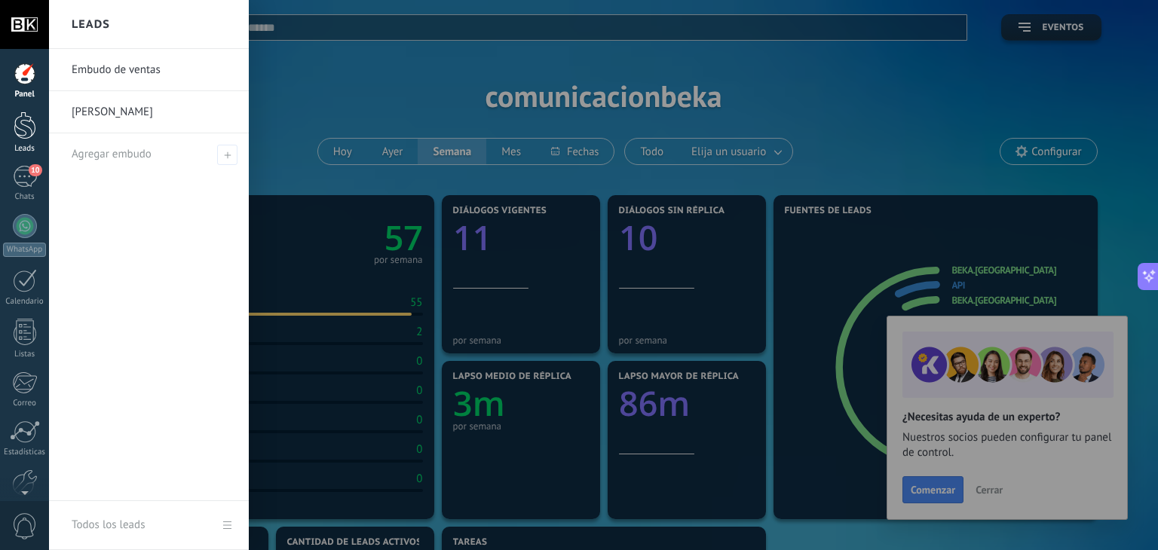
click at [30, 121] on div at bounding box center [25, 126] width 23 height 28
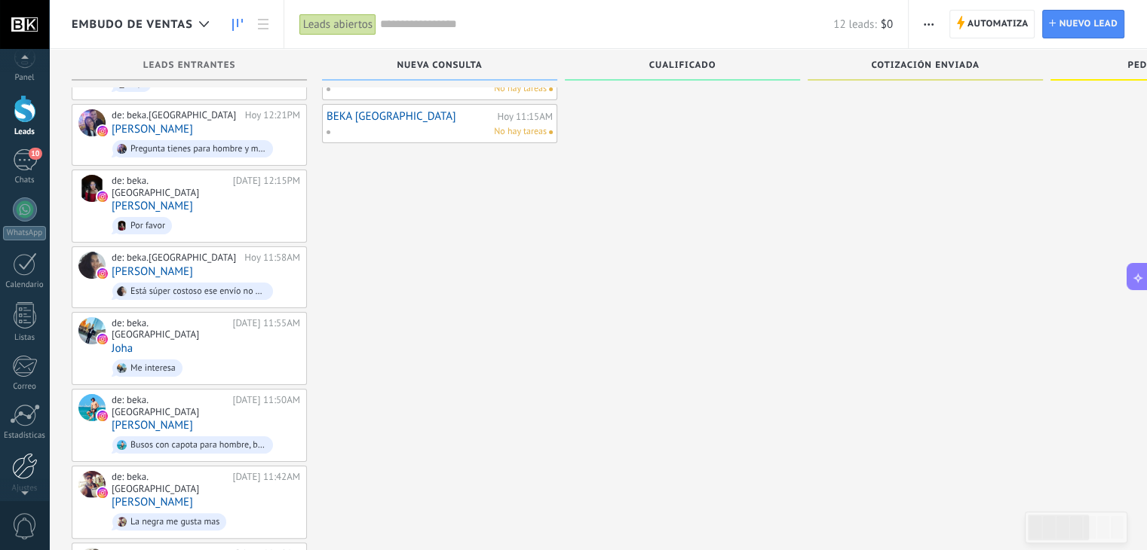
scroll to position [150, 0]
click at [23, 471] on div at bounding box center [25, 466] width 26 height 26
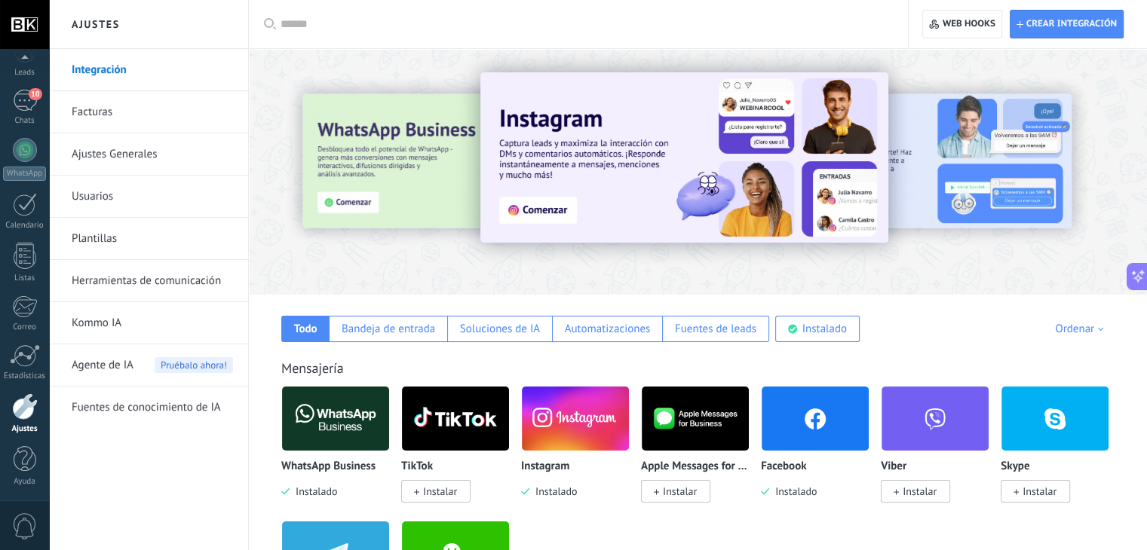
click at [112, 197] on link "Usuarios" at bounding box center [152, 197] width 161 height 42
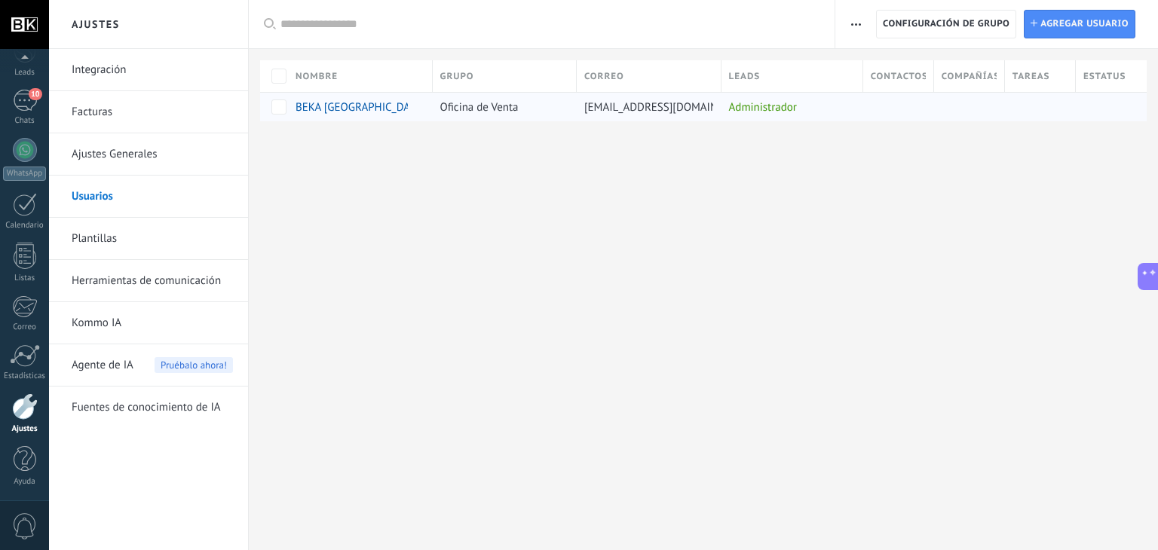
click at [326, 105] on span "BEKA [GEOGRAPHIC_DATA]" at bounding box center [361, 107] width 130 height 14
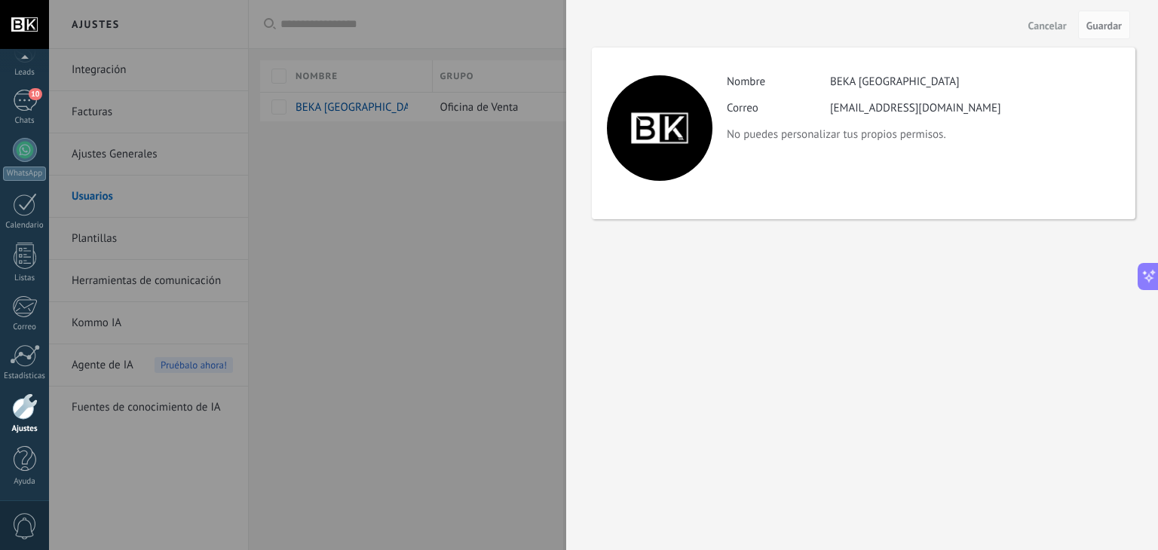
click at [885, 75] on div "BEKA [GEOGRAPHIC_DATA]" at bounding box center [895, 82] width 130 height 14
click at [885, 82] on div "BEKA [GEOGRAPHIC_DATA]" at bounding box center [895, 82] width 130 height 14
click at [897, 81] on div "BEKA [GEOGRAPHIC_DATA]" at bounding box center [895, 82] width 130 height 14
click at [878, 146] on div "Actividad Nombre BEKA COLOMBIA Correo comunicacion.beka@gmail.com No puedes per…" at bounding box center [864, 134] width 544 height 172
click at [581, 259] on div "Cancelar Guardar Actividad Nombre BEKA COLOMBIA Correo comunicacion.beka@gmail.…" at bounding box center [862, 275] width 592 height 550
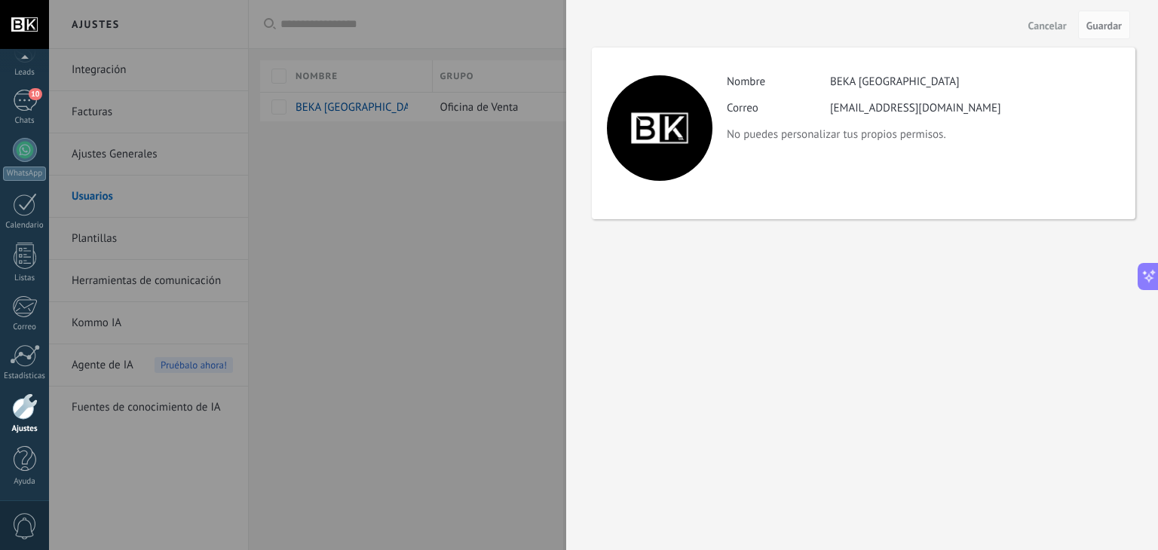
click at [523, 271] on div at bounding box center [579, 275] width 1158 height 550
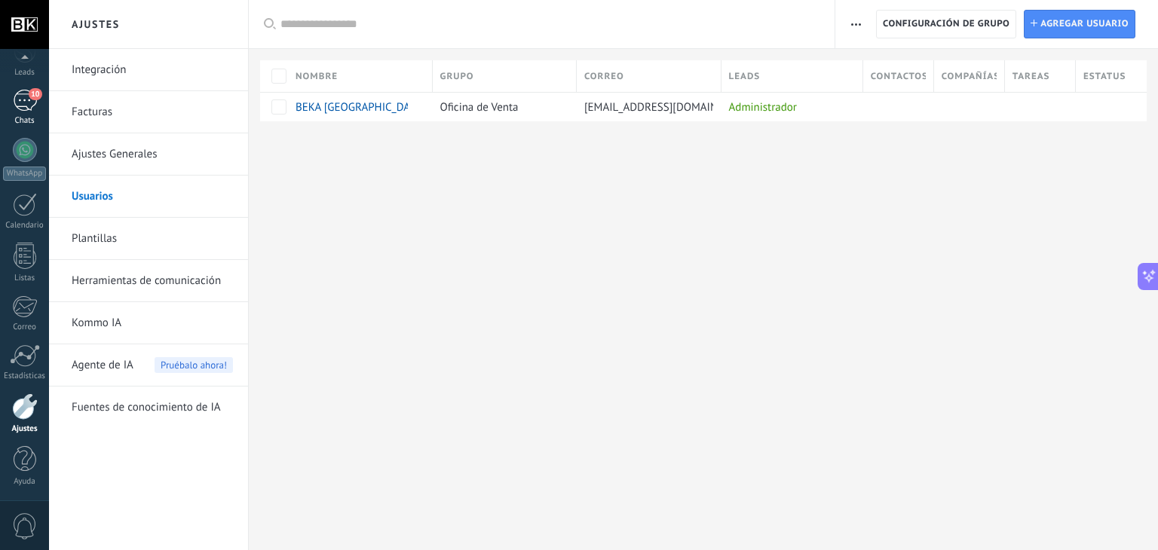
click at [16, 108] on div "10" at bounding box center [25, 101] width 24 height 22
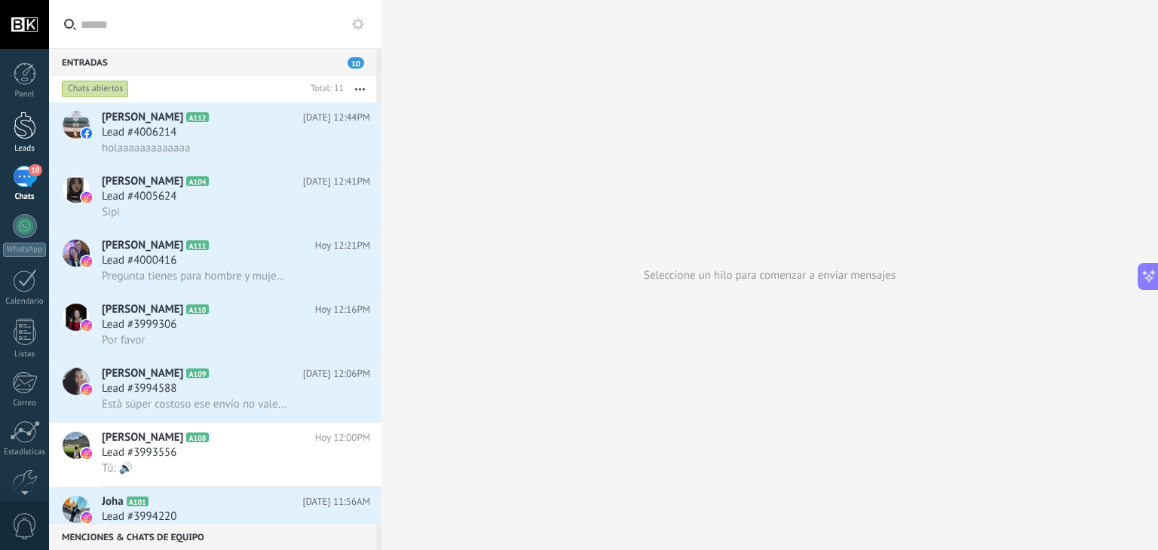
click at [23, 124] on div at bounding box center [25, 126] width 23 height 28
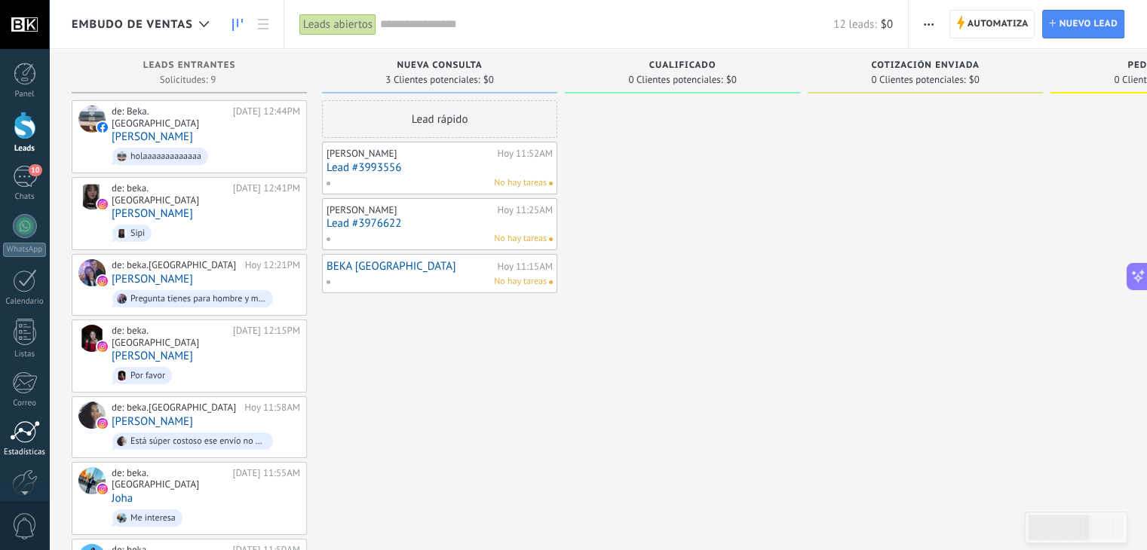
click at [24, 434] on div at bounding box center [25, 432] width 30 height 23
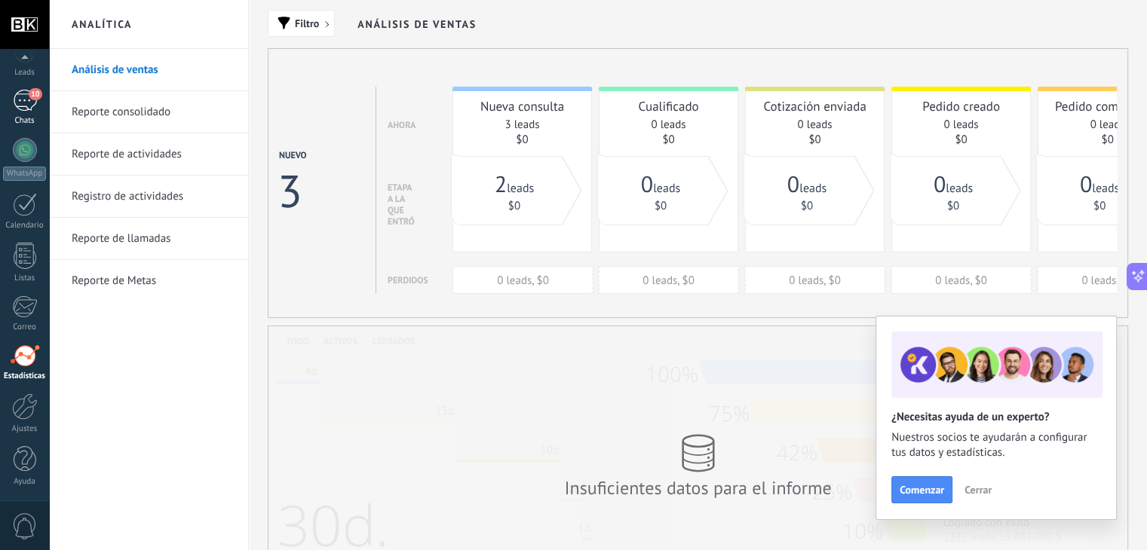
click at [27, 107] on div "10" at bounding box center [25, 101] width 24 height 22
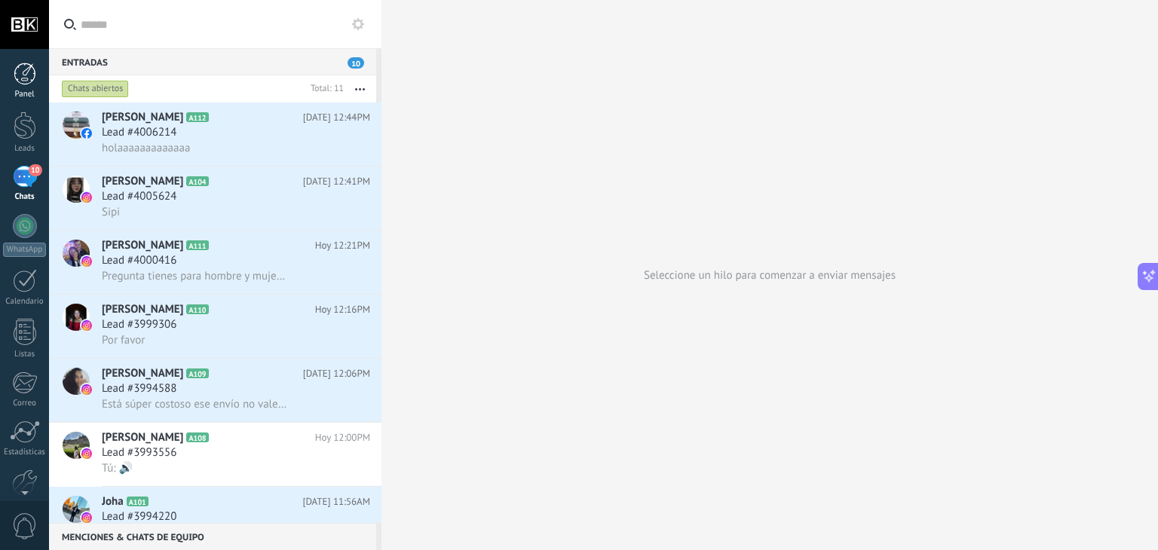
click at [20, 65] on div at bounding box center [25, 74] width 23 height 23
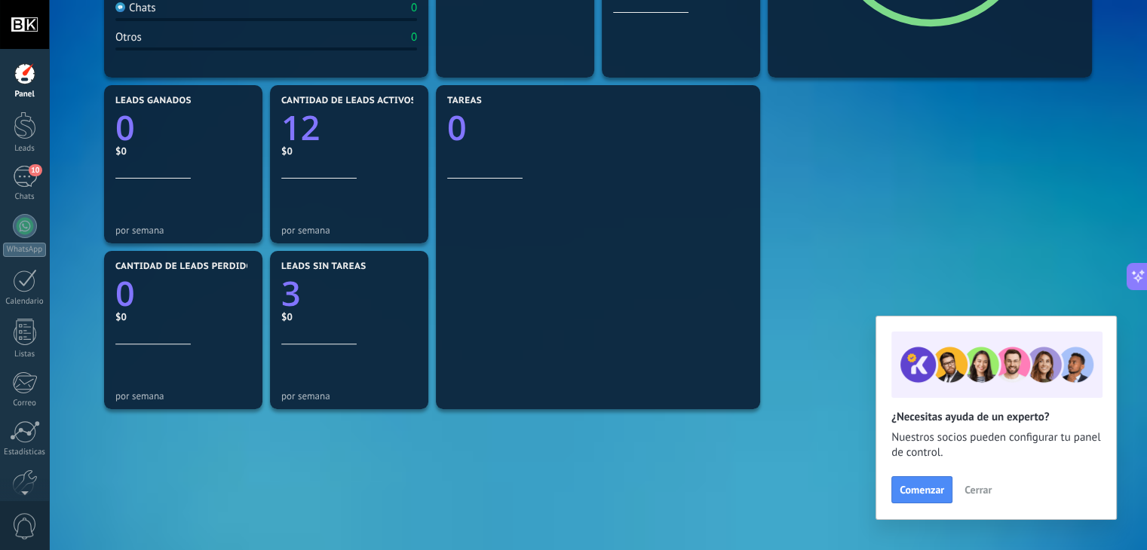
scroll to position [452, 0]
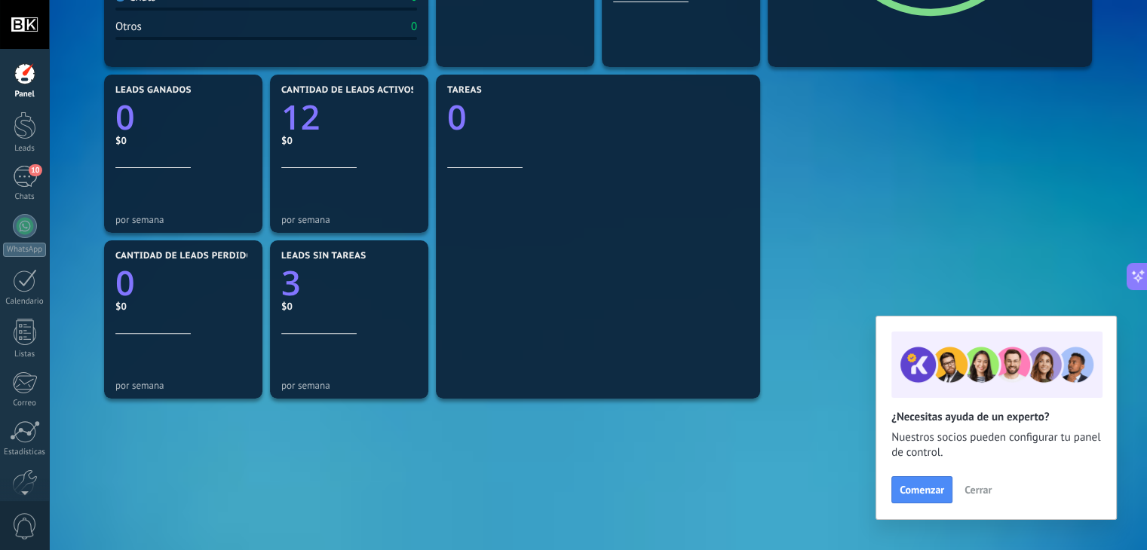
click at [991, 486] on button "Cerrar" at bounding box center [978, 490] width 41 height 23
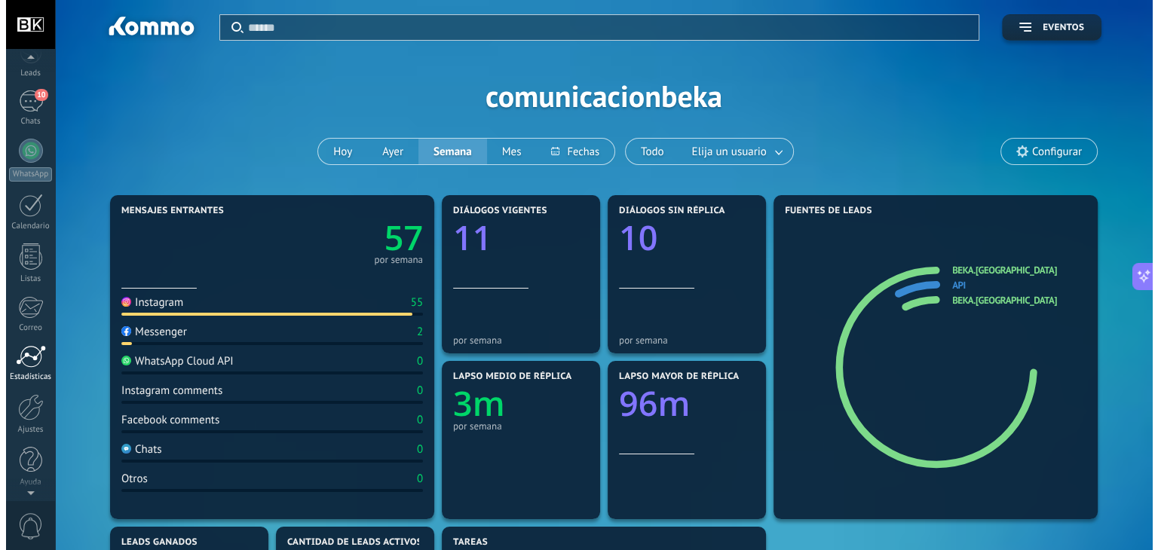
scroll to position [76, 0]
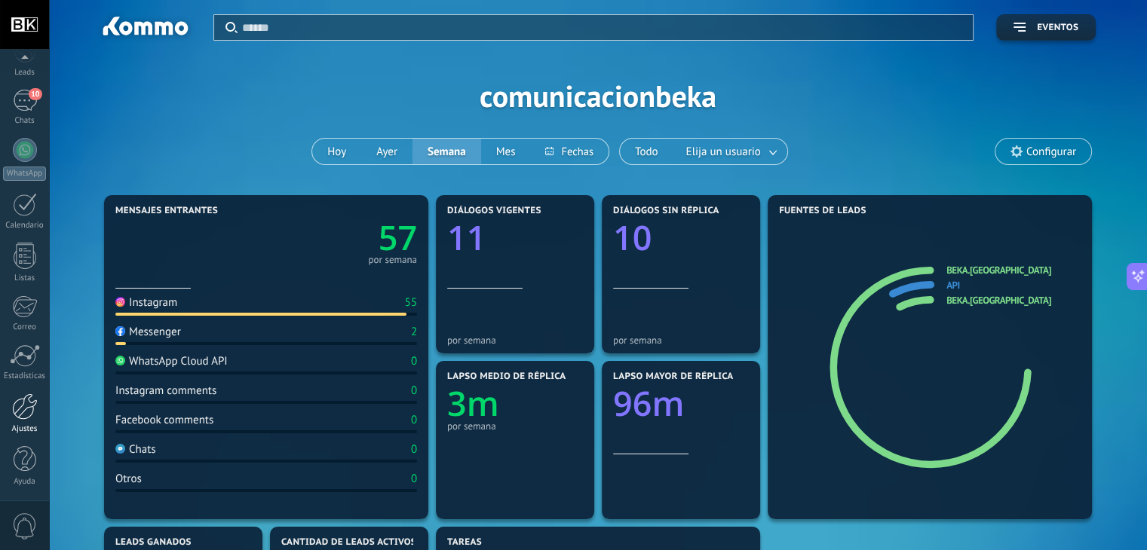
click at [27, 411] on div at bounding box center [25, 407] width 26 height 26
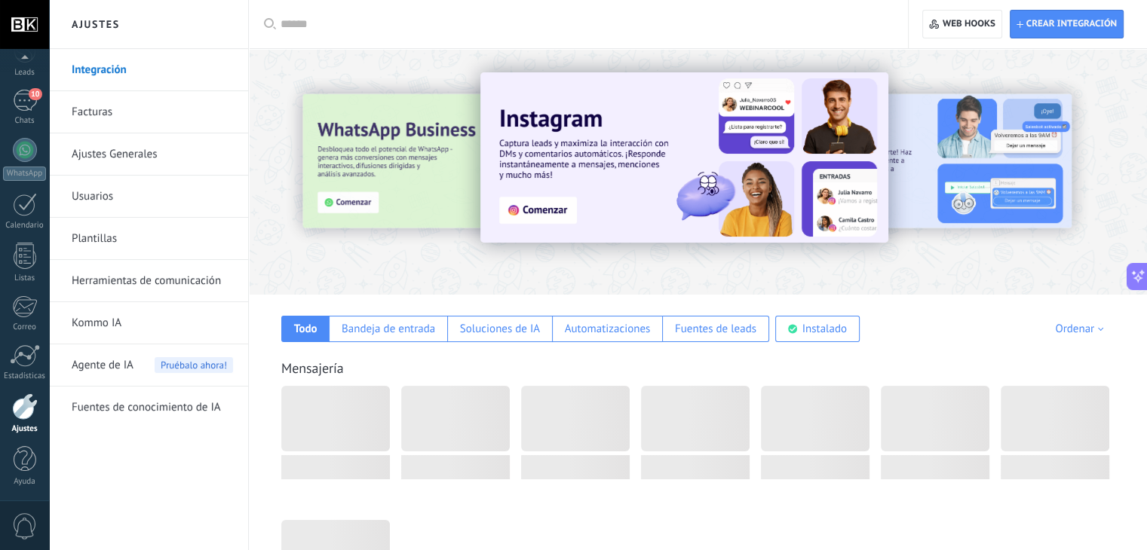
click at [121, 198] on link "Usuarios" at bounding box center [152, 197] width 161 height 42
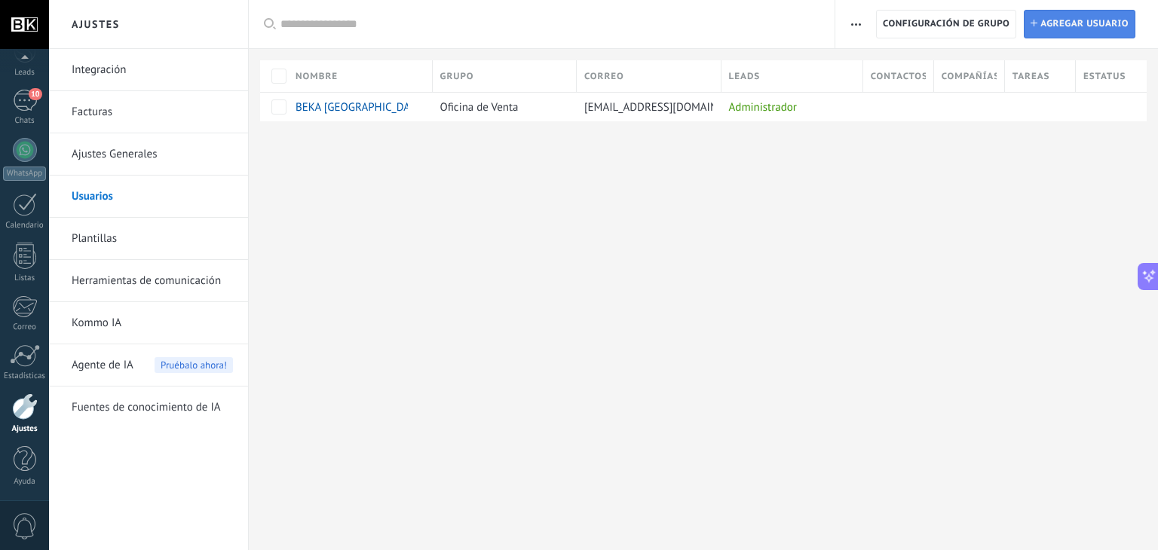
click at [1103, 23] on span "Agregar usuario" at bounding box center [1085, 24] width 88 height 27
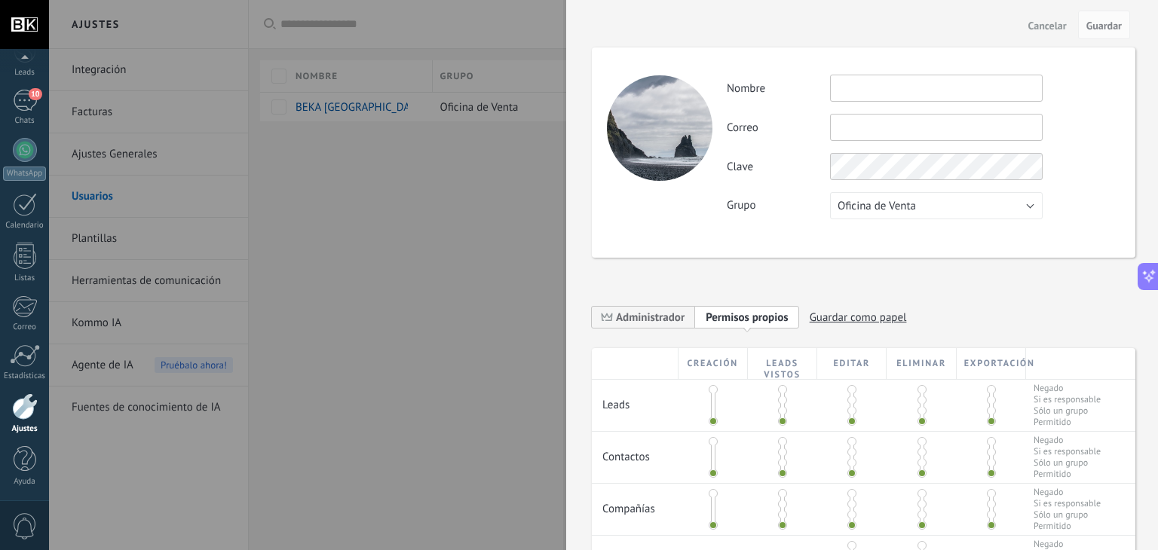
drag, startPoint x: 709, startPoint y: 417, endPoint x: 713, endPoint y: 389, distance: 28.3
click at [713, 389] on div at bounding box center [713, 406] width 5 height 38
click at [711, 393] on span at bounding box center [713, 389] width 9 height 9
click at [710, 419] on span at bounding box center [713, 421] width 9 height 9
click at [463, 194] on div at bounding box center [579, 275] width 1158 height 550
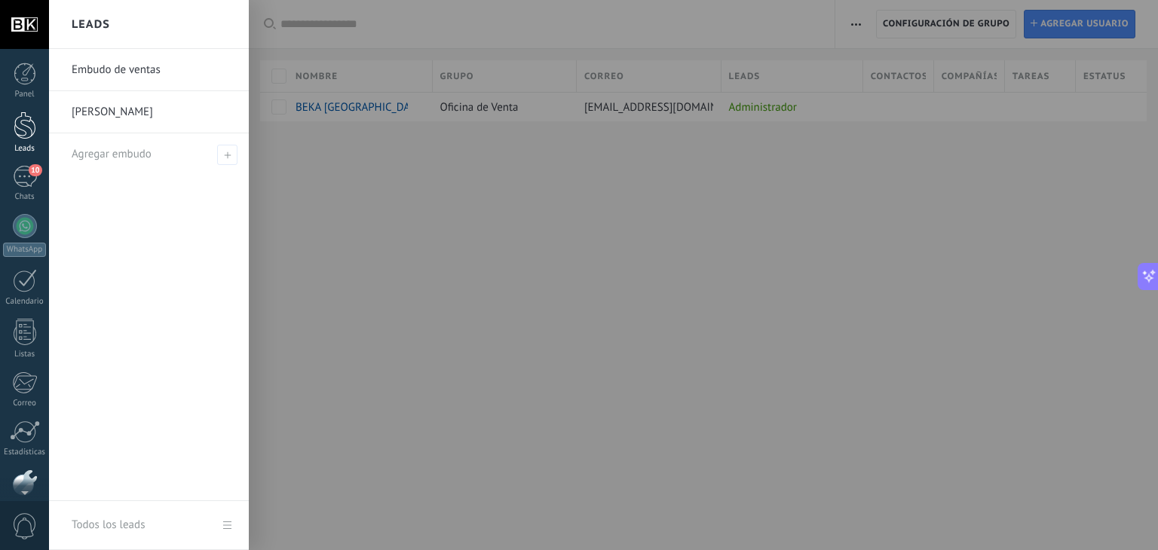
click at [26, 118] on div at bounding box center [25, 126] width 23 height 28
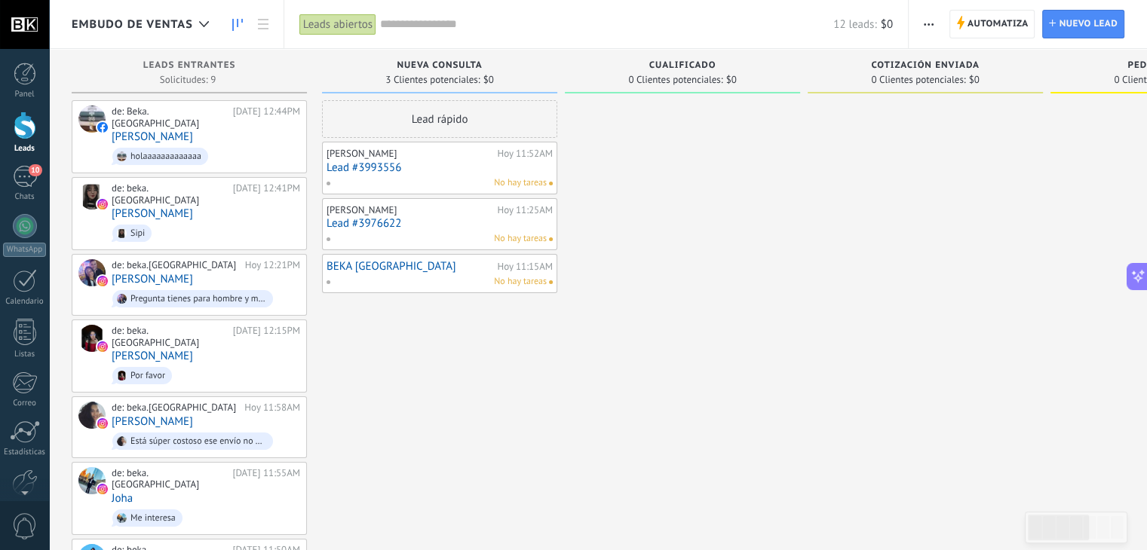
click at [176, 24] on span "Embudo de ventas" at bounding box center [132, 24] width 121 height 14
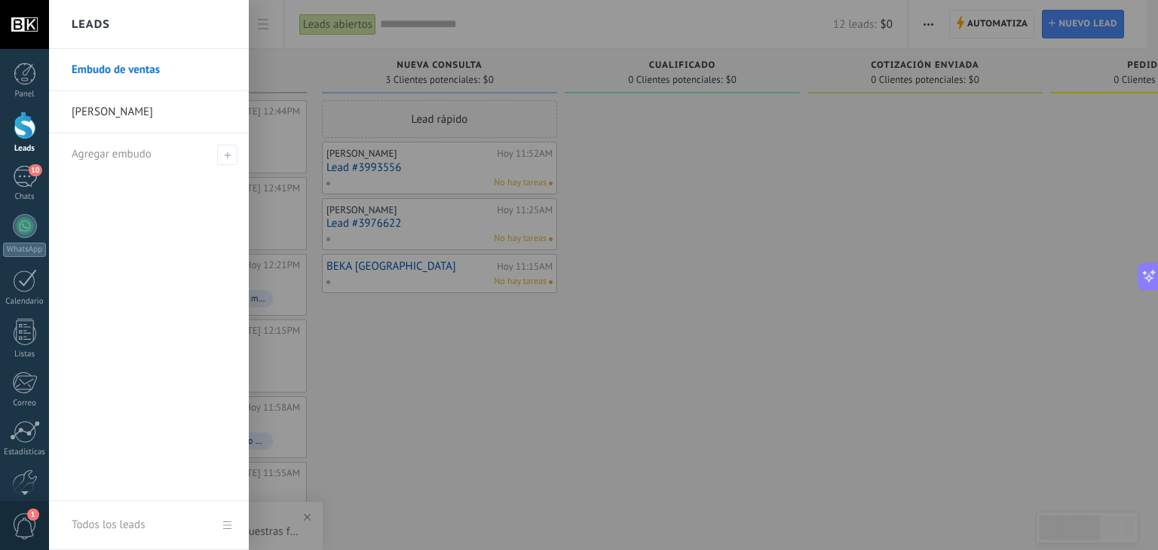
click at [109, 118] on link "[PERSON_NAME]" at bounding box center [153, 112] width 162 height 42
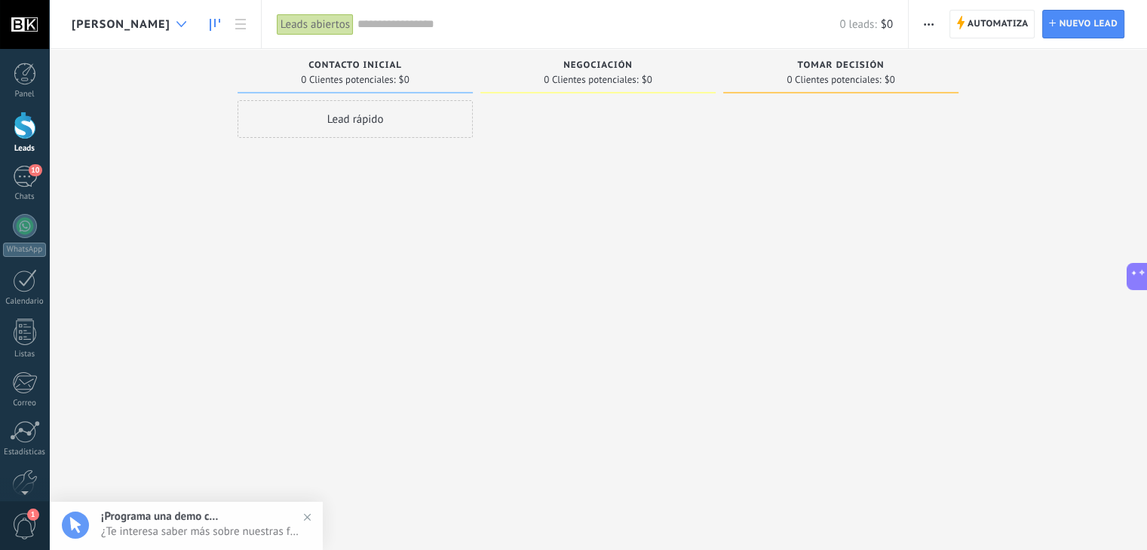
click at [169, 29] on div at bounding box center [181, 24] width 25 height 29
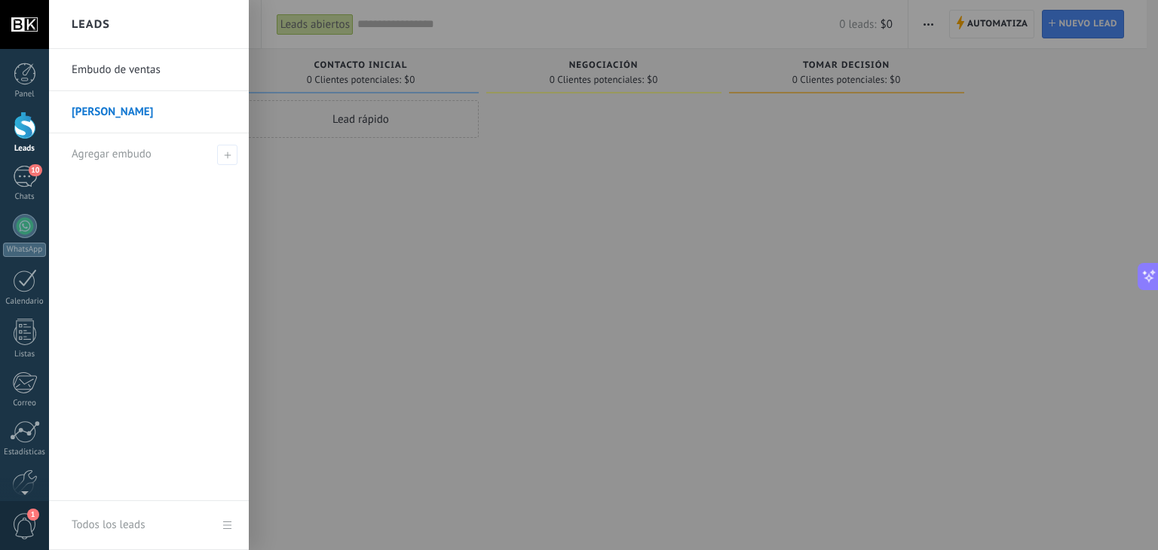
click at [90, 115] on link "[PERSON_NAME]" at bounding box center [153, 112] width 162 height 42
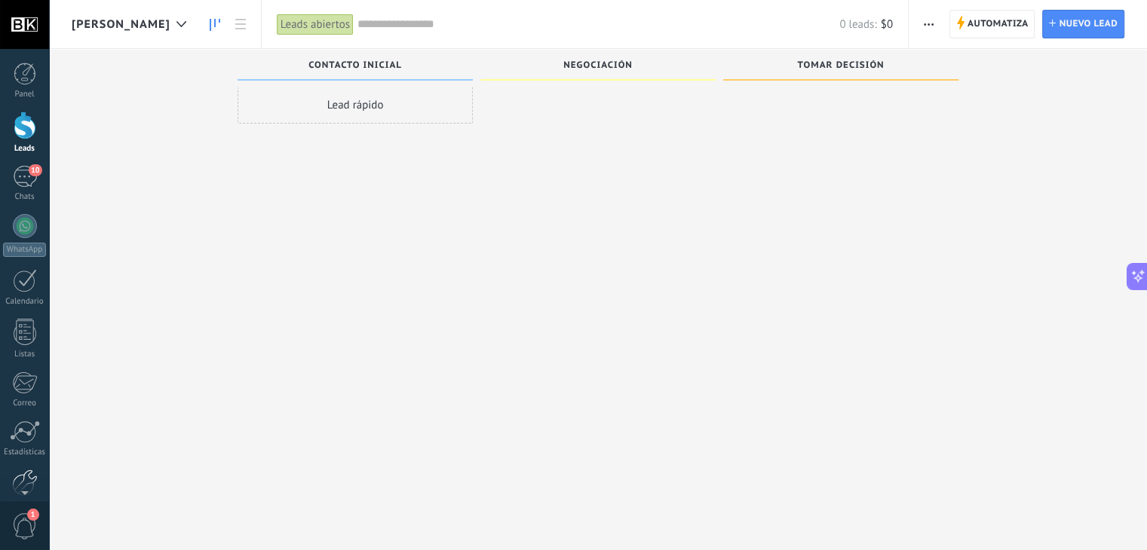
scroll to position [14, 0]
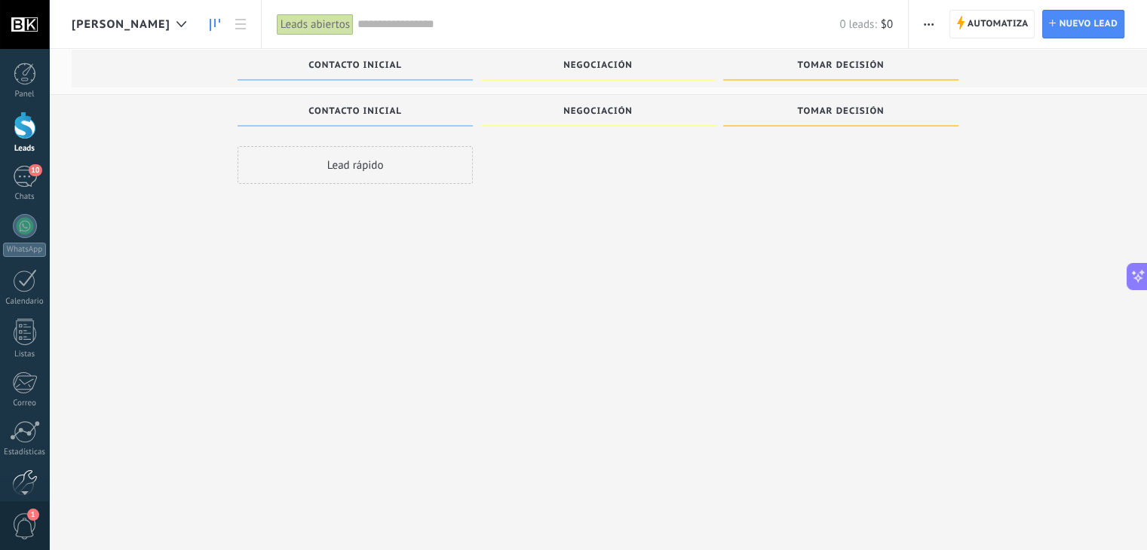
click at [27, 477] on div at bounding box center [25, 483] width 26 height 26
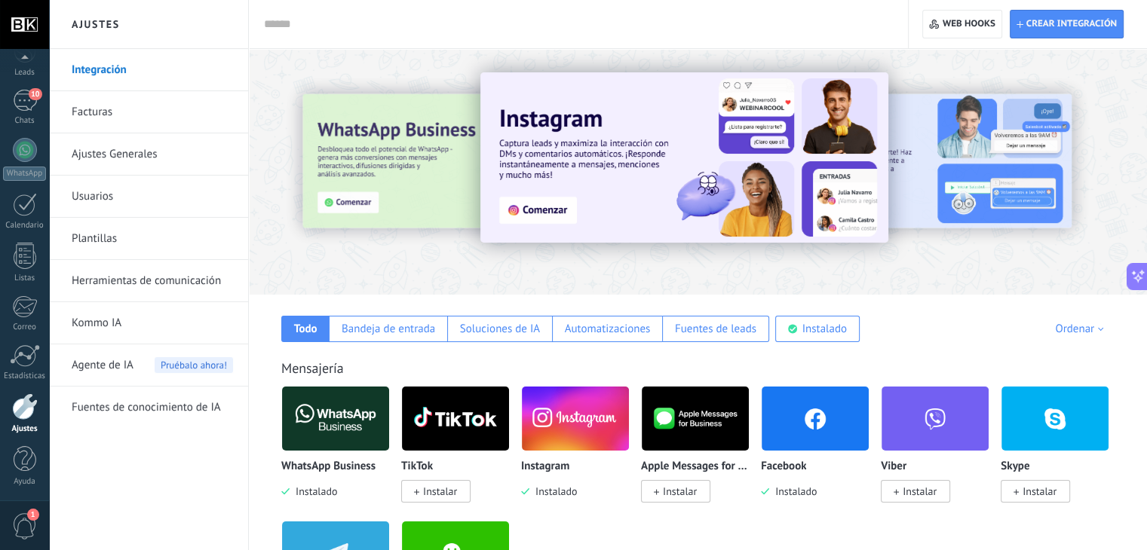
click at [158, 123] on link "Facturas" at bounding box center [152, 112] width 161 height 42
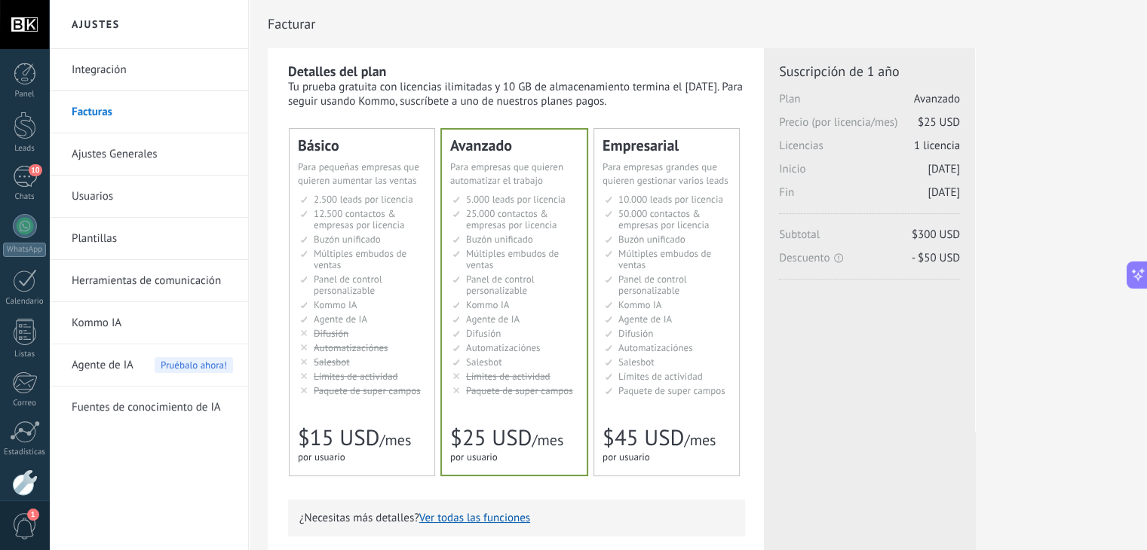
scroll to position [201, 0]
click at [149, 161] on link "Ajustes Generales" at bounding box center [152, 154] width 161 height 42
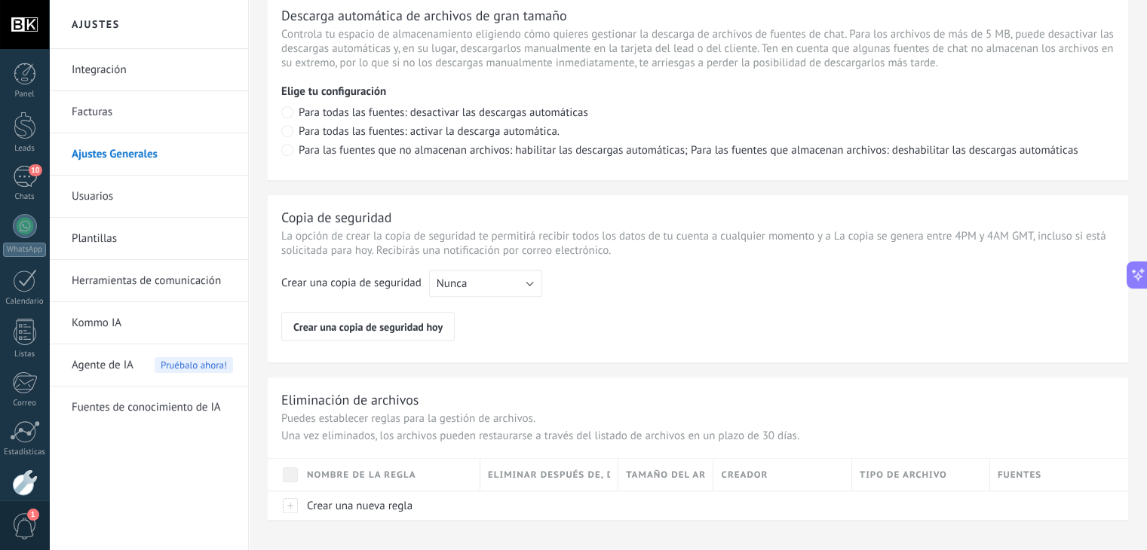
scroll to position [1113, 0]
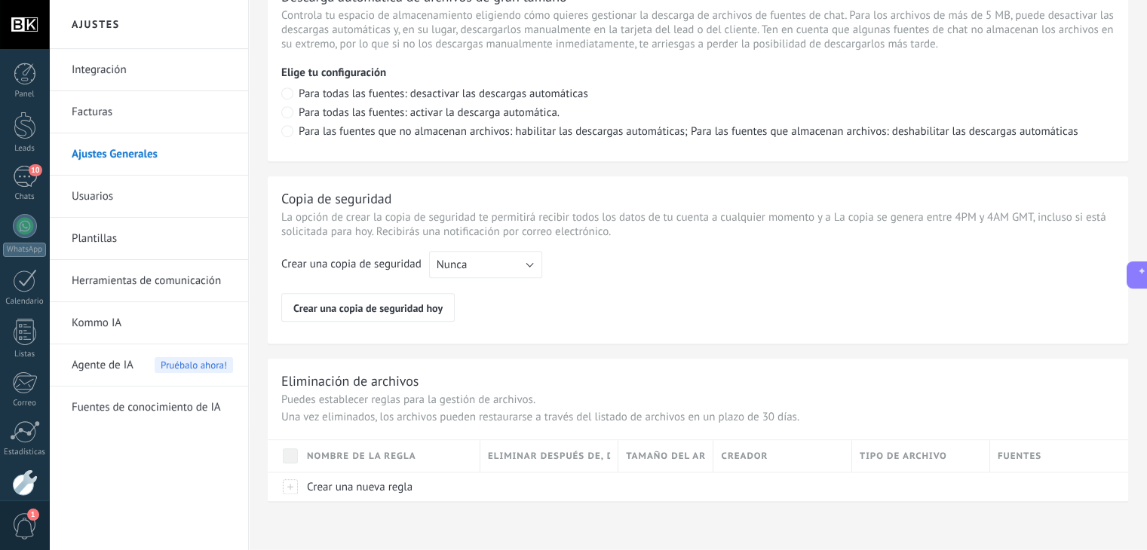
click at [171, 202] on link "Usuarios" at bounding box center [152, 197] width 161 height 42
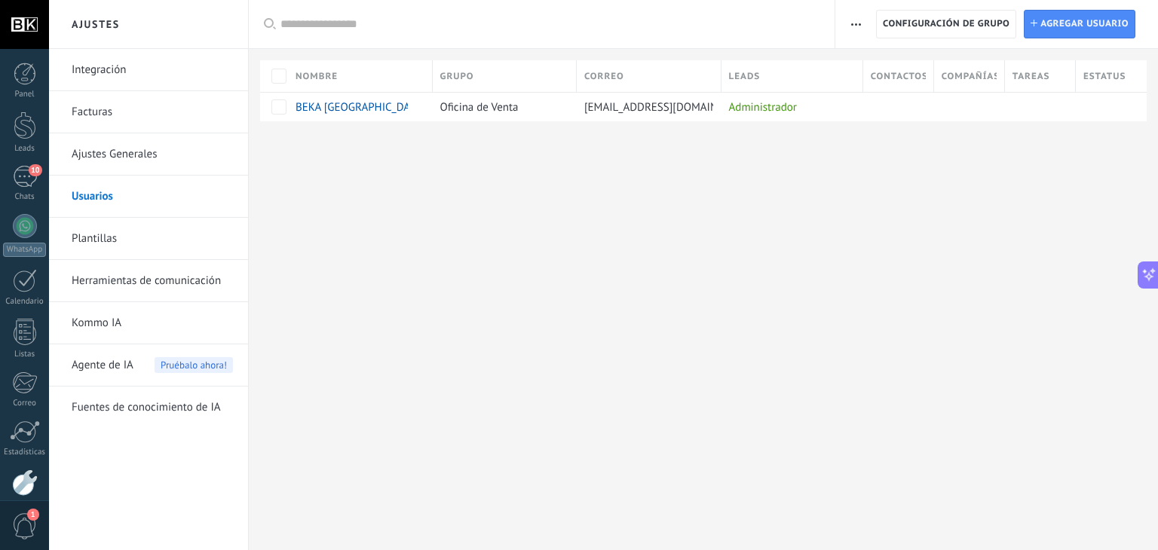
click at [169, 239] on link "Plantillas" at bounding box center [152, 239] width 161 height 42
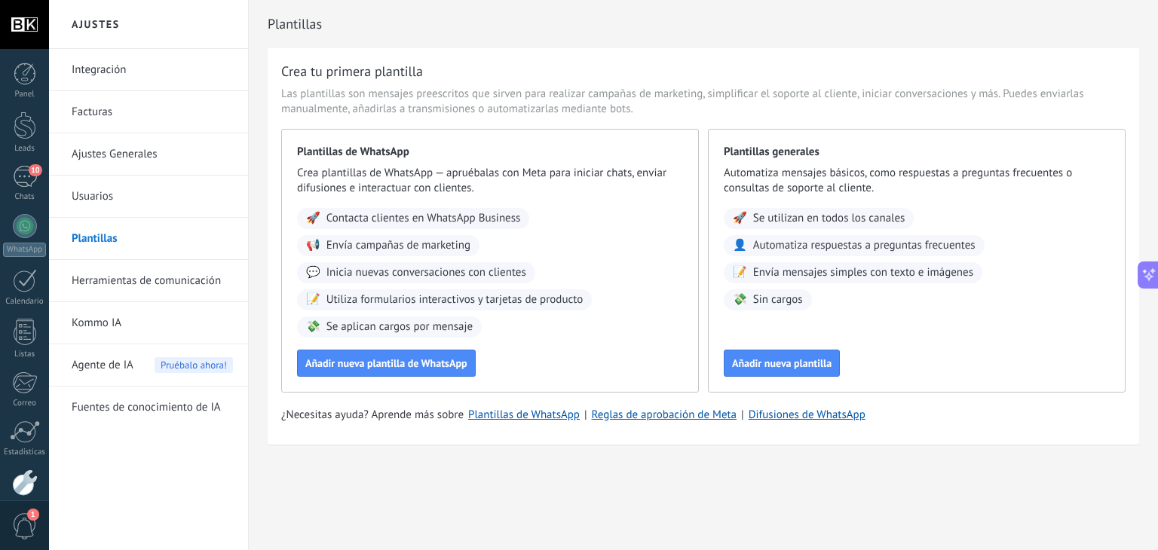
click at [188, 281] on link "Herramientas de comunicación" at bounding box center [152, 281] width 161 height 42
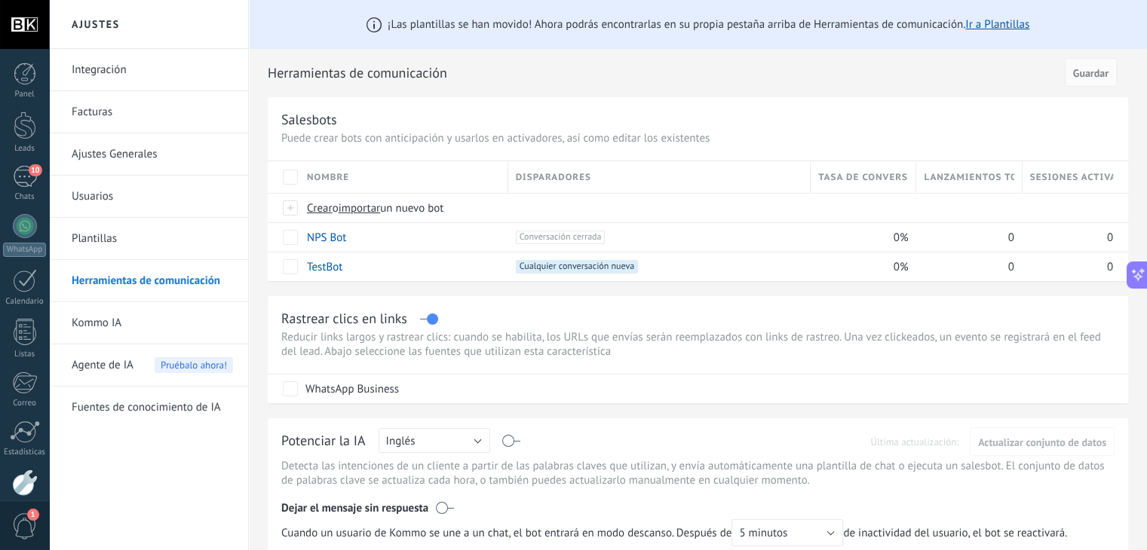
click at [163, 319] on link "Kommo IA" at bounding box center [152, 323] width 161 height 42
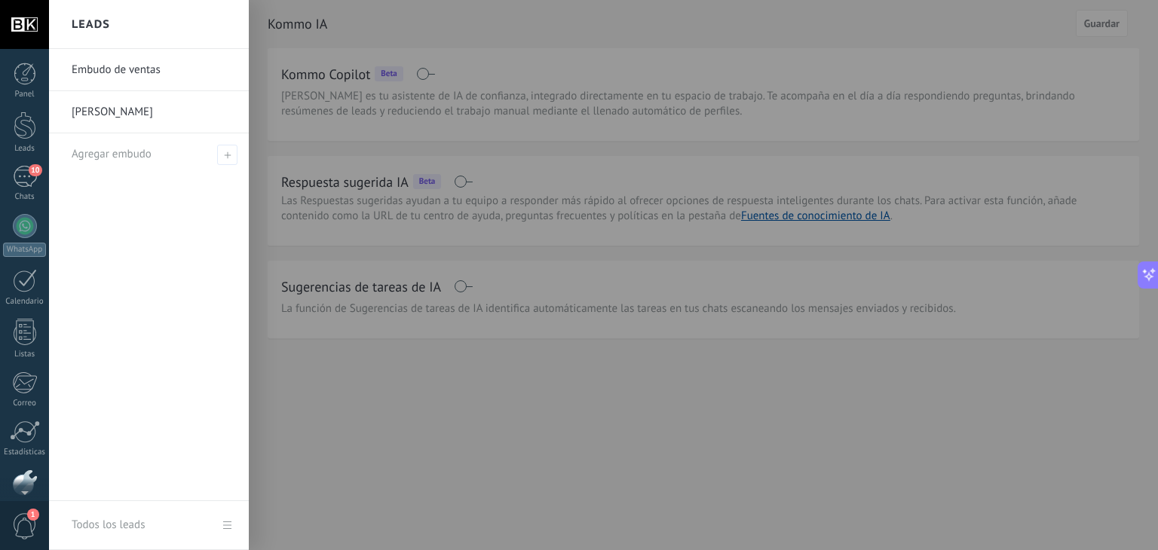
click at [124, 68] on link "Embudo de ventas" at bounding box center [153, 70] width 162 height 42
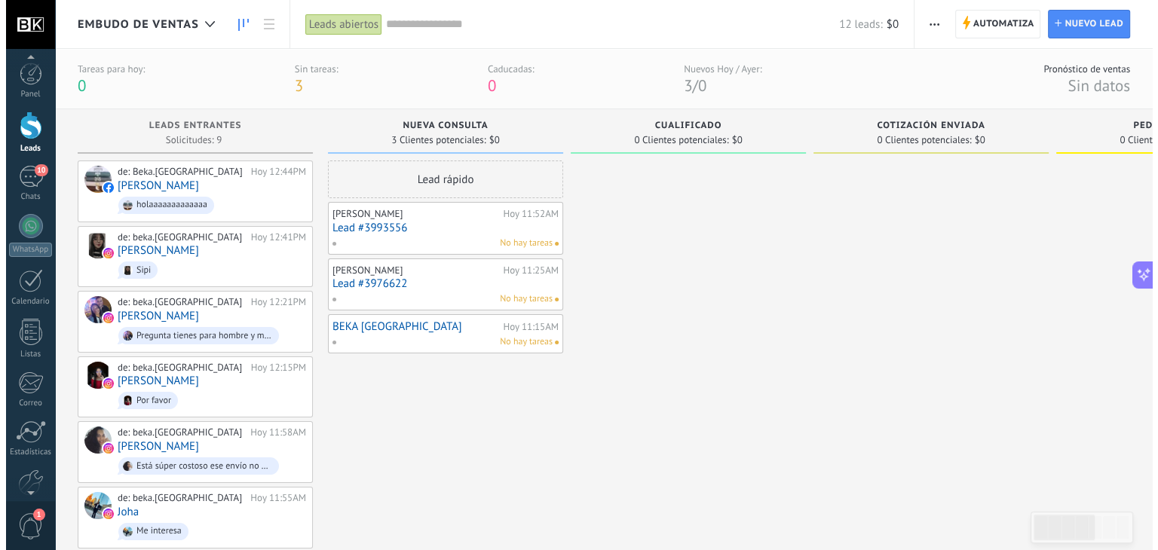
scroll to position [76, 0]
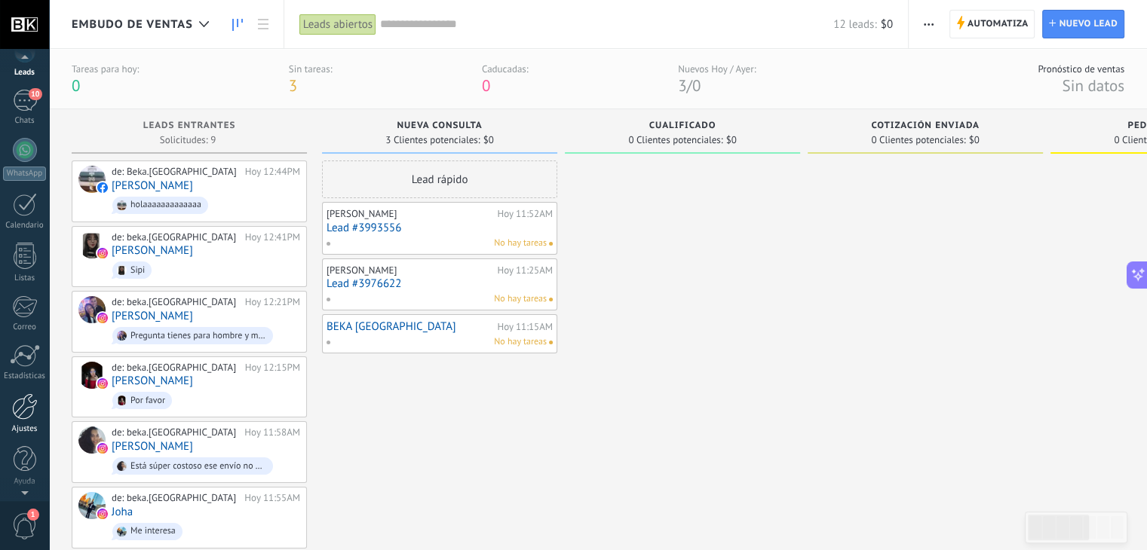
click at [26, 403] on div at bounding box center [25, 407] width 26 height 26
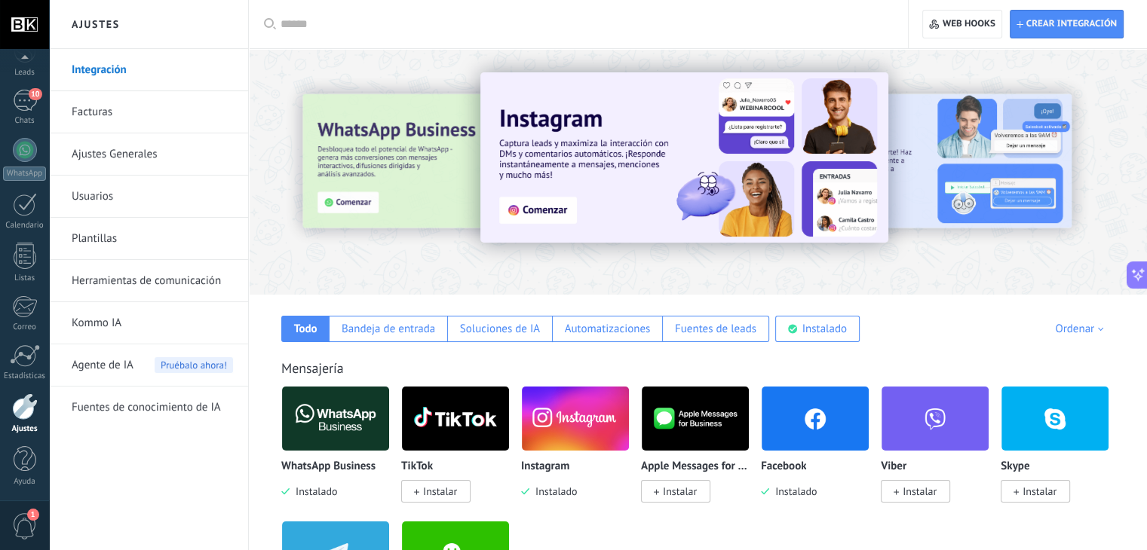
click at [124, 198] on link "Usuarios" at bounding box center [152, 197] width 161 height 42
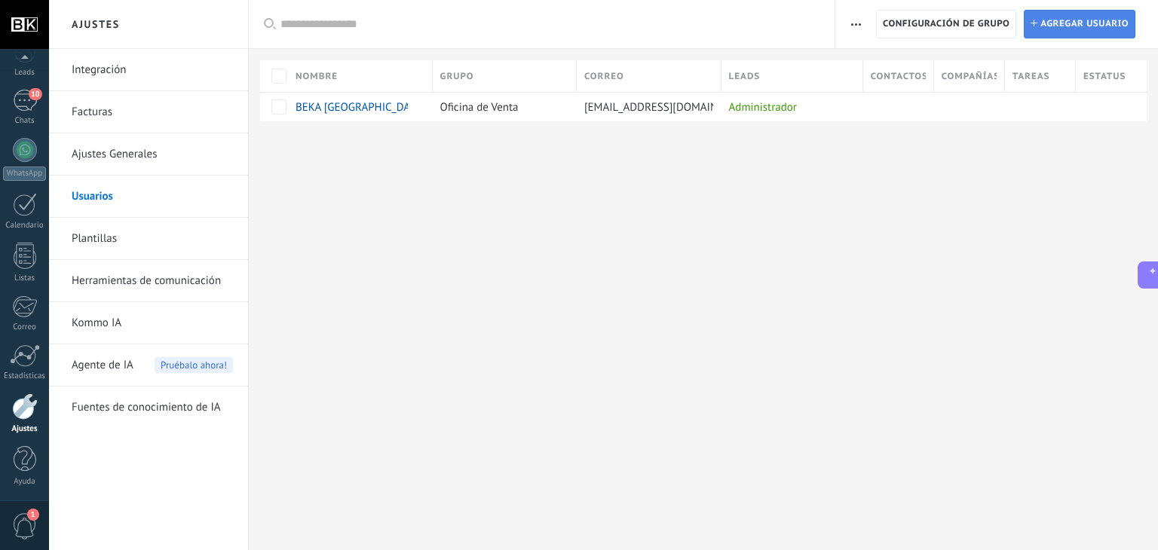
click at [1056, 23] on span "Agregar usuario" at bounding box center [1085, 24] width 88 height 27
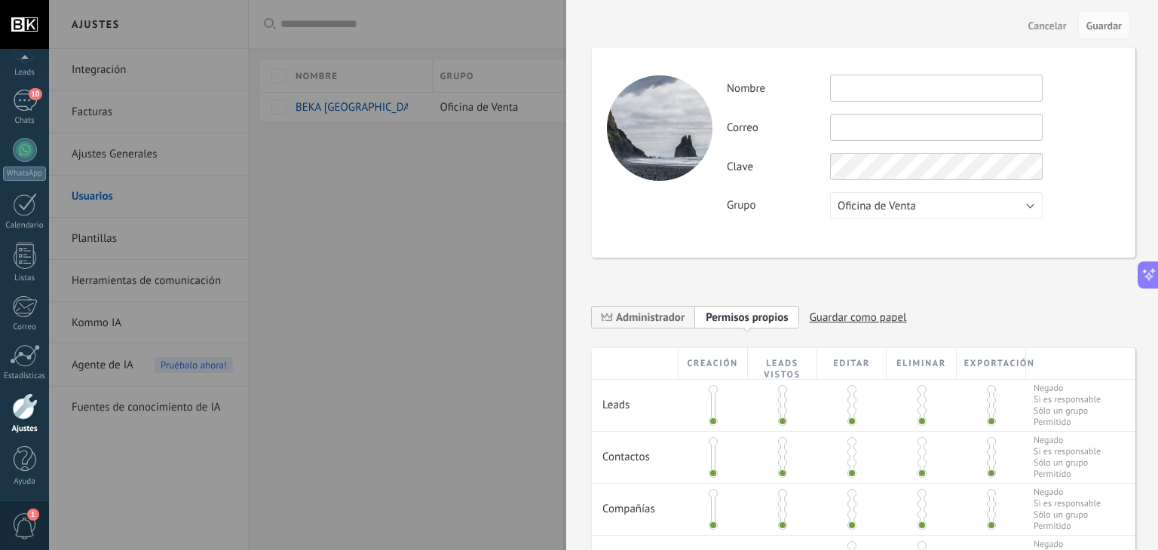
click at [881, 83] on input "text" at bounding box center [936, 88] width 213 height 27
type input "*******"
click at [884, 124] on input "text" at bounding box center [936, 127] width 213 height 27
click at [904, 201] on span "Oficina de Venta" at bounding box center [877, 206] width 78 height 14
click at [941, 201] on span "Oficina de Venta" at bounding box center [929, 206] width 216 height 14
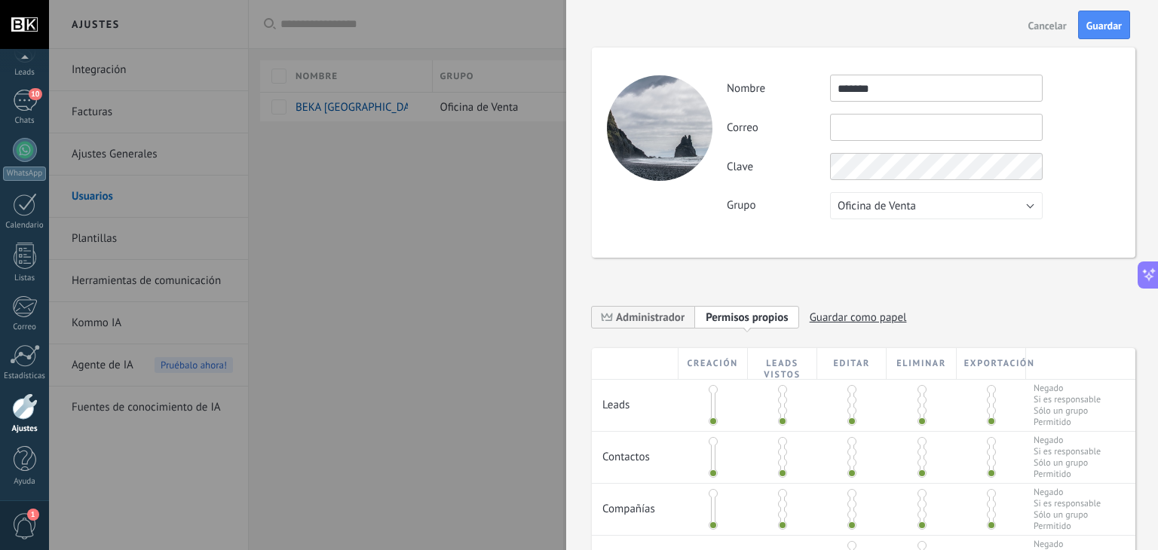
click at [903, 127] on input "text" at bounding box center [936, 127] width 213 height 27
type input "*"
type input "**********"
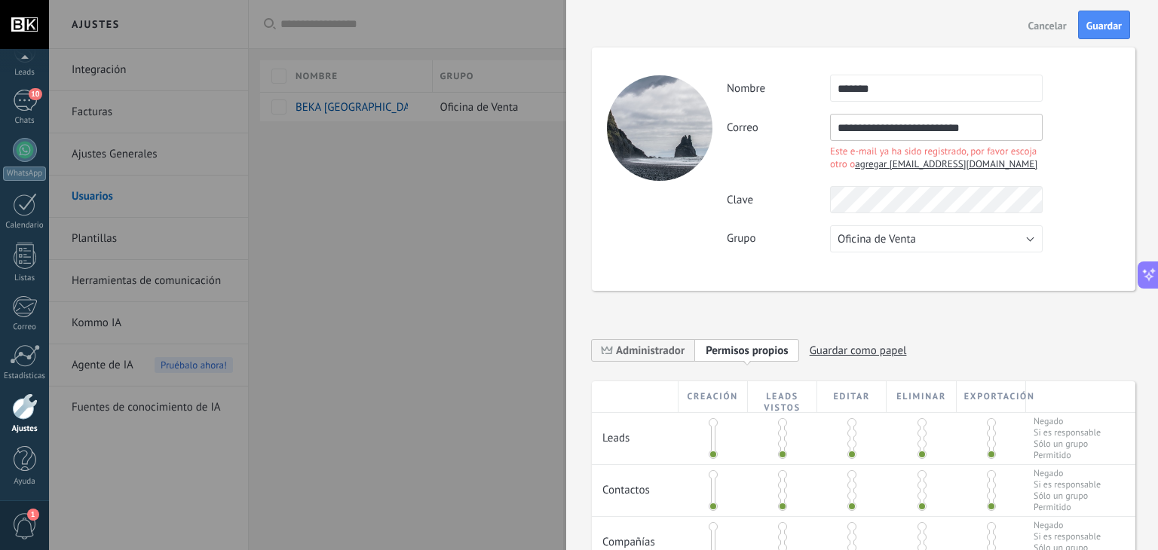
click at [1004, 118] on input "**********" at bounding box center [936, 127] width 213 height 27
drag, startPoint x: 1009, startPoint y: 121, endPoint x: 793, endPoint y: 121, distance: 215.6
click at [793, 121] on div "**********" at bounding box center [923, 144] width 393 height 60
click at [993, 127] on input "**********" at bounding box center [936, 127] width 213 height 27
drag, startPoint x: 1004, startPoint y: 130, endPoint x: 810, endPoint y: 147, distance: 195.2
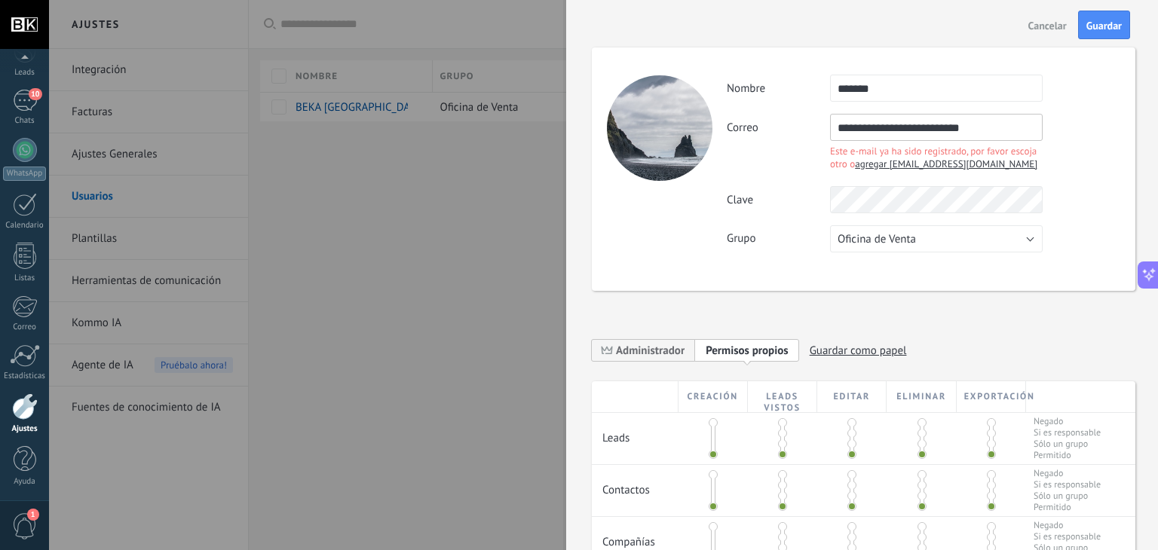
click at [810, 147] on div "**********" at bounding box center [923, 144] width 393 height 60
click at [1104, 164] on div "Actividad Nombre ******* Correo Este e-mail ya ha sido registrado, por favor es…" at bounding box center [923, 164] width 393 height 178
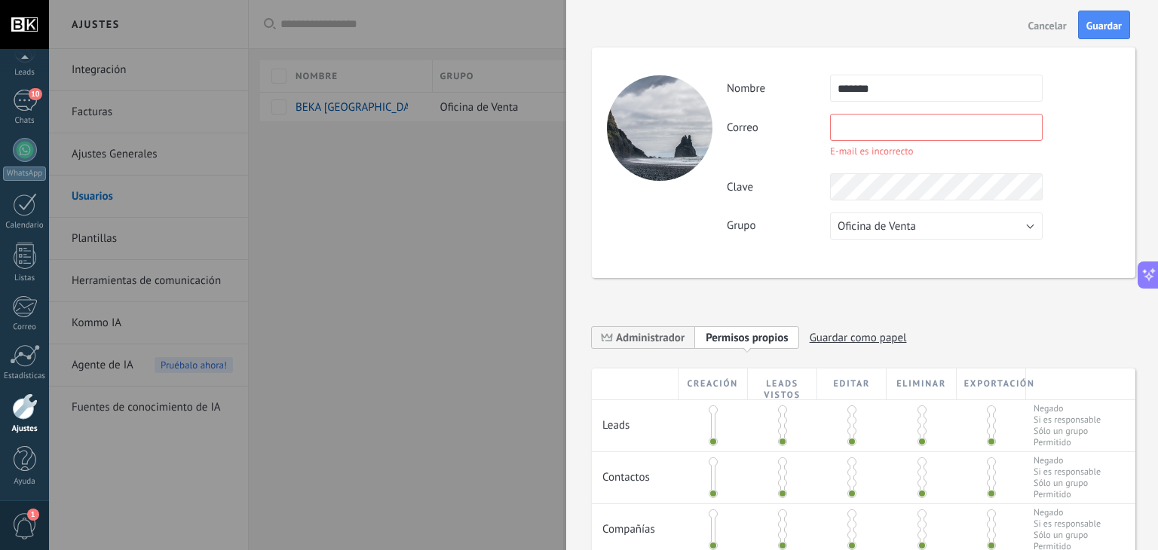
click at [869, 131] on input "text" at bounding box center [936, 127] width 213 height 27
click at [871, 122] on input "text" at bounding box center [936, 127] width 213 height 27
type input "**********"
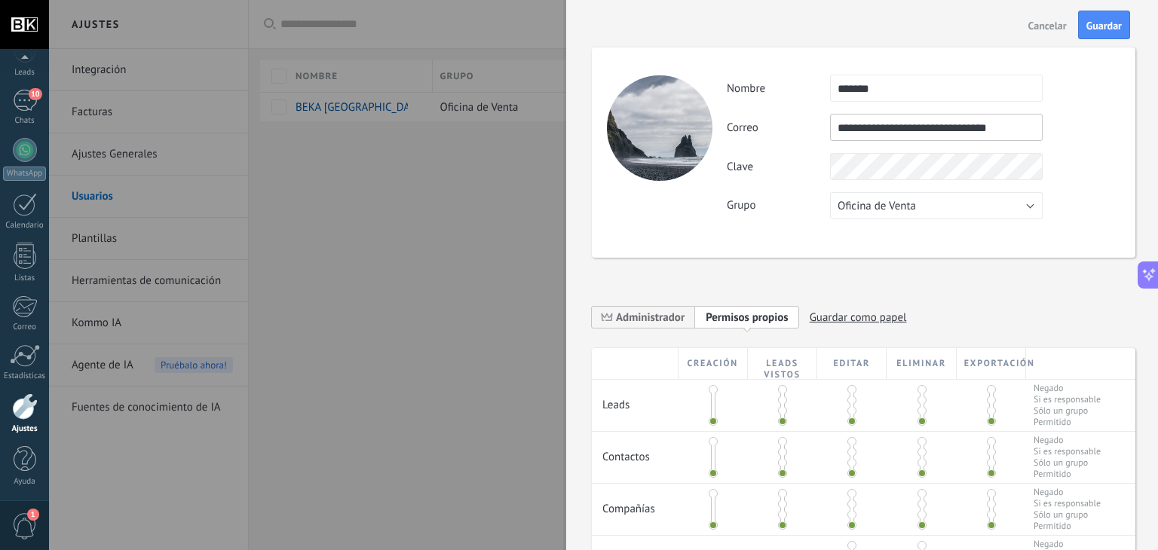
click at [1052, 158] on div "**********" at bounding box center [923, 147] width 393 height 145
click at [929, 183] on div "**********" at bounding box center [923, 147] width 393 height 145
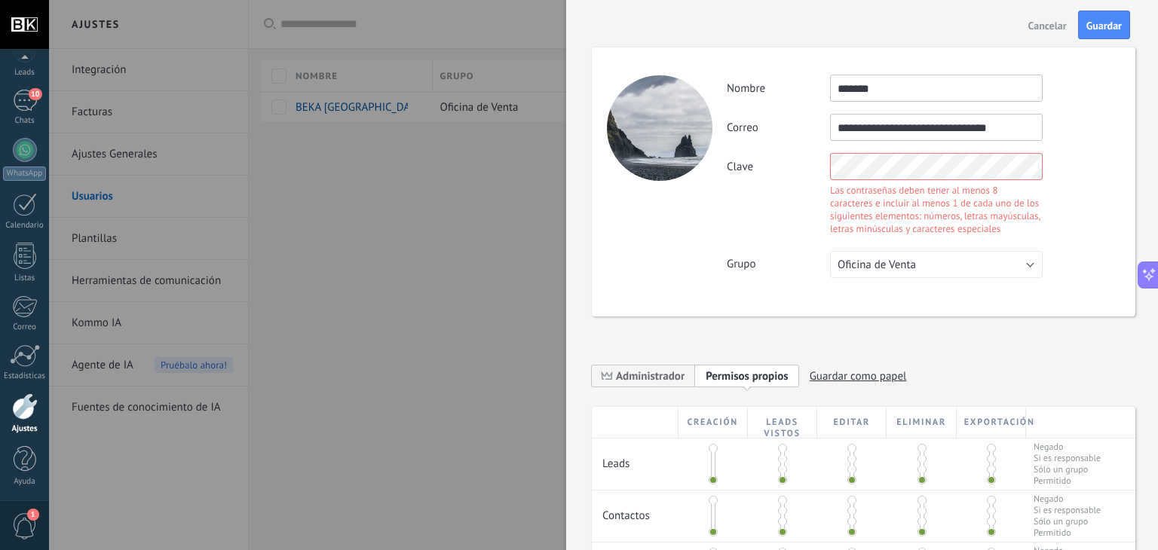
click at [1101, 127] on div "**********" at bounding box center [923, 127] width 393 height 27
click at [1106, 148] on div "**********" at bounding box center [923, 177] width 393 height 204
click at [720, 167] on div "**********" at bounding box center [864, 182] width 544 height 269
click at [1104, 167] on div "Clave Las contraseñas deben tener al menos 8 caracteres e incluir al menos 1 de…" at bounding box center [923, 196] width 393 height 86
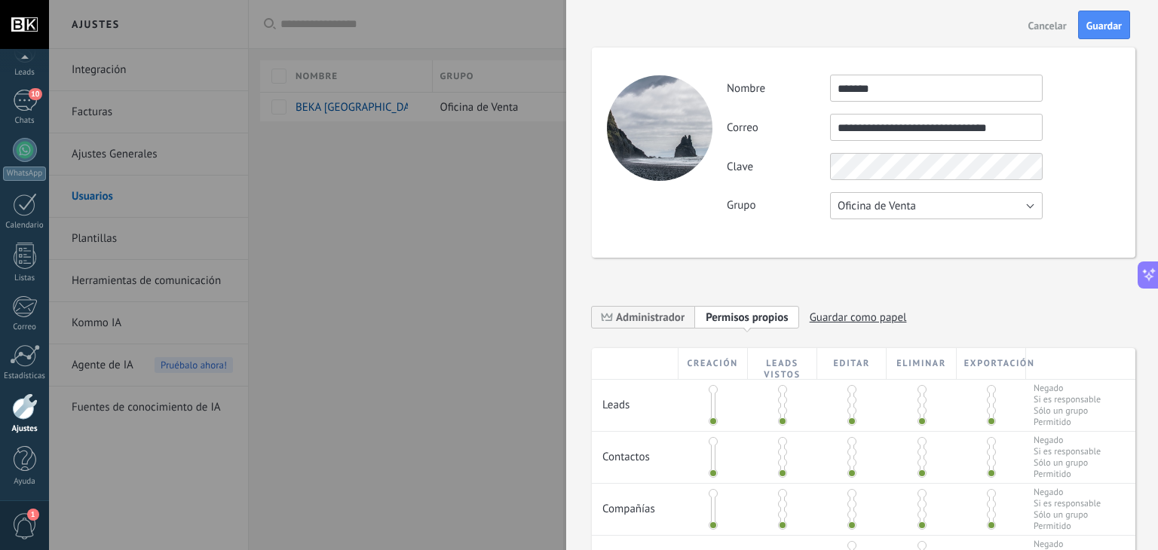
click at [979, 206] on button "Oficina de Venta" at bounding box center [936, 205] width 213 height 27
click at [1104, 168] on div "Clave" at bounding box center [923, 166] width 393 height 27
click at [578, 154] on div "**********" at bounding box center [862, 275] width 592 height 550
click at [1077, 152] on div "**********" at bounding box center [923, 147] width 393 height 145
drag, startPoint x: 1035, startPoint y: 127, endPoint x: 829, endPoint y: 124, distance: 206.6
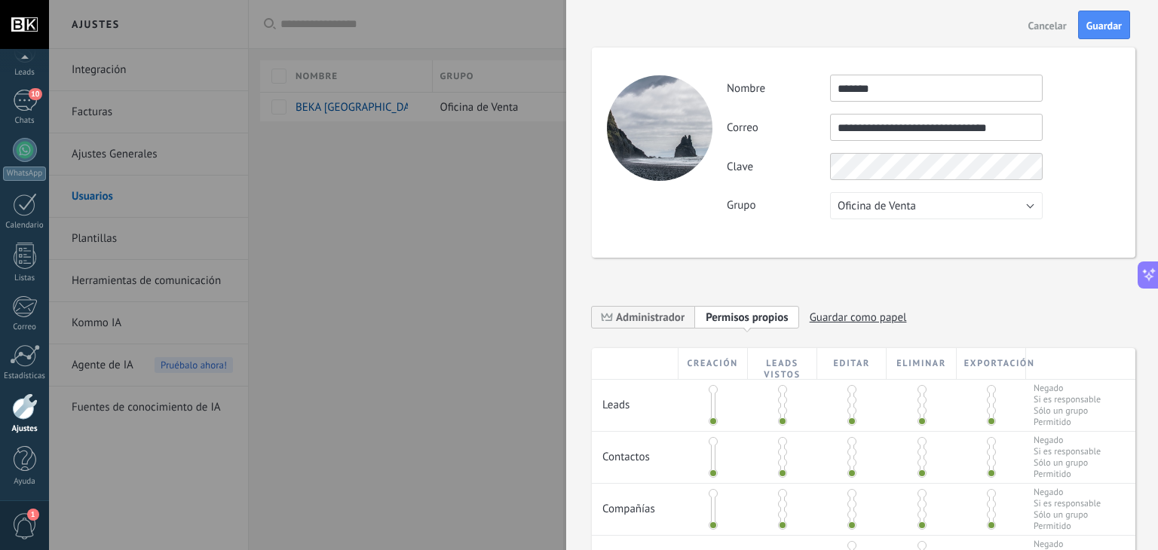
click at [829, 124] on div "**********" at bounding box center [923, 127] width 393 height 27
click at [993, 284] on div "**********" at bounding box center [864, 449] width 544 height 865
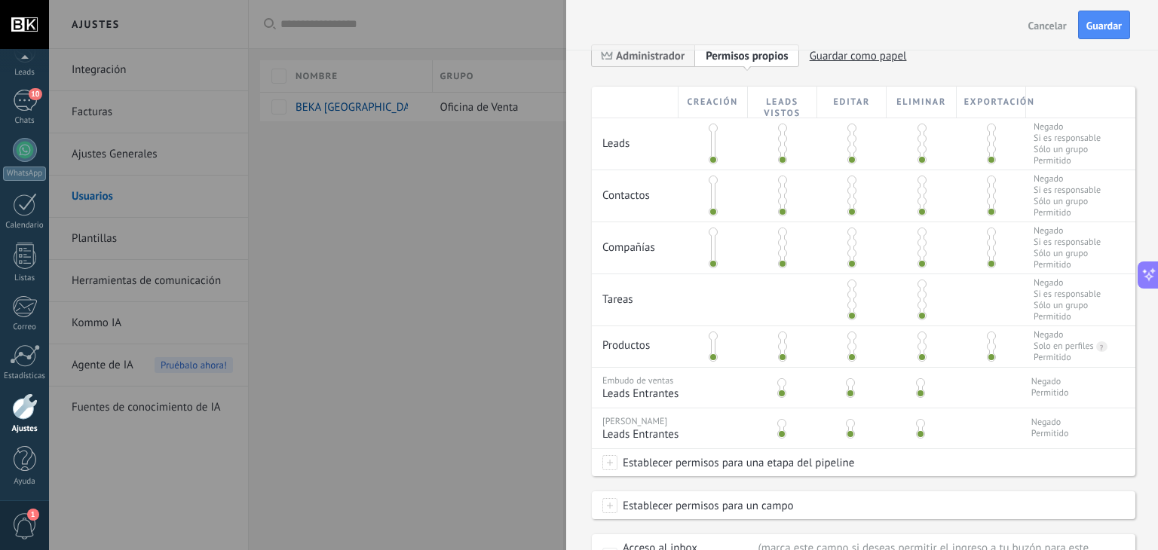
scroll to position [235, 0]
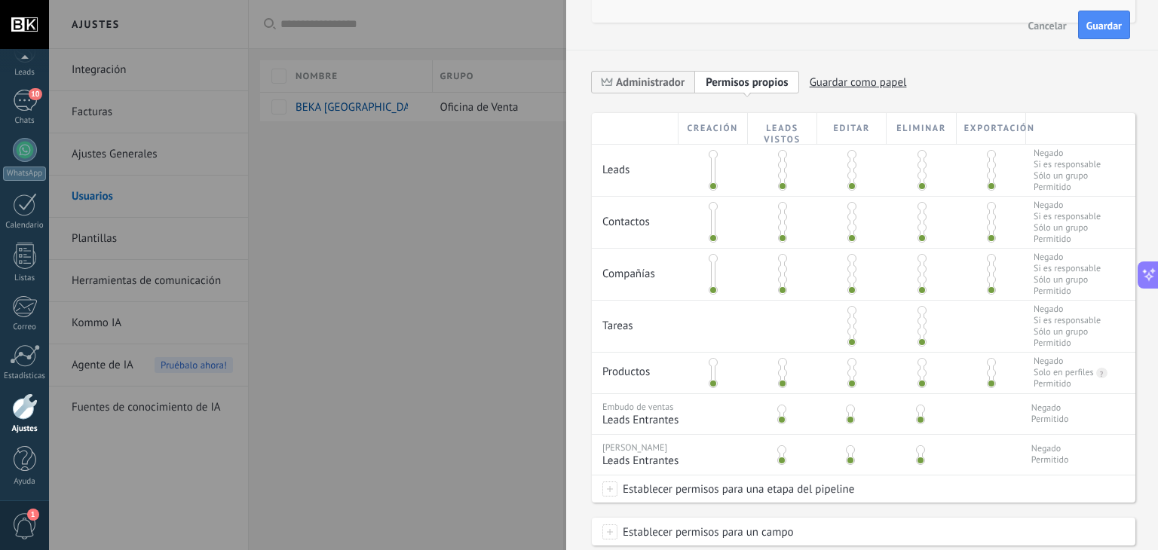
click at [988, 155] on span at bounding box center [991, 154] width 9 height 9
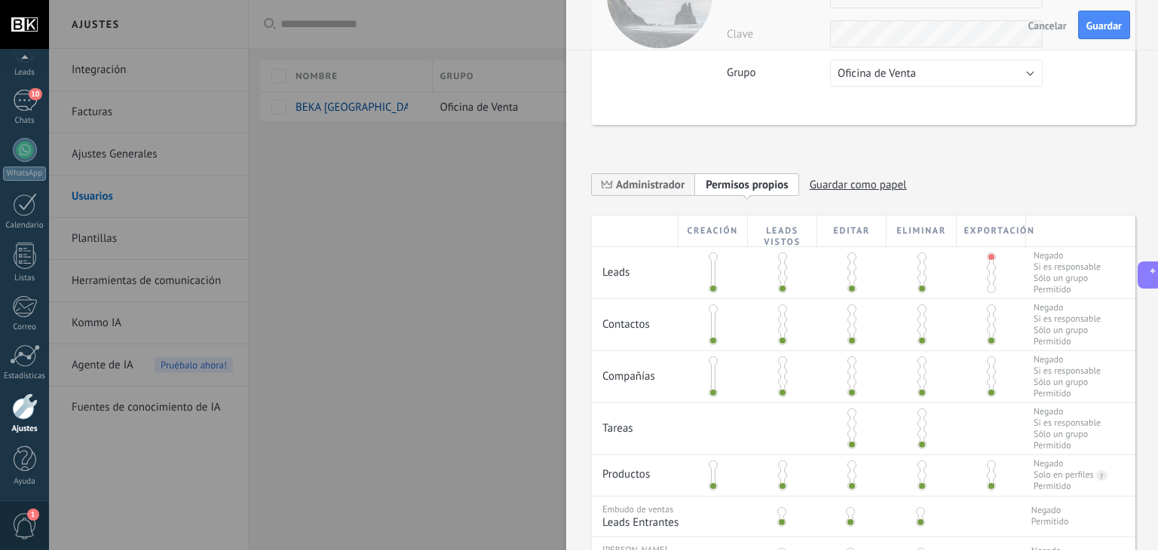
scroll to position [160, 0]
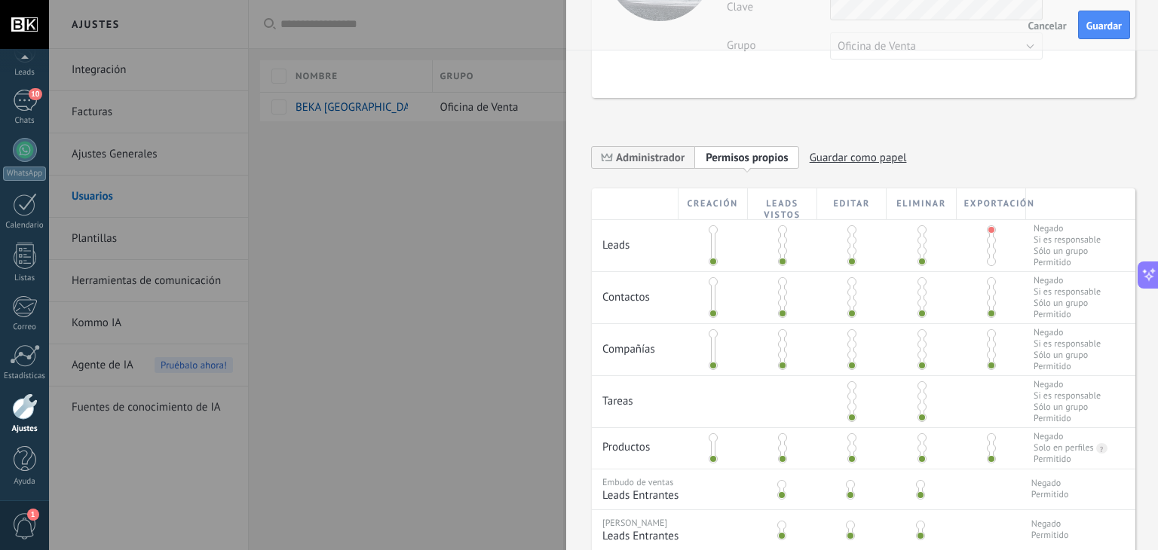
click at [987, 278] on span at bounding box center [991, 281] width 9 height 9
click at [918, 280] on span at bounding box center [922, 281] width 9 height 9
click at [918, 233] on span at bounding box center [922, 229] width 9 height 9
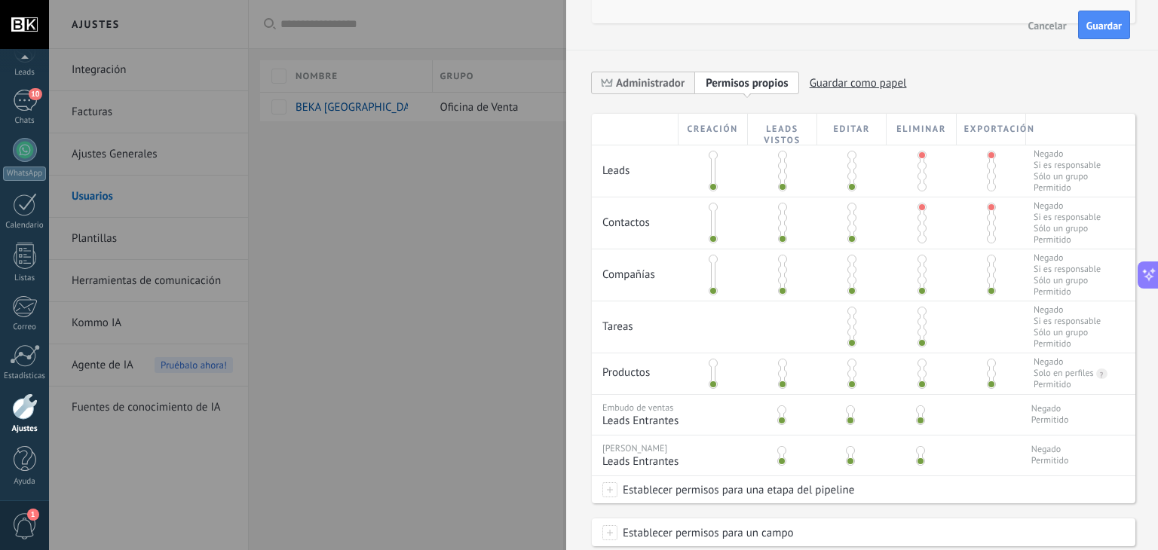
scroll to position [235, 0]
click at [987, 262] on span at bounding box center [991, 258] width 9 height 9
click at [918, 308] on span at bounding box center [922, 310] width 9 height 9
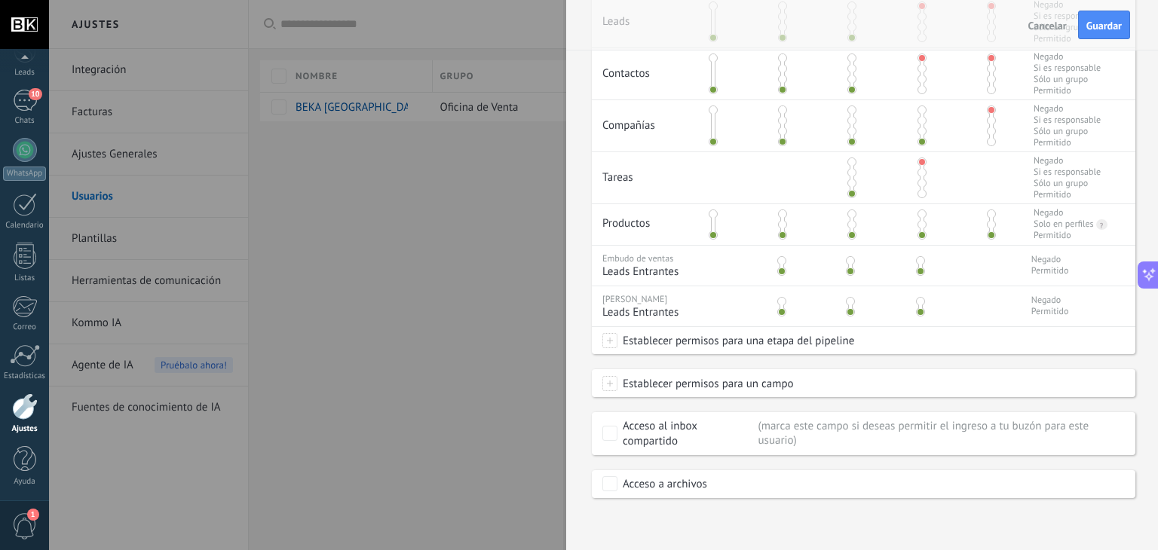
scroll to position [386, 0]
click at [722, 338] on span "Establecer permisos para una etapa del pipeline" at bounding box center [736, 339] width 237 height 27
click at [722, 338] on label at bounding box center [716, 340] width 228 height 26
click at [1019, 380] on div at bounding box center [603, 275] width 1109 height 550
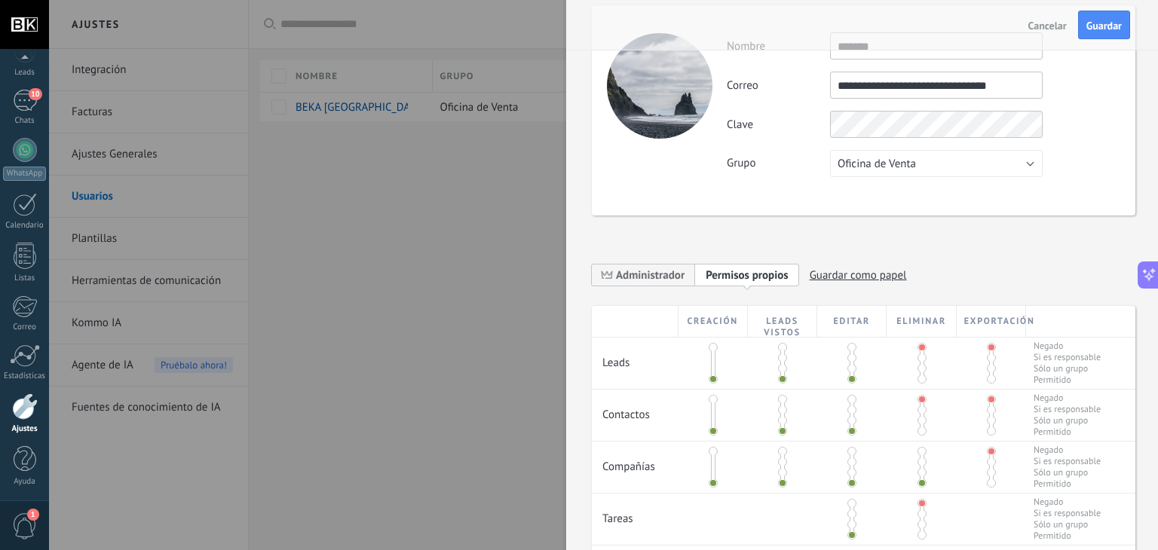
scroll to position [0, 0]
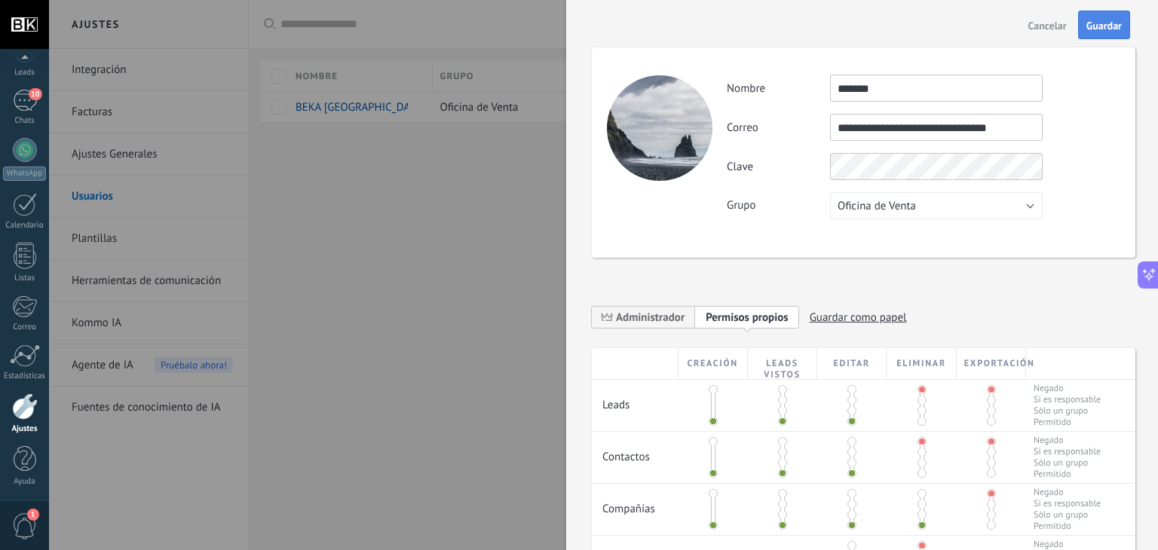
click at [1101, 25] on span "Guardar" at bounding box center [1104, 25] width 35 height 11
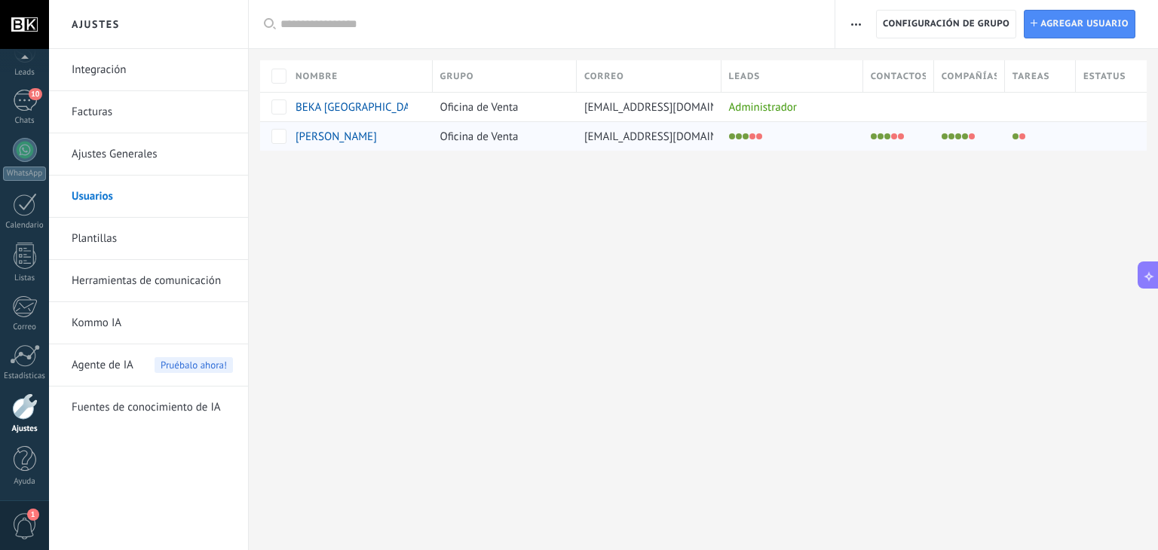
click at [320, 142] on span "[PERSON_NAME]" at bounding box center [336, 137] width 81 height 14
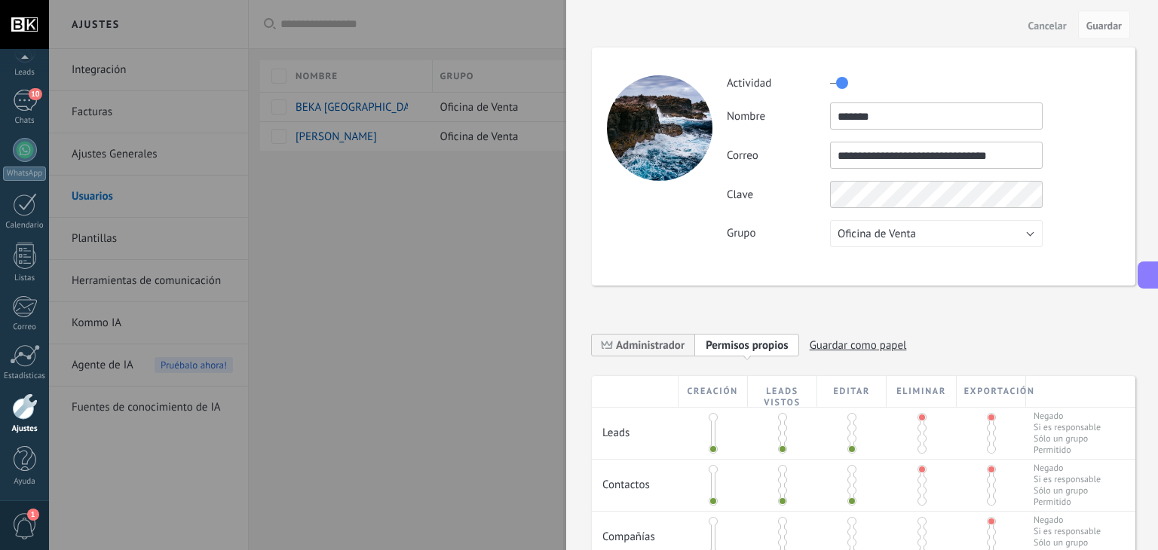
click at [529, 290] on div at bounding box center [579, 275] width 1158 height 550
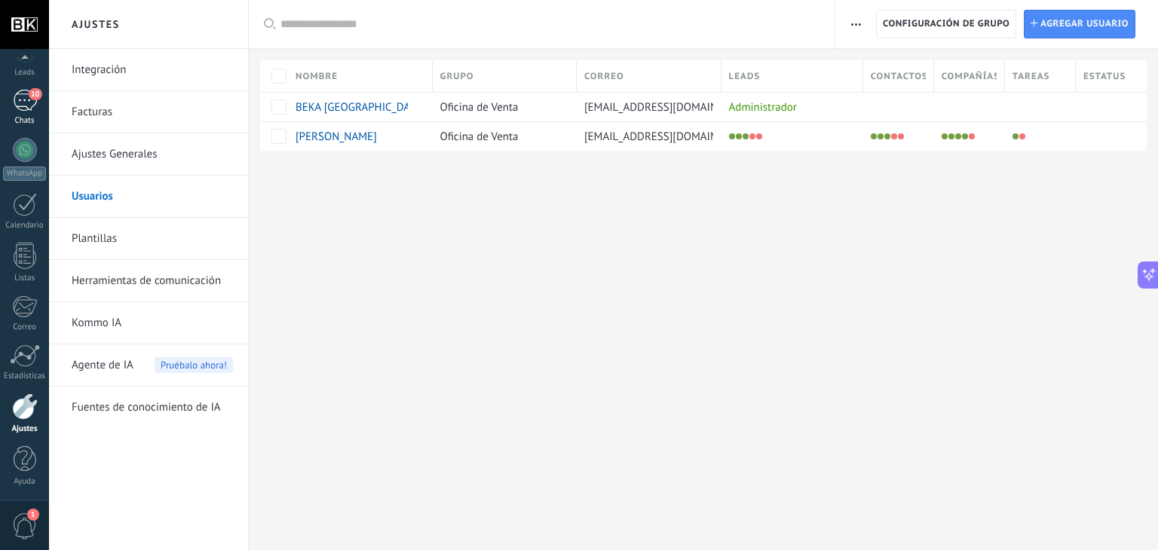
click at [31, 106] on div "10" at bounding box center [25, 101] width 24 height 22
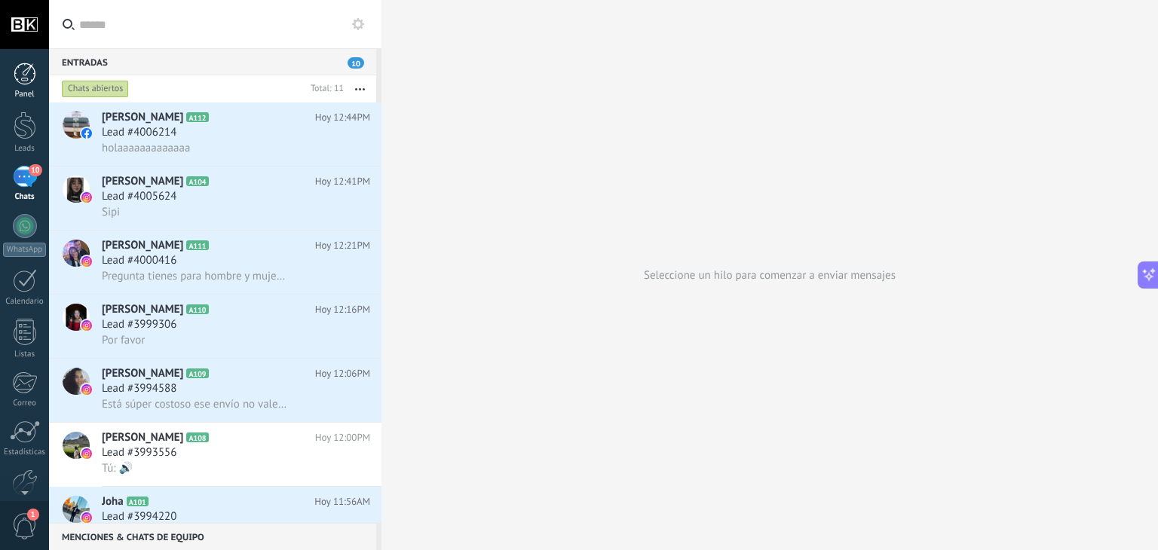
click at [27, 85] on link "Panel" at bounding box center [24, 81] width 49 height 37
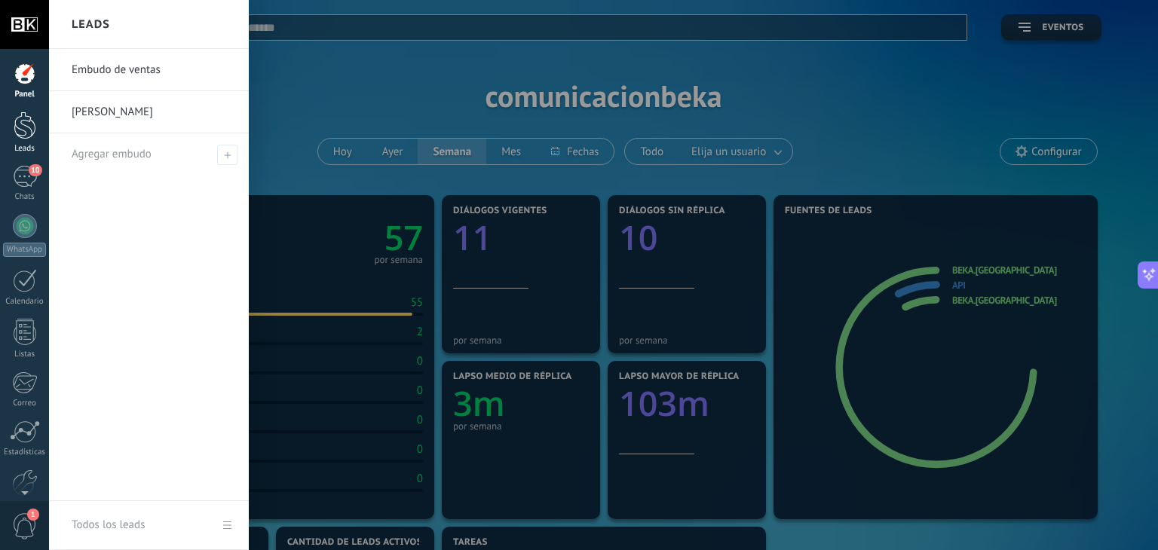
click at [29, 132] on div at bounding box center [25, 126] width 23 height 28
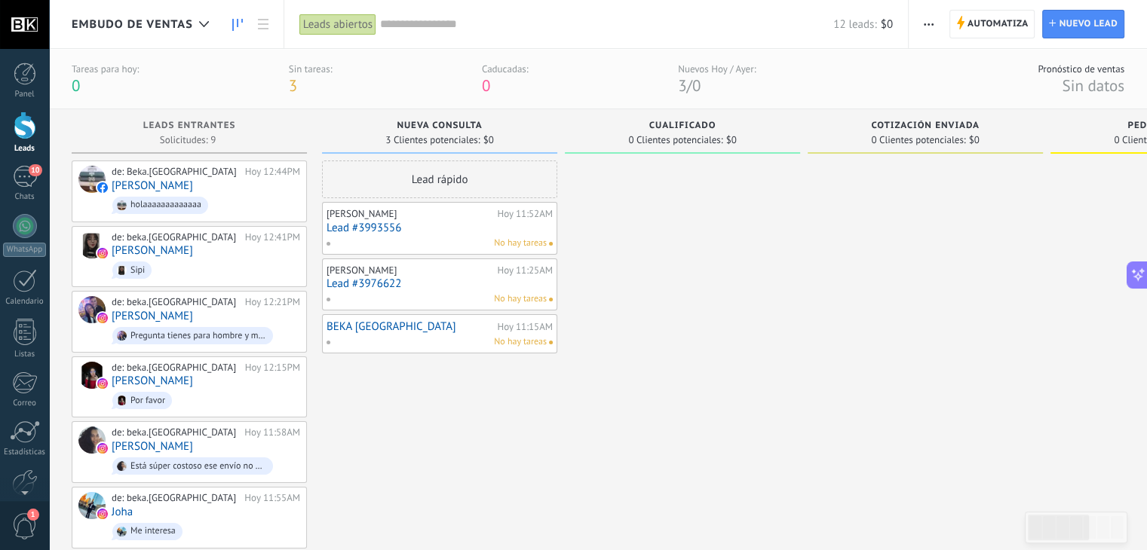
click at [185, 14] on div "Embudo de ventas" at bounding box center [144, 24] width 145 height 48
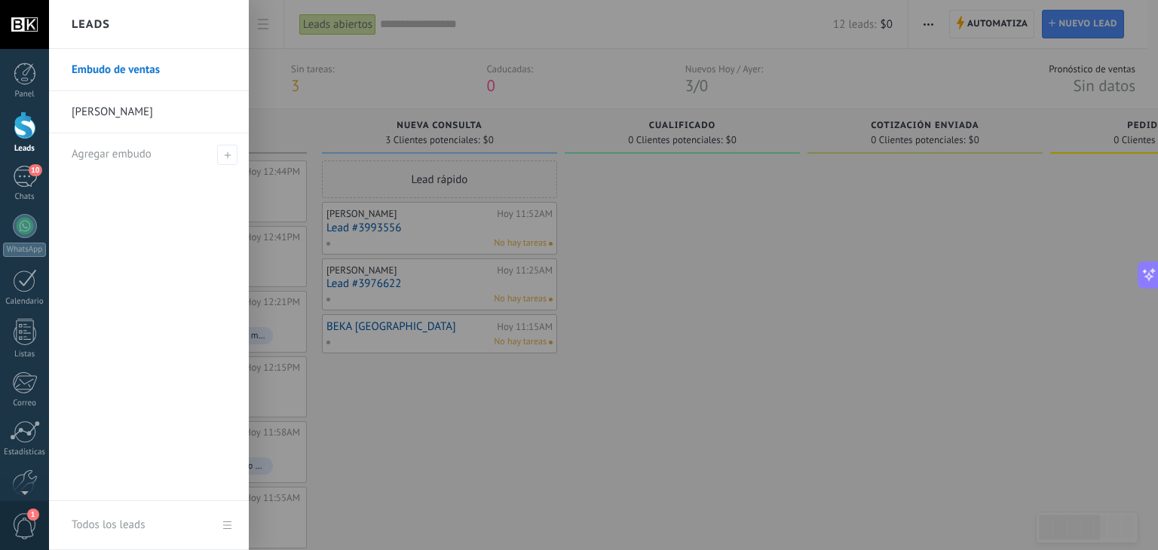
click at [145, 111] on link "[PERSON_NAME]" at bounding box center [153, 112] width 162 height 42
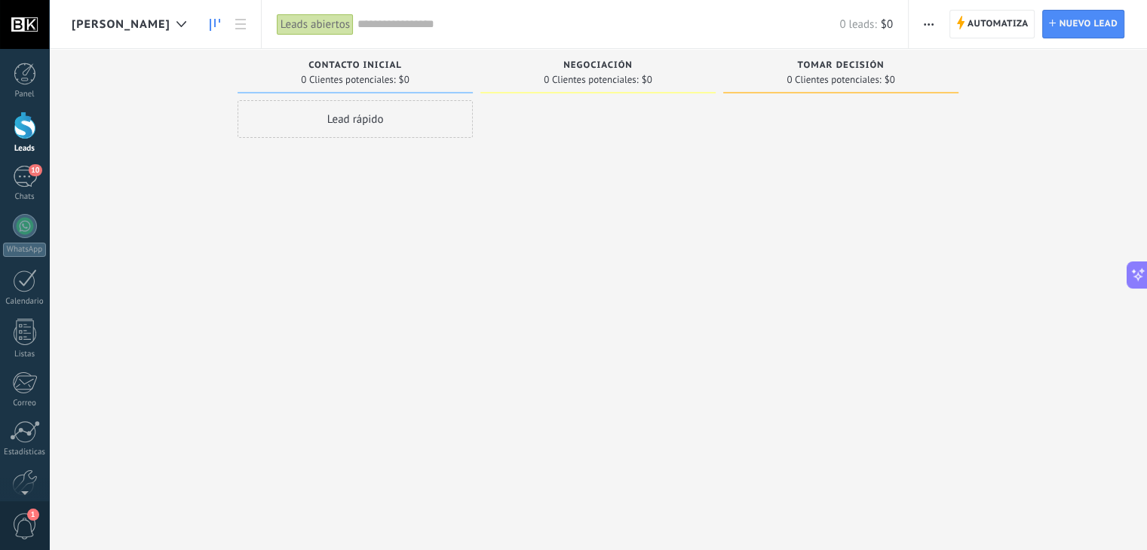
click at [210, 25] on icon at bounding box center [215, 25] width 11 height 12
click at [176, 23] on icon at bounding box center [181, 24] width 10 height 6
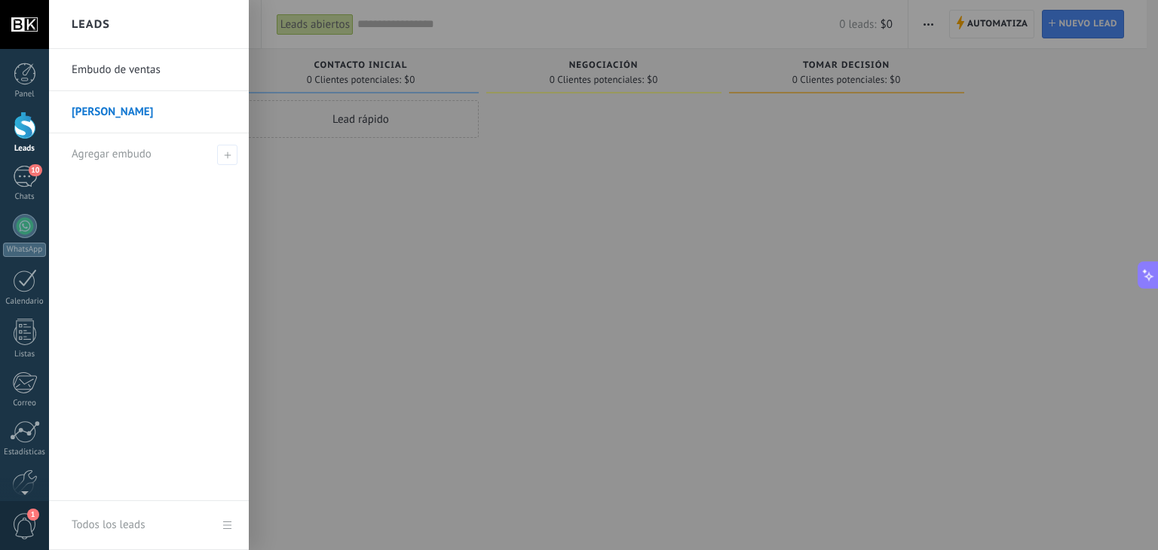
click at [138, 61] on link "Embudo de ventas" at bounding box center [153, 70] width 162 height 42
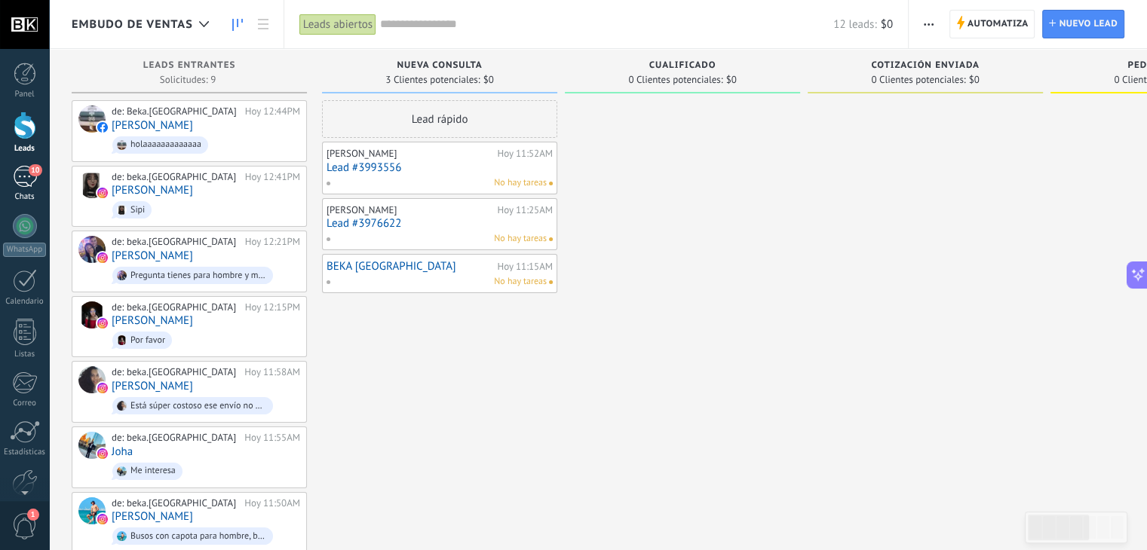
click at [33, 169] on span "10" at bounding box center [35, 170] width 13 height 12
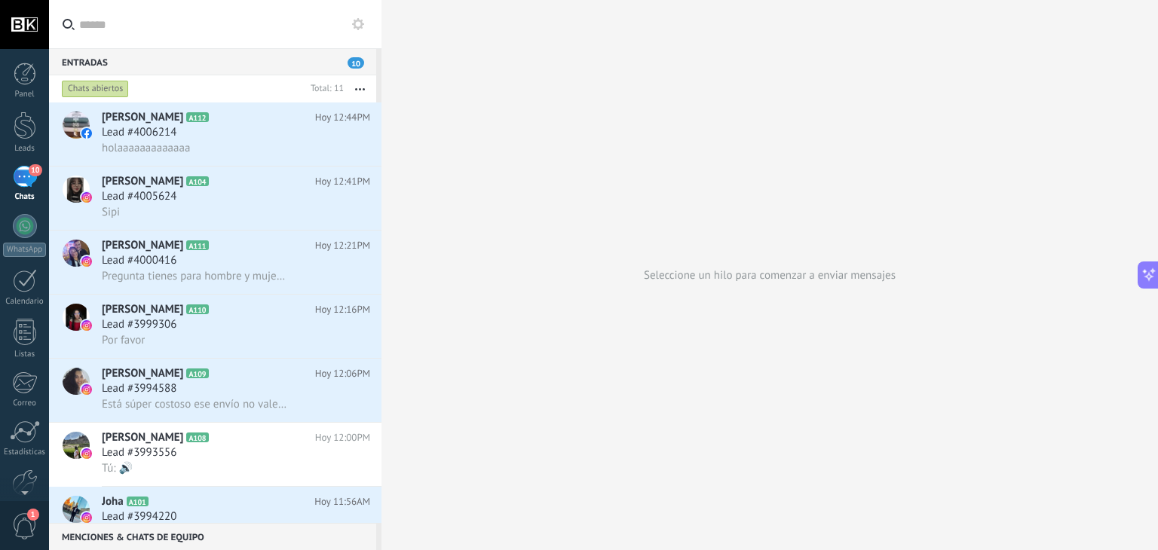
click at [355, 18] on icon at bounding box center [358, 24] width 12 height 12
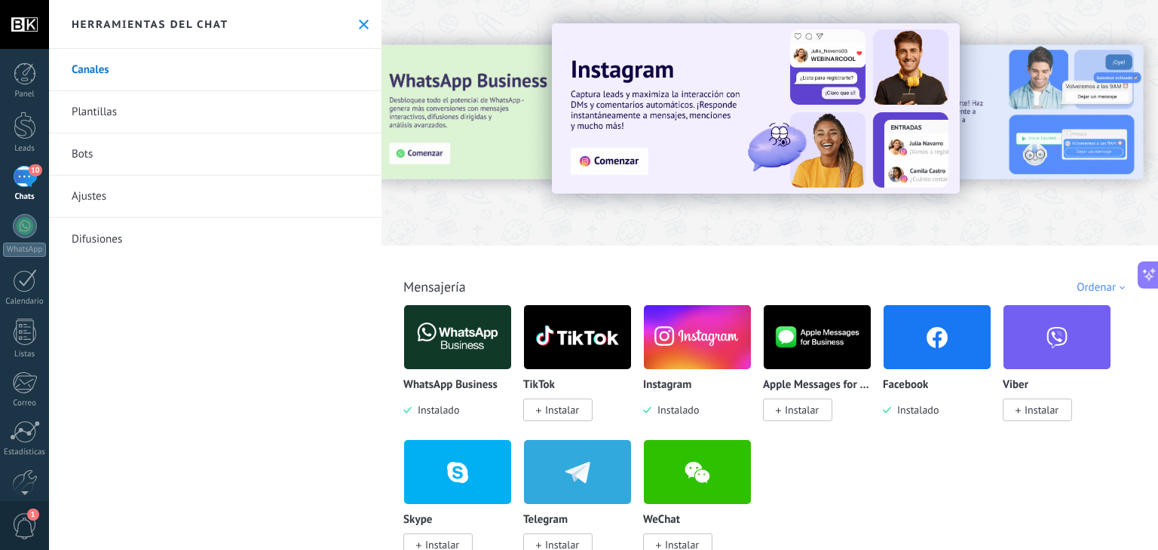
click at [157, 194] on link "Ajustes" at bounding box center [215, 197] width 333 height 42
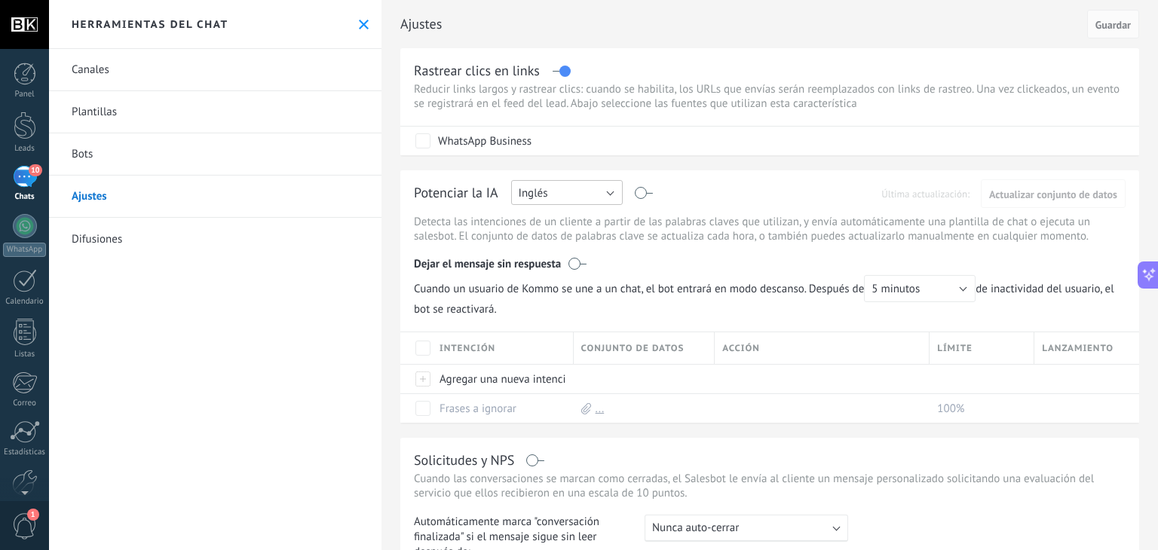
click at [583, 197] on button "Inglés" at bounding box center [567, 192] width 112 height 25
click at [565, 238] on span "Español" at bounding box center [559, 245] width 115 height 14
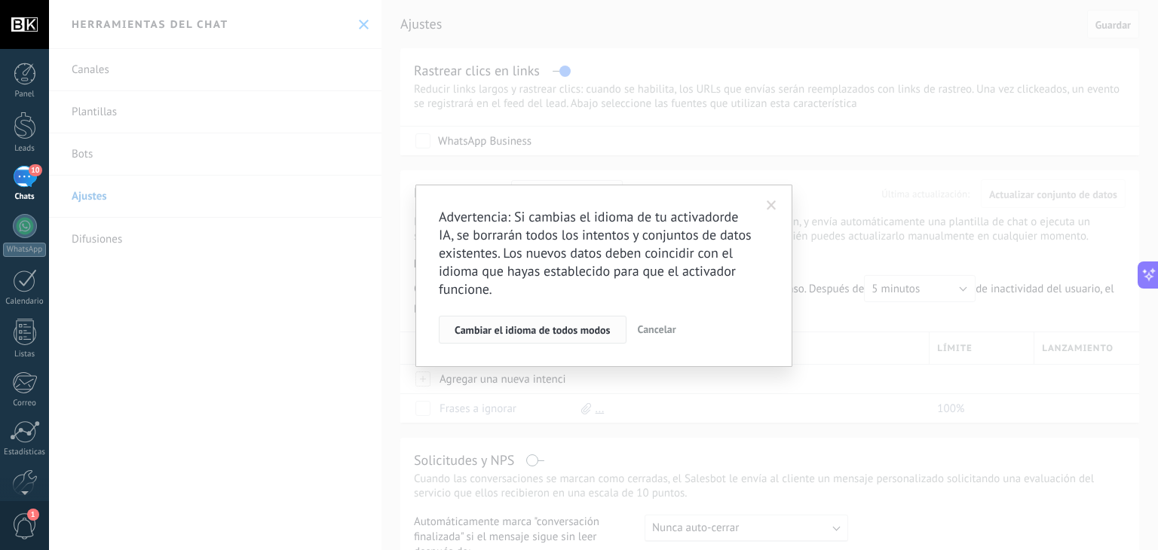
click at [581, 327] on span "Cambiar el idioma de todos modos" at bounding box center [533, 330] width 156 height 11
